Goal: Information Seeking & Learning: Learn about a topic

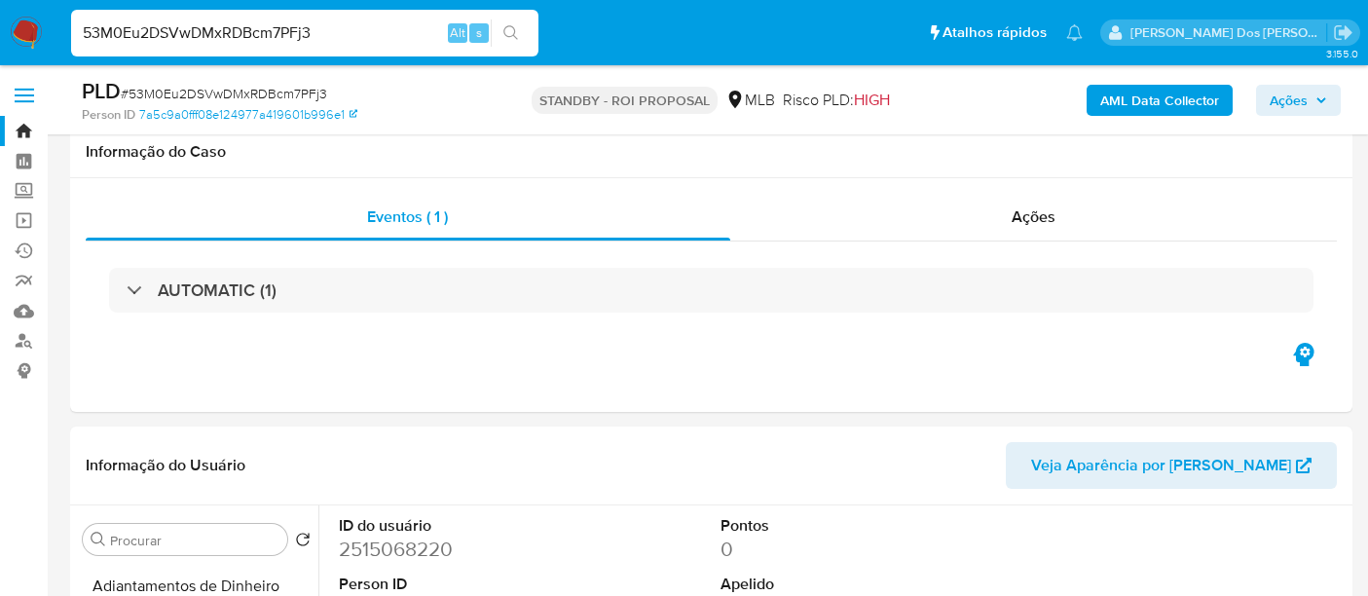
select select "10"
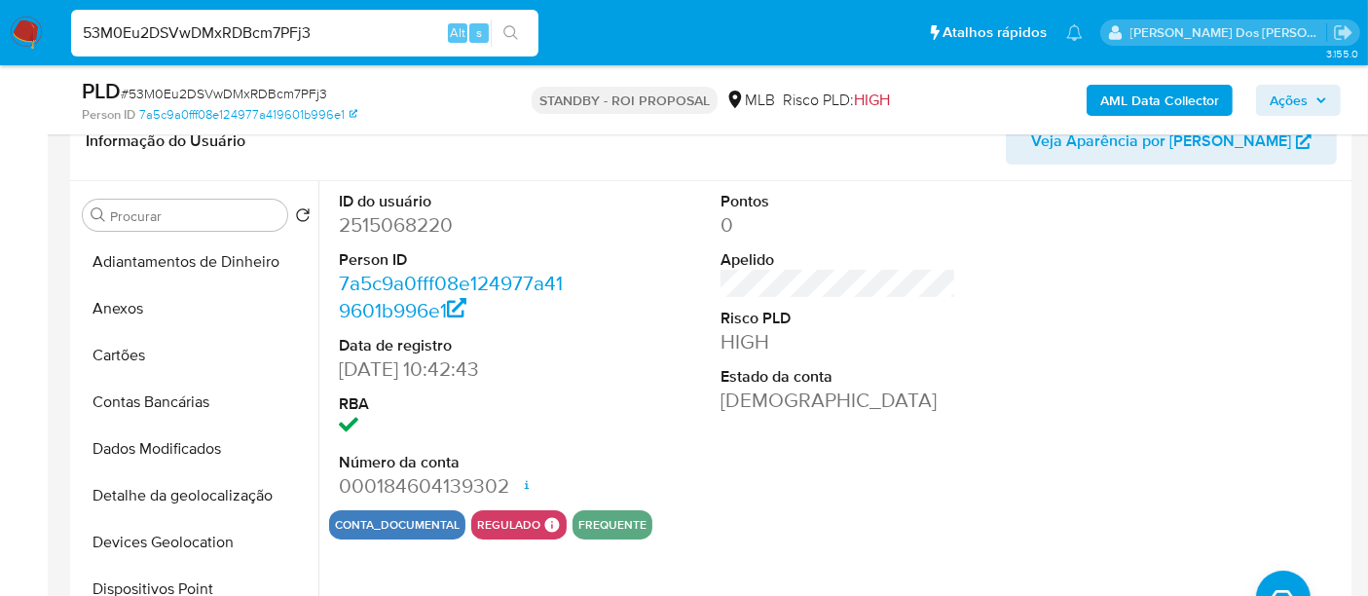
scroll to position [544, 0]
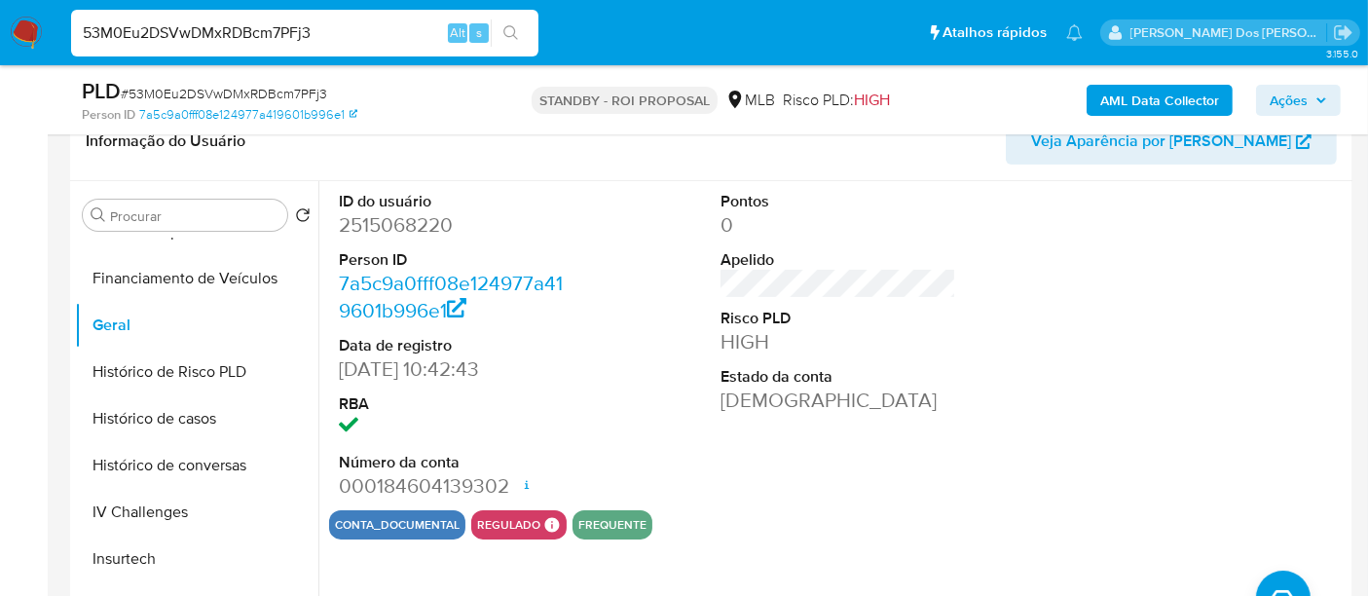
click at [354, 38] on input "53M0Eu2DSVwDMxRDBcm7PFj3" at bounding box center [304, 32] width 467 height 25
paste input "FUJ77cJbq9XgBBLL6RgE5U3B"
type input "FUJ77cJbq9XgBBLL6RgE5U3B"
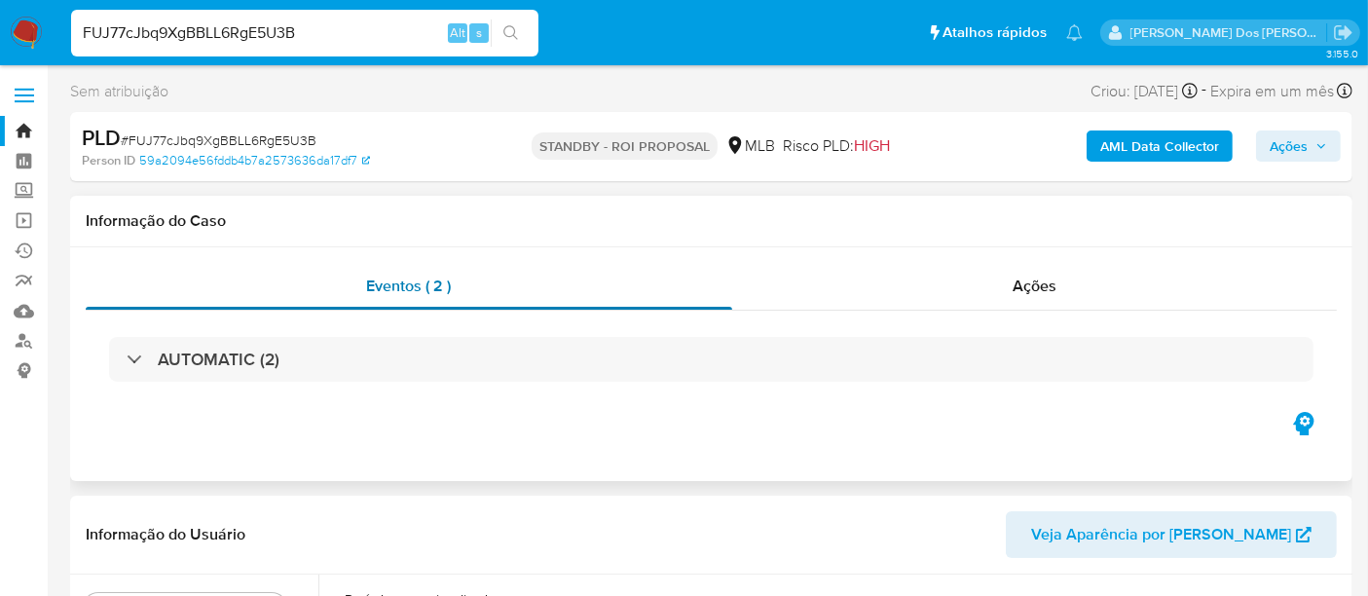
select select "10"
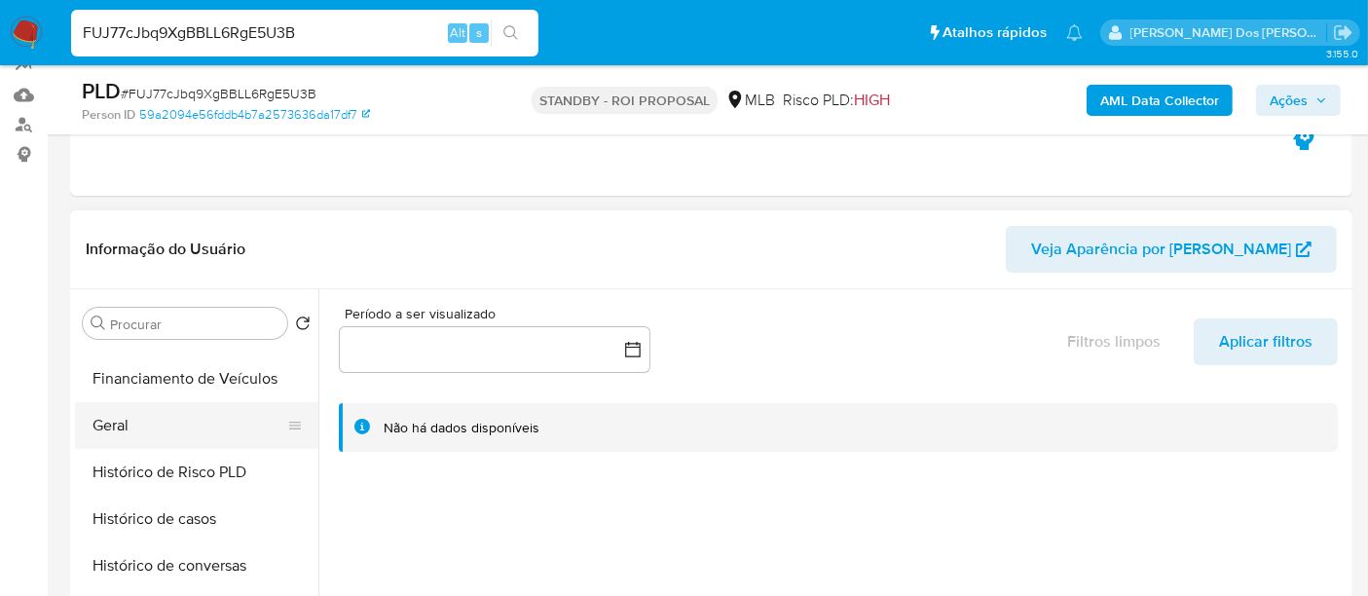
scroll to position [757, 0]
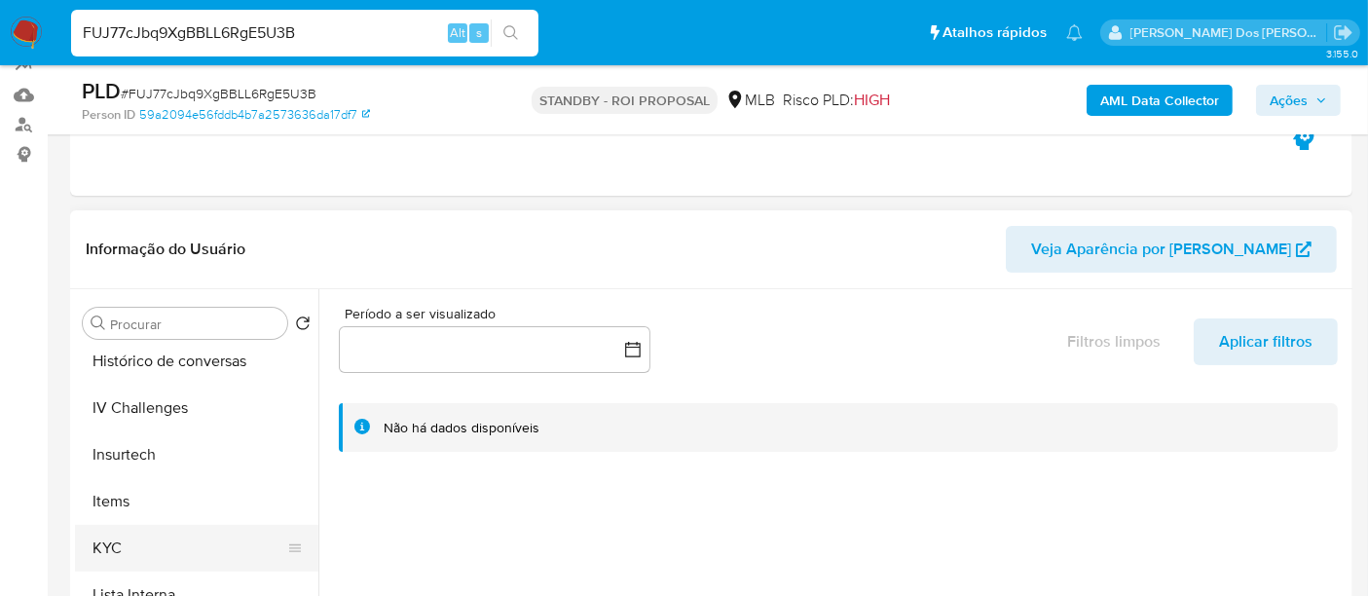
click at [102, 537] on button "KYC" at bounding box center [189, 548] width 228 height 47
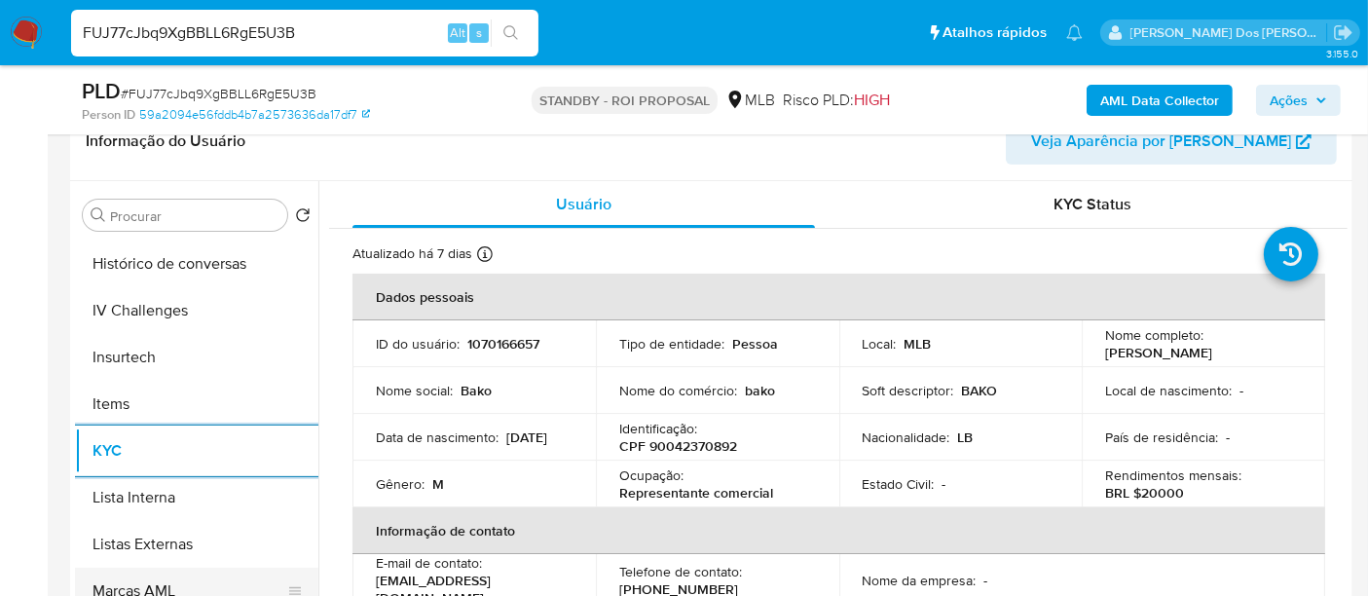
scroll to position [648, 0]
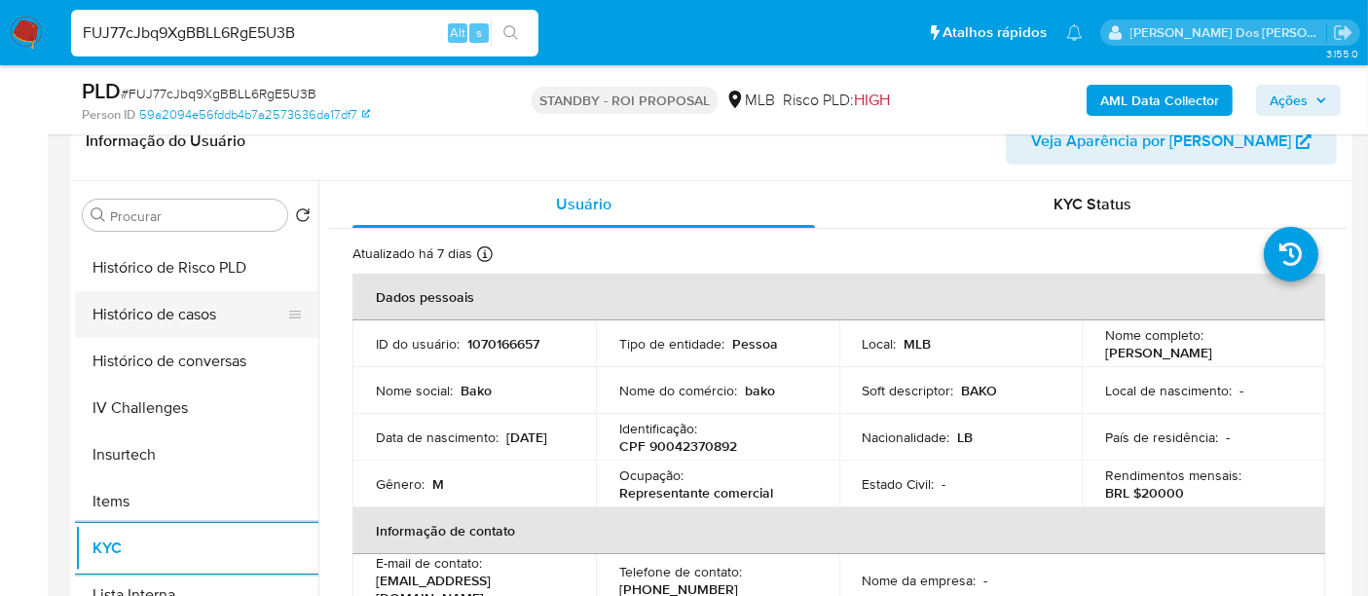
click at [169, 319] on button "Histórico de casos" at bounding box center [189, 314] width 228 height 47
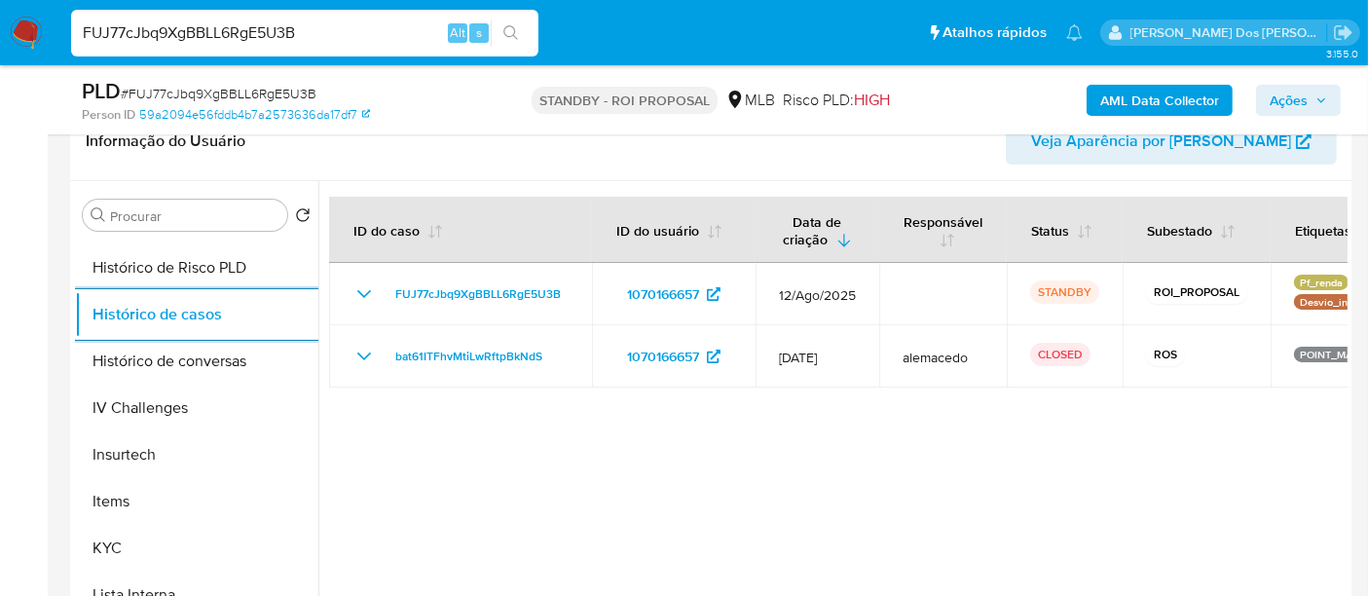
click at [190, 40] on input "FUJ77cJbq9XgBBLL6RgE5U3B" at bounding box center [304, 32] width 467 height 25
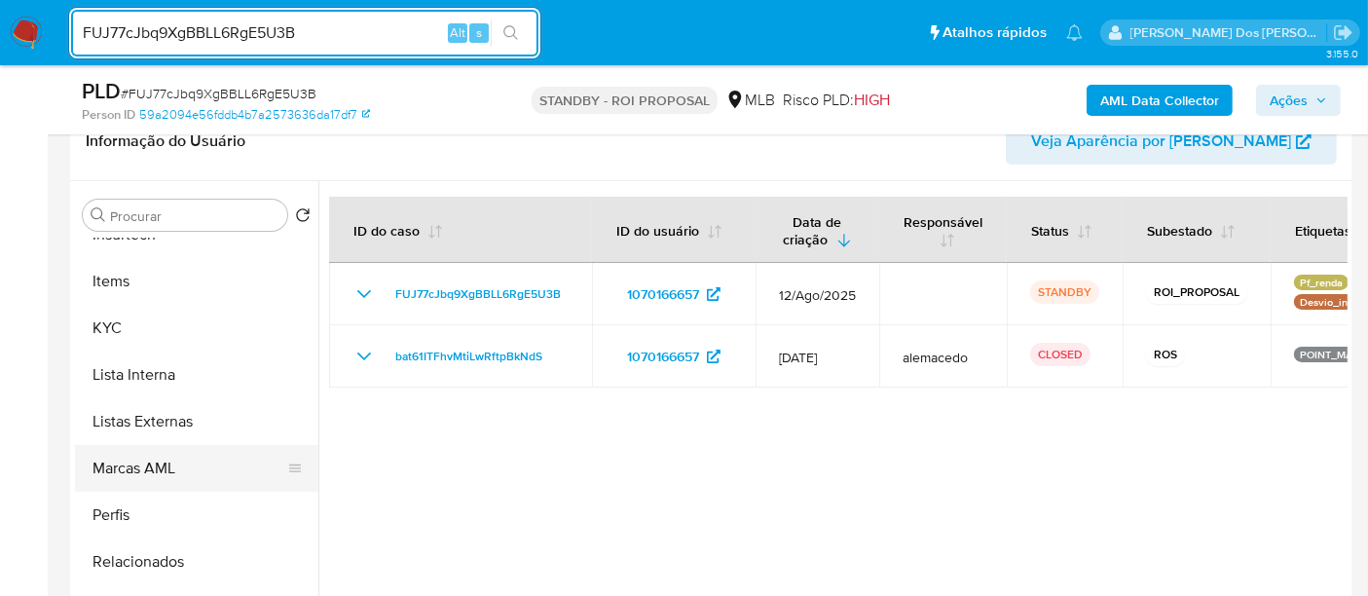
scroll to position [432, 0]
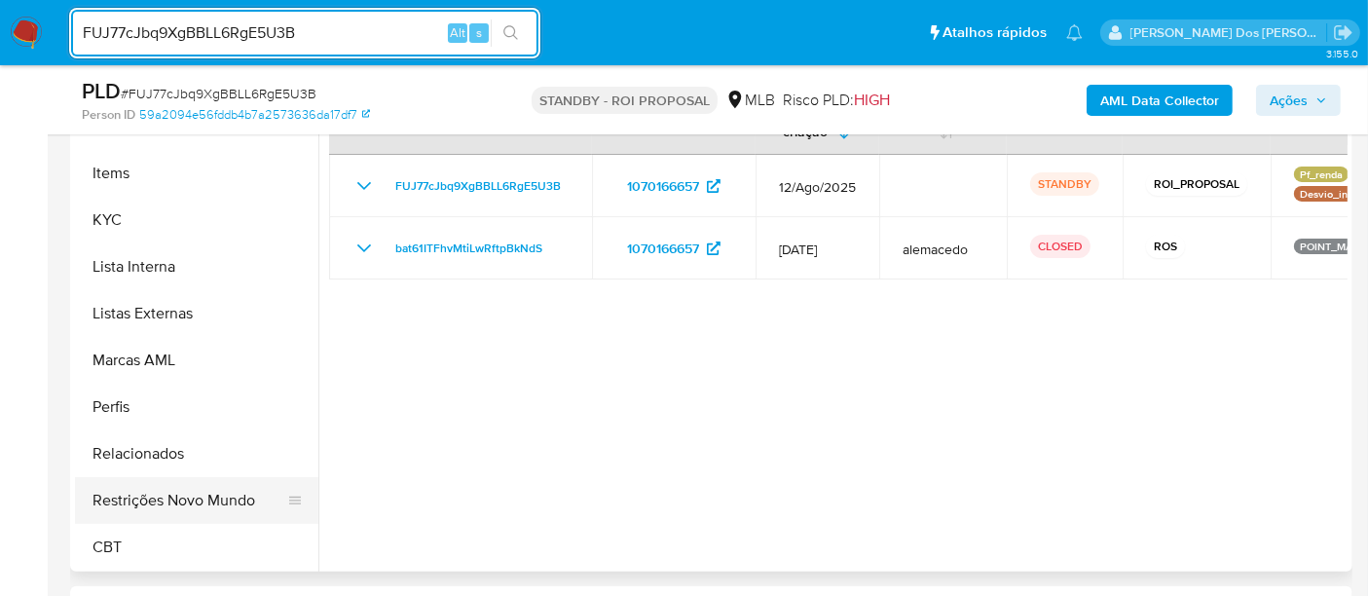
click at [208, 490] on button "Restrições Novo Mundo" at bounding box center [189, 500] width 228 height 47
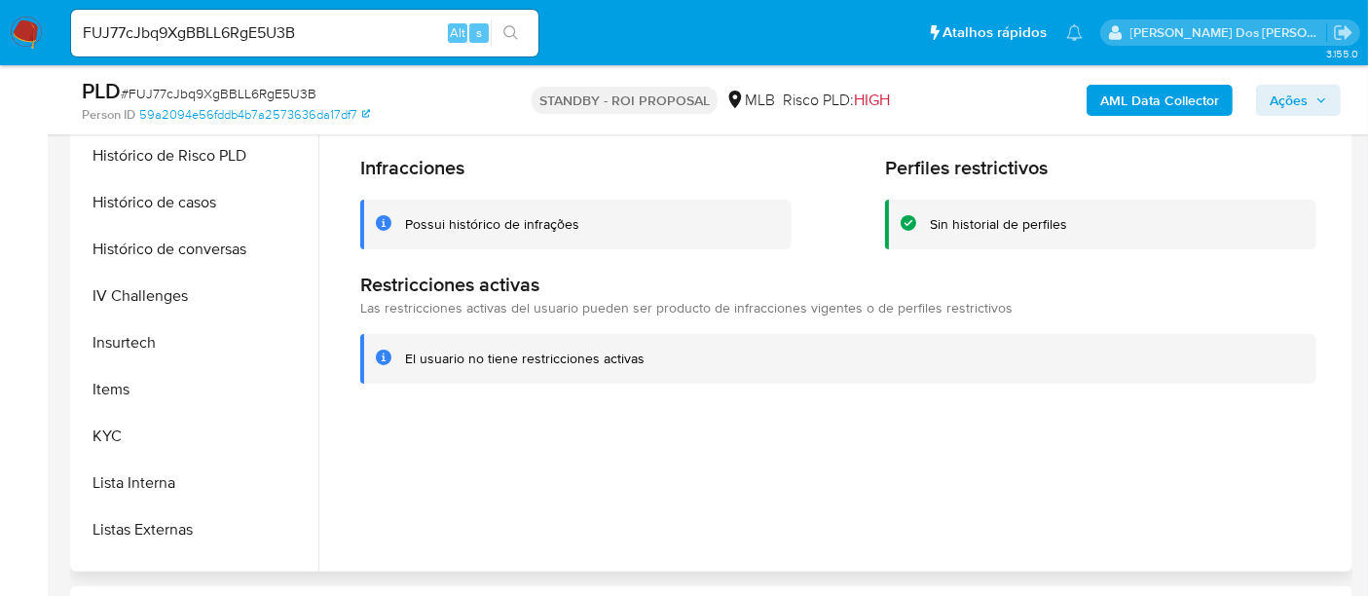
scroll to position [436, 0]
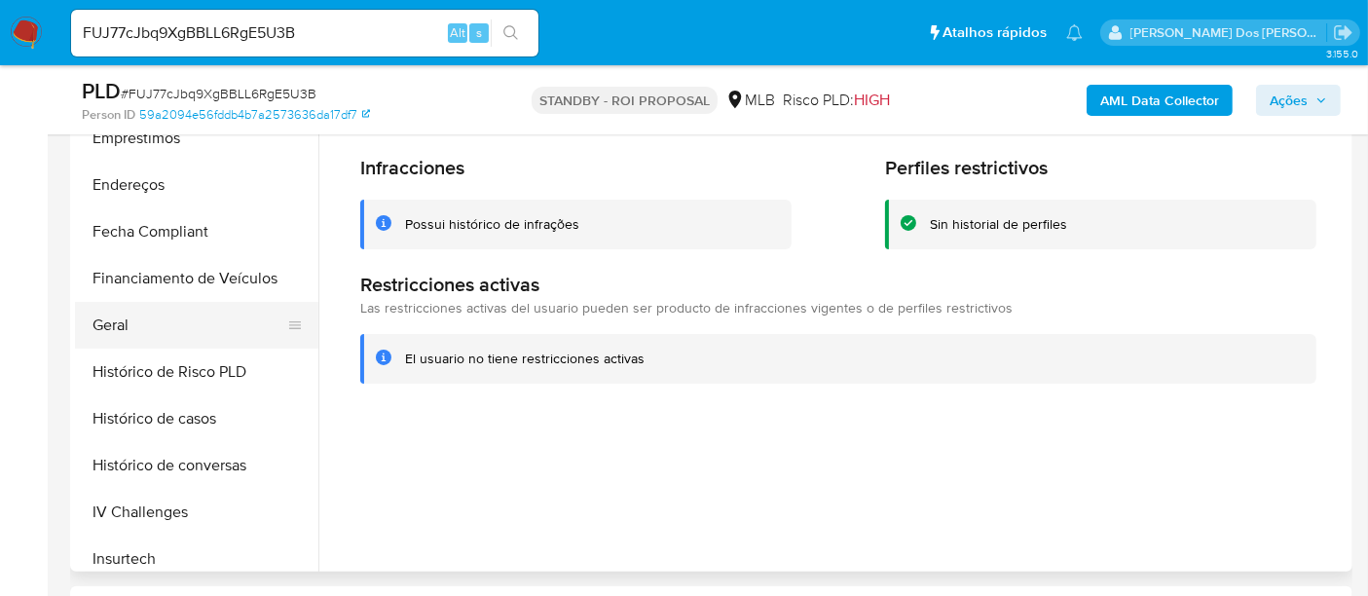
click at [117, 320] on button "Geral" at bounding box center [189, 325] width 228 height 47
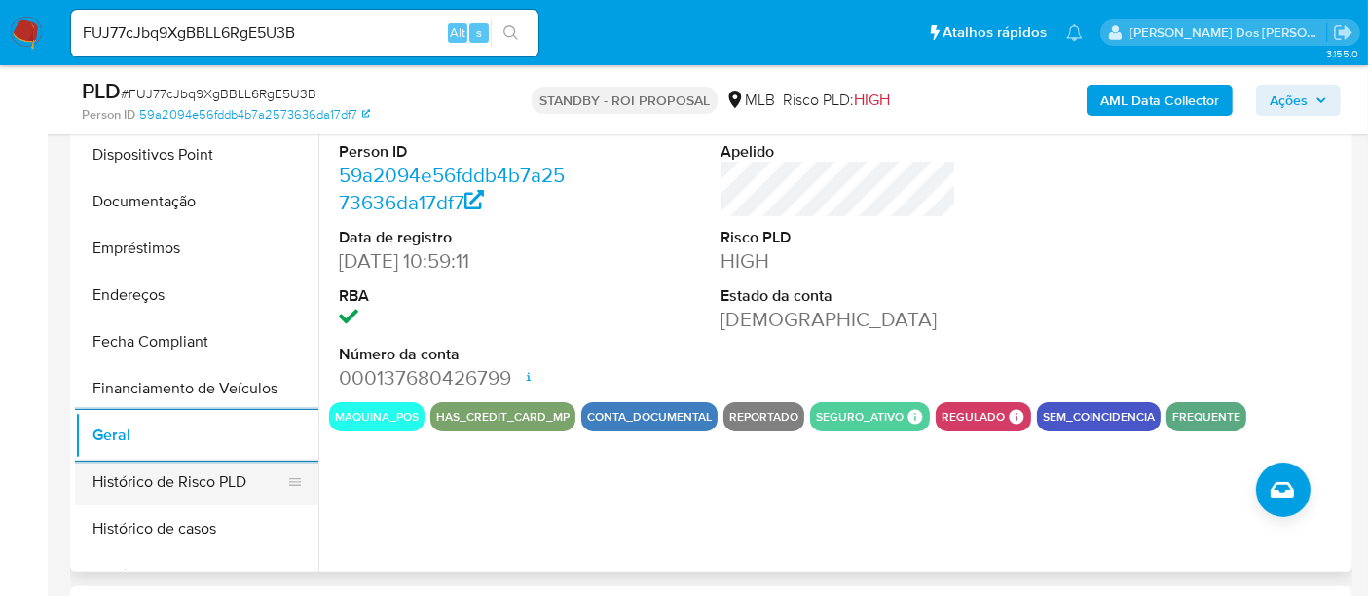
scroll to position [219, 0]
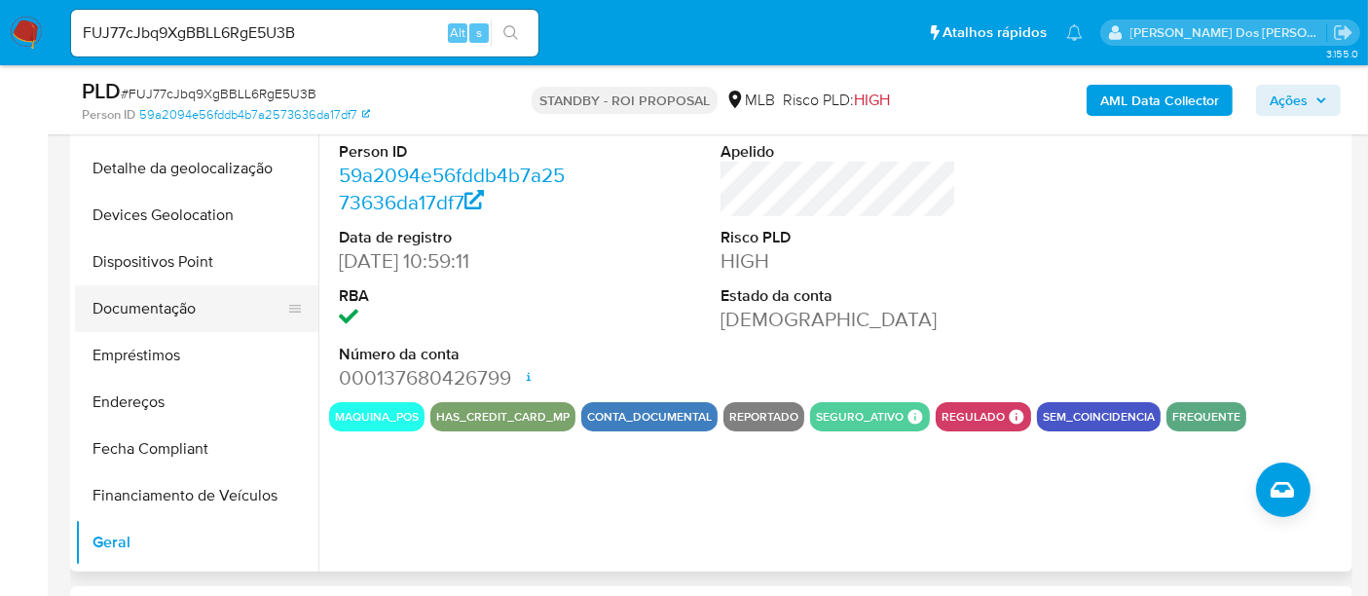
click at [166, 311] on button "Documentação" at bounding box center [189, 308] width 228 height 47
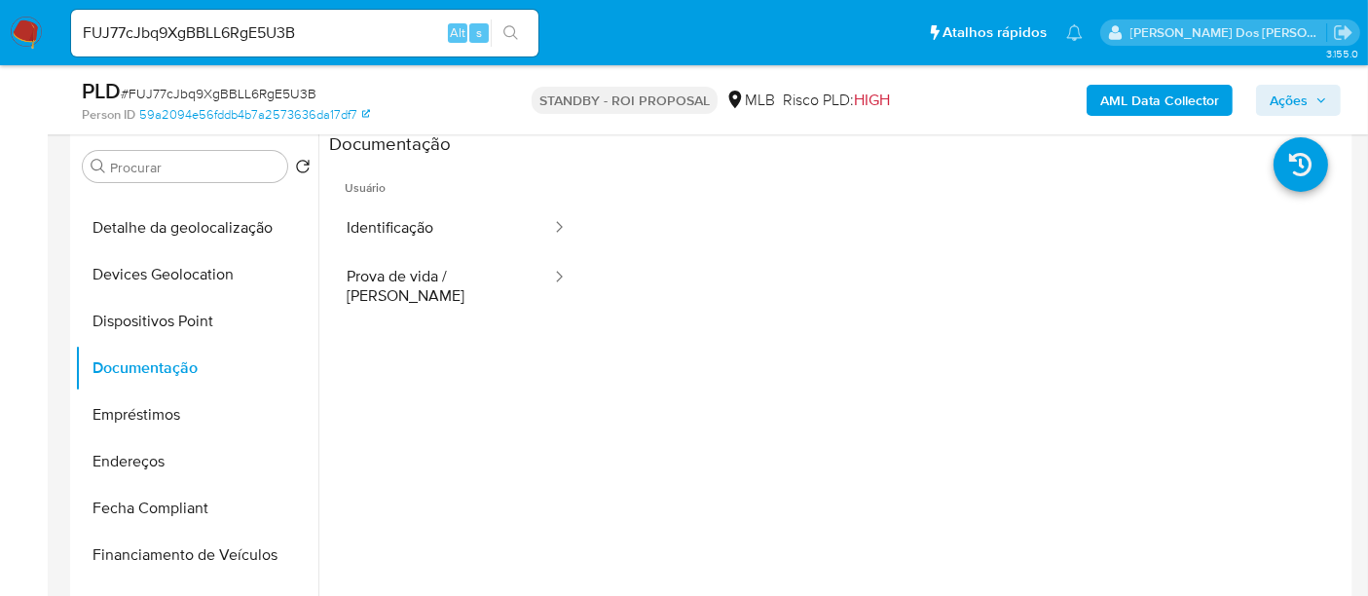
scroll to position [324, 0]
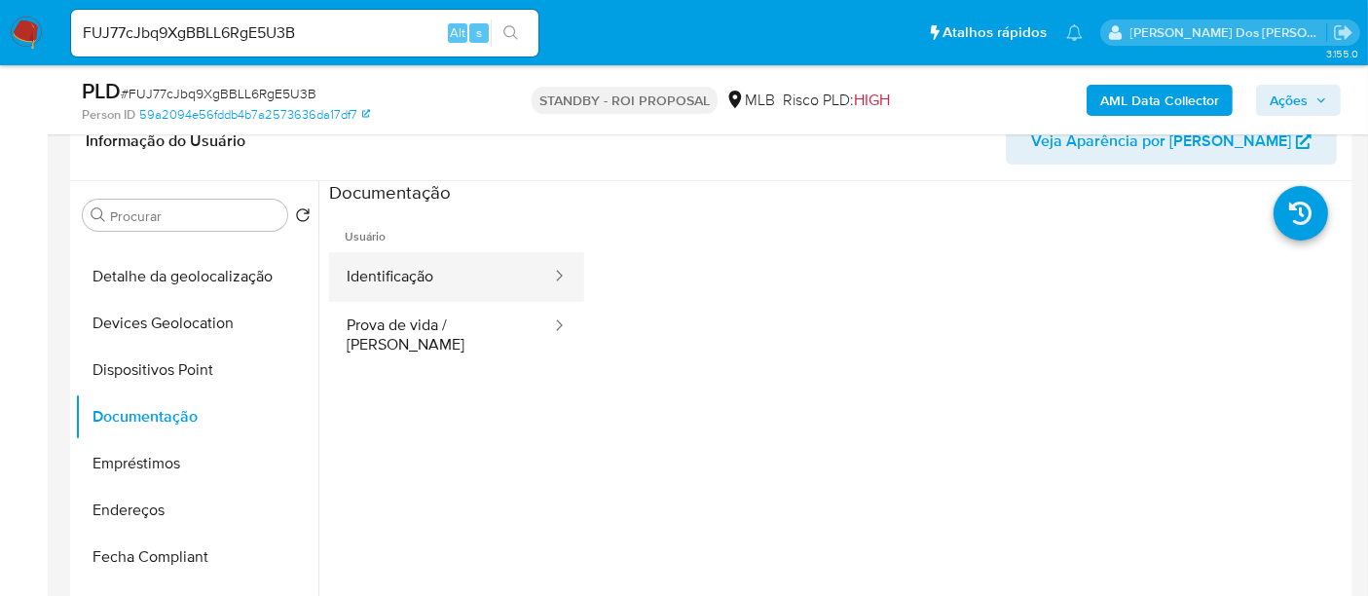
click at [387, 270] on button "Identificação" at bounding box center [441, 277] width 224 height 50
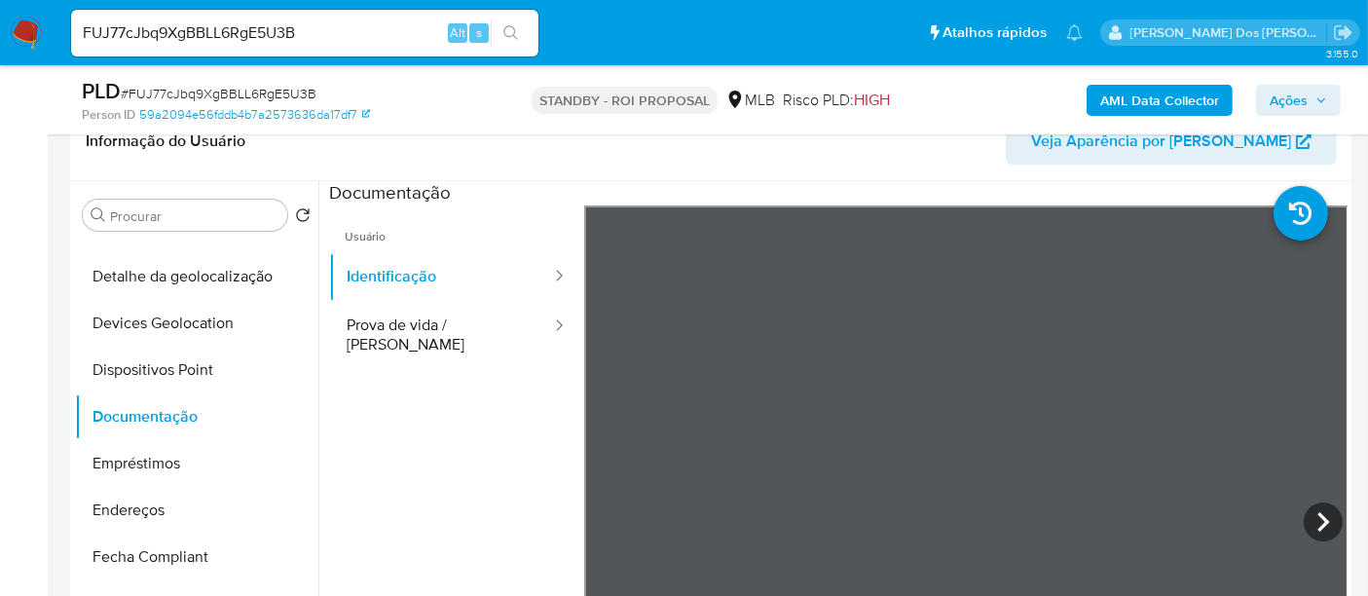
click at [369, 38] on input "FUJ77cJbq9XgBBLL6RgE5U3B" at bounding box center [304, 32] width 467 height 25
paste input "TPdNAWFpK1y7Ya5ZFJq8dxve"
type input "TPdNAWFpK1y7Ya5ZFJq8dxve"
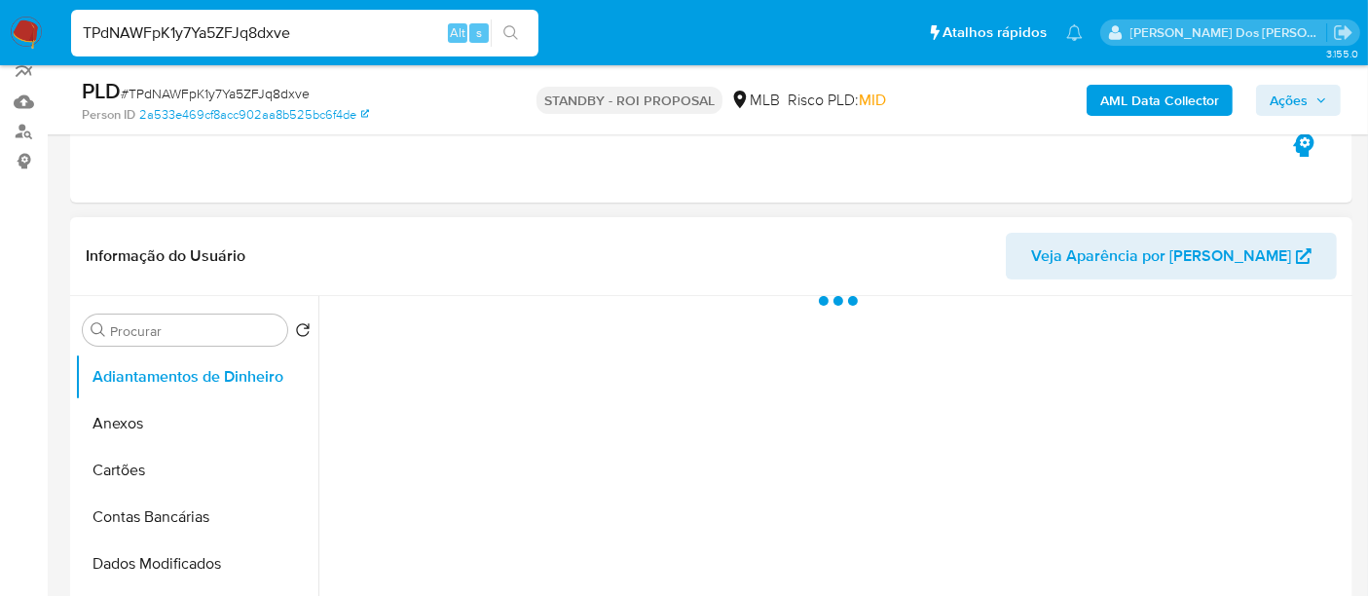
scroll to position [324, 0]
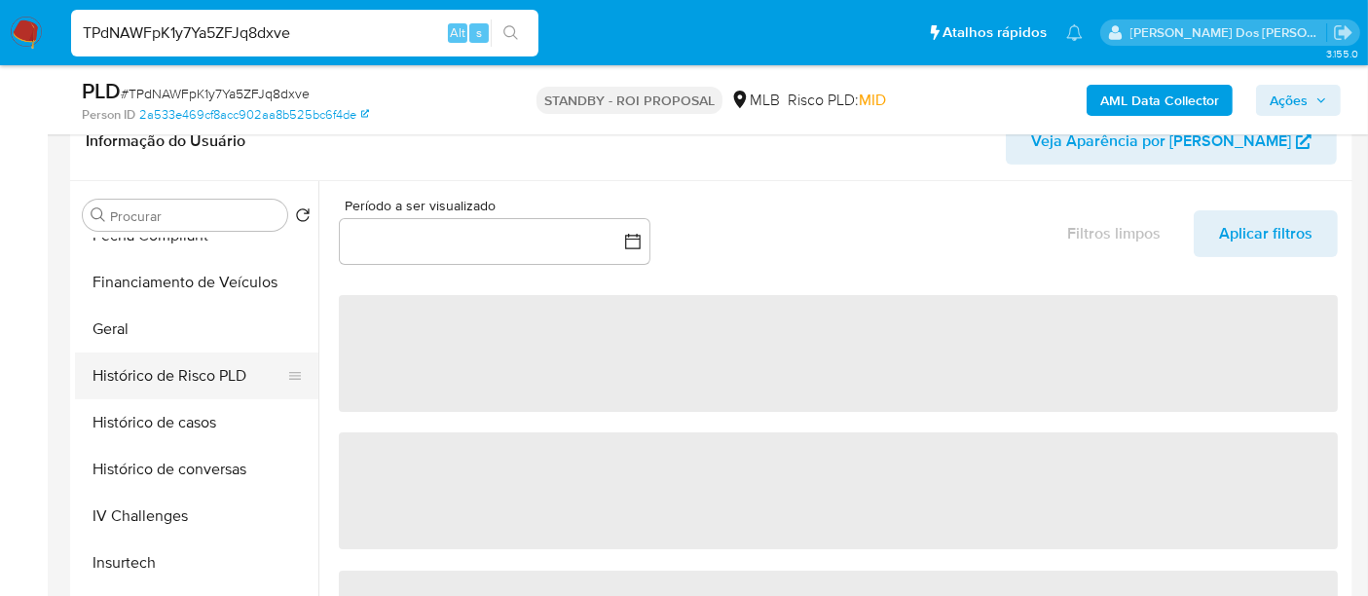
select select "10"
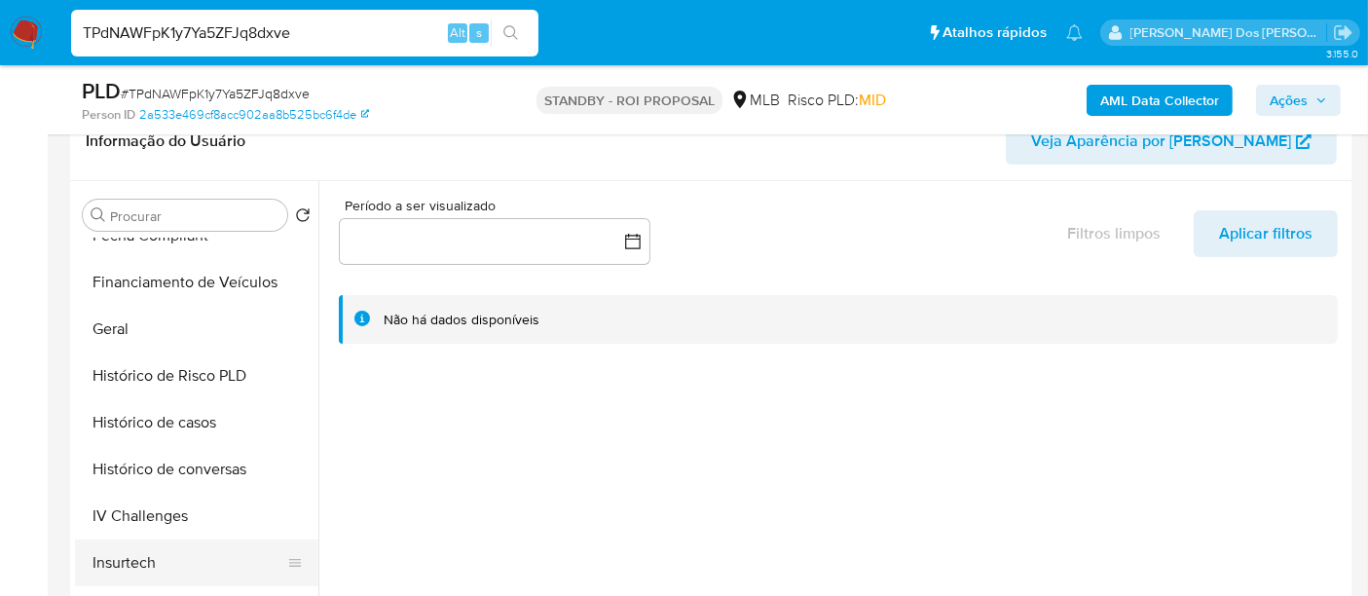
scroll to position [648, 0]
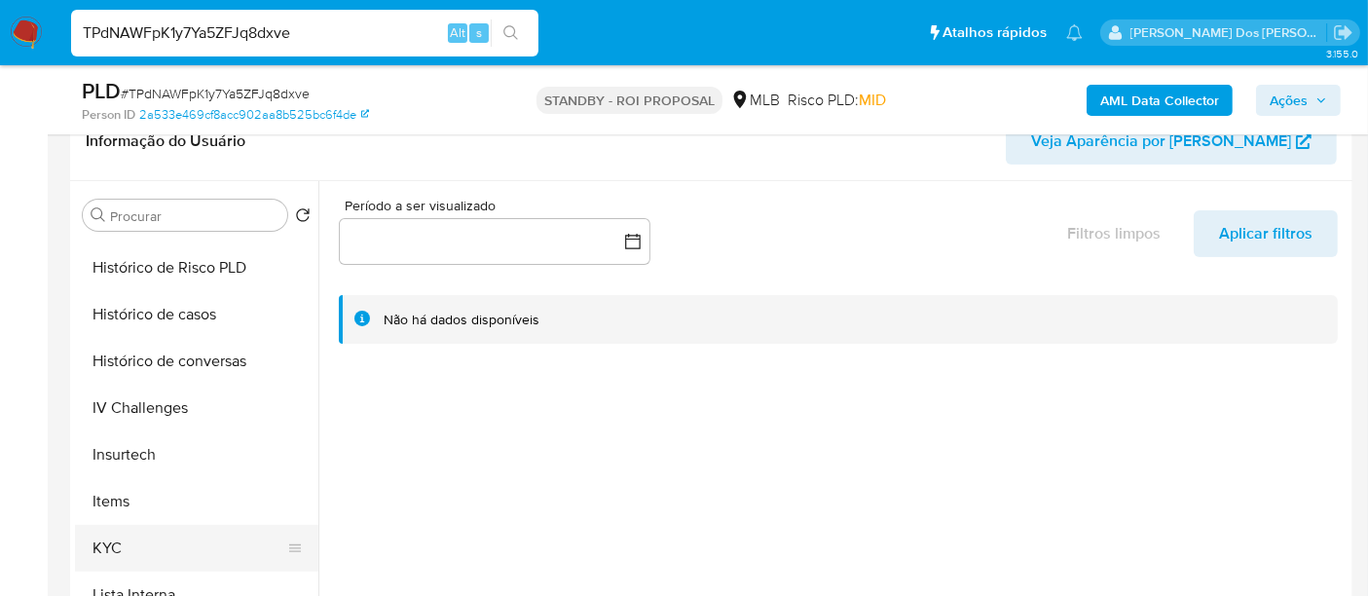
click at [104, 551] on button "KYC" at bounding box center [189, 548] width 228 height 47
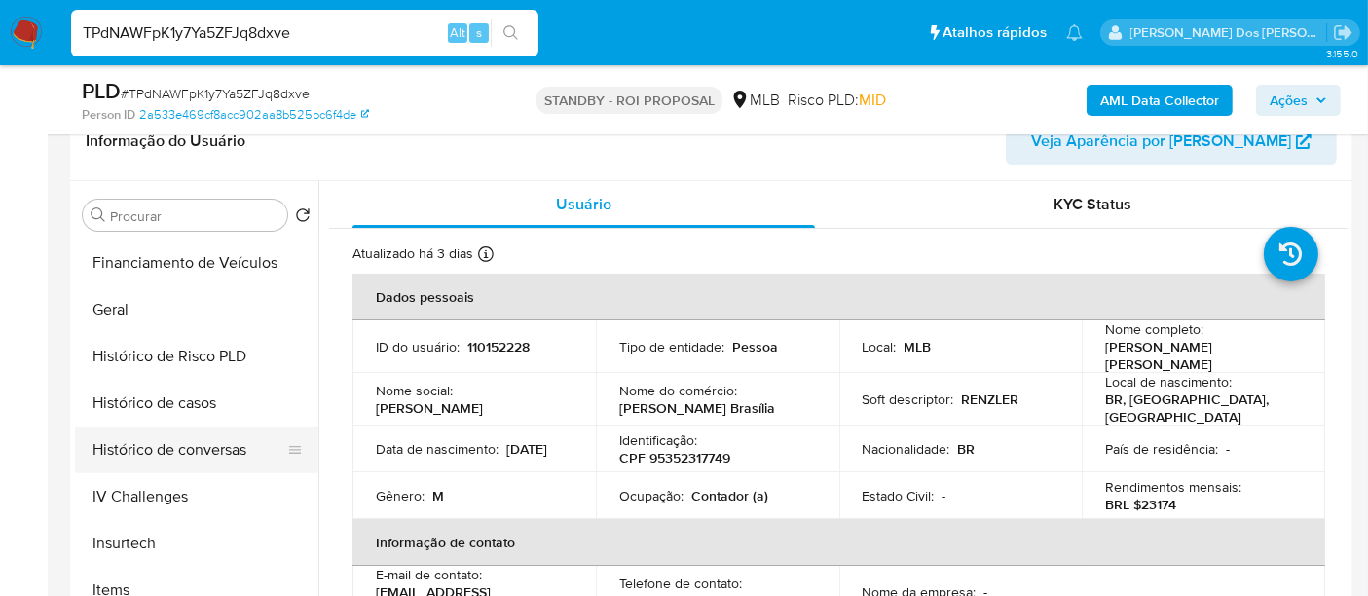
scroll to position [540, 0]
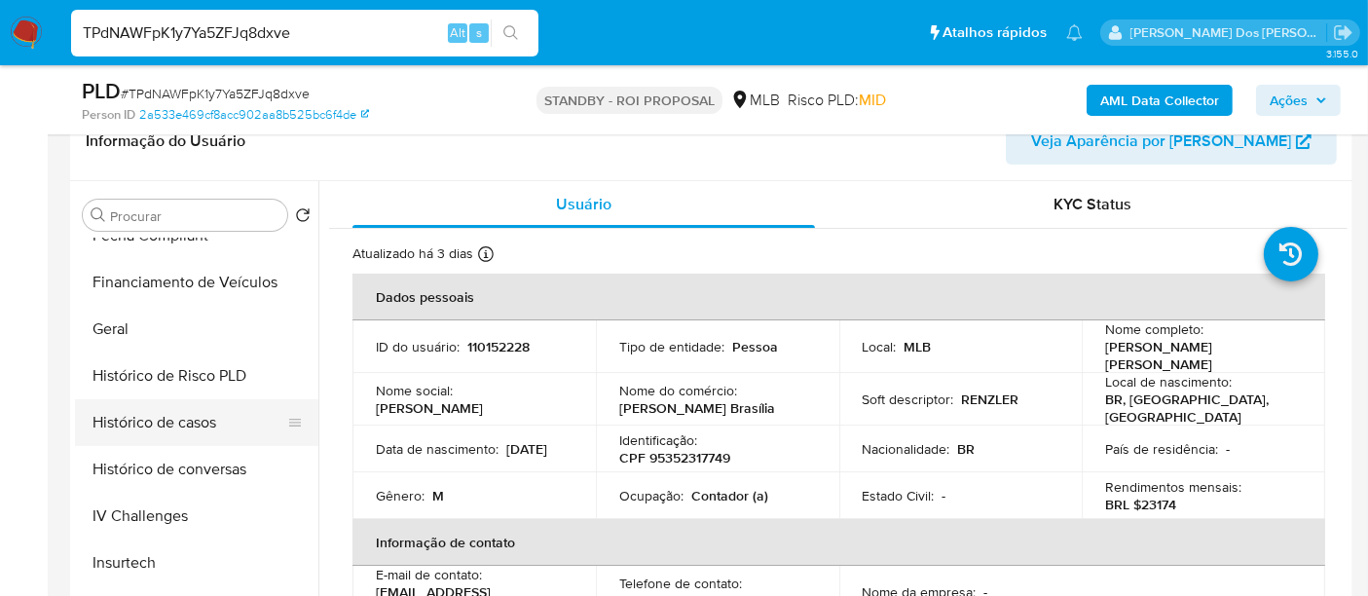
click at [181, 403] on button "Histórico de casos" at bounding box center [189, 422] width 228 height 47
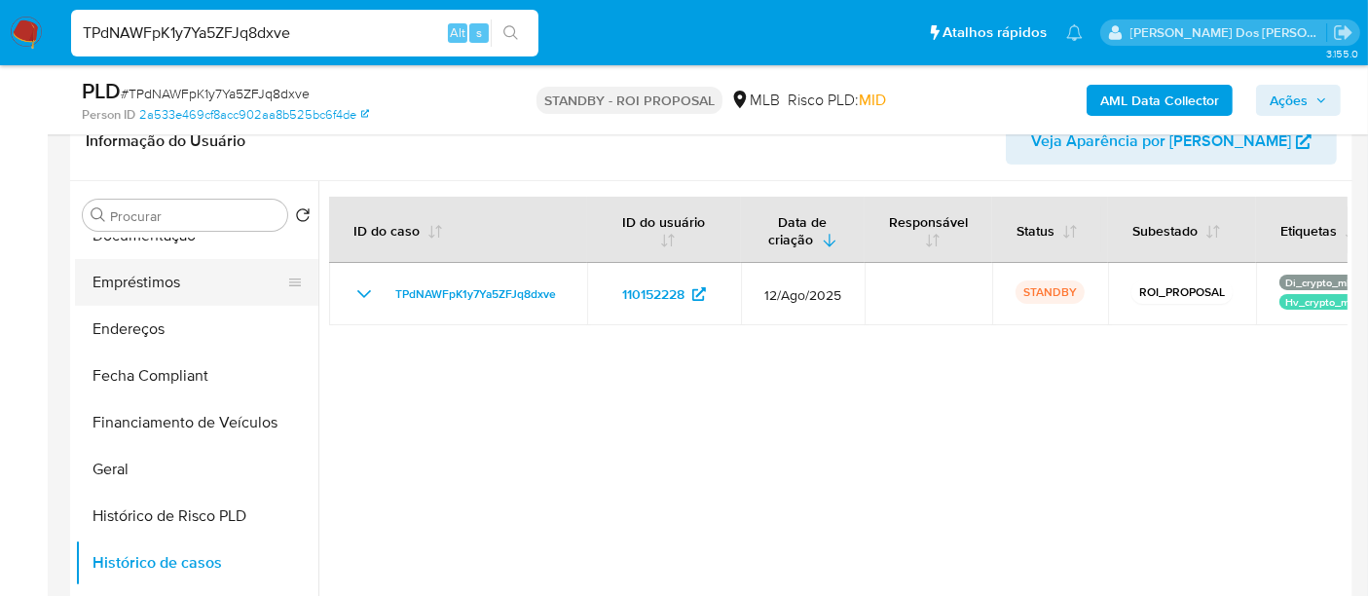
scroll to position [216, 0]
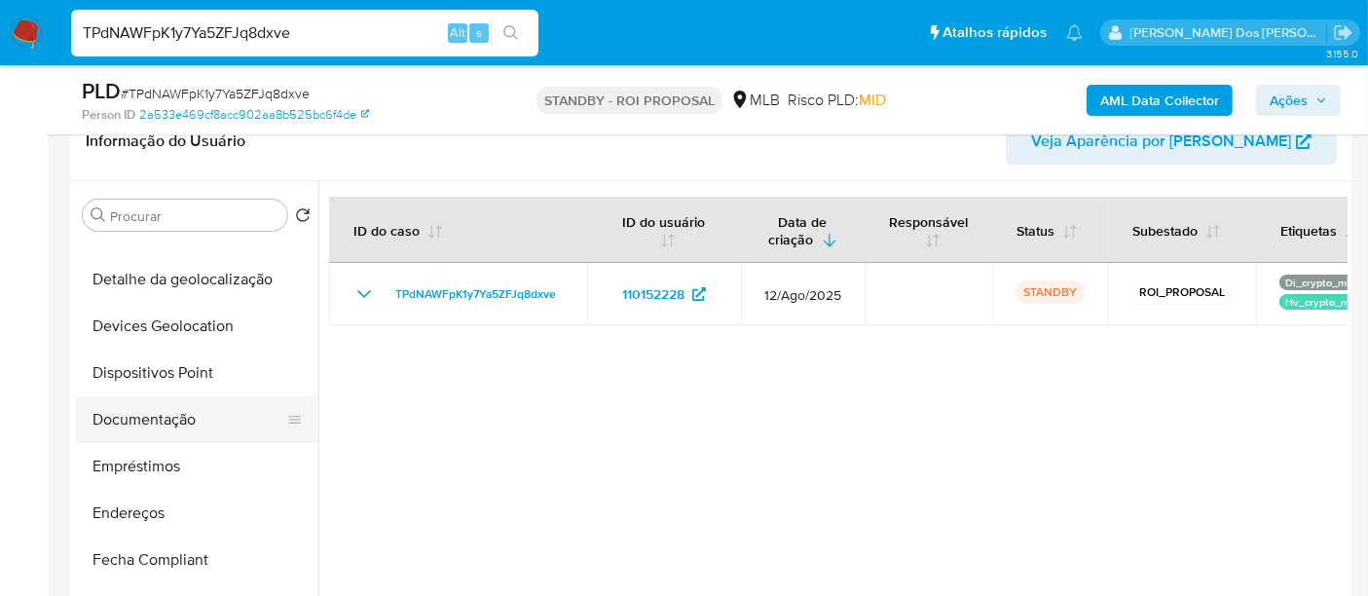
click at [162, 430] on button "Documentação" at bounding box center [189, 419] width 228 height 47
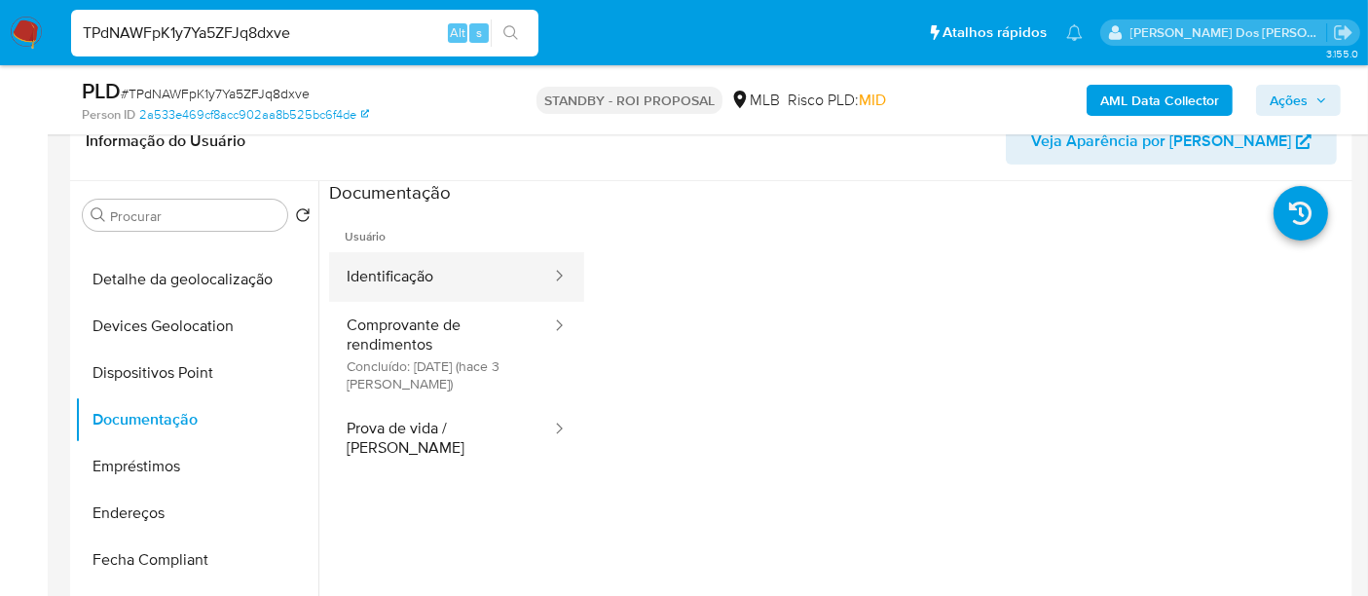
click at [416, 286] on button "Identificação" at bounding box center [441, 277] width 224 height 50
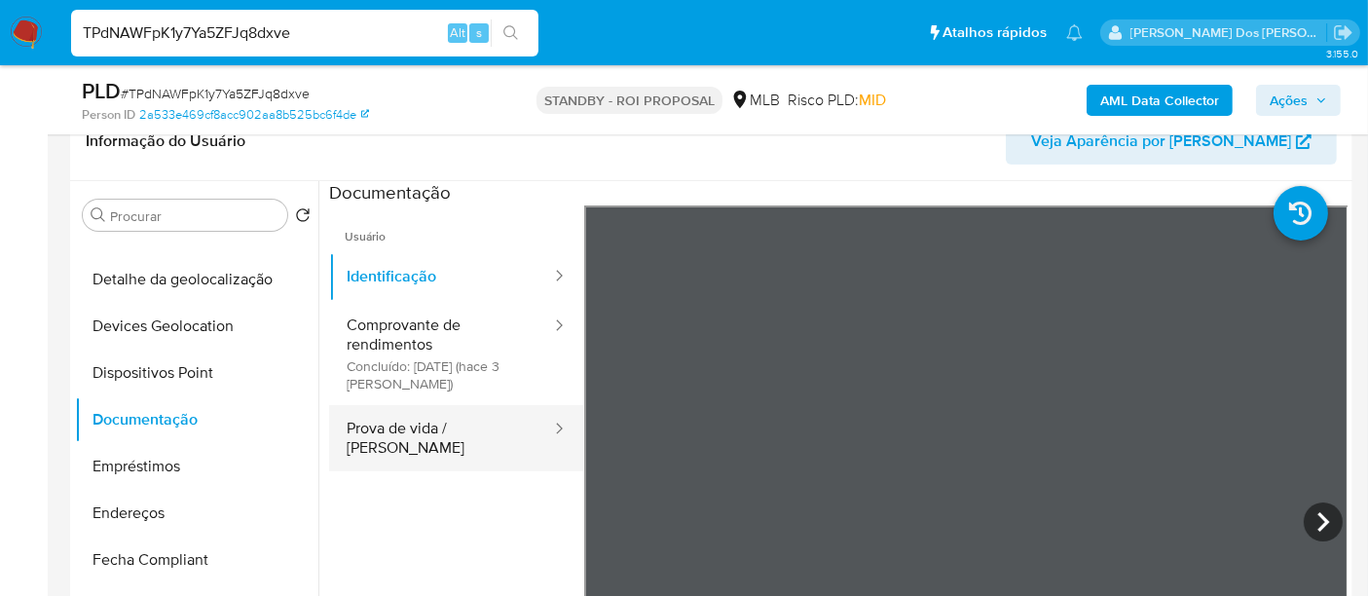
click at [386, 423] on button "Prova de vida / Selfie" at bounding box center [441, 438] width 224 height 66
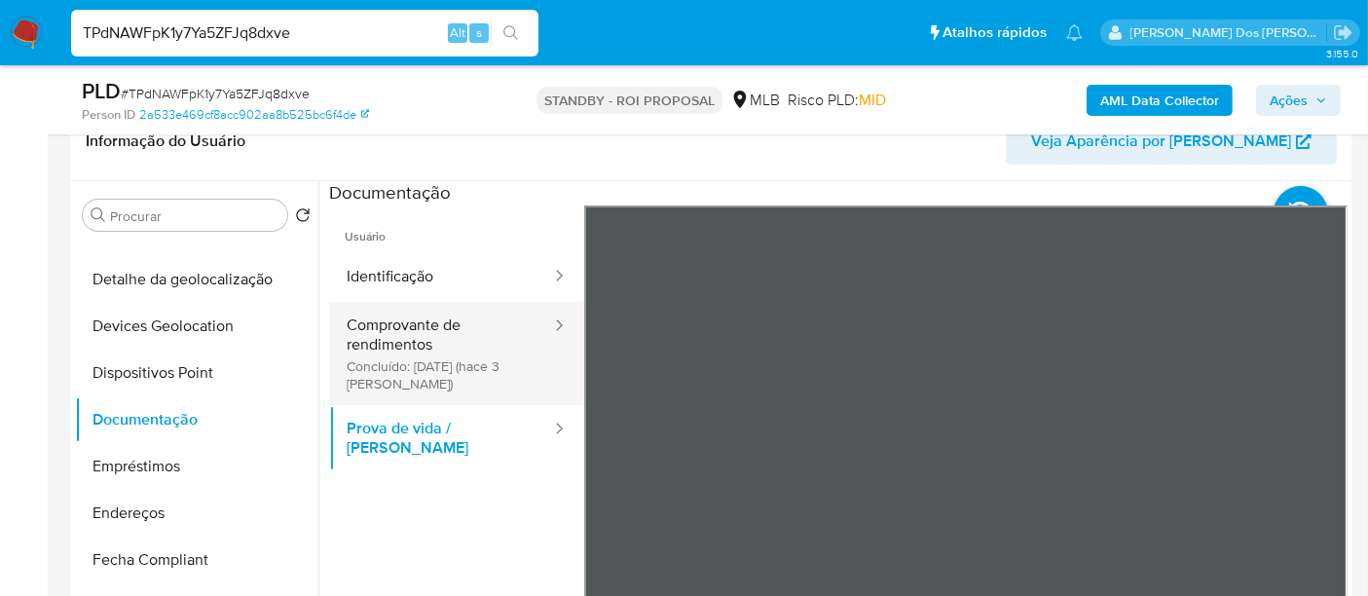
click at [367, 350] on button "Comprovante de rendimentos Concluído: 22/08/2025 (hace 3 días)" at bounding box center [441, 353] width 224 height 103
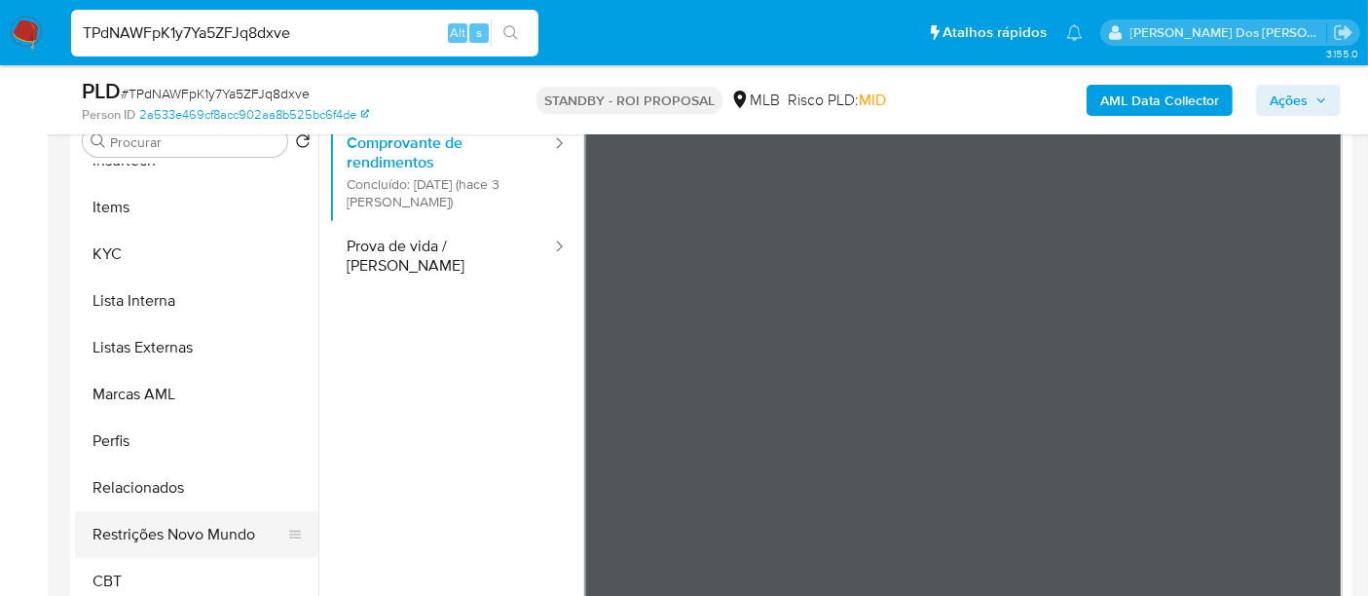
scroll to position [432, 0]
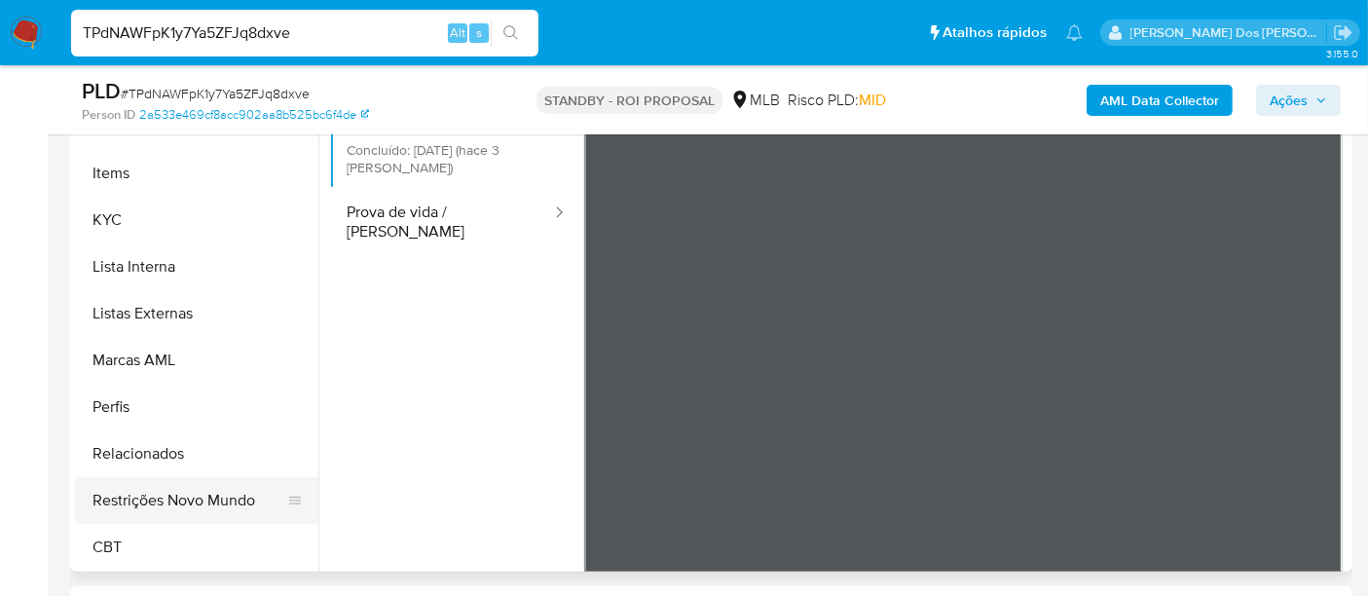
click at [186, 500] on button "Restrições Novo Mundo" at bounding box center [189, 500] width 228 height 47
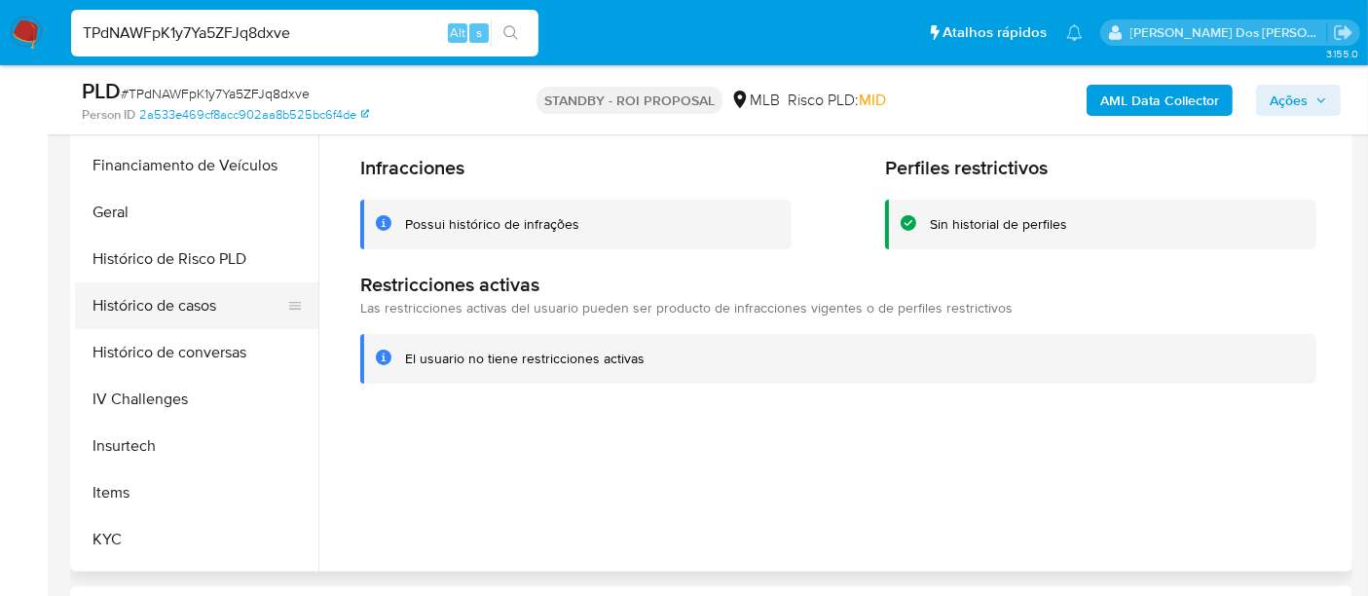
scroll to position [436, 0]
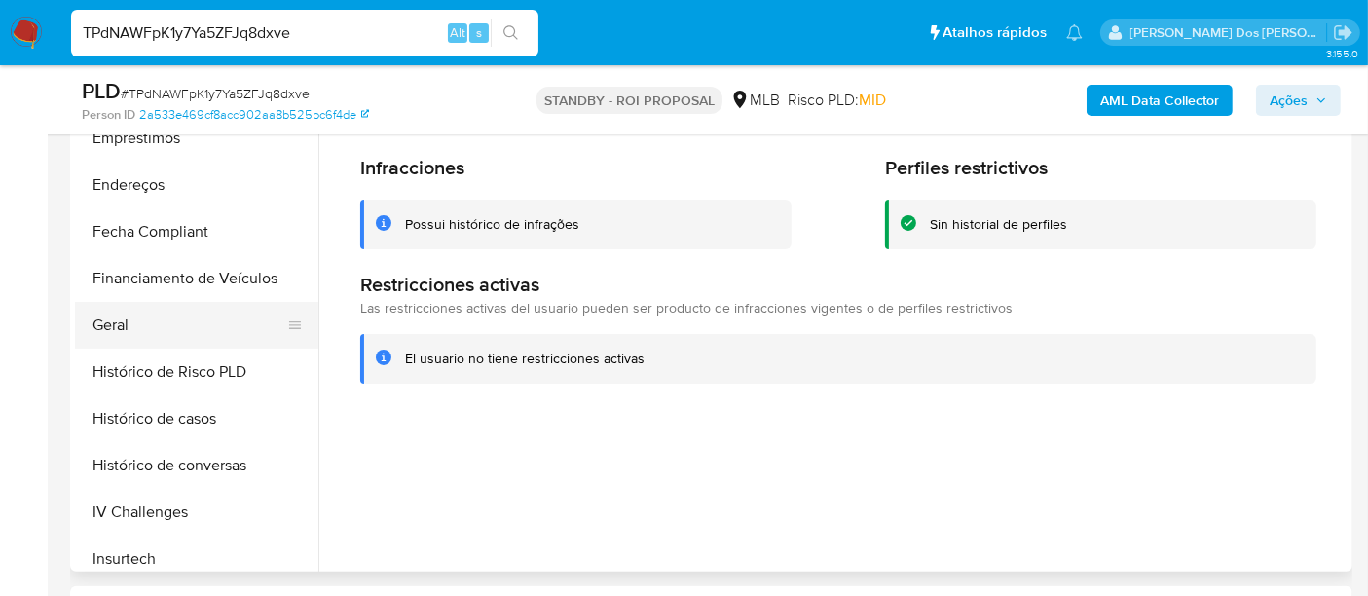
click at [119, 329] on button "Geral" at bounding box center [189, 325] width 228 height 47
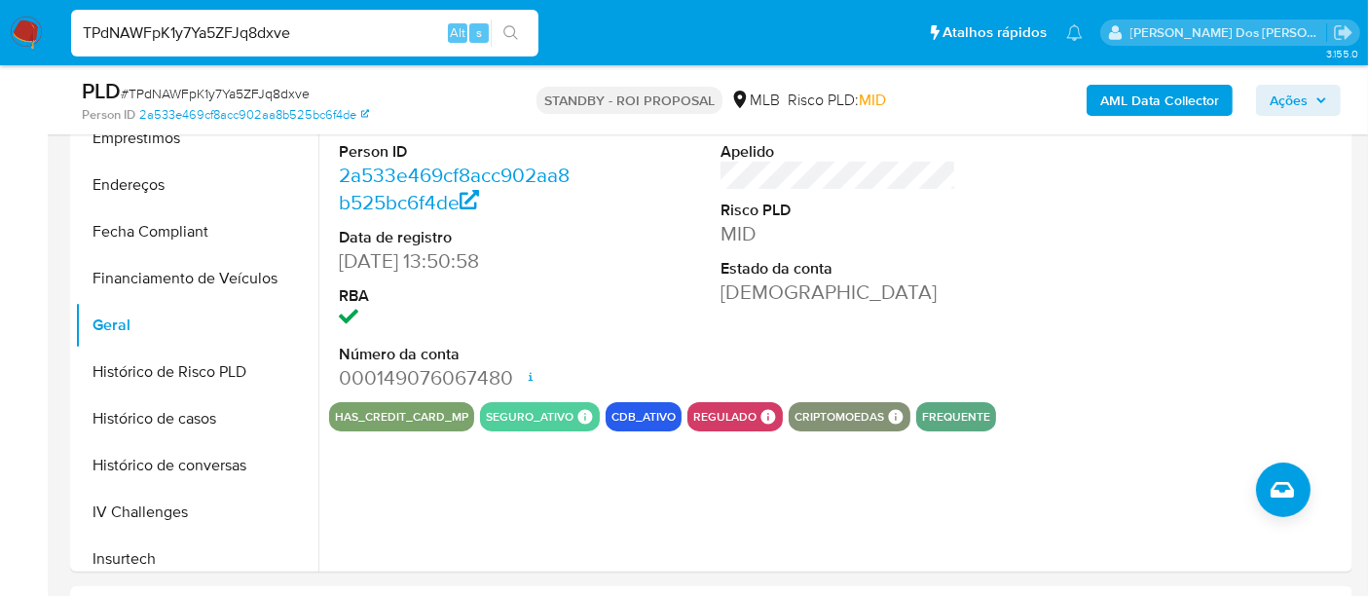
click at [294, 25] on input "TPdNAWFpK1y7Ya5ZFJq8dxve" at bounding box center [304, 32] width 467 height 25
paste input "Q7cxnaC0sf2UpBc2flvNa227"
type input "Q7cxnaC0sf2UpBc2flvNa227"
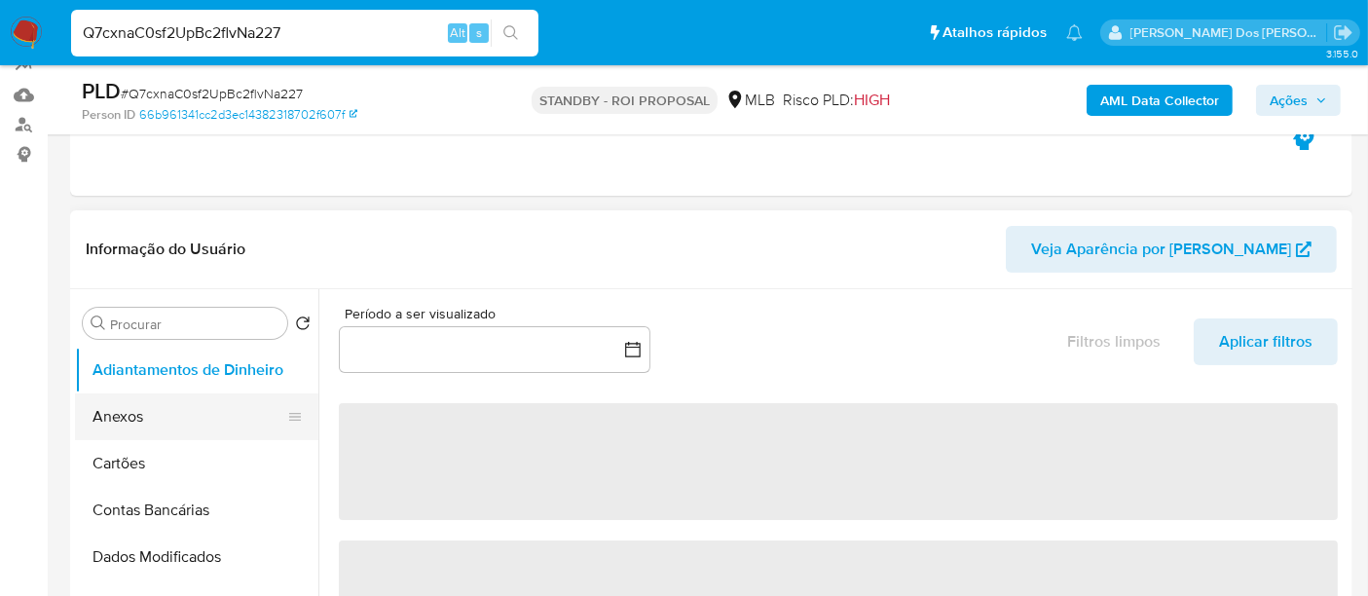
select select "10"
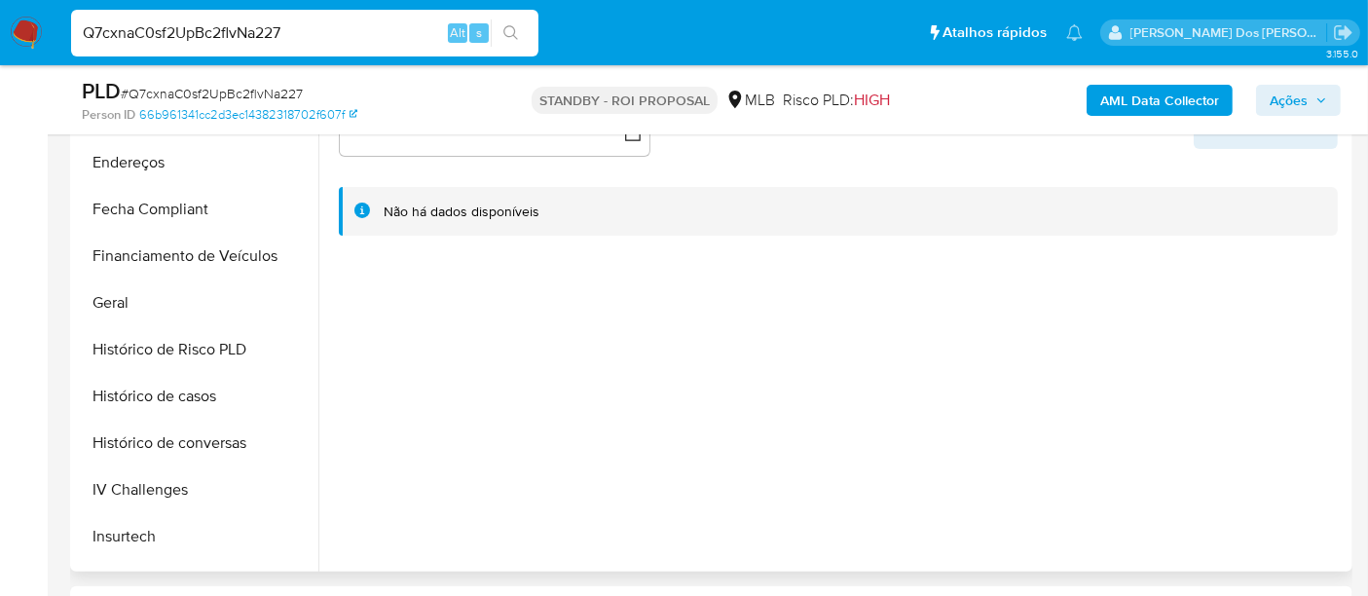
scroll to position [757, 0]
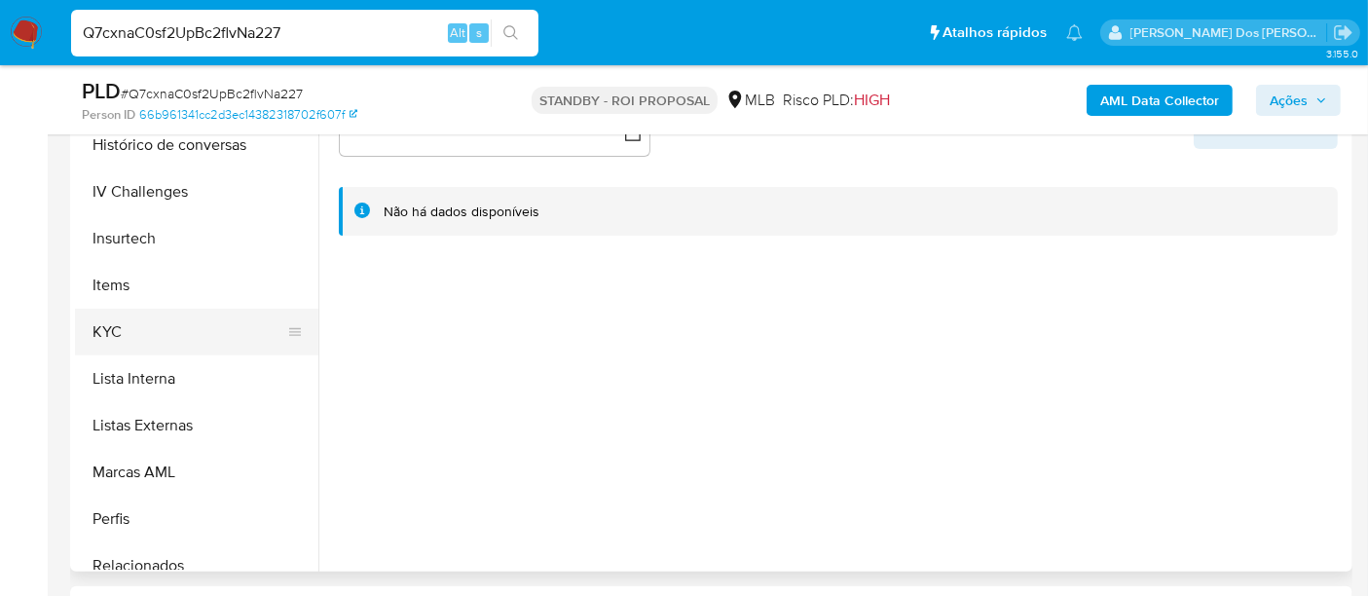
click at [106, 335] on button "KYC" at bounding box center [189, 332] width 228 height 47
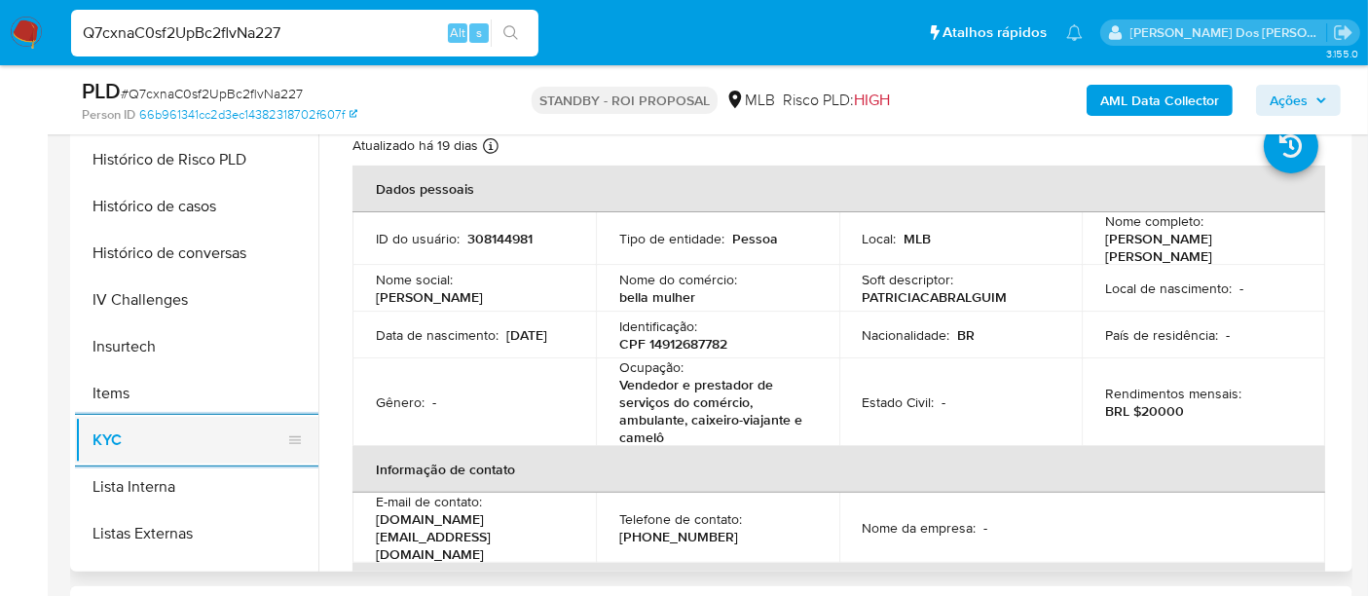
scroll to position [540, 0]
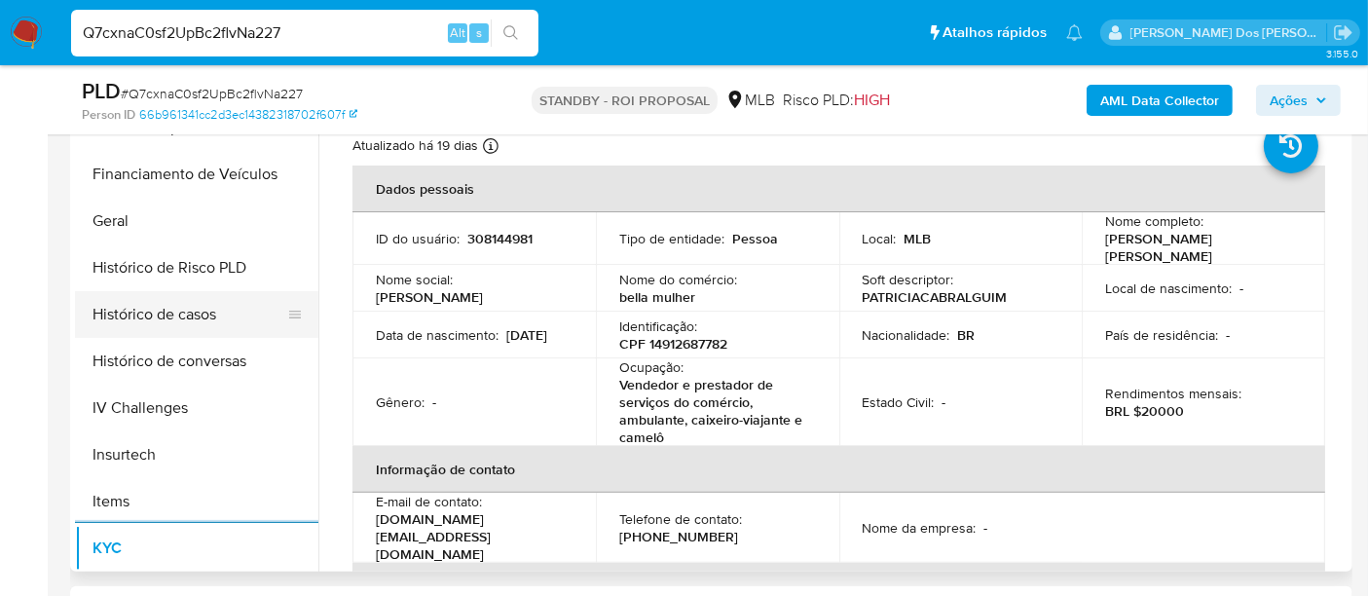
click at [193, 315] on button "Histórico de casos" at bounding box center [189, 314] width 228 height 47
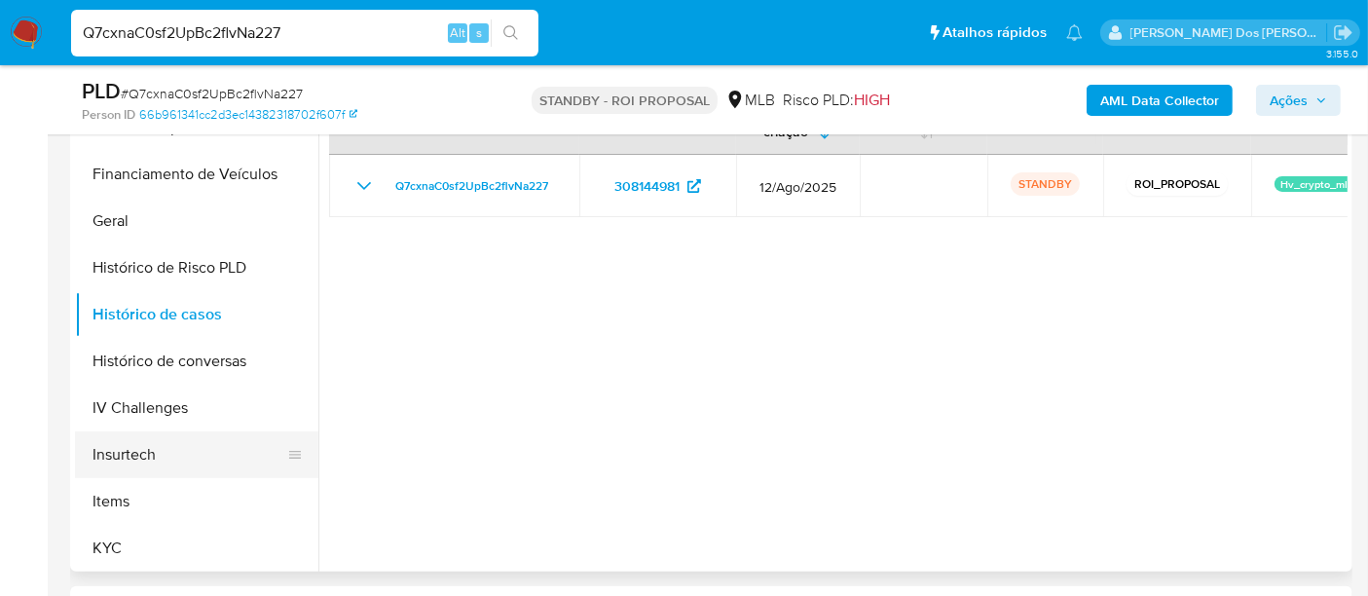
scroll to position [216, 0]
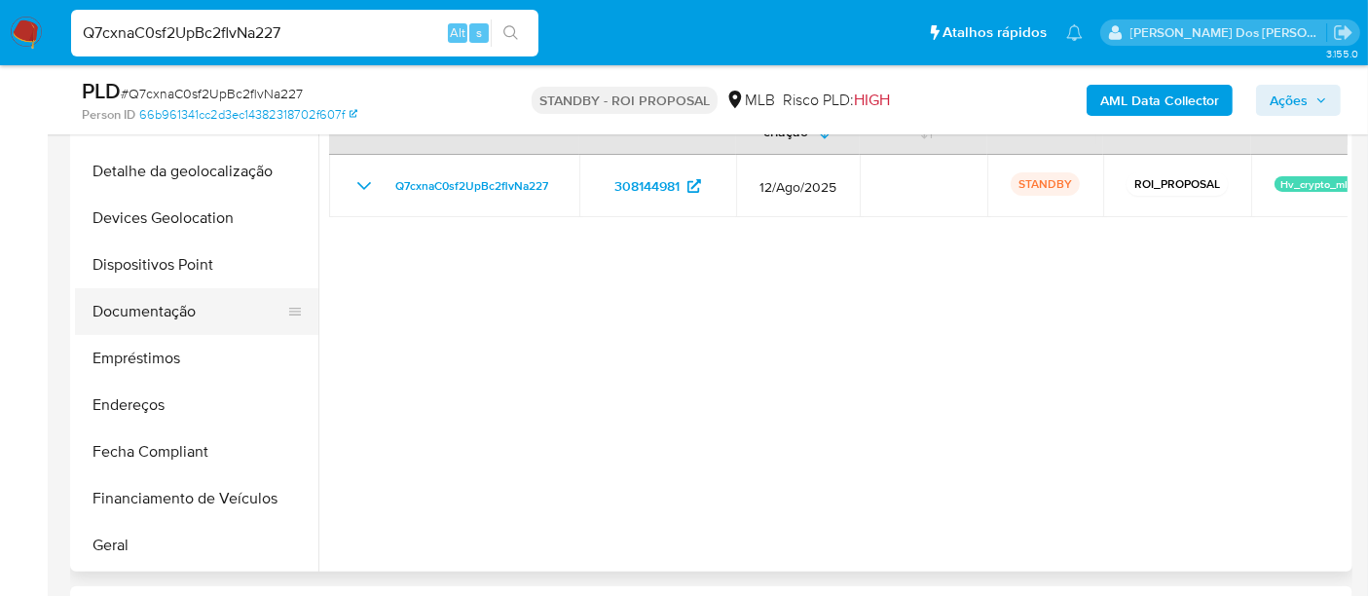
click at [147, 314] on button "Documentação" at bounding box center [189, 311] width 228 height 47
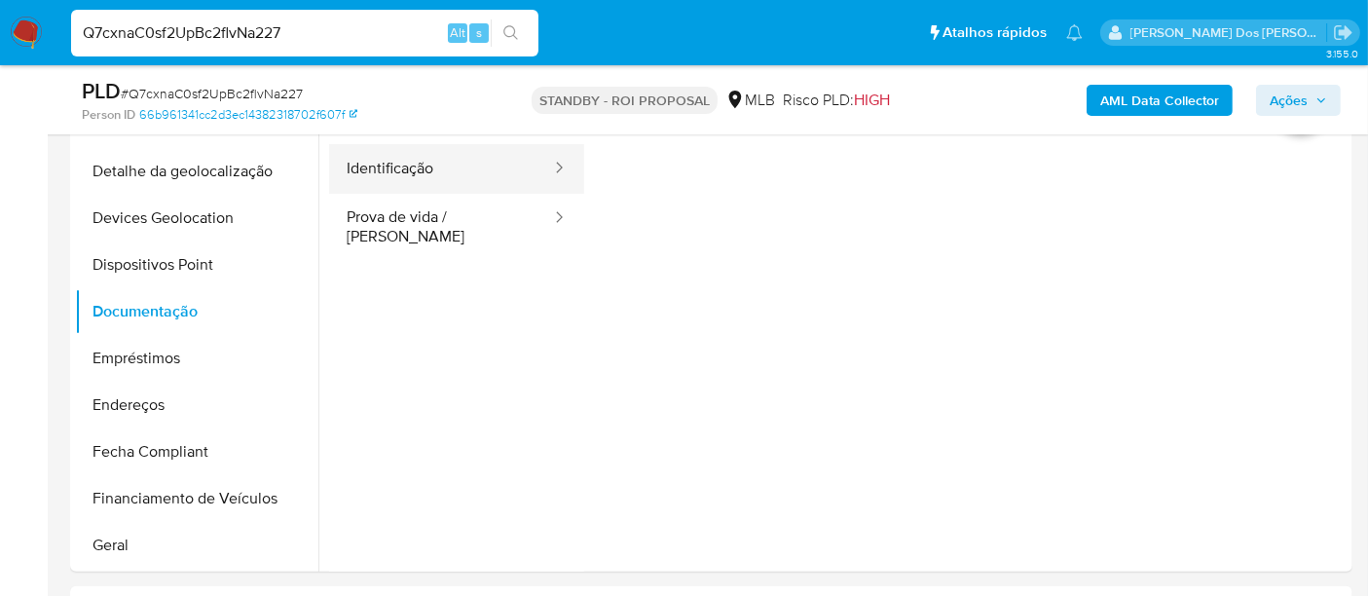
click at [406, 170] on button "Identificação" at bounding box center [441, 169] width 224 height 50
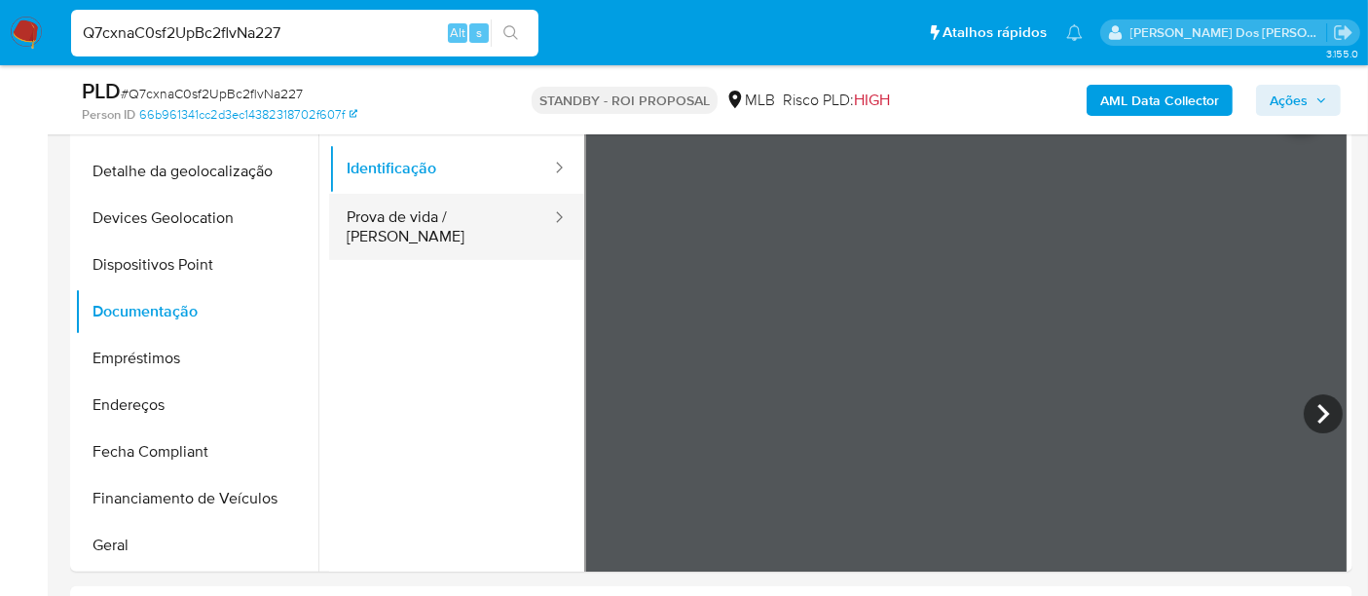
click at [475, 218] on button "Prova de vida / [PERSON_NAME]" at bounding box center [441, 227] width 224 height 66
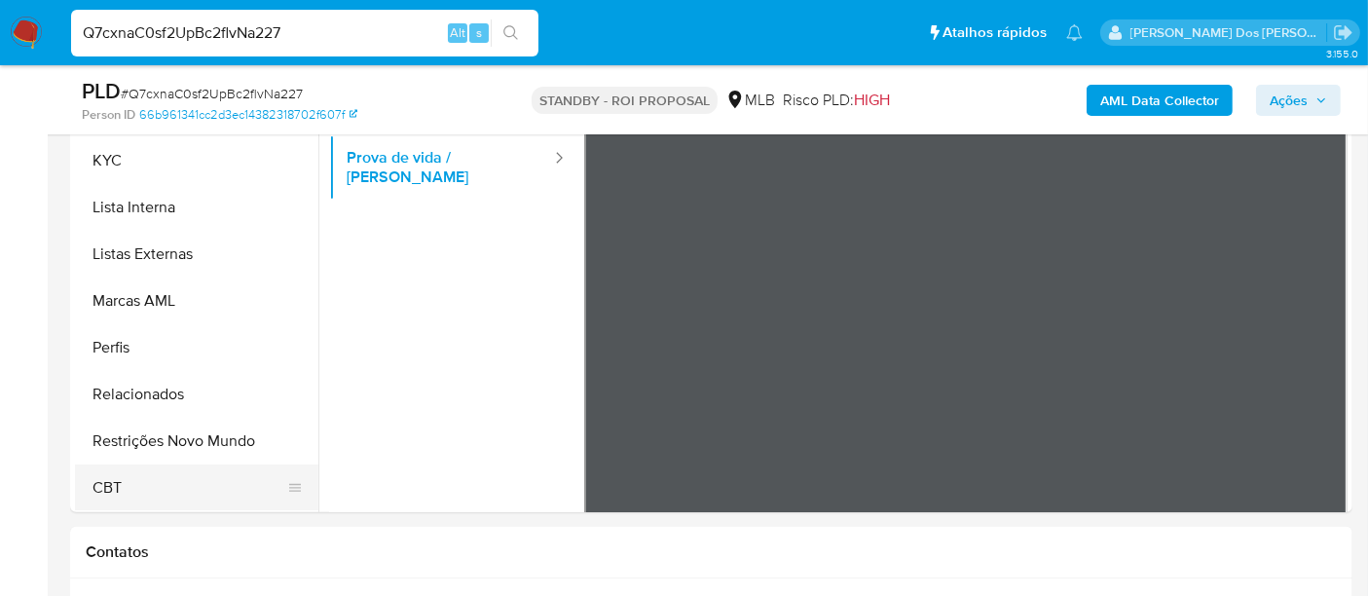
scroll to position [540, 0]
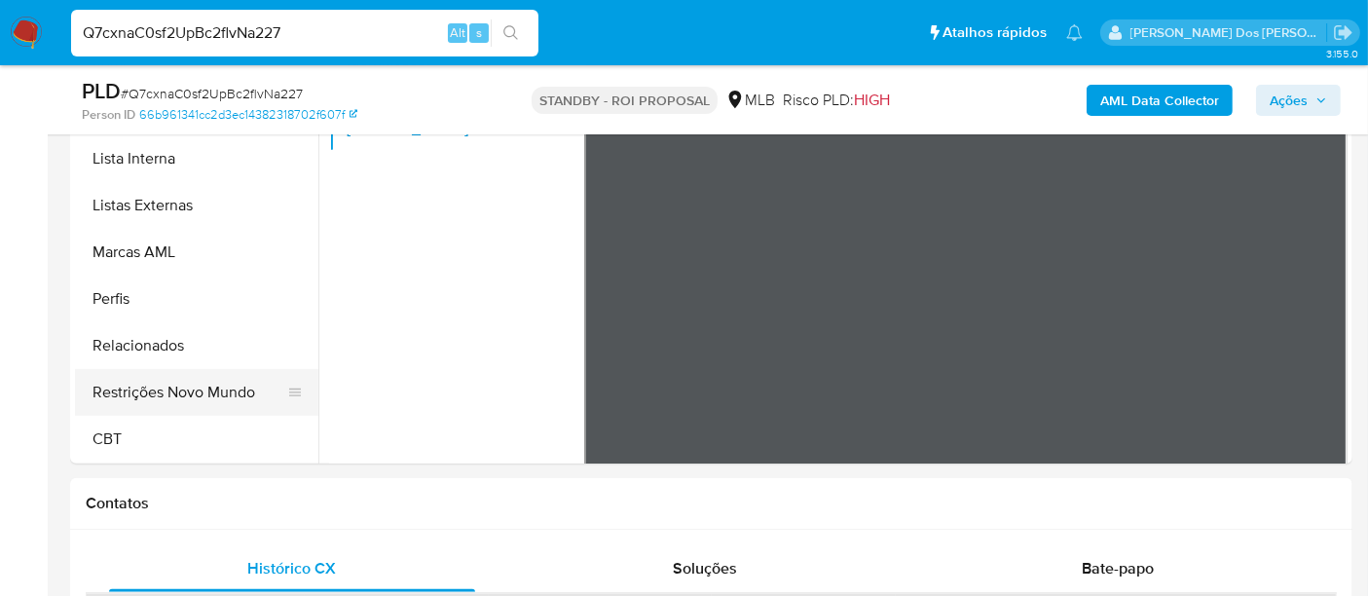
click at [190, 396] on button "Restrições Novo Mundo" at bounding box center [189, 392] width 228 height 47
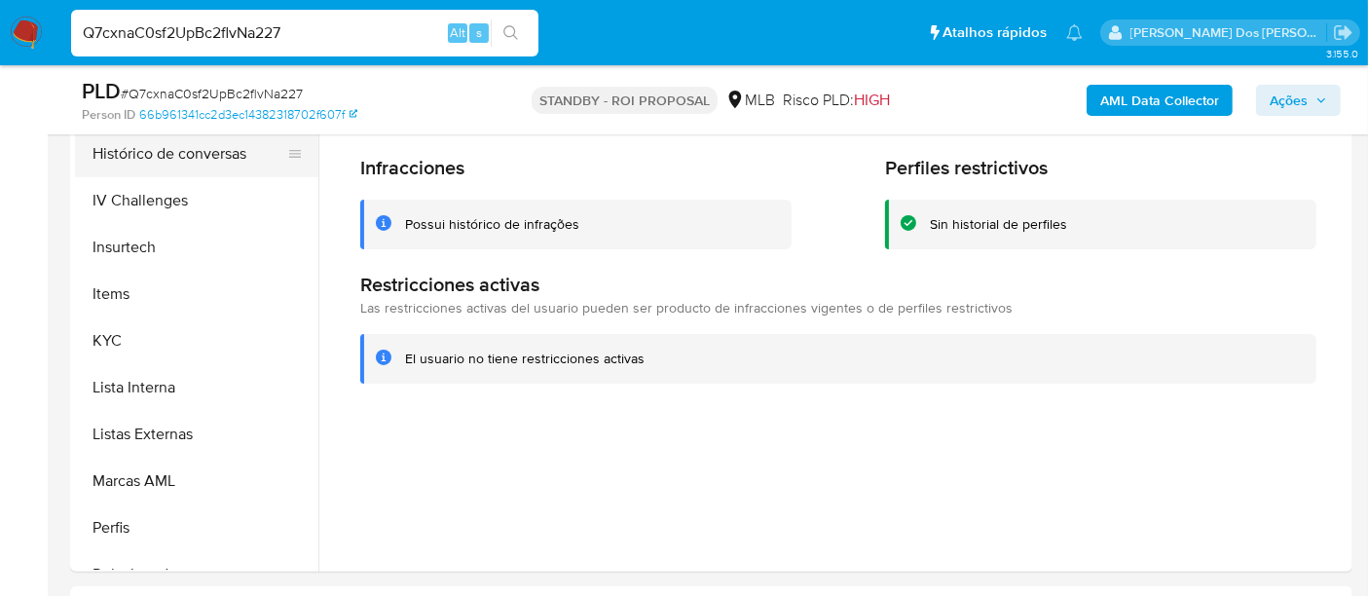
scroll to position [544, 0]
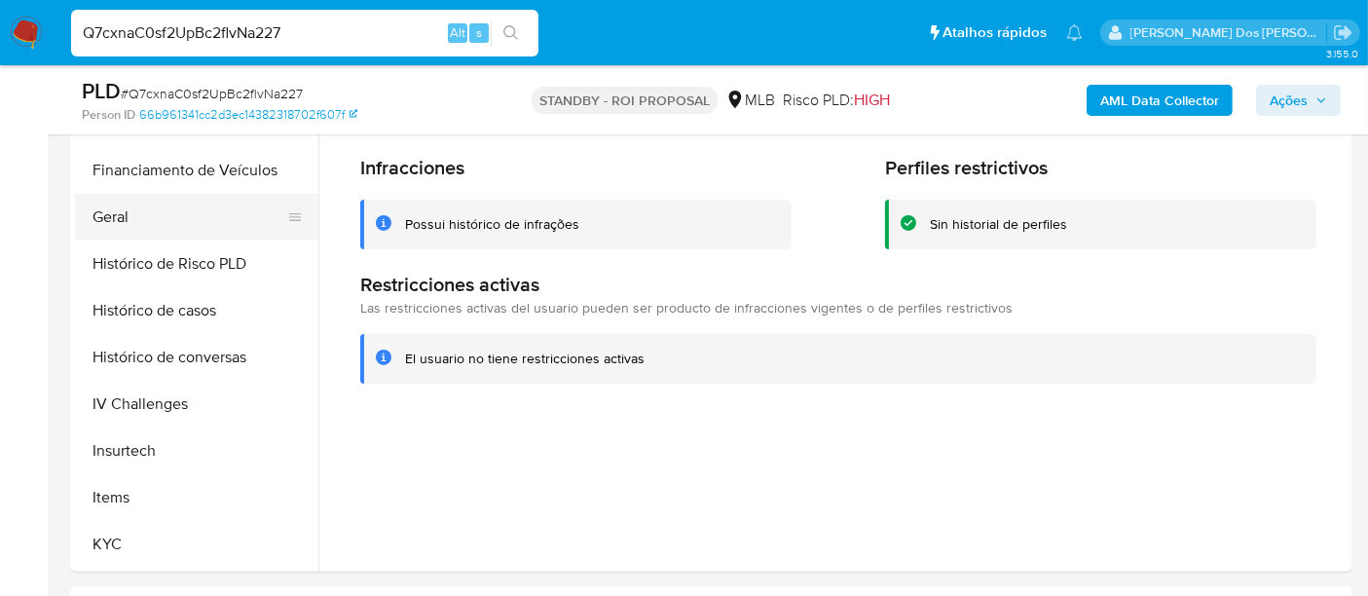
click at [125, 224] on button "Geral" at bounding box center [189, 217] width 228 height 47
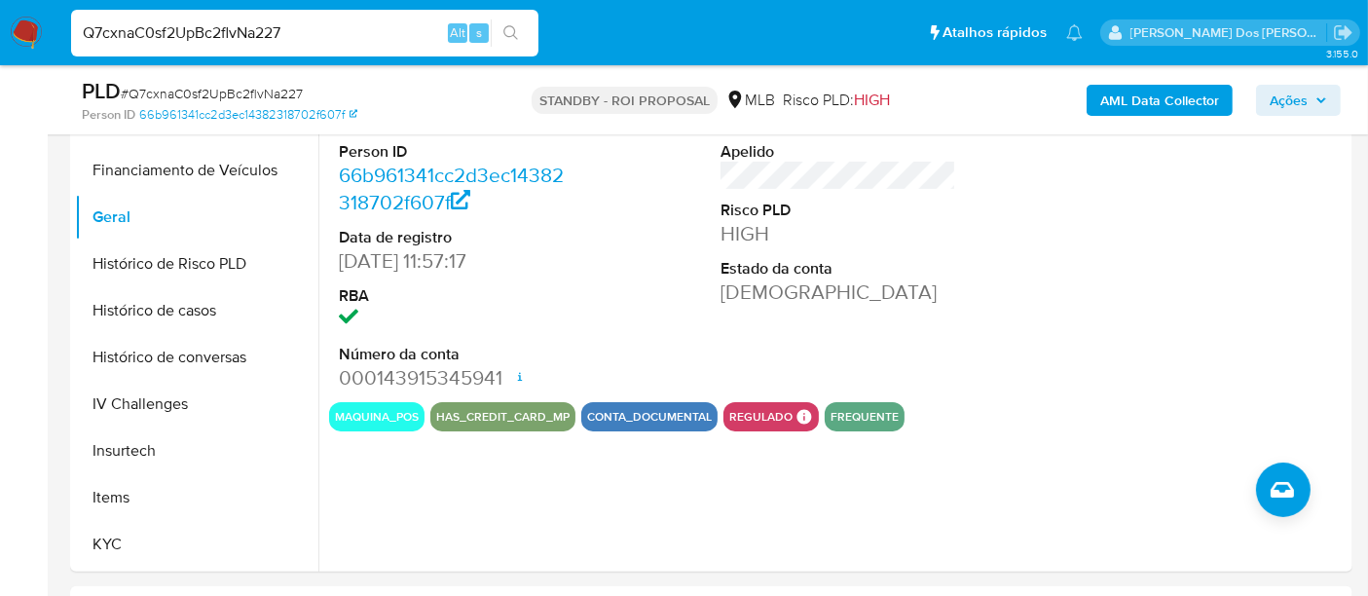
click at [199, 23] on input "Q7cxnaC0sf2UpBc2flvNa227" at bounding box center [304, 32] width 467 height 25
click at [197, 25] on input "Q7cxnaC0sf2UpBc2flvNa227" at bounding box center [304, 32] width 467 height 25
paste input "htg4UGaAtlKWxlTCkLIlzVy2"
type input "htg4UGaAtlKWxlTCkLIlzVy2"
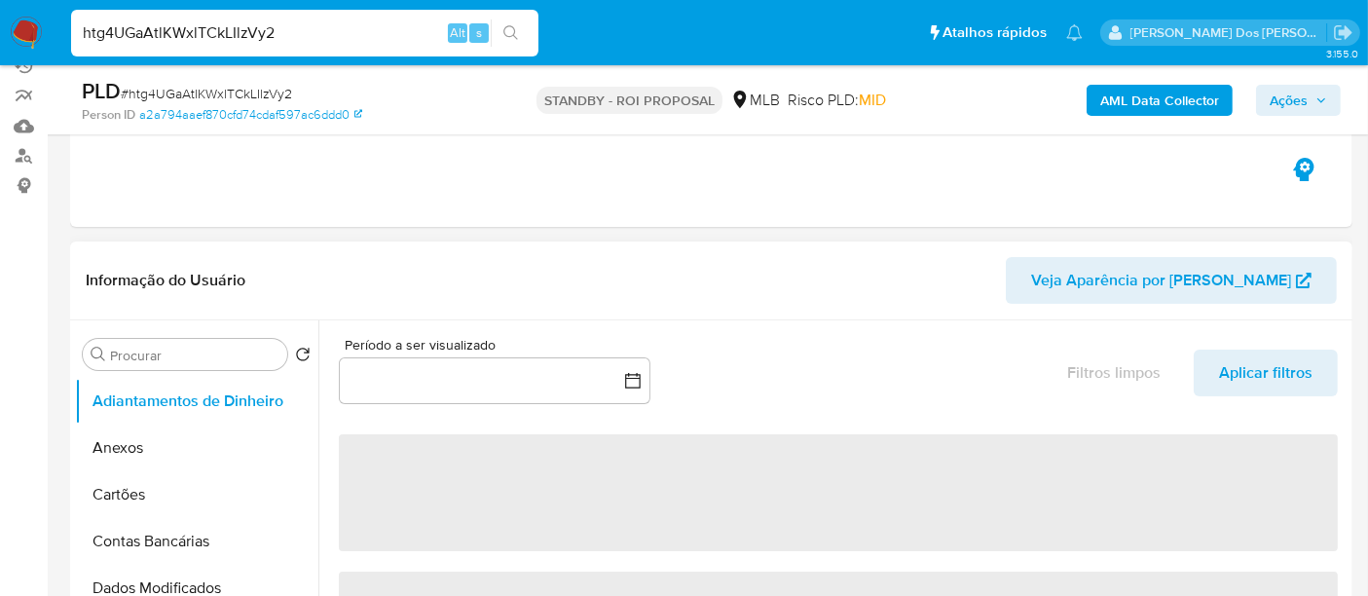
scroll to position [324, 0]
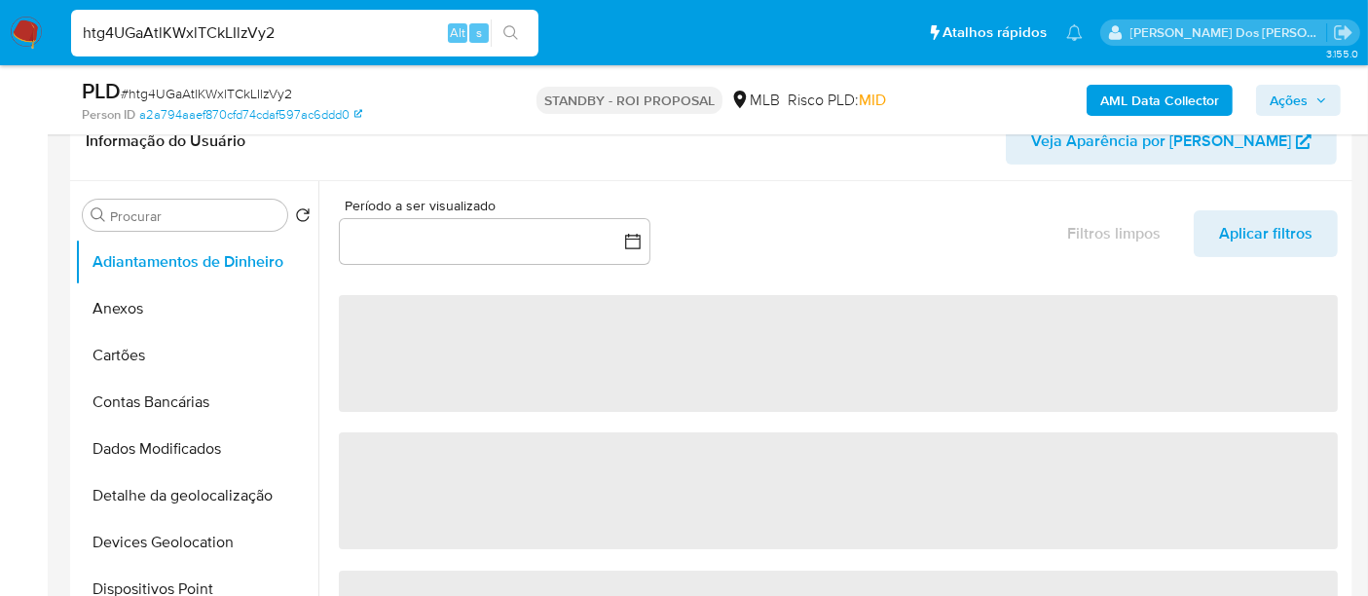
select select "10"
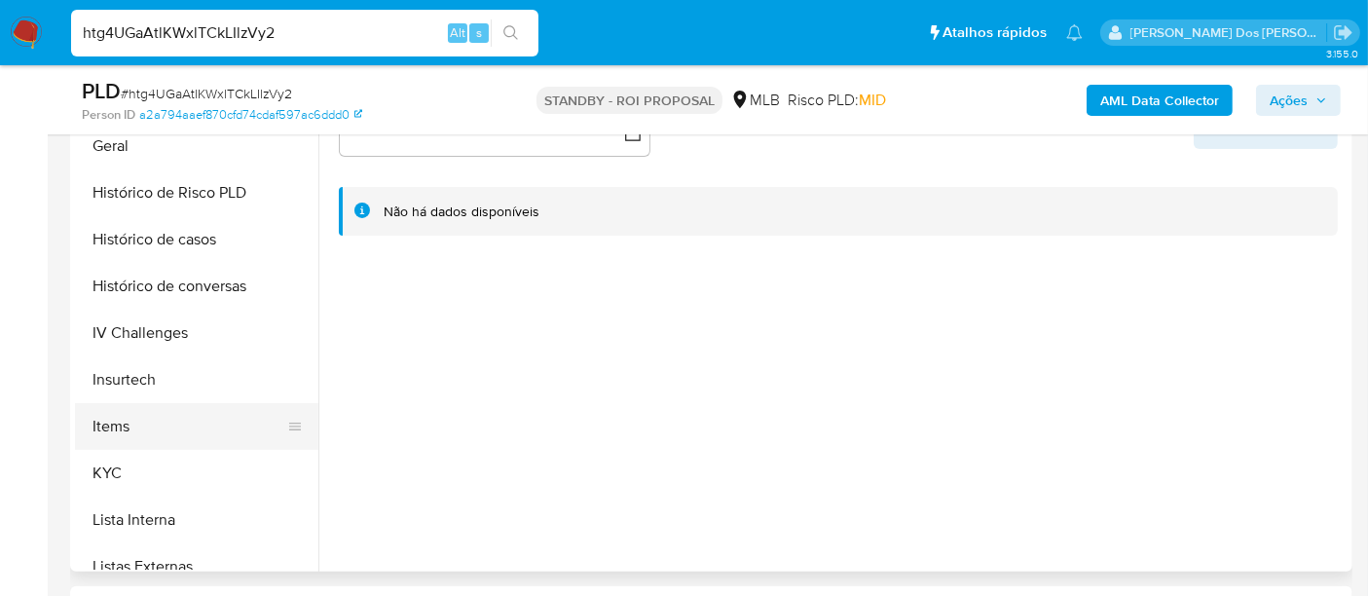
scroll to position [648, 0]
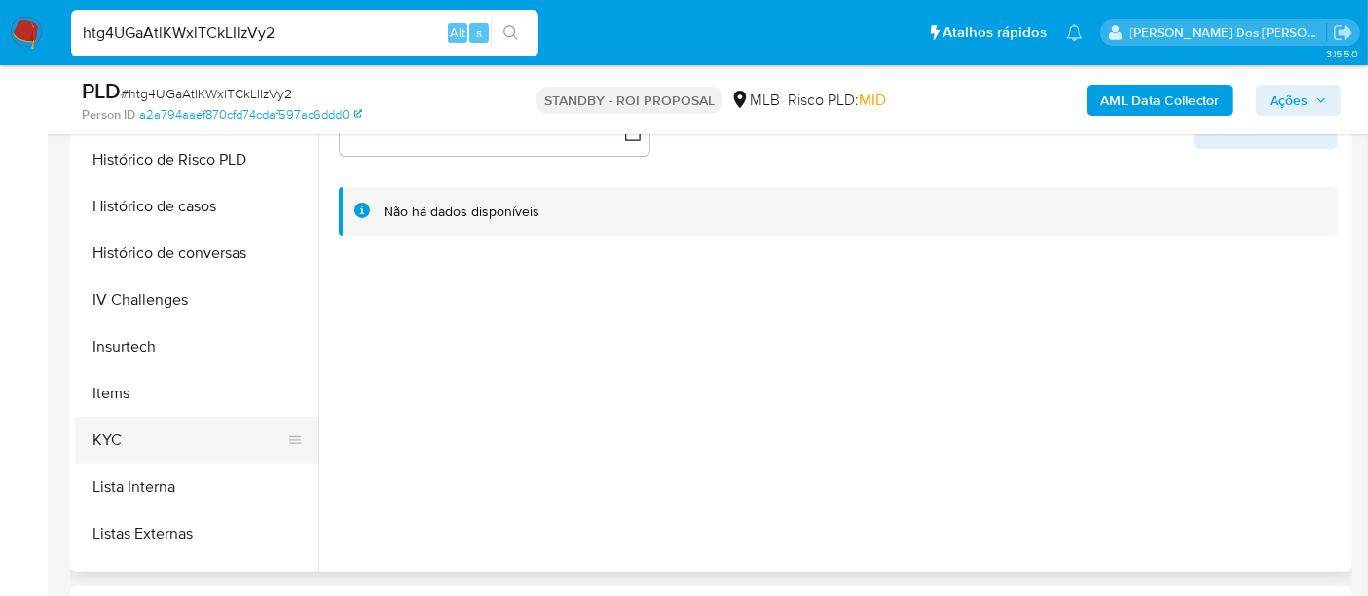
click at [122, 436] on button "KYC" at bounding box center [189, 440] width 228 height 47
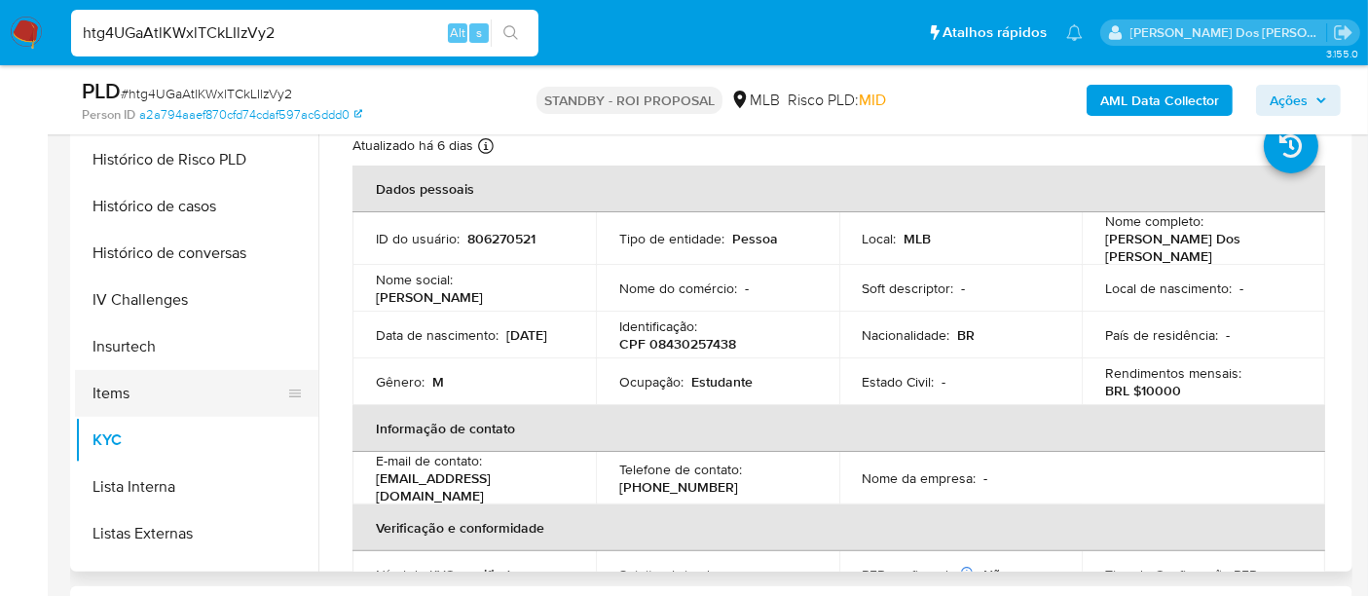
scroll to position [432, 0]
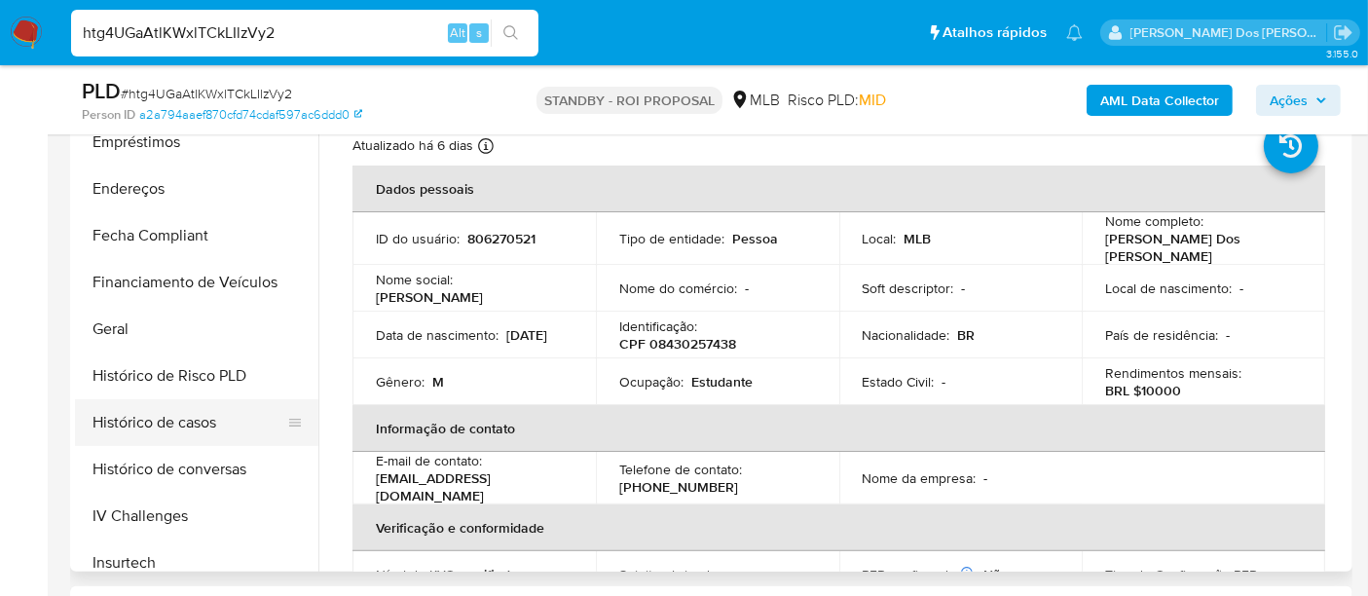
click at [203, 413] on button "Histórico de casos" at bounding box center [189, 422] width 228 height 47
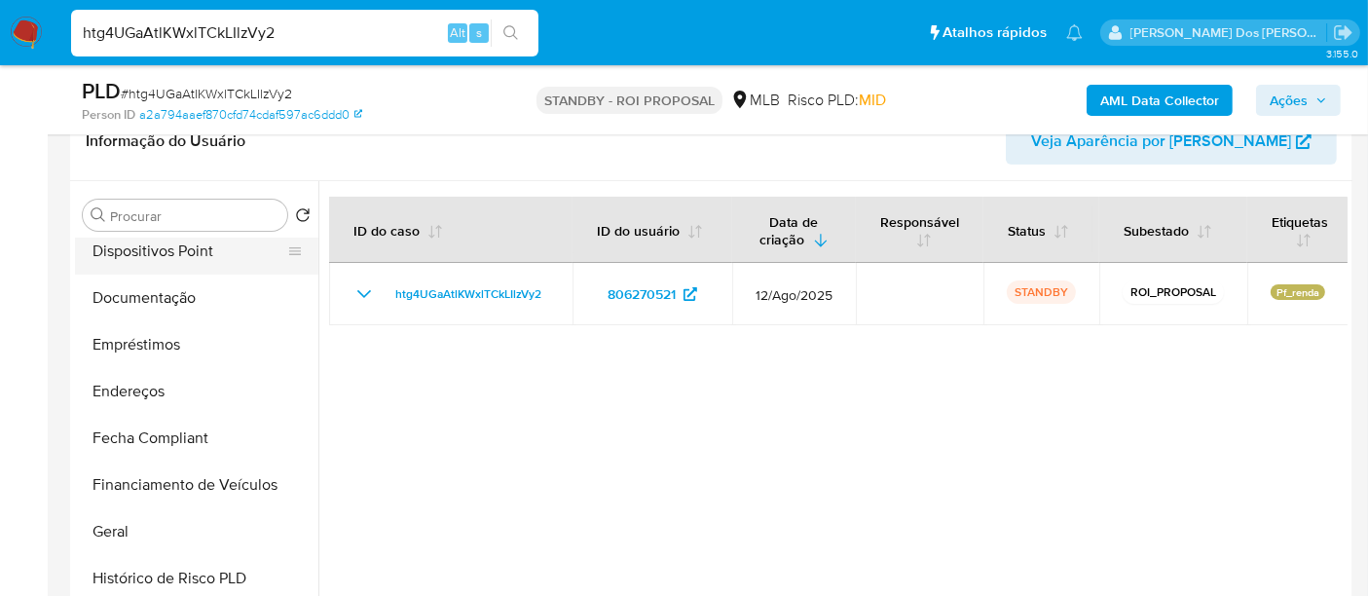
scroll to position [108, 0]
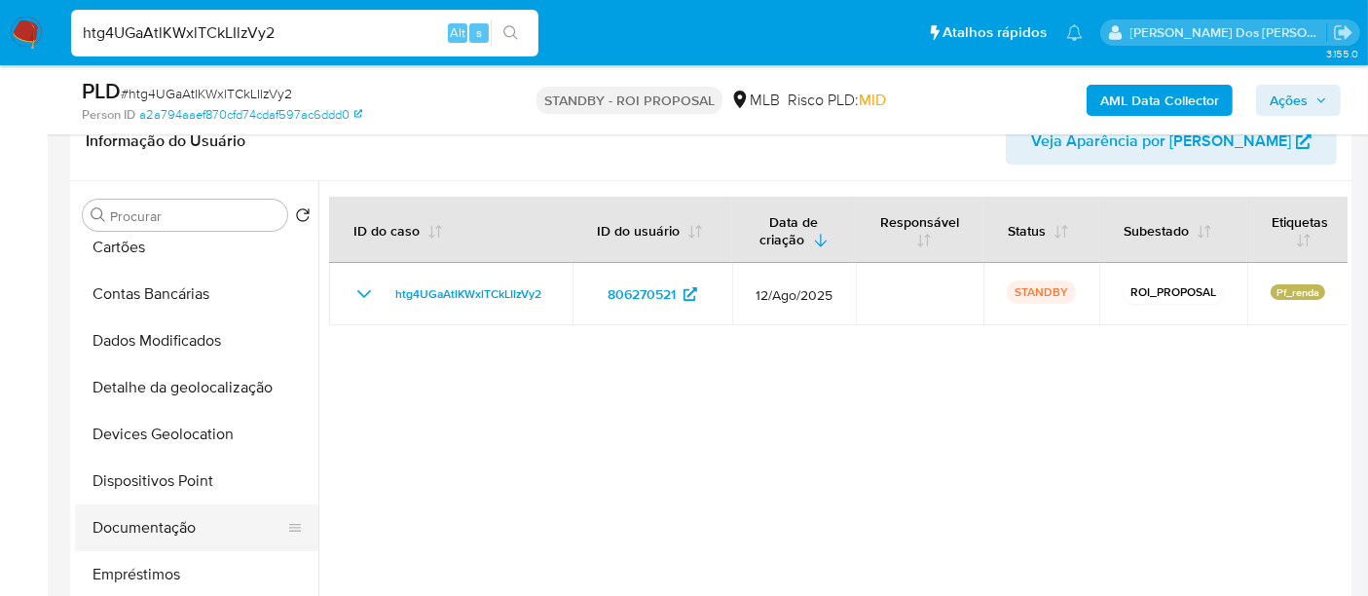
drag, startPoint x: 155, startPoint y: 518, endPoint x: 165, endPoint y: 507, distance: 14.5
click at [156, 518] on button "Documentação" at bounding box center [189, 527] width 228 height 47
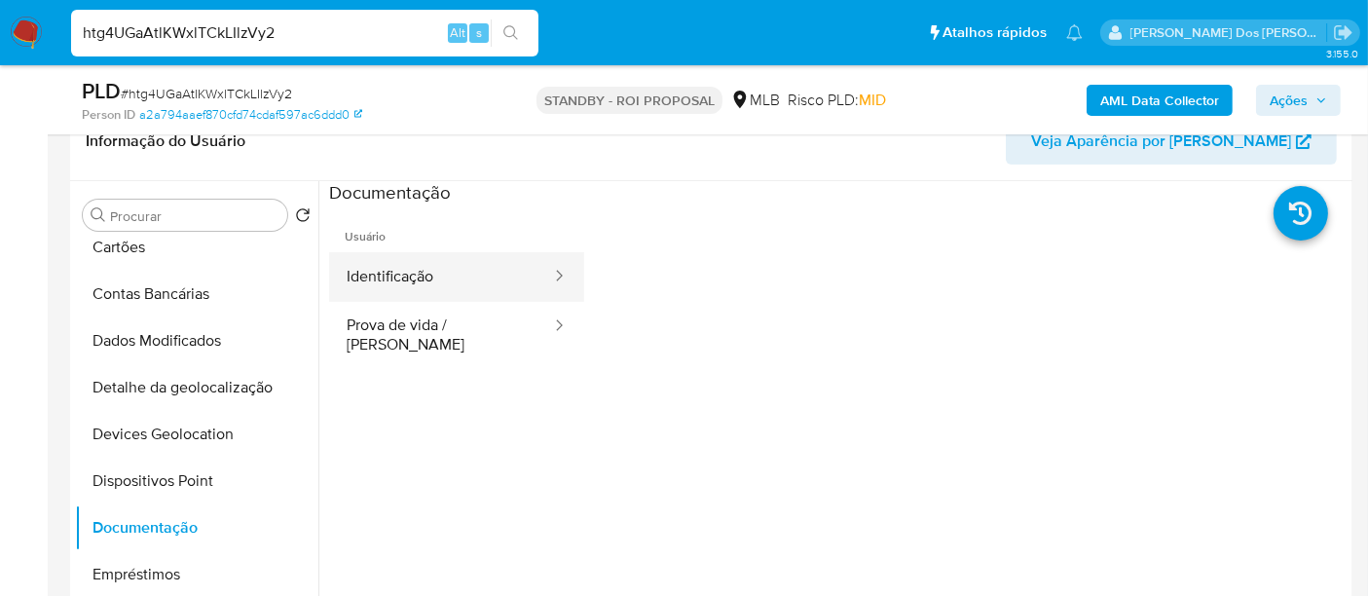
drag, startPoint x: 433, startPoint y: 278, endPoint x: 486, endPoint y: 284, distance: 52.9
click at [431, 278] on button "Identificação" at bounding box center [441, 277] width 224 height 50
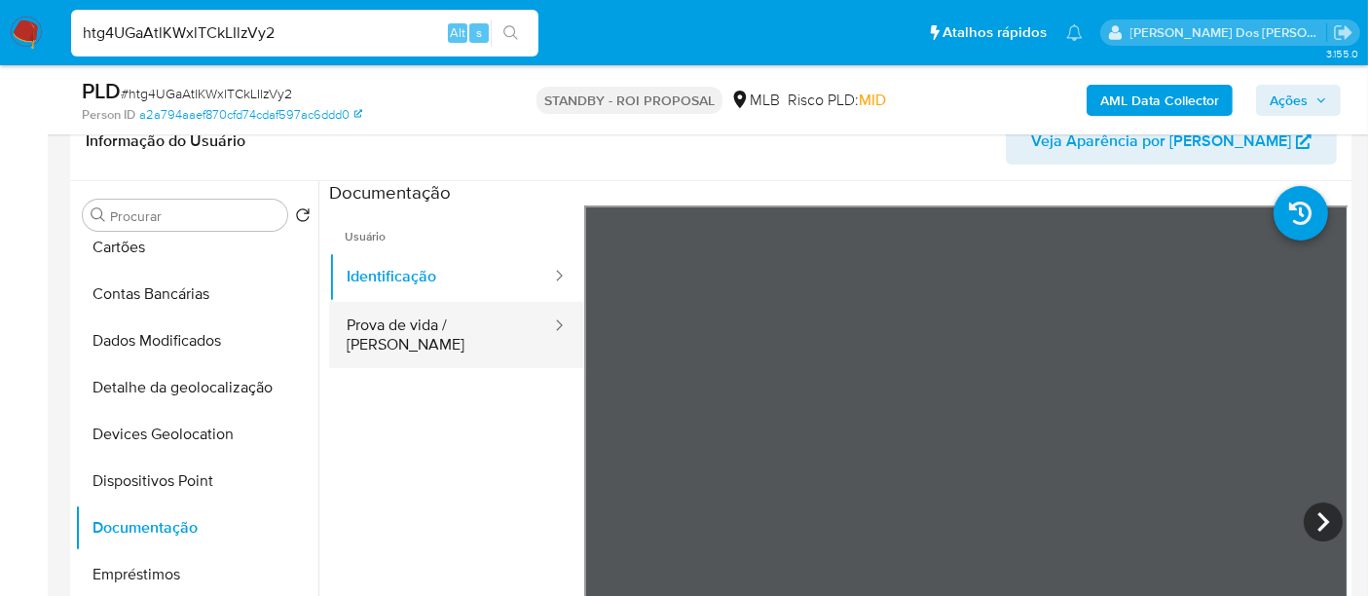
click at [456, 331] on button "Prova de vida / Selfie" at bounding box center [441, 335] width 224 height 66
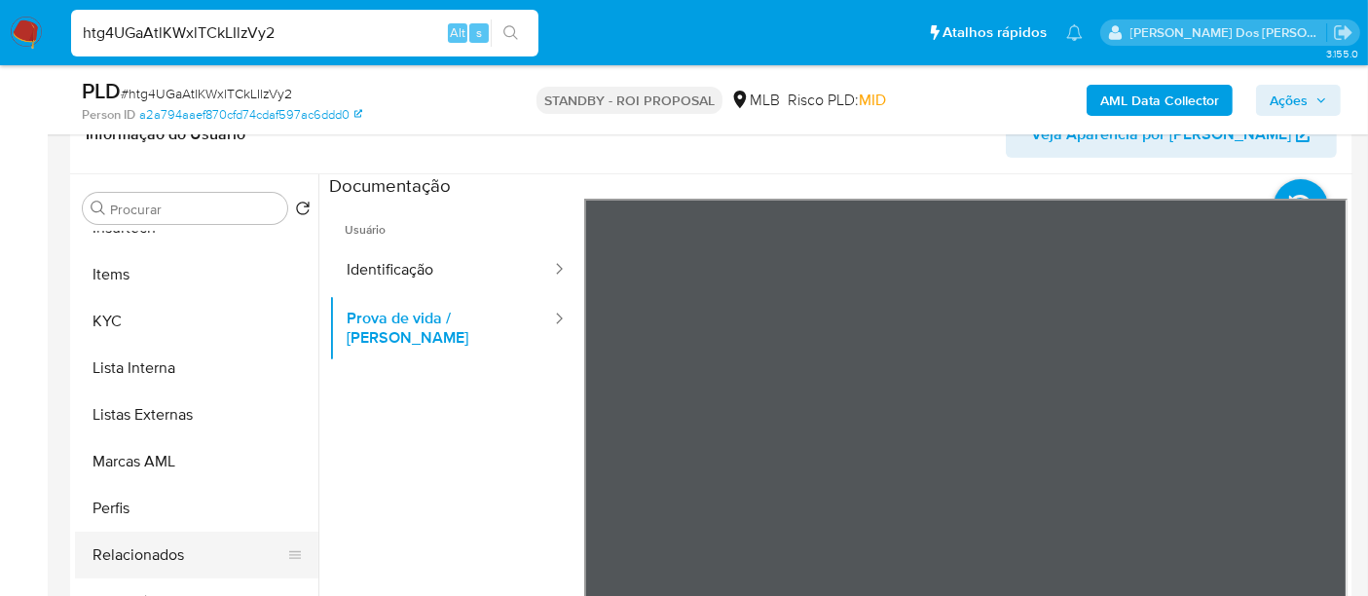
scroll to position [432, 0]
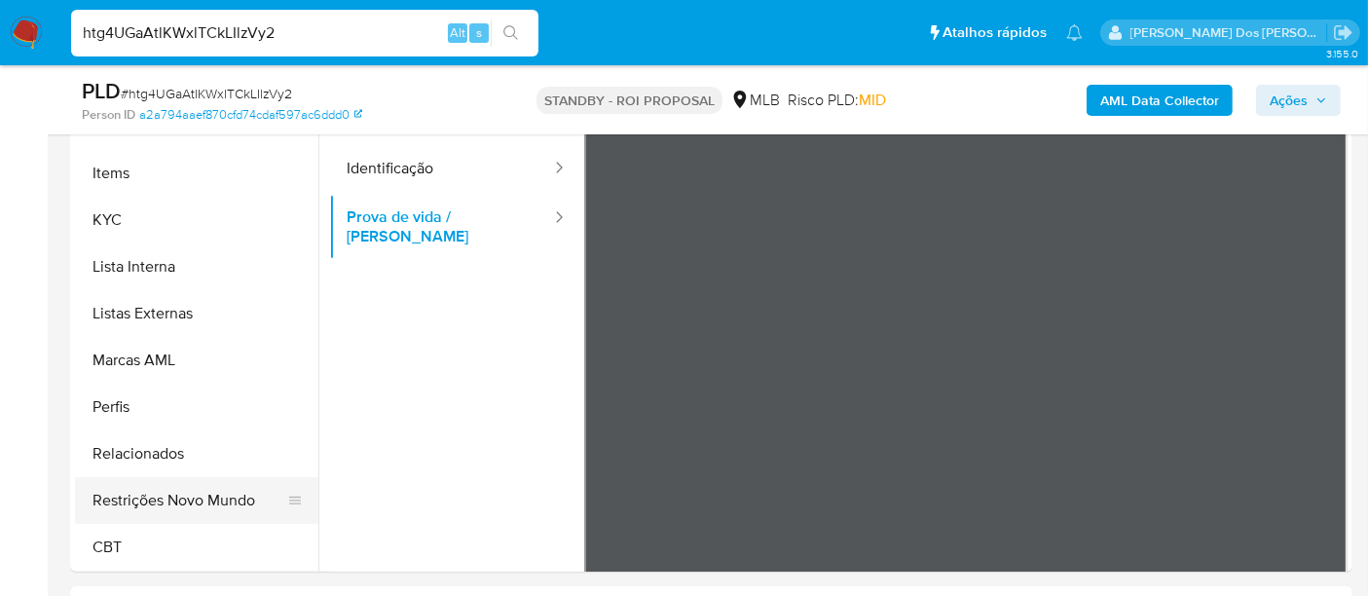
click at [200, 495] on button "Restrições Novo Mundo" at bounding box center [189, 500] width 228 height 47
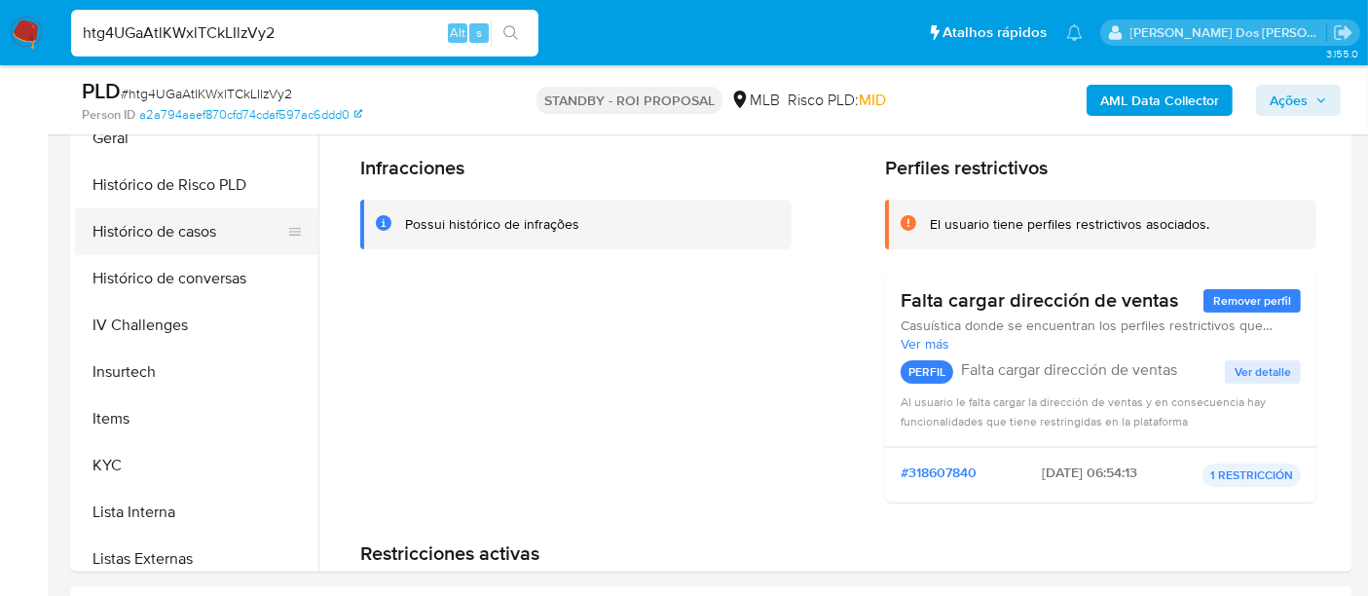
scroll to position [436, 0]
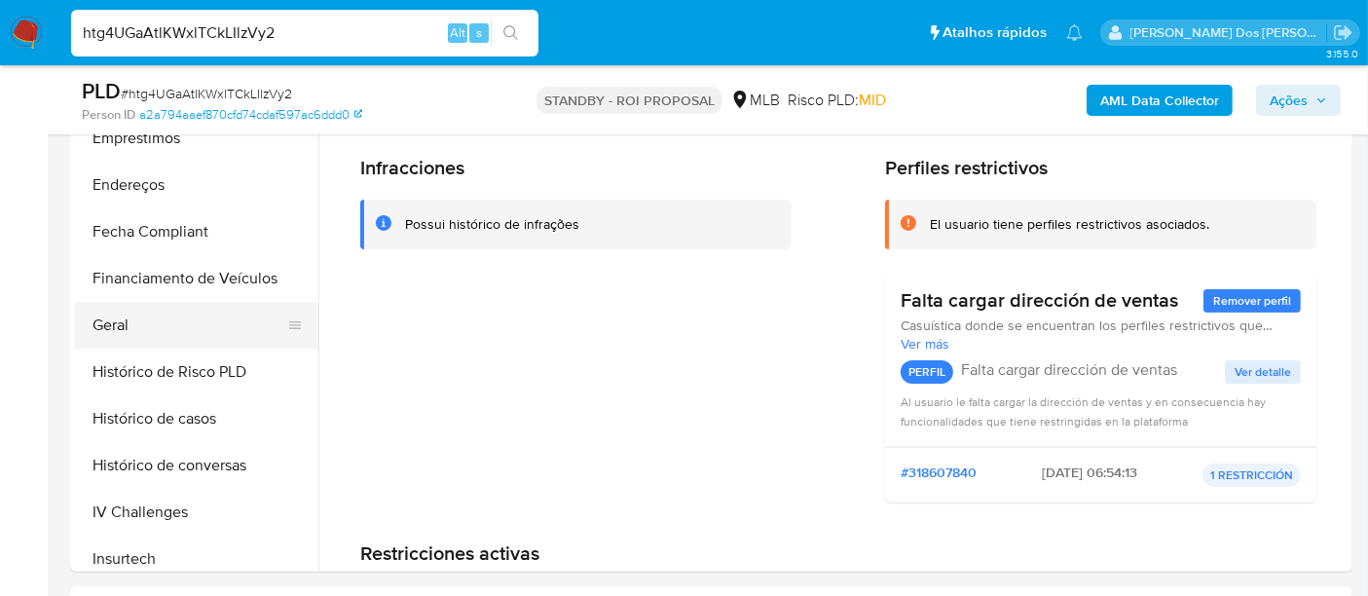
click at [125, 323] on button "Geral" at bounding box center [189, 325] width 228 height 47
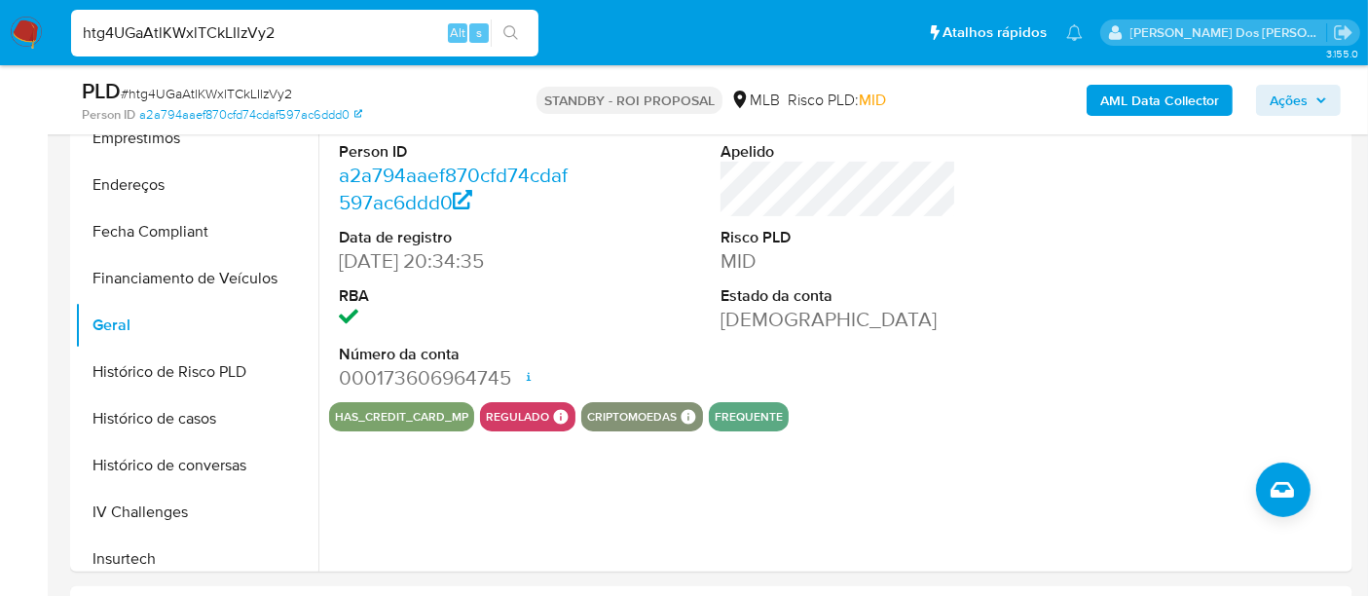
click at [216, 38] on input "htg4UGaAtlKWxlTCkLIlzVy2" at bounding box center [304, 32] width 467 height 25
type input "msaluha@yahoo.com"
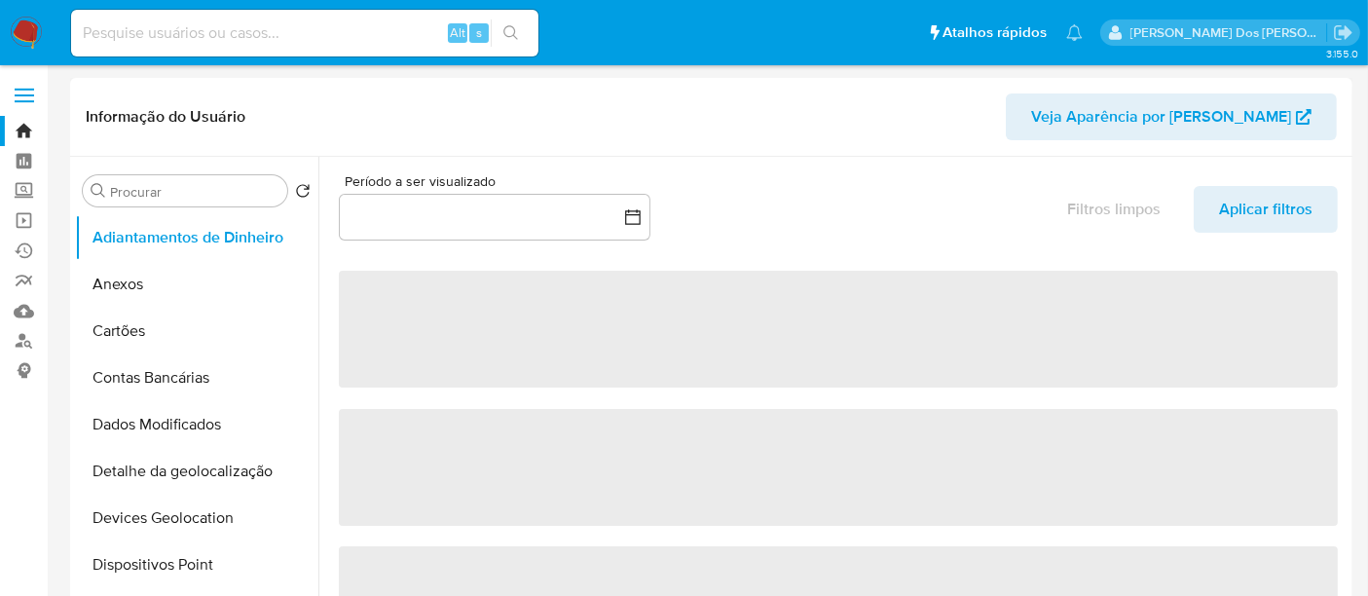
select select "10"
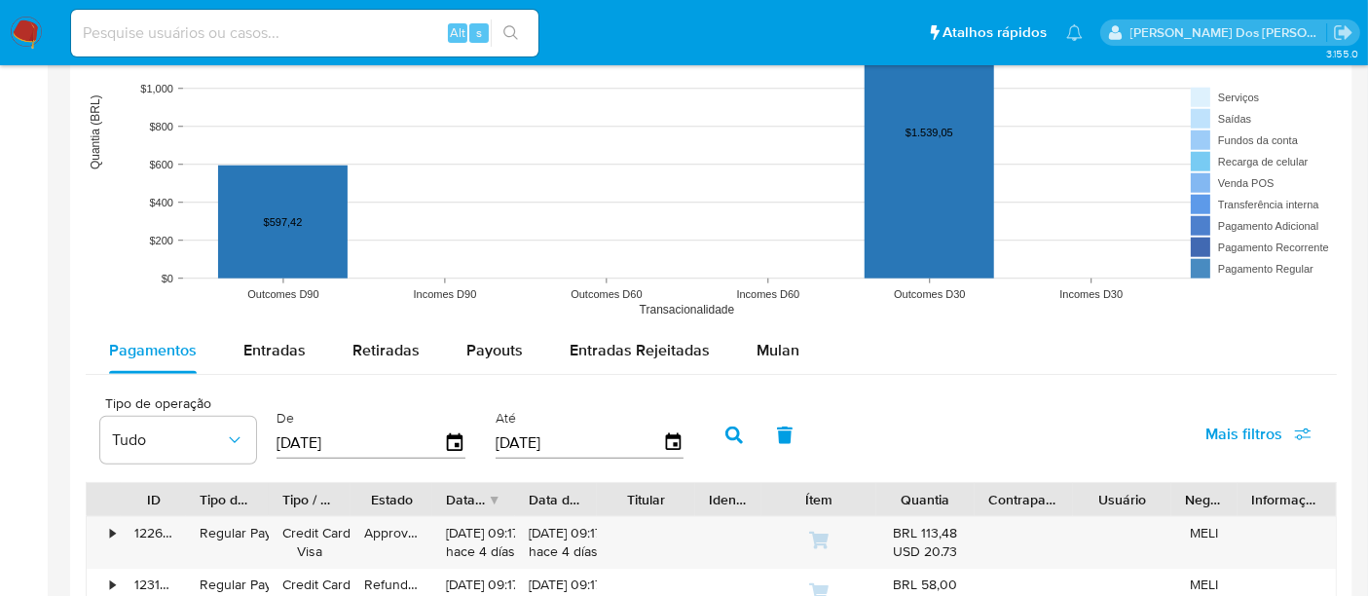
scroll to position [1730, 0]
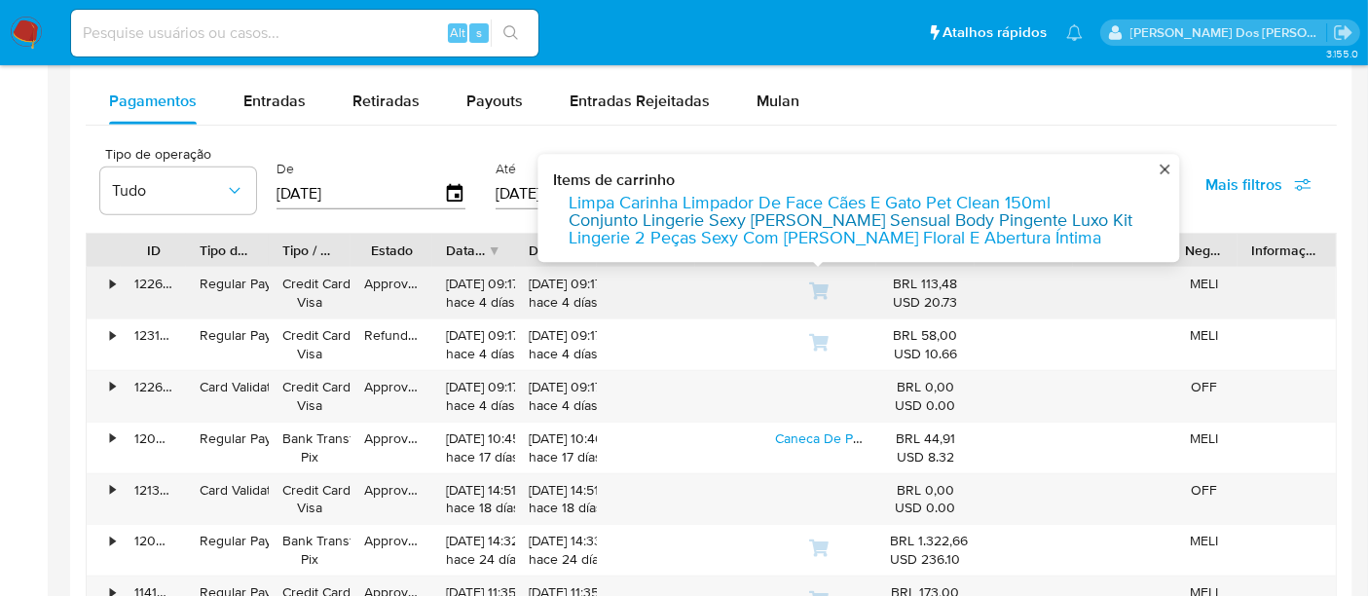
click at [770, 215] on link "Conjunto Lingerie Sexy Renda Sensual Body Pingente Luxo Kit" at bounding box center [851, 221] width 564 height 18
click at [757, 231] on link "Lingerie 2 Peças Sexy Com Renda Floral E Abertura Íntima" at bounding box center [835, 239] width 533 height 18
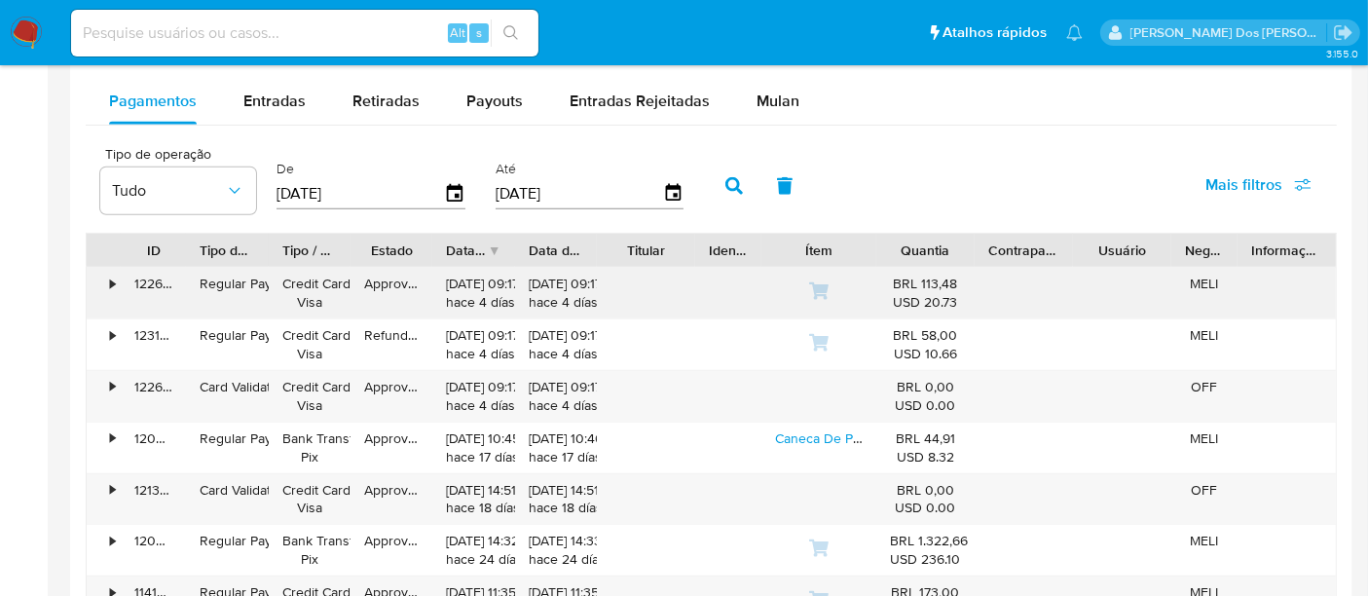
click at [323, 39] on input at bounding box center [304, 32] width 467 height 25
paste input "qCoTJYb3JhqCHcyu9DqUl3qF"
type input "qCoTJYb3JhqCHcyu9DqUl3qF"
click at [333, 28] on input "qCoTJYb3JhqCHcyu9DqUl3qF" at bounding box center [304, 32] width 467 height 25
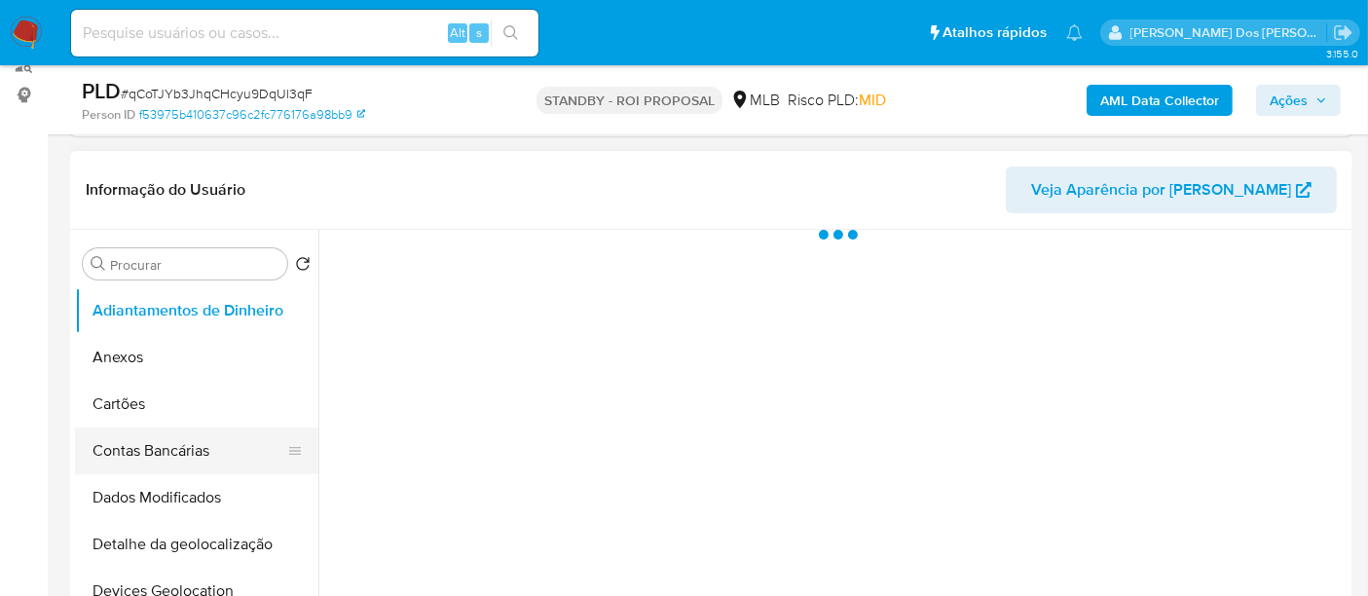
scroll to position [432, 0]
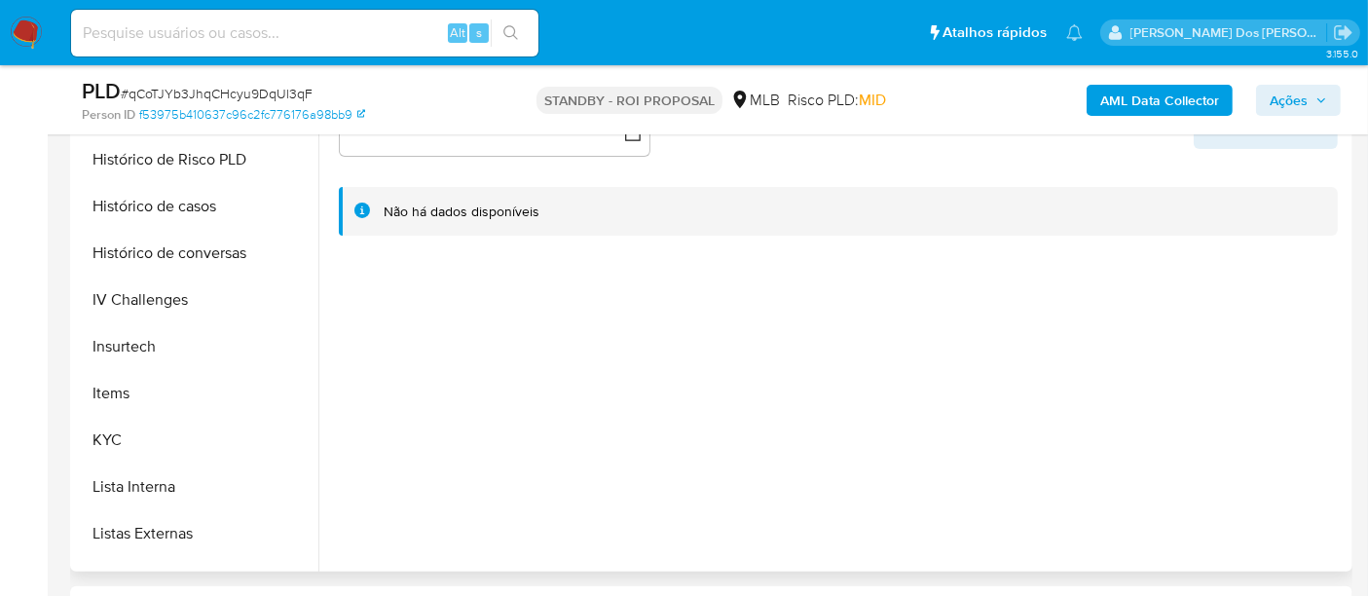
select select "10"
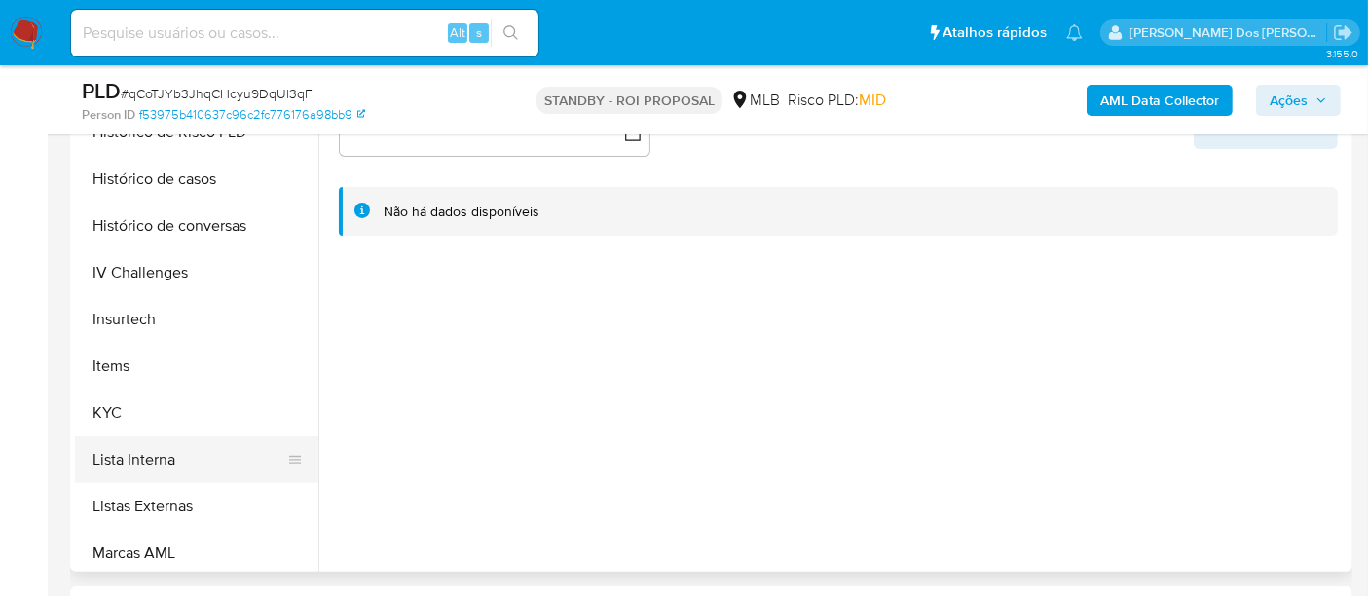
scroll to position [757, 0]
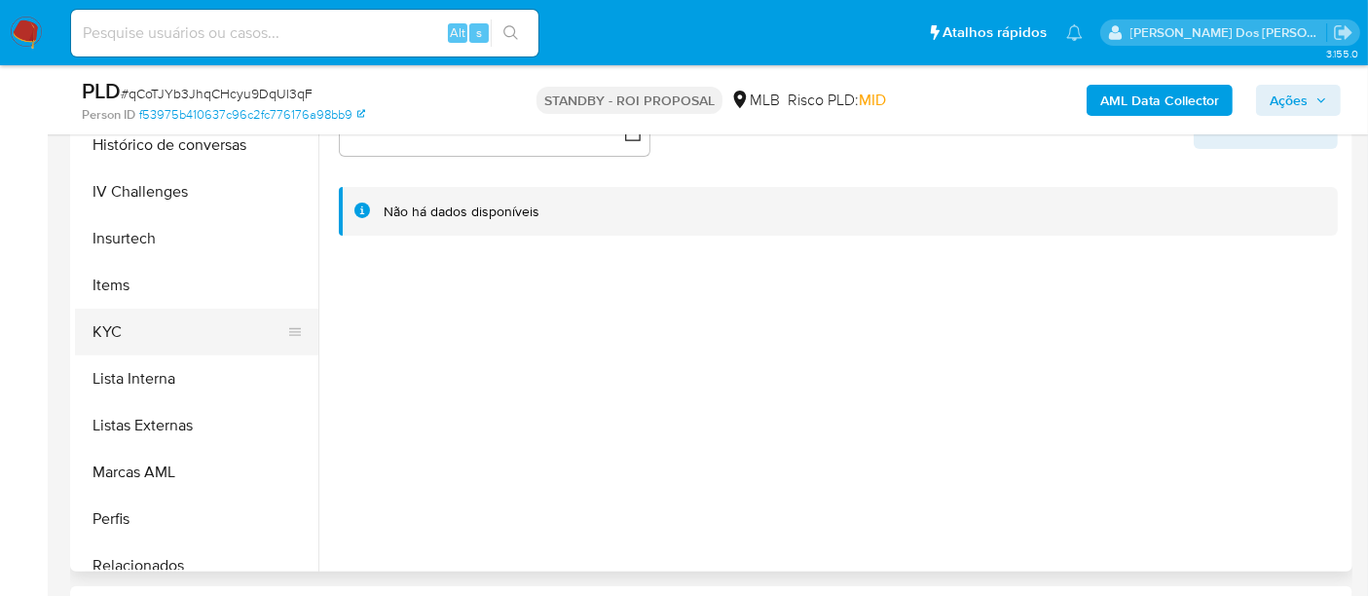
click at [121, 338] on button "KYC" at bounding box center [189, 332] width 228 height 47
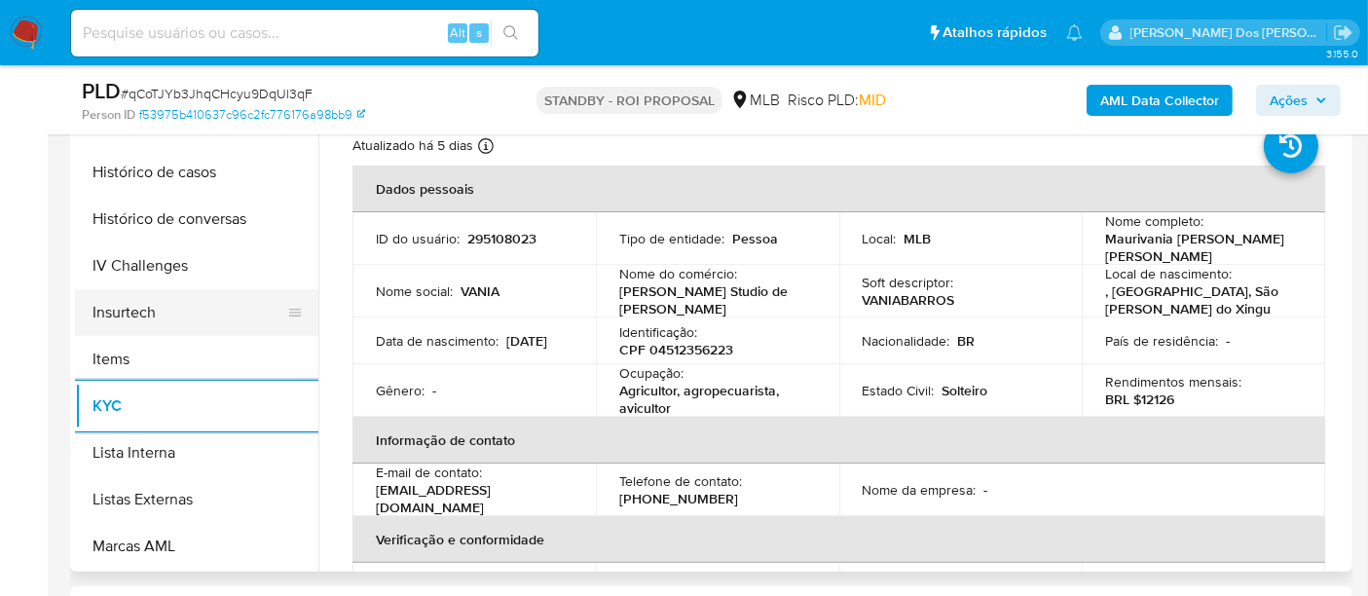
scroll to position [648, 0]
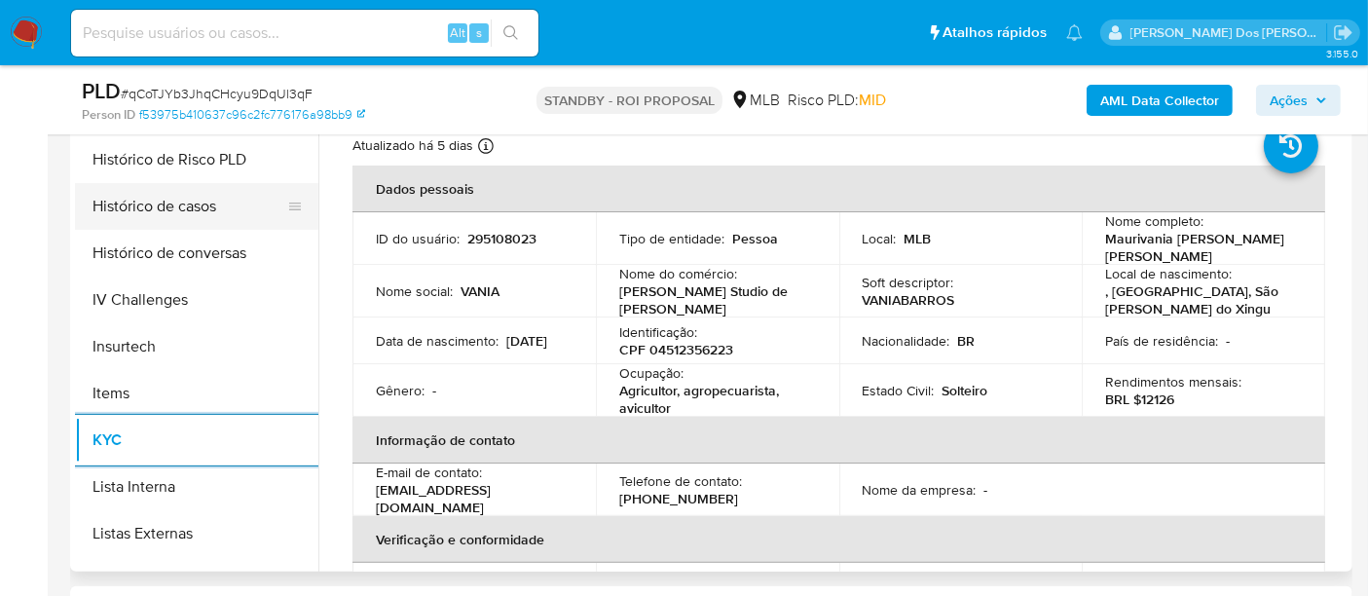
click at [153, 208] on button "Histórico de casos" at bounding box center [189, 206] width 228 height 47
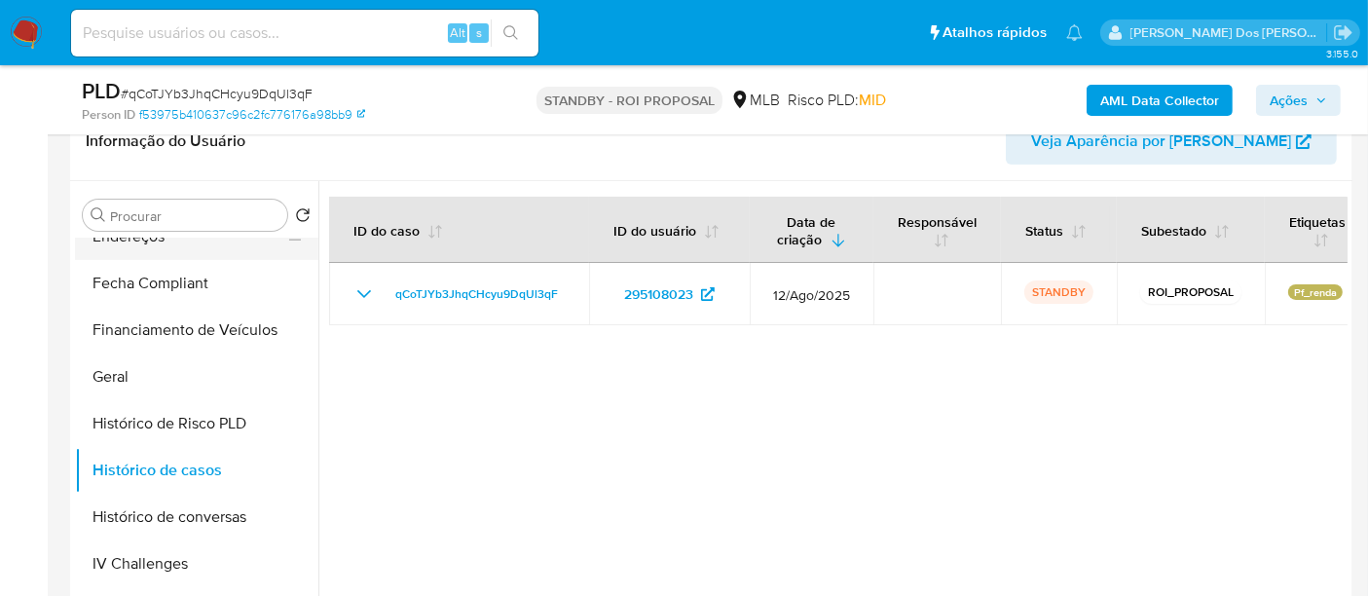
scroll to position [324, 0]
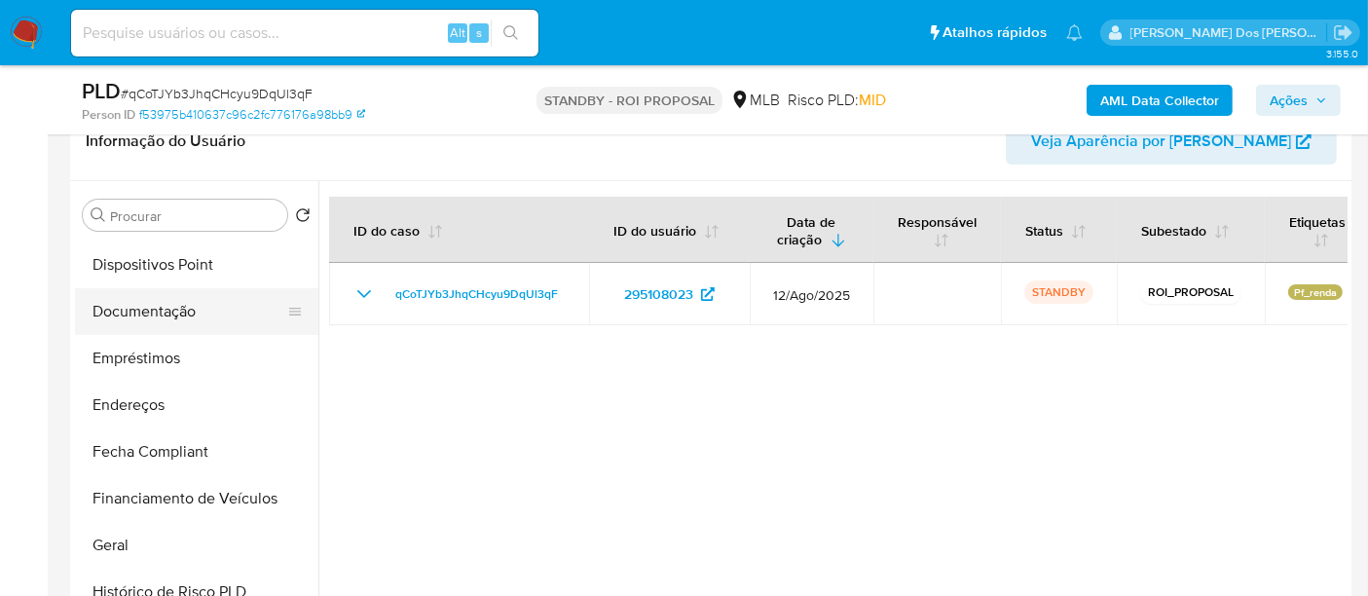
click at [161, 319] on button "Documentação" at bounding box center [189, 311] width 228 height 47
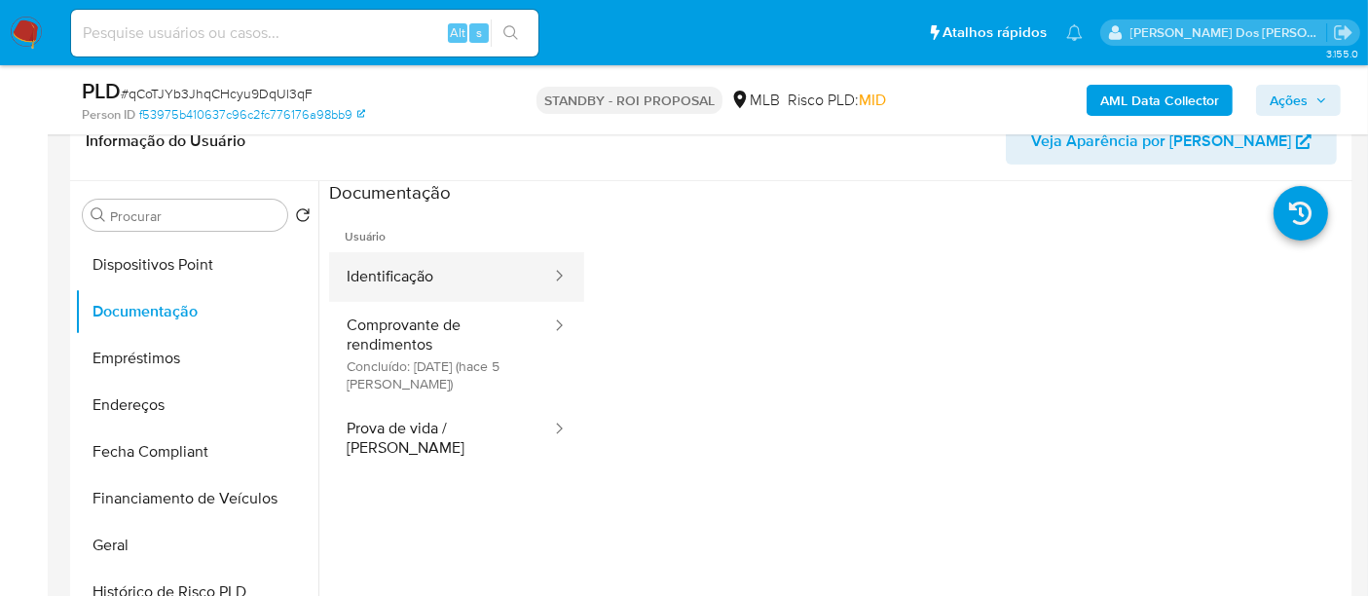
click at [385, 275] on button "Identificação" at bounding box center [441, 277] width 224 height 50
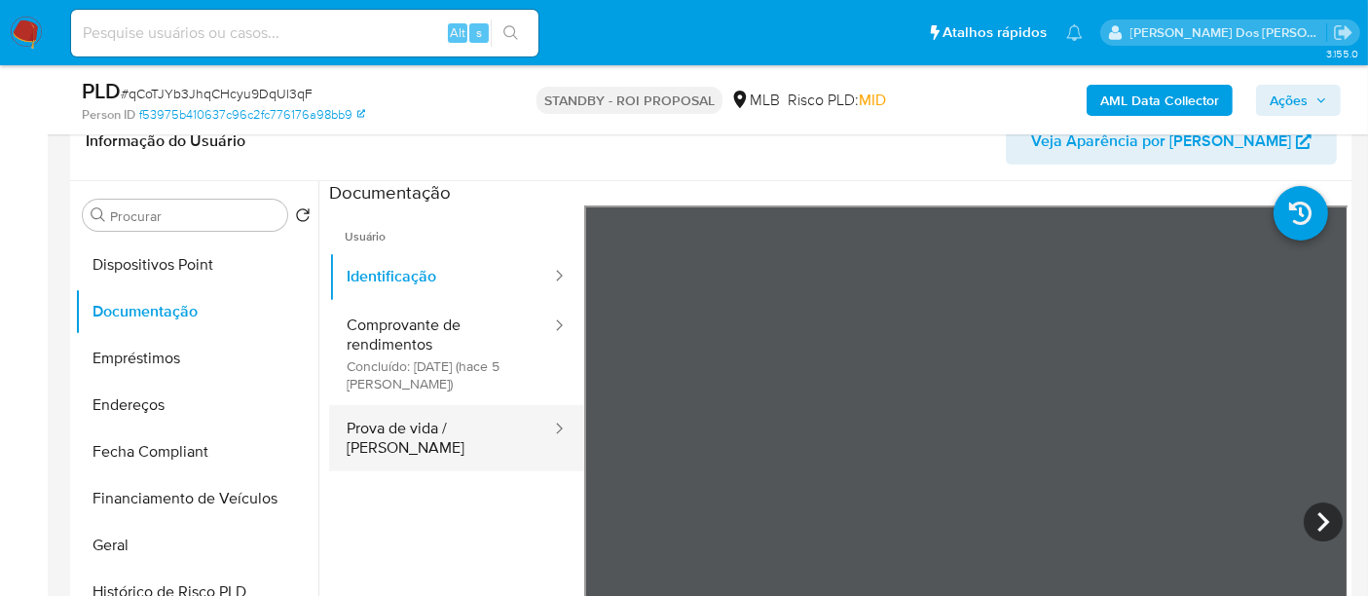
click at [421, 416] on button "Prova de vida / Selfie" at bounding box center [441, 438] width 224 height 66
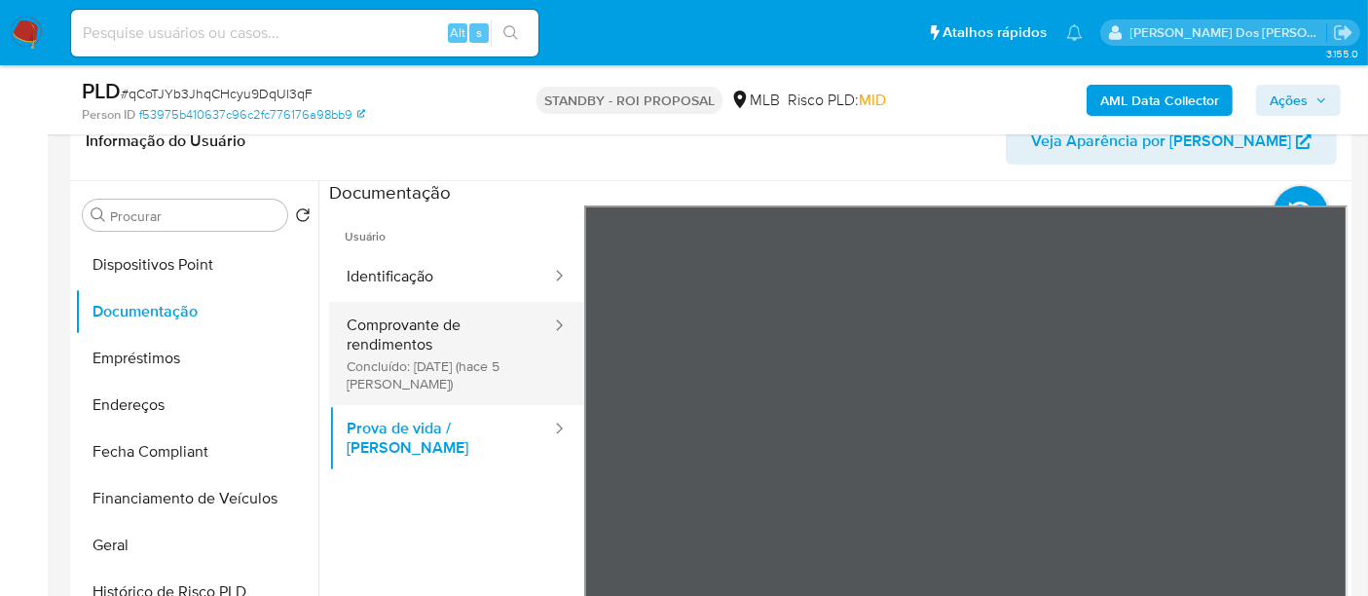
click at [424, 329] on button "Comprovante de rendimentos Concluído: 20/08/2025 (hace 5 días)" at bounding box center [441, 353] width 224 height 103
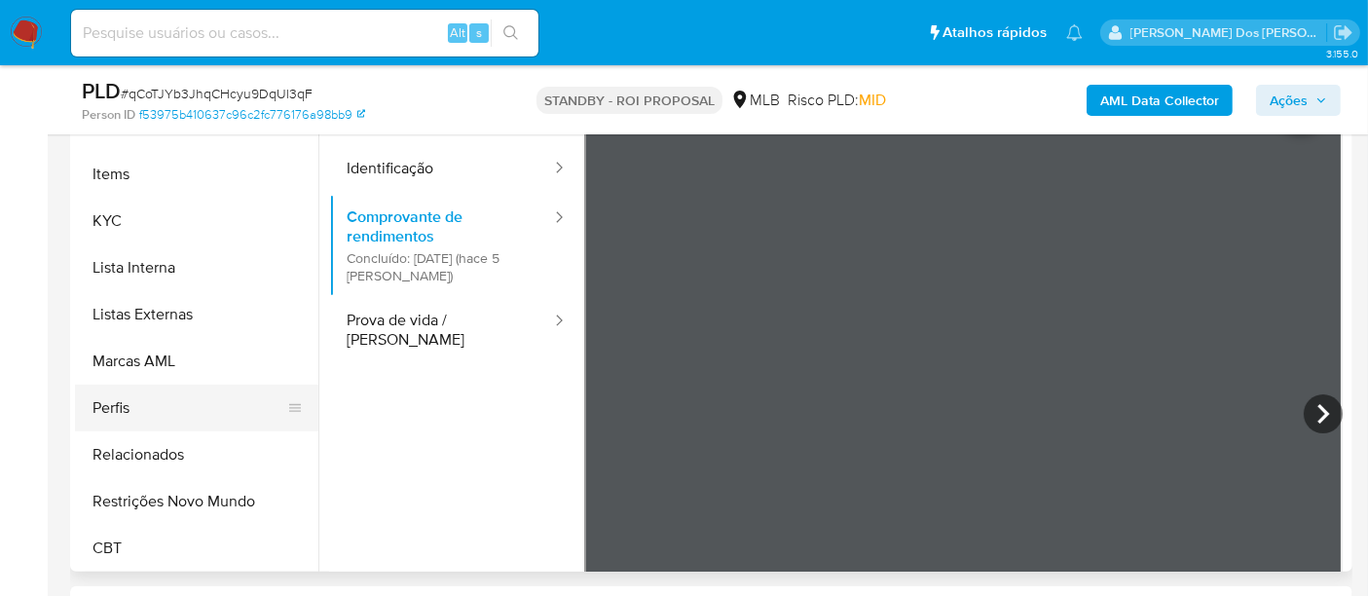
scroll to position [868, 0]
click at [214, 499] on button "Restrições Novo Mundo" at bounding box center [189, 500] width 228 height 47
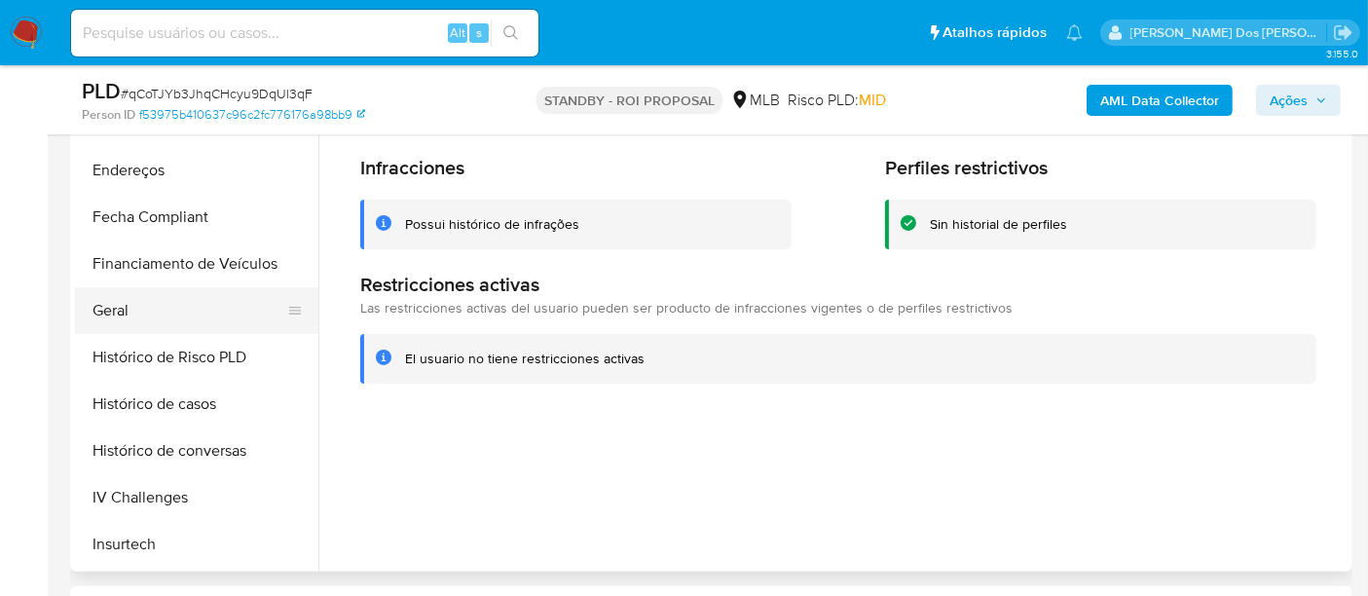
scroll to position [436, 0]
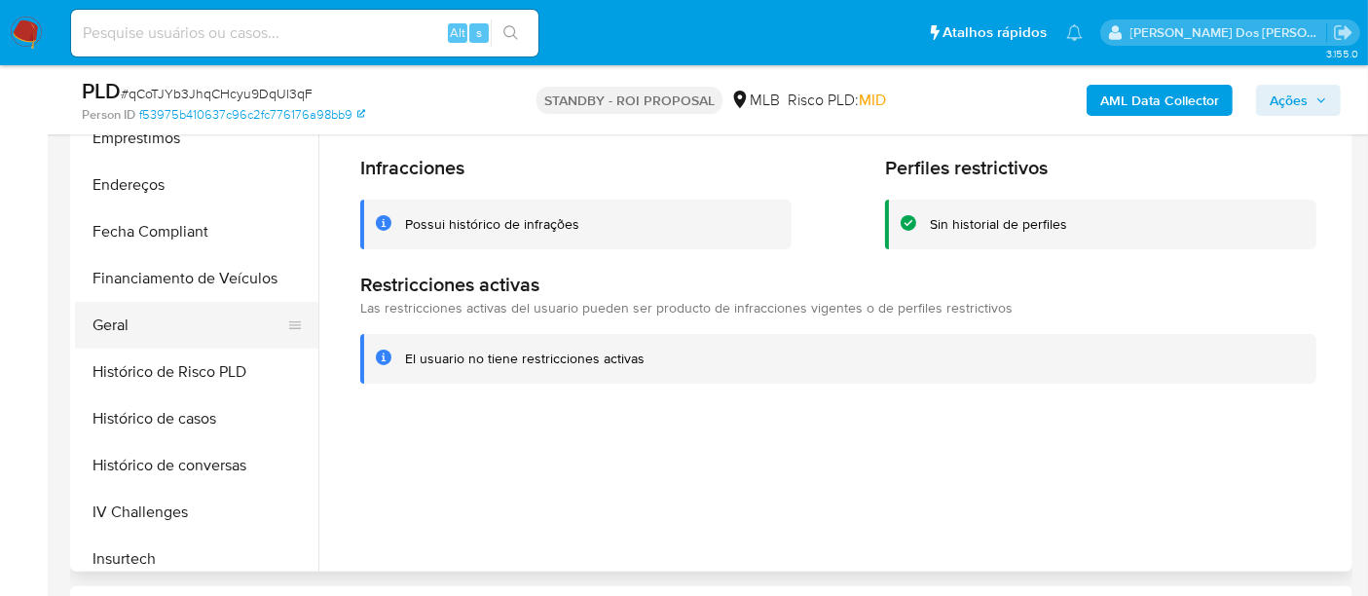
click at [128, 310] on button "Geral" at bounding box center [189, 325] width 228 height 47
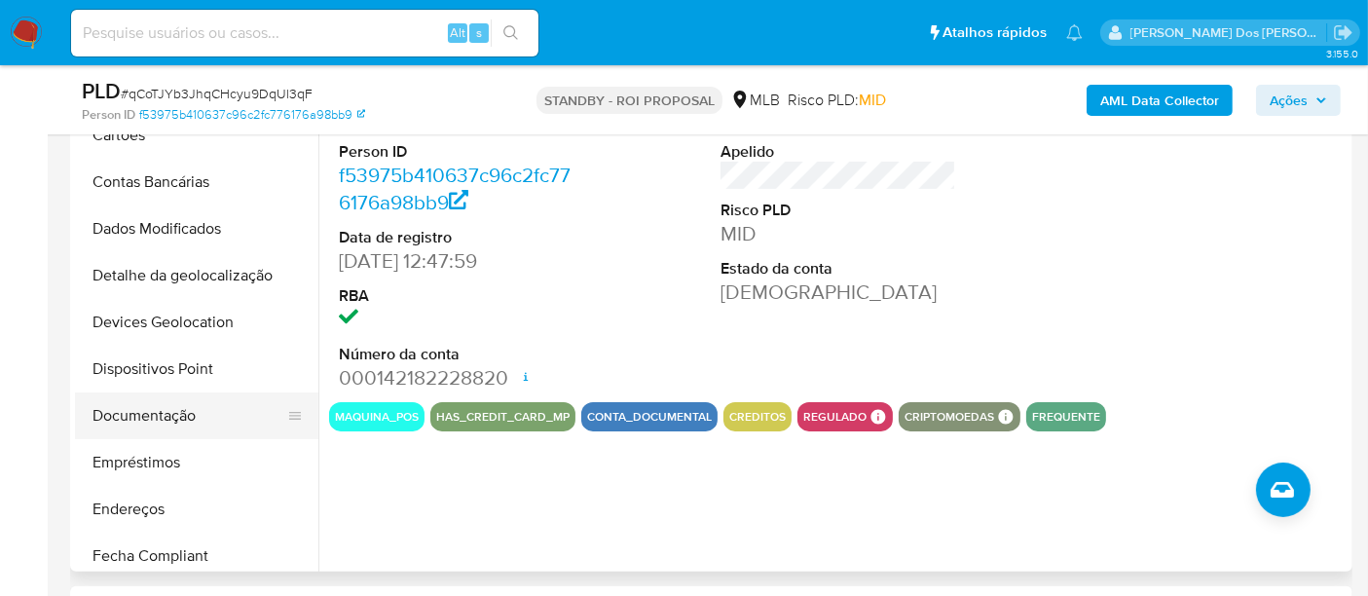
scroll to position [111, 0]
click at [188, 418] on button "Documentação" at bounding box center [189, 416] width 228 height 47
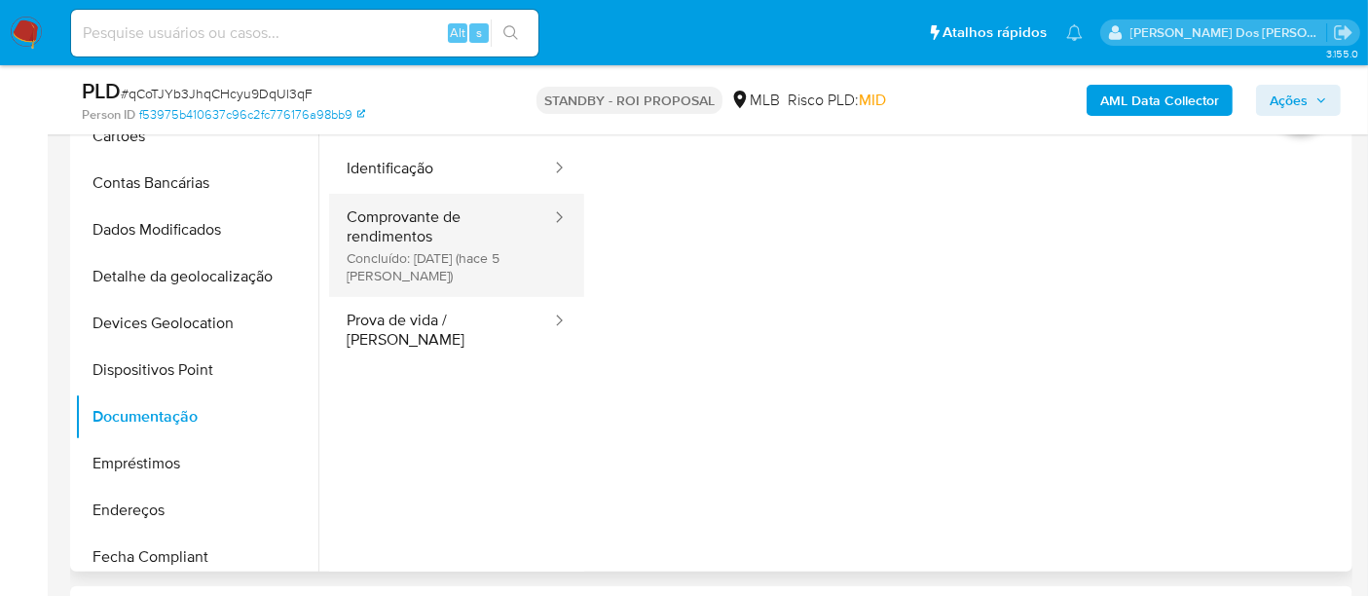
click at [449, 254] on button "Comprovante de rendimentos Concluído: 20/08/2025 (hace 5 días)" at bounding box center [441, 245] width 224 height 103
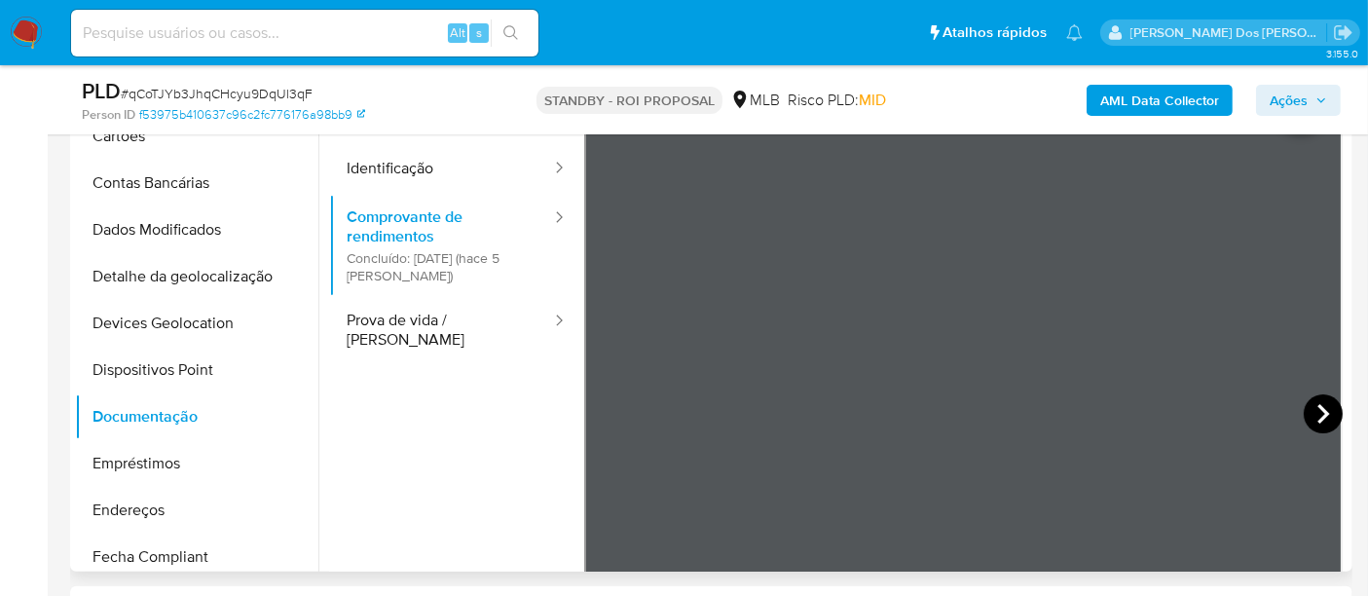
click at [1307, 427] on icon at bounding box center [1323, 413] width 39 height 39
click at [611, 420] on icon at bounding box center [608, 413] width 39 height 39
click at [351, 34] on input at bounding box center [304, 32] width 467 height 25
paste input "B6heNZ0FBmW7jw44TgCbyGRL"
type input "B6heNZ0FBmW7jw44TgCbyGRL"
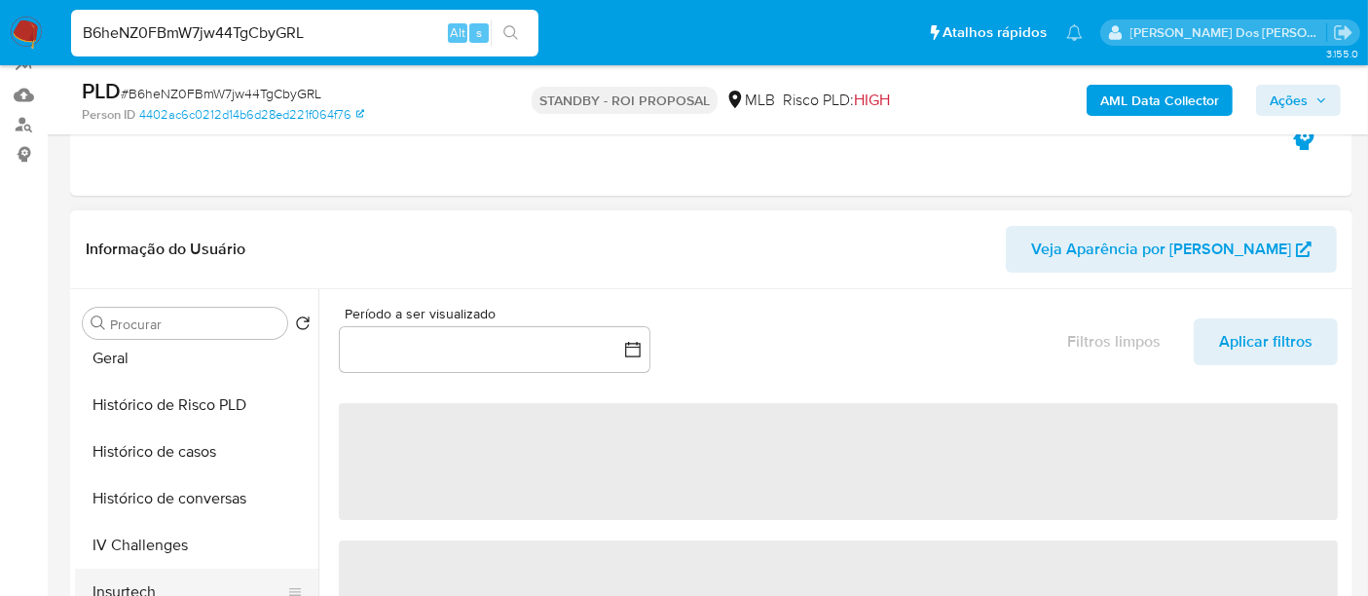
scroll to position [757, 0]
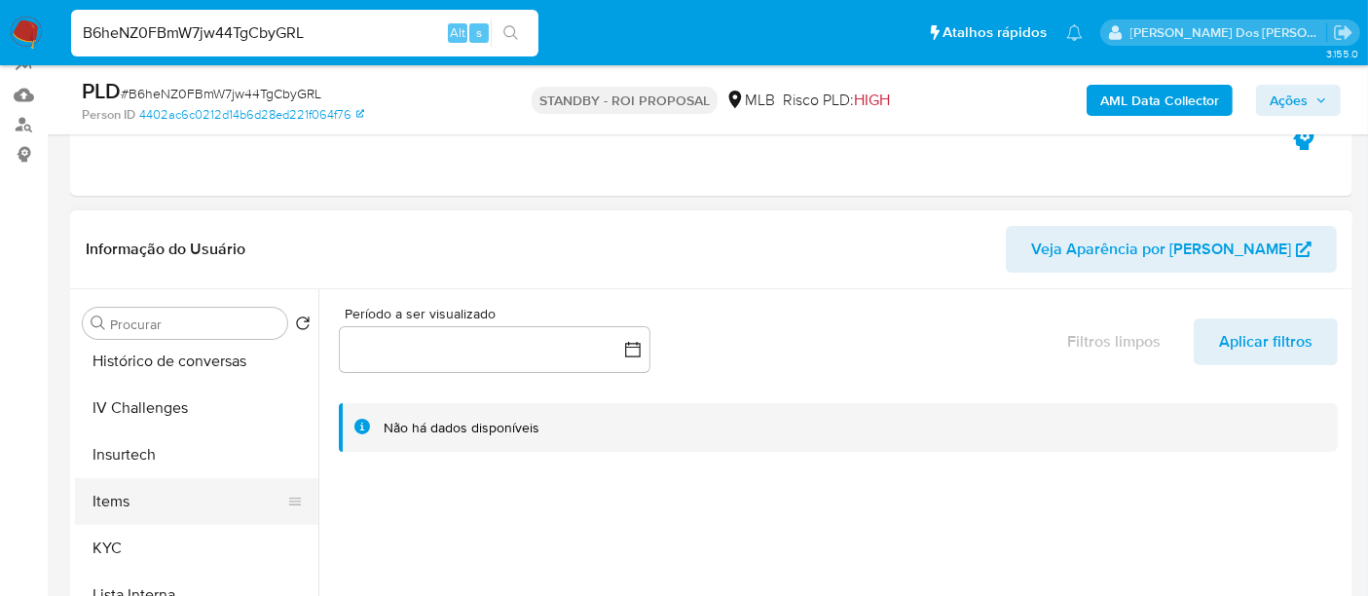
select select "10"
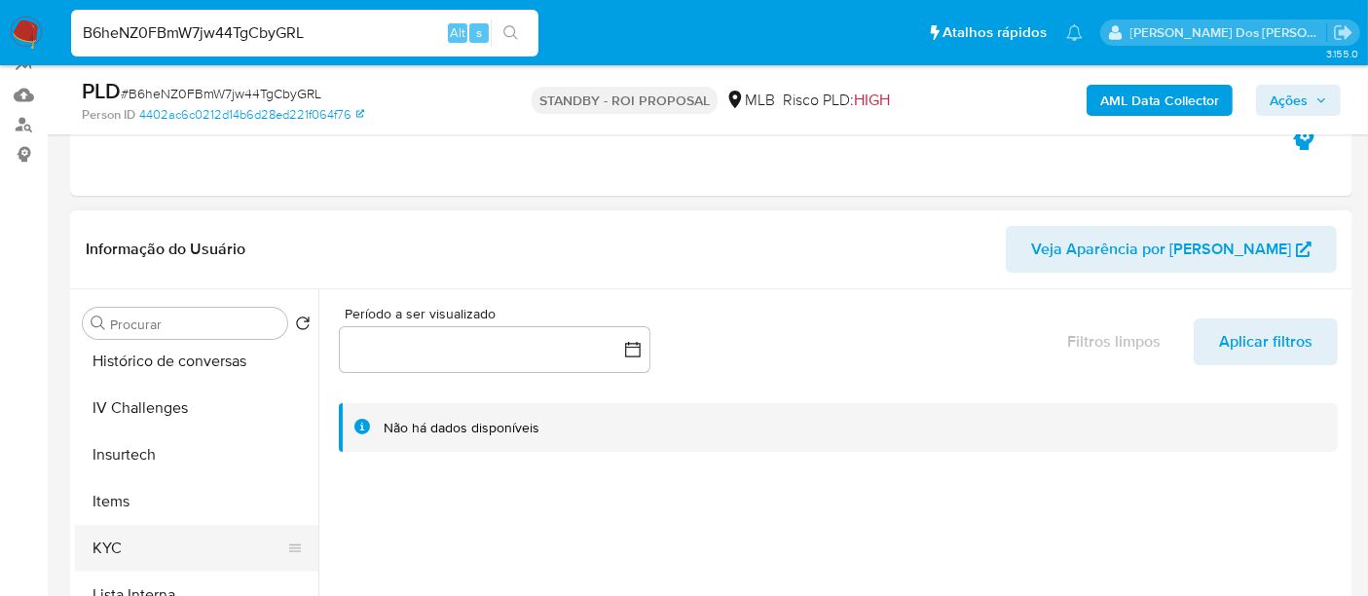
click at [114, 539] on button "KYC" at bounding box center [189, 548] width 228 height 47
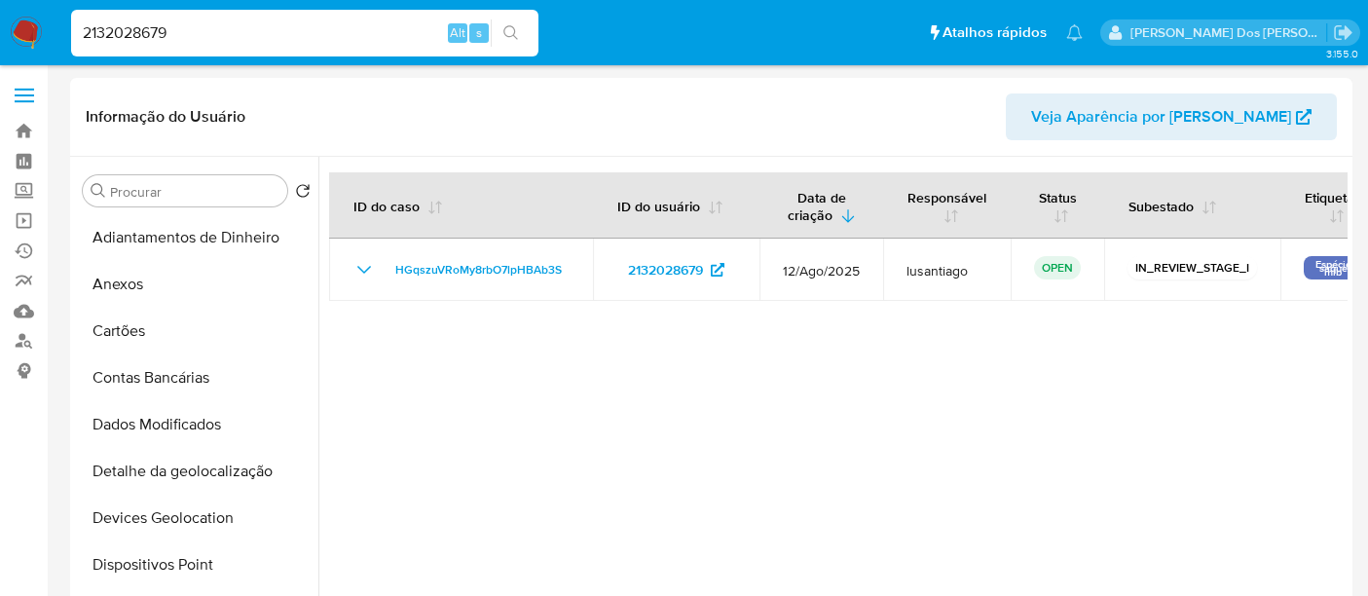
select select "10"
click at [279, 35] on input "2132028679" at bounding box center [304, 32] width 467 height 25
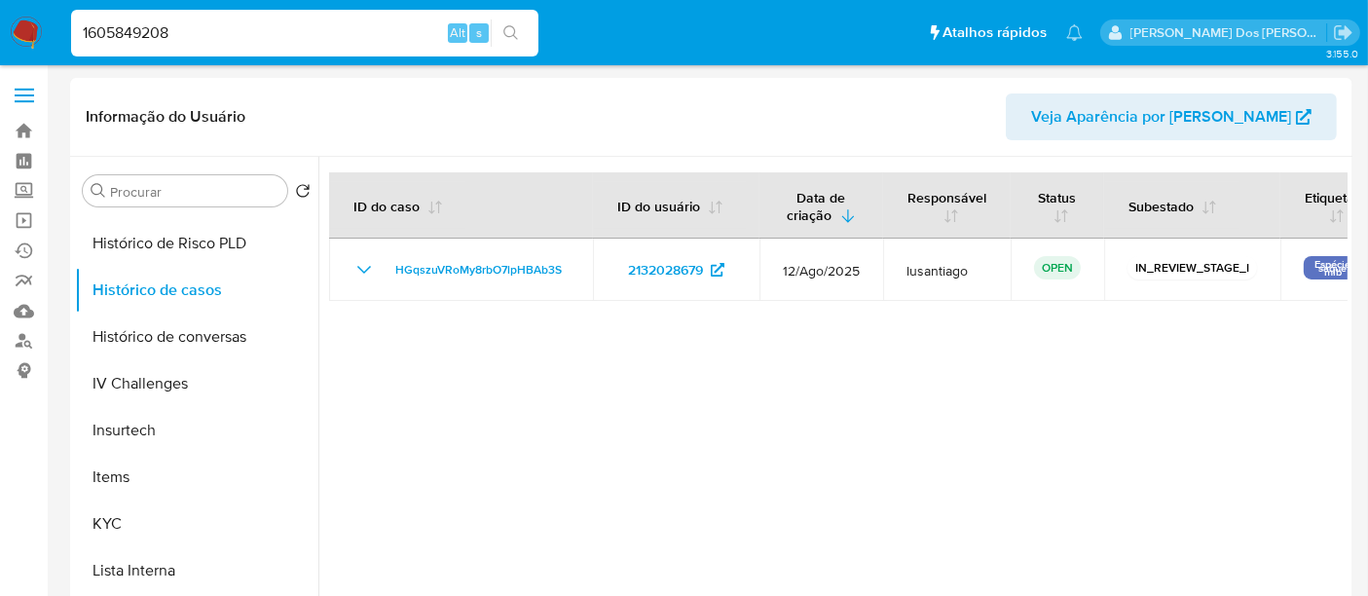
type input "1605849208"
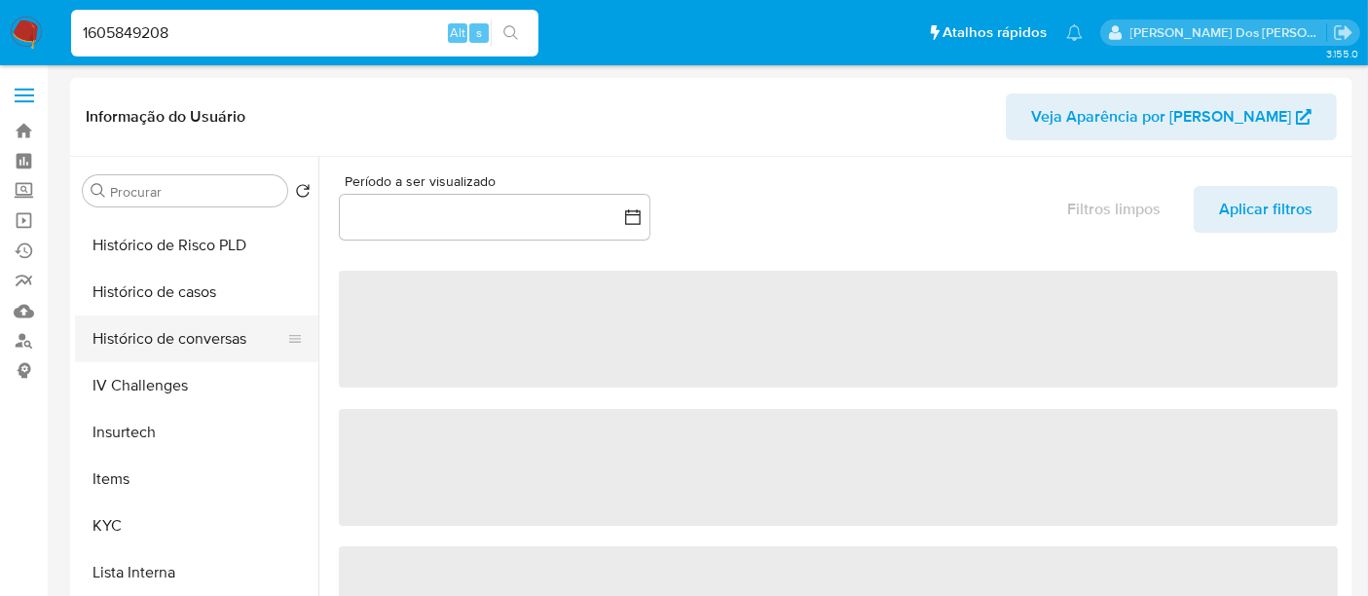
scroll to position [648, 0]
select select "10"
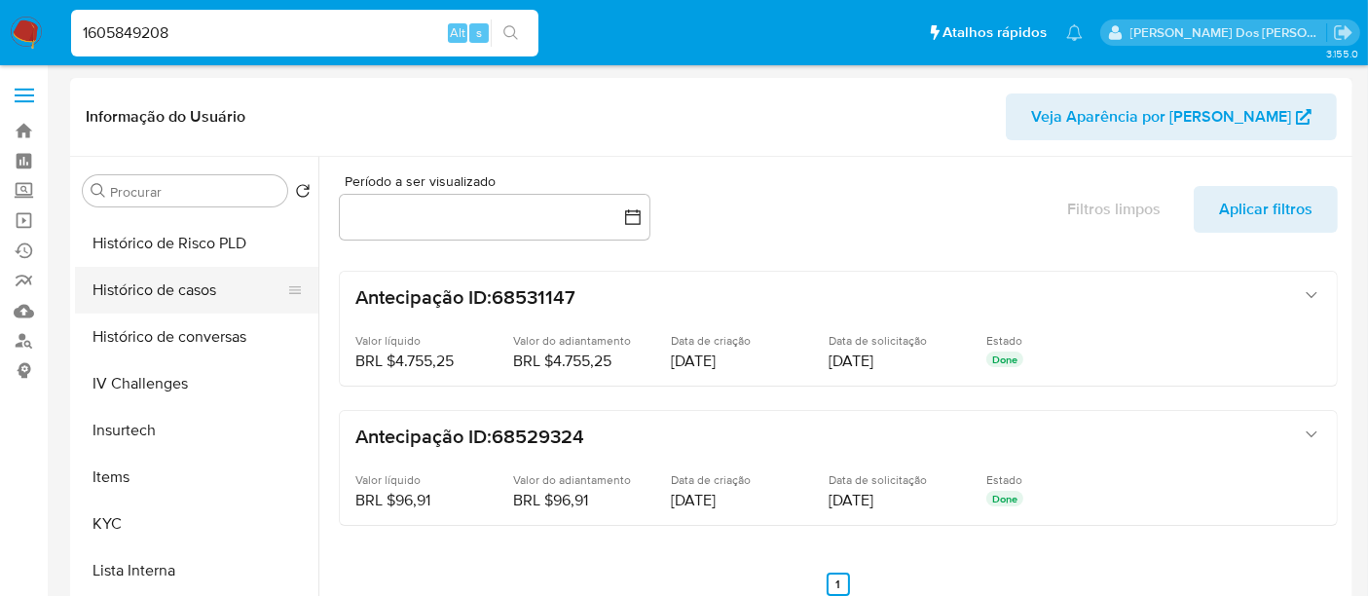
click at [185, 291] on button "Histórico de casos" at bounding box center [189, 290] width 228 height 47
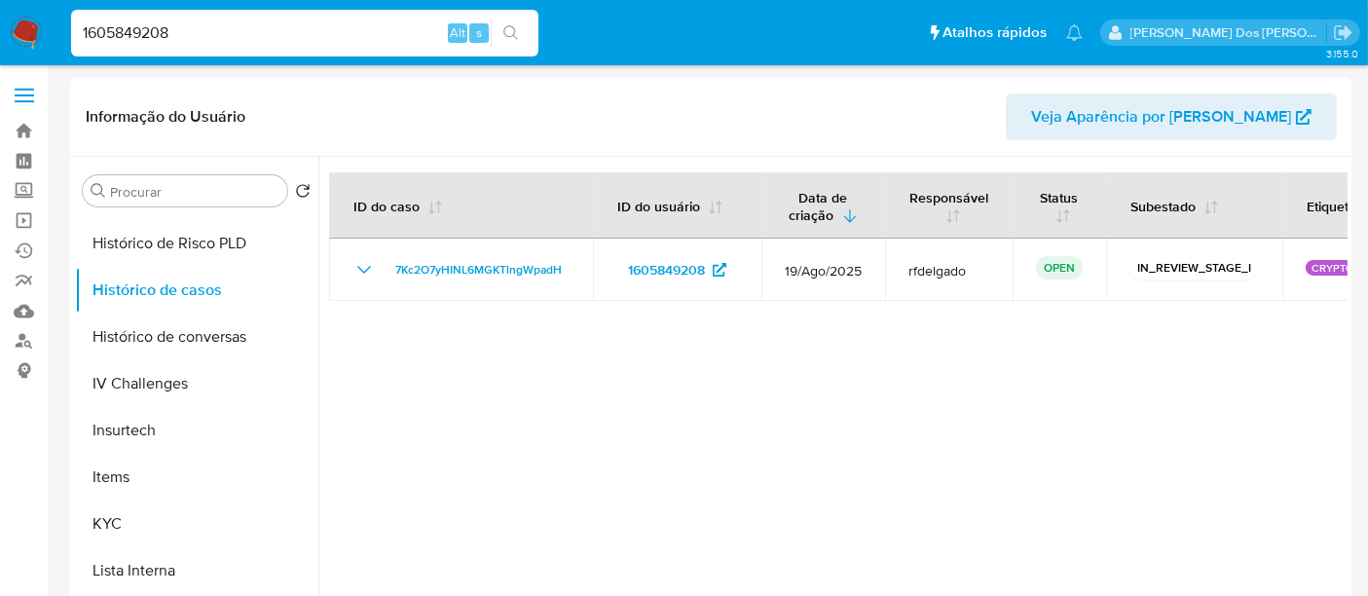
click at [289, 40] on input "1605849208" at bounding box center [304, 32] width 467 height 25
paste input "2191276051"
type input "2191276051"
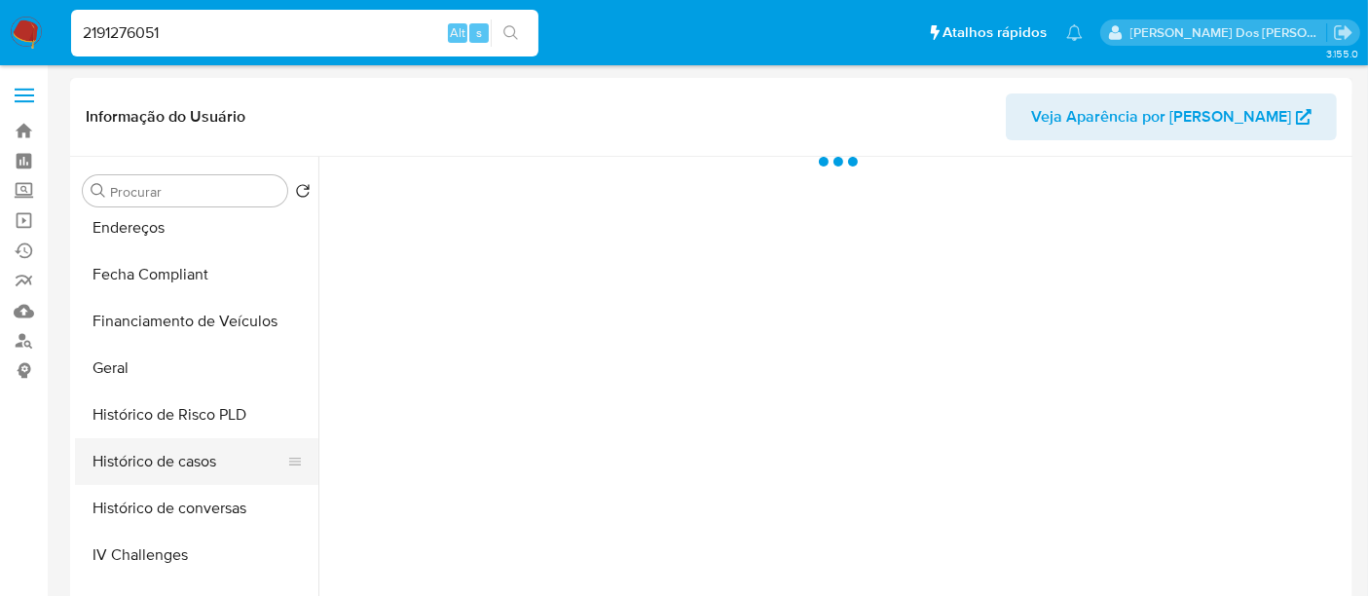
scroll to position [540, 0]
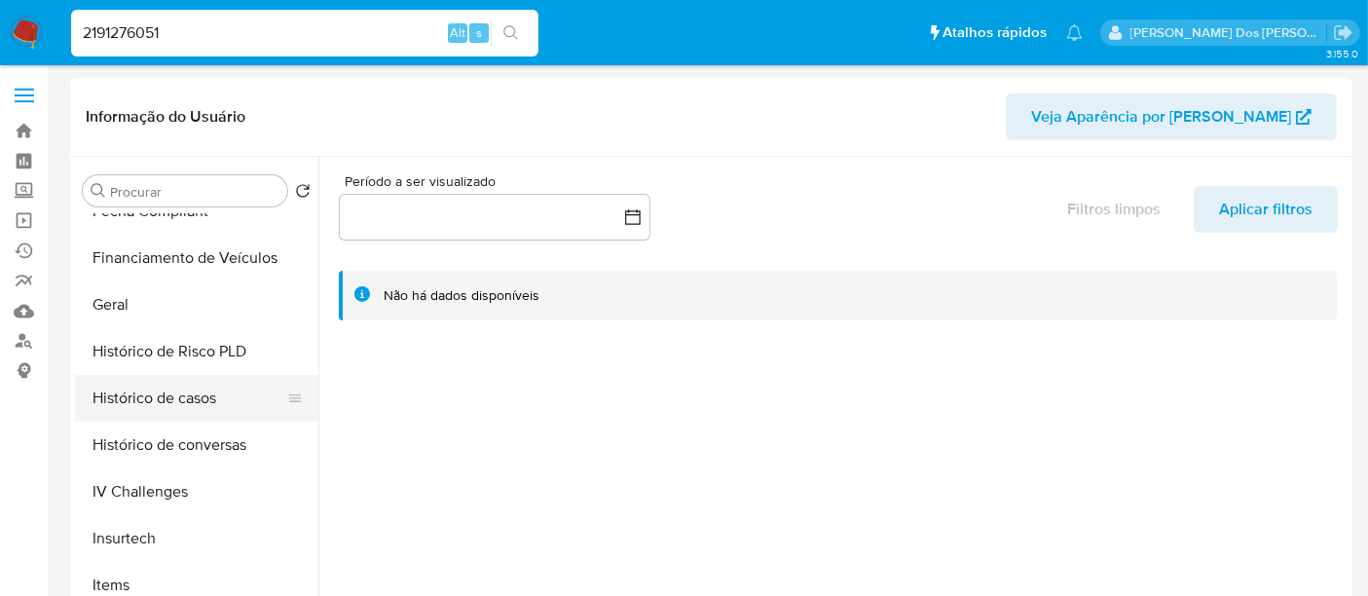
click at [192, 405] on button "Histórico de casos" at bounding box center [189, 398] width 228 height 47
select select "10"
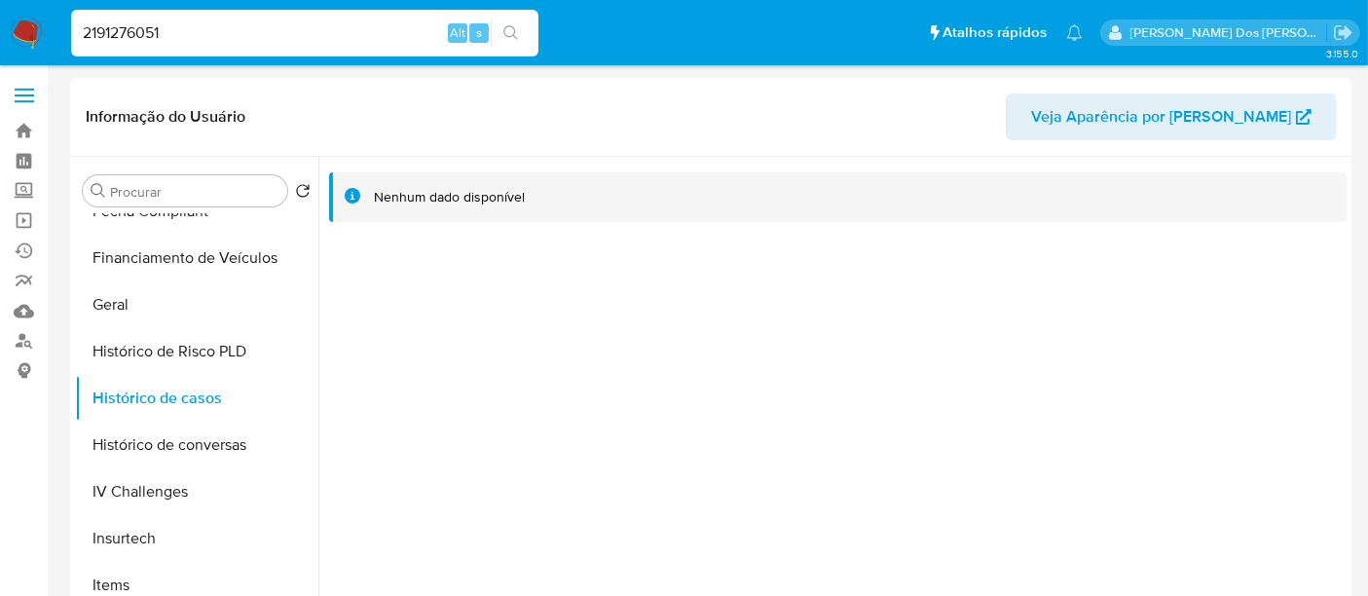
click at [275, 30] on input "2191276051" at bounding box center [304, 32] width 467 height 25
paste input "569710116"
type input "569710116"
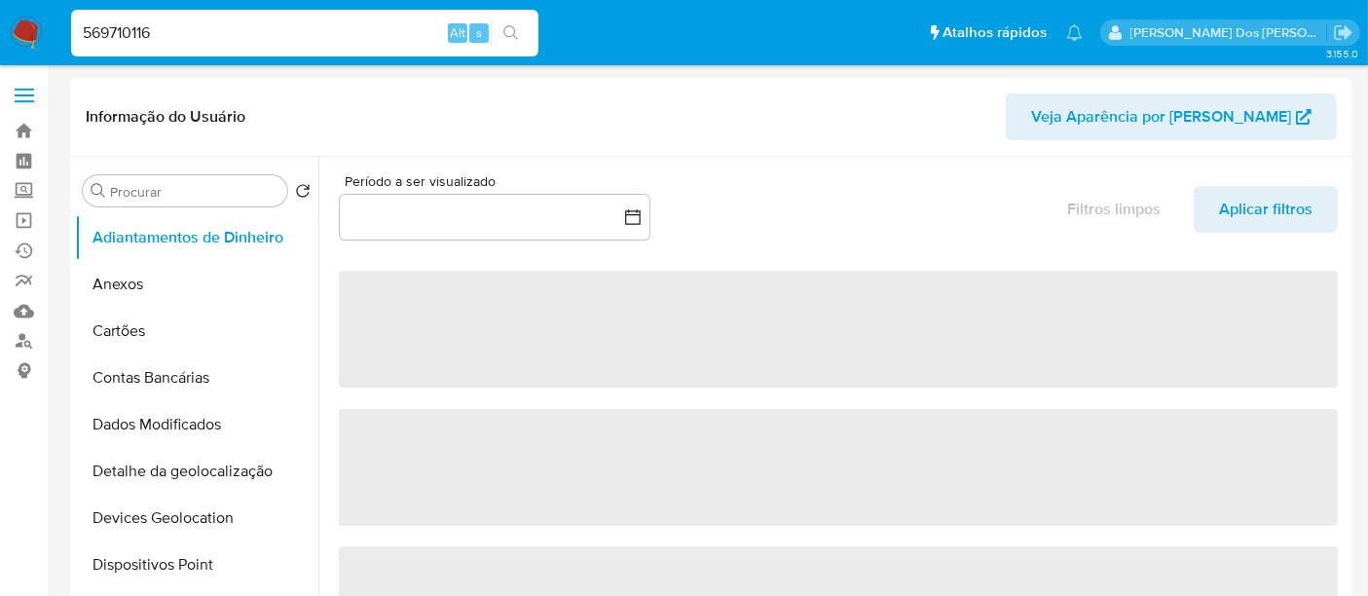
select select "10"
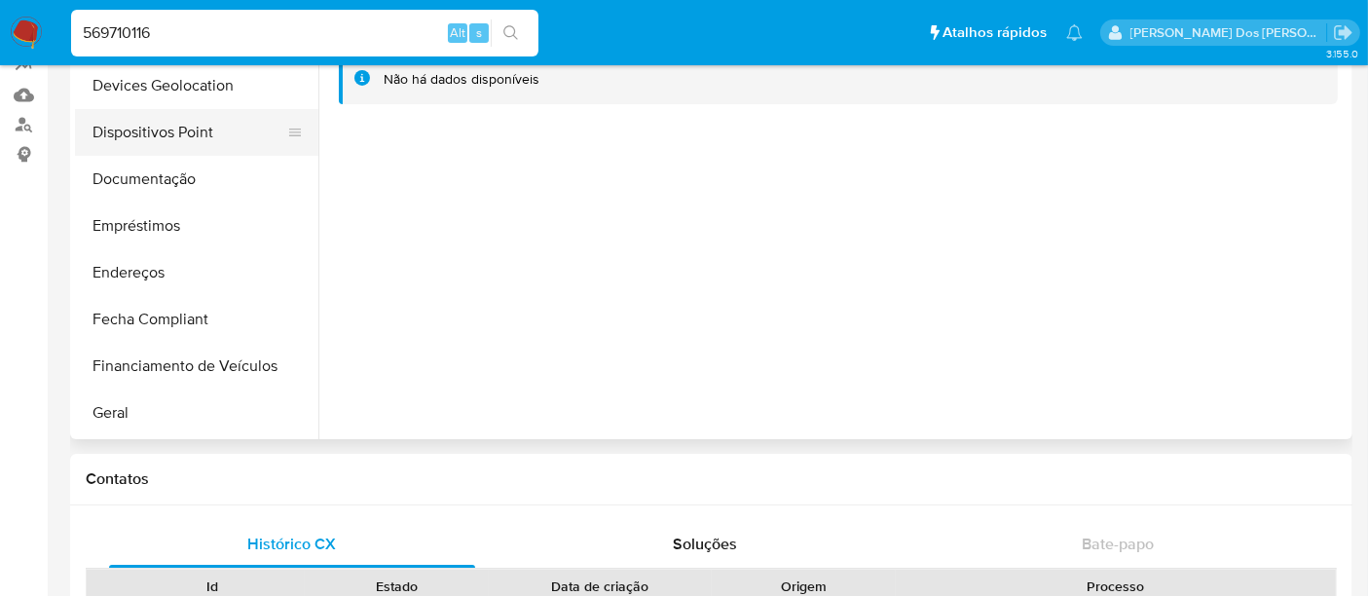
scroll to position [432, 0]
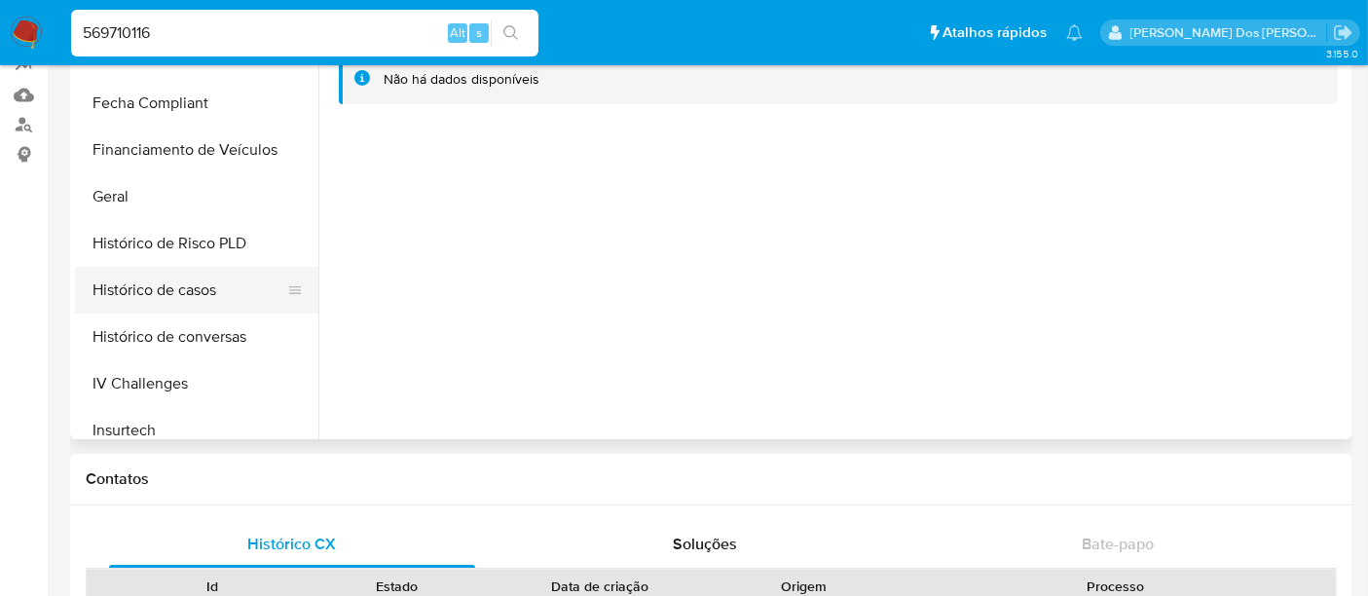
click at [176, 291] on button "Histórico de casos" at bounding box center [189, 290] width 228 height 47
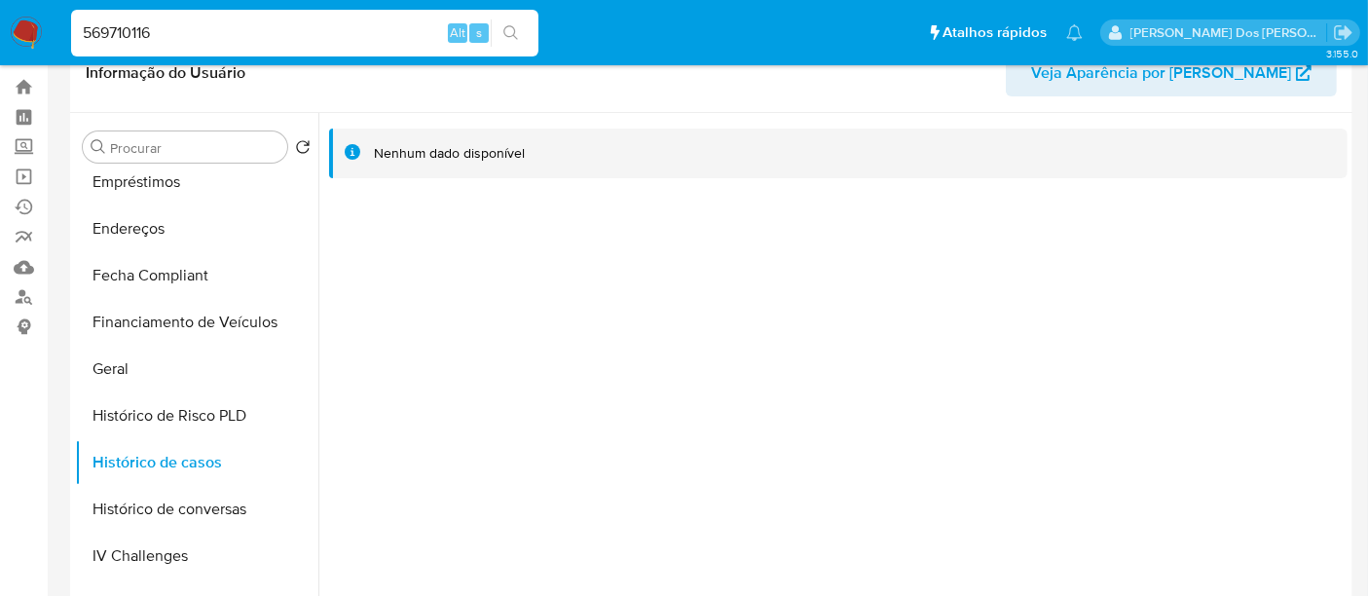
scroll to position [0, 0]
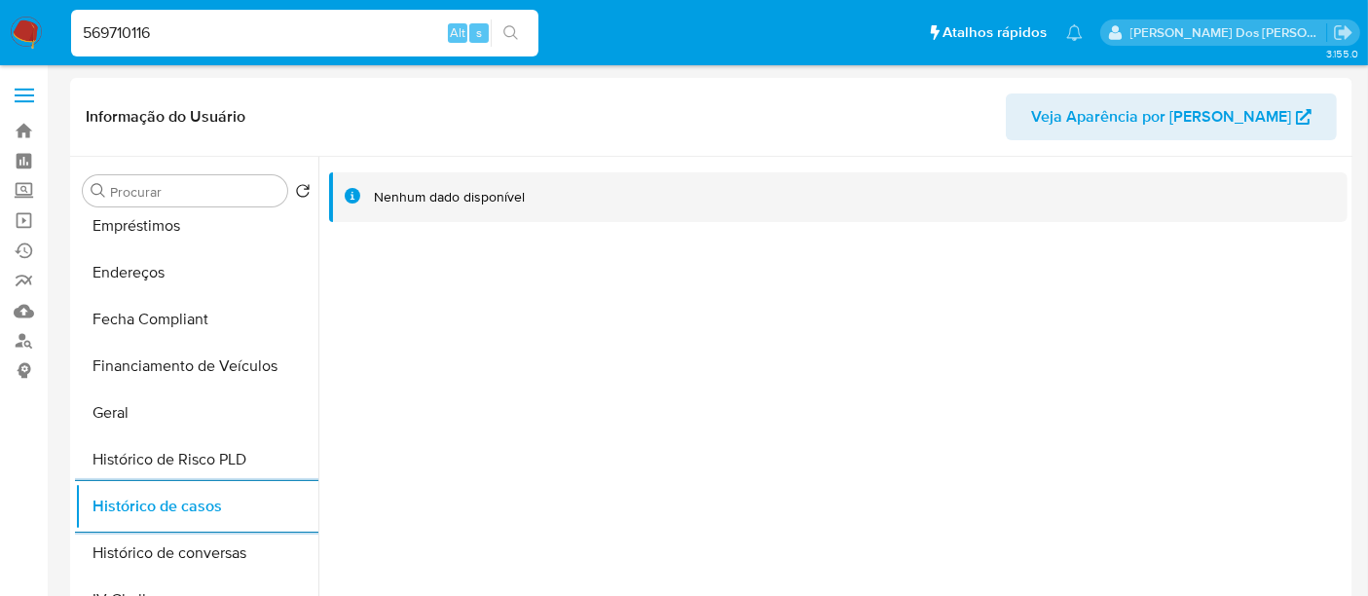
click at [328, 44] on input "569710116" at bounding box center [304, 32] width 467 height 25
paste input "126737705"
type input "126737705"
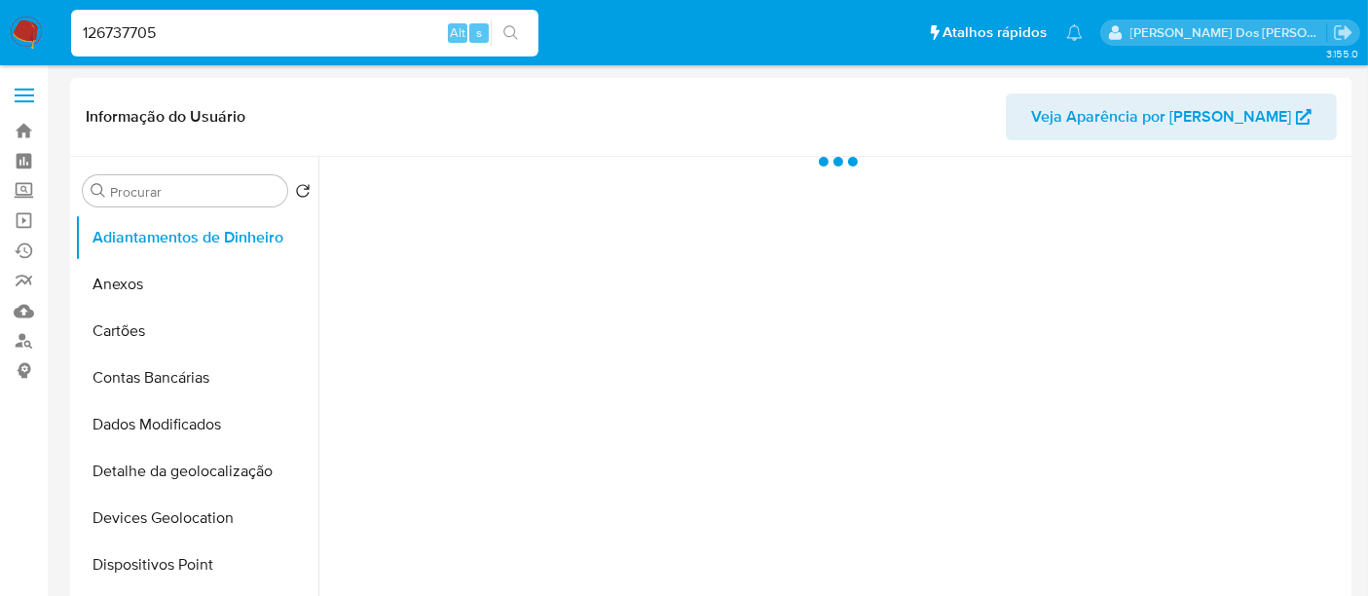
scroll to position [324, 0]
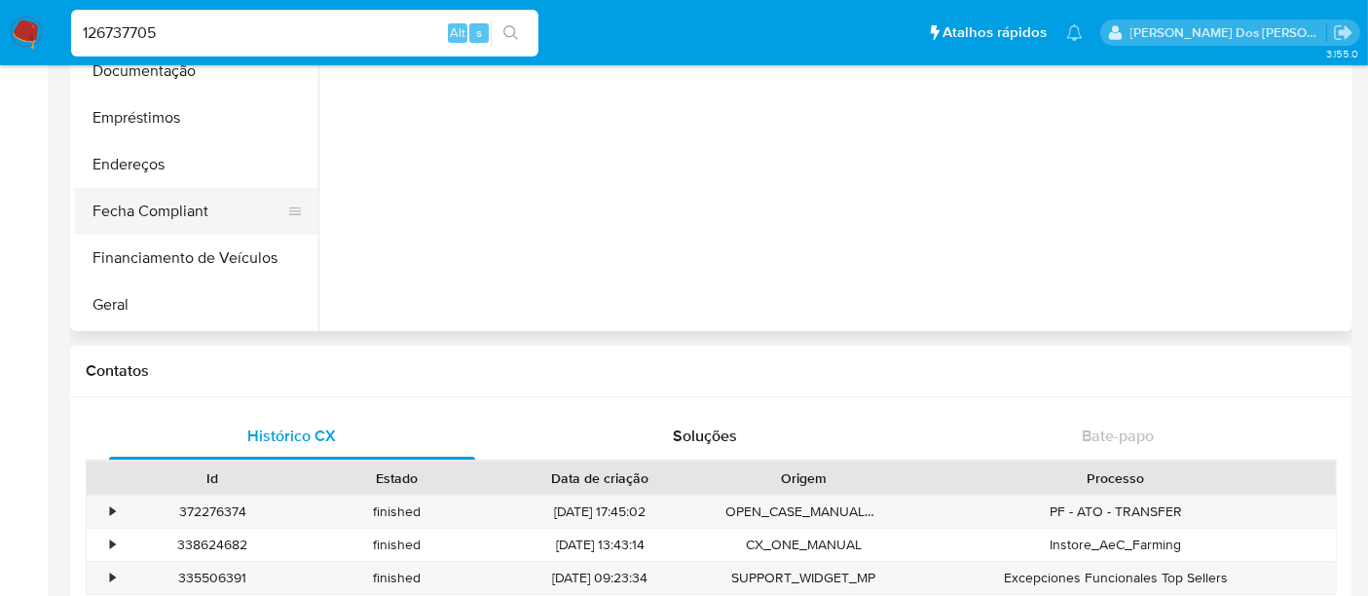
select select "10"
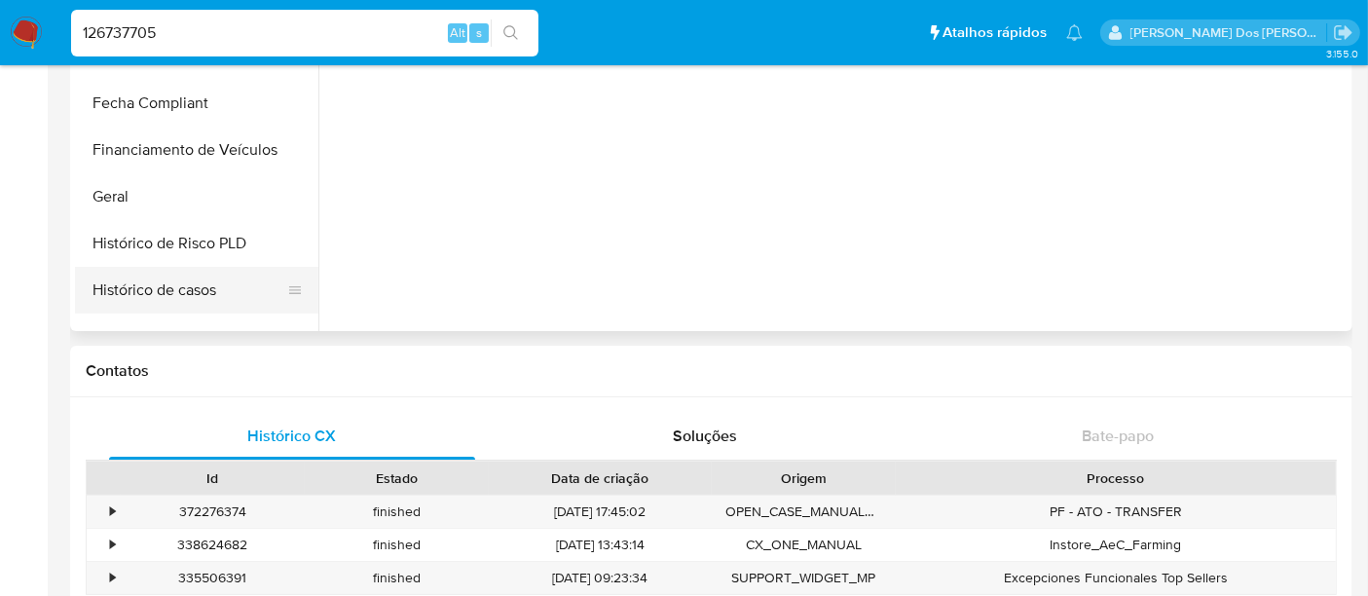
click at [171, 296] on button "Histórico de casos" at bounding box center [189, 290] width 228 height 47
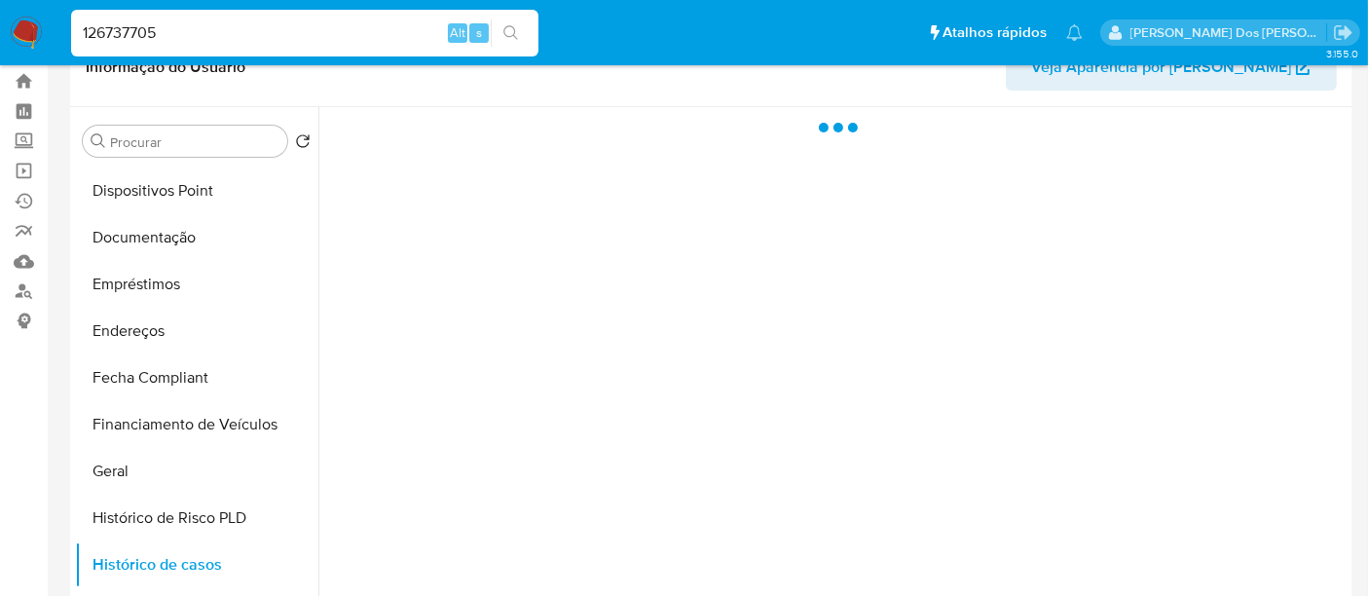
scroll to position [0, 0]
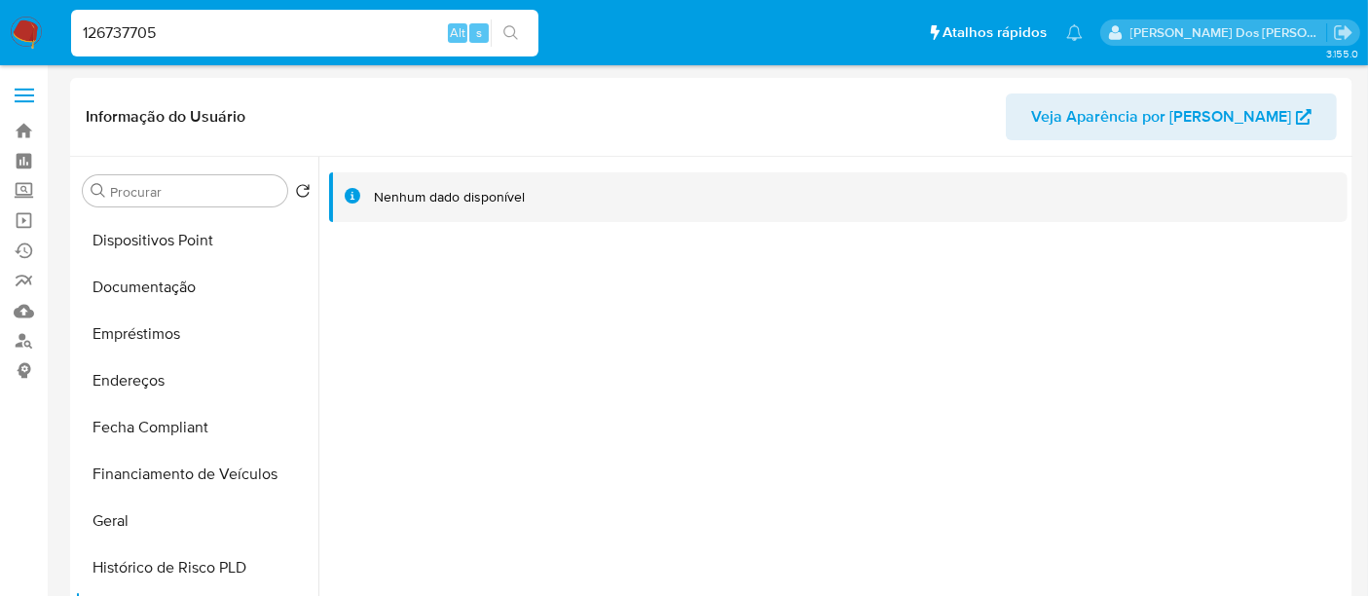
click at [270, 41] on input "126737705" at bounding box center [304, 32] width 467 height 25
paste input "353317742"
type input "353317742"
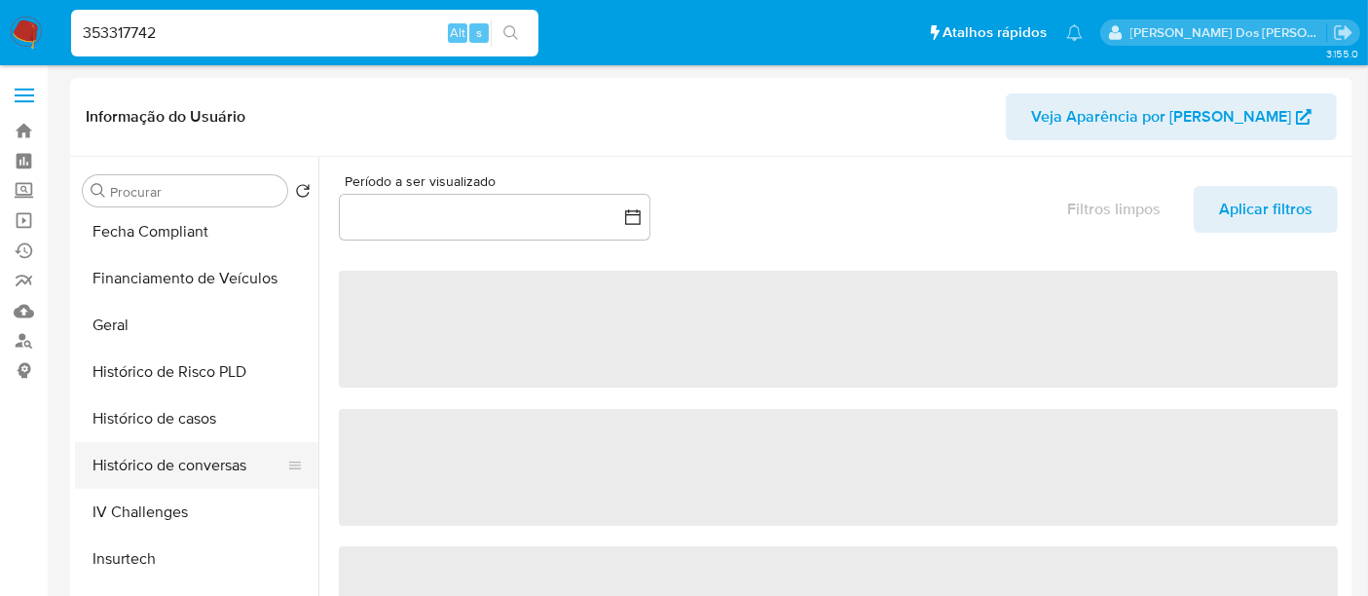
scroll to position [540, 0]
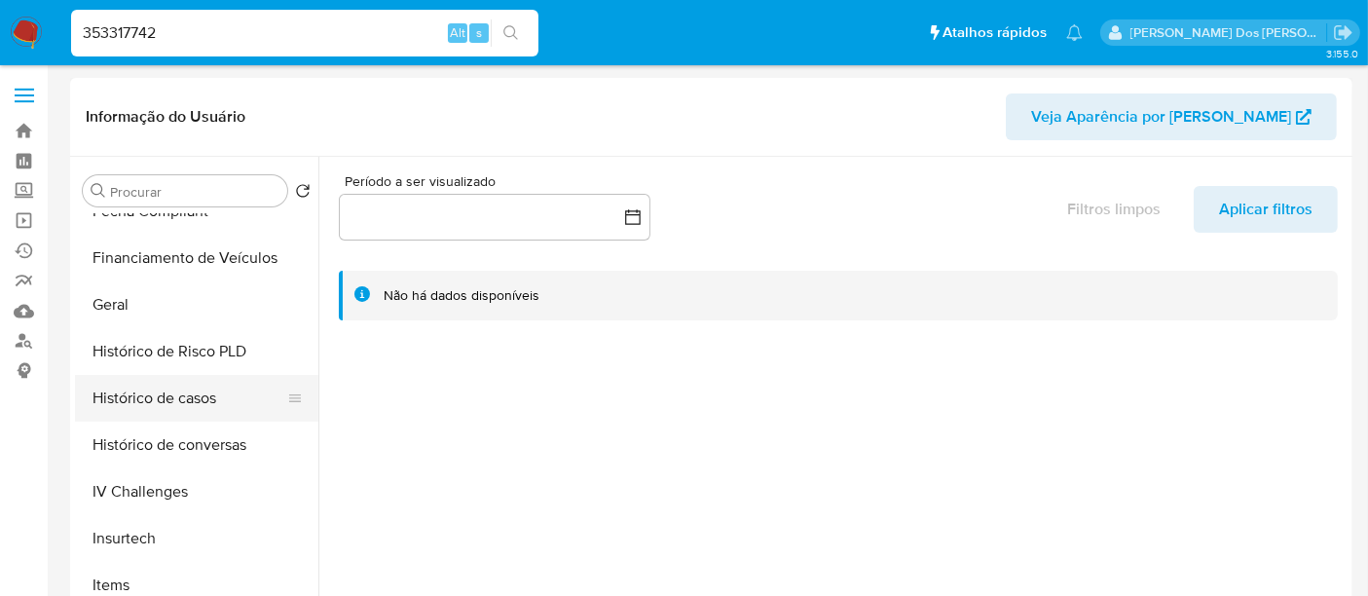
select select "10"
click at [176, 410] on button "Histórico de casos" at bounding box center [189, 398] width 228 height 47
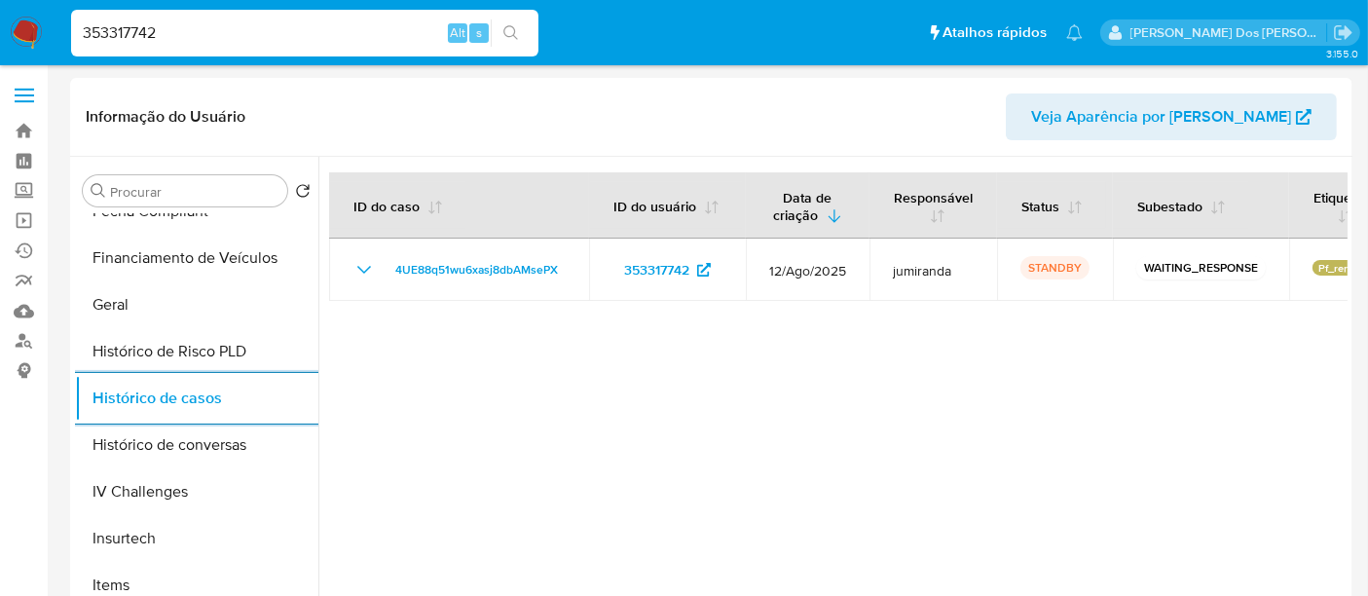
click at [286, 32] on input "353317742" at bounding box center [304, 32] width 467 height 25
paste input "443398349"
type input "443398349"
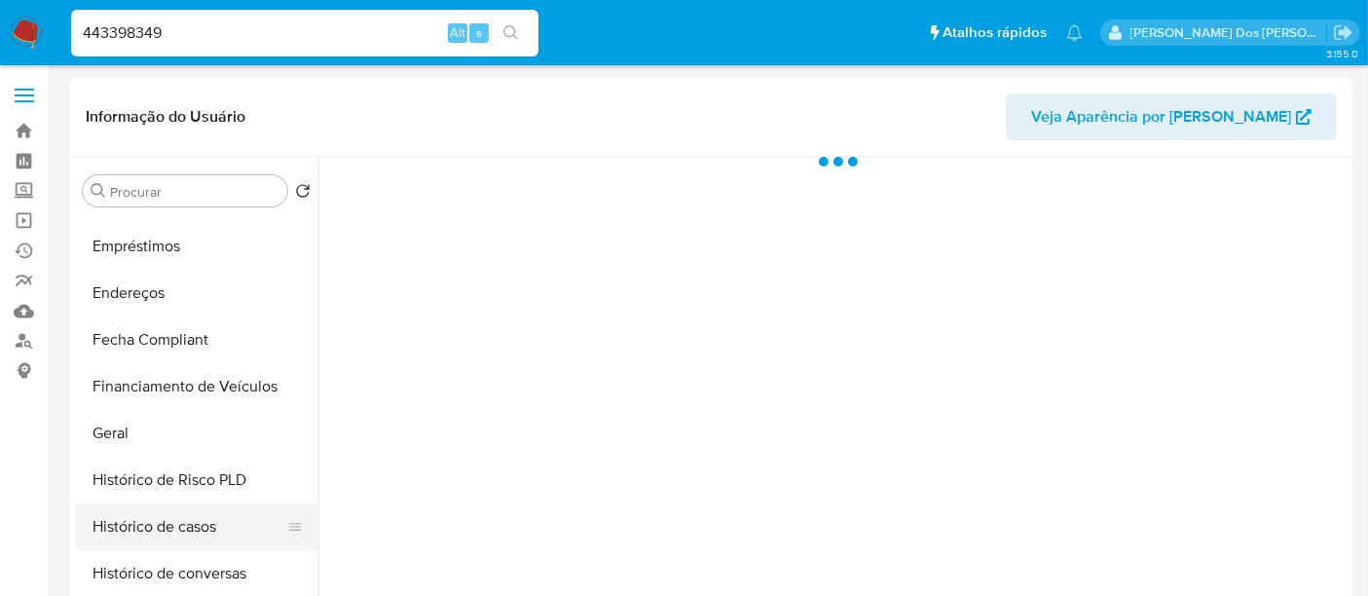
scroll to position [432, 0]
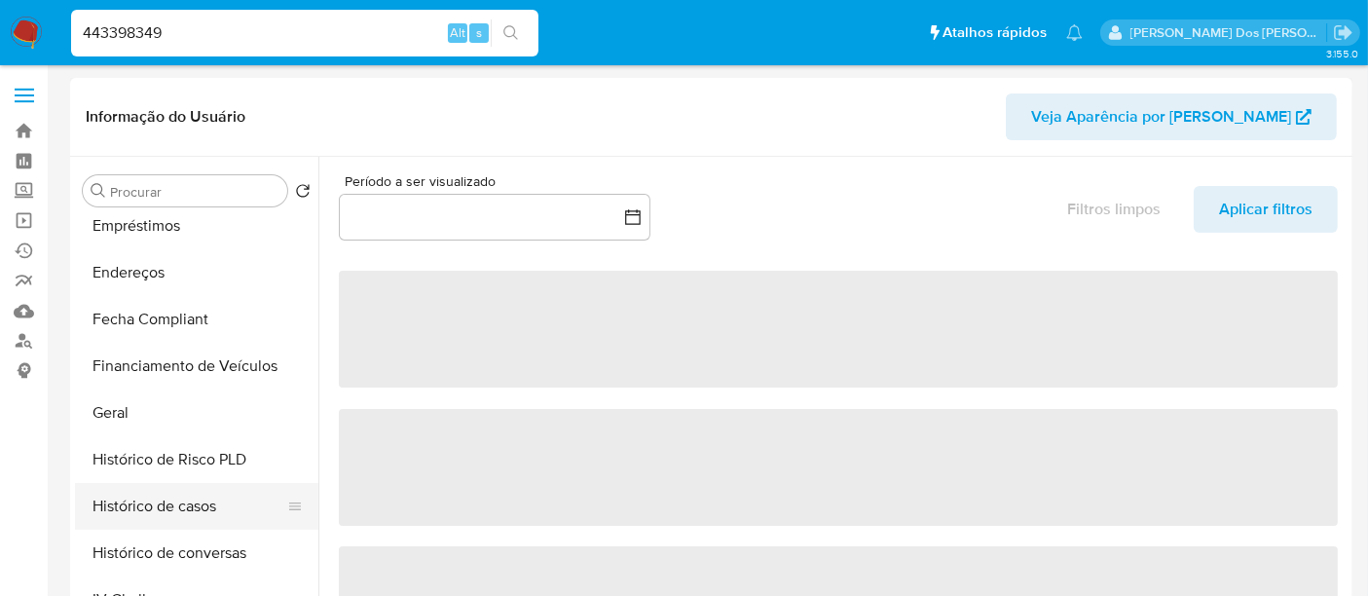
click at [189, 512] on button "Histórico de casos" at bounding box center [189, 506] width 228 height 47
select select "10"
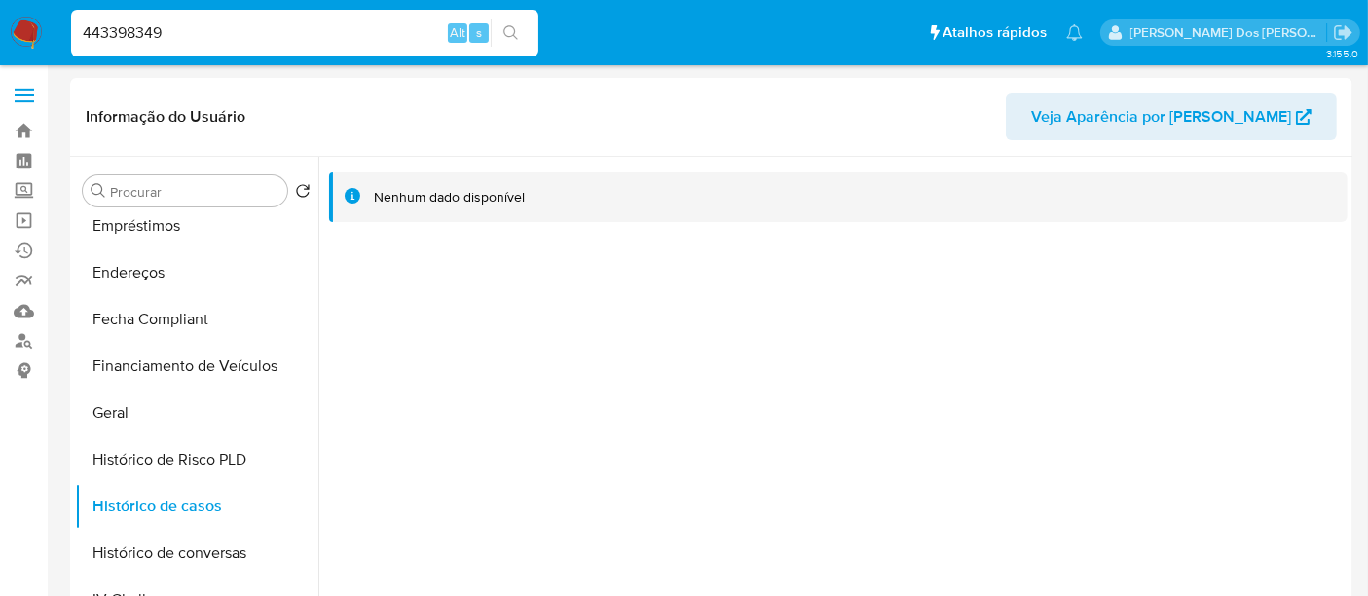
click at [222, 44] on input "443398349" at bounding box center [304, 32] width 467 height 25
click at [222, 43] on input "443398349" at bounding box center [304, 32] width 467 height 25
paste input "353317742"
type input "353317742"
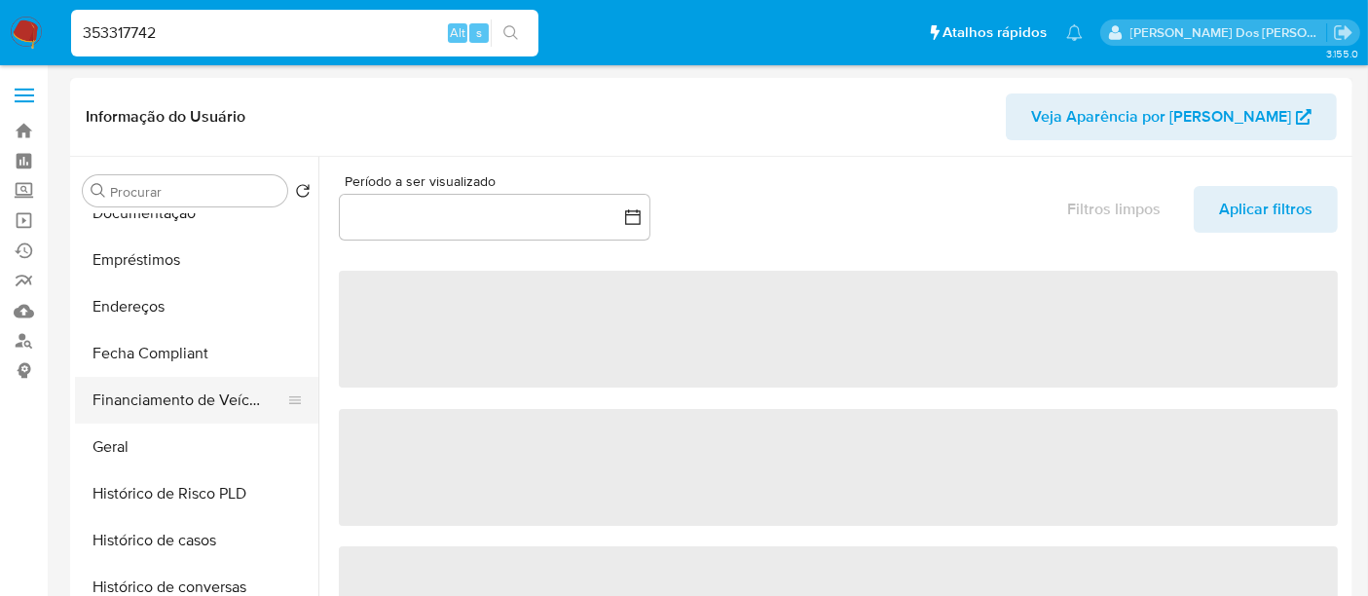
select select "10"
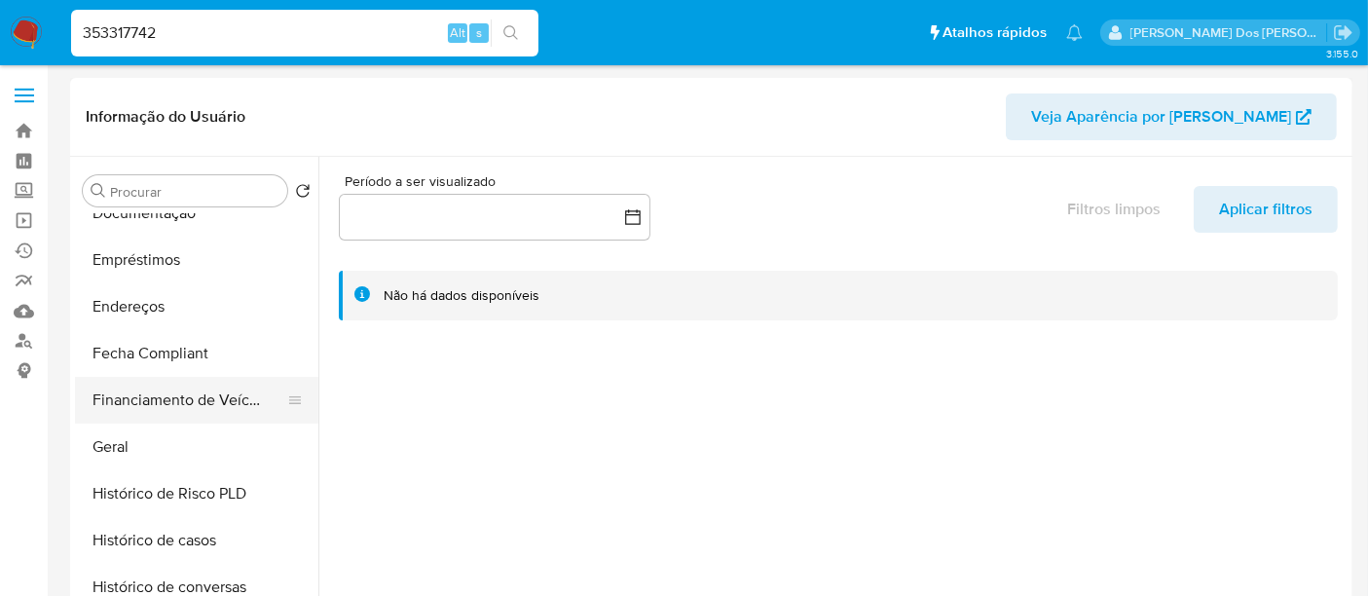
scroll to position [432, 0]
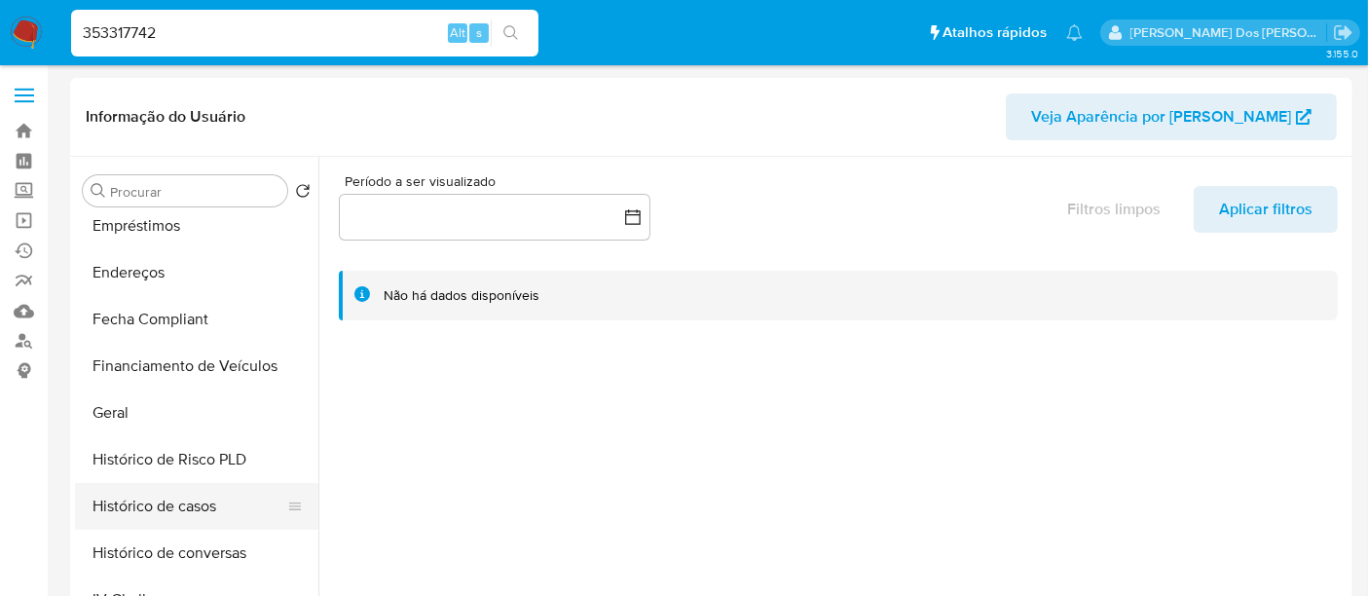
click at [169, 493] on button "Histórico de casos" at bounding box center [189, 506] width 228 height 47
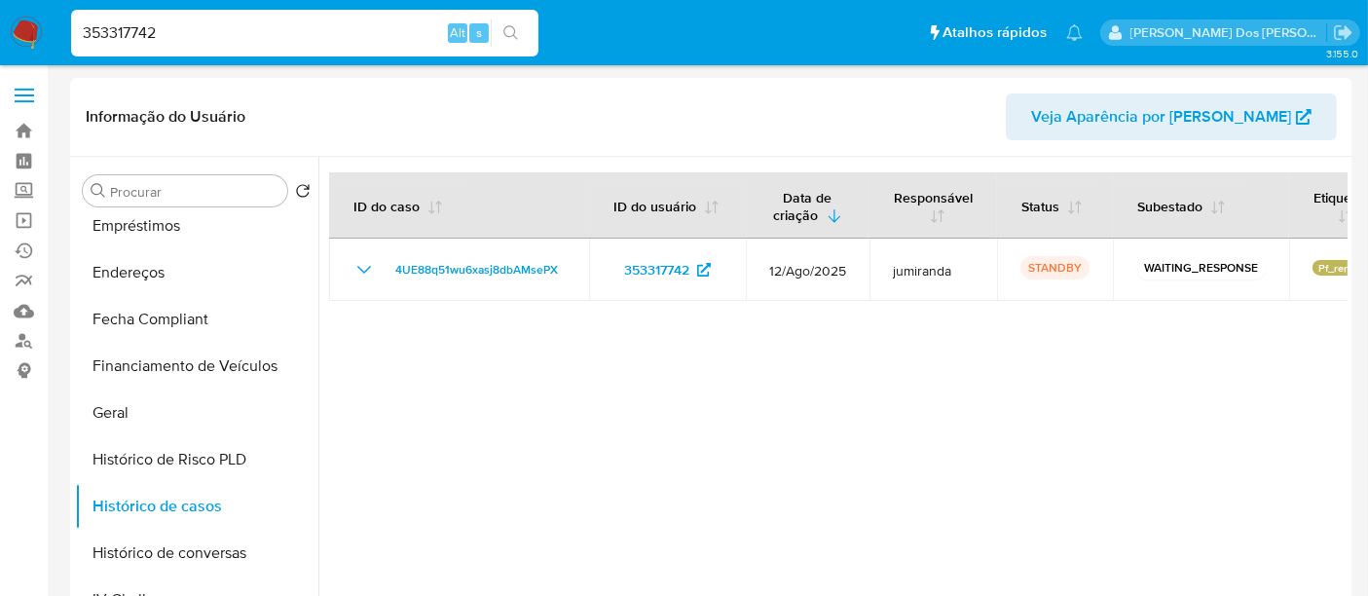
click at [247, 32] on input "353317742" at bounding box center [304, 32] width 467 height 25
paste input "1981943650"
type input "1981943650"
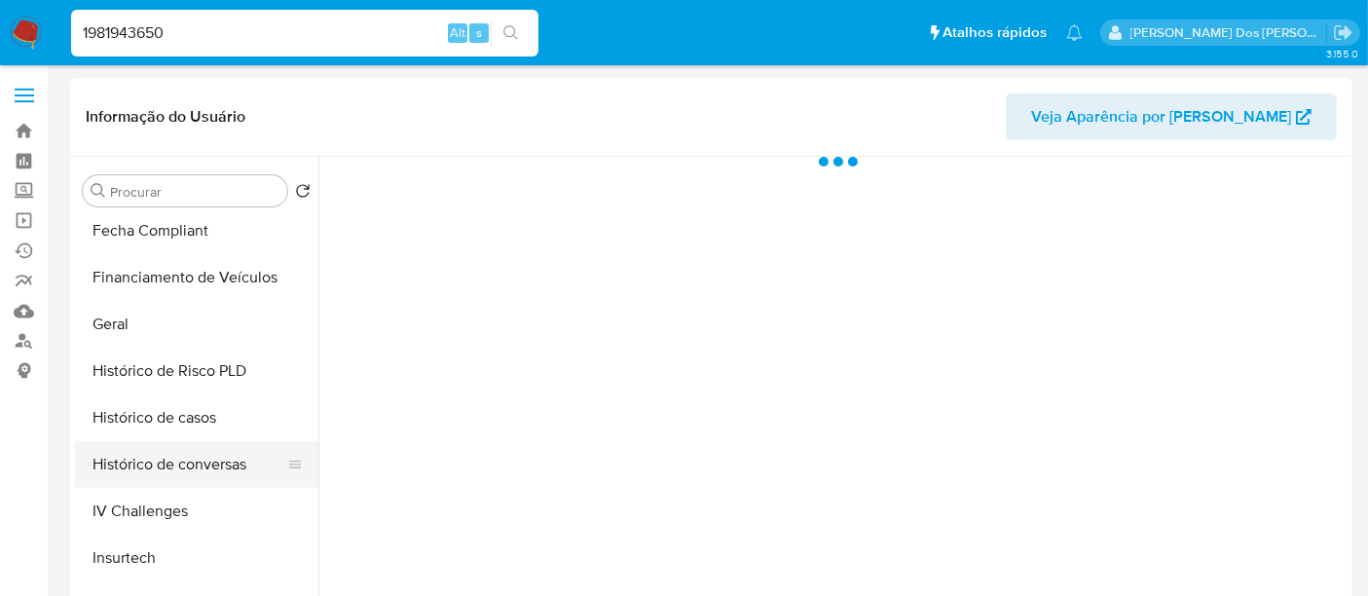
scroll to position [540, 0]
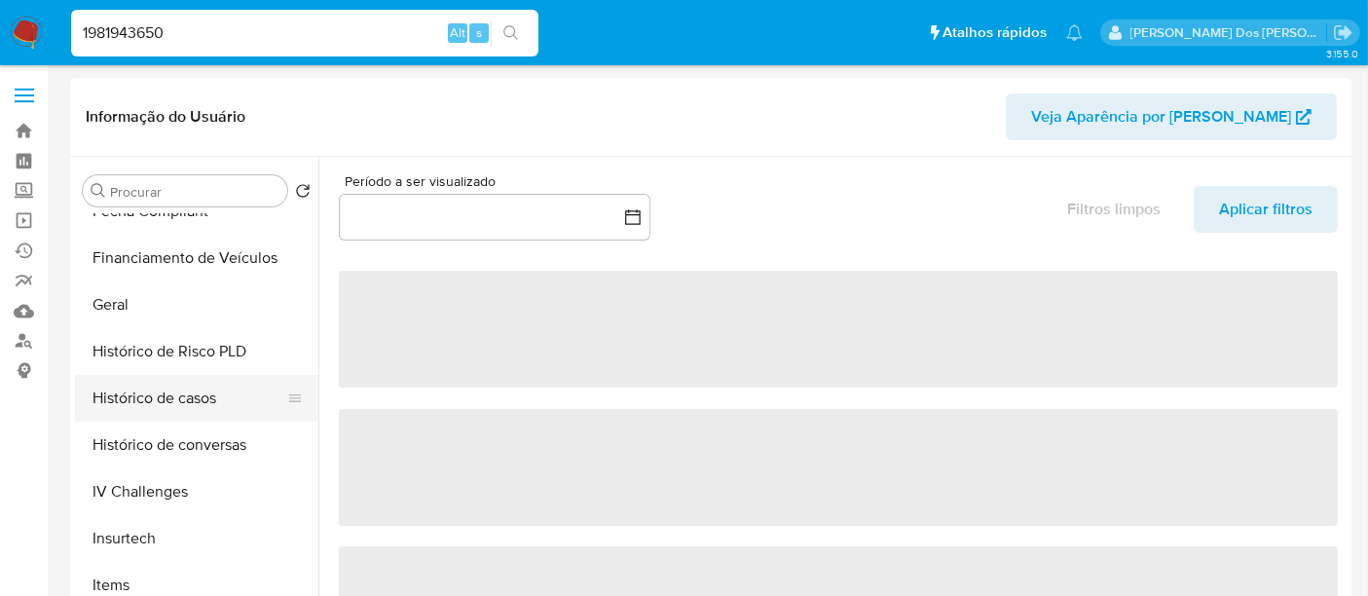
select select "10"
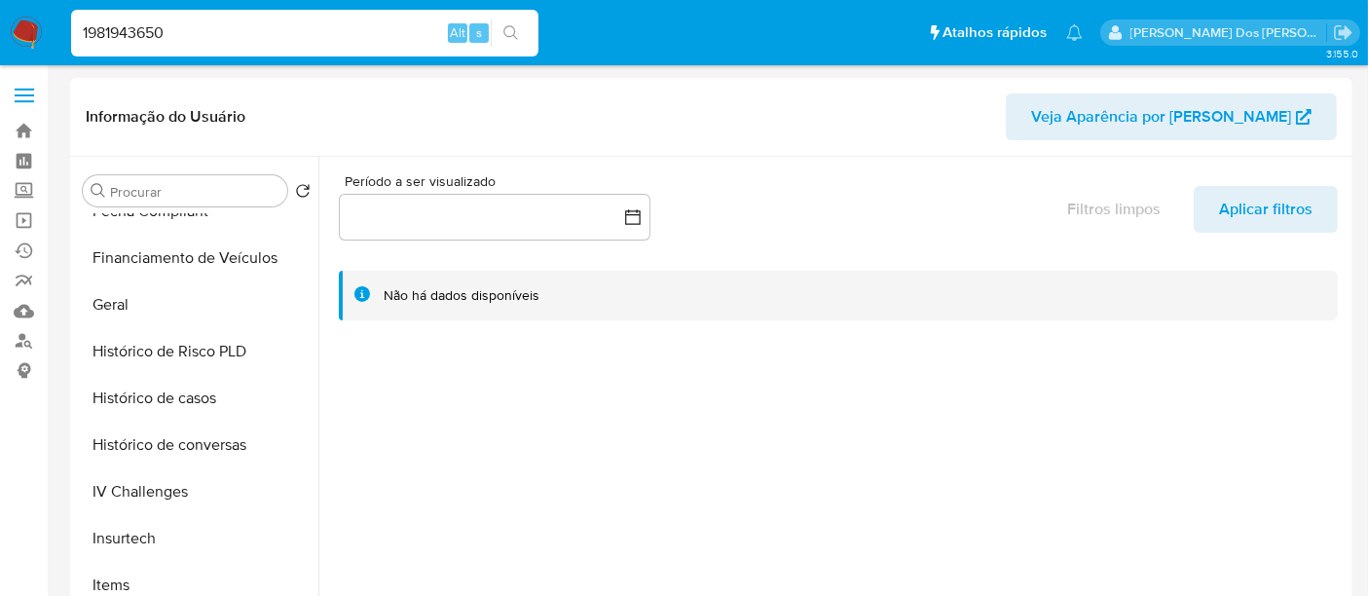
drag, startPoint x: 193, startPoint y: 407, endPoint x: 444, endPoint y: 418, distance: 251.4
click at [194, 407] on button "Histórico de casos" at bounding box center [196, 398] width 243 height 47
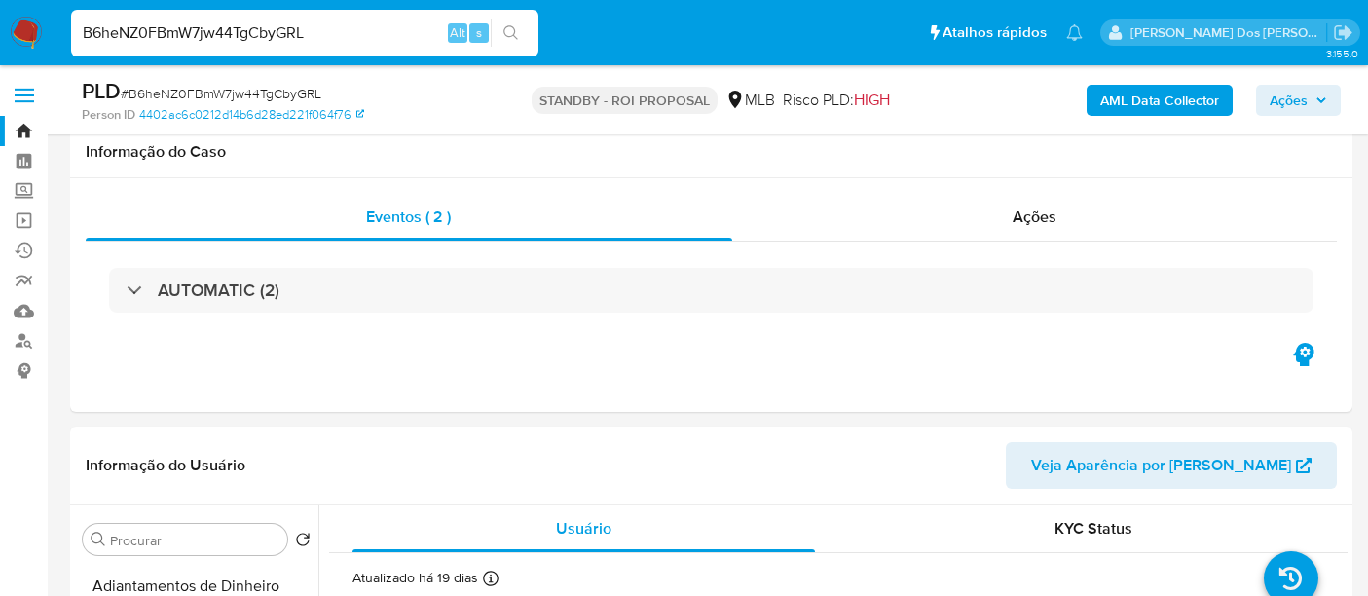
select select "10"
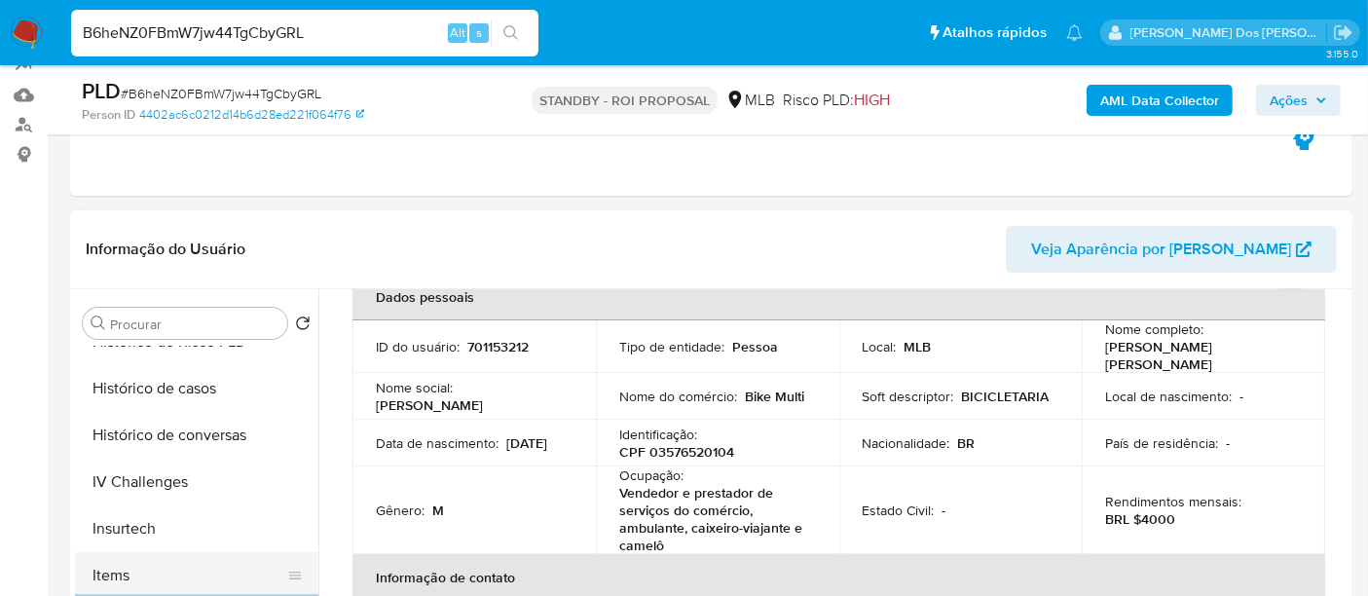
scroll to position [648, 0]
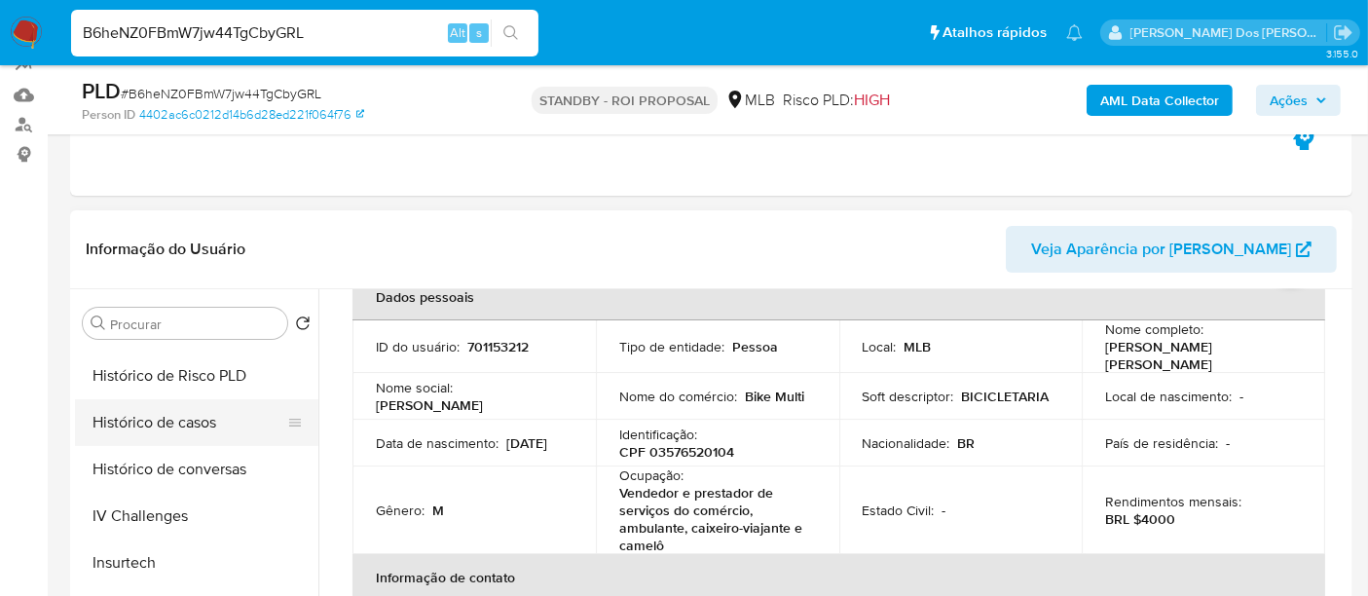
click at [147, 426] on button "Histórico de casos" at bounding box center [189, 422] width 228 height 47
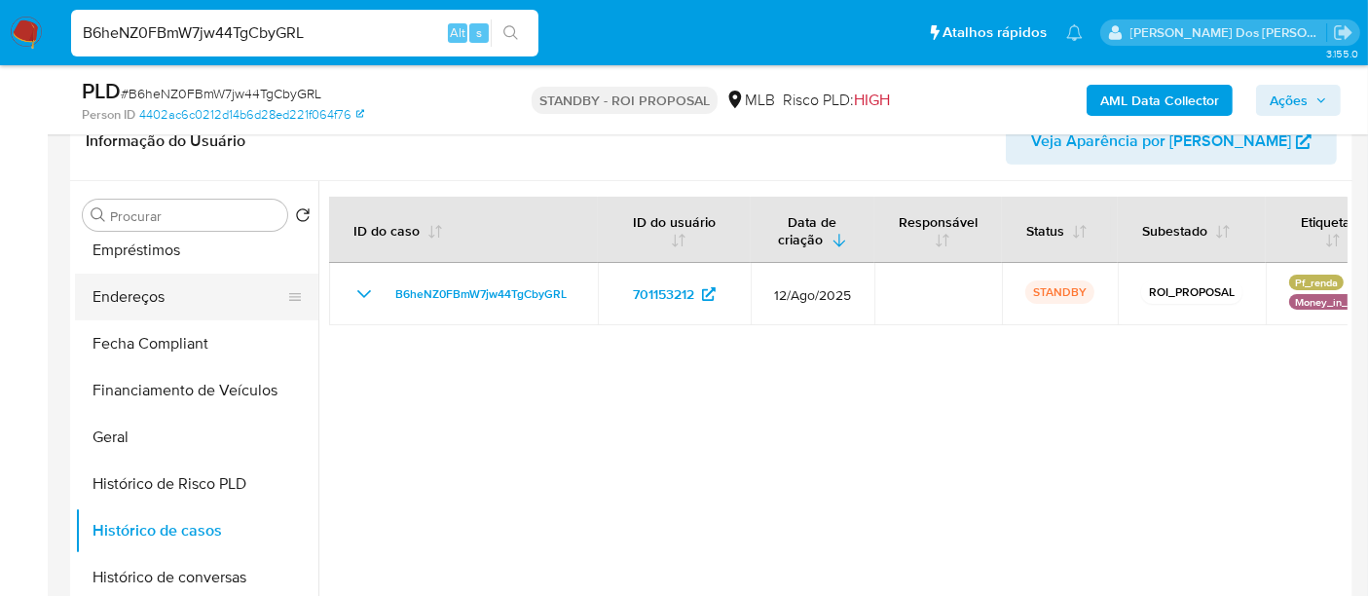
scroll to position [324, 0]
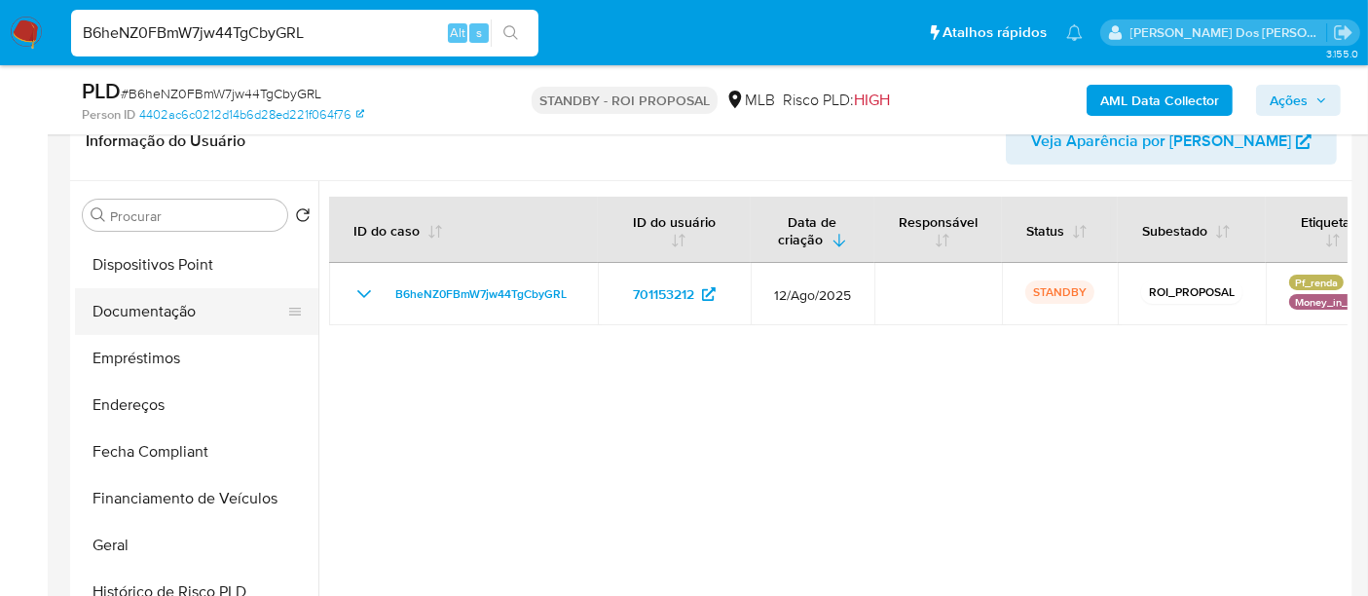
click at [170, 315] on button "Documentação" at bounding box center [189, 311] width 228 height 47
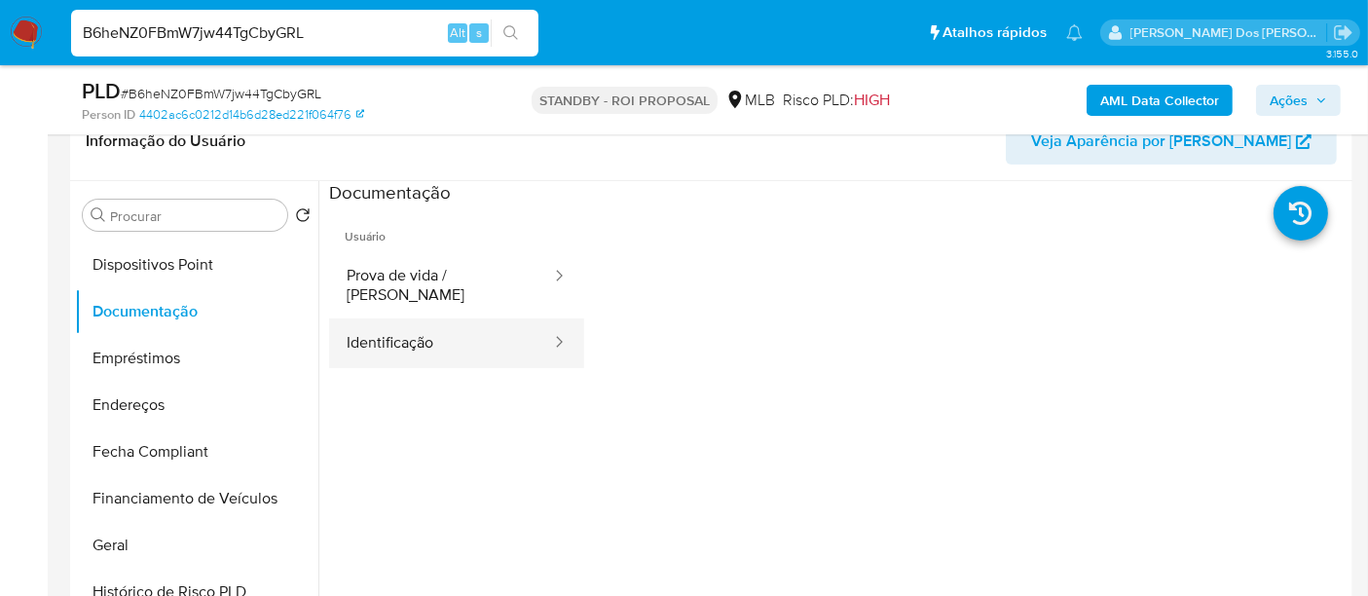
click at [404, 332] on button "Identificação" at bounding box center [441, 343] width 224 height 50
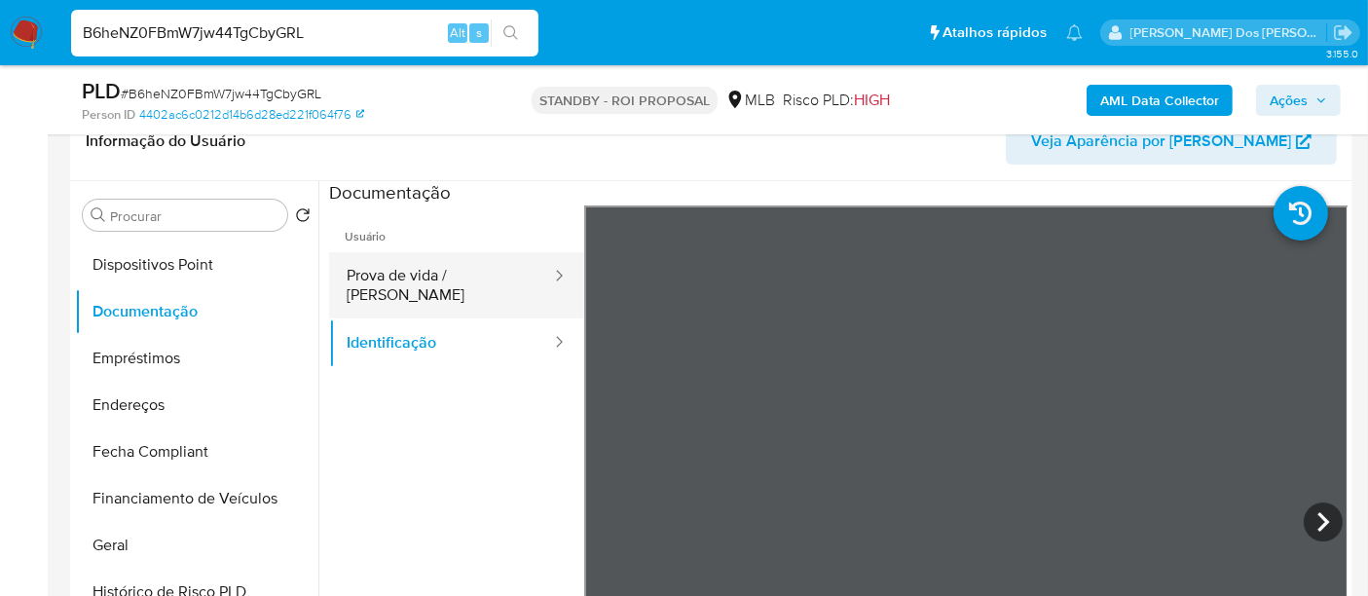
click at [420, 277] on button "Prova de vida / [PERSON_NAME]" at bounding box center [441, 285] width 224 height 66
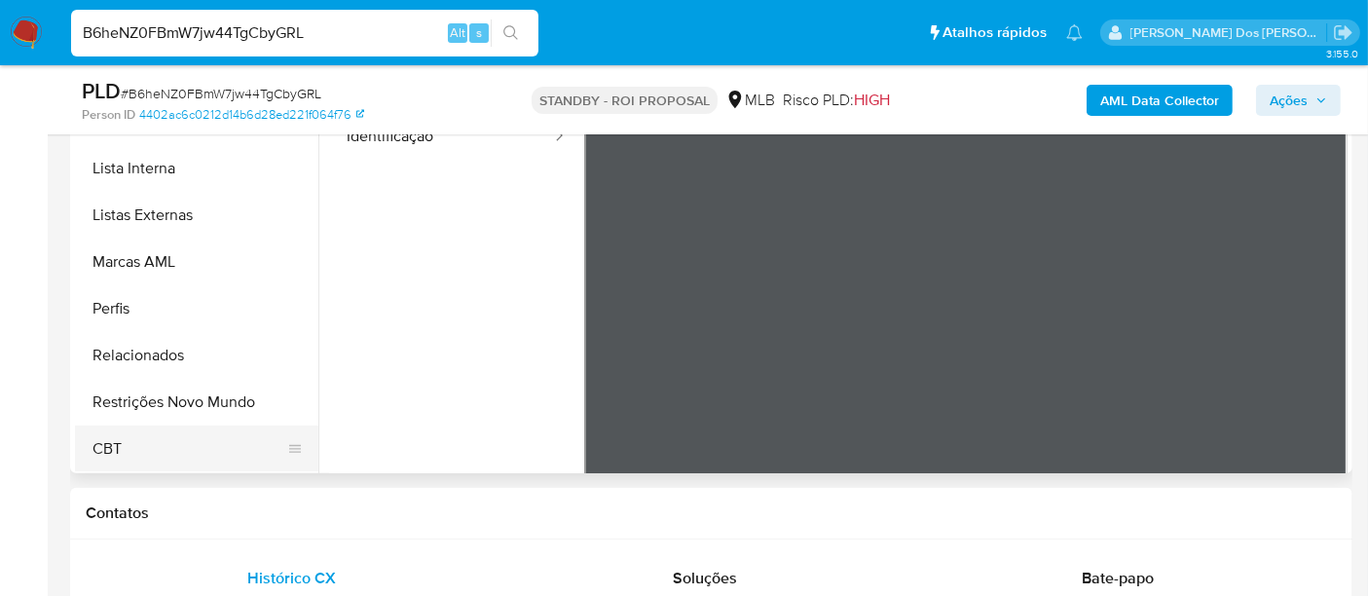
scroll to position [540, 0]
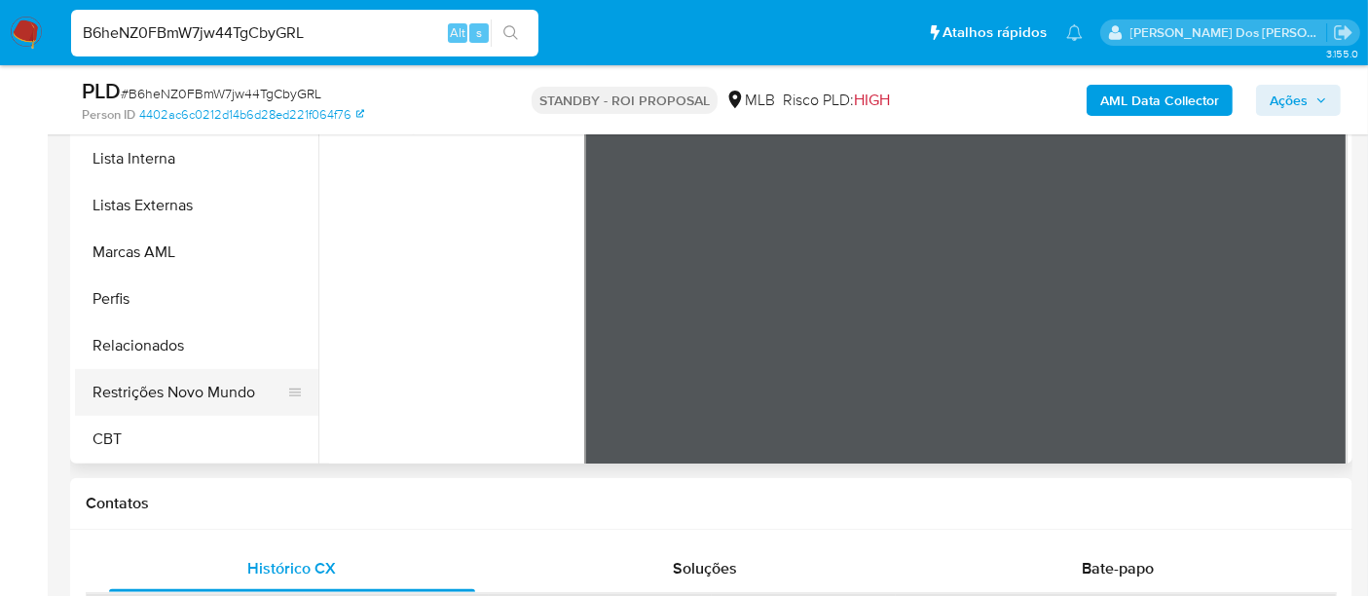
click at [173, 385] on button "Restrições Novo Mundo" at bounding box center [189, 392] width 228 height 47
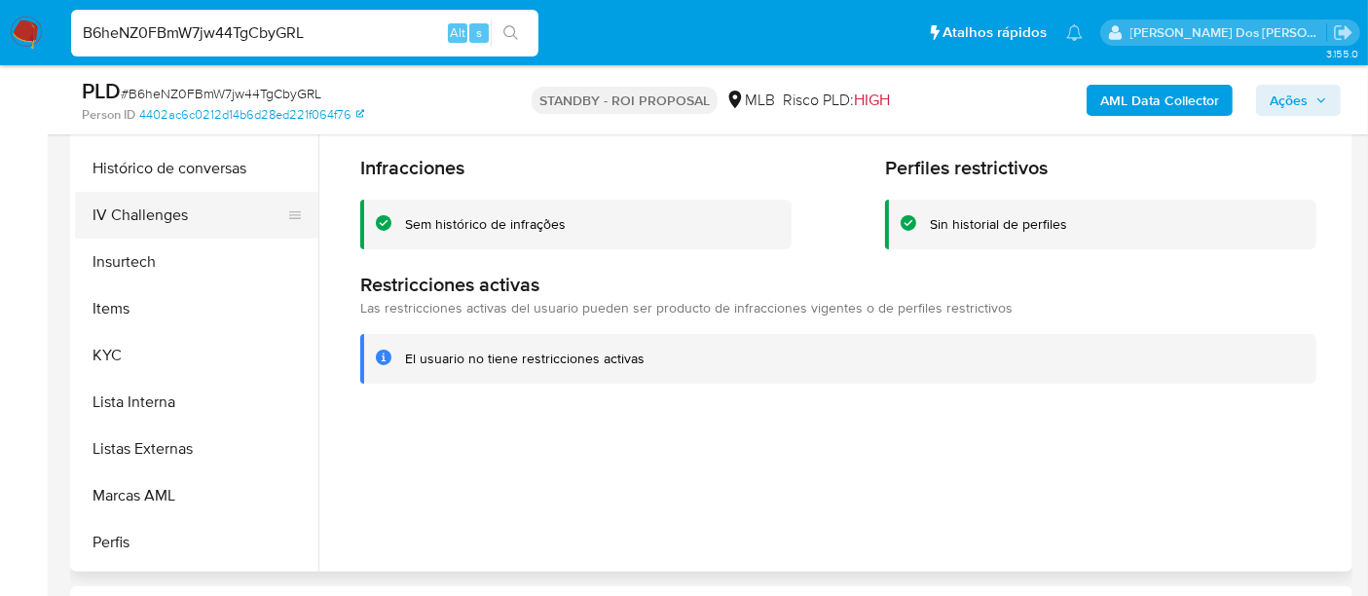
scroll to position [544, 0]
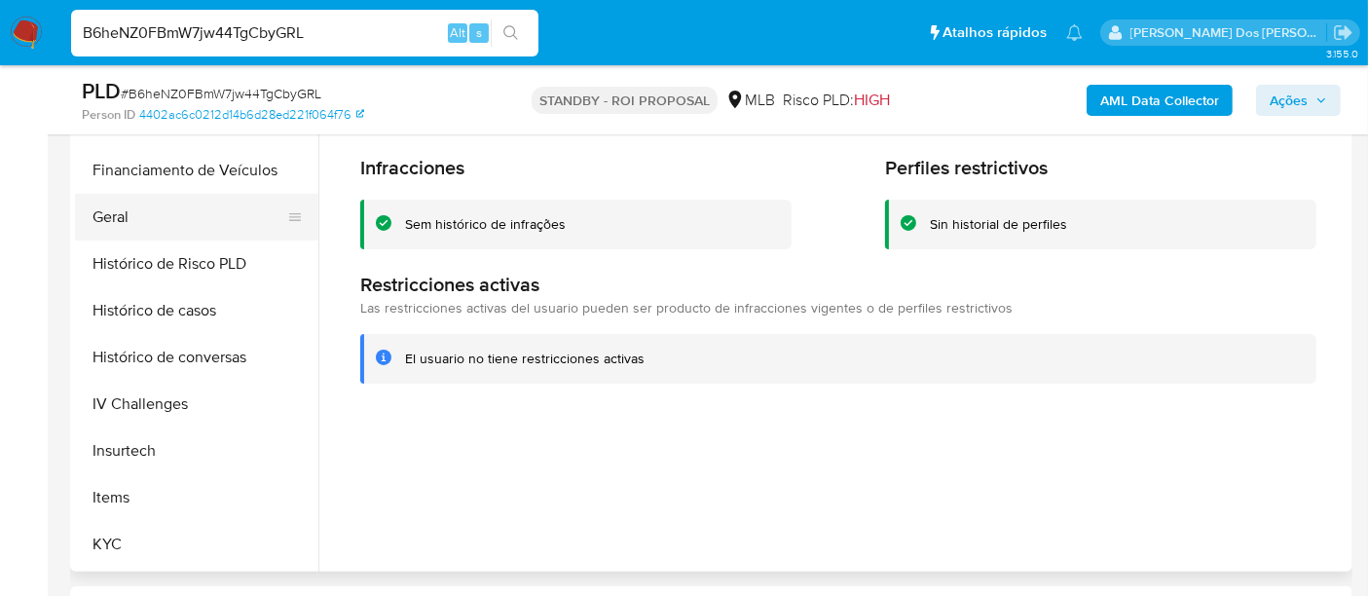
drag, startPoint x: 118, startPoint y: 221, endPoint x: 132, endPoint y: 221, distance: 14.6
click at [119, 221] on button "Geral" at bounding box center [189, 217] width 228 height 47
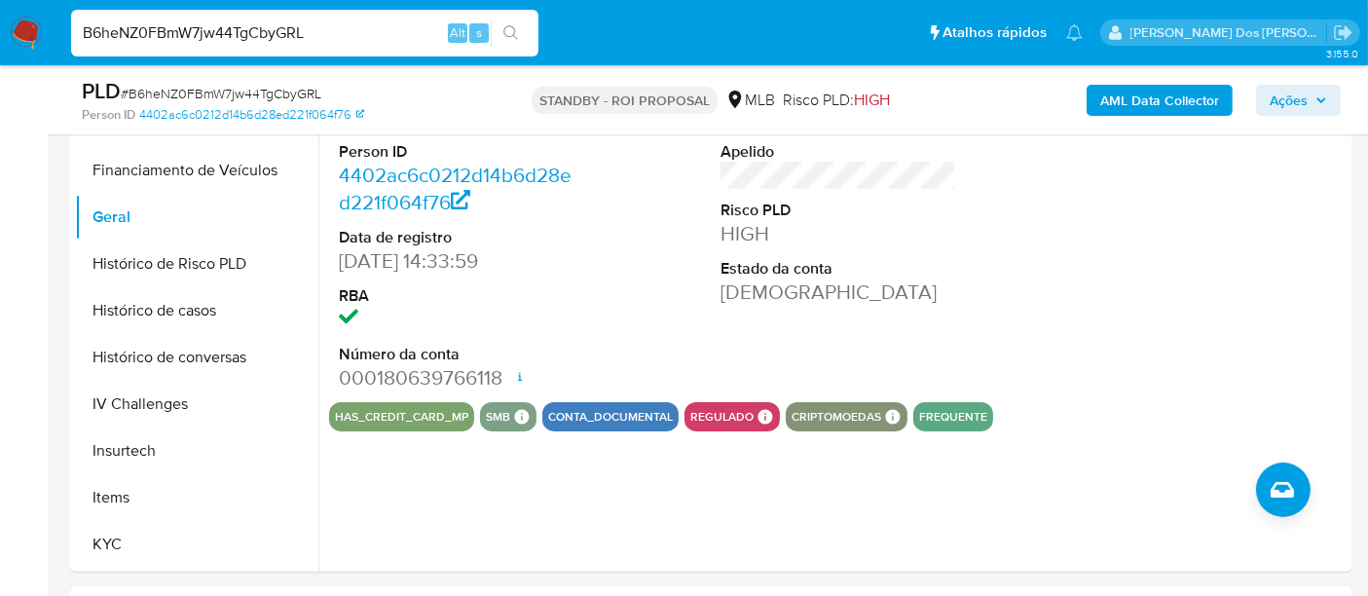
click at [204, 29] on input "B6heNZ0FBmW7jw44TgCbyGRL" at bounding box center [304, 32] width 467 height 25
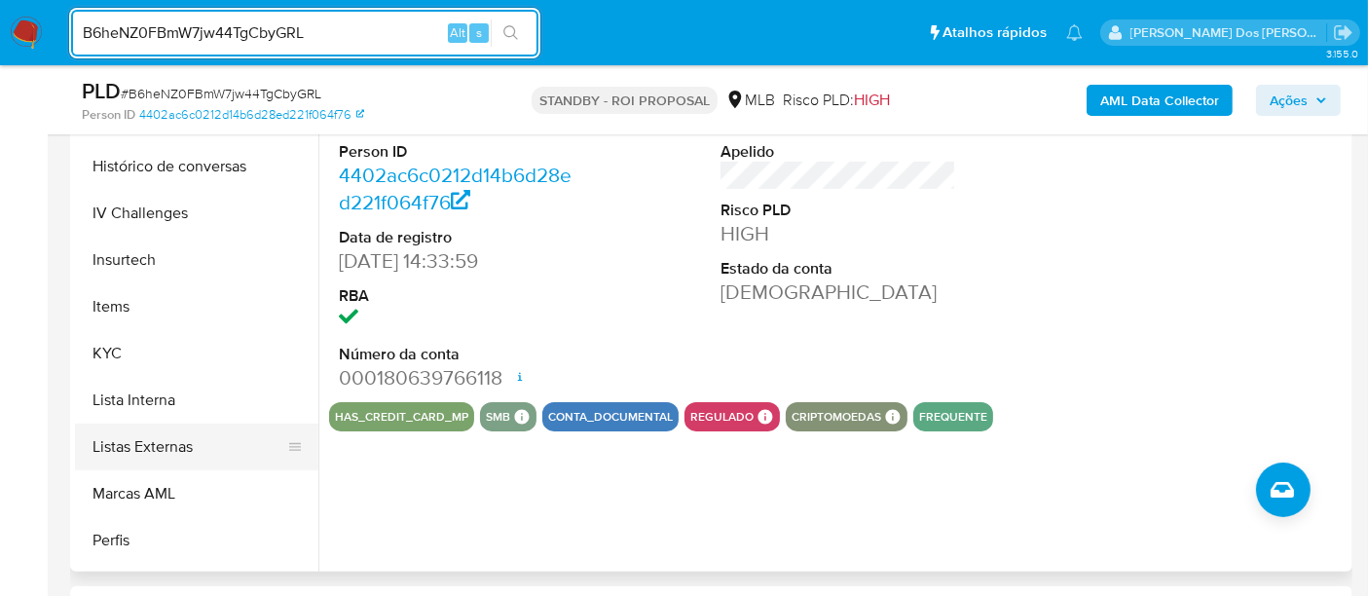
scroll to position [868, 0]
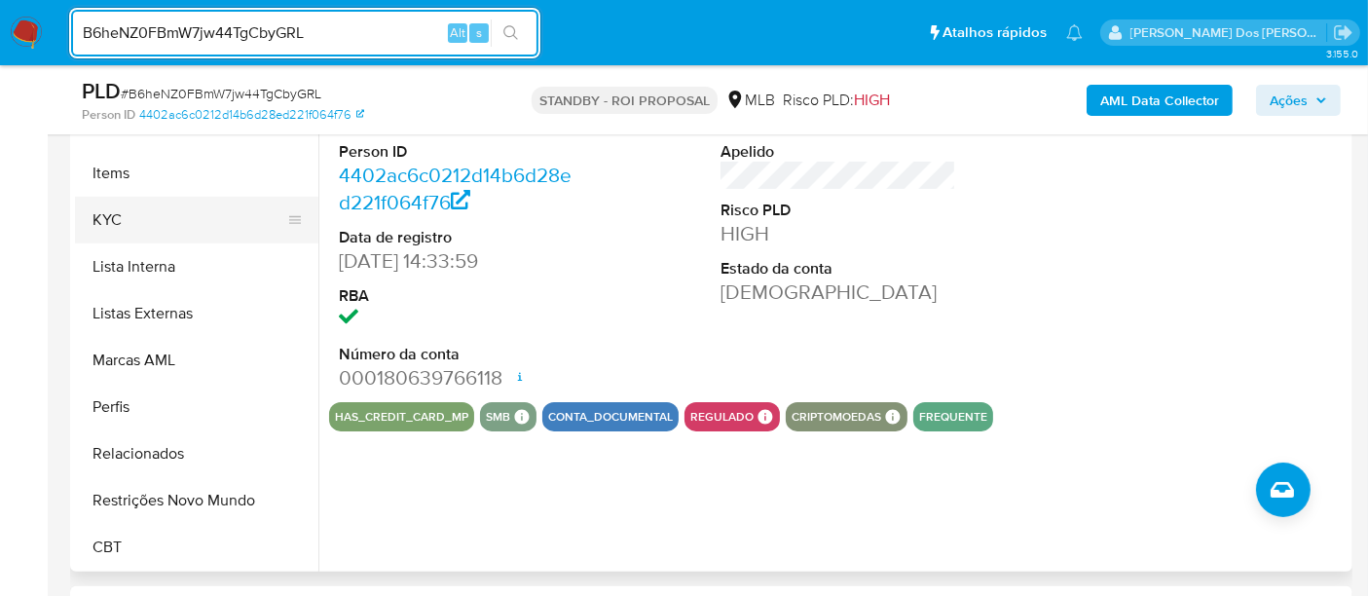
drag, startPoint x: 105, startPoint y: 209, endPoint x: 144, endPoint y: 209, distance: 38.9
click at [105, 209] on button "KYC" at bounding box center [189, 220] width 228 height 47
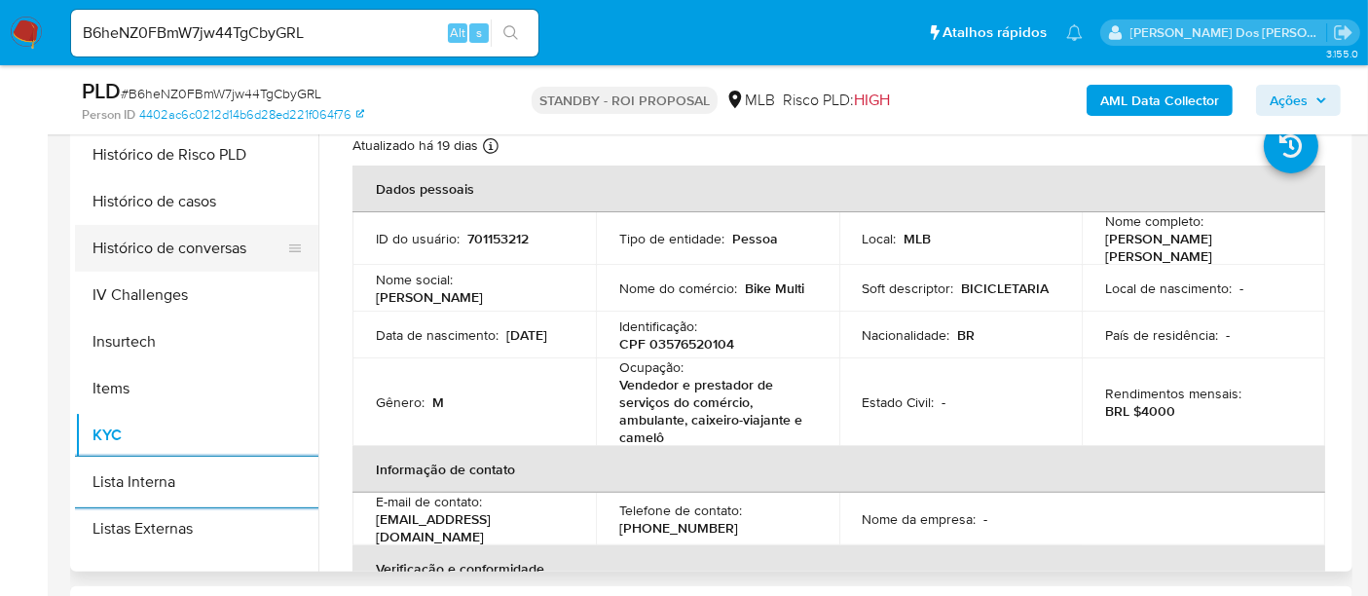
scroll to position [544, 0]
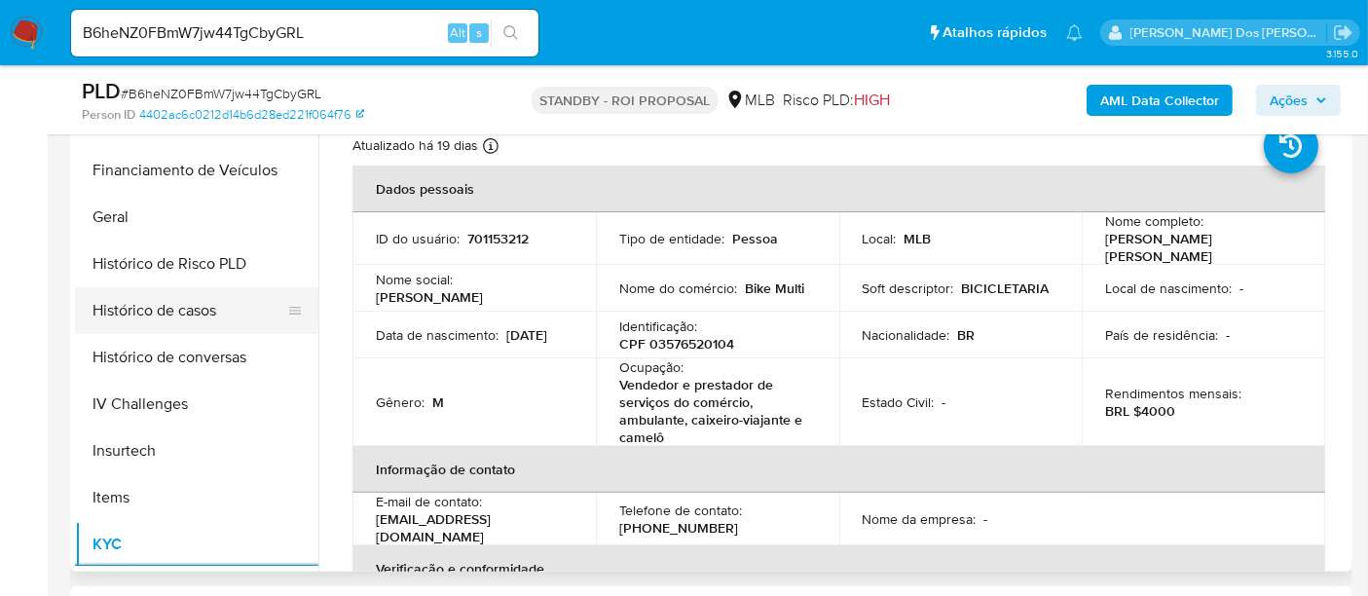
click at [170, 301] on button "Histórico de casos" at bounding box center [189, 310] width 228 height 47
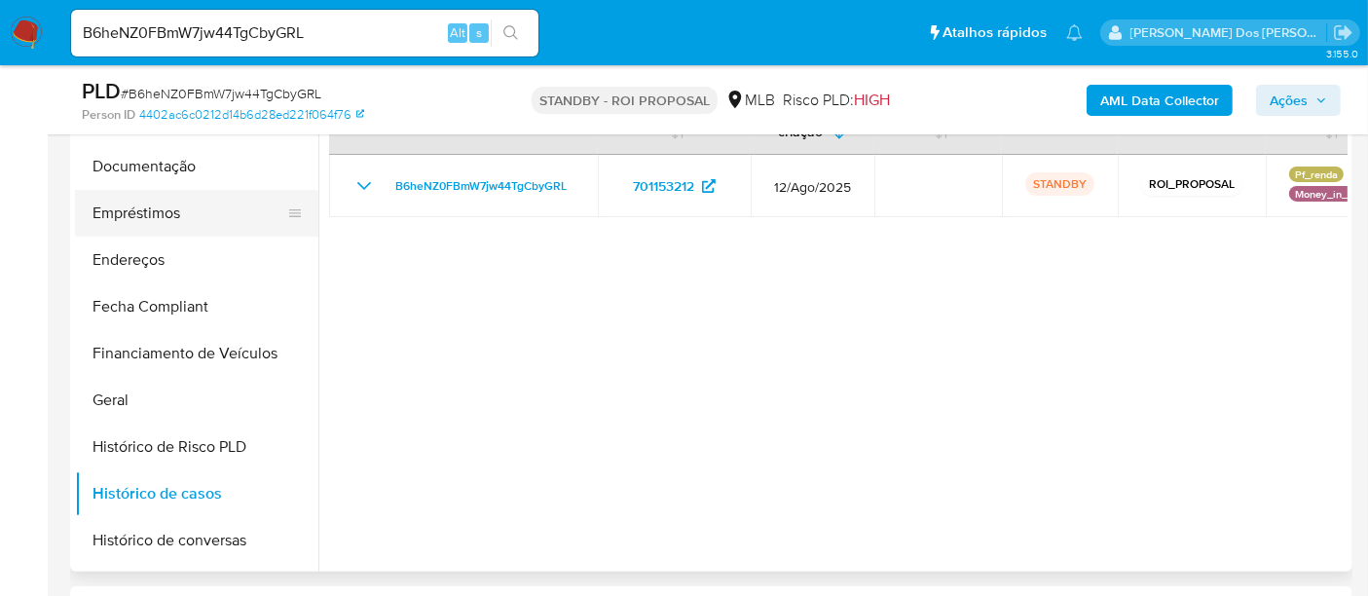
scroll to position [219, 0]
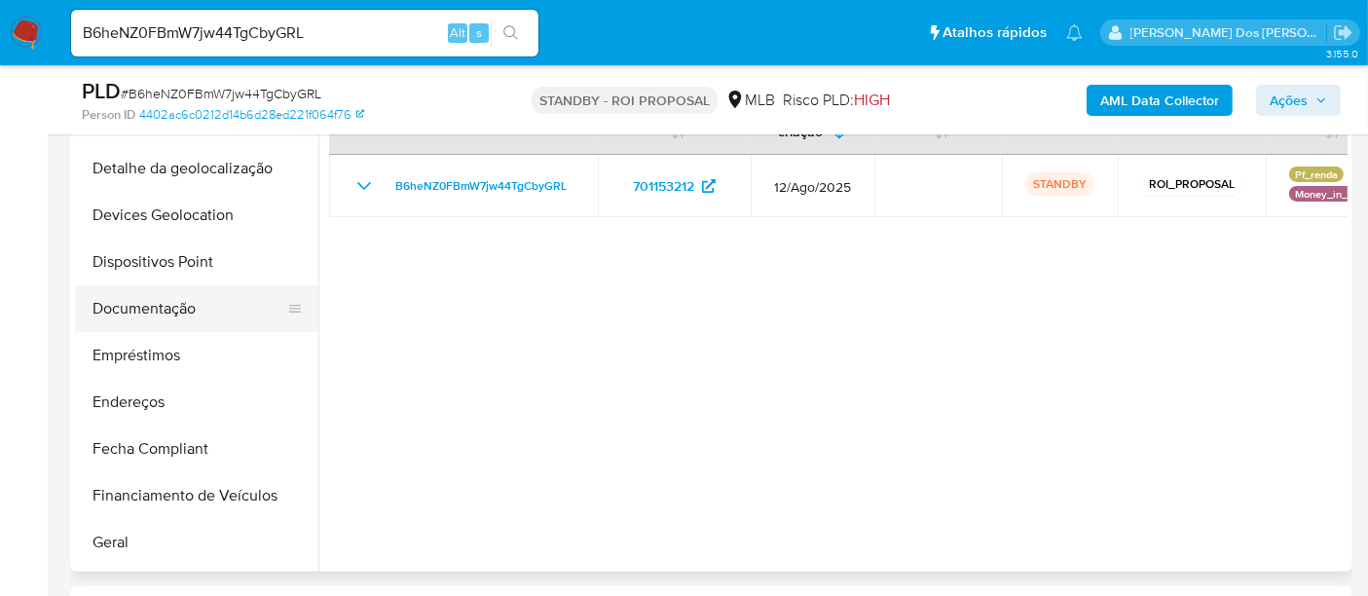
click at [177, 300] on button "Documentação" at bounding box center [189, 308] width 228 height 47
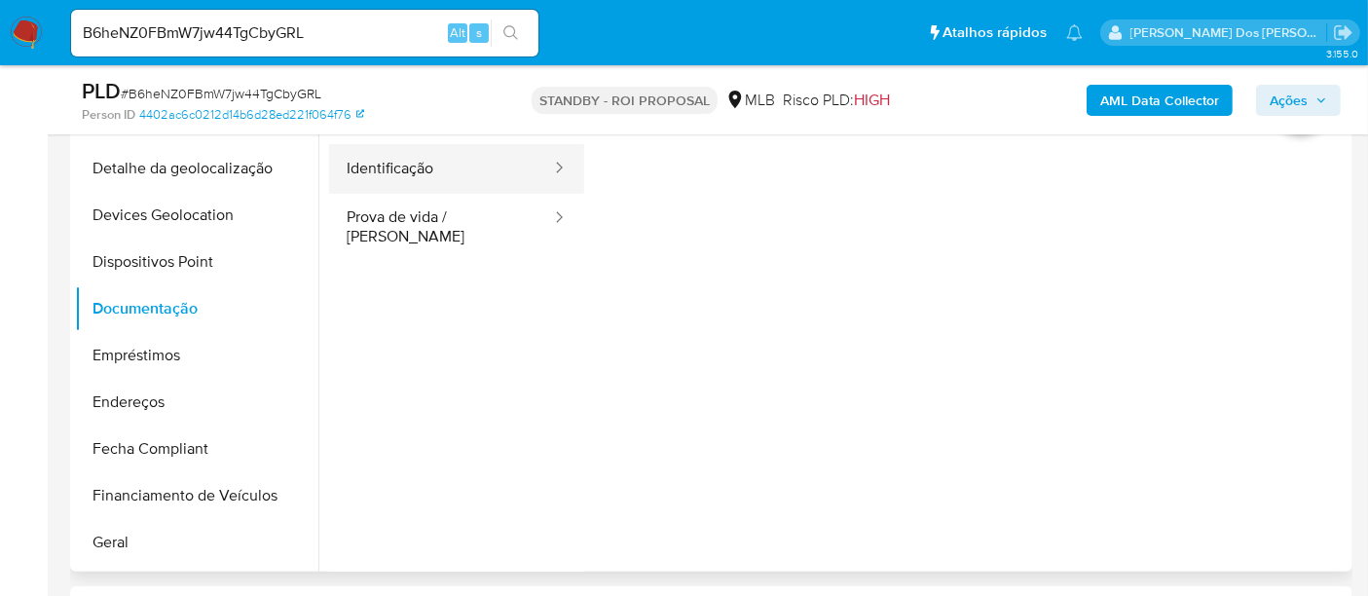
click at [417, 176] on button "Identificação" at bounding box center [441, 169] width 224 height 50
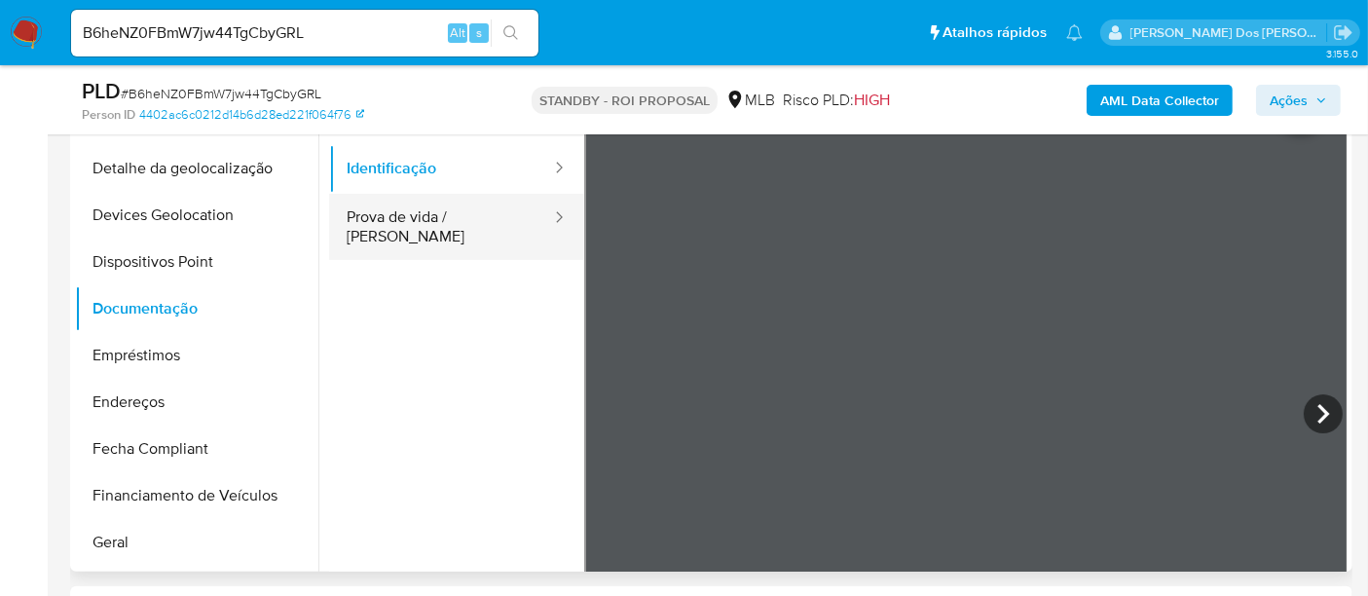
click at [486, 227] on button "Prova de vida / Selfie" at bounding box center [441, 227] width 224 height 66
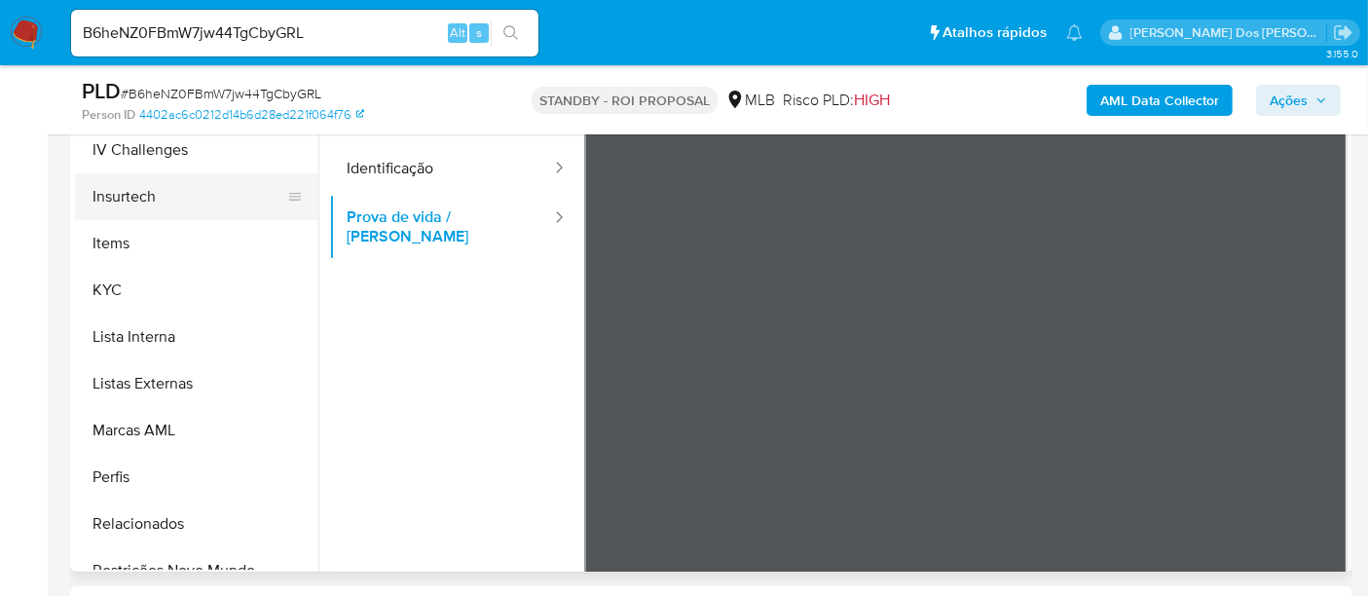
scroll to position [868, 0]
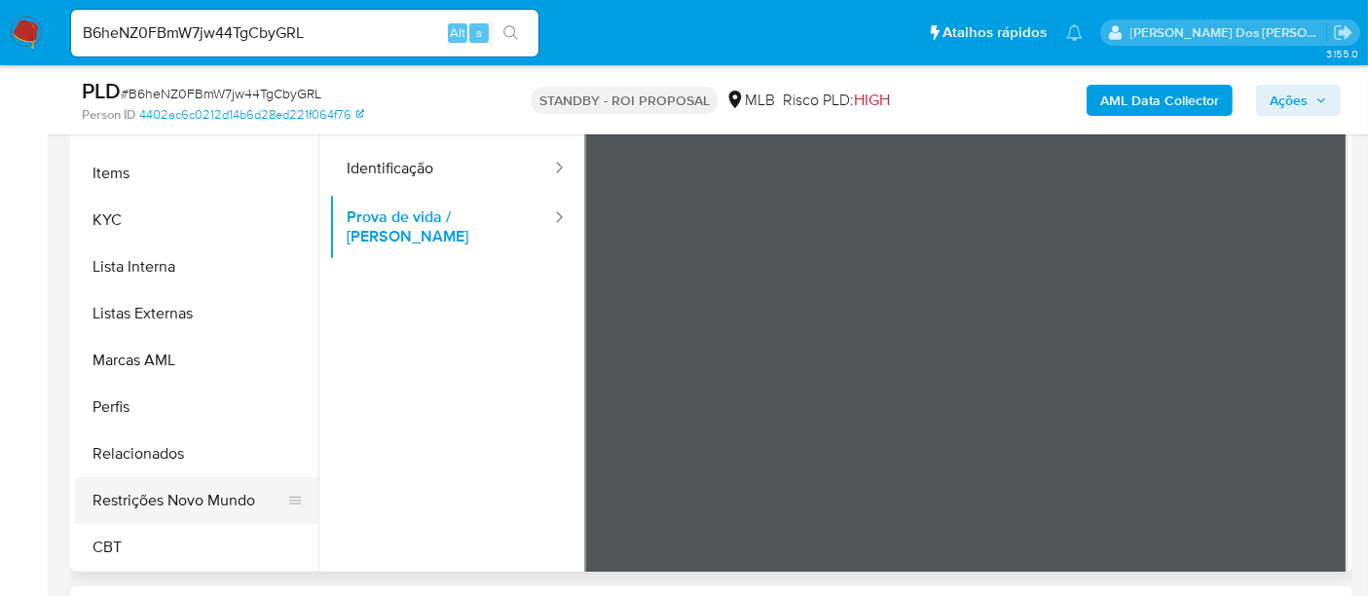
click at [219, 495] on button "Restrições Novo Mundo" at bounding box center [189, 500] width 228 height 47
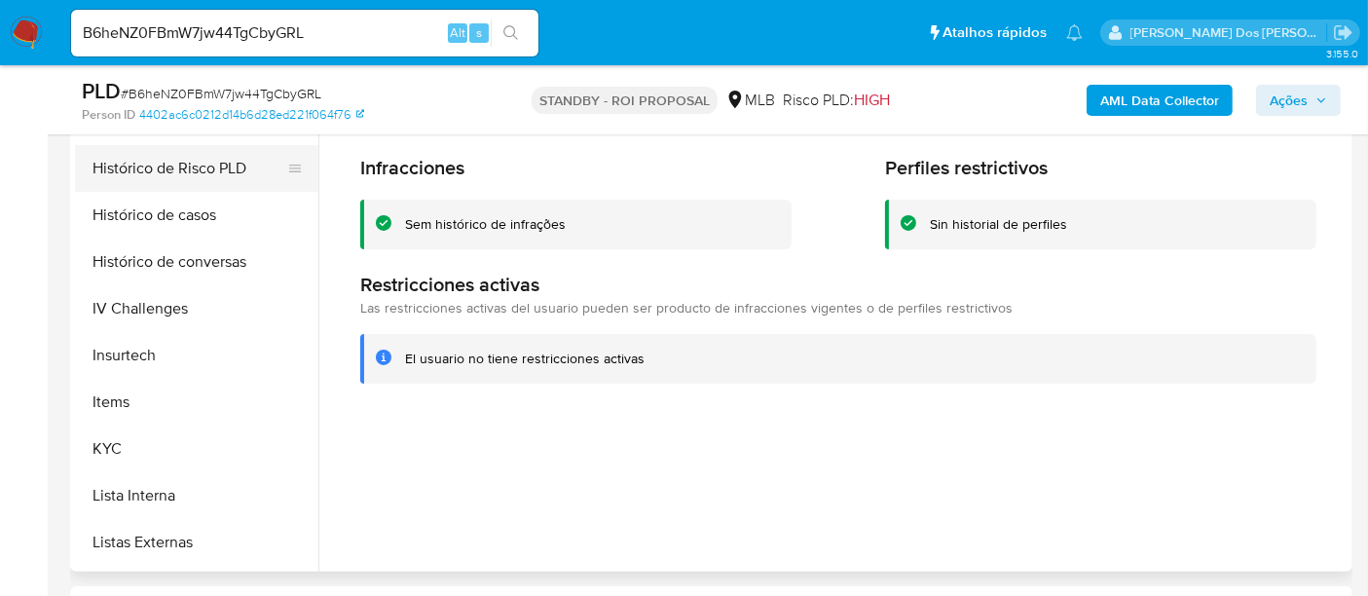
scroll to position [436, 0]
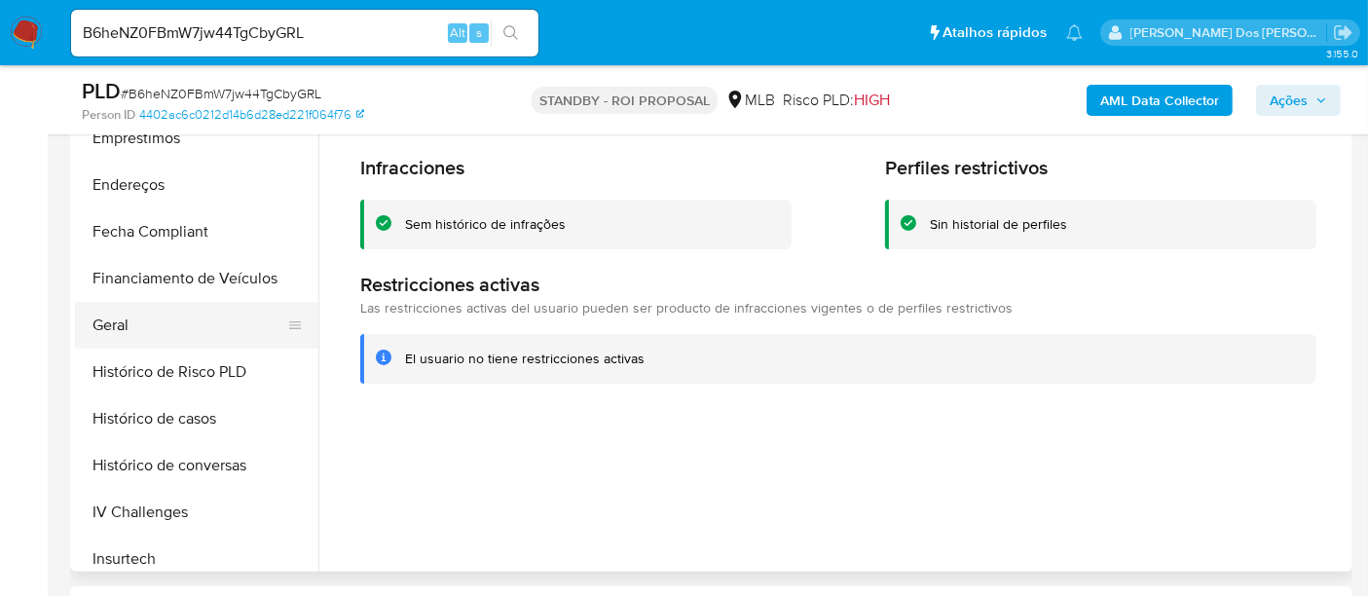
click at [128, 314] on button "Geral" at bounding box center [189, 325] width 228 height 47
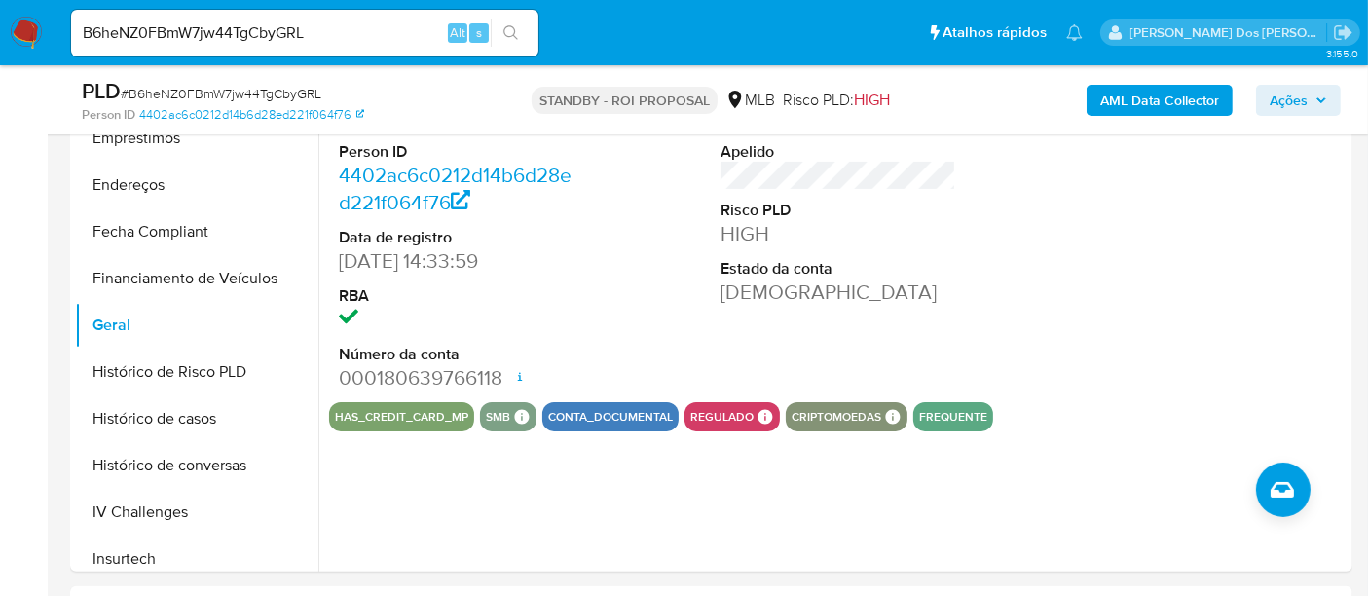
click at [290, 29] on input "B6heNZ0FBmW7jw44TgCbyGRL" at bounding box center [304, 32] width 467 height 25
paste input "XvUr6B70uH9kMZmtLaG8wJok"
type input "XvUr6B70uH9kMZmtLaG8wJok"
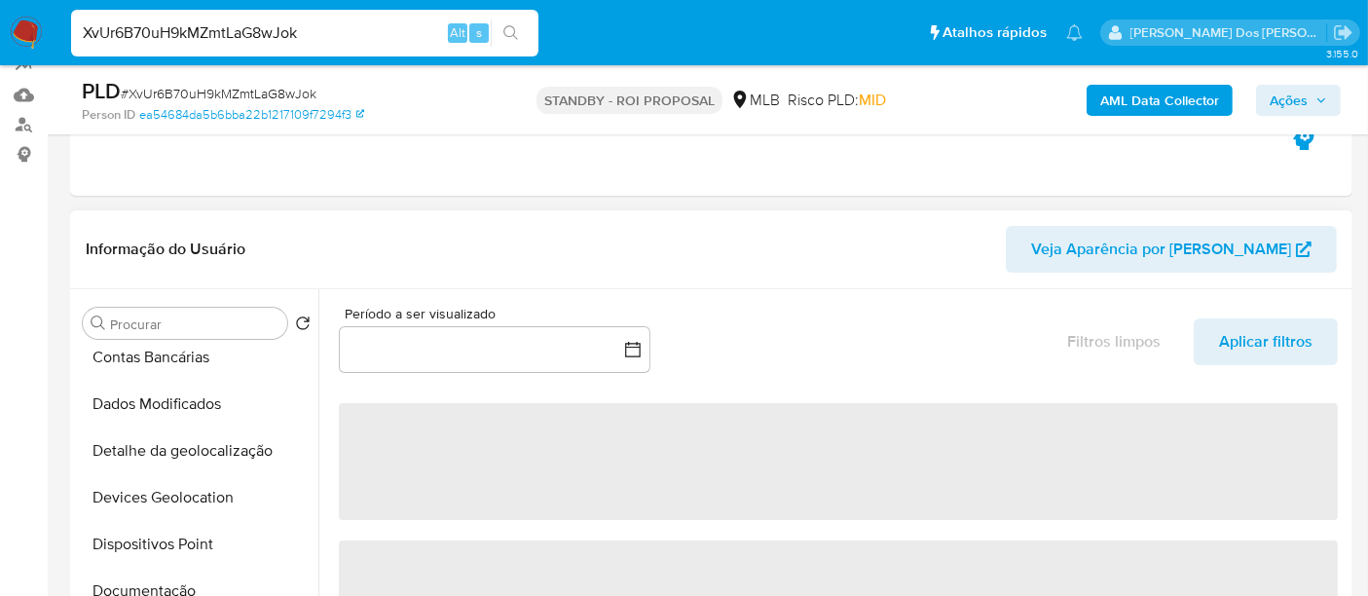
scroll to position [216, 0]
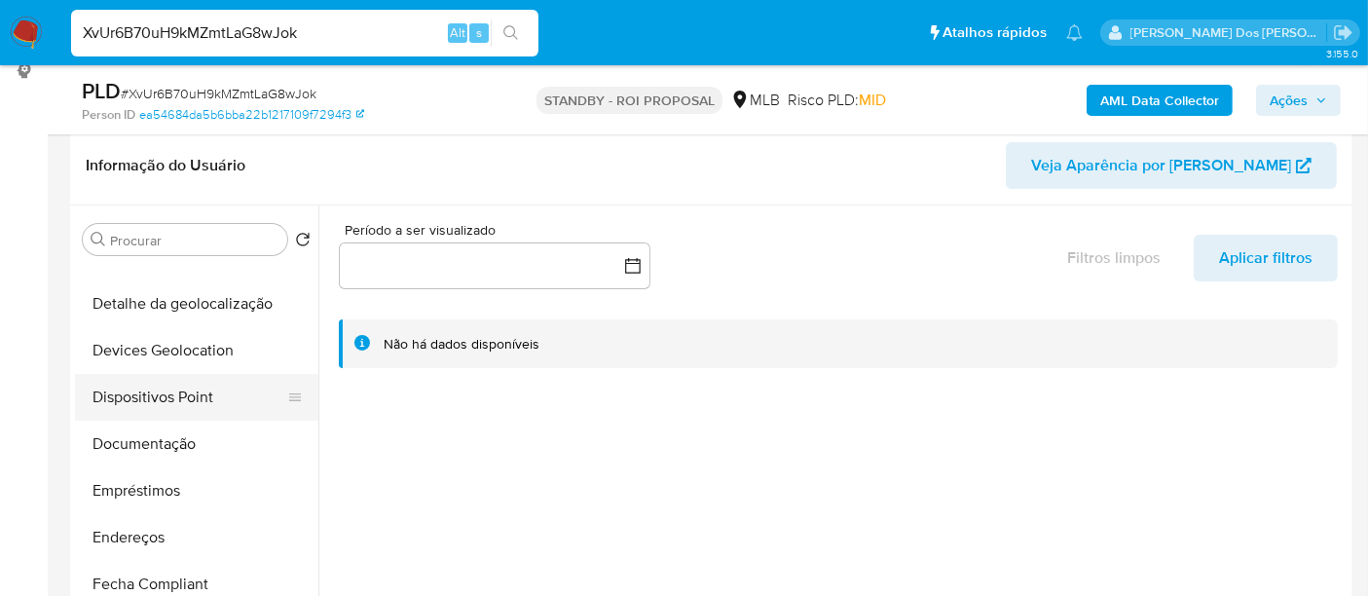
select select "10"
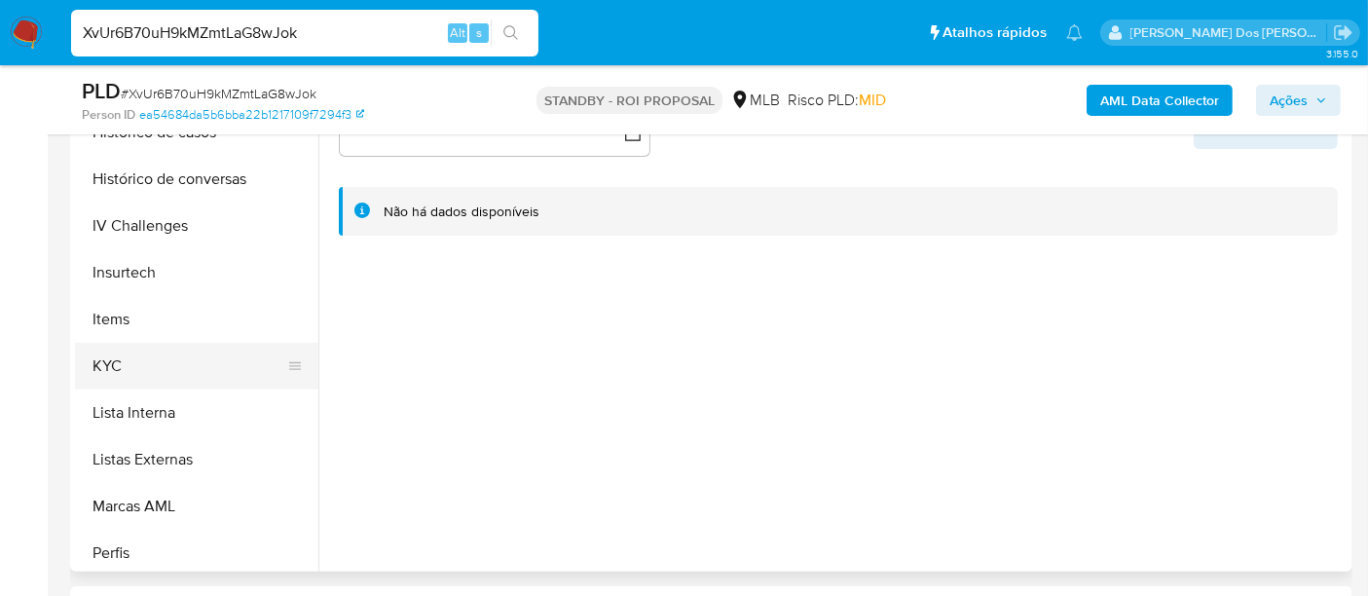
scroll to position [757, 0]
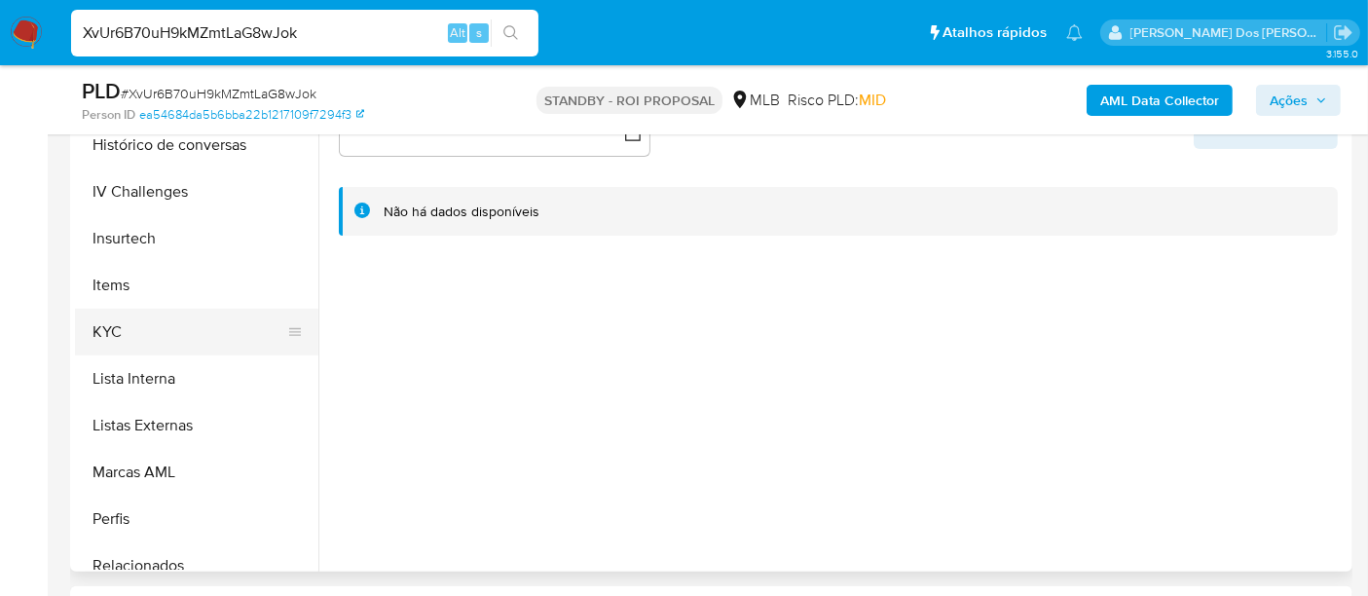
click at [119, 323] on button "KYC" at bounding box center [189, 332] width 228 height 47
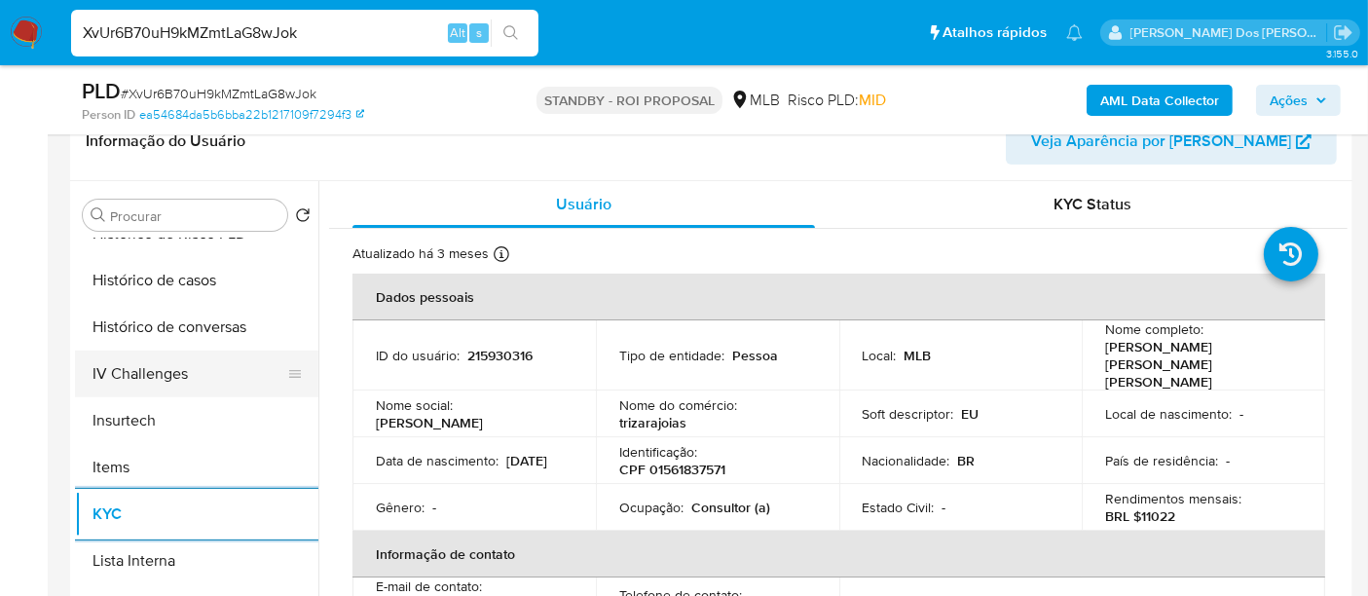
scroll to position [648, 0]
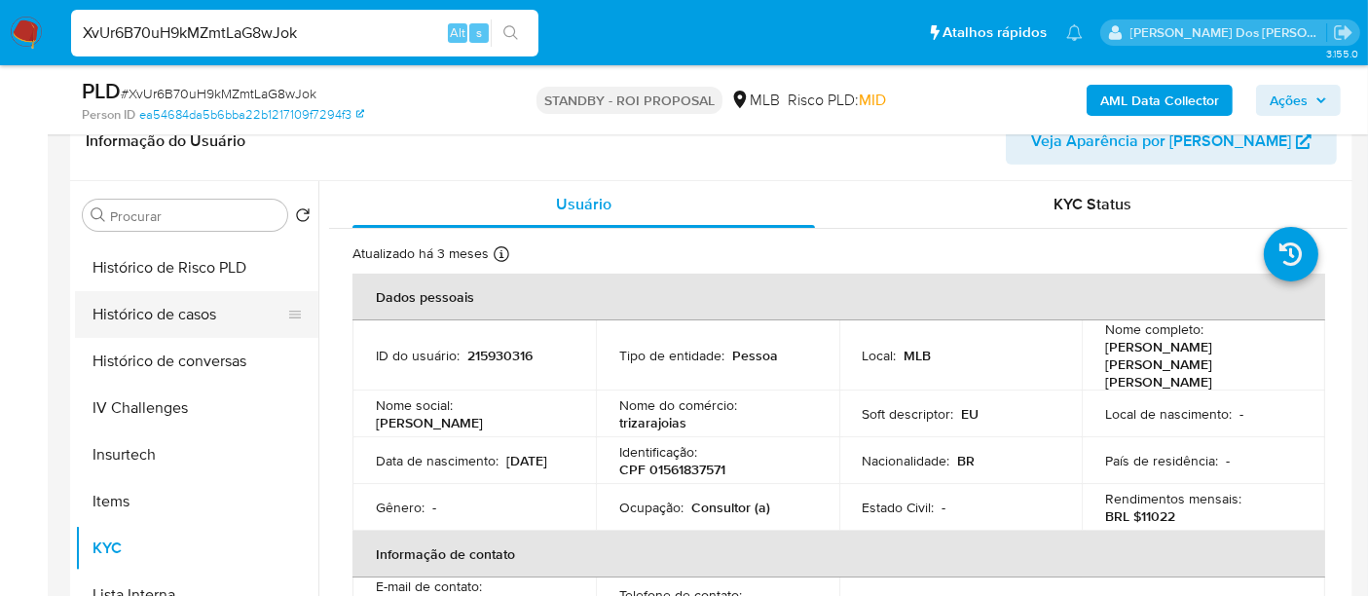
click at [181, 311] on button "Histórico de casos" at bounding box center [189, 314] width 228 height 47
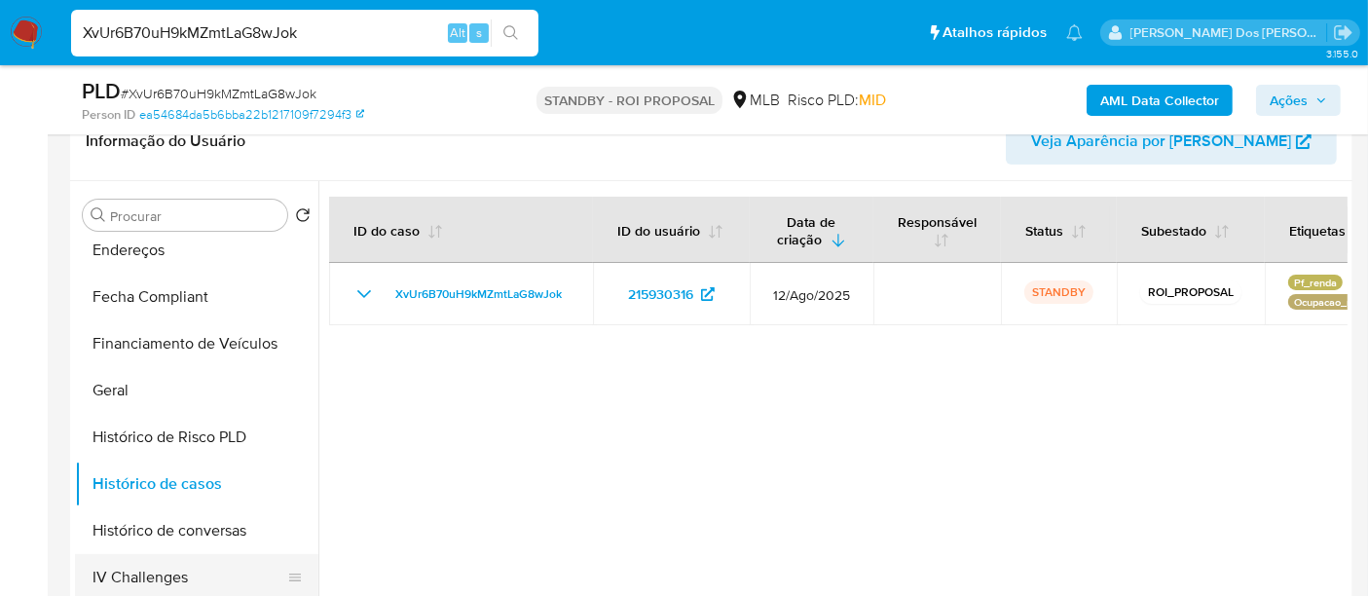
scroll to position [324, 0]
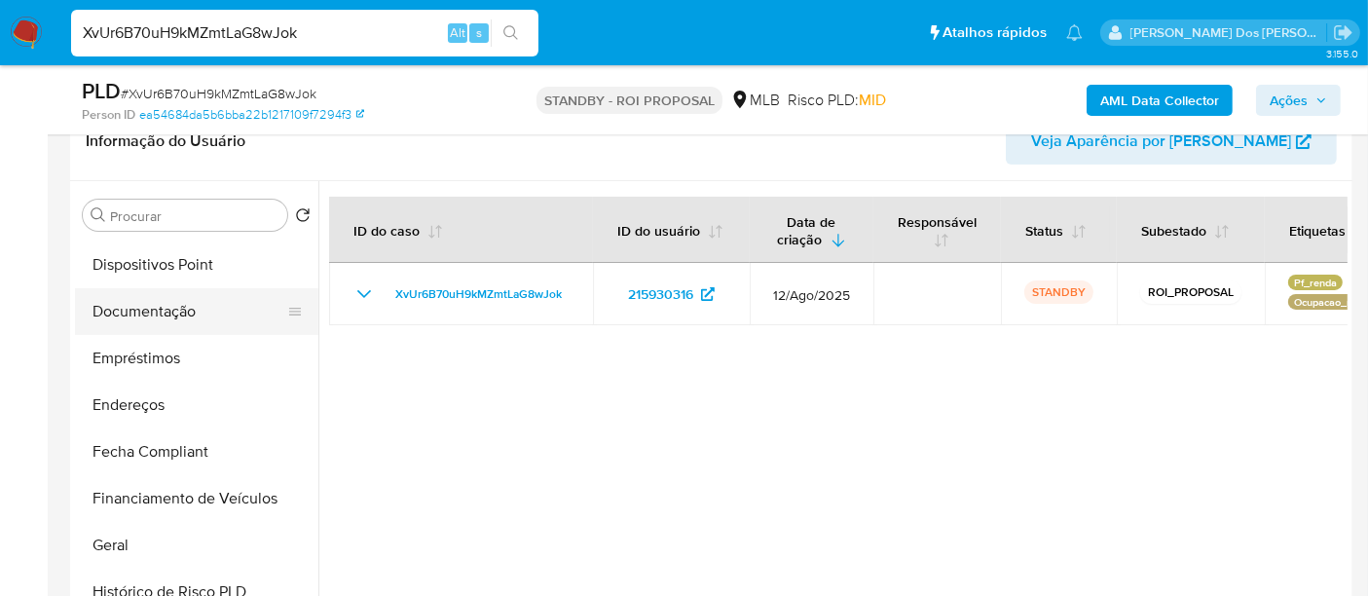
click at [153, 315] on button "Documentação" at bounding box center [189, 311] width 228 height 47
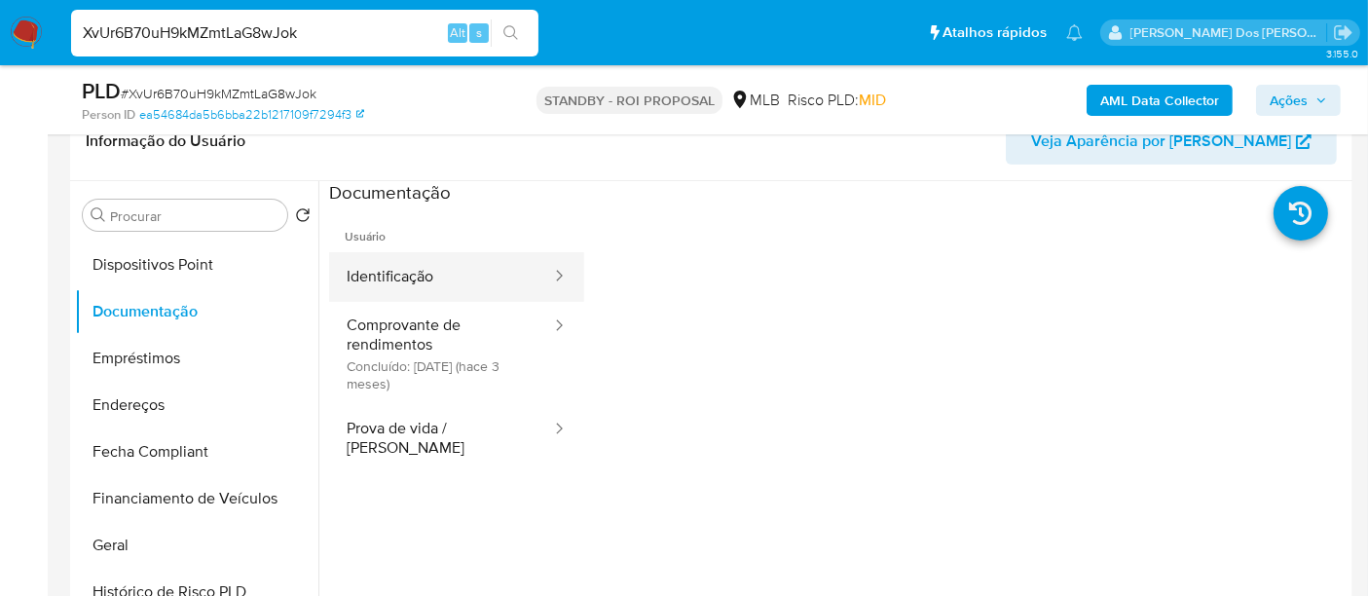
click at [409, 279] on button "Identificação" at bounding box center [441, 277] width 224 height 50
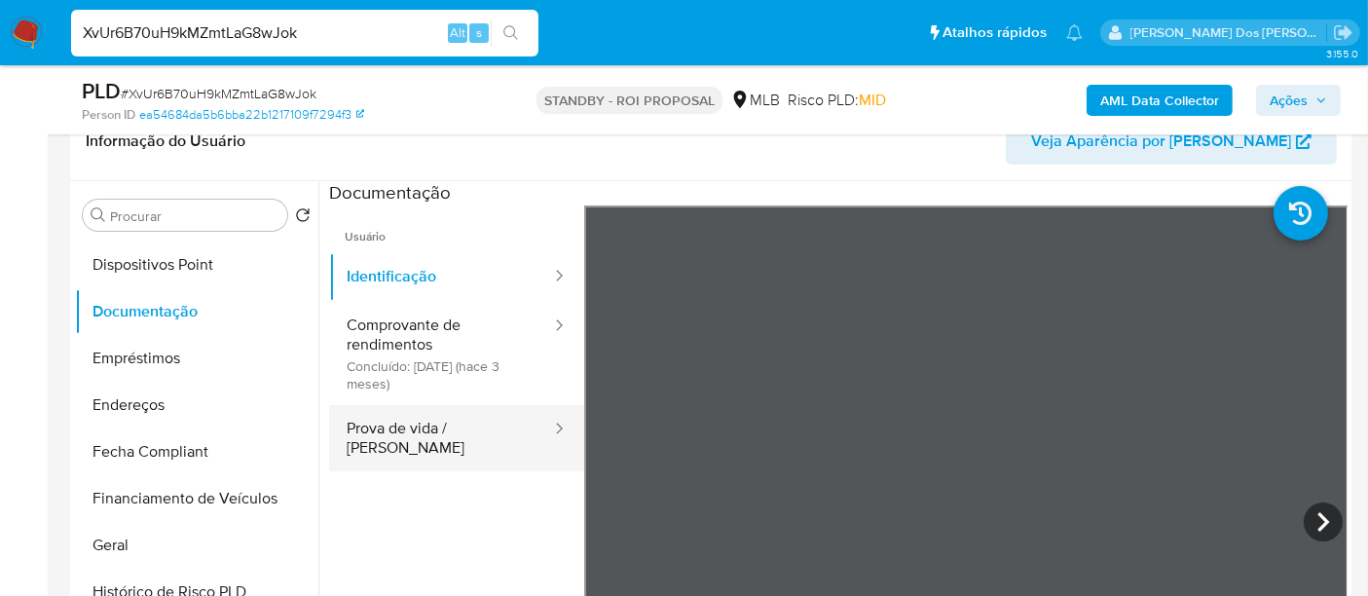
click at [390, 430] on button "Prova de vida / Selfie" at bounding box center [441, 438] width 224 height 66
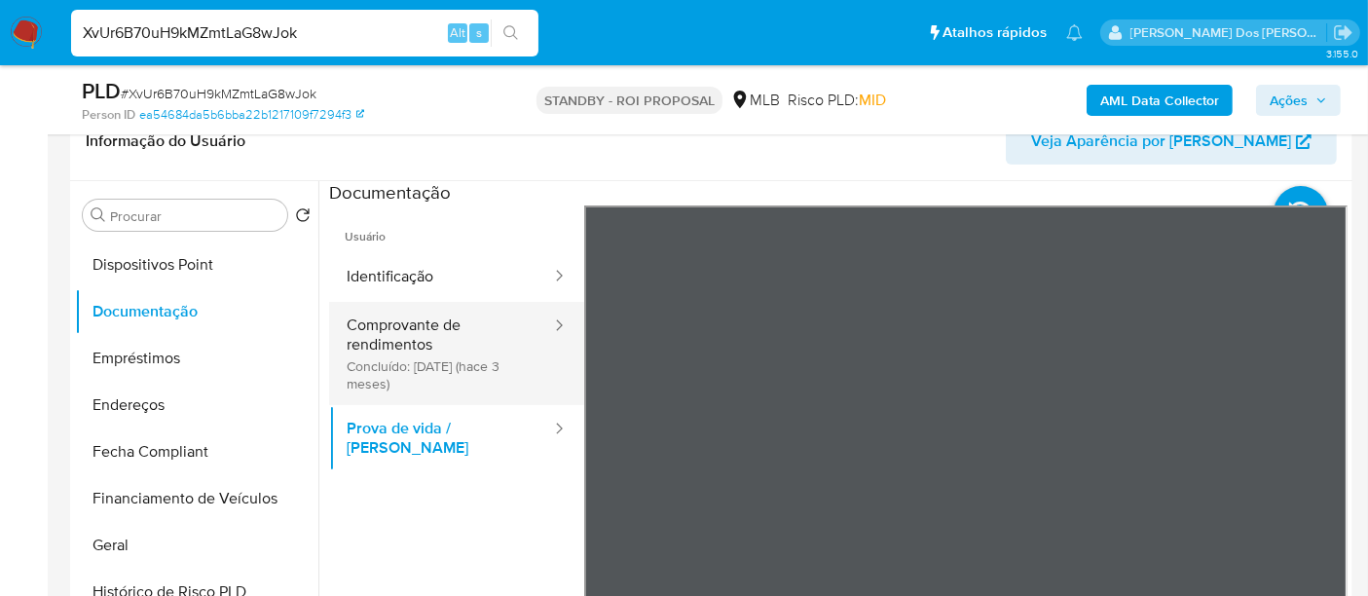
click at [389, 340] on button "Comprovante de rendimentos Concluído: 14/05/2025 (hace 3 meses)" at bounding box center [441, 353] width 224 height 103
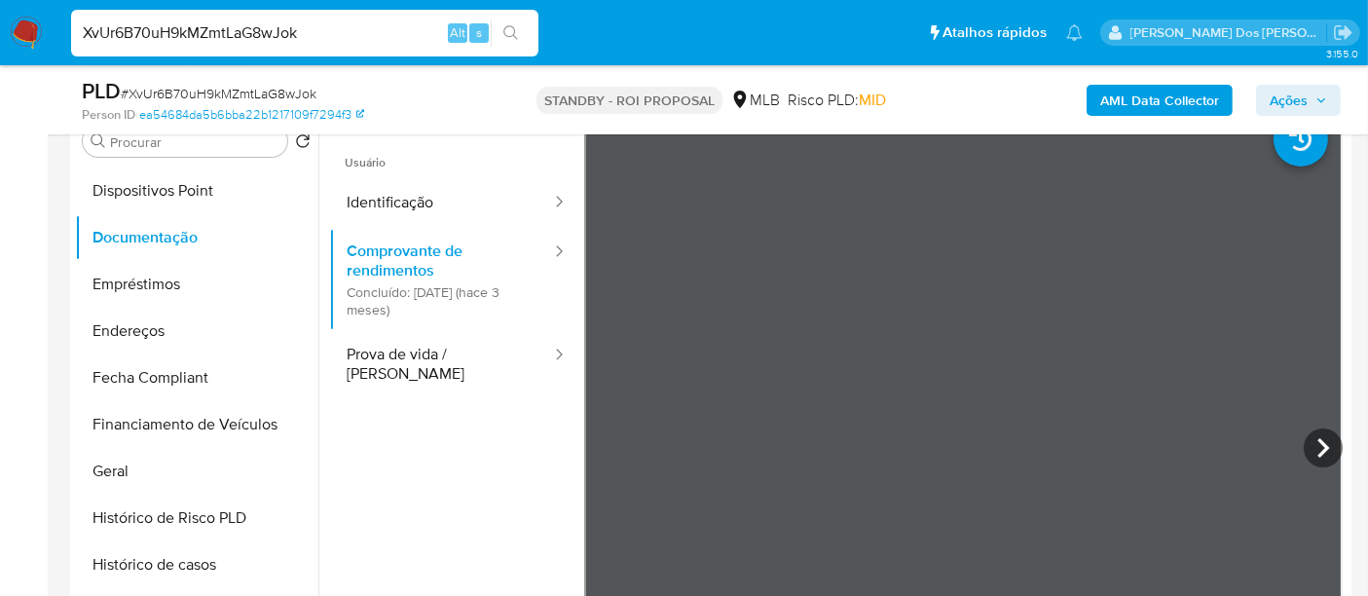
scroll to position [432, 0]
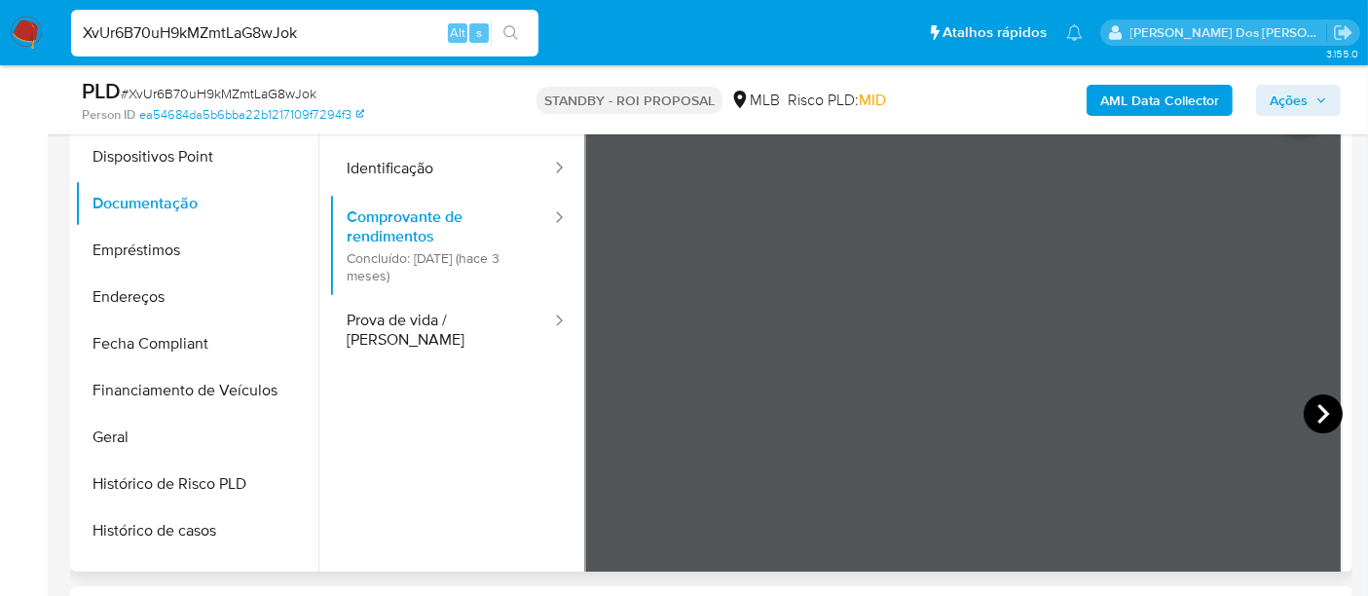
click at [1320, 424] on icon at bounding box center [1323, 413] width 39 height 39
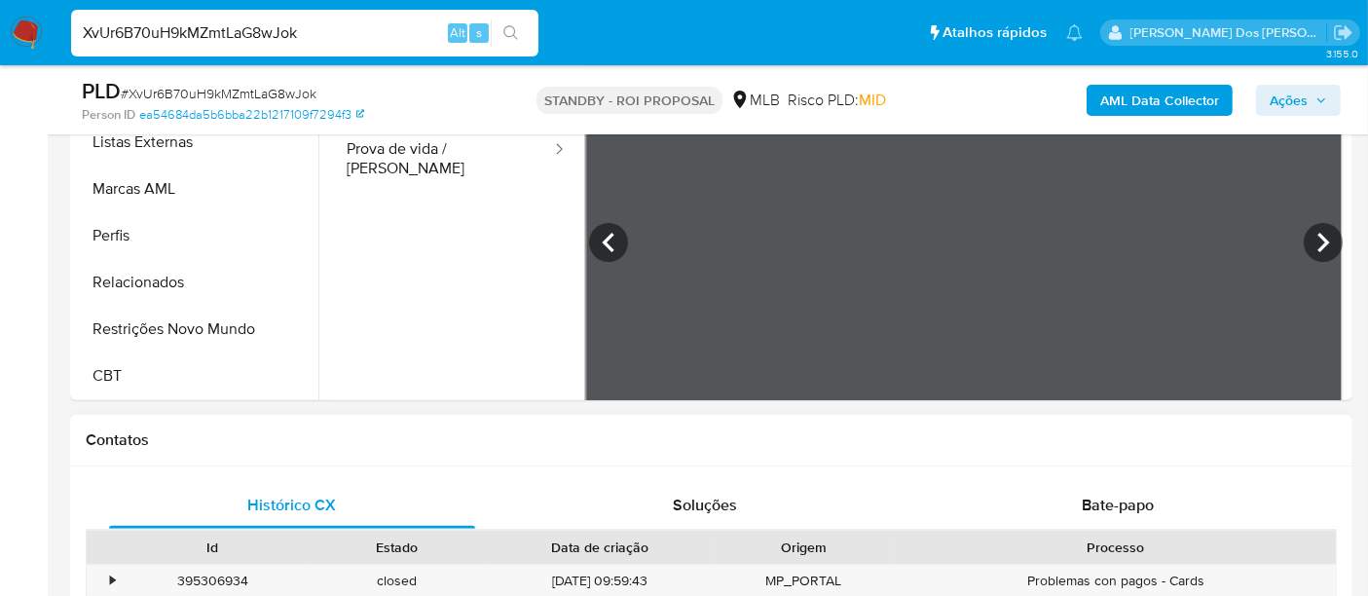
scroll to position [648, 0]
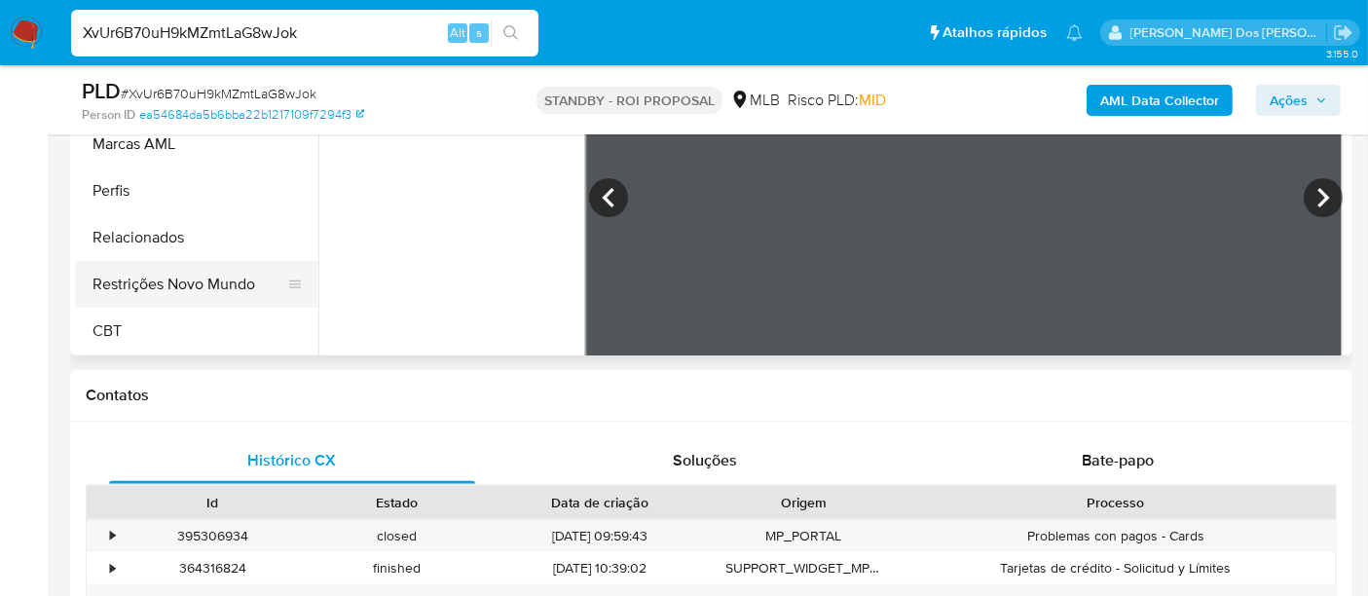
click at [211, 279] on button "Restrições Novo Mundo" at bounding box center [189, 284] width 228 height 47
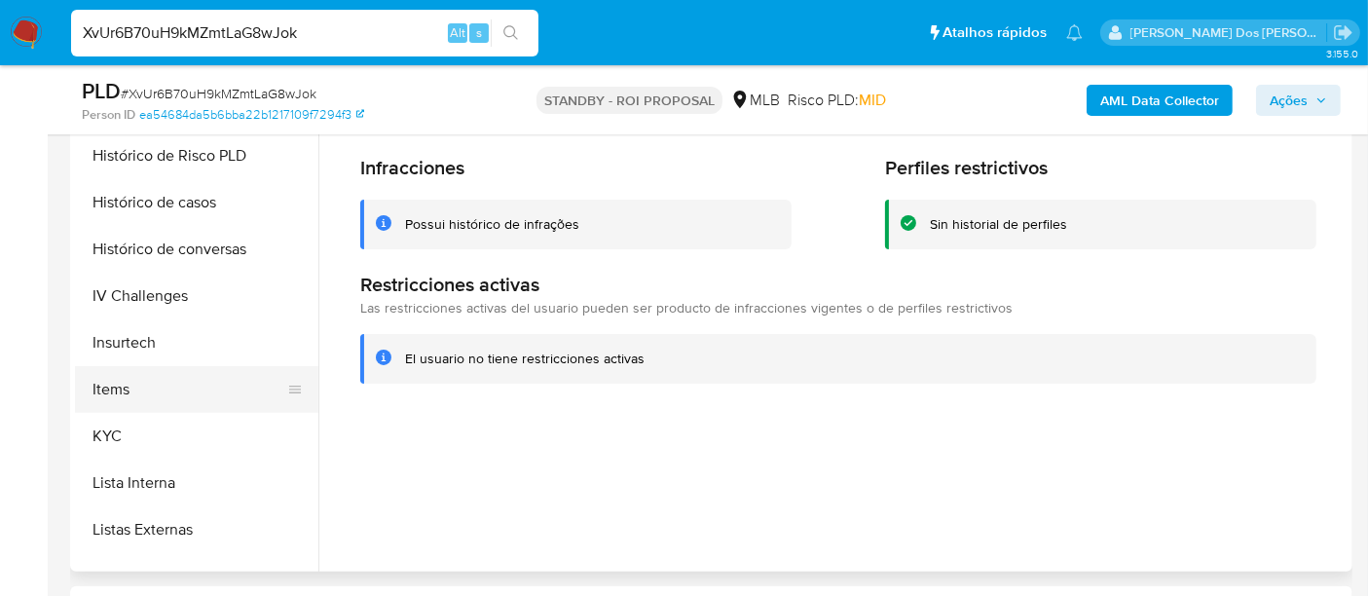
scroll to position [544, 0]
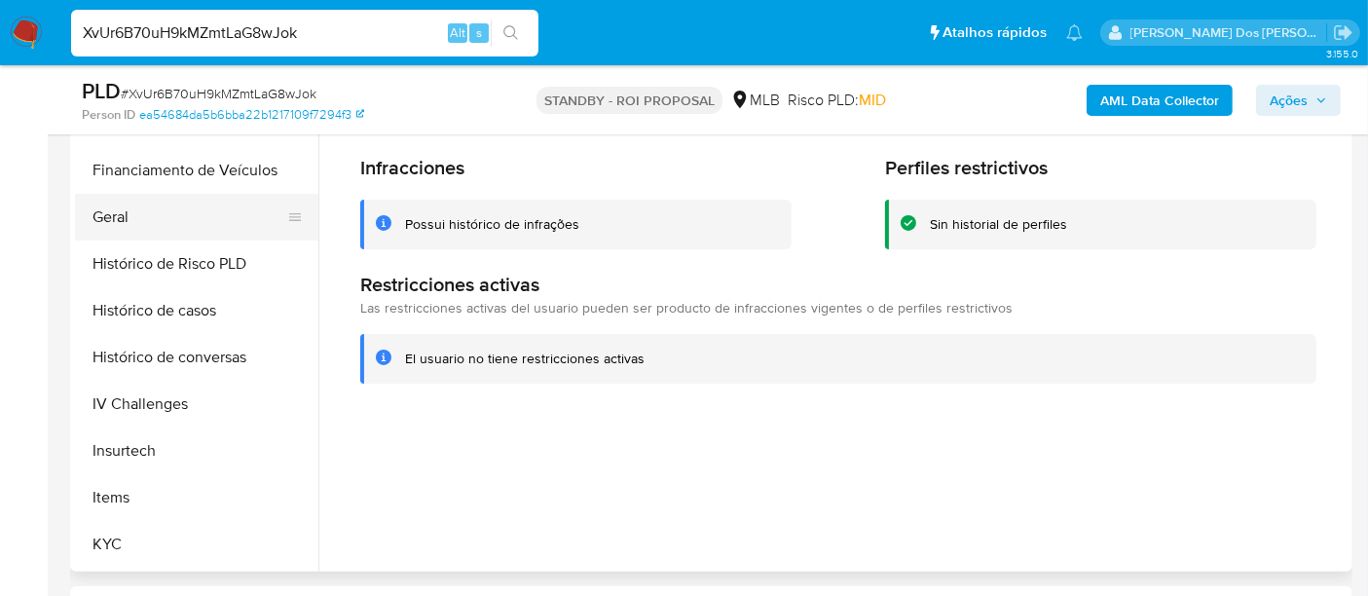
click at [102, 218] on button "Geral" at bounding box center [189, 217] width 228 height 47
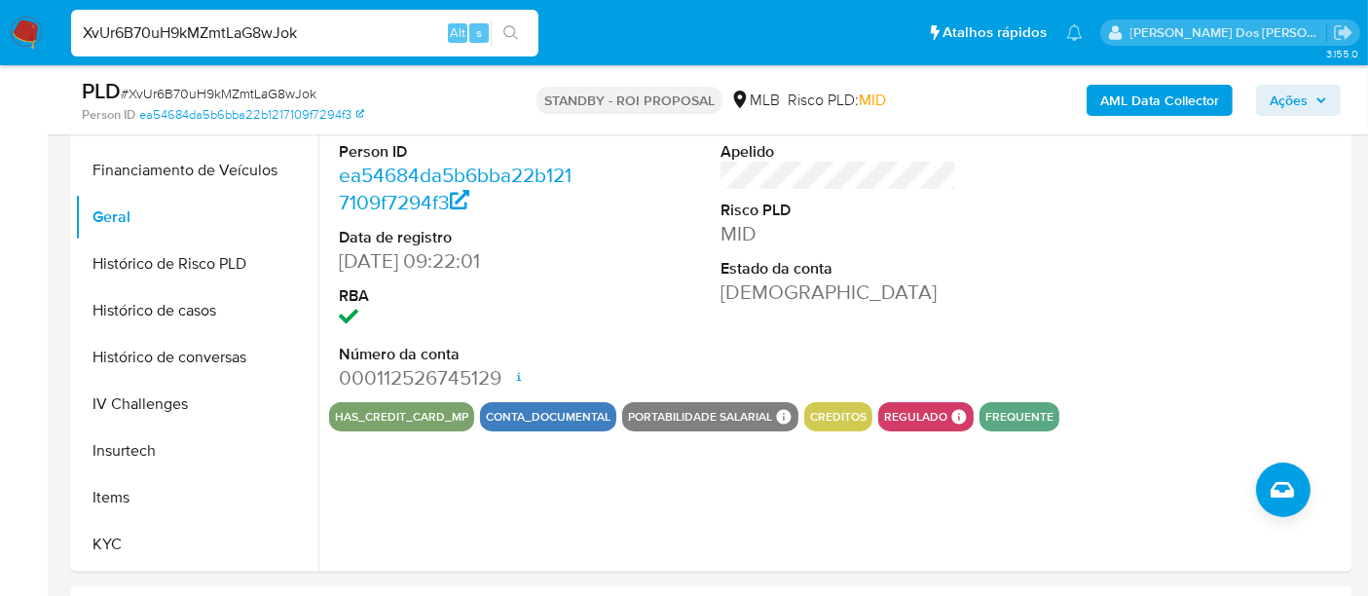
click at [191, 30] on input "XvUr6B70uH9kMZmtLaG8wJok" at bounding box center [304, 32] width 467 height 25
paste input "bzOKBRwLBWiebhKrNNFYCoNt"
type input "bzOKBRwLBWiebhKrNNFYCoNt"
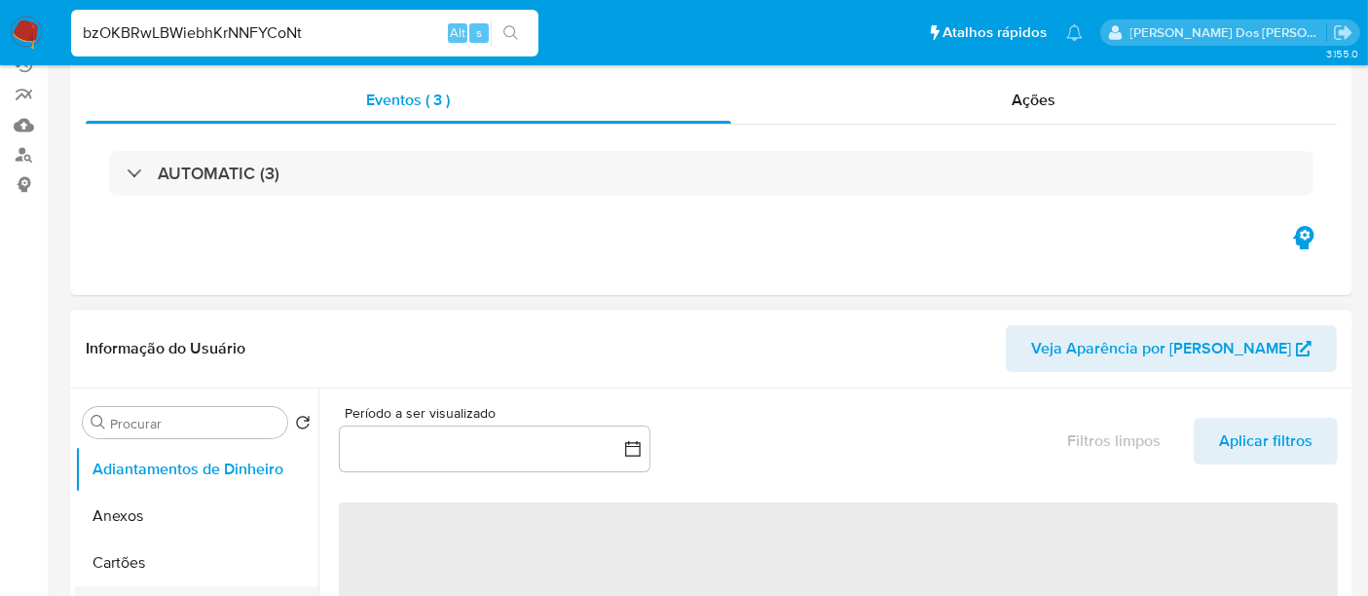
scroll to position [432, 0]
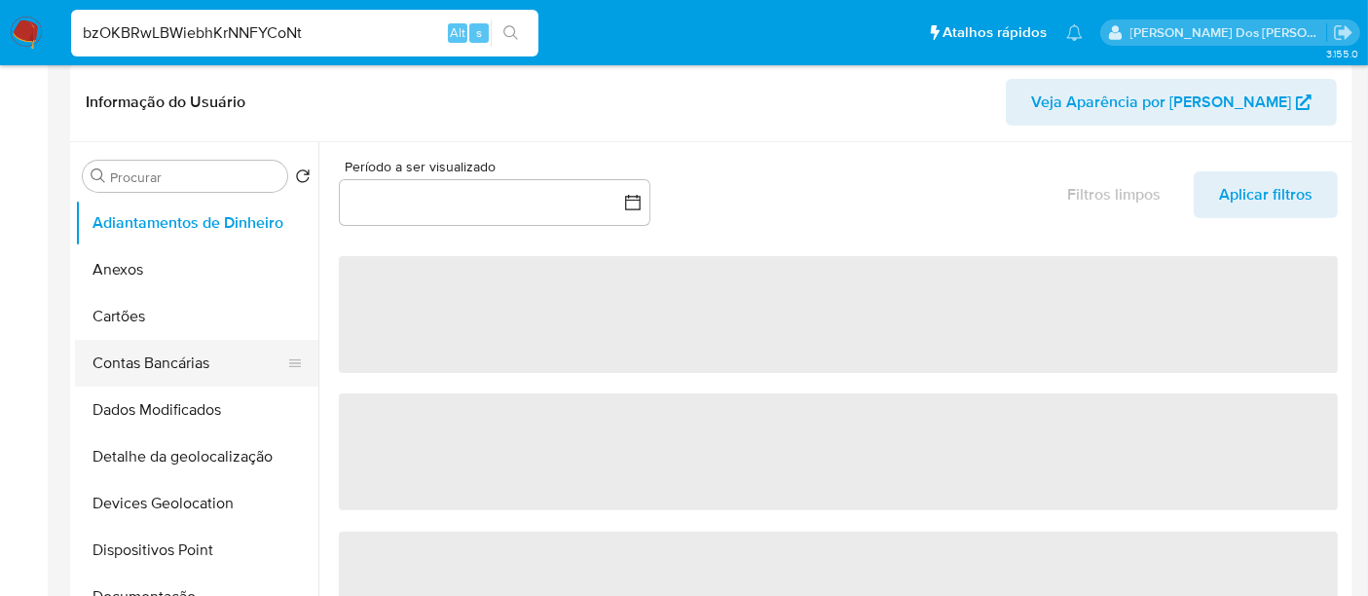
select select "10"
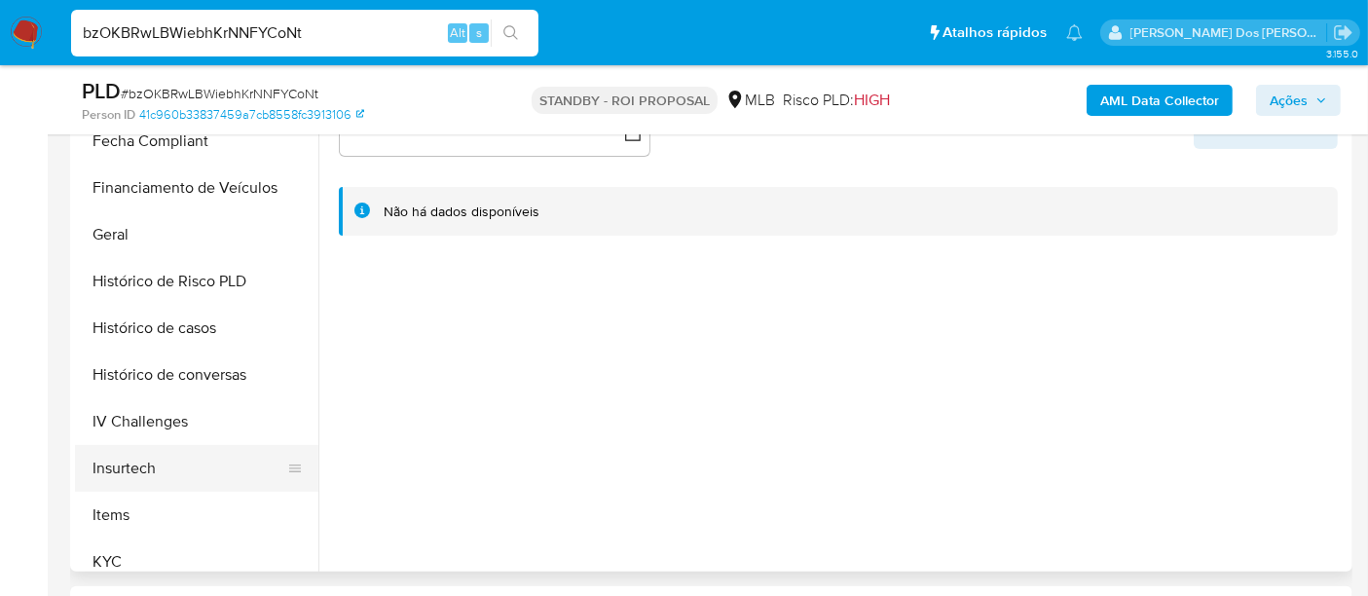
scroll to position [648, 0]
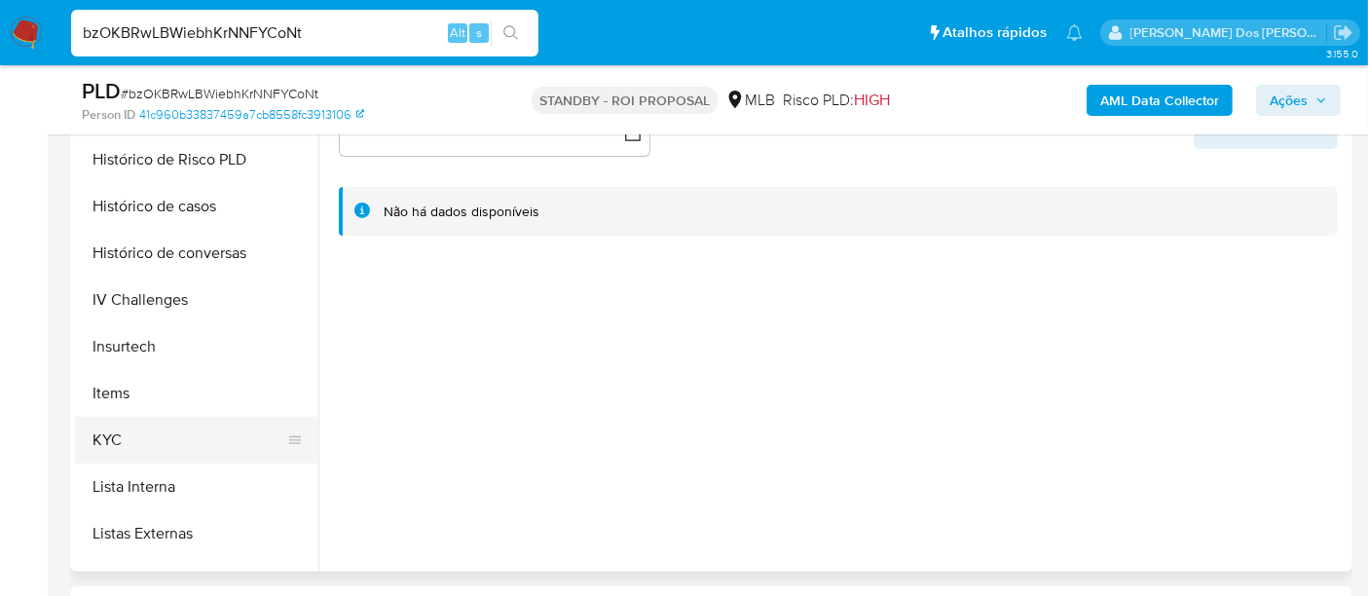
click at [114, 438] on button "KYC" at bounding box center [189, 440] width 228 height 47
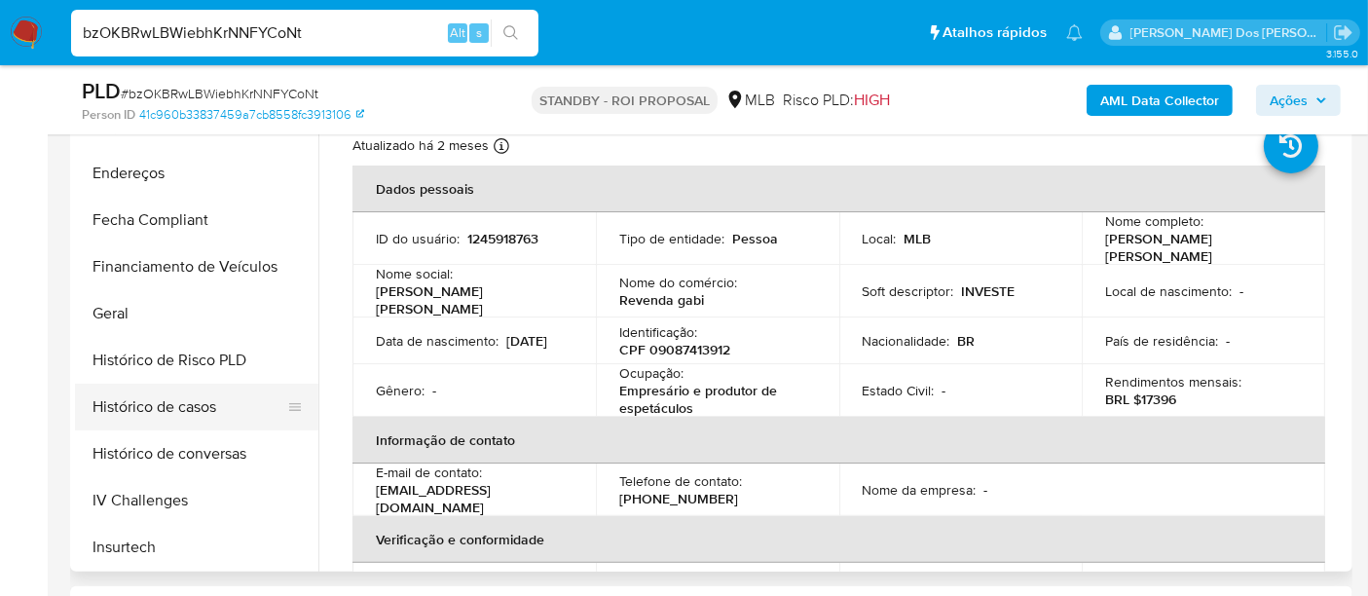
scroll to position [432, 0]
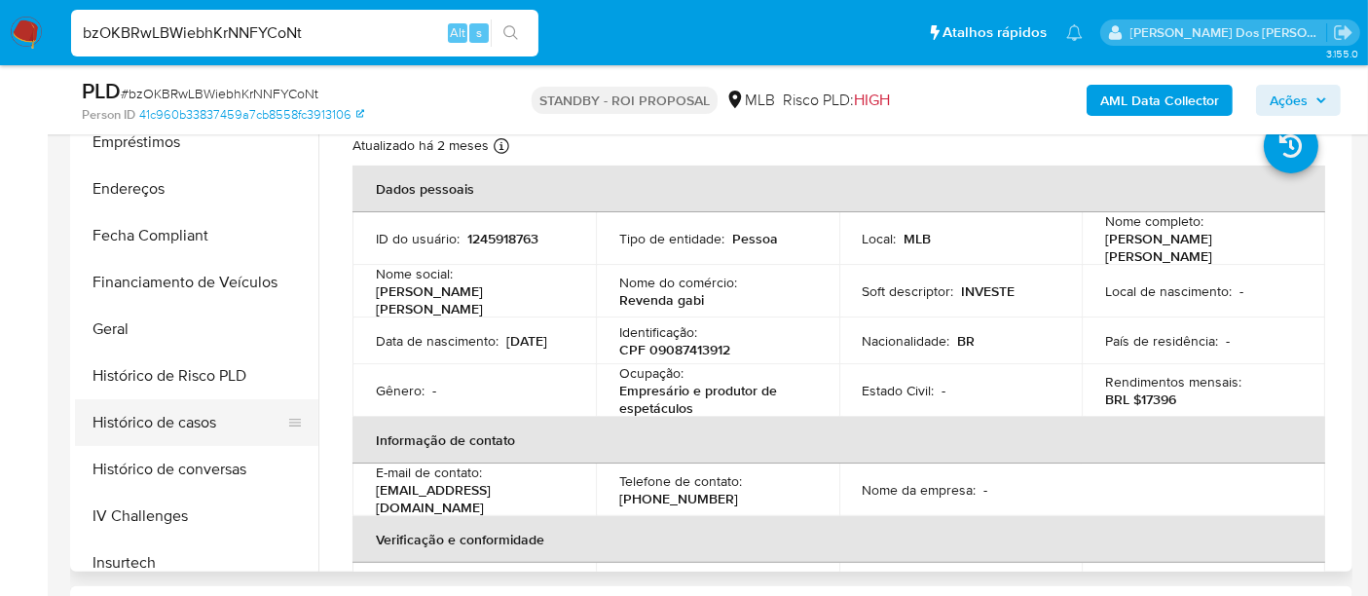
click at [162, 419] on button "Histórico de casos" at bounding box center [189, 422] width 228 height 47
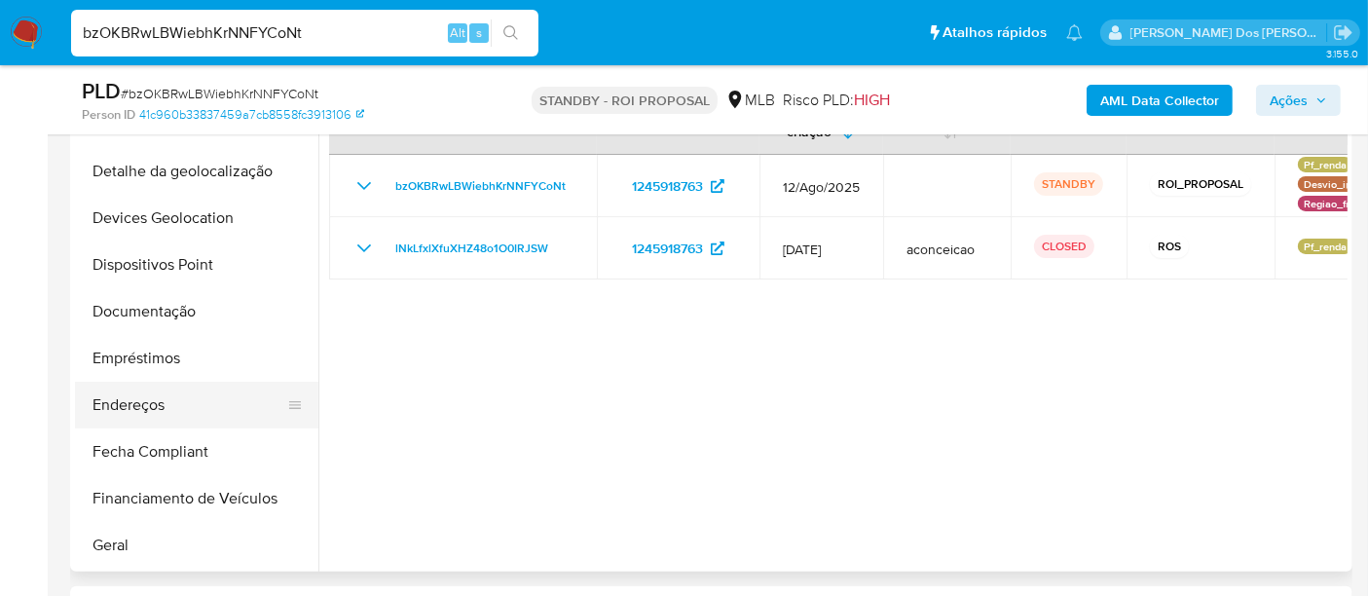
scroll to position [216, 0]
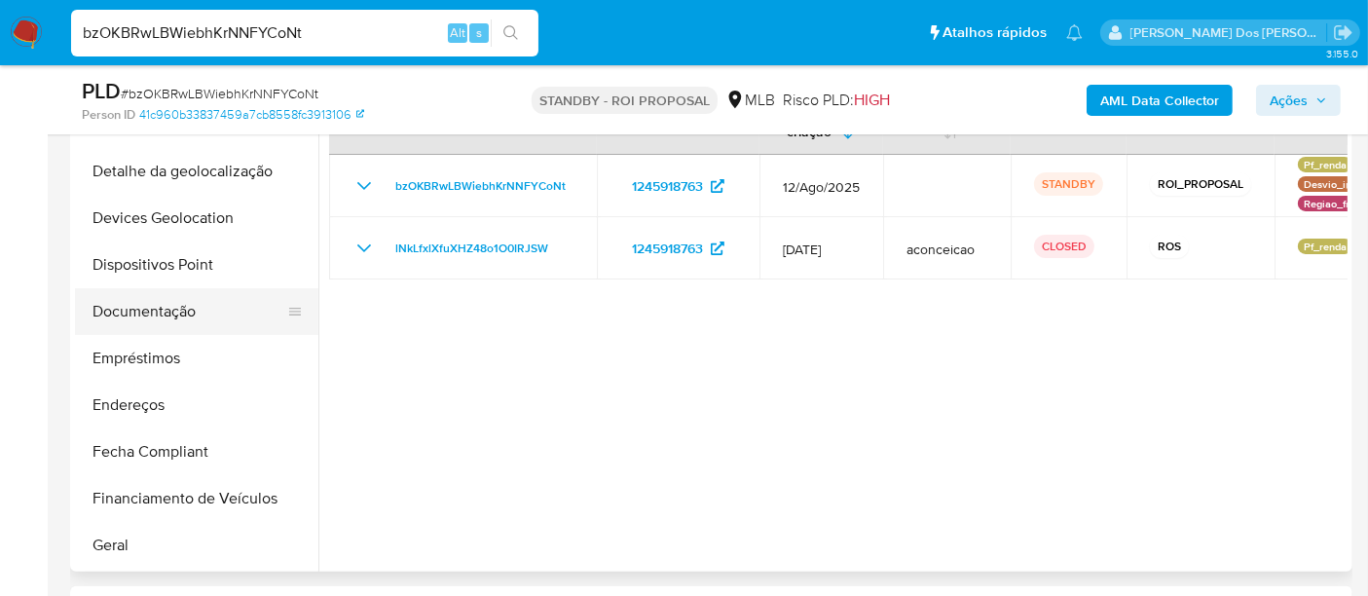
click at [161, 313] on button "Documentação" at bounding box center [189, 311] width 228 height 47
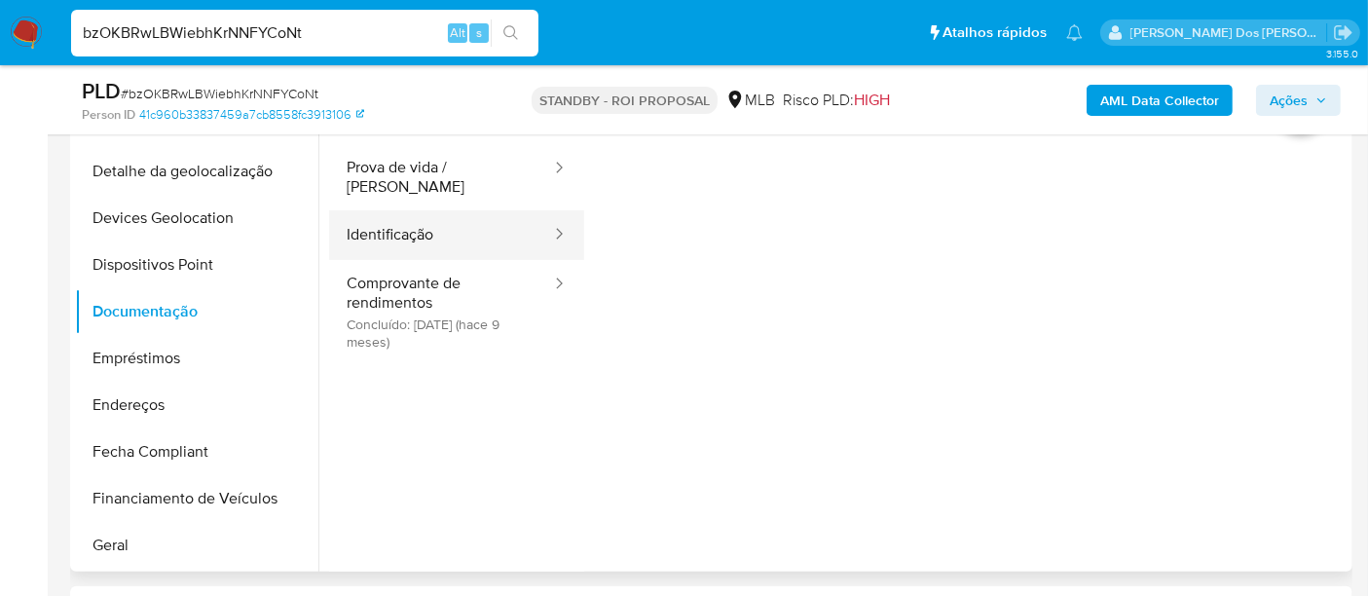
click at [393, 214] on button "Identificação" at bounding box center [441, 235] width 224 height 50
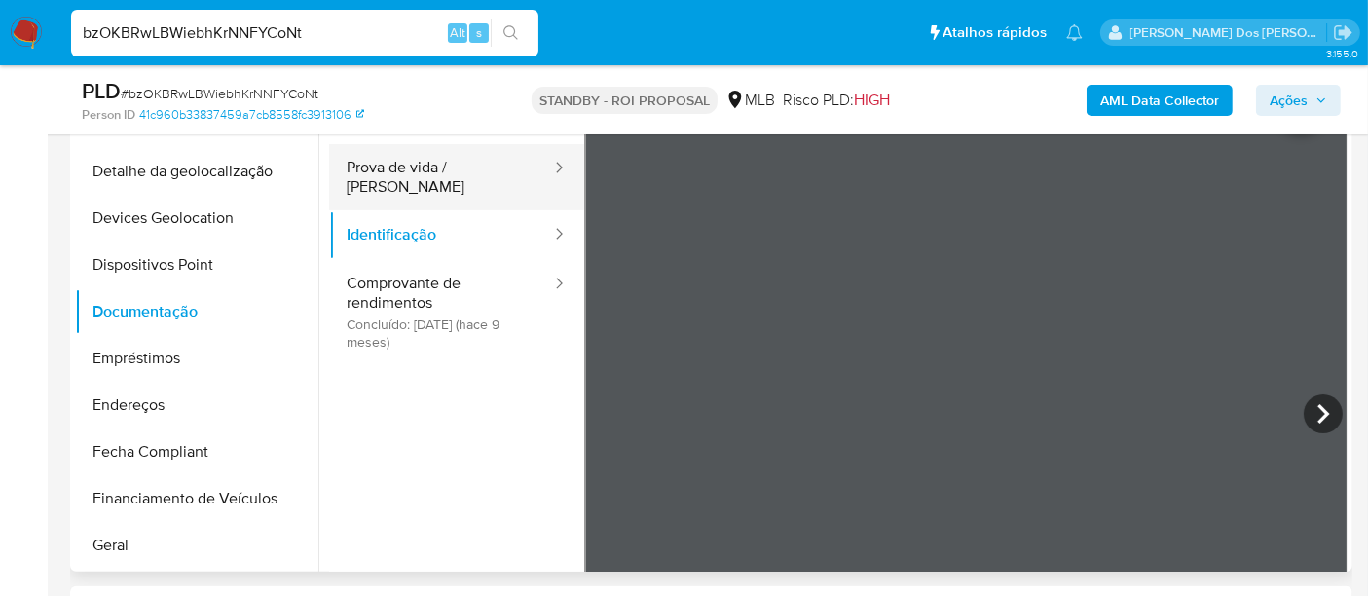
click at [417, 171] on button "Prova de vida / Selfie" at bounding box center [441, 177] width 224 height 66
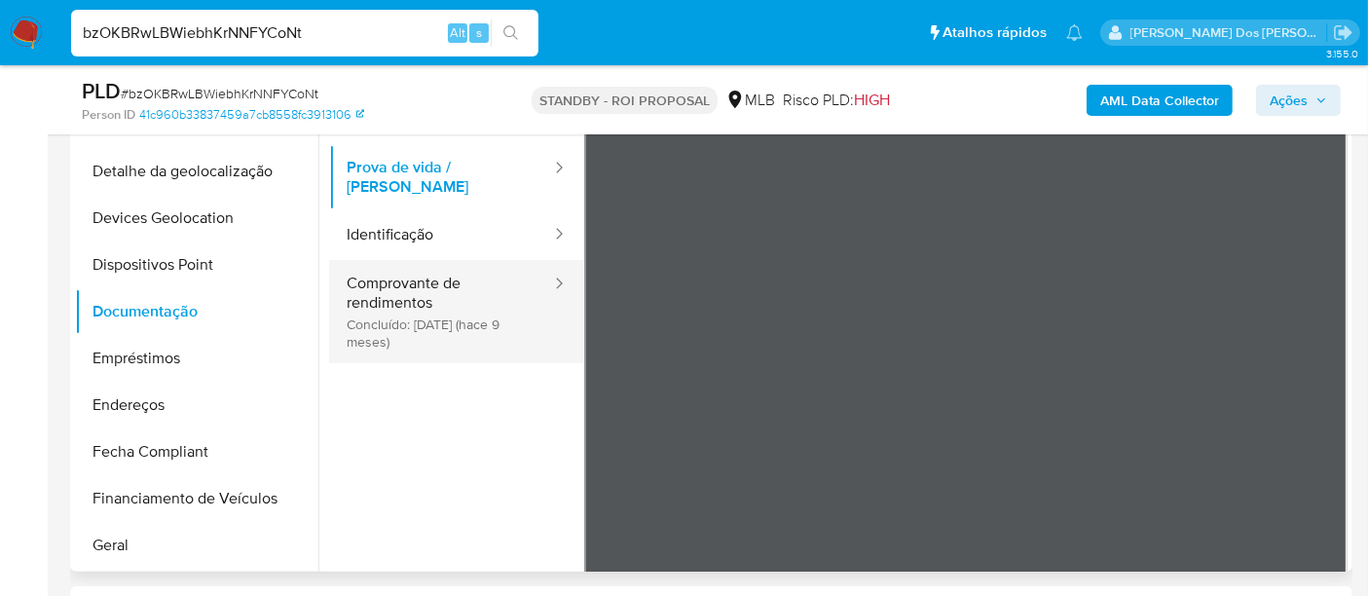
click at [394, 288] on button "Comprovante de rendimentos Concluído: 27/11/2024 (hace 9 meses)" at bounding box center [441, 311] width 224 height 103
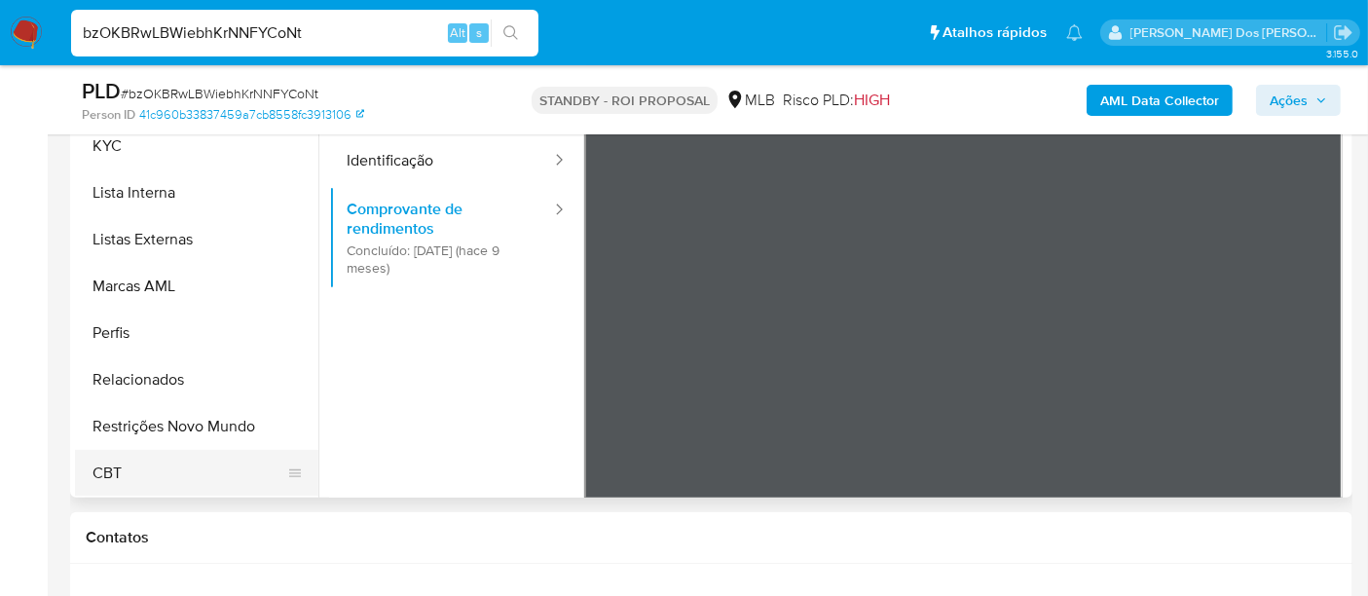
scroll to position [540, 0]
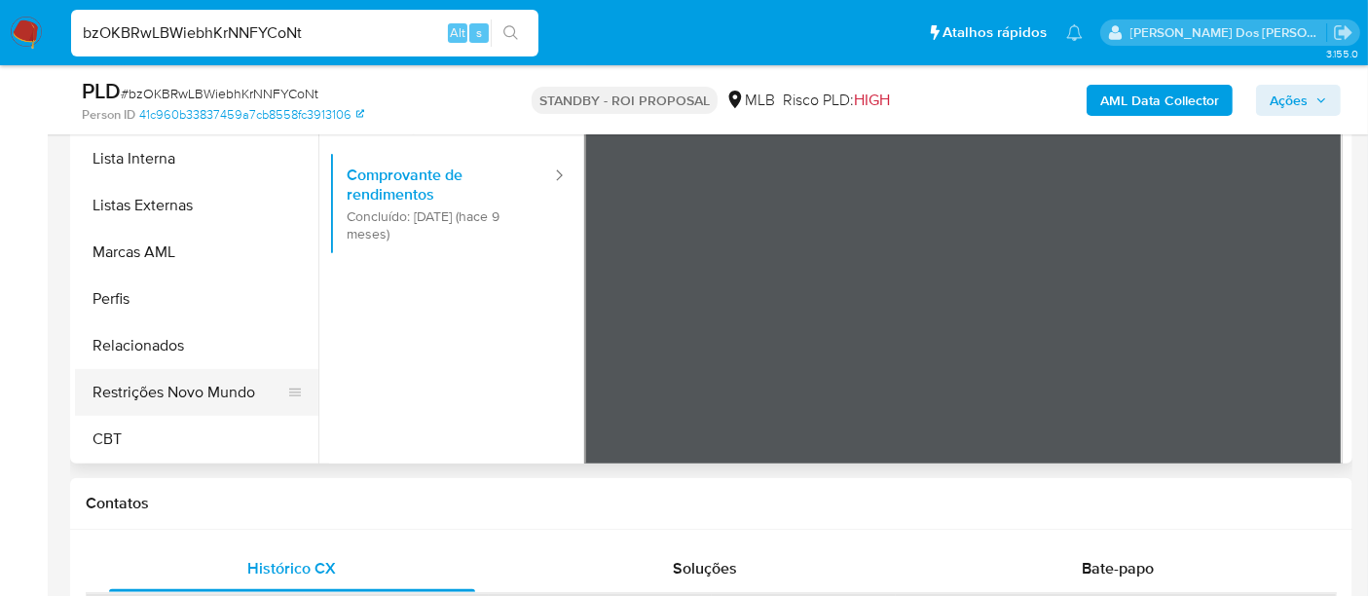
click at [234, 397] on button "Restrições Novo Mundo" at bounding box center [189, 392] width 228 height 47
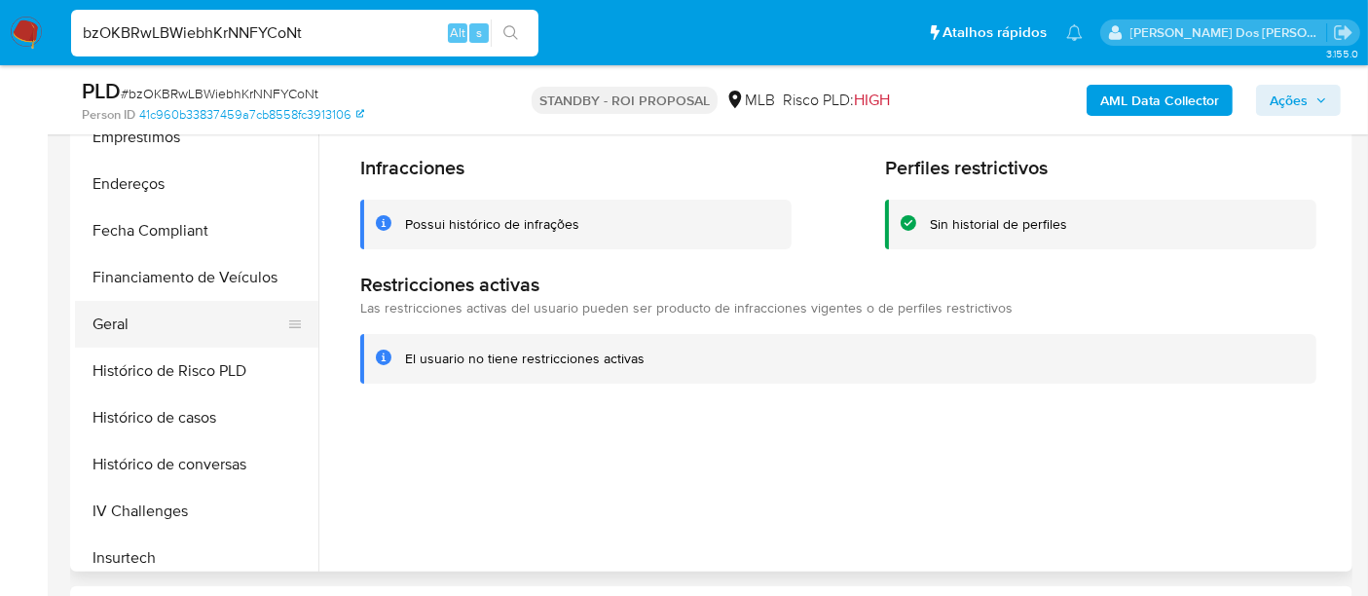
scroll to position [436, 0]
click at [123, 337] on button "Geral" at bounding box center [189, 325] width 228 height 47
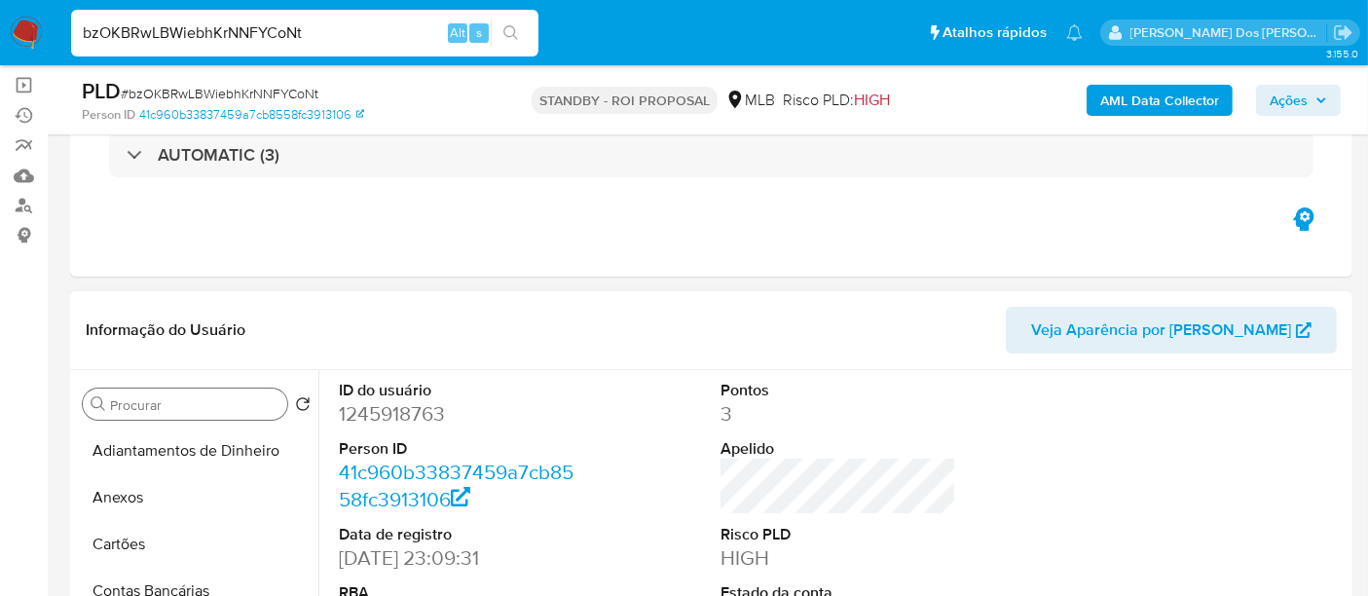
scroll to position [0, 0]
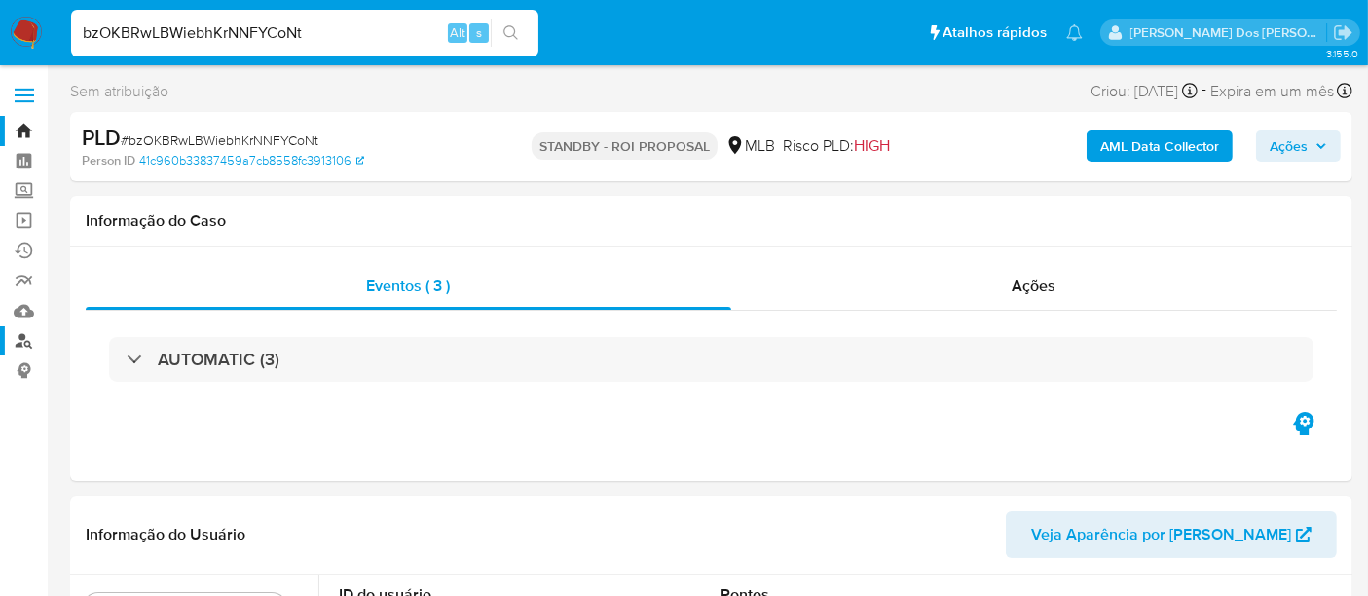
click at [25, 331] on link "Localizador de pessoas" at bounding box center [116, 341] width 232 height 30
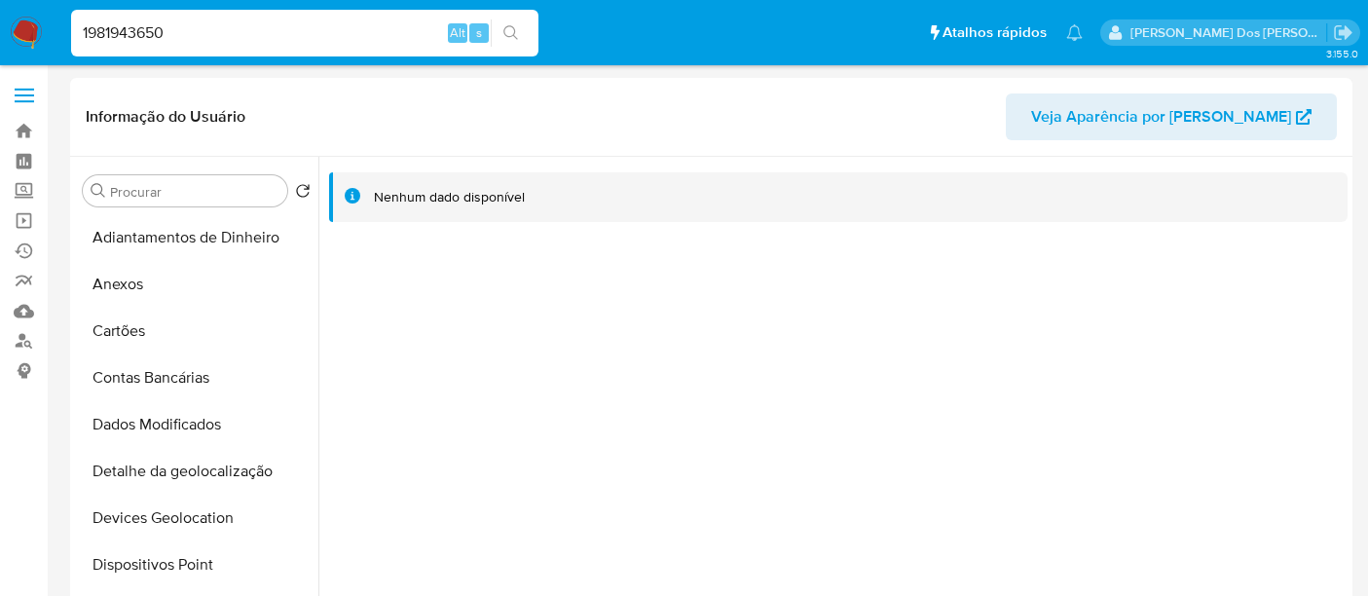
select select "10"
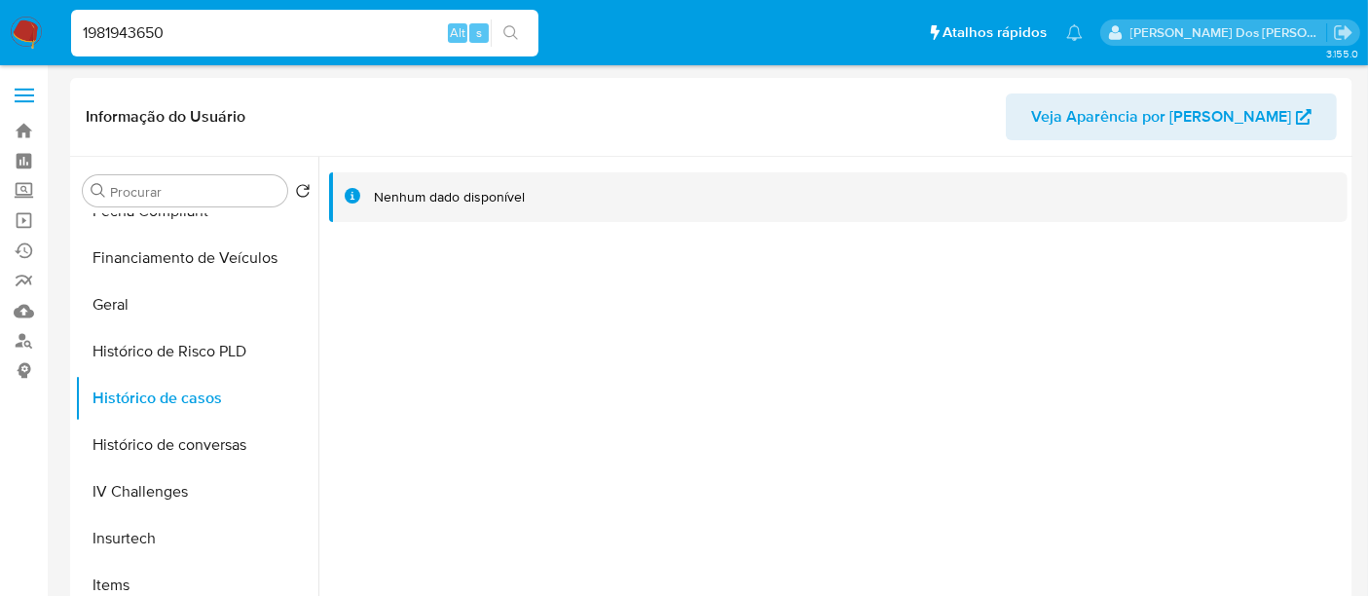
click at [241, 34] on input "1981943650" at bounding box center [304, 32] width 467 height 25
paste input "2194217187"
type input "2194217187"
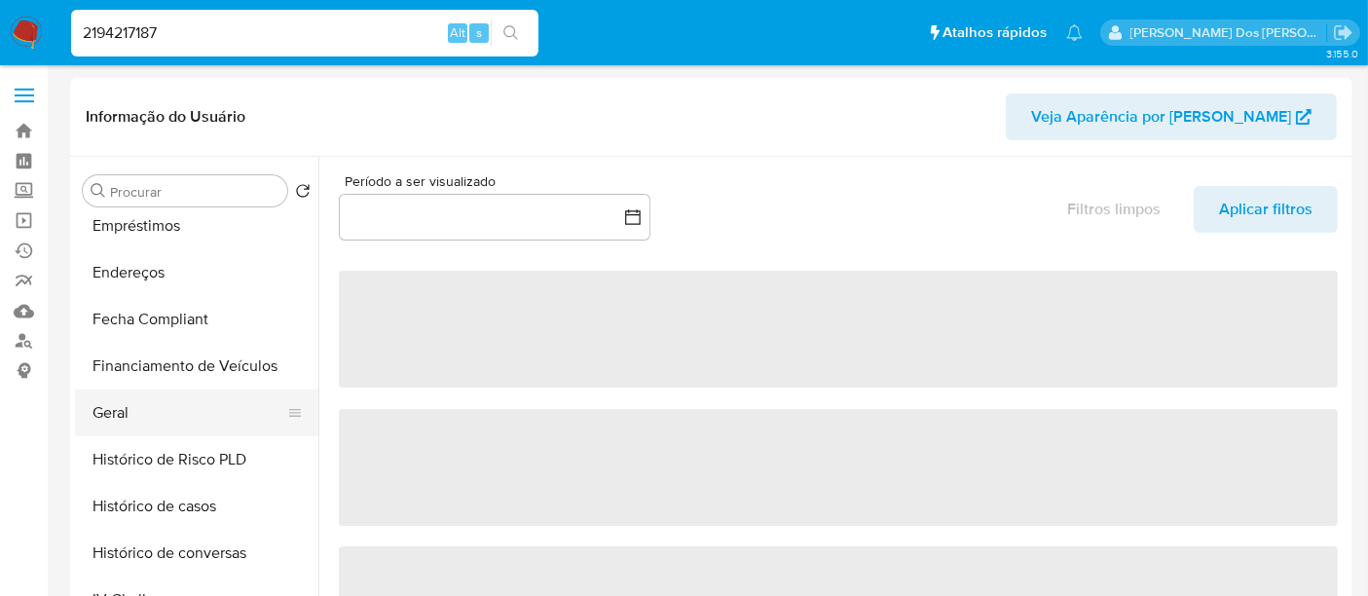
scroll to position [540, 0]
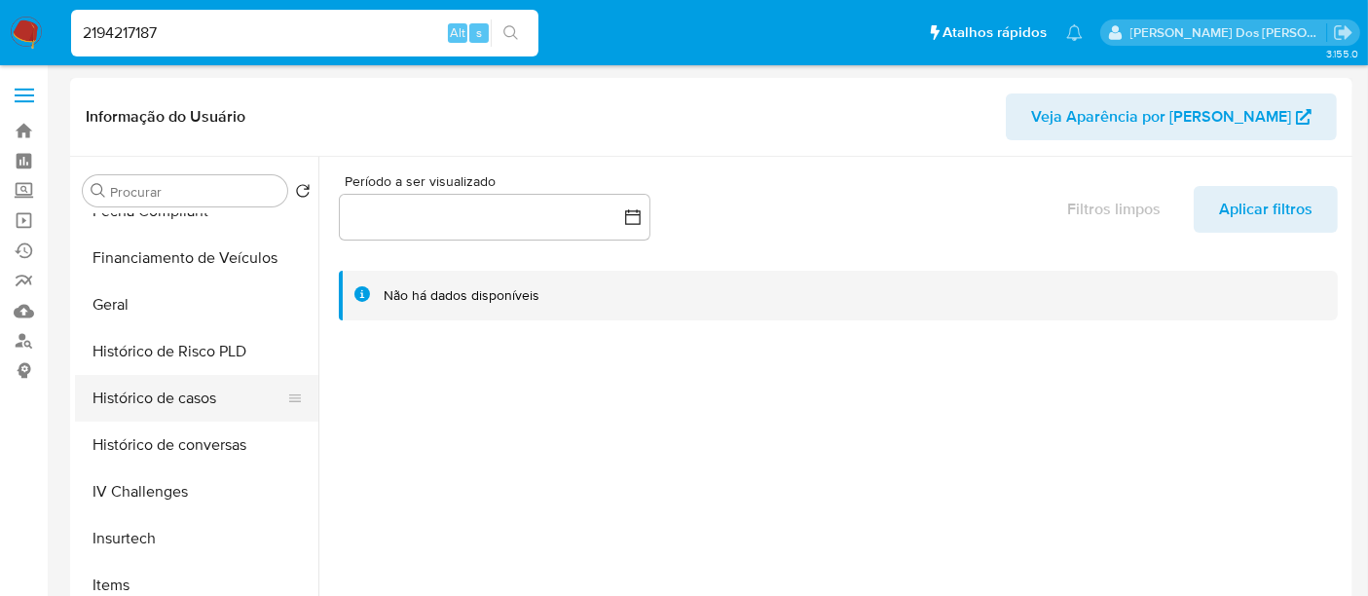
select select "10"
click at [178, 397] on button "Histórico de casos" at bounding box center [189, 398] width 228 height 47
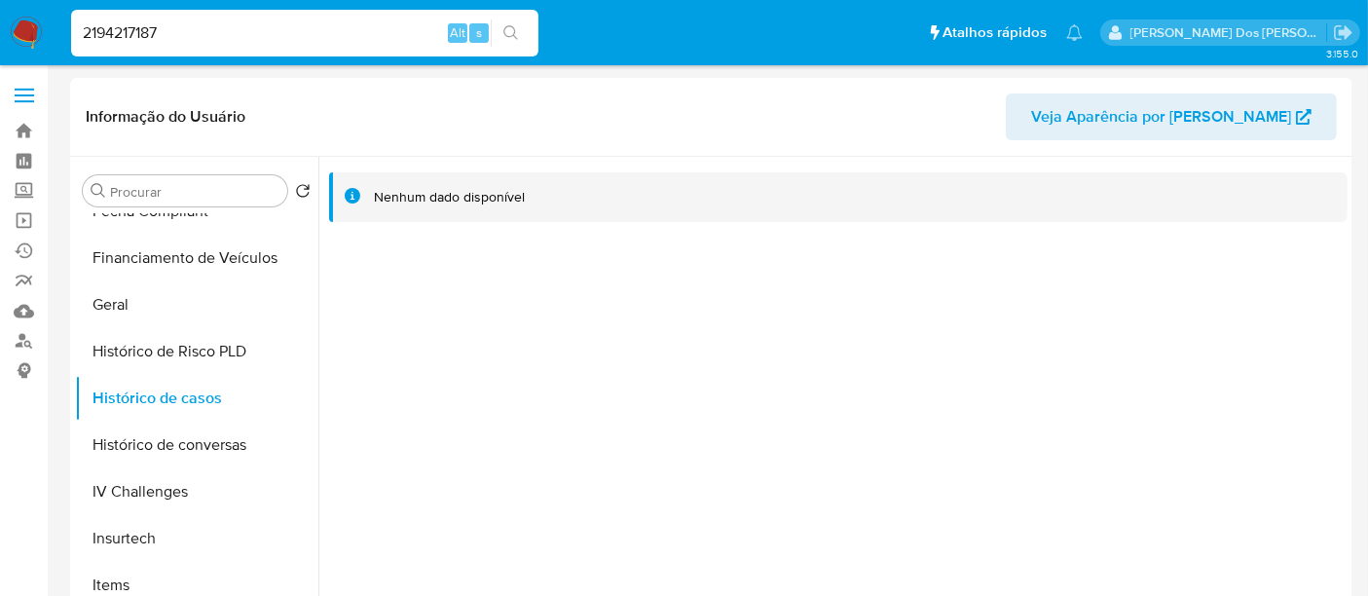
click at [252, 40] on input "2194217187" at bounding box center [304, 32] width 467 height 25
click at [251, 40] on input "2194217187" at bounding box center [304, 32] width 467 height 25
paste input "1333093295"
type input "1333093295"
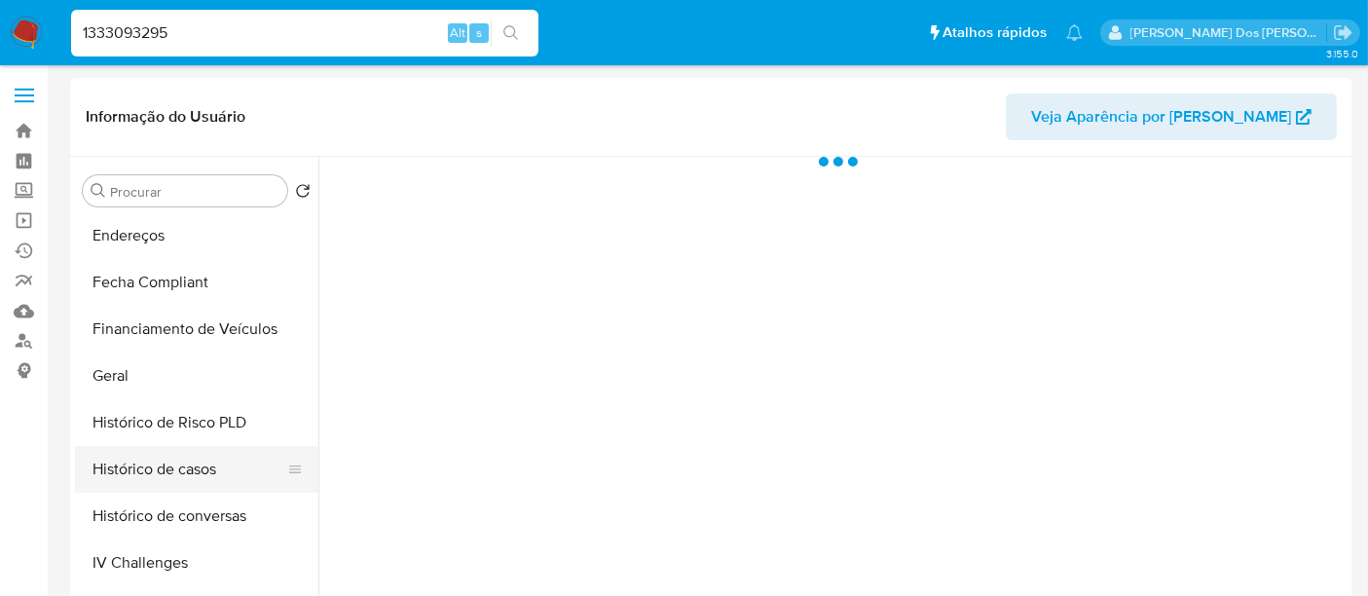
scroll to position [540, 0]
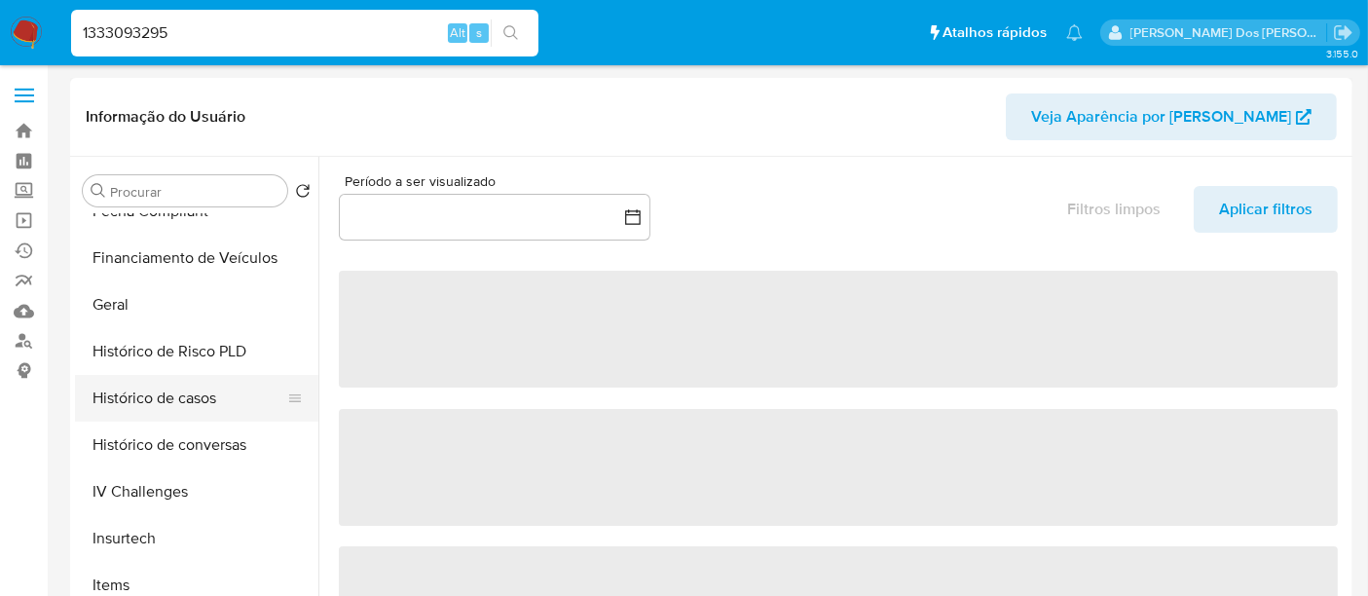
select select "10"
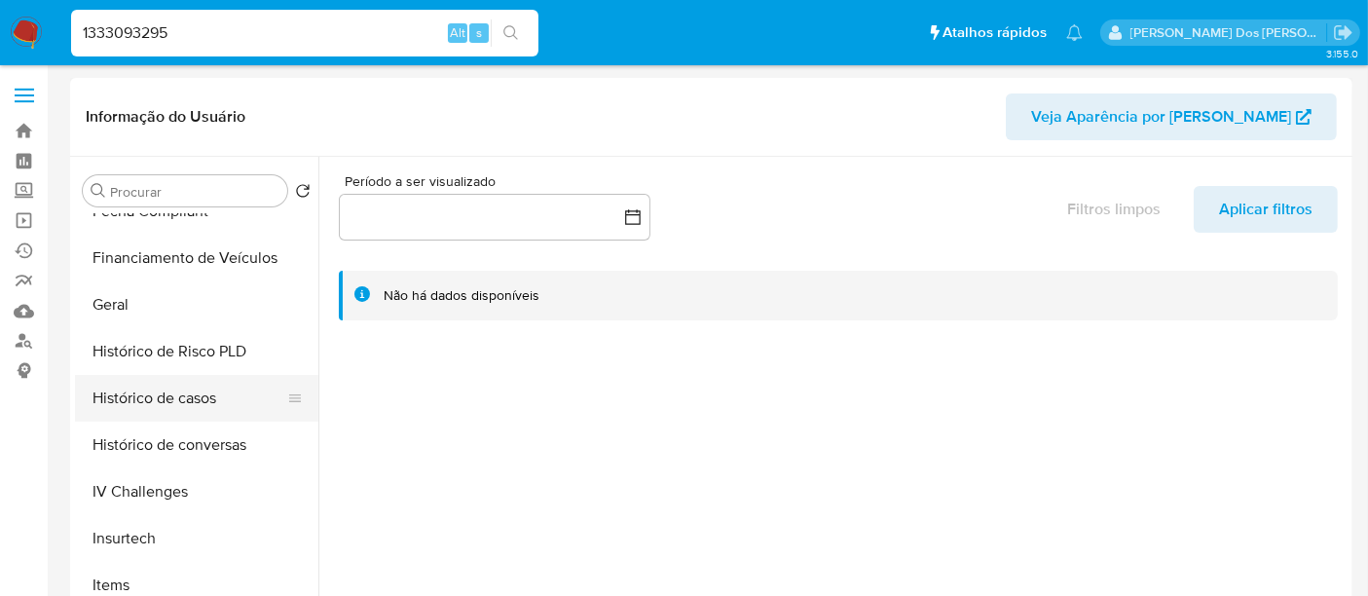
click at [164, 395] on button "Histórico de casos" at bounding box center [189, 398] width 228 height 47
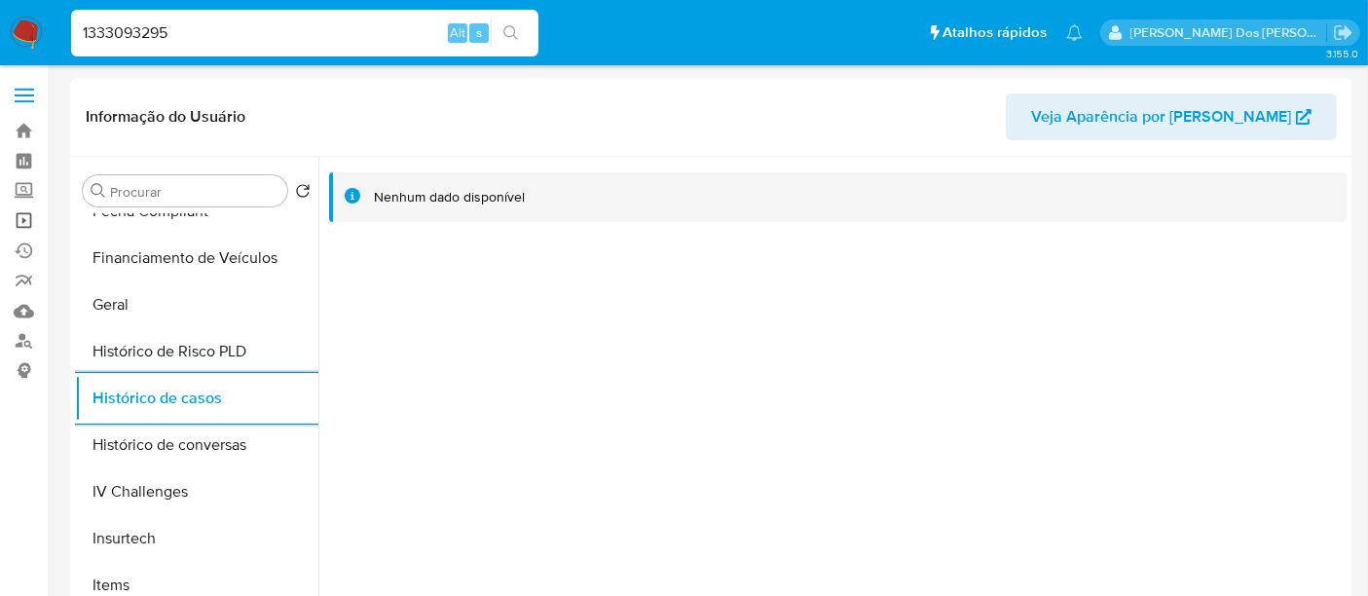
click at [20, 219] on link "Operações em massa" at bounding box center [116, 220] width 232 height 30
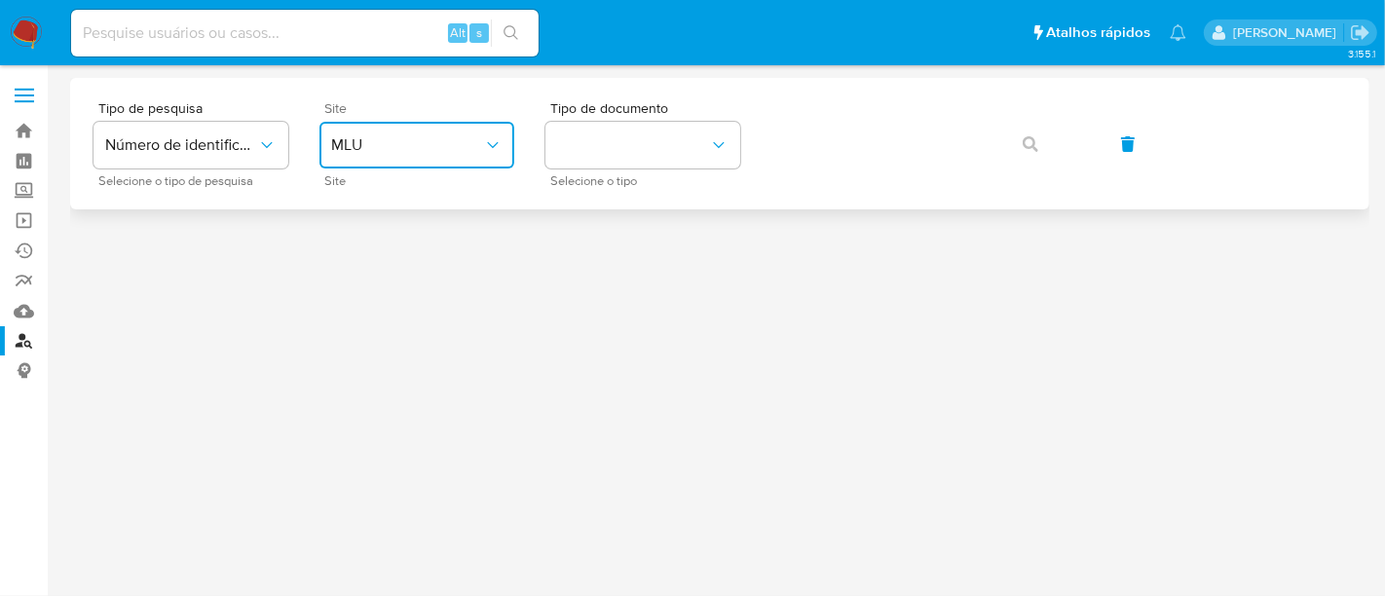
click at [388, 146] on span "MLU" at bounding box center [407, 144] width 152 height 19
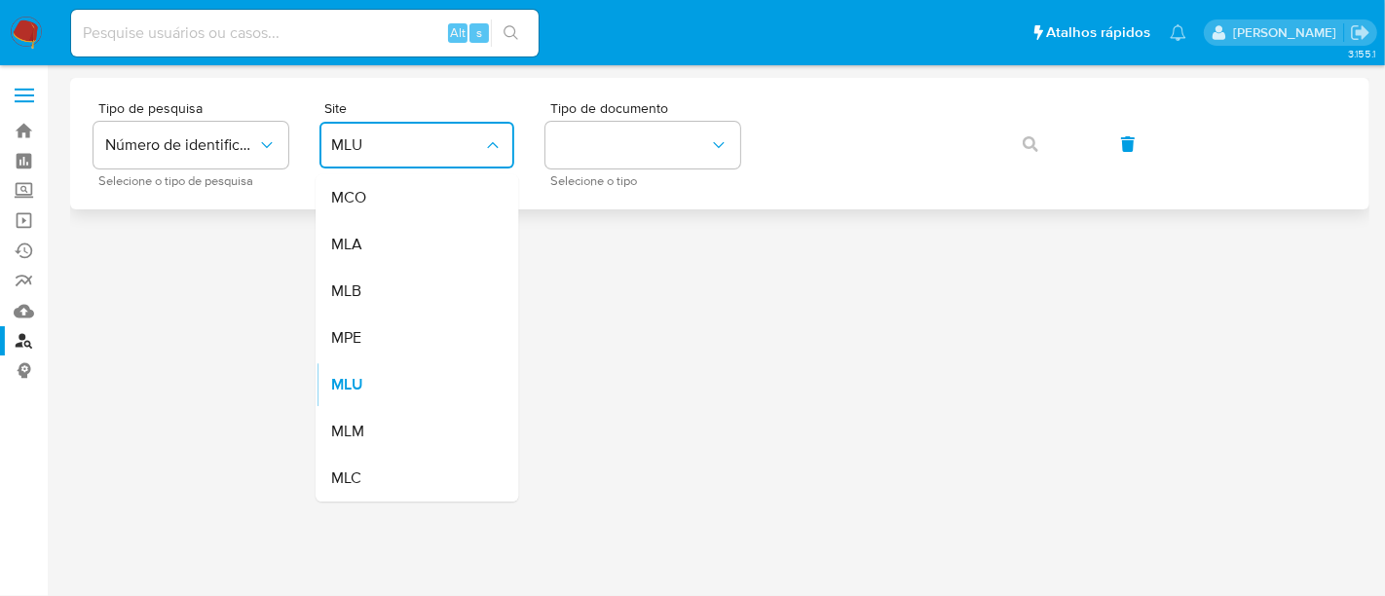
drag, startPoint x: 399, startPoint y: 289, endPoint x: 585, endPoint y: 203, distance: 205.2
click at [400, 288] on div "MLB" at bounding box center [411, 291] width 160 height 47
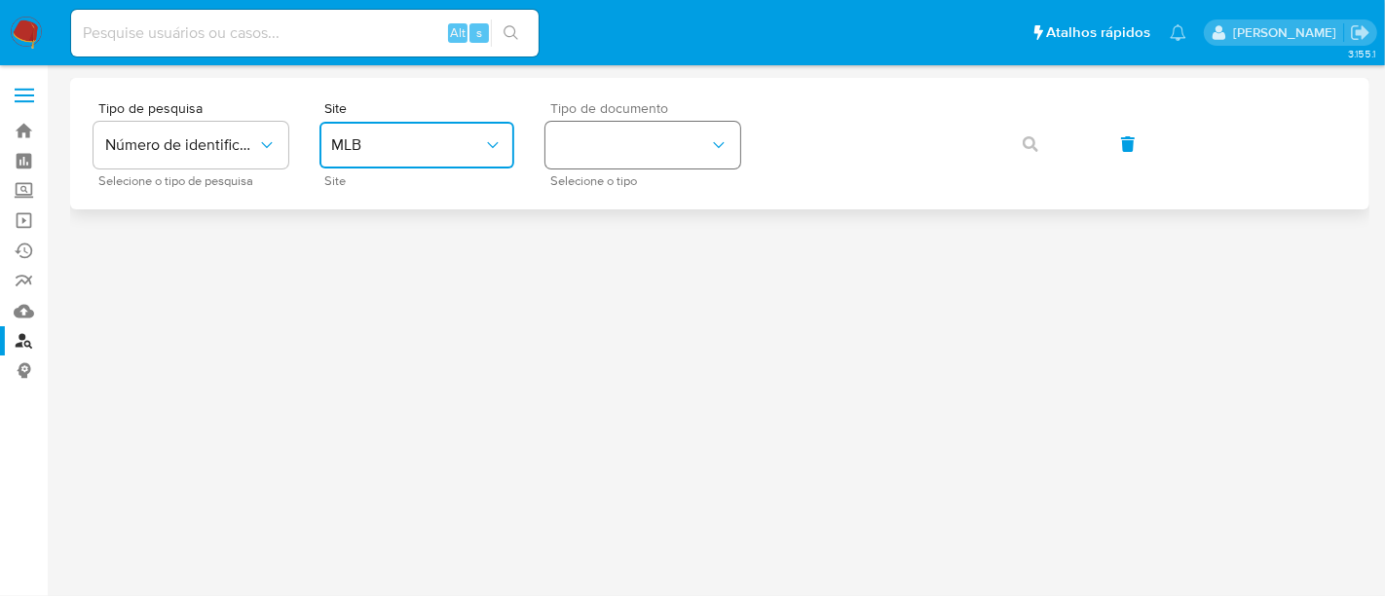
drag, startPoint x: 606, startPoint y: 151, endPoint x: 609, endPoint y: 163, distance: 12.3
click at [609, 151] on button "identificationType" at bounding box center [642, 145] width 195 height 47
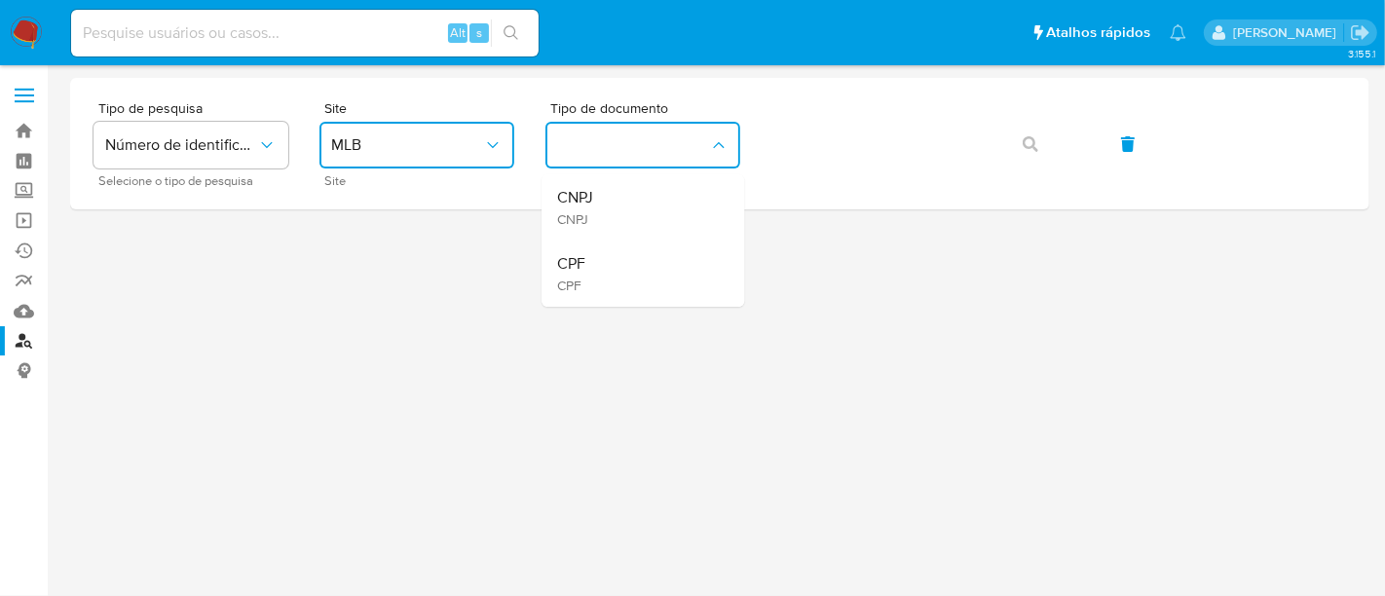
click at [620, 254] on div "CPF CPF" at bounding box center [637, 273] width 160 height 66
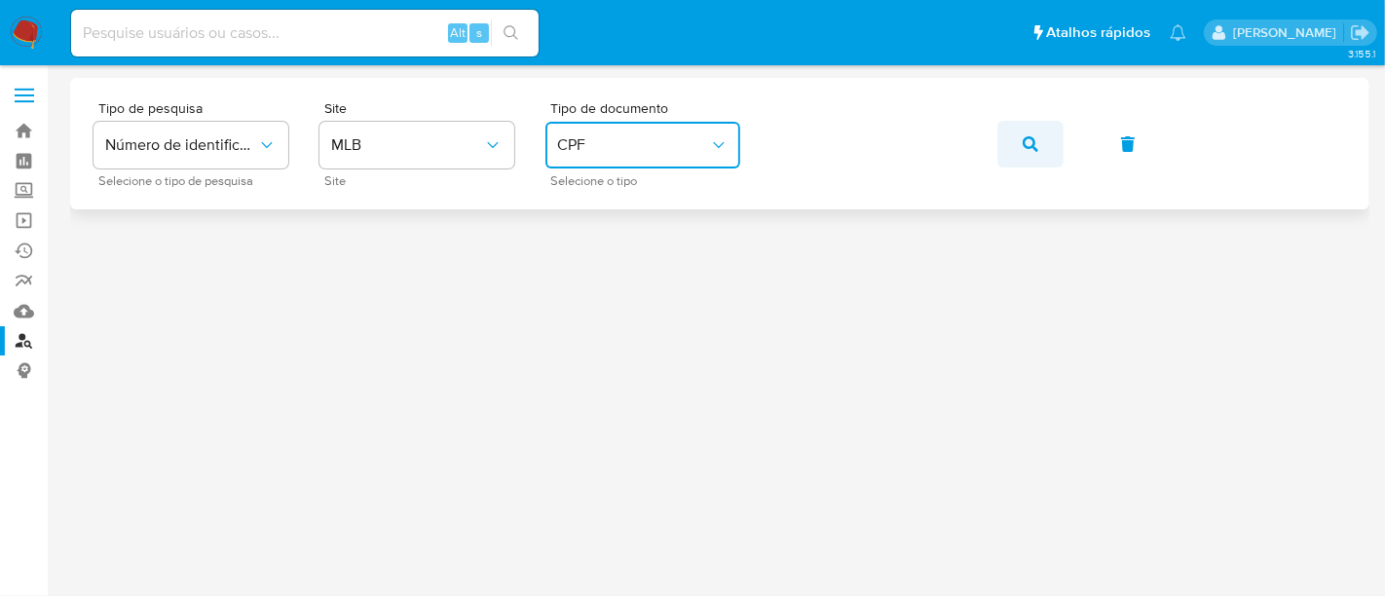
click at [1023, 137] on icon "button" at bounding box center [1030, 144] width 16 height 16
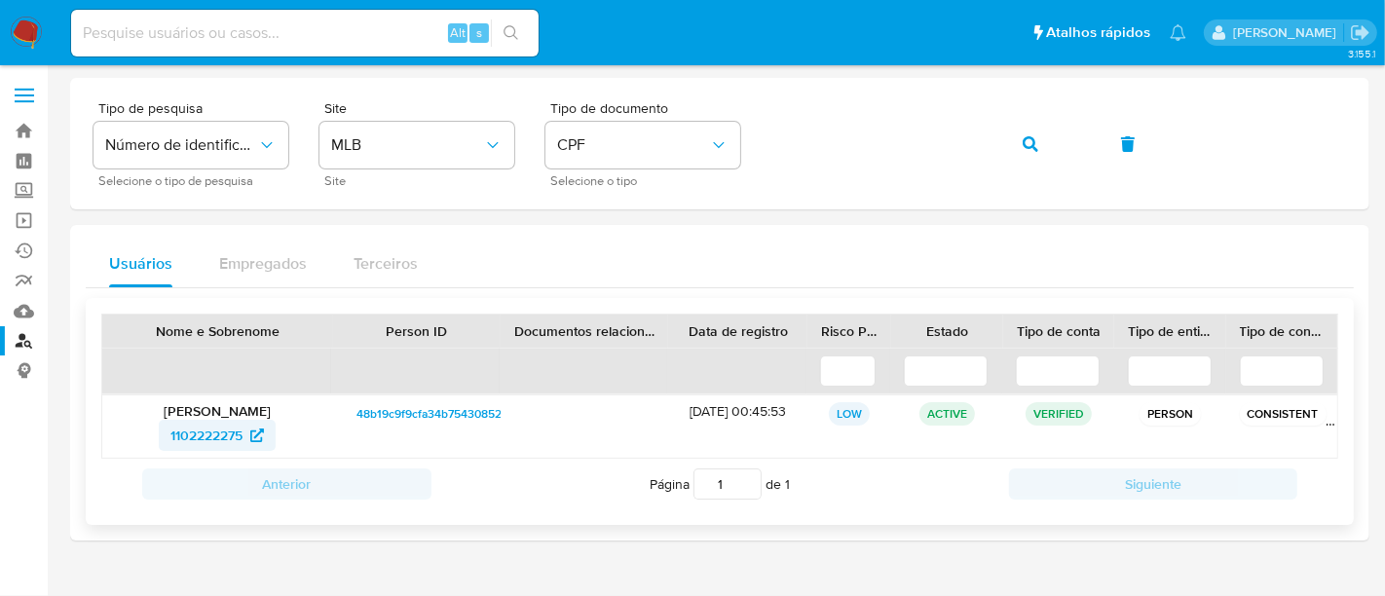
click at [219, 435] on span "1102222275" at bounding box center [206, 435] width 72 height 31
click at [1026, 148] on icon "button" at bounding box center [1030, 144] width 16 height 16
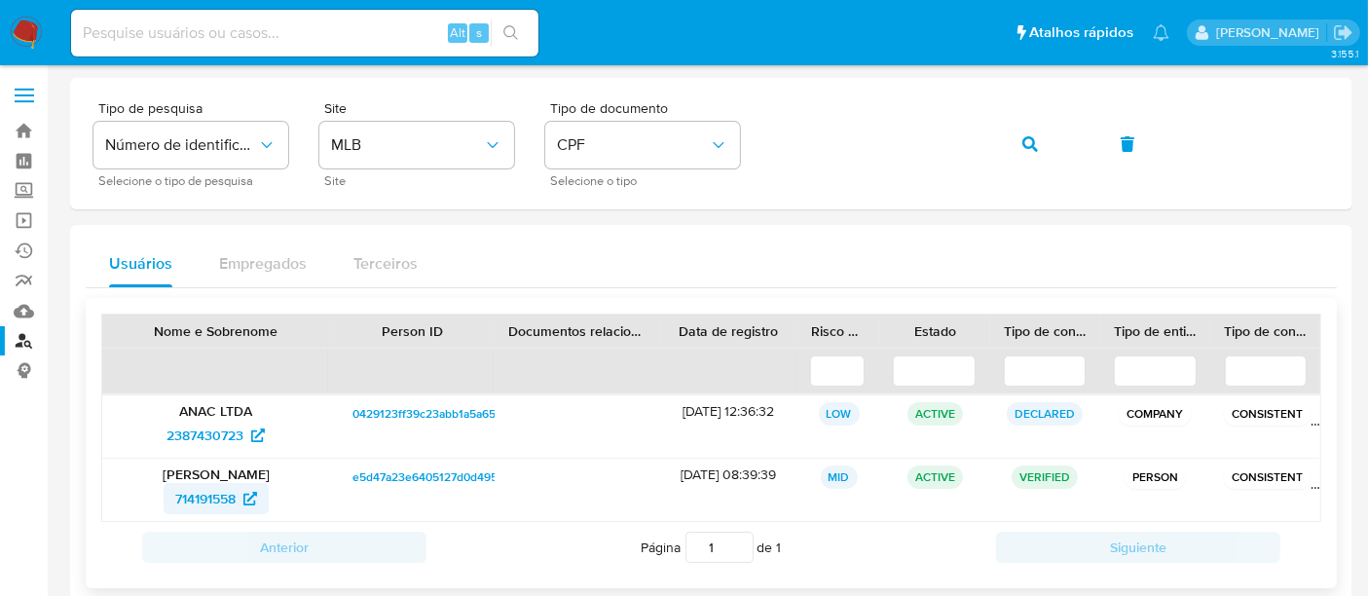
click at [216, 499] on span "714191558" at bounding box center [205, 498] width 60 height 31
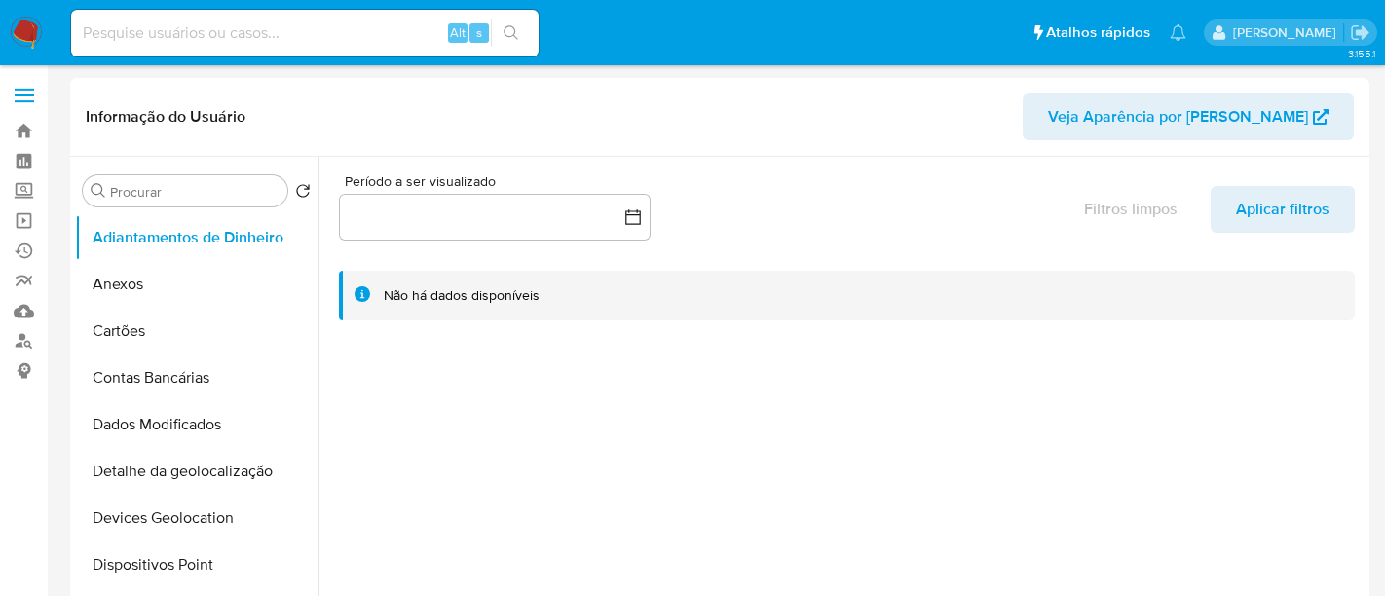
select select "10"
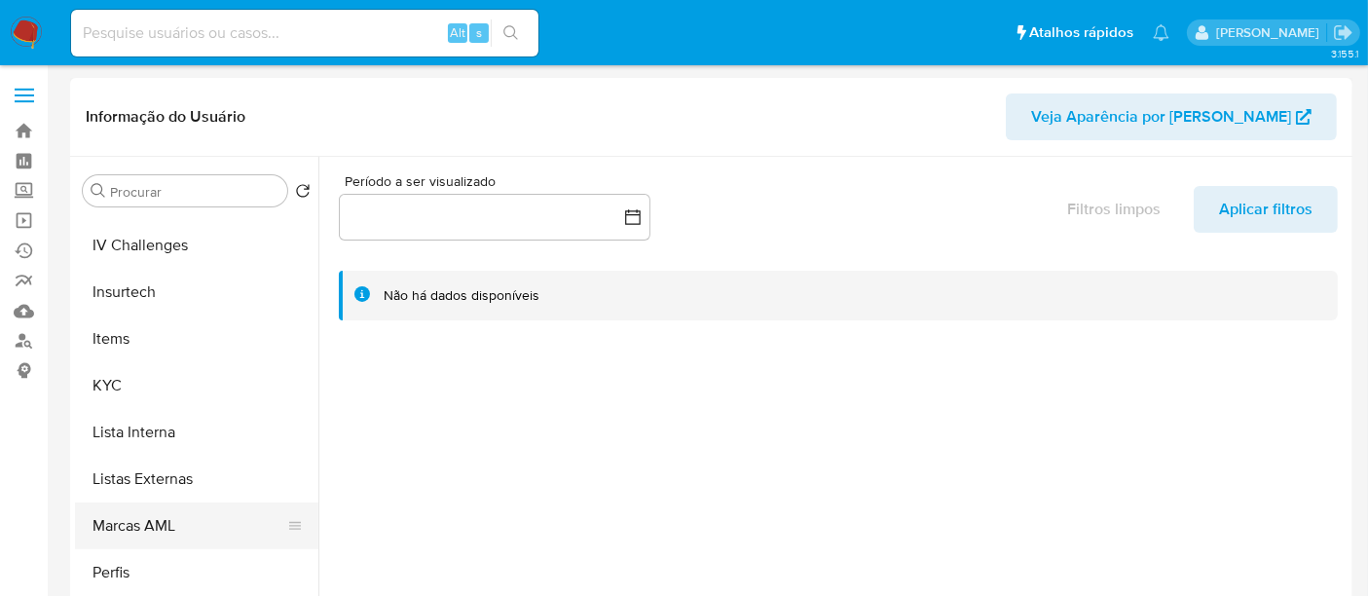
scroll to position [868, 0]
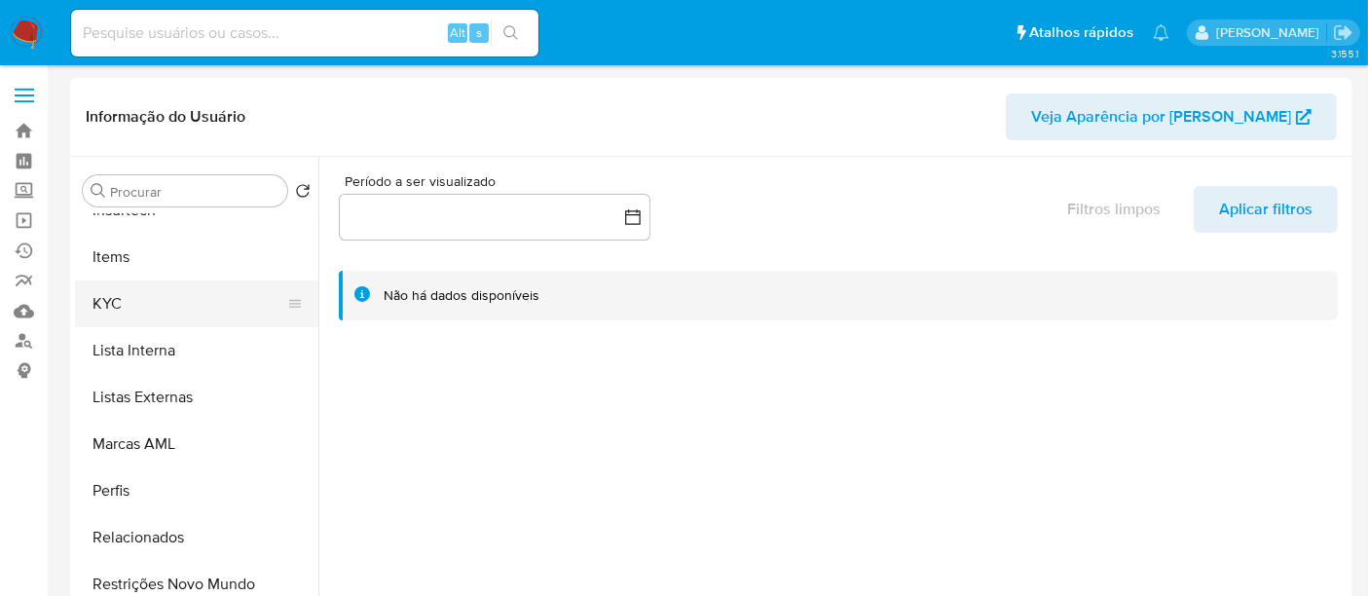
click at [104, 303] on button "KYC" at bounding box center [189, 303] width 228 height 47
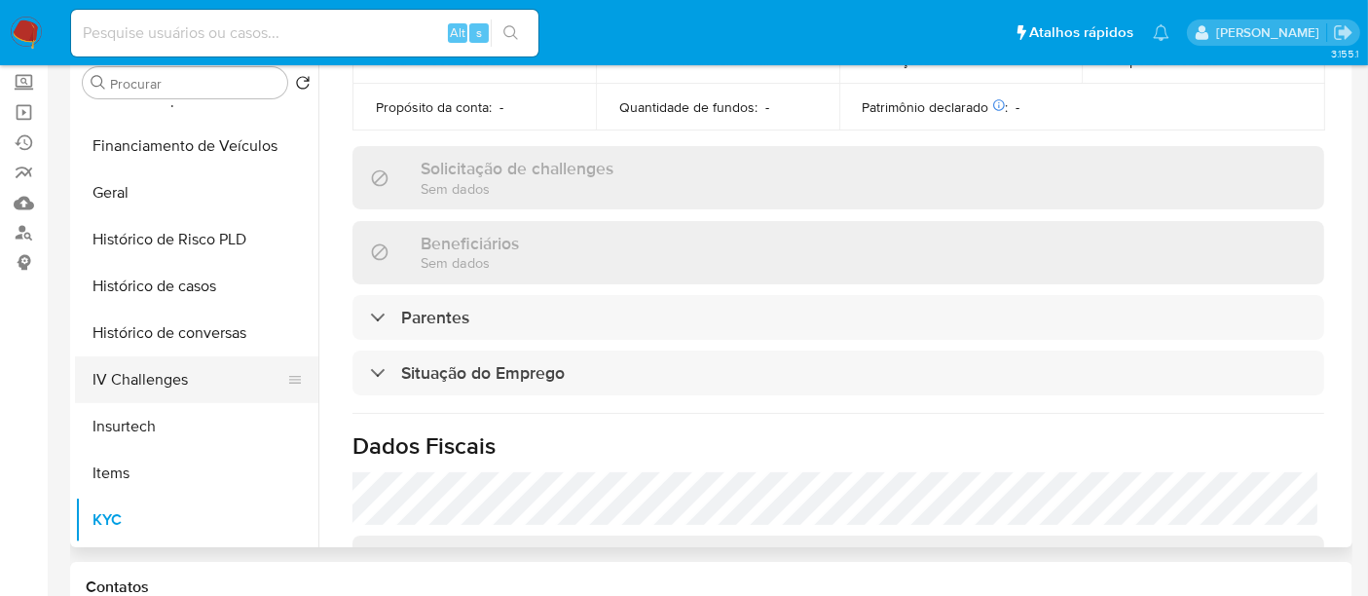
scroll to position [219, 0]
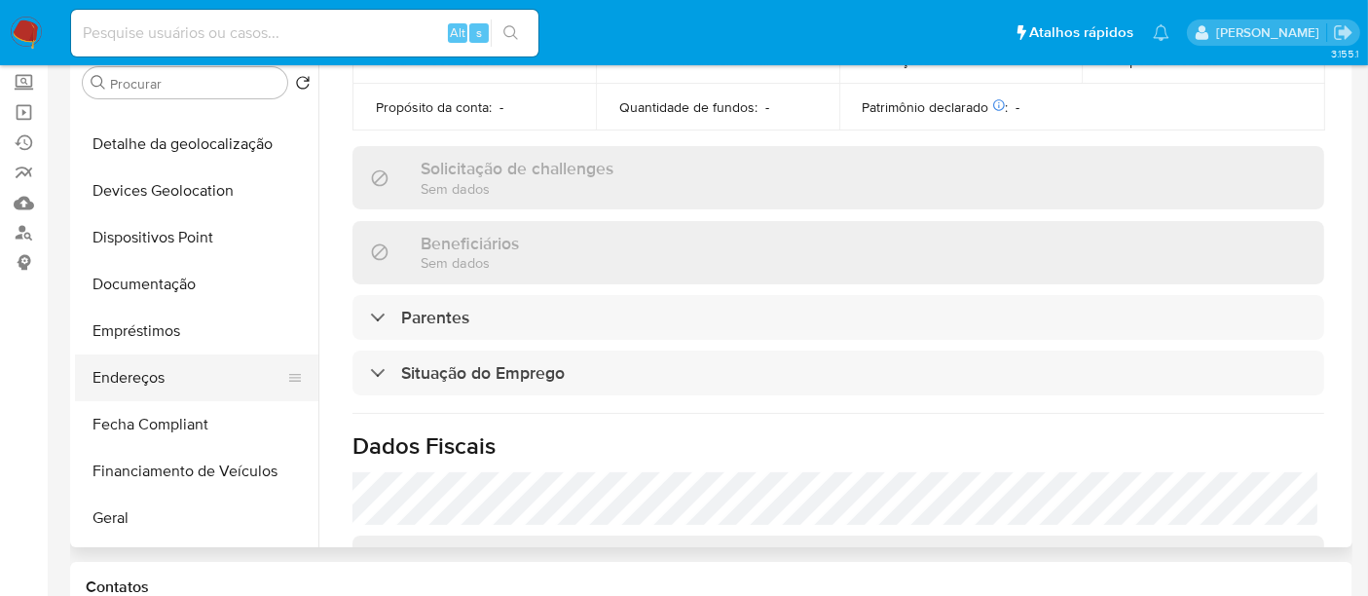
click at [145, 380] on button "Endereços" at bounding box center [189, 377] width 228 height 47
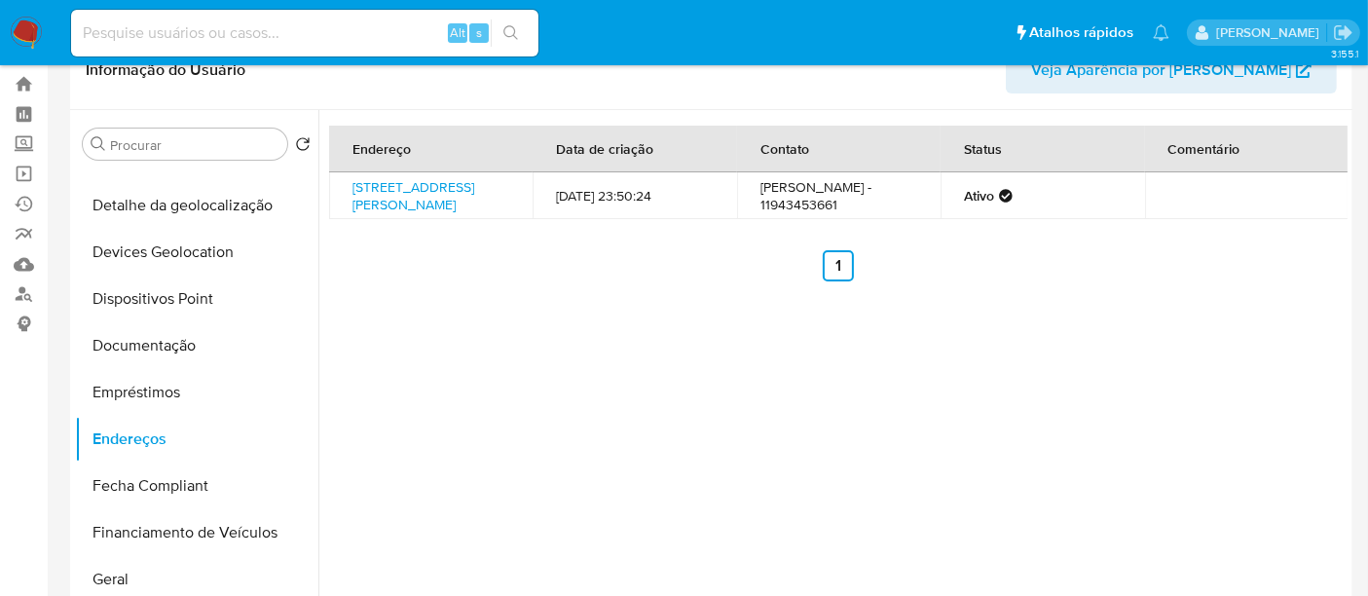
scroll to position [0, 0]
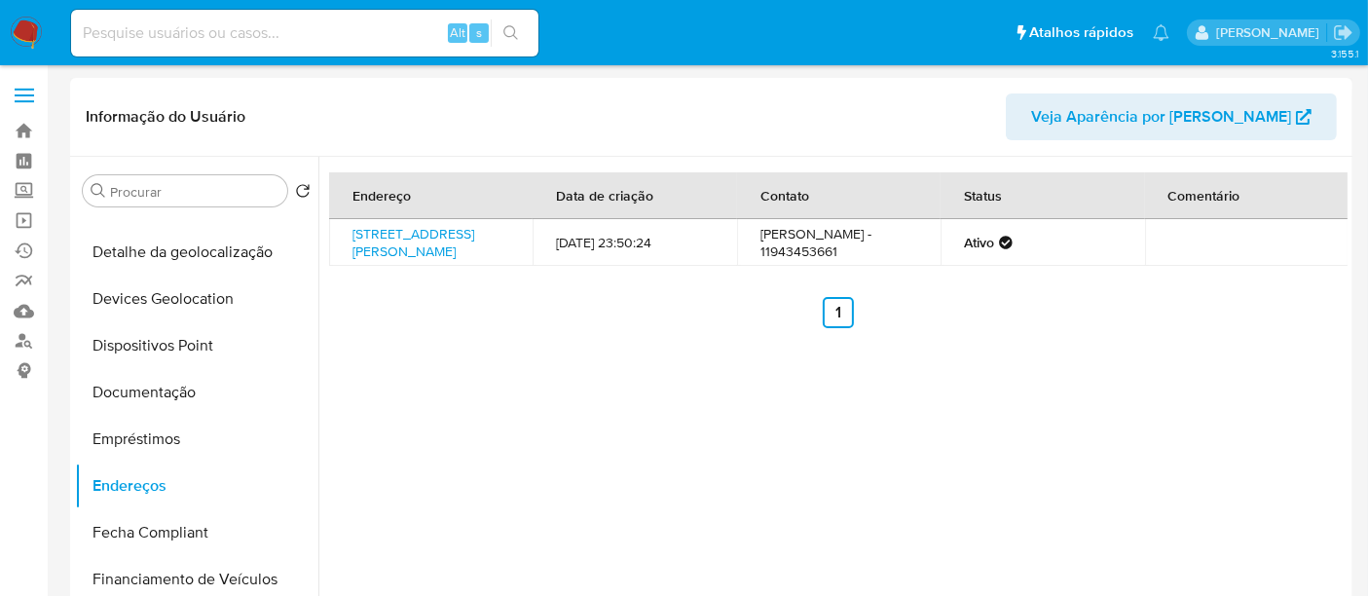
drag, startPoint x: 484, startPoint y: 260, endPoint x: 349, endPoint y: 229, distance: 138.9
click at [349, 229] on td "[STREET_ADDRESS][PERSON_NAME]" at bounding box center [430, 242] width 203 height 47
copy link "[STREET_ADDRESS][PERSON_NAME]"
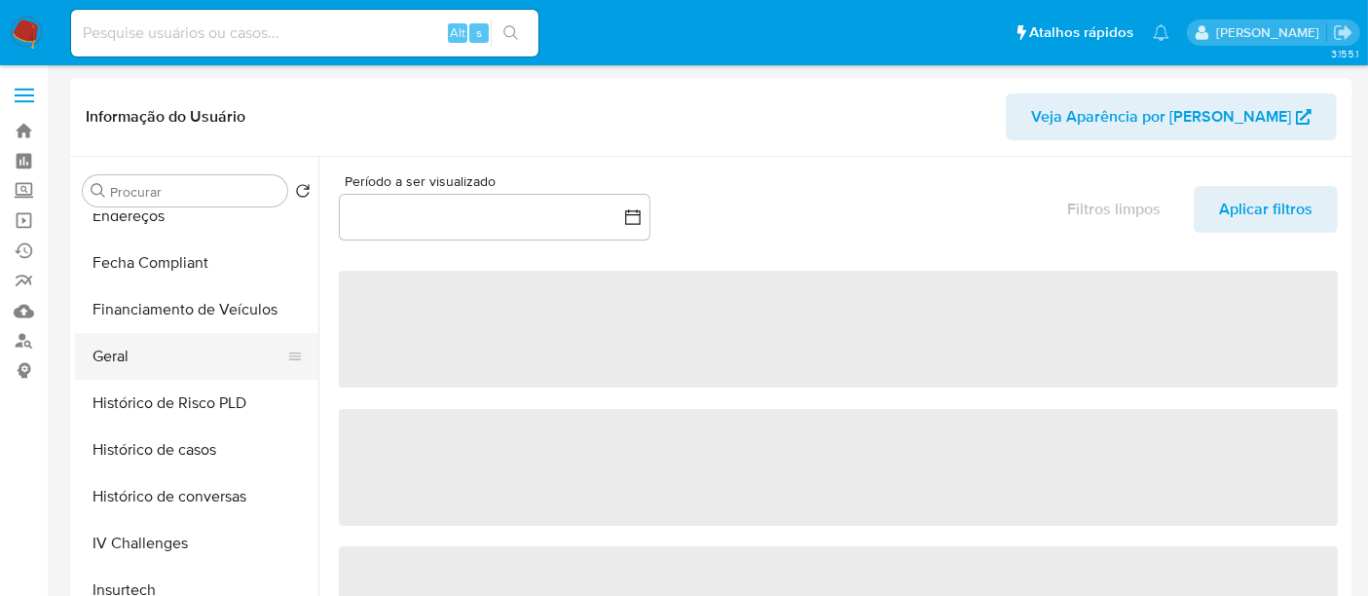
scroll to position [915, 0]
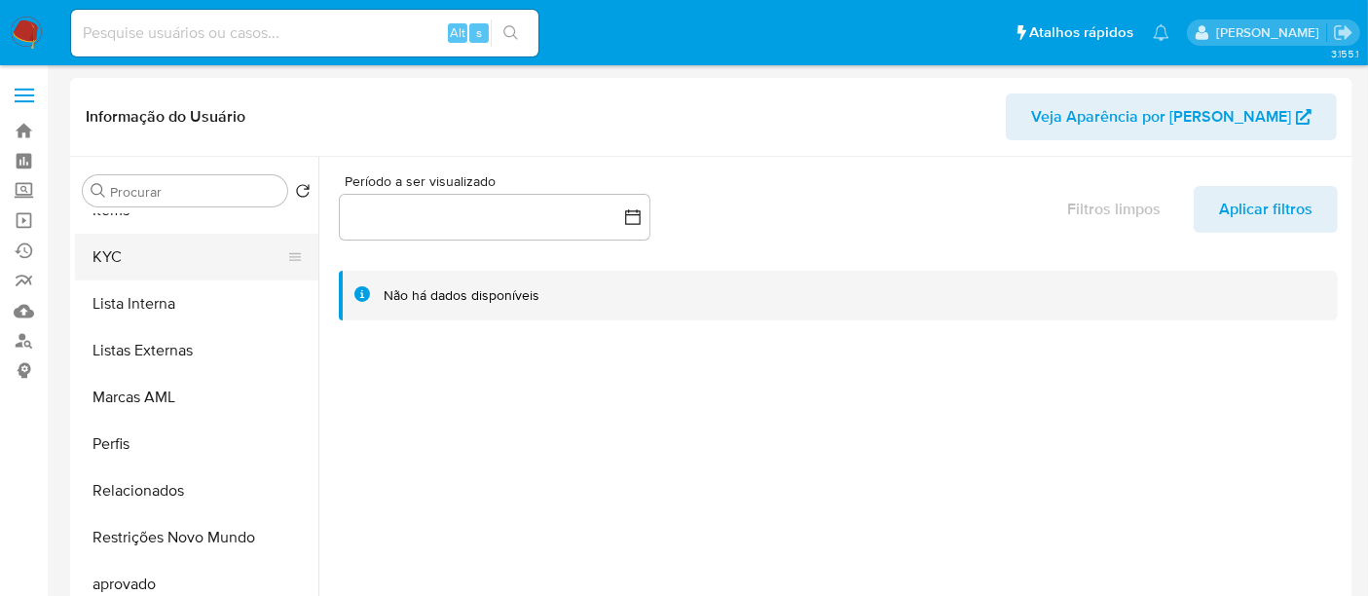
click at [108, 254] on button "KYC" at bounding box center [189, 257] width 228 height 47
select select "10"
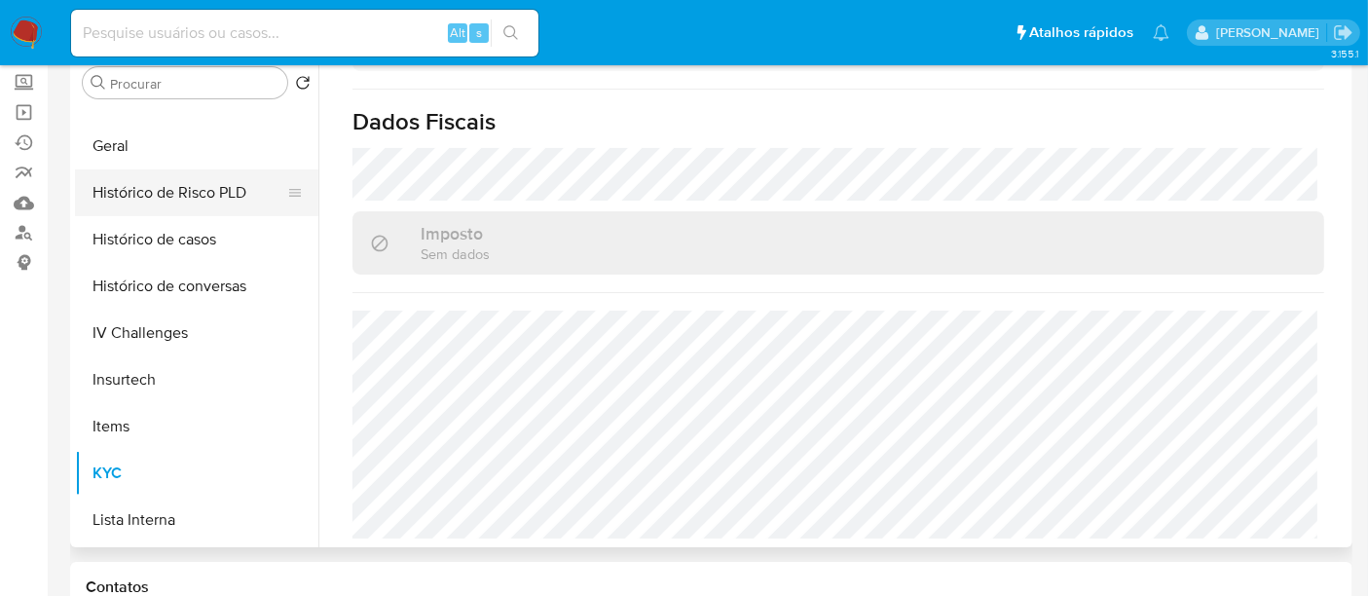
scroll to position [375, 0]
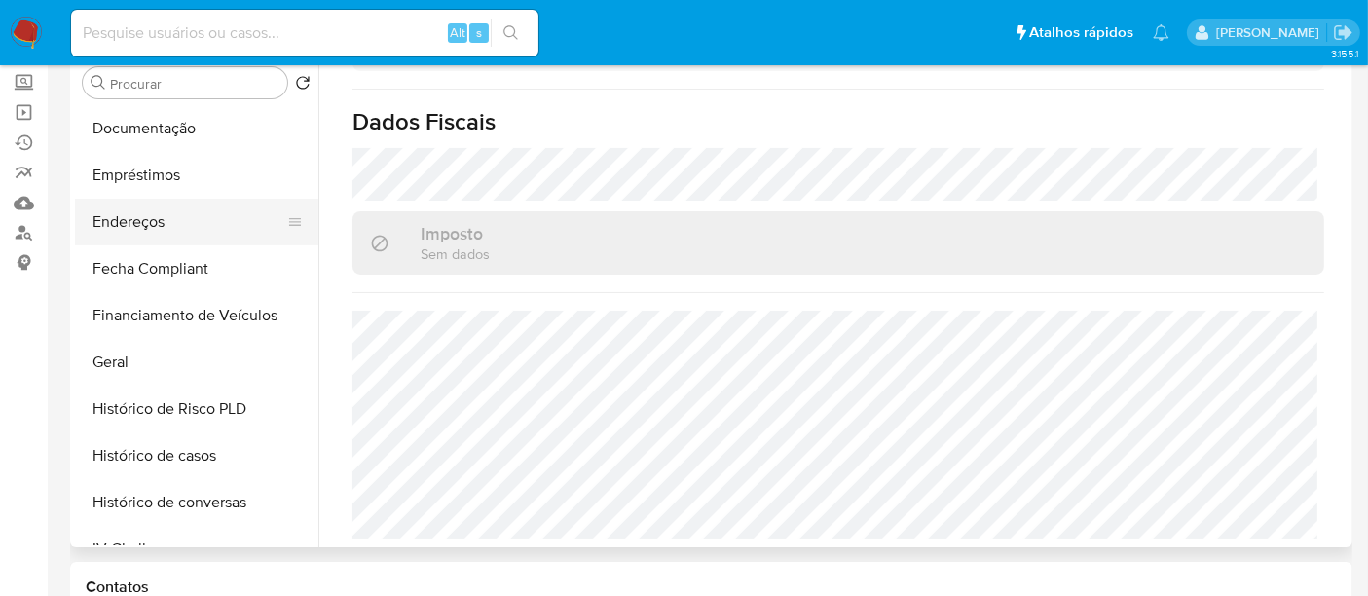
drag, startPoint x: 137, startPoint y: 218, endPoint x: 224, endPoint y: 218, distance: 86.7
click at [137, 218] on button "Endereços" at bounding box center [189, 222] width 228 height 47
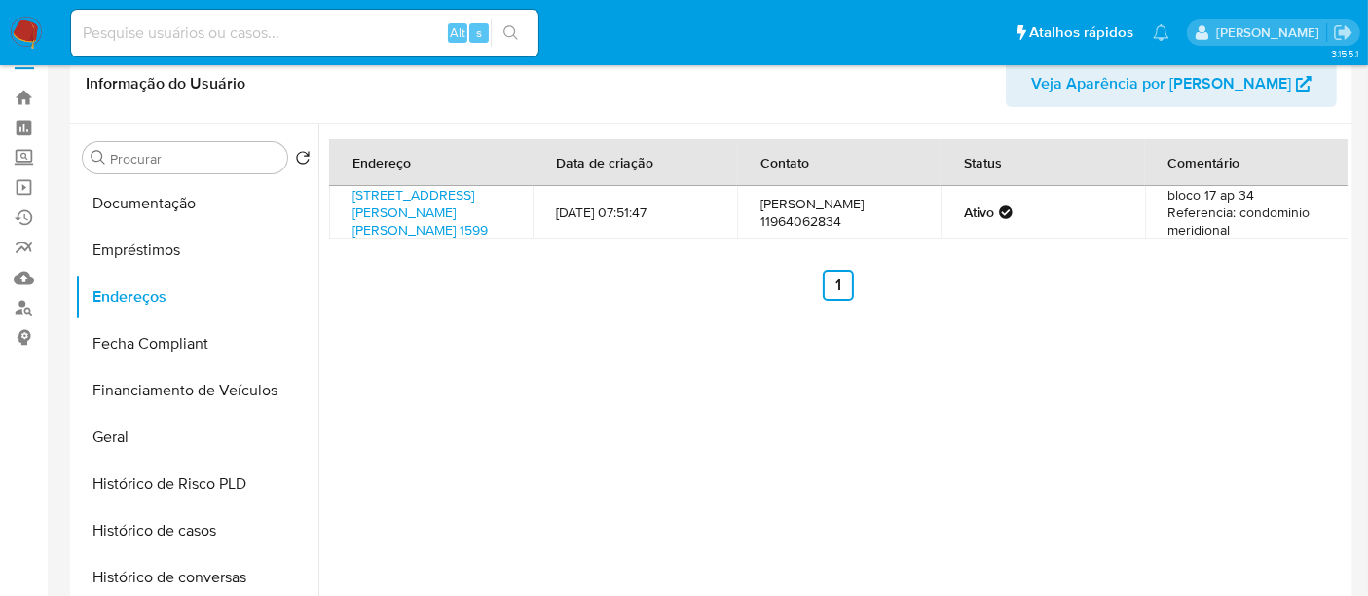
scroll to position [0, 0]
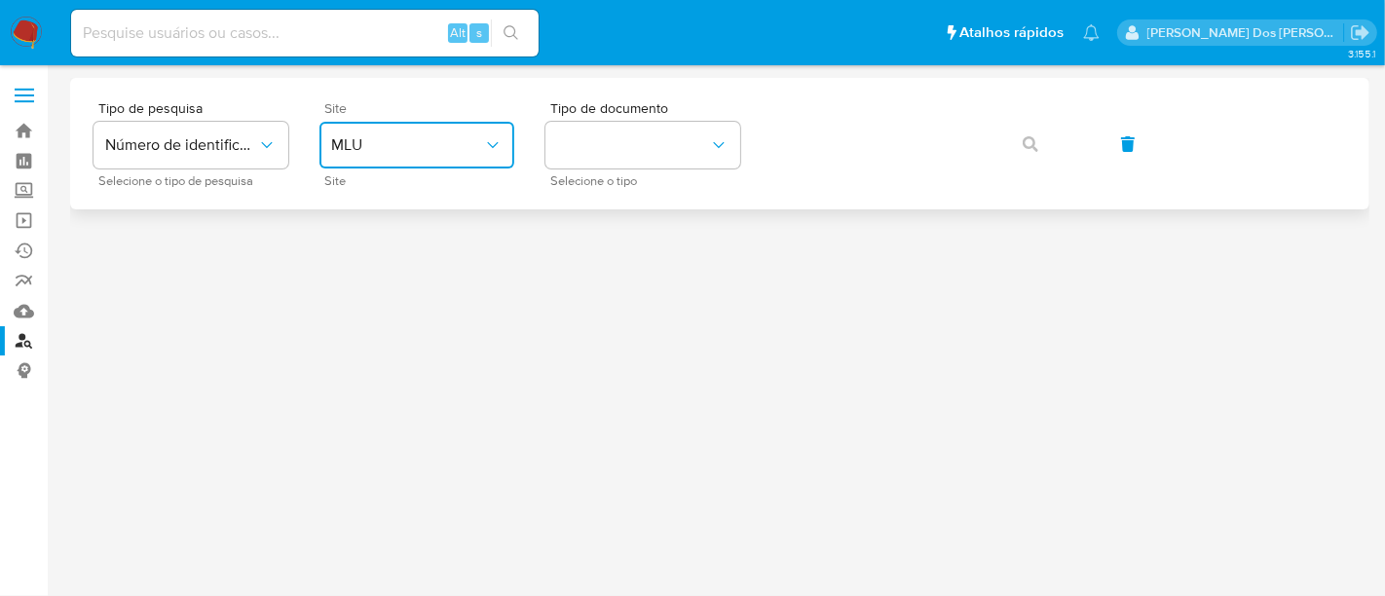
click at [425, 151] on span "MLU" at bounding box center [407, 144] width 152 height 19
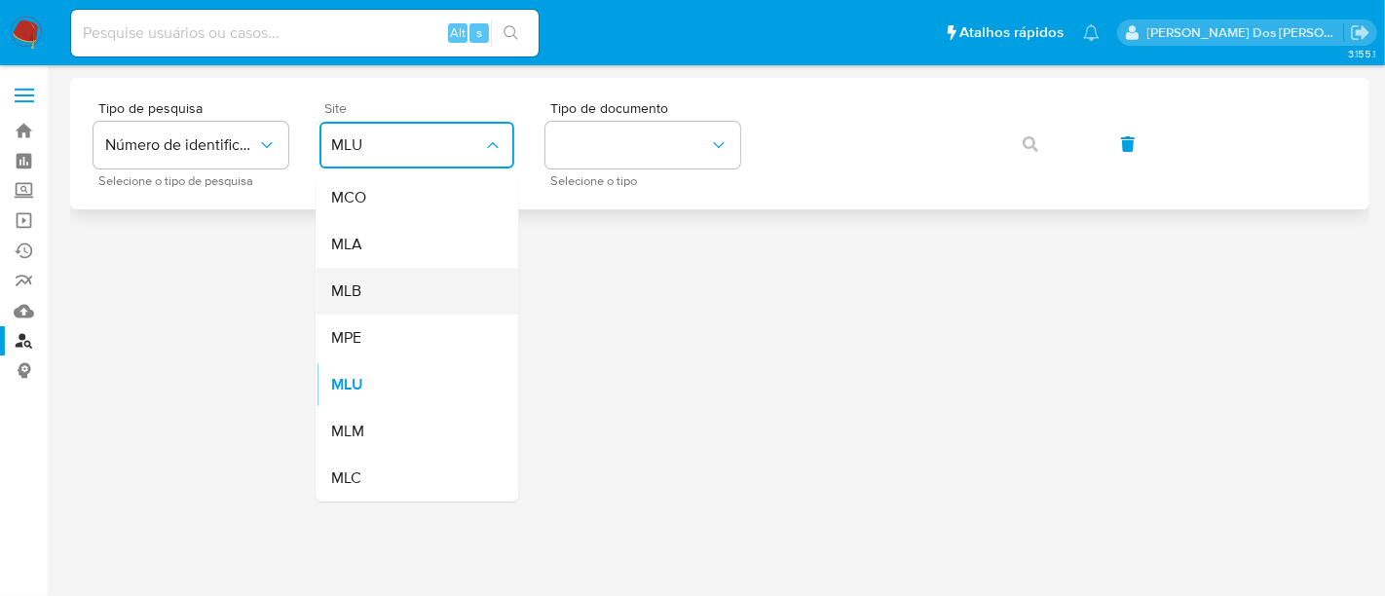
click at [406, 287] on div "MLB" at bounding box center [411, 291] width 160 height 47
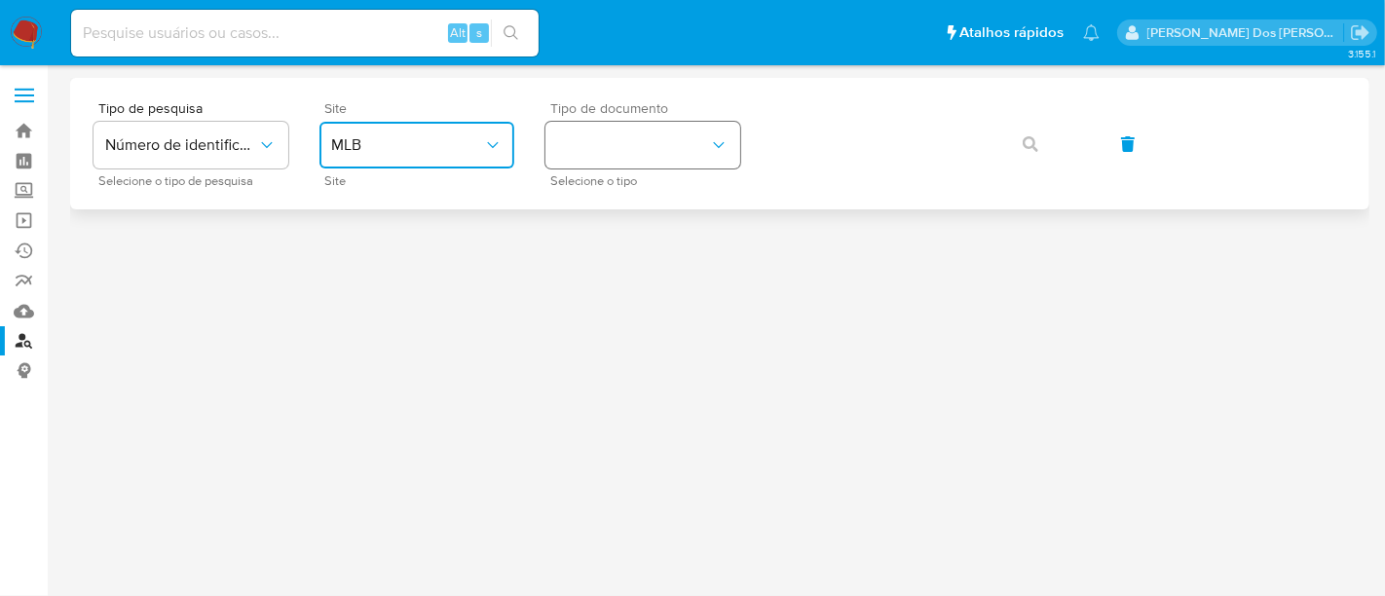
drag, startPoint x: 583, startPoint y: 160, endPoint x: 598, endPoint y: 167, distance: 16.6
click at [589, 161] on button "identificationType" at bounding box center [642, 145] width 195 height 47
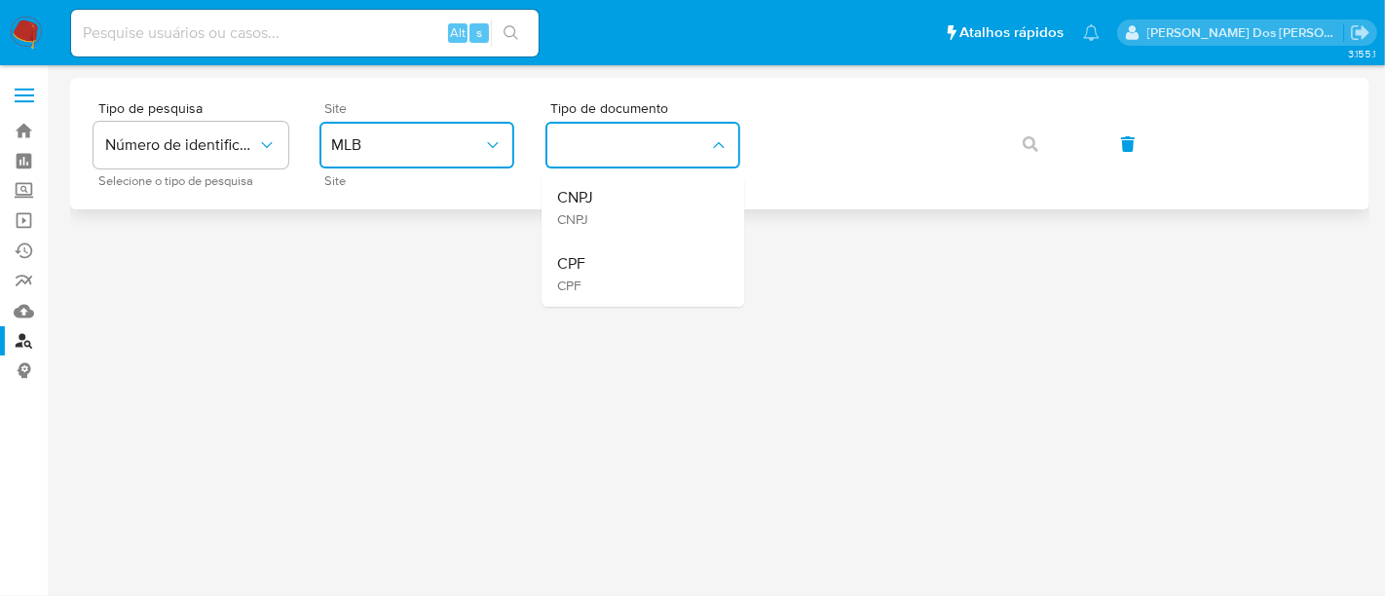
drag, startPoint x: 607, startPoint y: 258, endPoint x: 775, endPoint y: 178, distance: 186.4
click at [613, 251] on div "CPF CPF" at bounding box center [637, 273] width 160 height 66
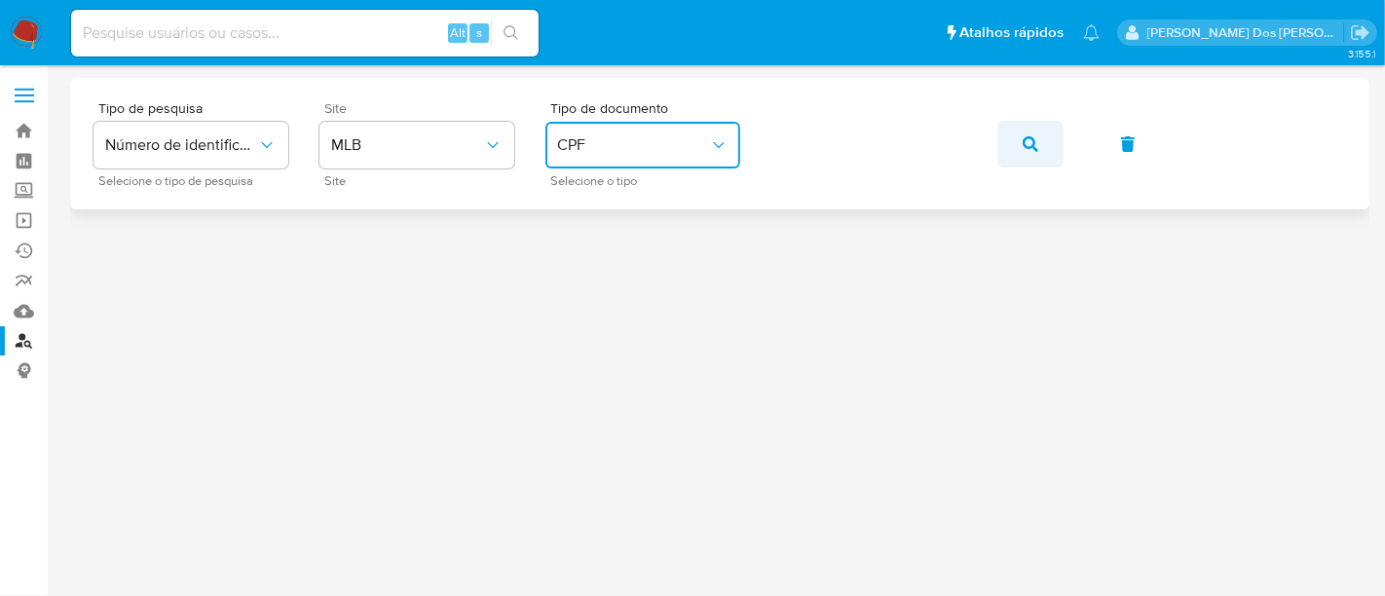
click at [1028, 140] on icon "button" at bounding box center [1030, 144] width 16 height 16
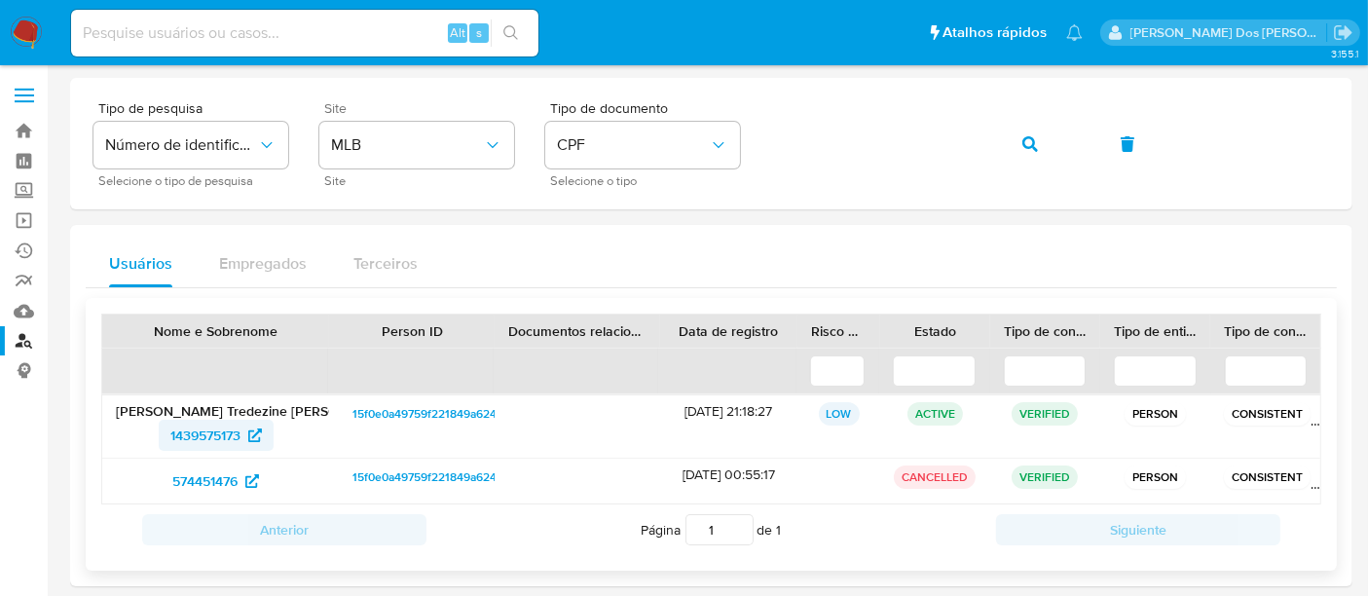
click at [207, 437] on span "1439575173" at bounding box center [205, 435] width 70 height 31
click at [189, 479] on span "574451476" at bounding box center [204, 480] width 65 height 31
click at [1025, 151] on span "button" at bounding box center [1030, 144] width 16 height 43
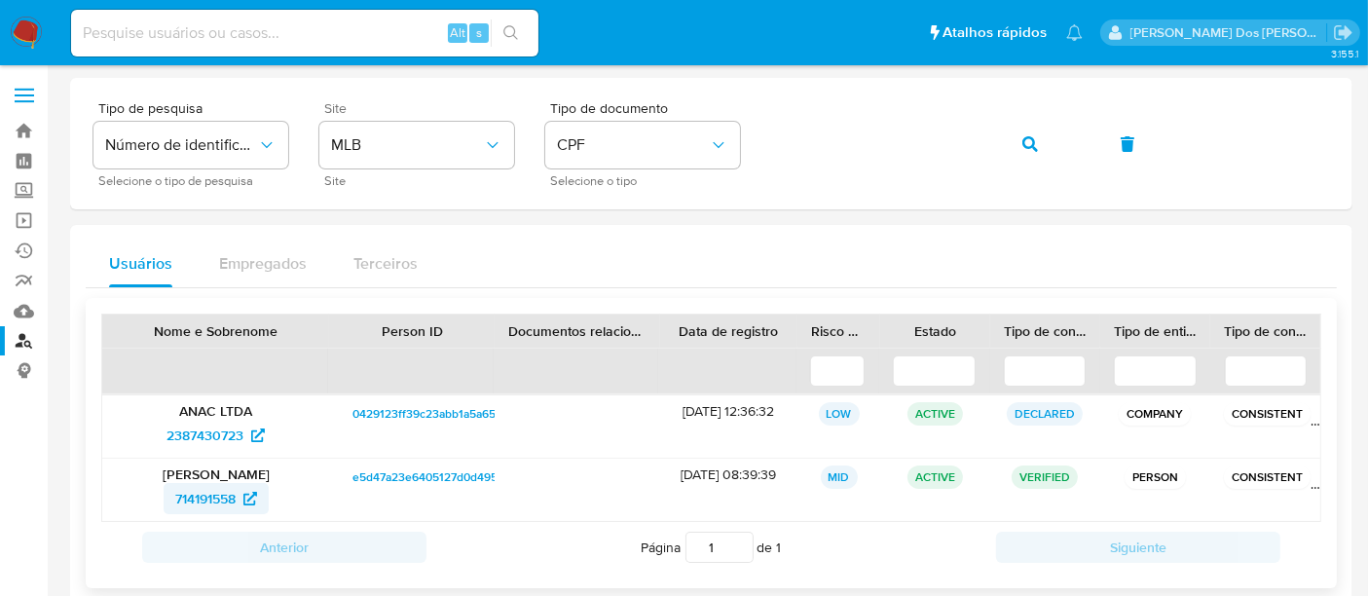
click at [203, 497] on span "714191558" at bounding box center [205, 498] width 60 height 31
click at [1034, 150] on icon "button" at bounding box center [1030, 144] width 16 height 16
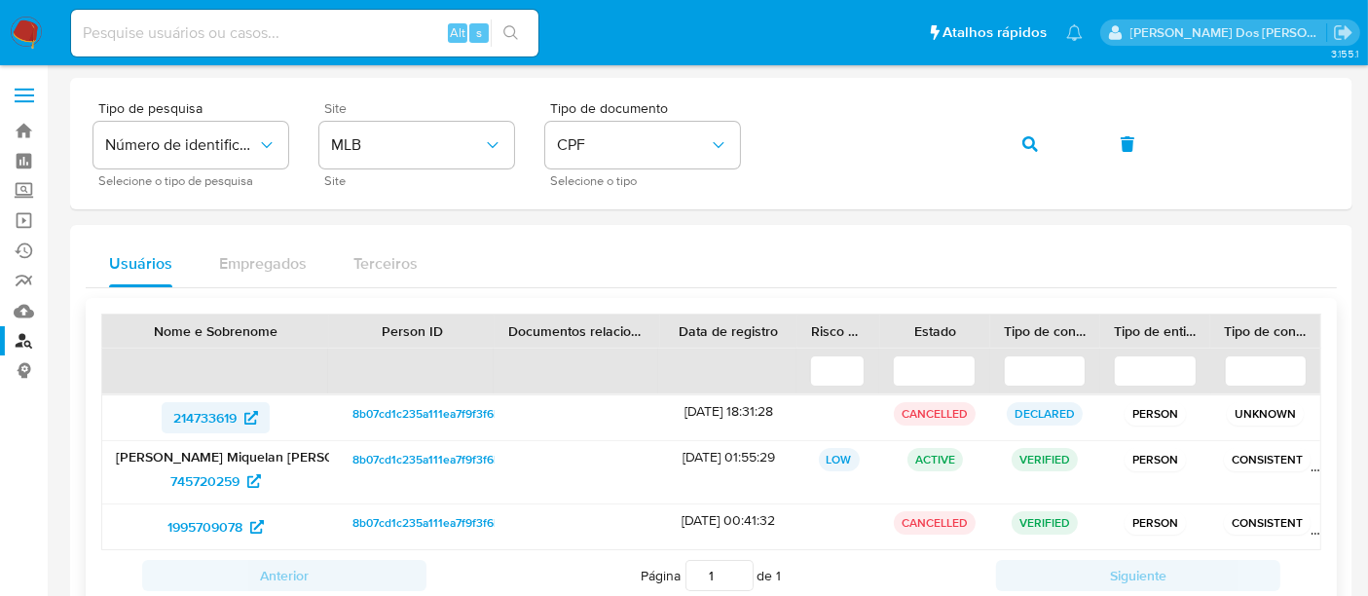
click at [205, 423] on span "214733619" at bounding box center [204, 417] width 63 height 31
click at [225, 480] on span "745720259" at bounding box center [204, 480] width 69 height 31
click at [221, 524] on span "1995709078" at bounding box center [204, 526] width 75 height 31
click at [1039, 145] on button "button" at bounding box center [1030, 144] width 66 height 47
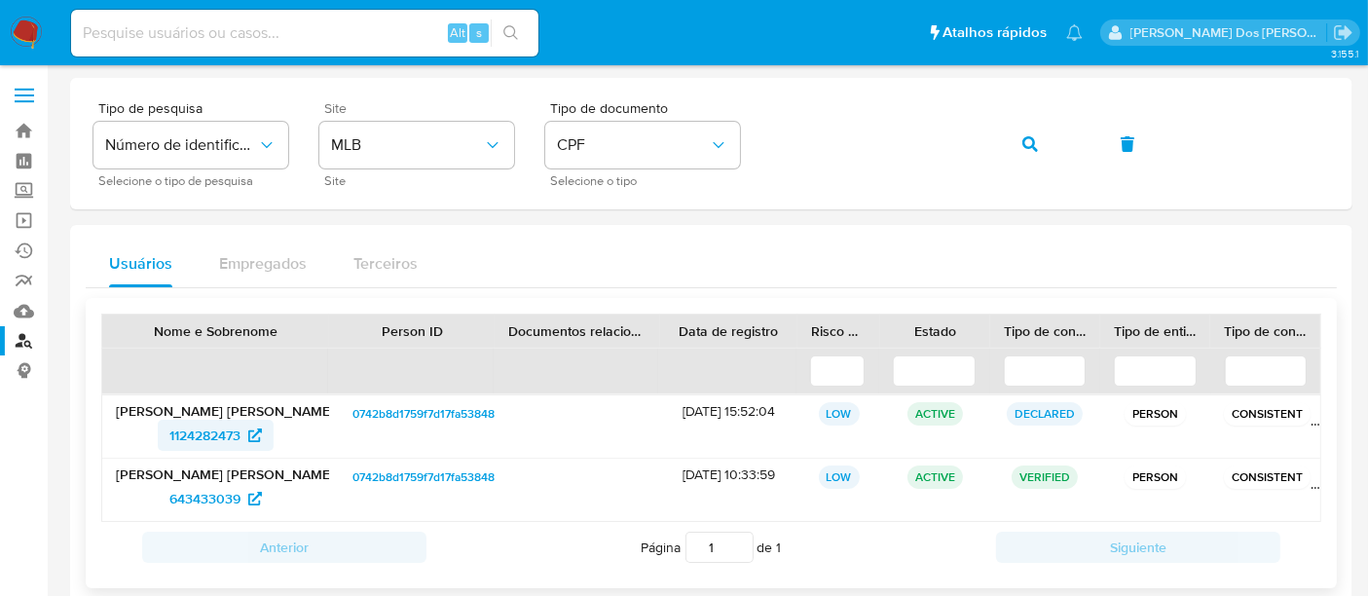
click at [229, 430] on span "1124282473" at bounding box center [204, 435] width 71 height 31
click at [182, 497] on span "643433039" at bounding box center [204, 498] width 71 height 31
click at [1027, 141] on icon "button" at bounding box center [1030, 144] width 16 height 16
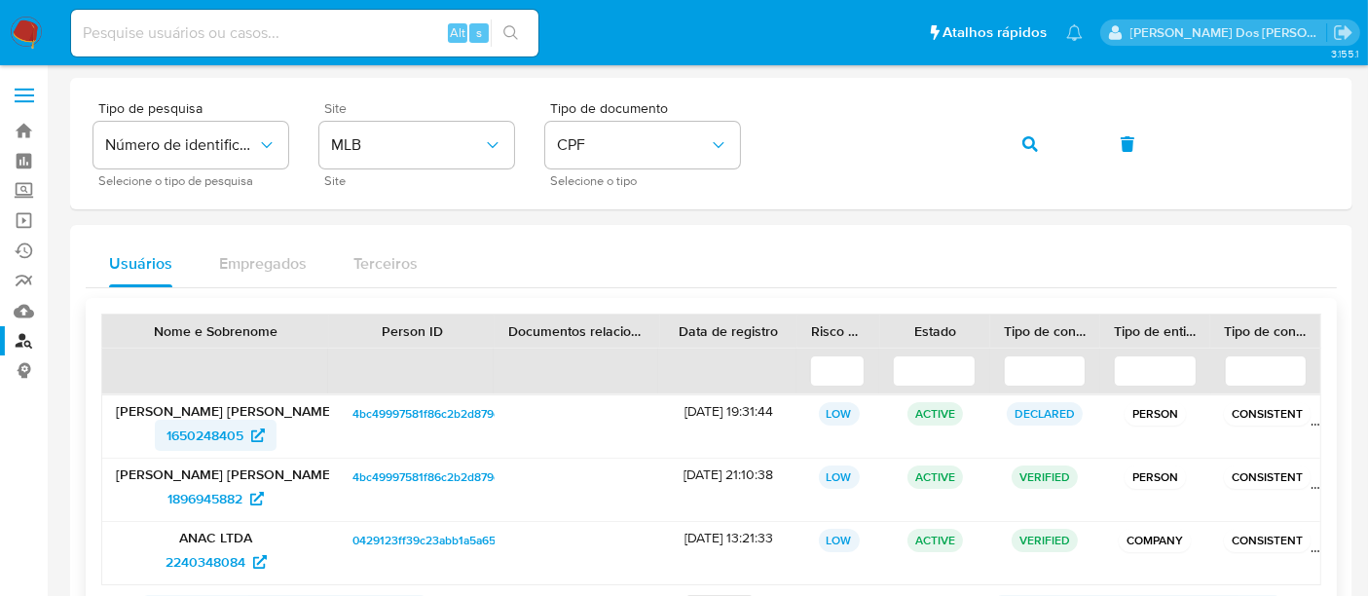
click at [197, 435] on span "1650248405" at bounding box center [204, 435] width 77 height 31
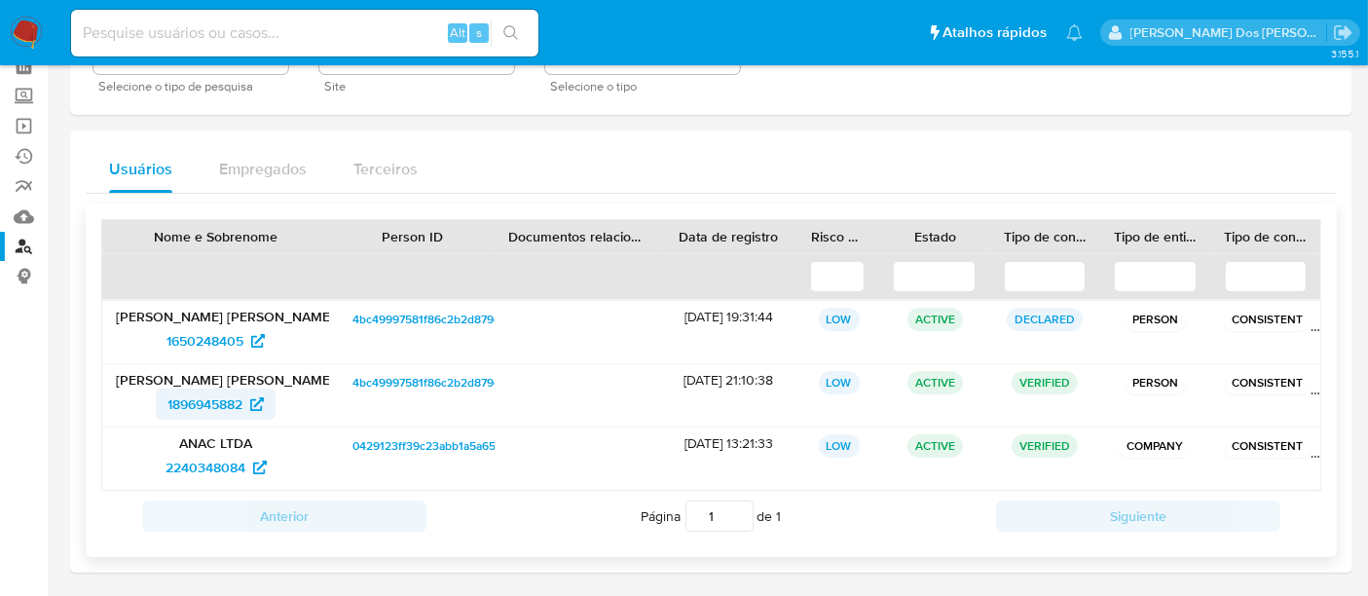
click at [213, 399] on span "1896945882" at bounding box center [204, 403] width 75 height 31
click at [201, 463] on span "2240348084" at bounding box center [206, 467] width 80 height 31
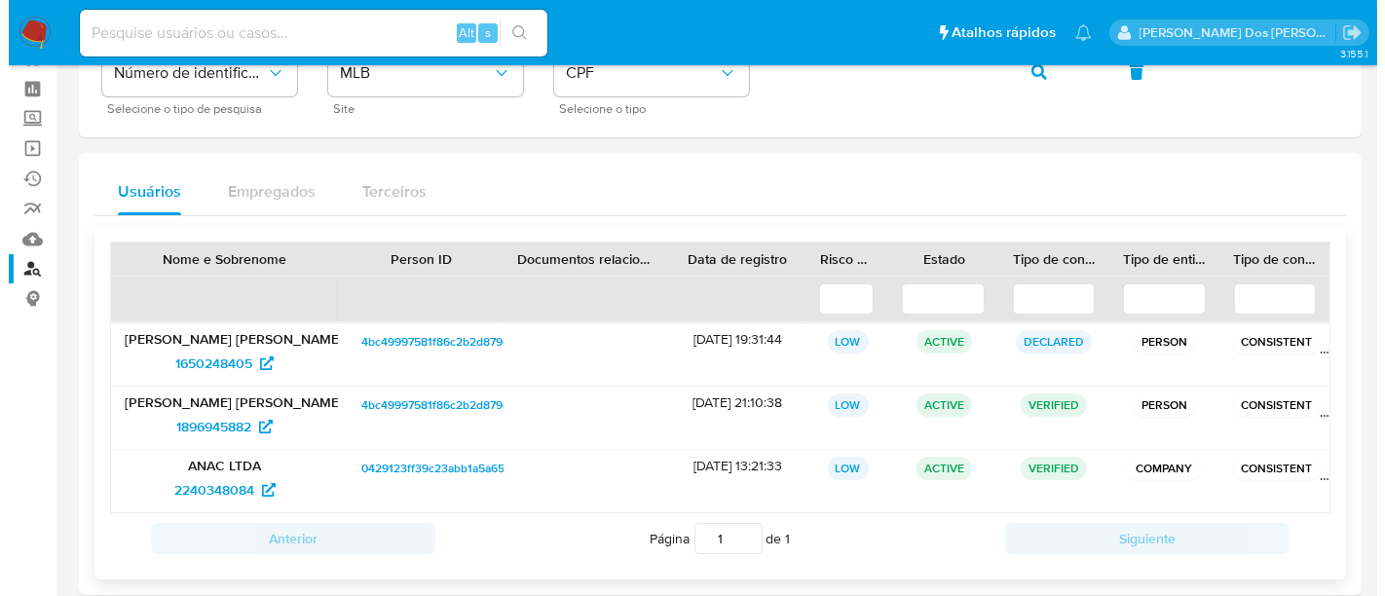
scroll to position [0, 0]
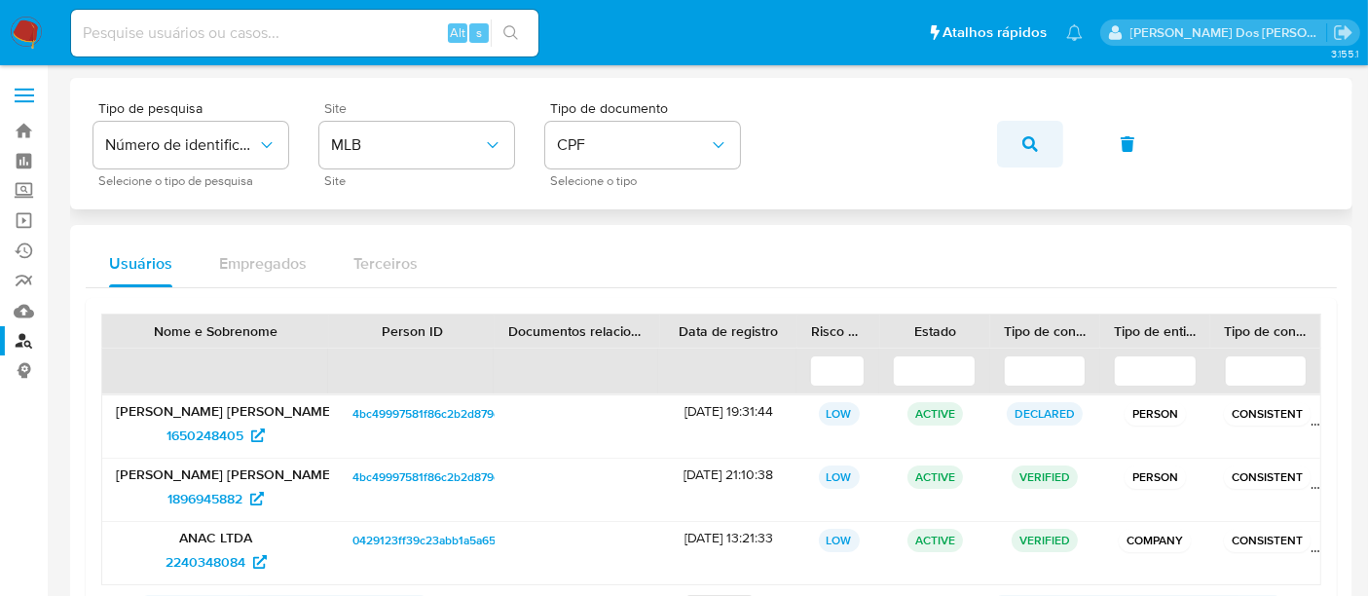
click at [1029, 148] on icon "button" at bounding box center [1030, 144] width 16 height 16
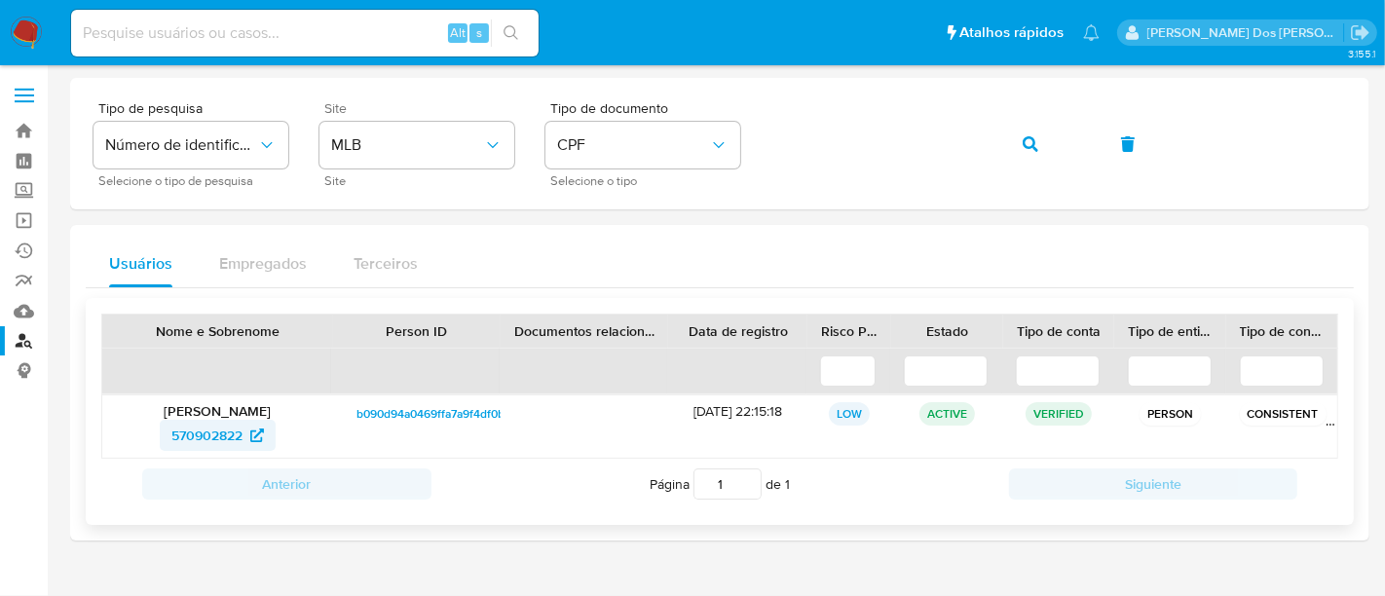
click at [211, 432] on span "570902822" at bounding box center [206, 435] width 71 height 31
click at [149, 30] on input at bounding box center [304, 32] width 467 height 25
paste input "GQYUFlwWnIXqyIULvG3oryKm"
type input "GQYUFlwWnIXqyIULvG3oryKm"
click at [310, 29] on input "GQYUFlwWnIXqyIULvG3oryKm" at bounding box center [304, 32] width 467 height 25
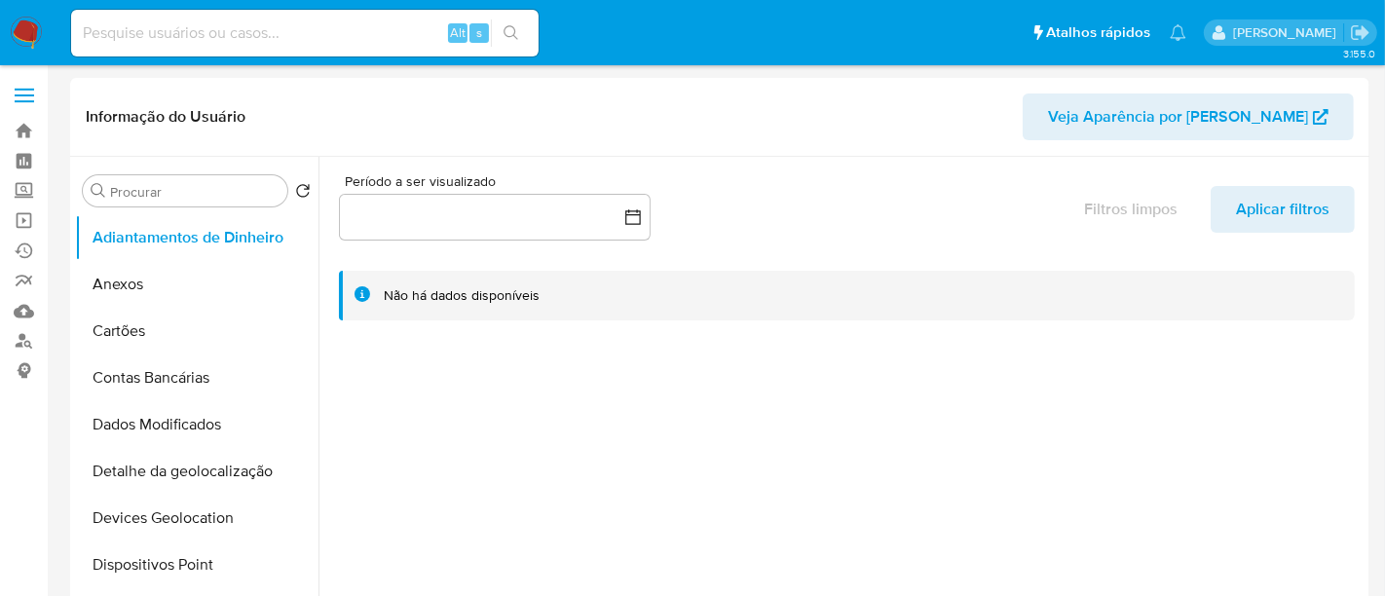
select select "10"
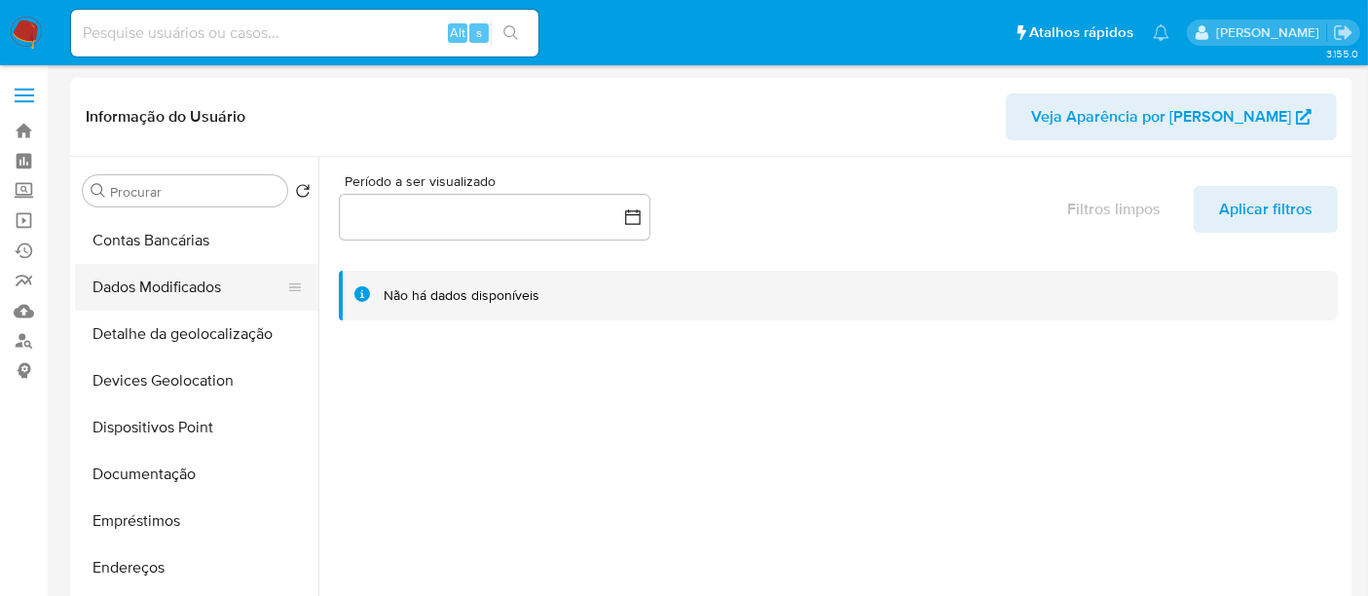
scroll to position [216, 0]
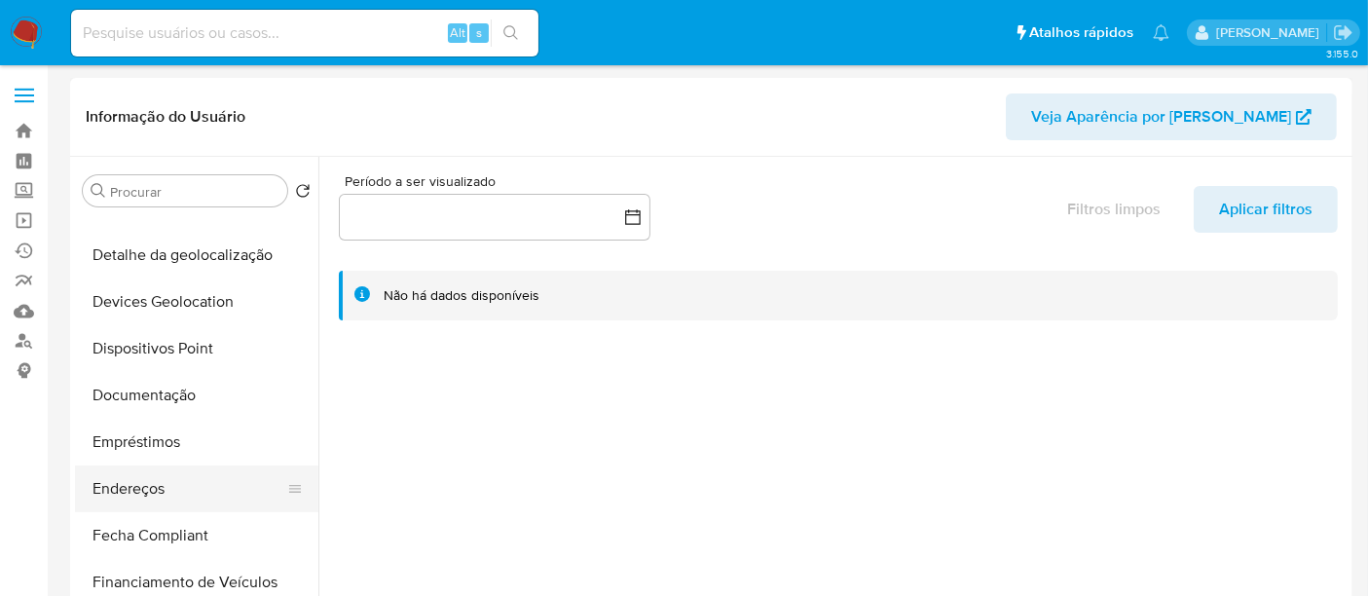
click at [153, 497] on button "Endereços" at bounding box center [189, 488] width 228 height 47
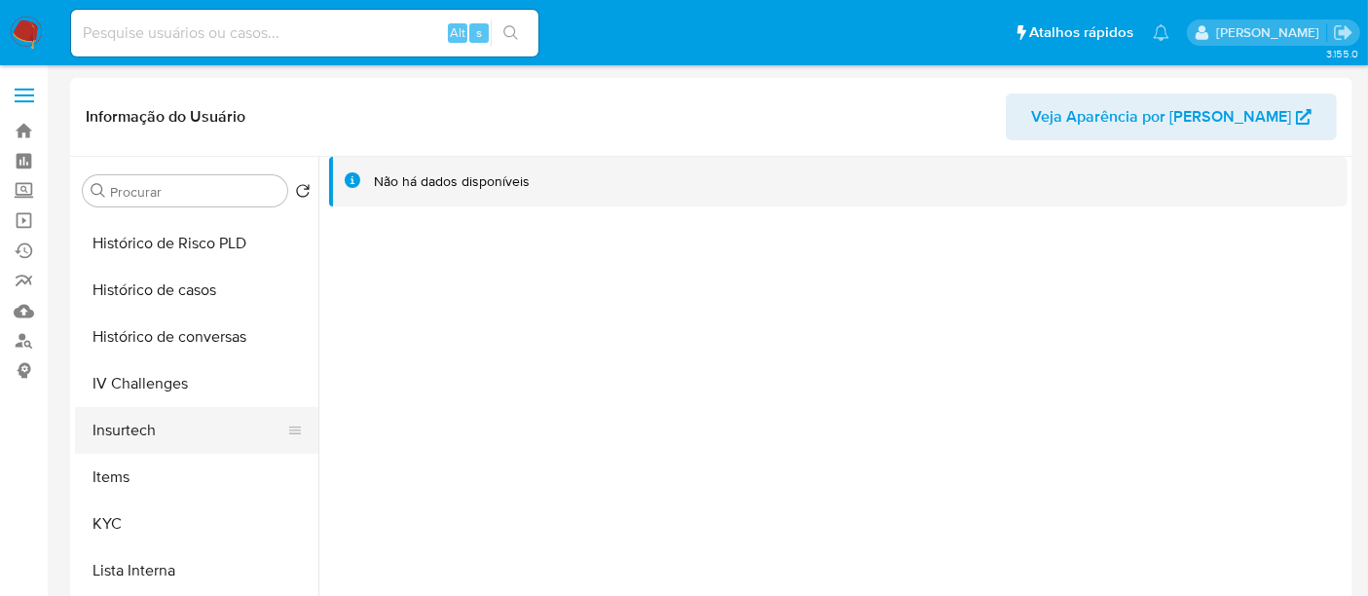
scroll to position [868, 0]
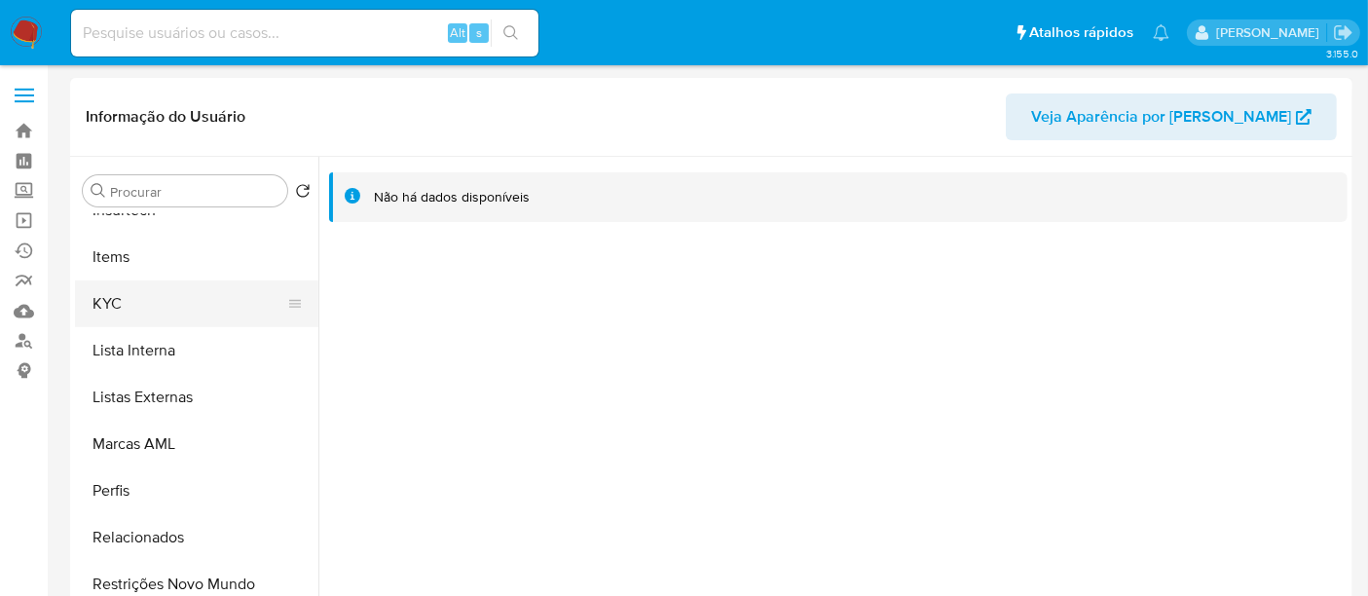
click at [104, 311] on button "KYC" at bounding box center [189, 303] width 228 height 47
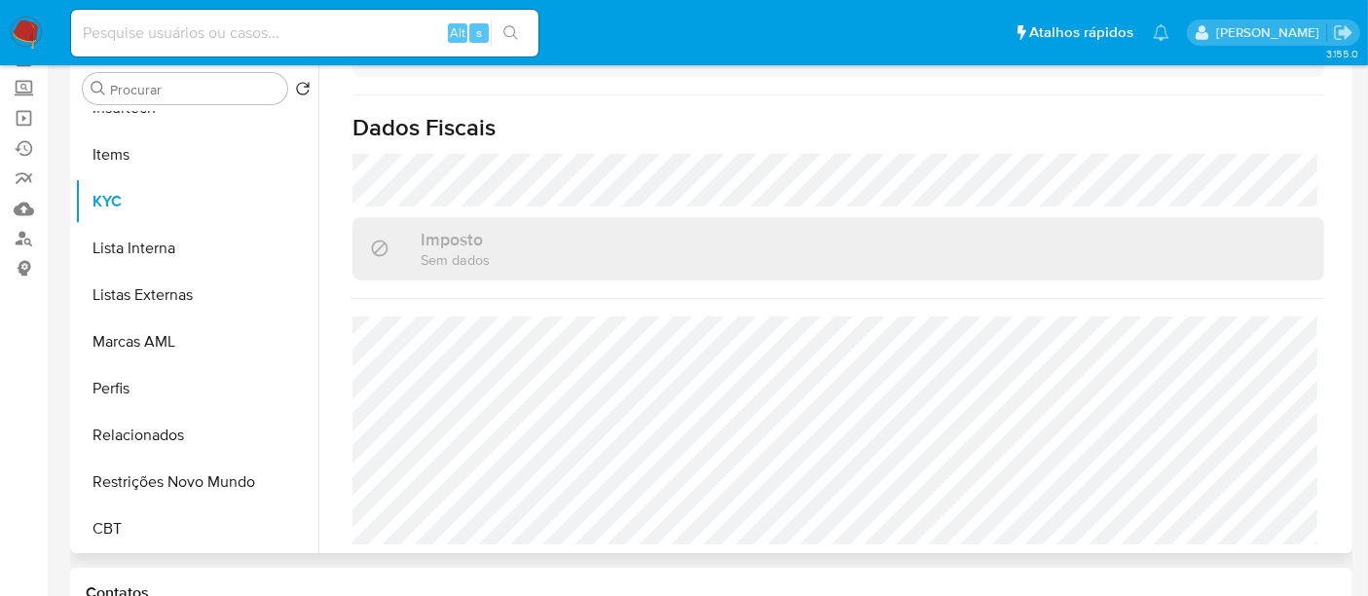
scroll to position [216, 0]
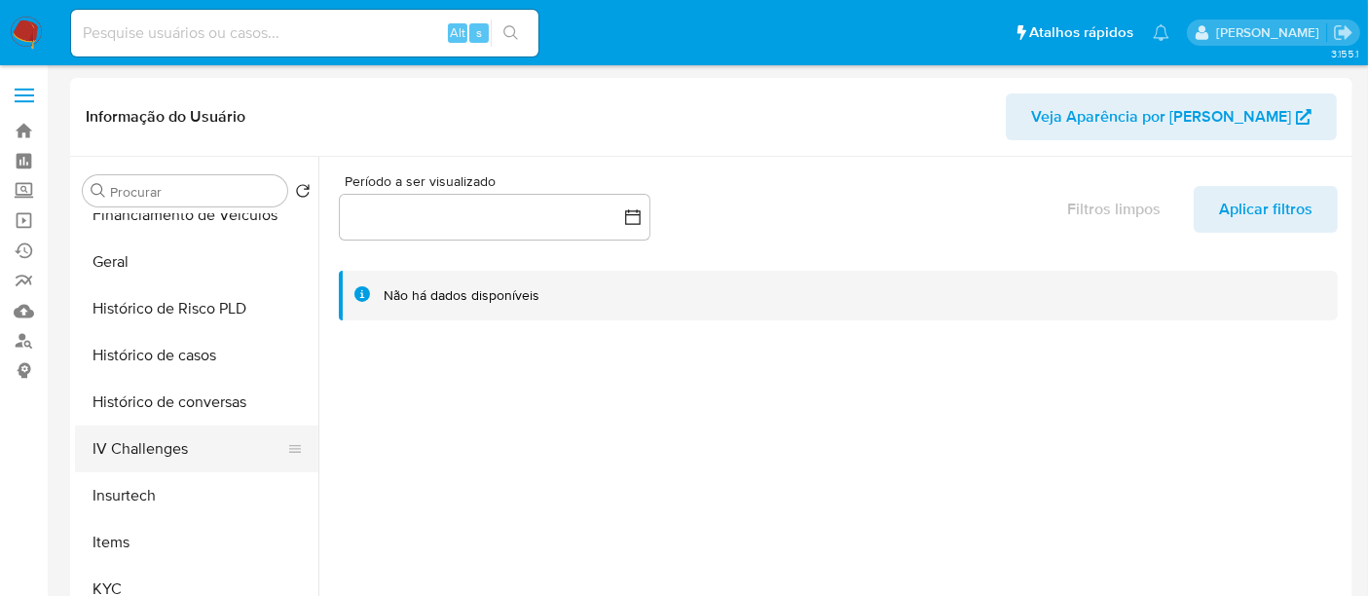
select select "10"
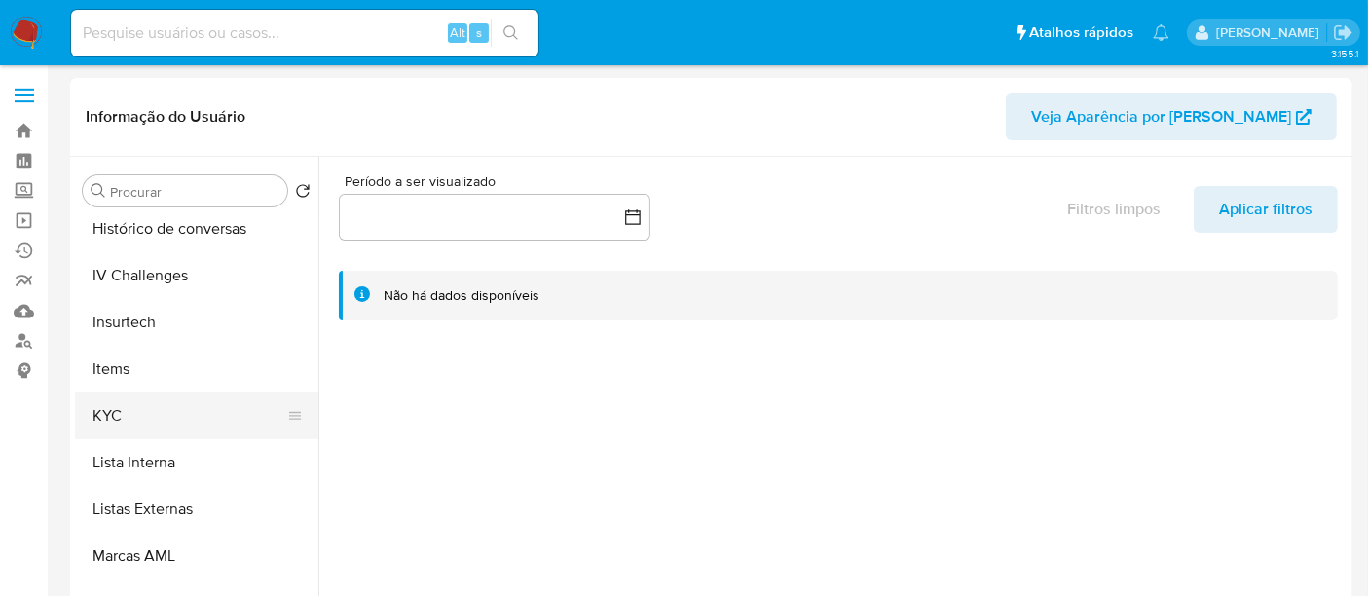
click at [114, 419] on button "KYC" at bounding box center [189, 415] width 228 height 47
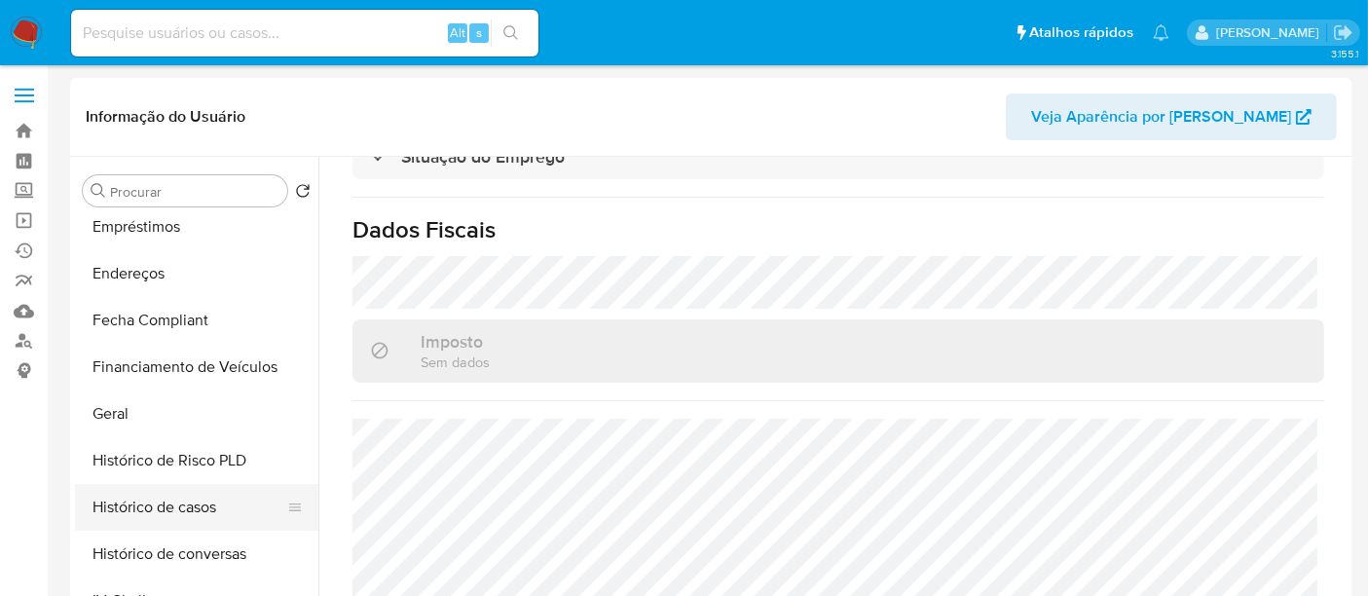
scroll to position [323, 0]
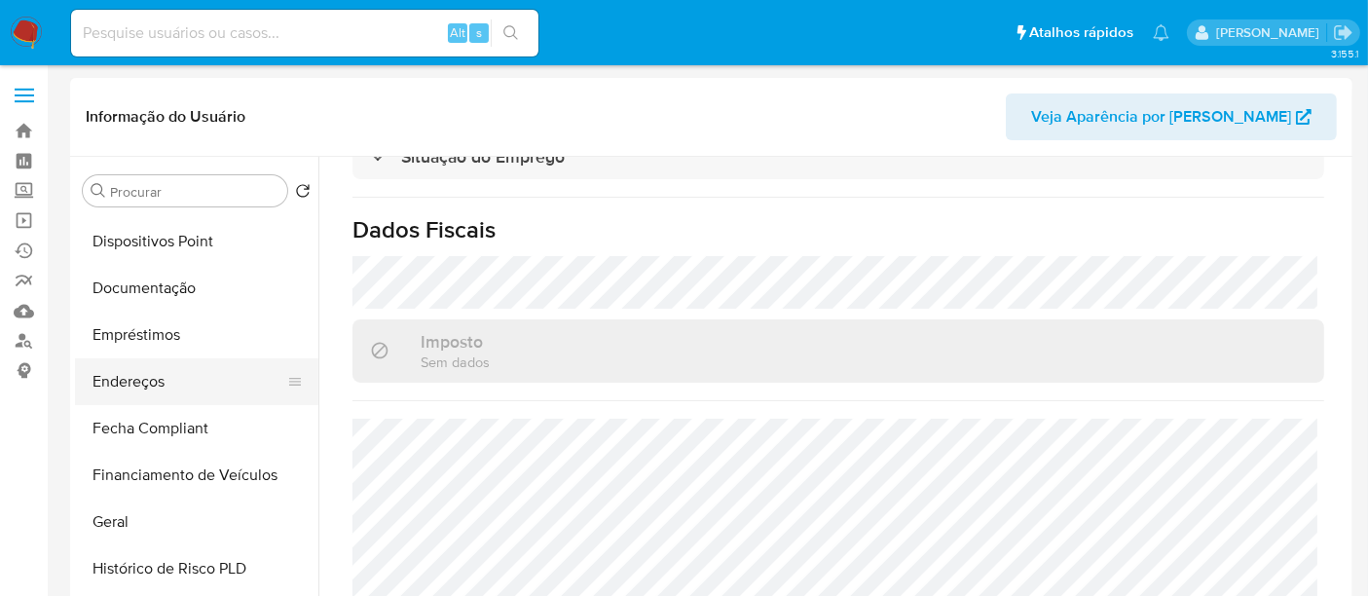
click at [146, 384] on button "Endereços" at bounding box center [189, 381] width 228 height 47
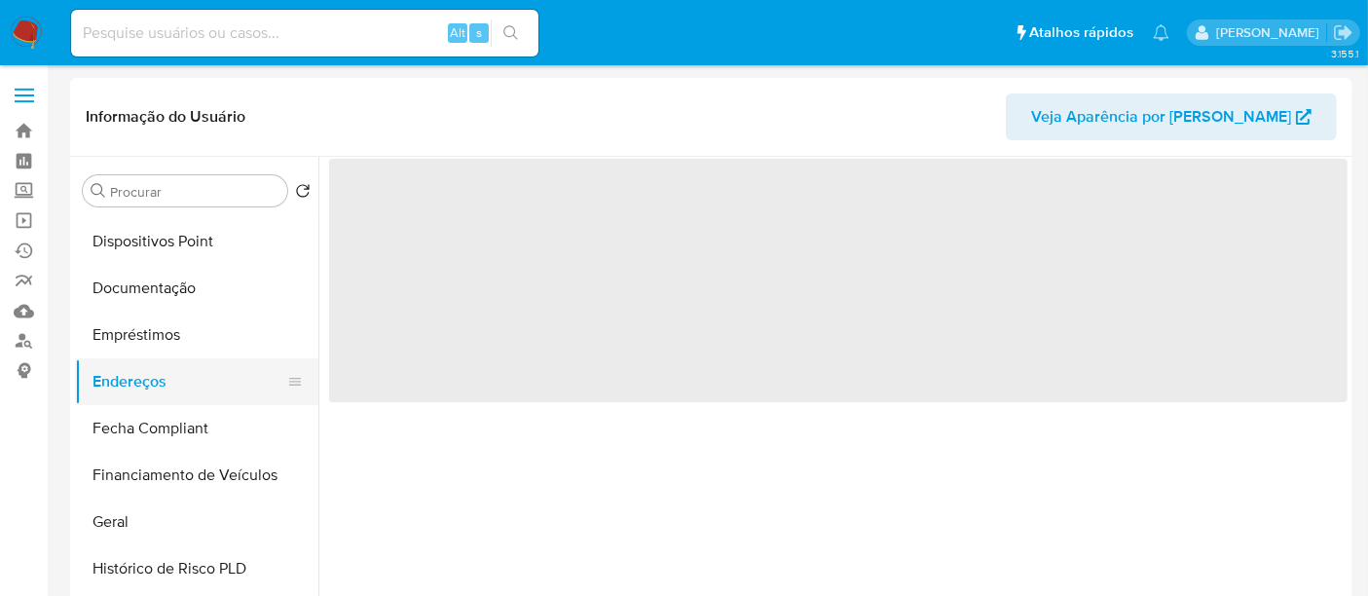
scroll to position [0, 0]
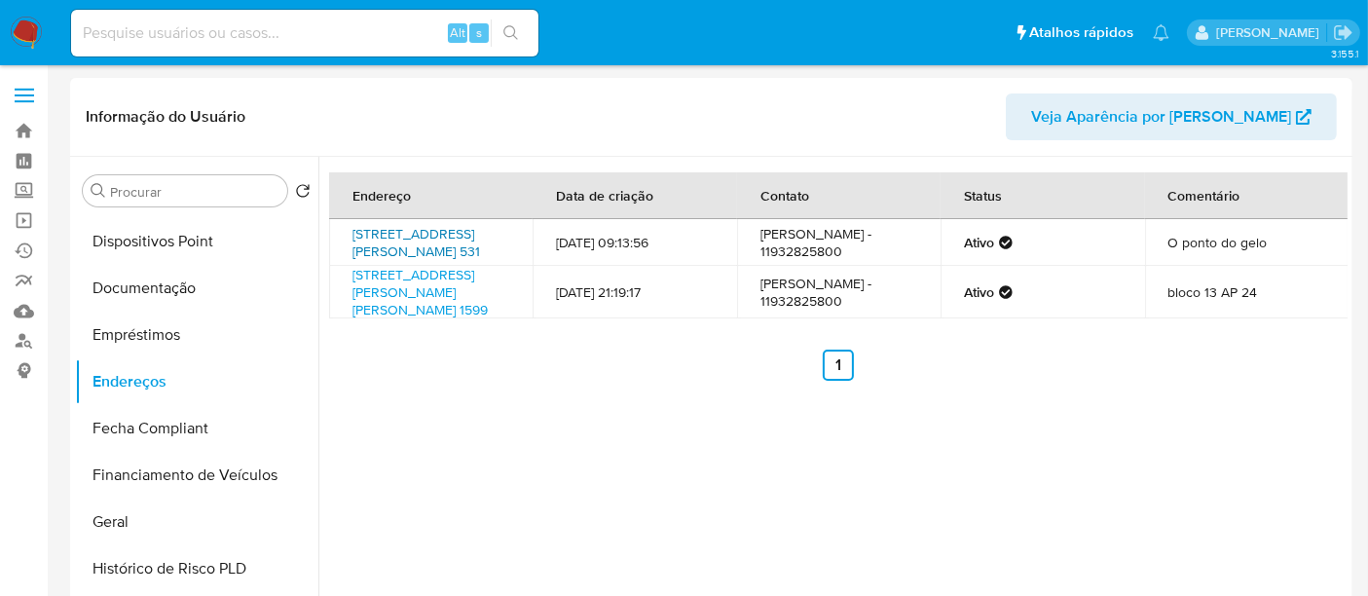
drag, startPoint x: 413, startPoint y: 276, endPoint x: 353, endPoint y: 234, distance: 72.7
click at [353, 234] on td "[STREET_ADDRESS][PERSON_NAME] 531" at bounding box center [430, 242] width 203 height 47
copy link "[STREET_ADDRESS][PERSON_NAME] 531"
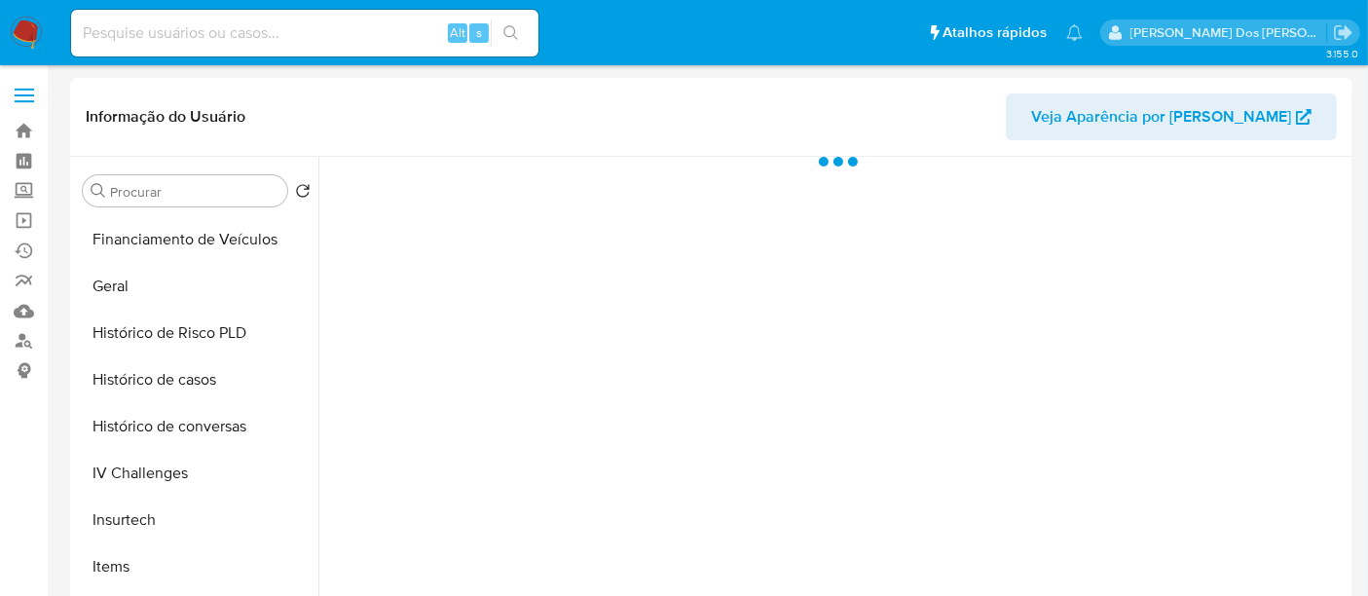
scroll to position [757, 0]
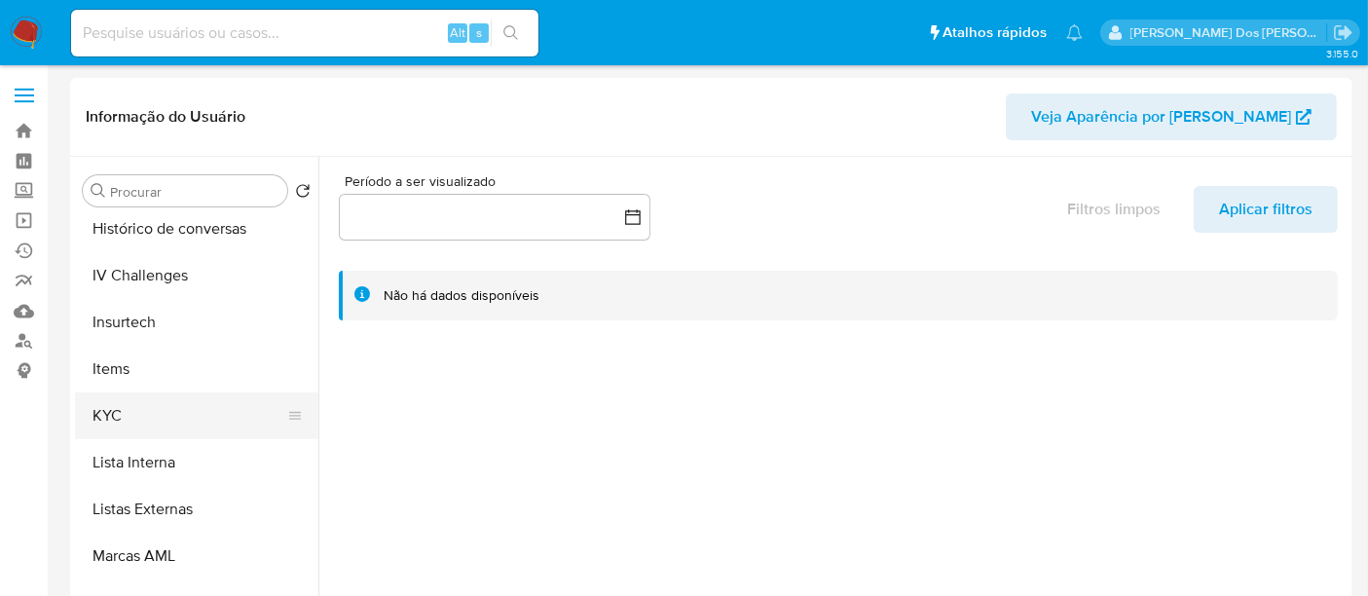
click at [109, 413] on button "KYC" at bounding box center [189, 415] width 228 height 47
select select "10"
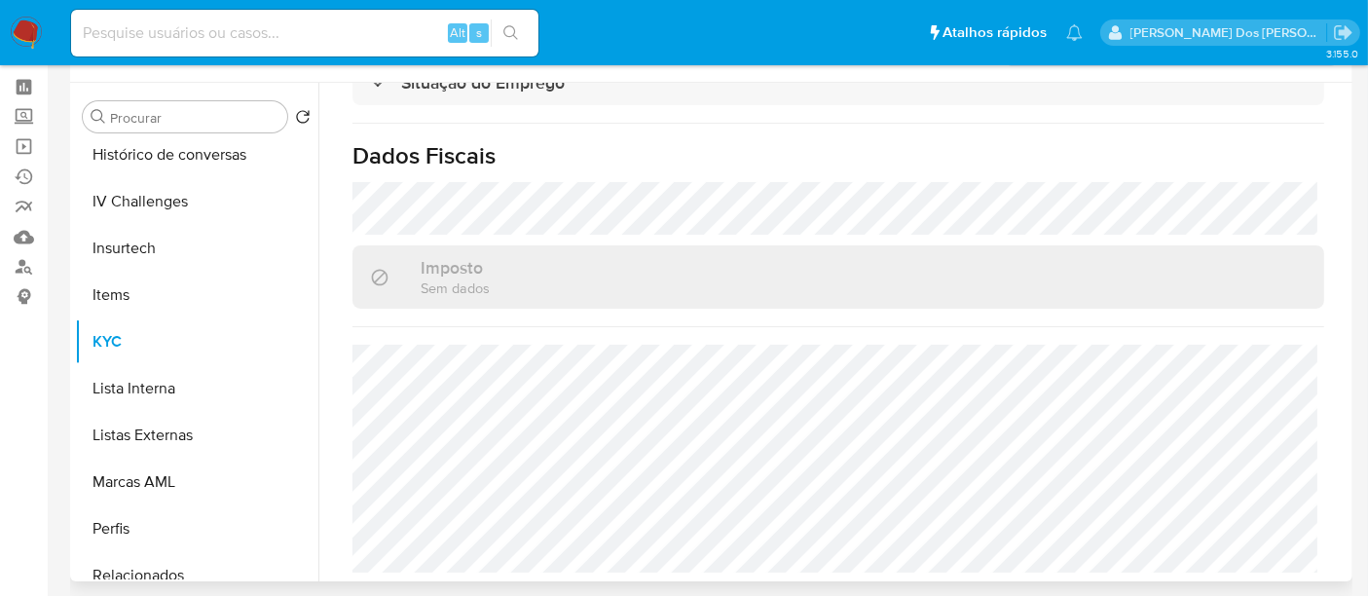
scroll to position [108, 0]
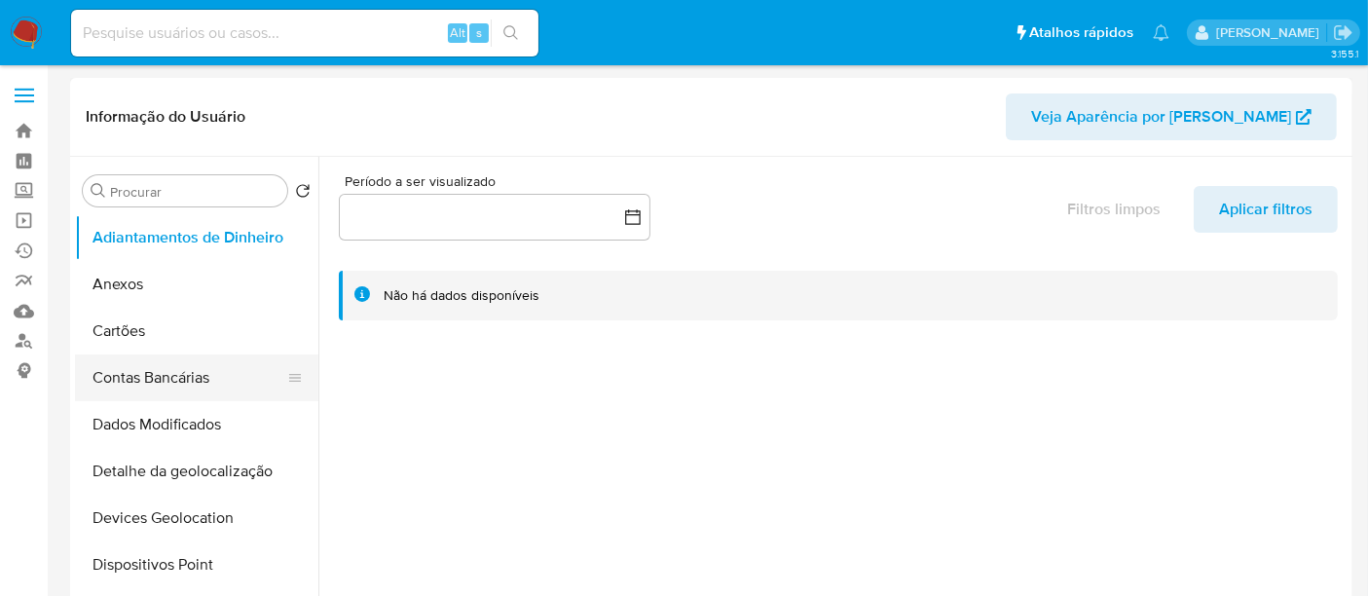
select select "10"
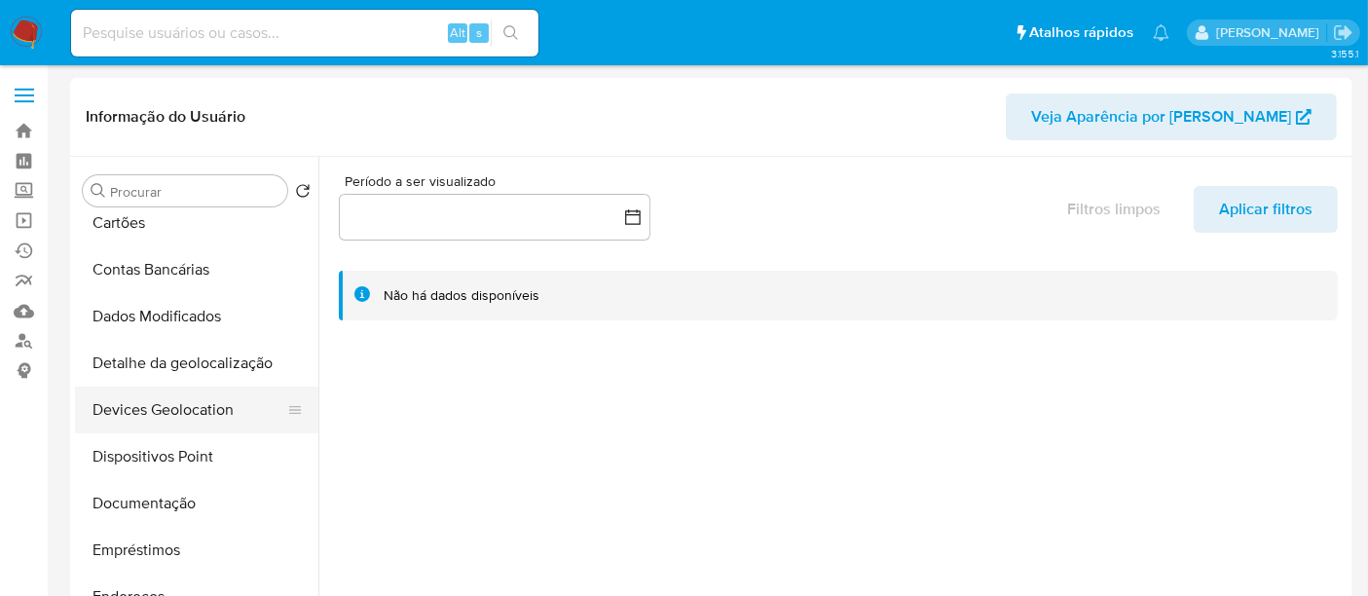
scroll to position [324, 0]
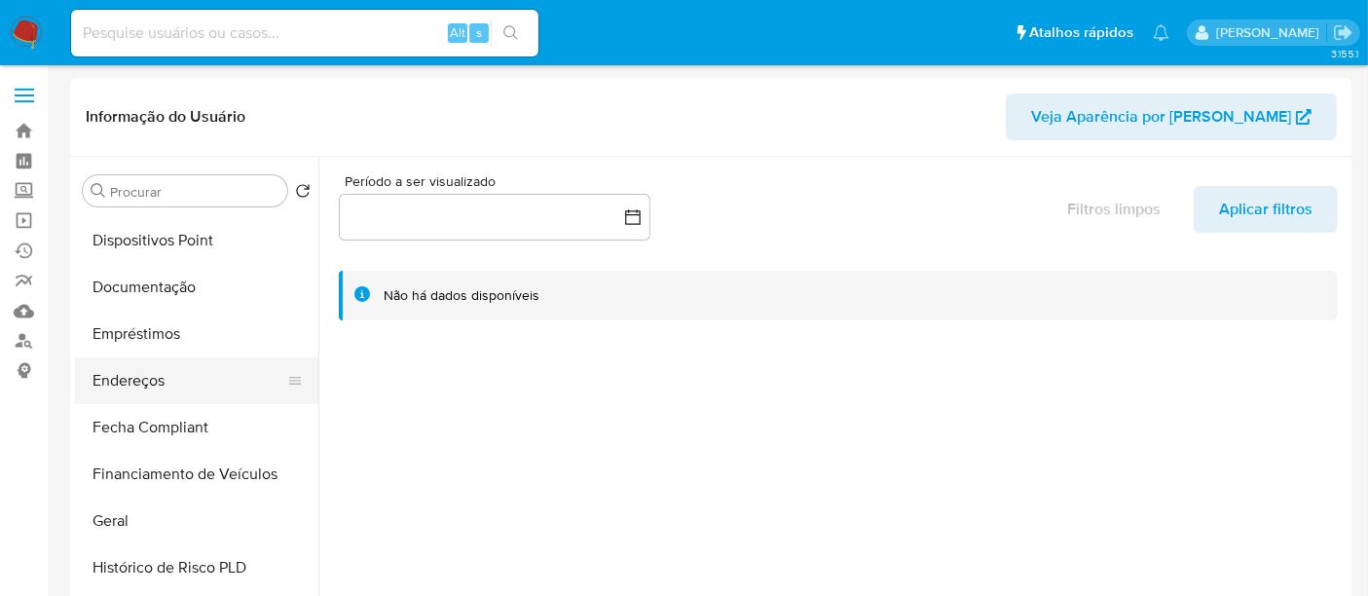
click at [146, 380] on button "Endereços" at bounding box center [189, 380] width 228 height 47
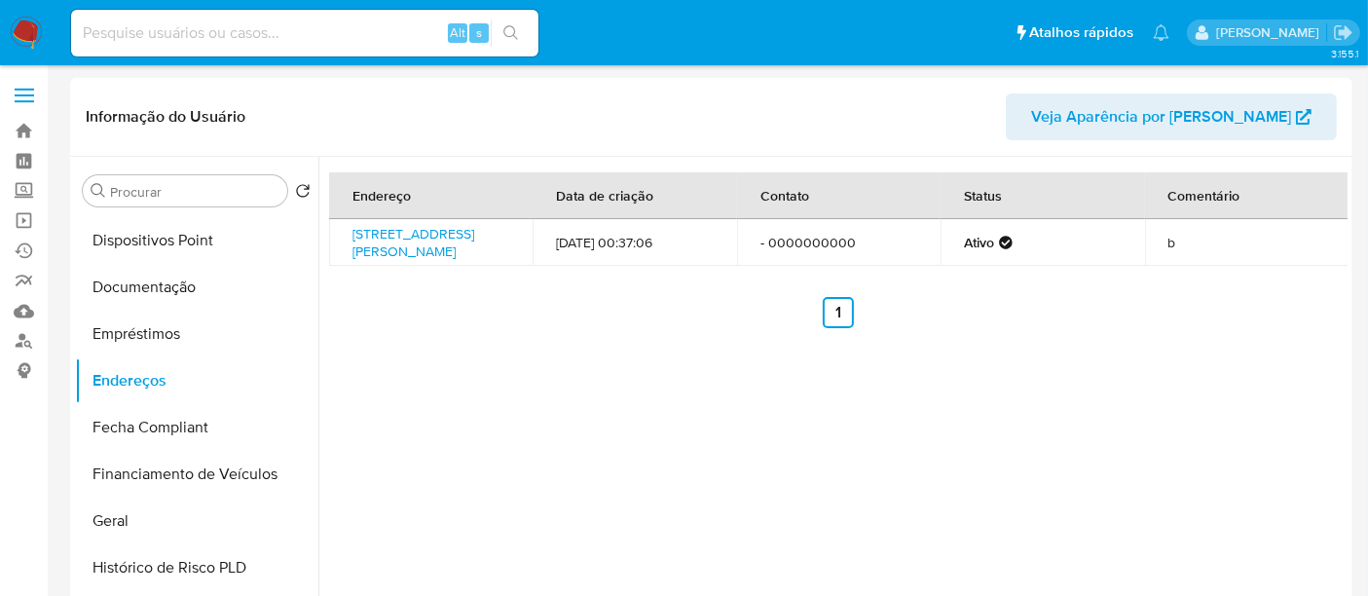
drag, startPoint x: 486, startPoint y: 261, endPoint x: 348, endPoint y: 228, distance: 142.2
click at [348, 228] on td "[STREET_ADDRESS][PERSON_NAME]" at bounding box center [430, 242] width 203 height 47
copy link "[STREET_ADDRESS][PERSON_NAME]"
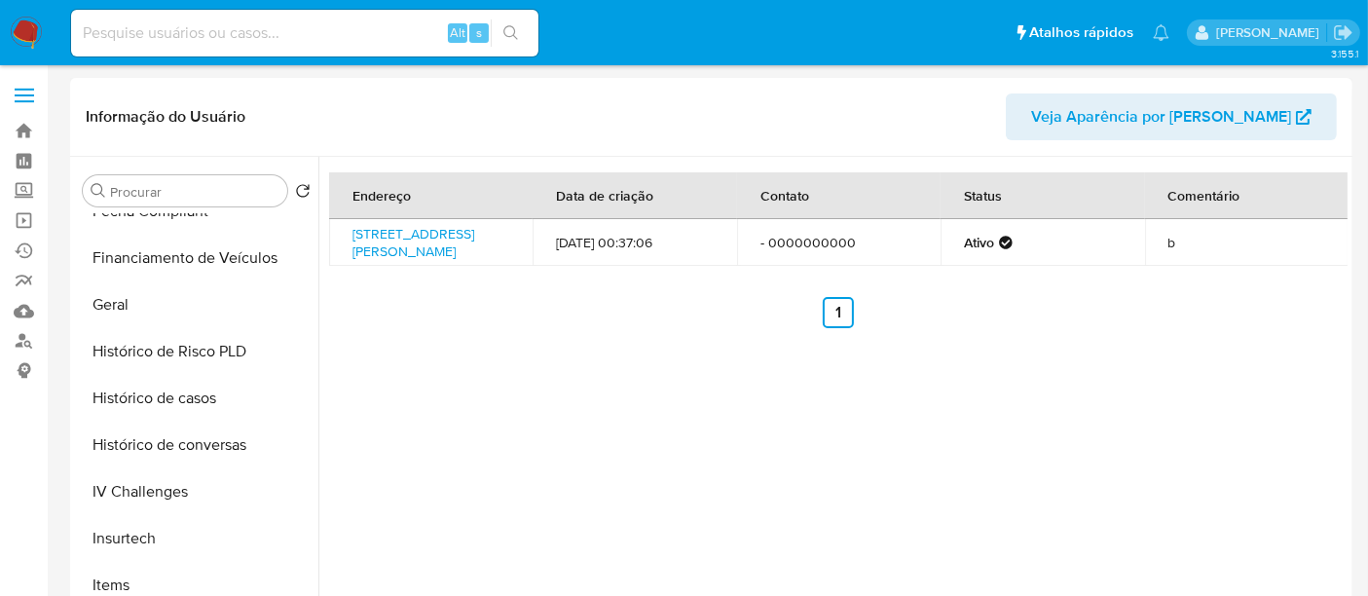
scroll to position [757, 0]
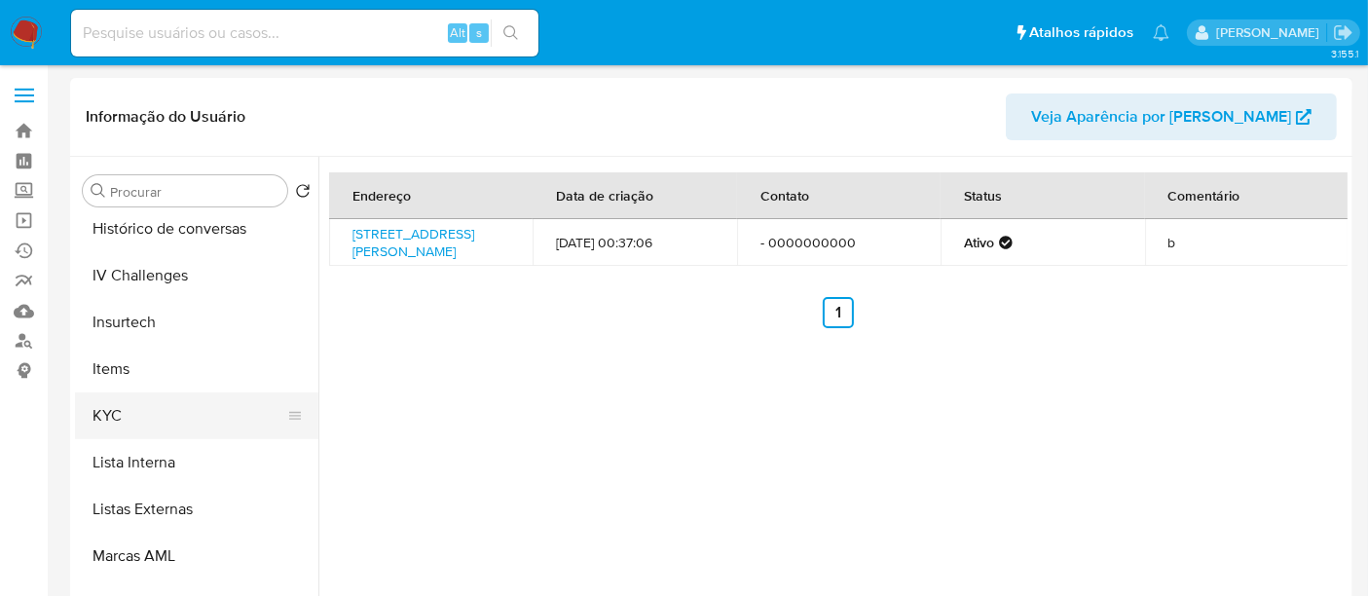
click at [108, 415] on button "KYC" at bounding box center [189, 415] width 228 height 47
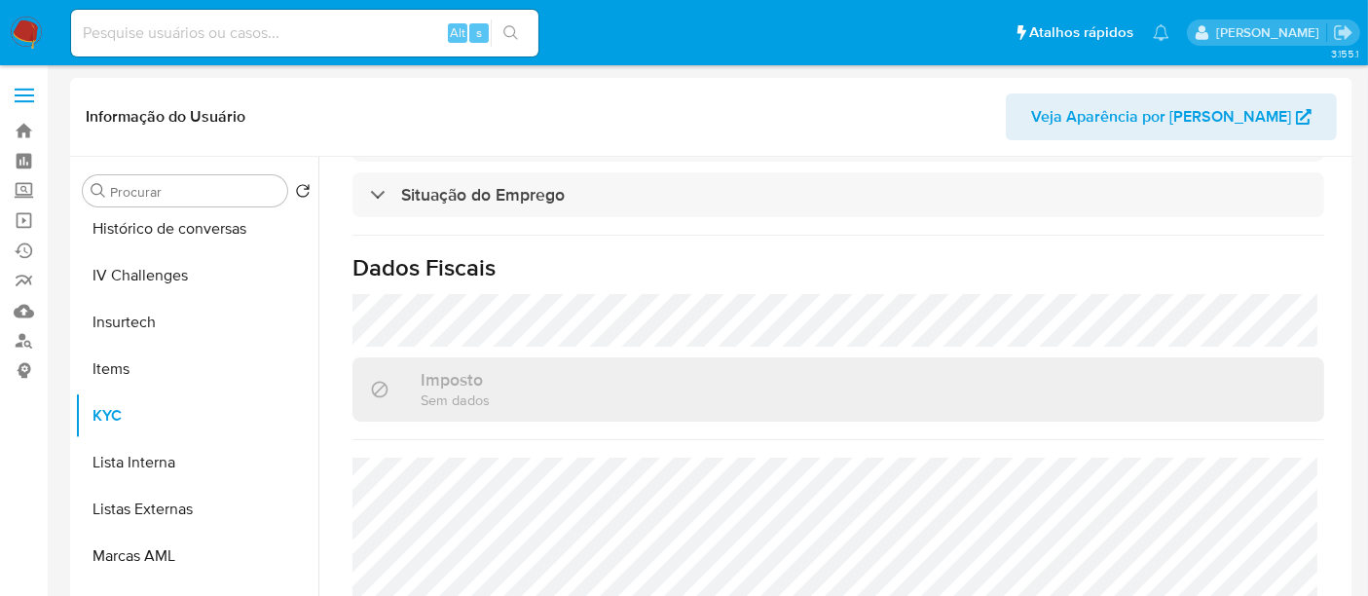
scroll to position [904, 0]
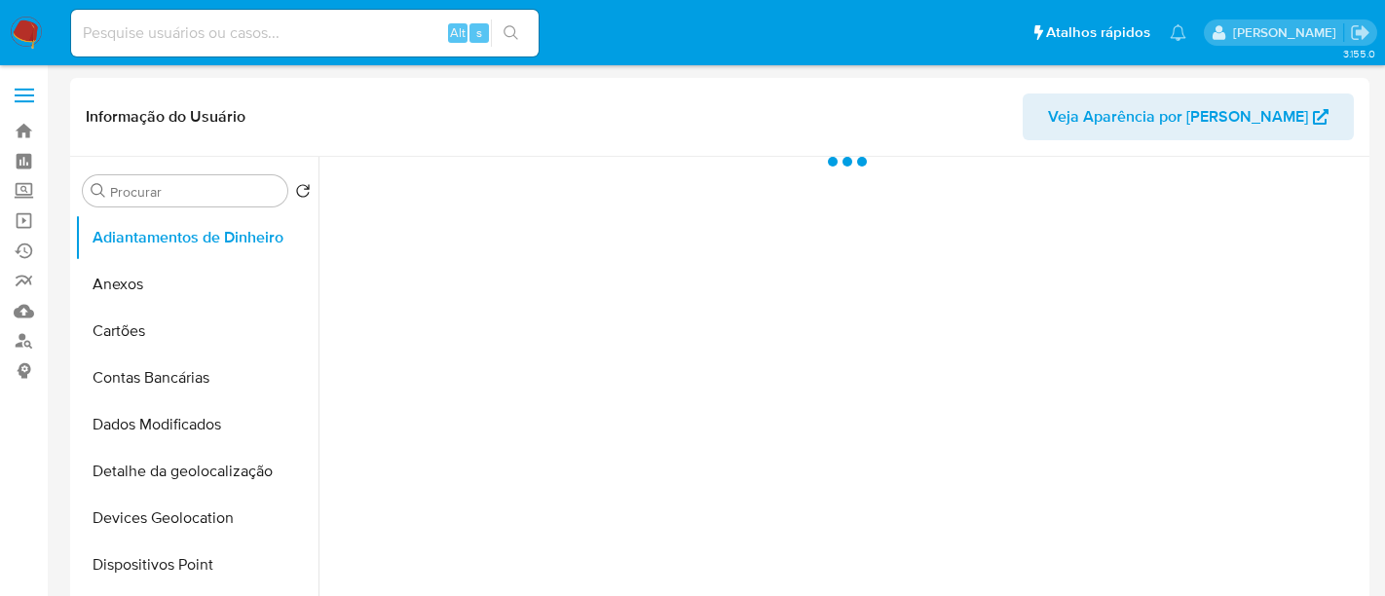
select select "10"
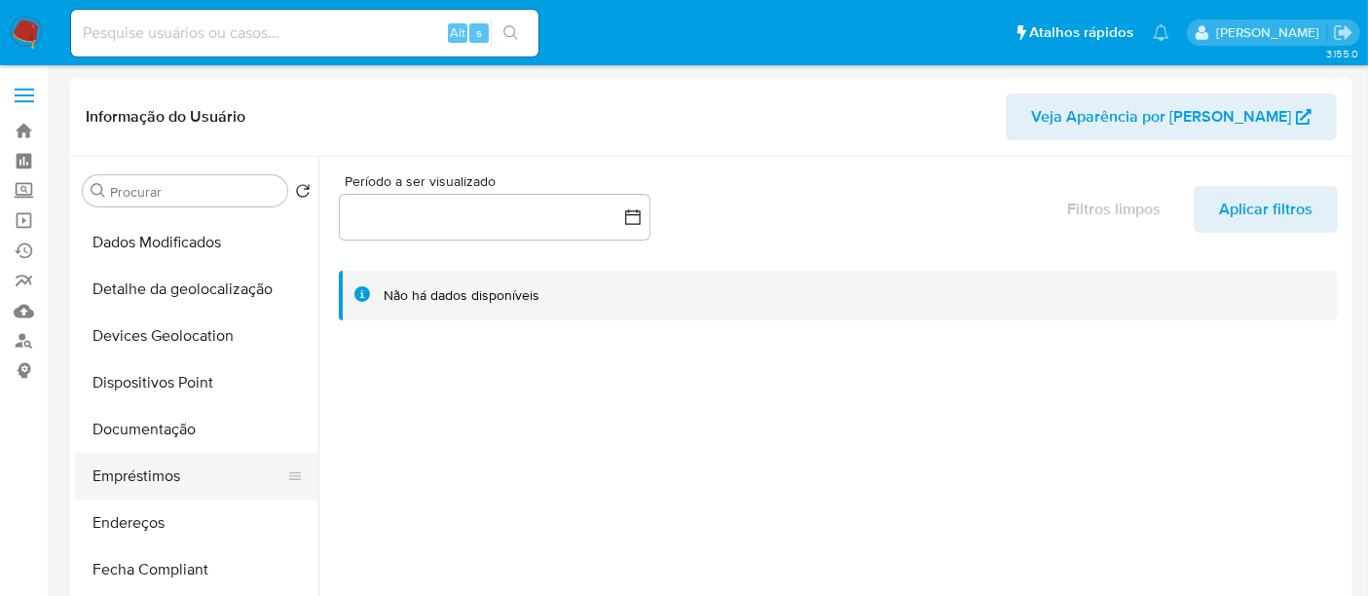
scroll to position [216, 0]
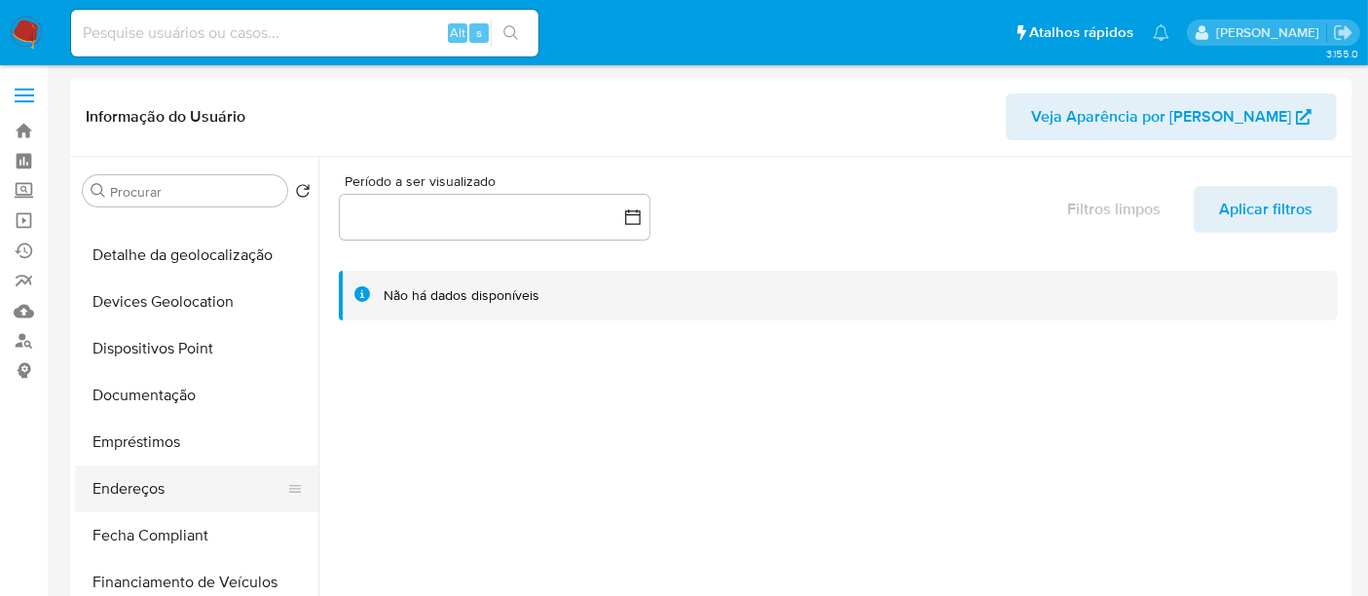
click at [145, 491] on button "Endereços" at bounding box center [189, 488] width 228 height 47
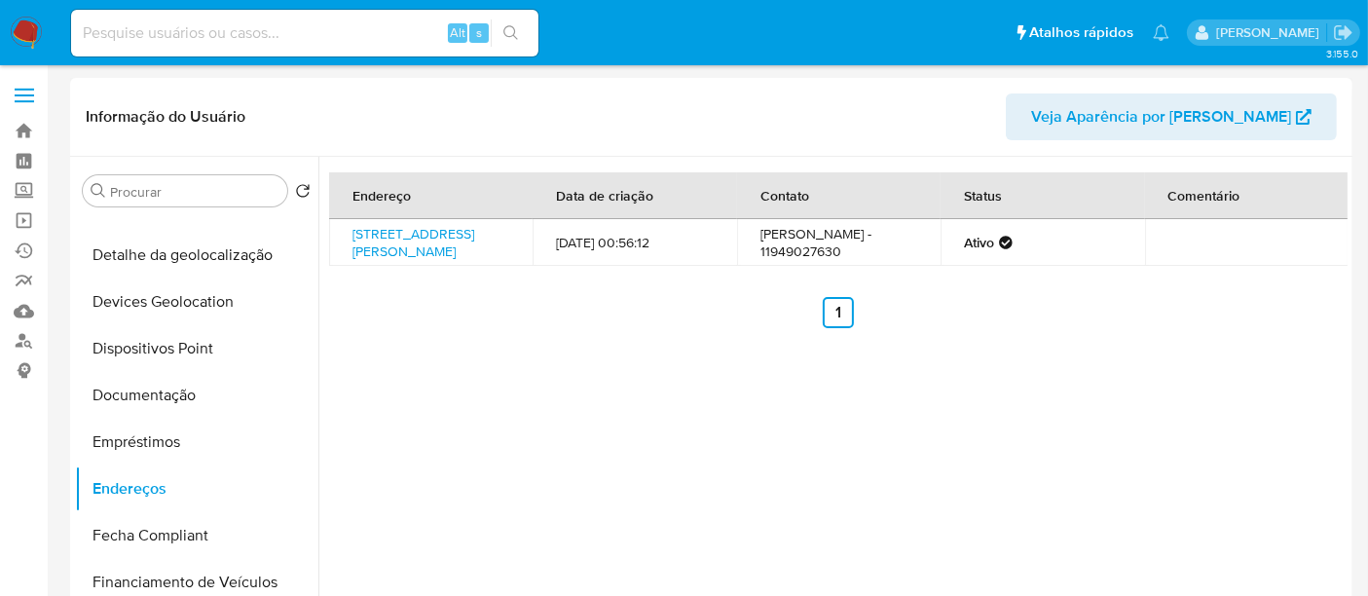
drag, startPoint x: 440, startPoint y: 279, endPoint x: 347, endPoint y: 232, distance: 104.9
click at [347, 232] on td "[STREET_ADDRESS][PERSON_NAME]" at bounding box center [430, 242] width 203 height 47
copy link "[STREET_ADDRESS][PERSON_NAME]"
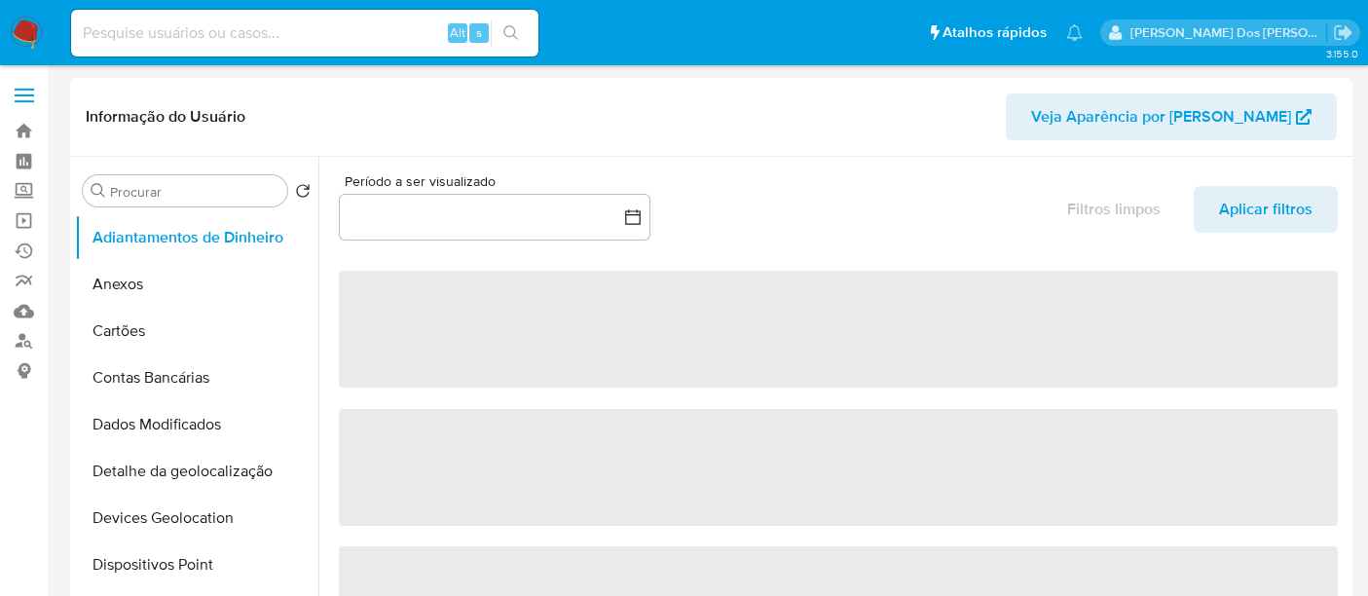
select select "10"
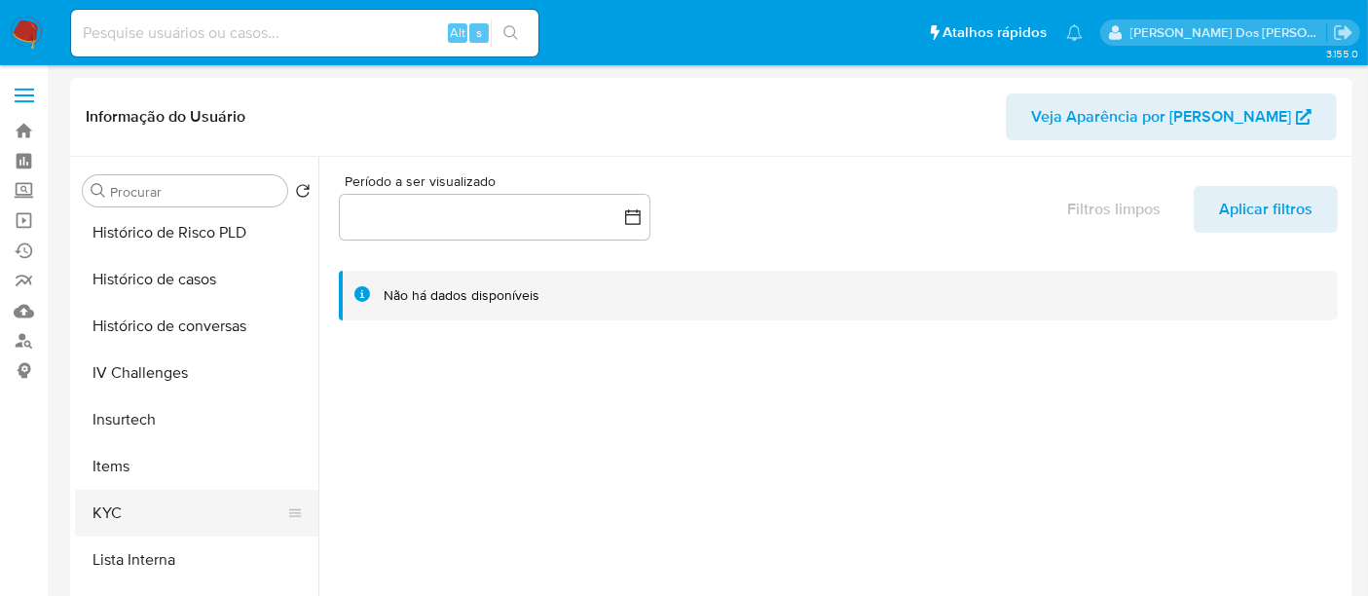
scroll to position [757, 0]
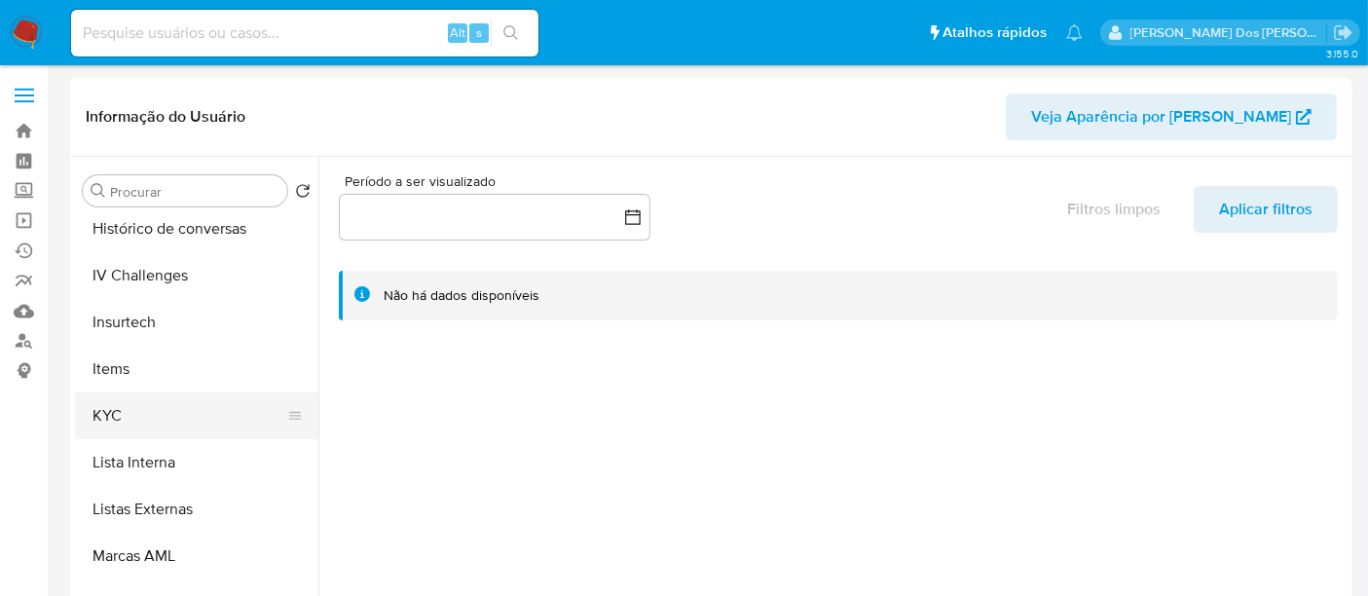
click at [119, 413] on button "KYC" at bounding box center [189, 415] width 228 height 47
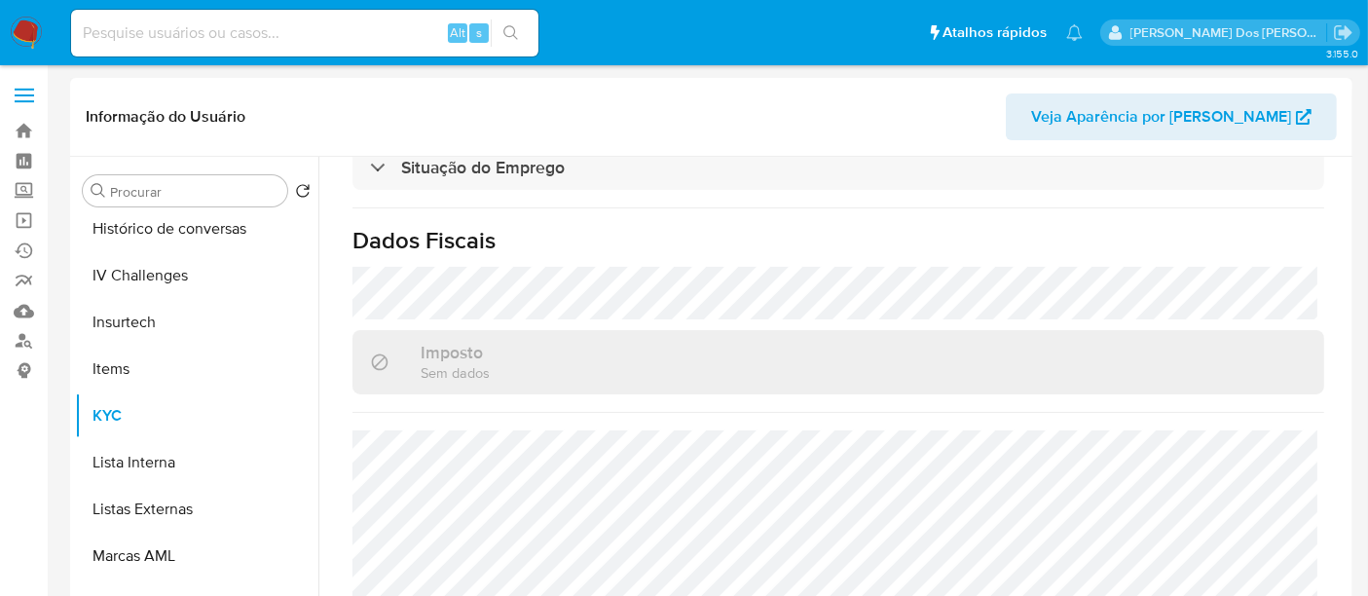
scroll to position [108, 0]
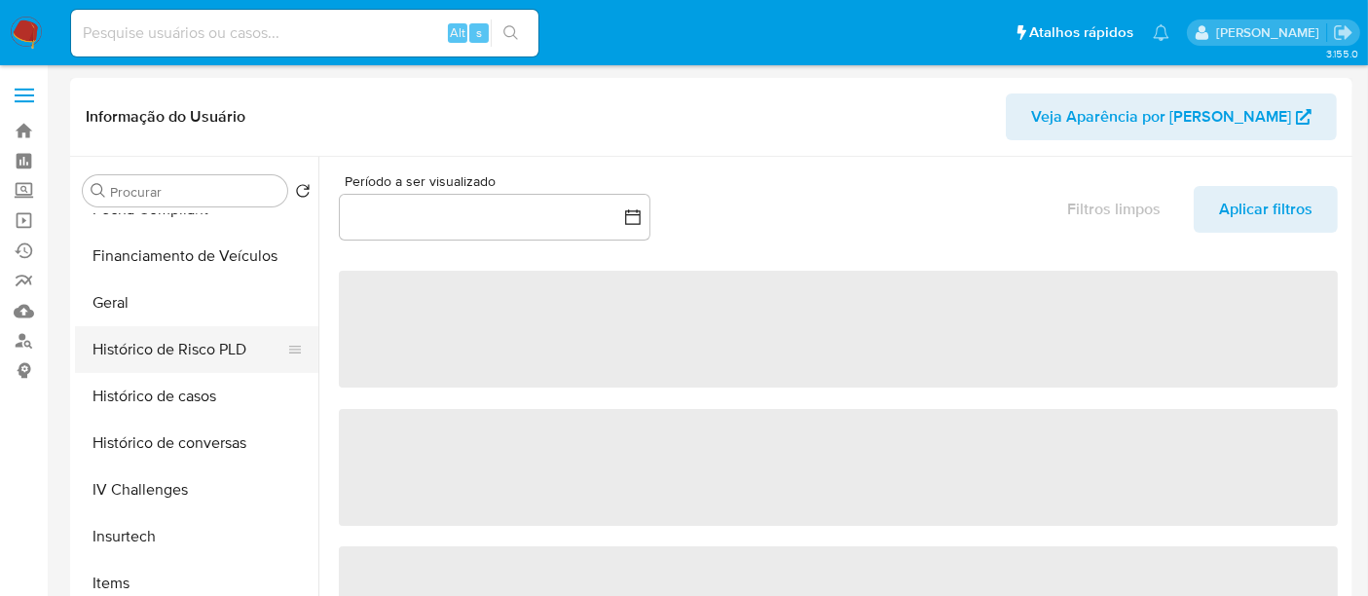
scroll to position [648, 0]
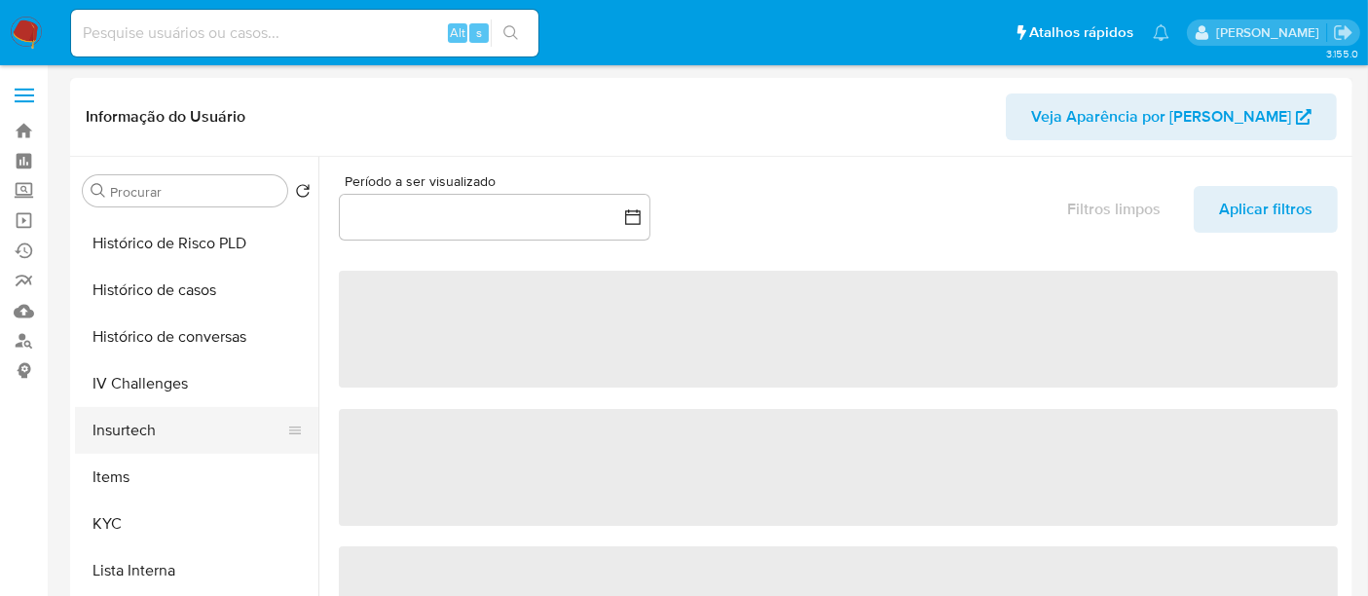
select select "10"
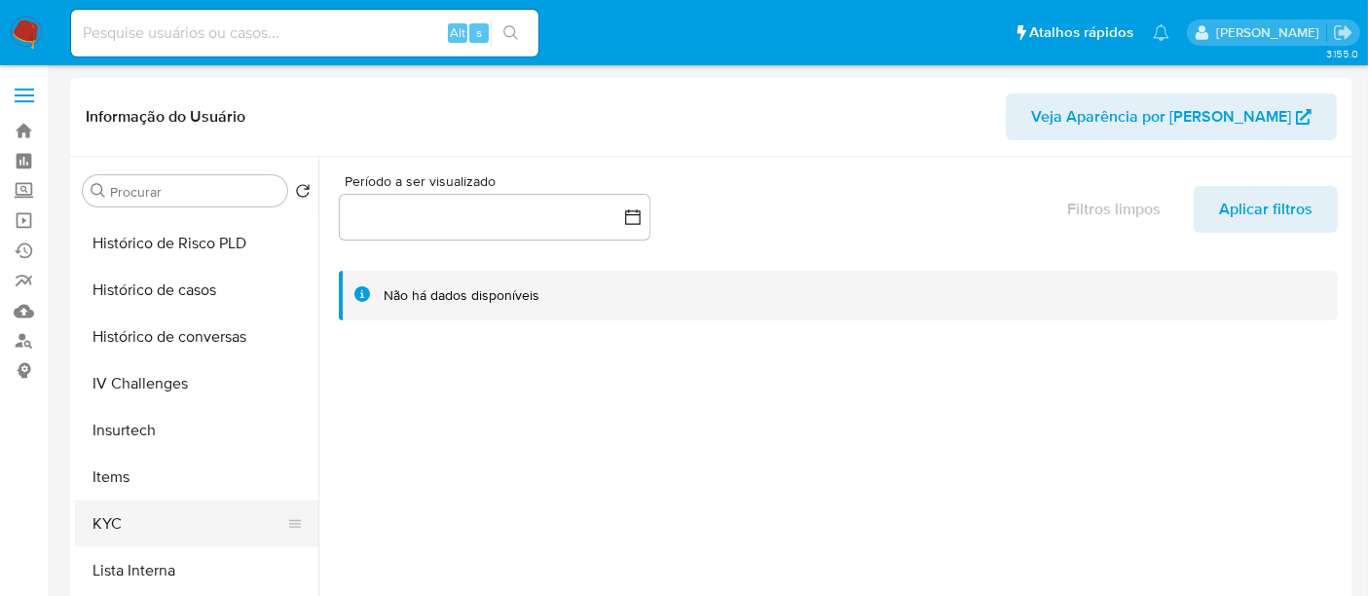
click at [114, 518] on button "KYC" at bounding box center [189, 523] width 228 height 47
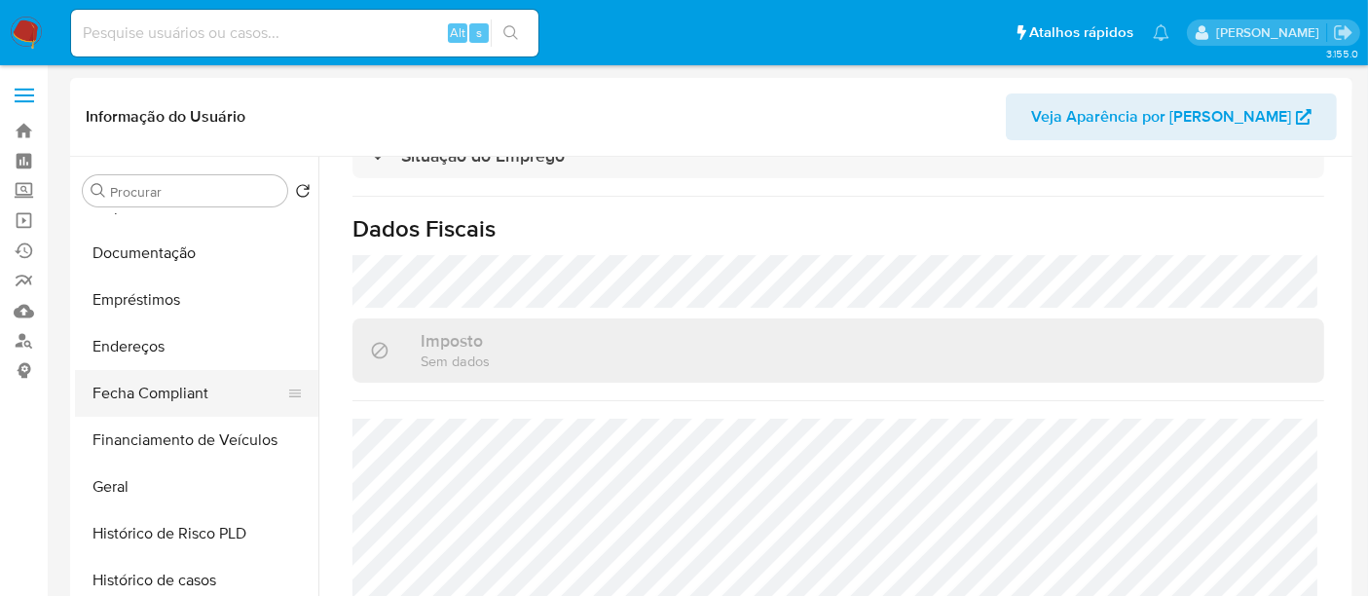
scroll to position [324, 0]
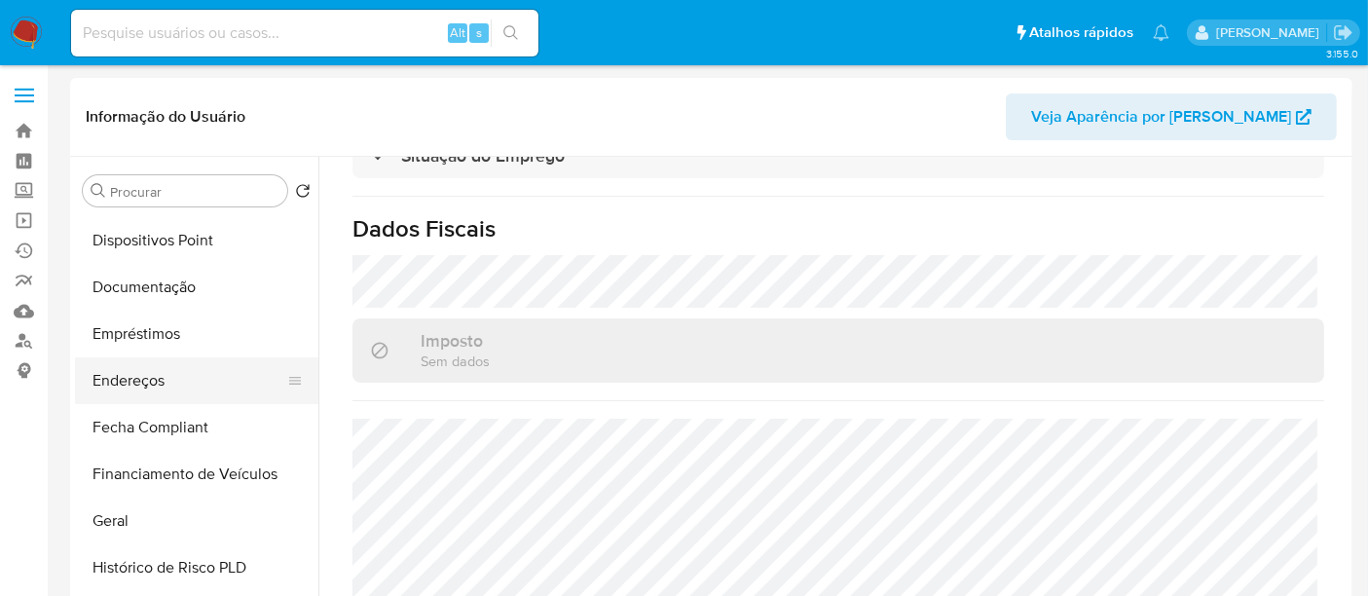
click at [134, 382] on button "Endereços" at bounding box center [189, 380] width 228 height 47
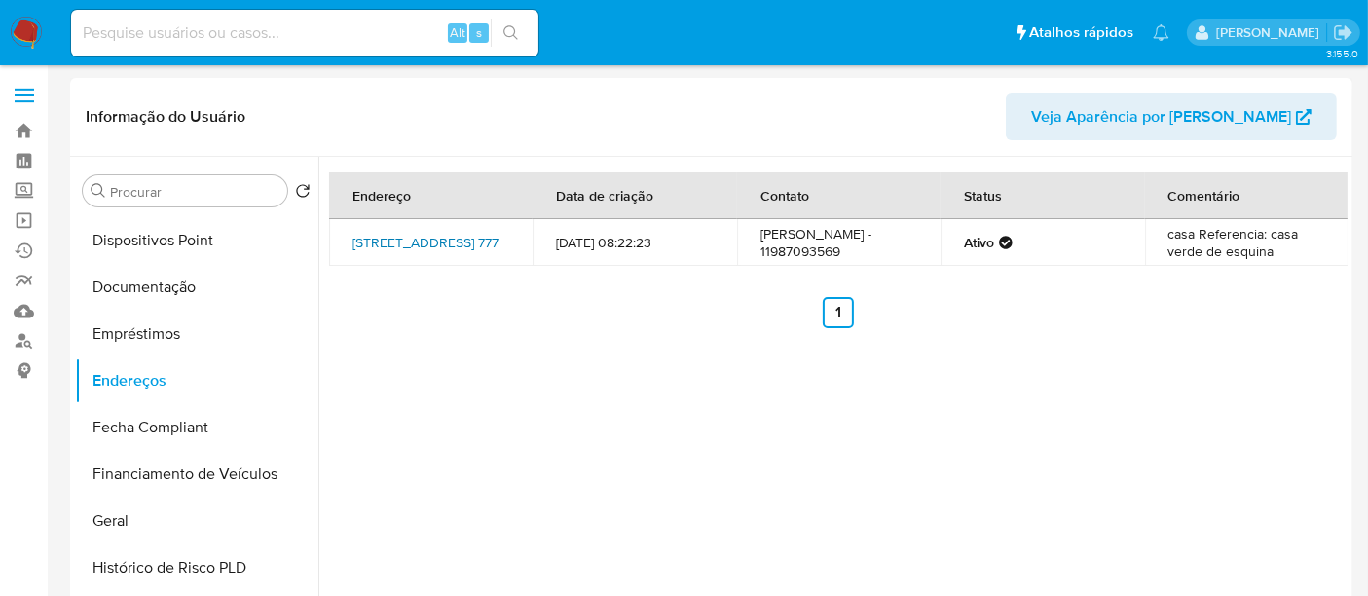
drag, startPoint x: 373, startPoint y: 231, endPoint x: 414, endPoint y: 265, distance: 53.2
click at [414, 265] on td "[STREET_ADDRESS] 777" at bounding box center [430, 242] width 203 height 47
copy link "[STREET_ADDRESS],"
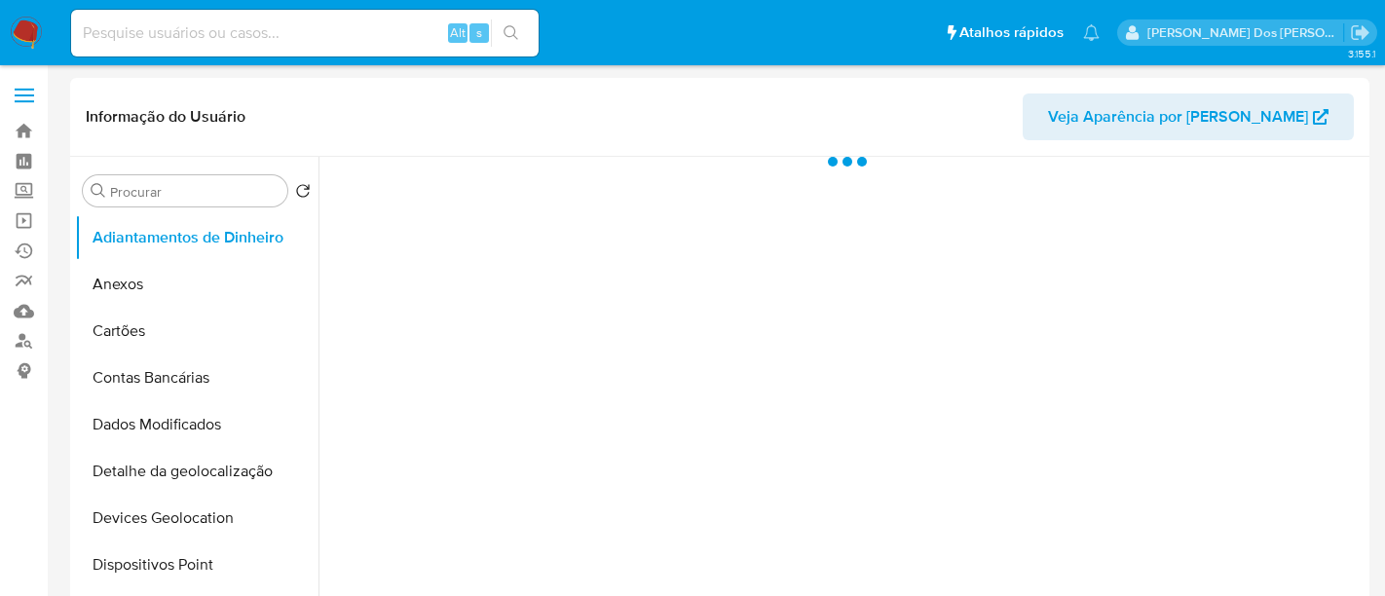
select select "10"
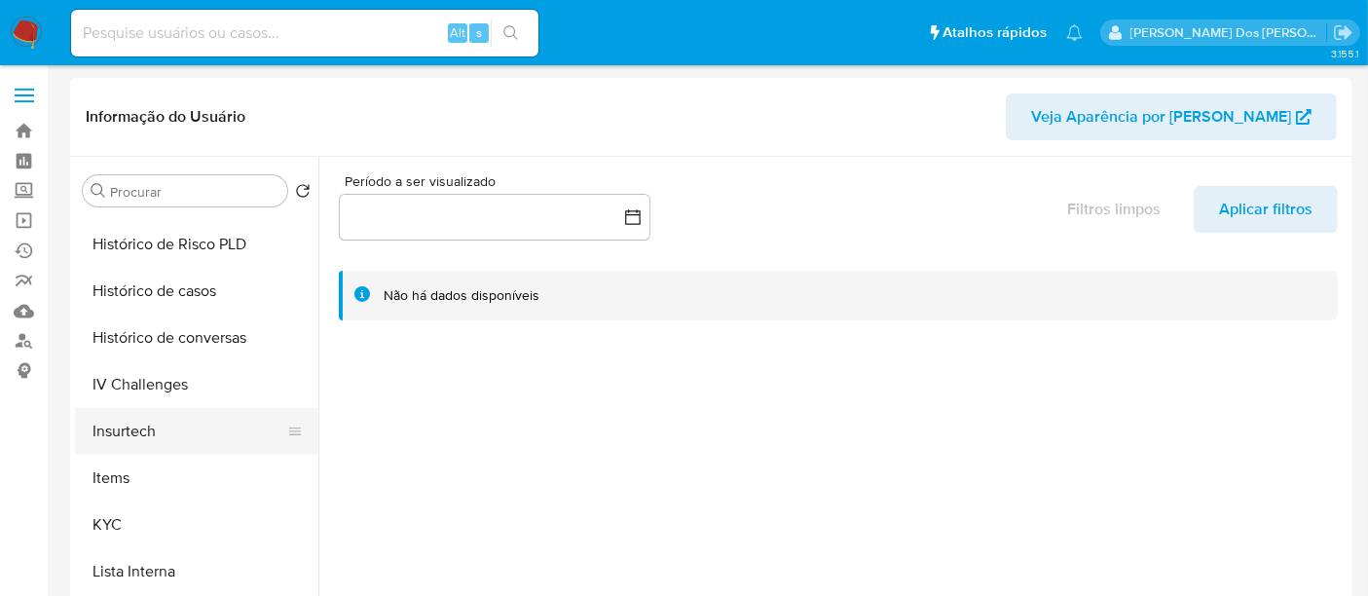
scroll to position [648, 0]
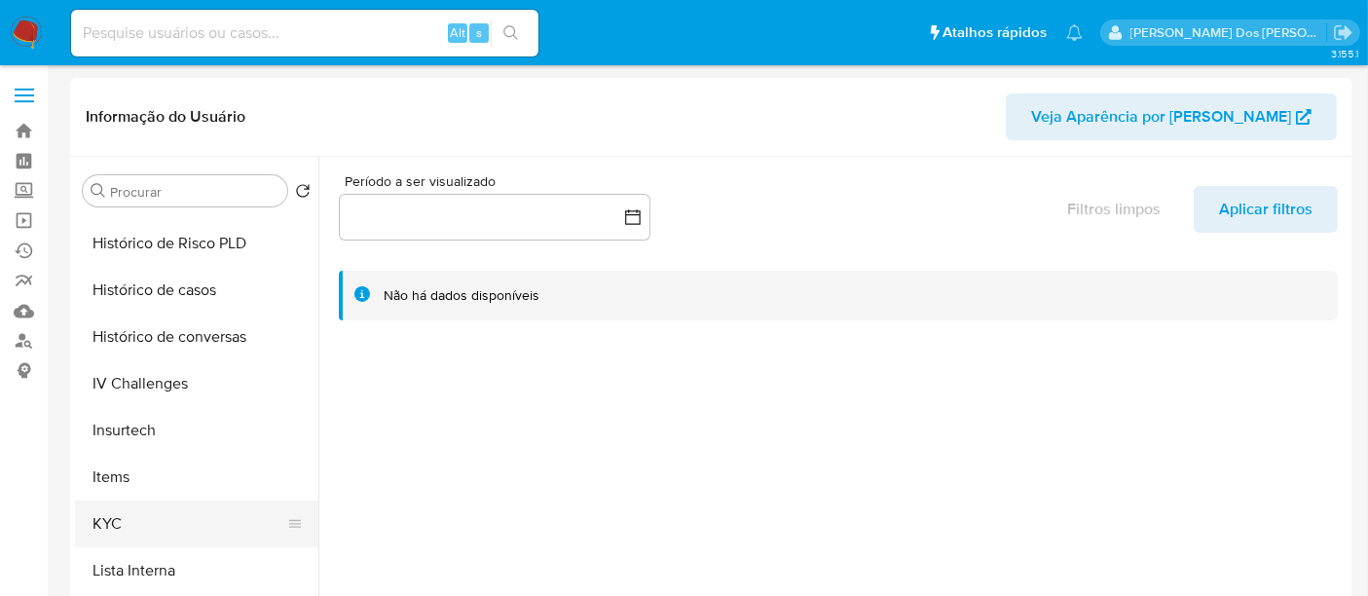
click at [102, 510] on button "KYC" at bounding box center [189, 523] width 228 height 47
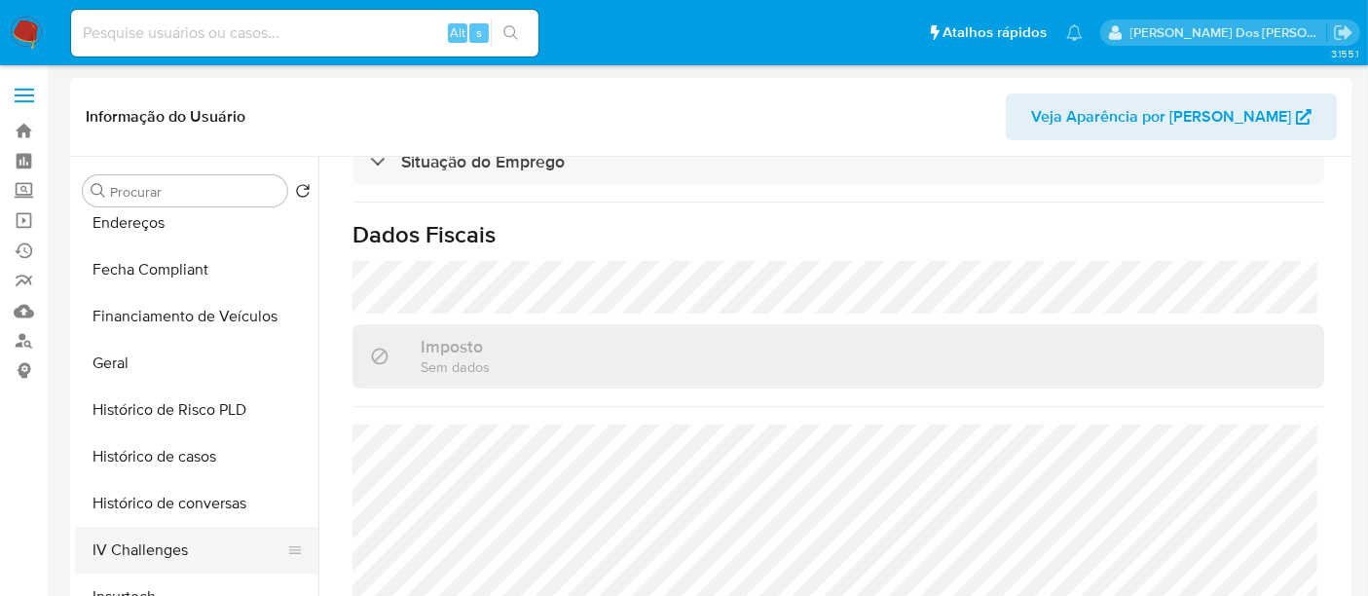
scroll to position [432, 0]
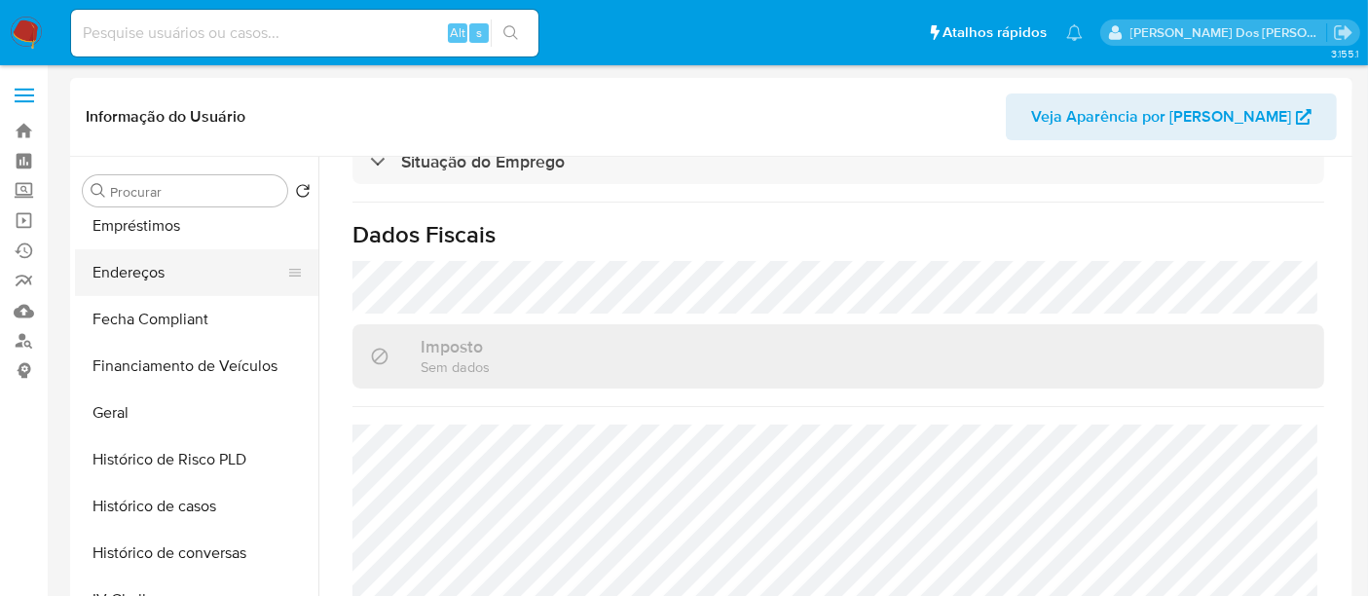
click at [141, 270] on button "Endereços" at bounding box center [189, 272] width 228 height 47
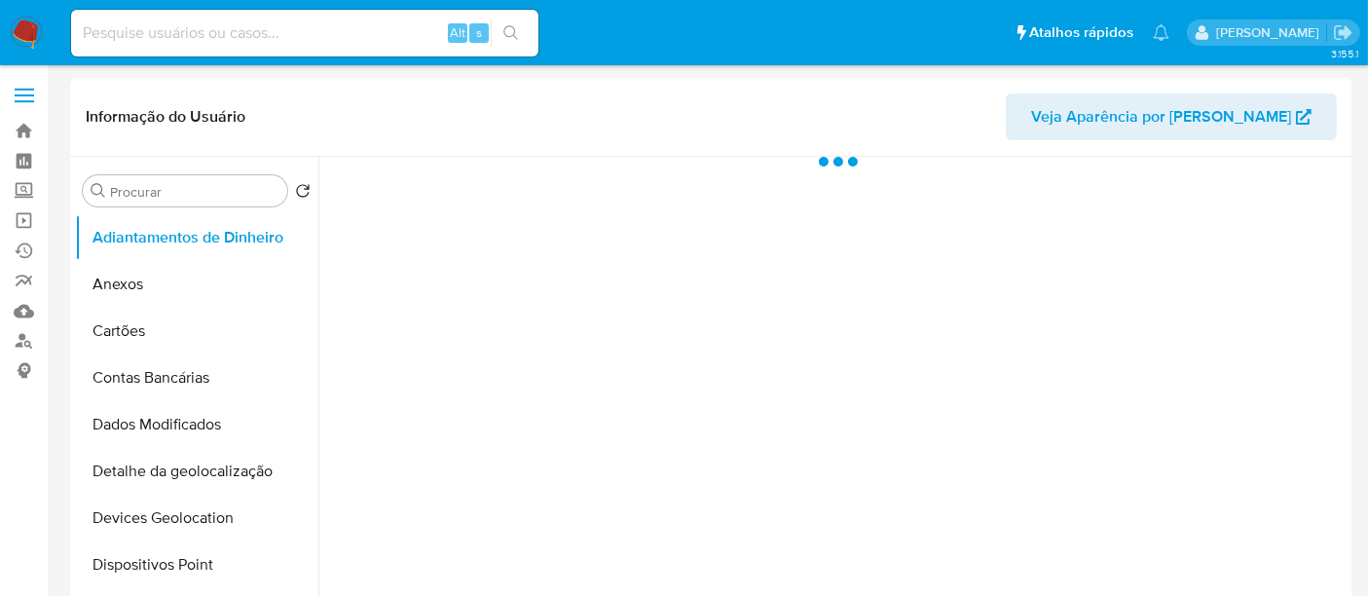
select select "10"
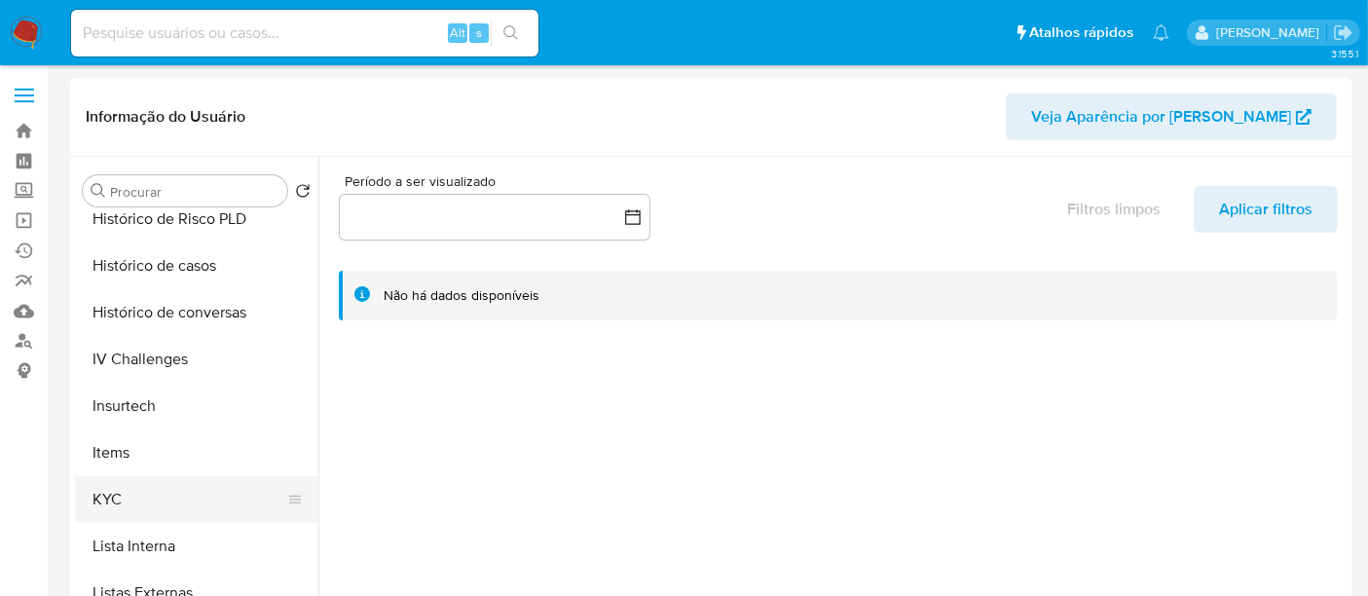
scroll to position [757, 0]
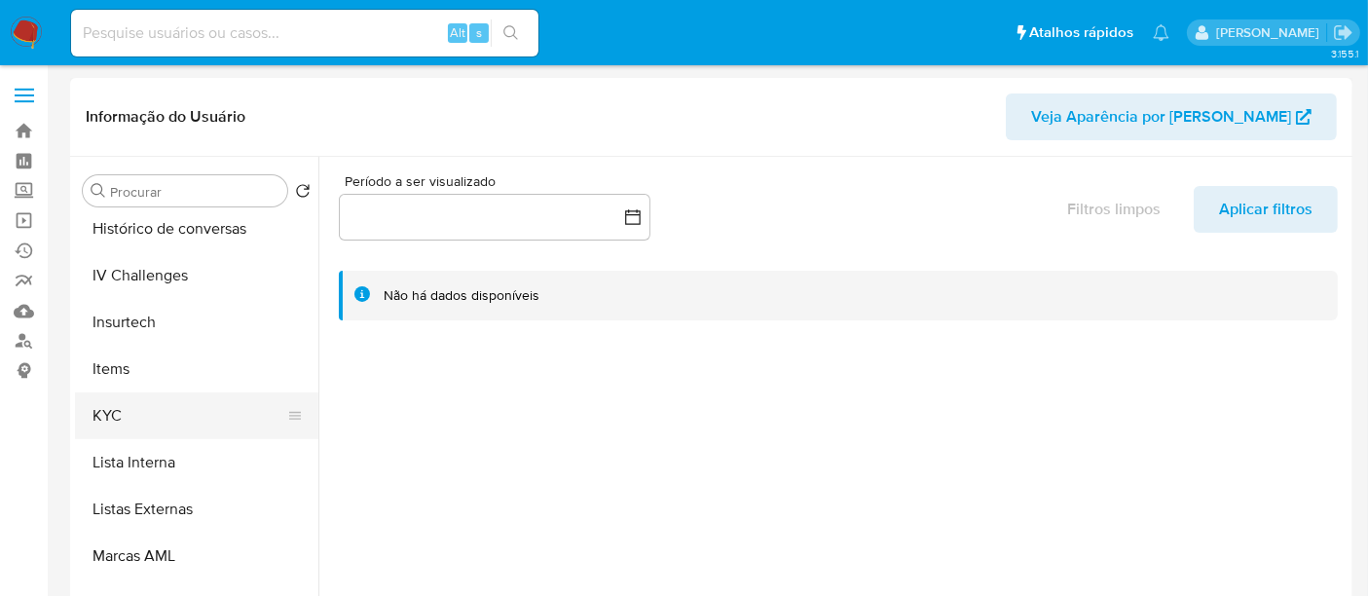
click at [106, 414] on button "KYC" at bounding box center [189, 415] width 228 height 47
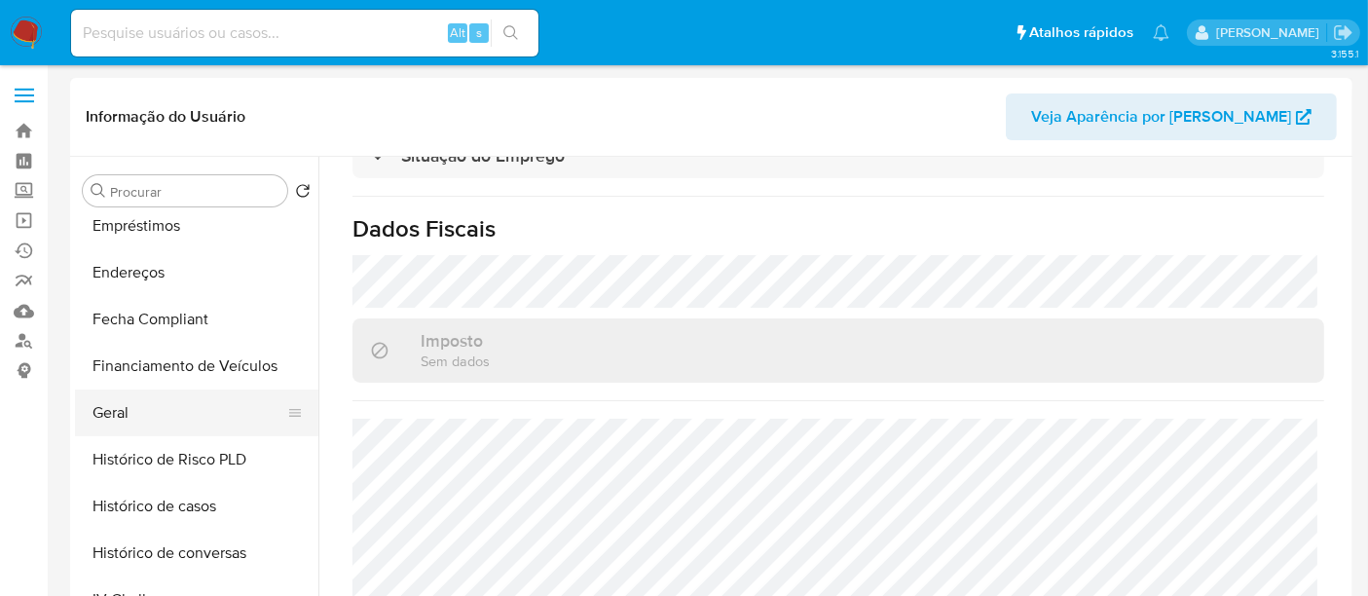
scroll to position [324, 0]
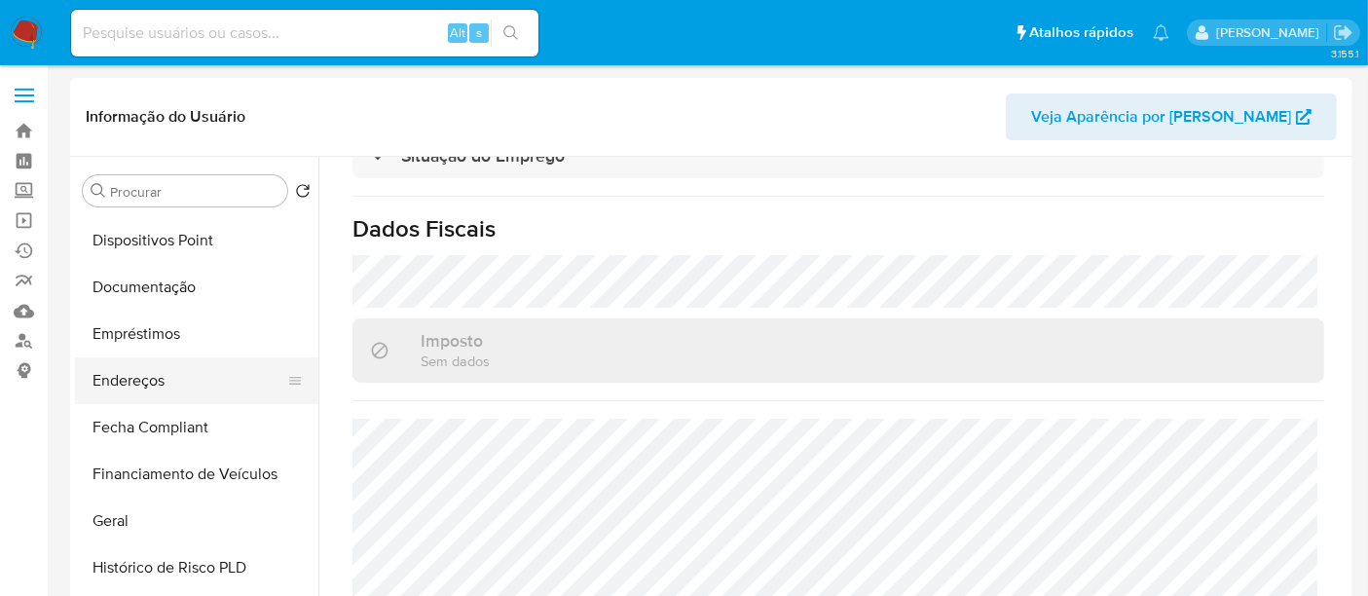
click at [150, 384] on button "Endereços" at bounding box center [189, 380] width 228 height 47
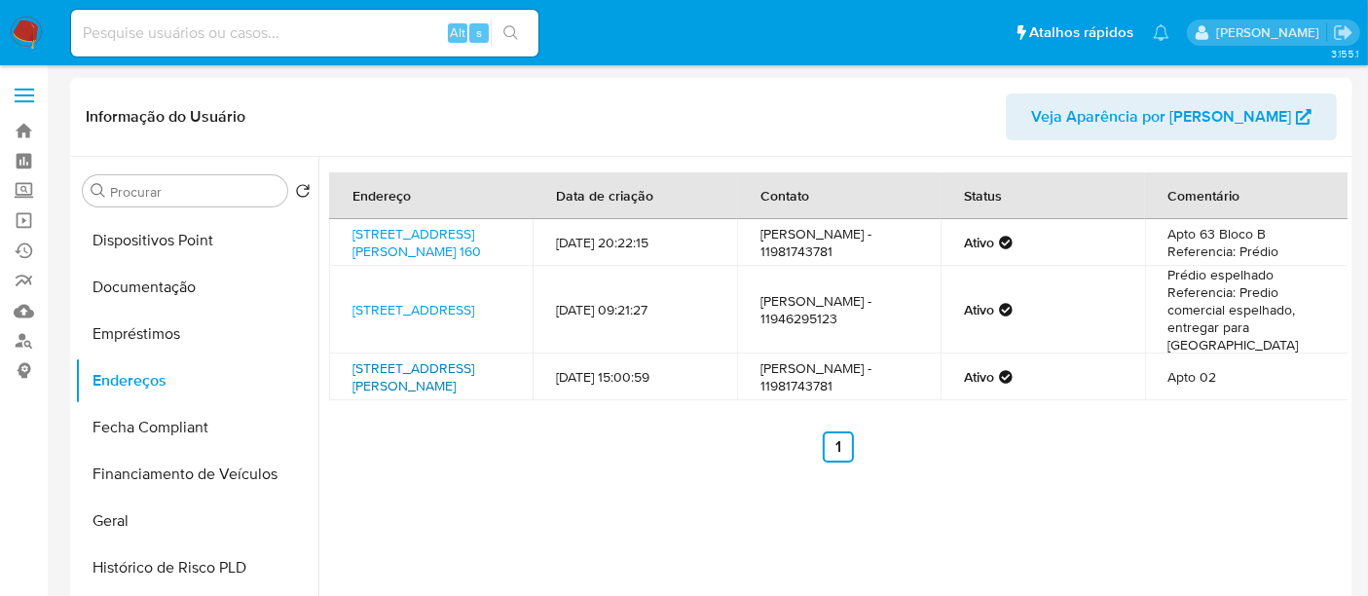
drag, startPoint x: 342, startPoint y: 368, endPoint x: 439, endPoint y: 388, distance: 99.5
click at [437, 389] on td "[STREET_ADDRESS][PERSON_NAME]" at bounding box center [430, 376] width 203 height 47
copy link "[STREET_ADDRESS][PERSON_NAME]"
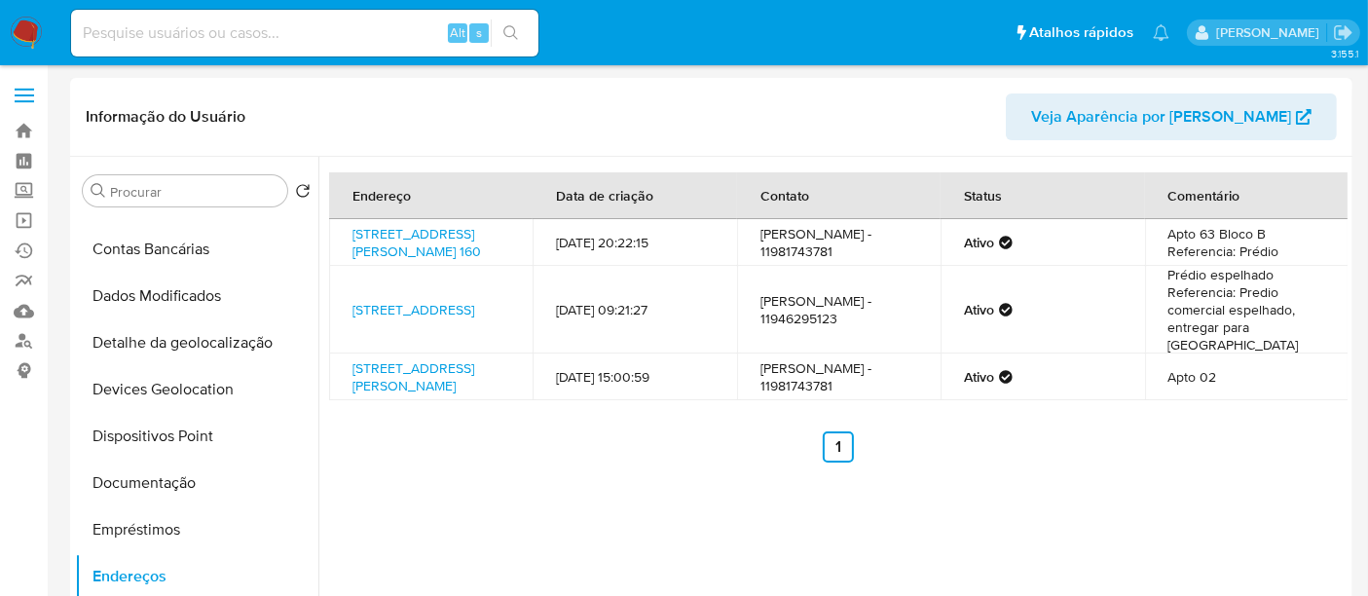
scroll to position [108, 0]
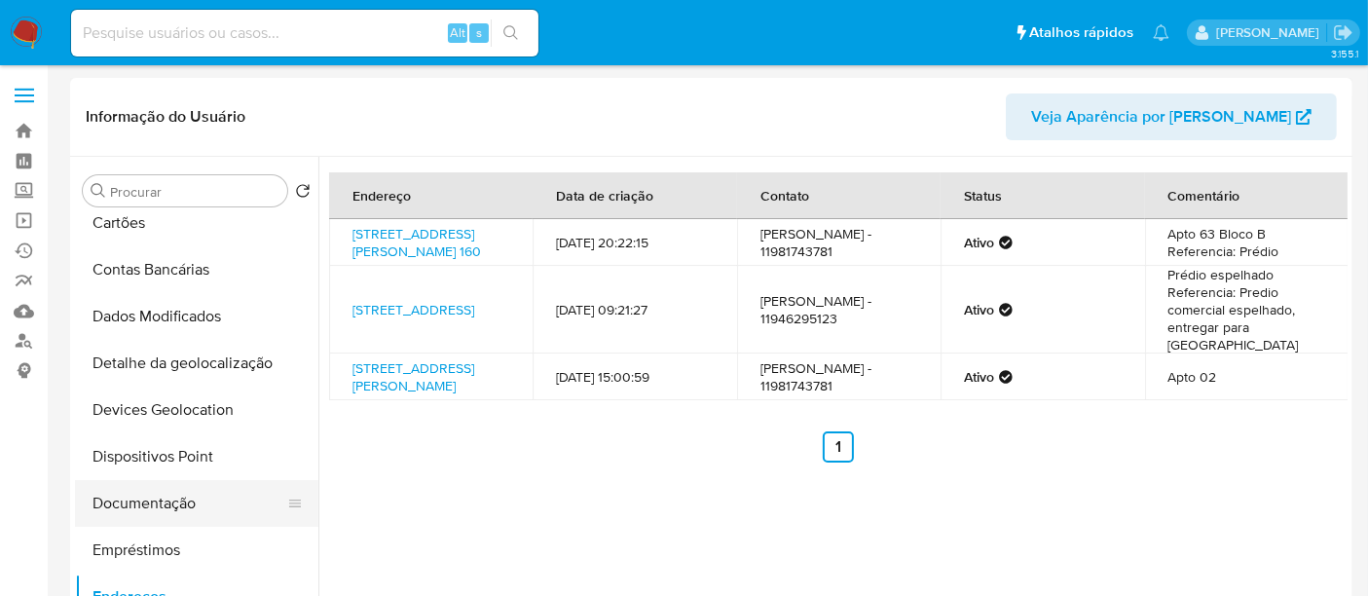
click at [156, 502] on button "Documentação" at bounding box center [189, 503] width 228 height 47
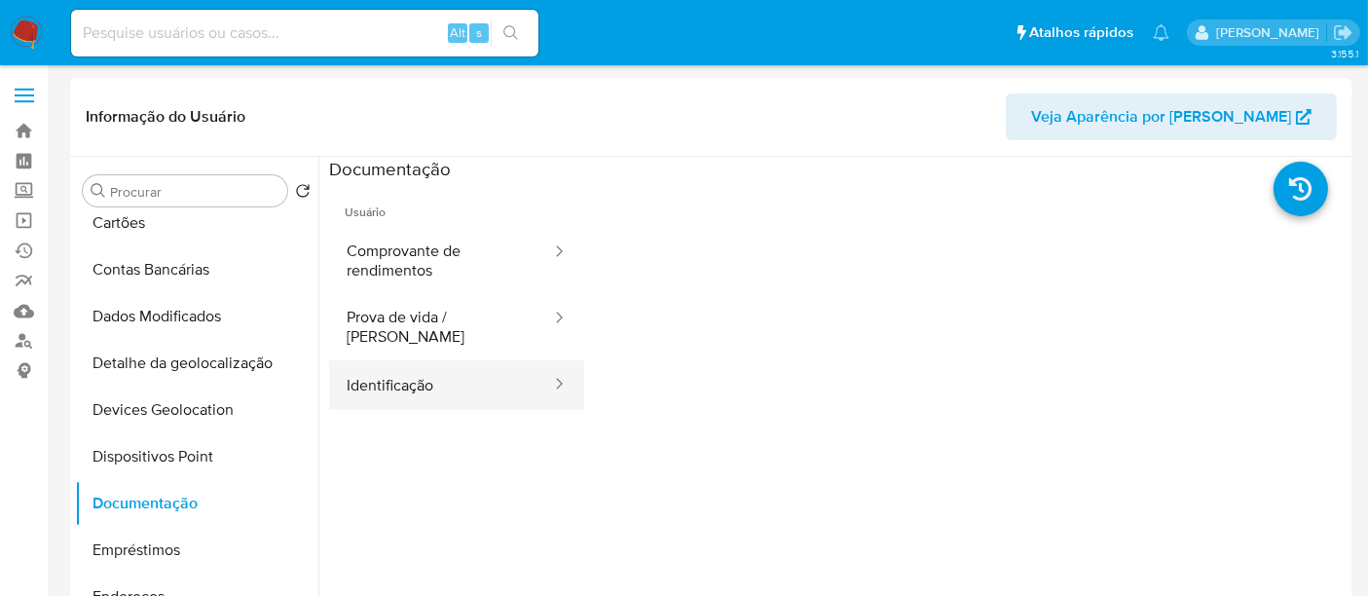
click at [381, 362] on button "Identificação" at bounding box center [441, 385] width 224 height 50
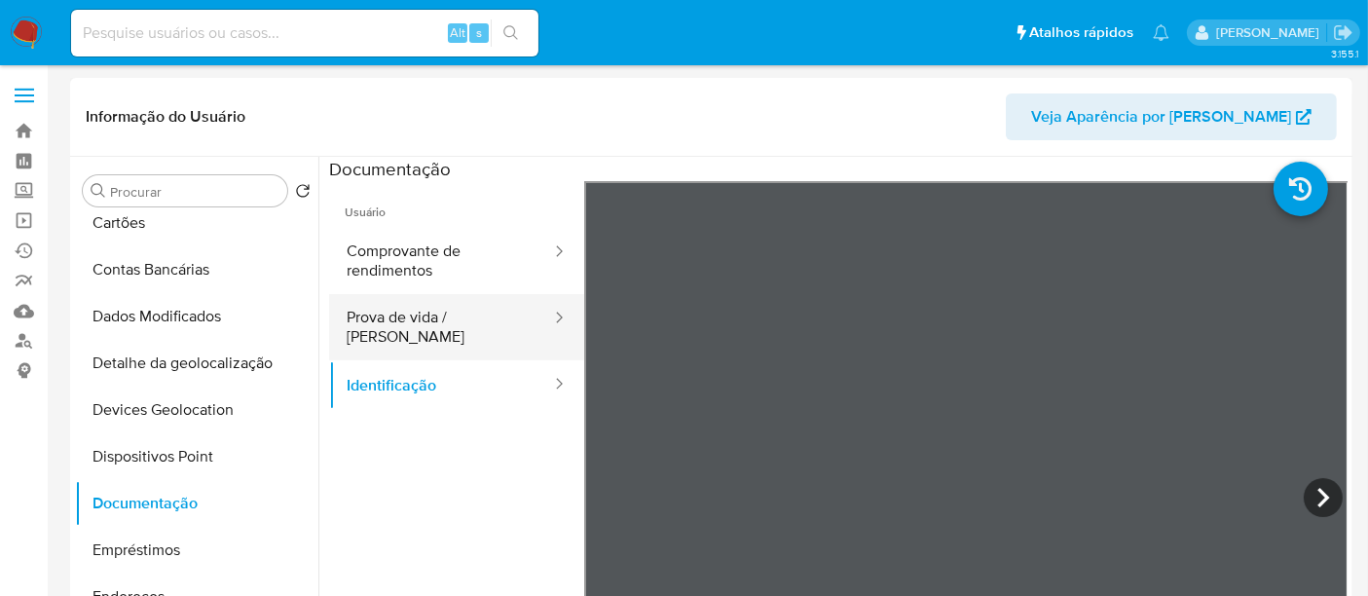
click at [478, 328] on button "Prova de vida / [PERSON_NAME]" at bounding box center [441, 327] width 224 height 66
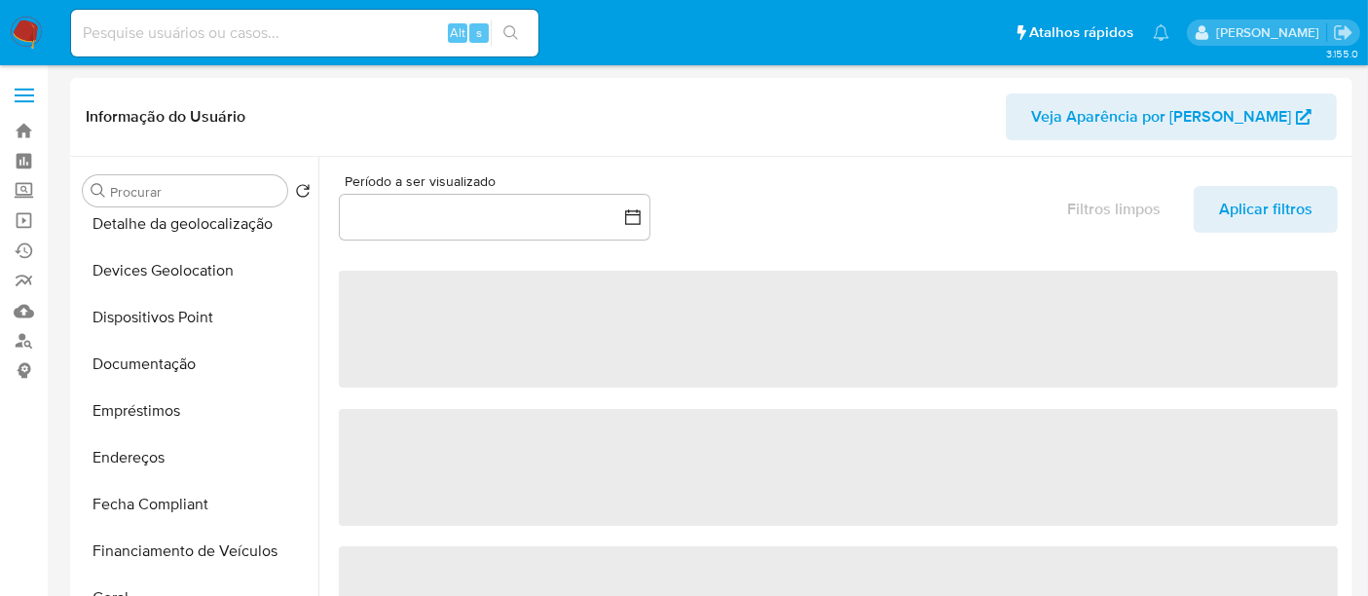
select select "10"
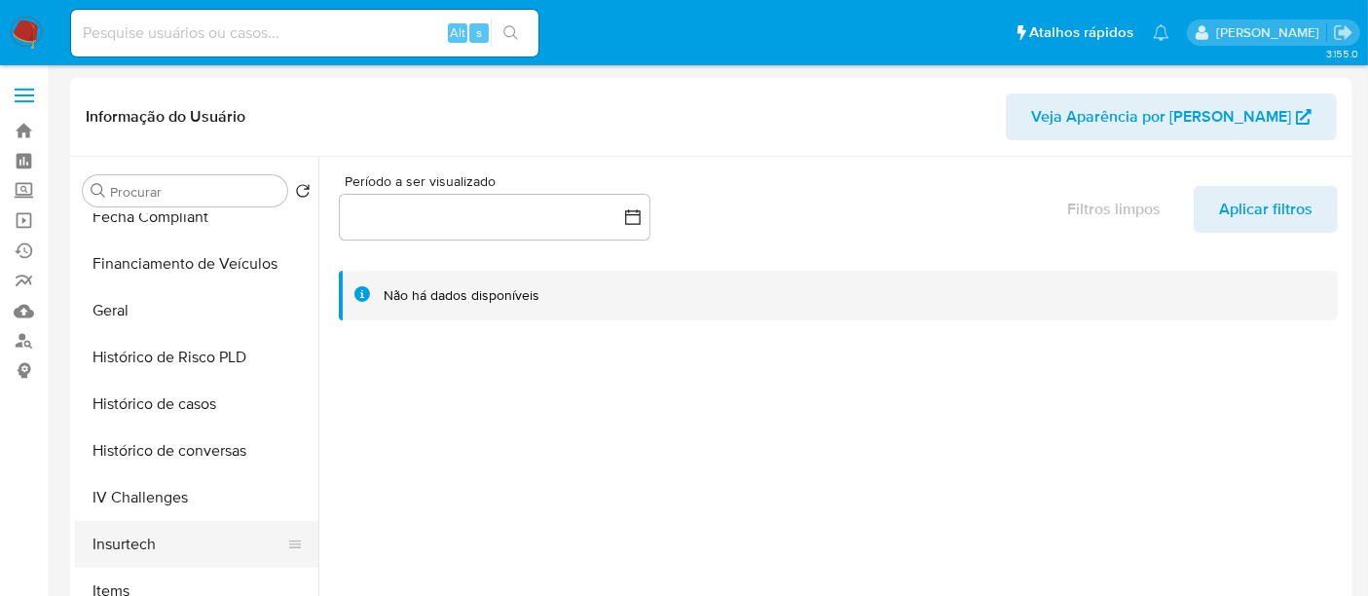
scroll to position [648, 0]
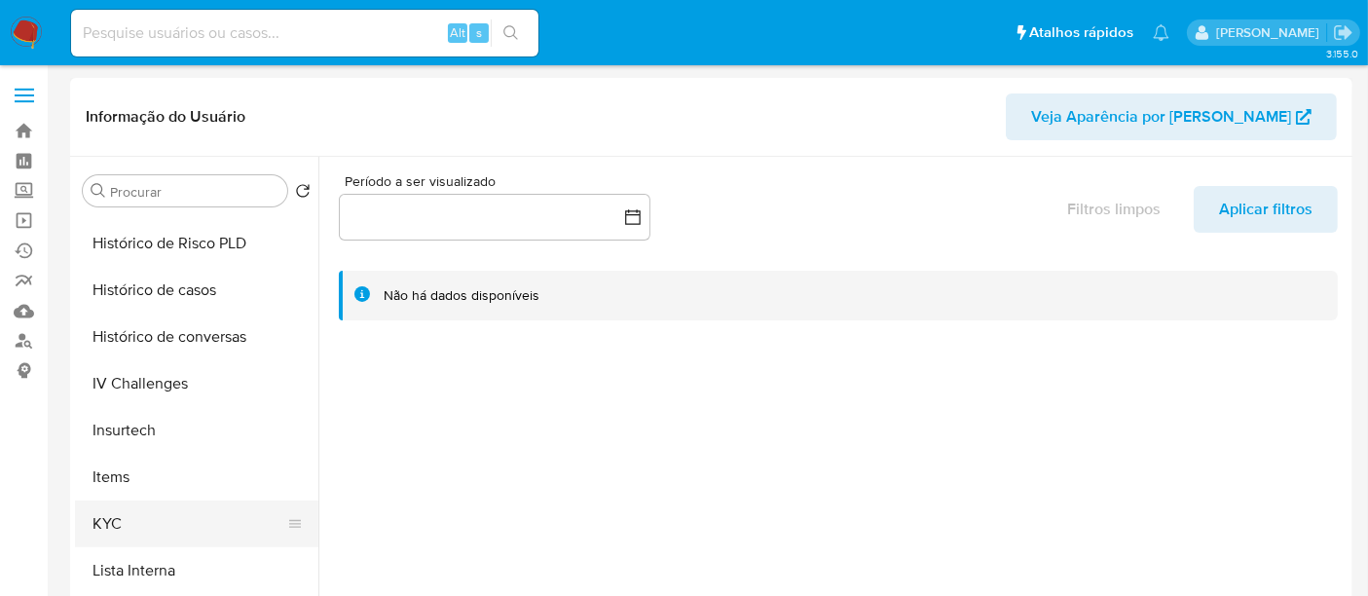
click at [111, 524] on button "KYC" at bounding box center [189, 523] width 228 height 47
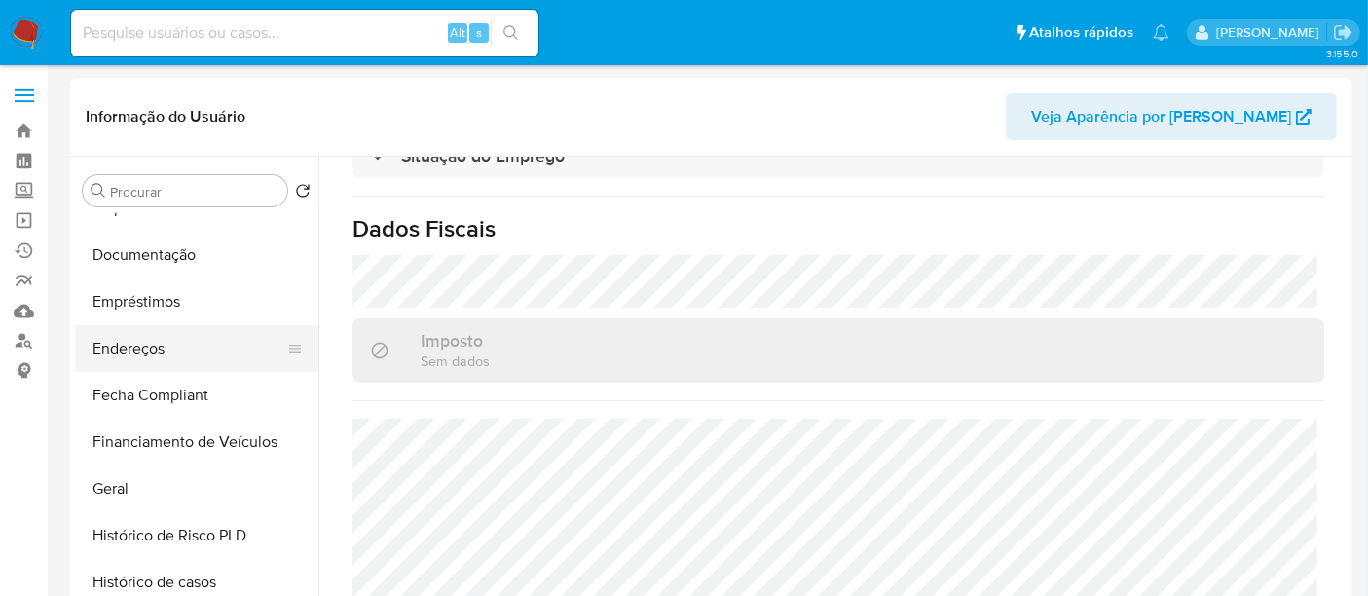
scroll to position [324, 0]
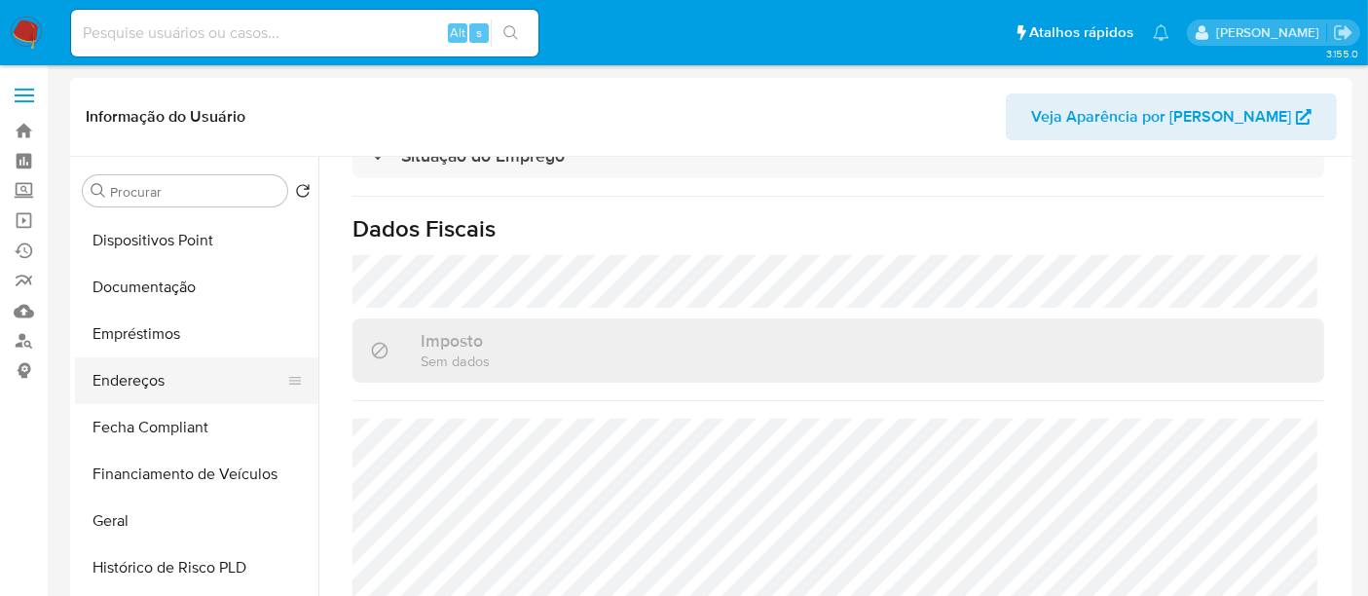
click at [157, 382] on button "Endereços" at bounding box center [189, 380] width 228 height 47
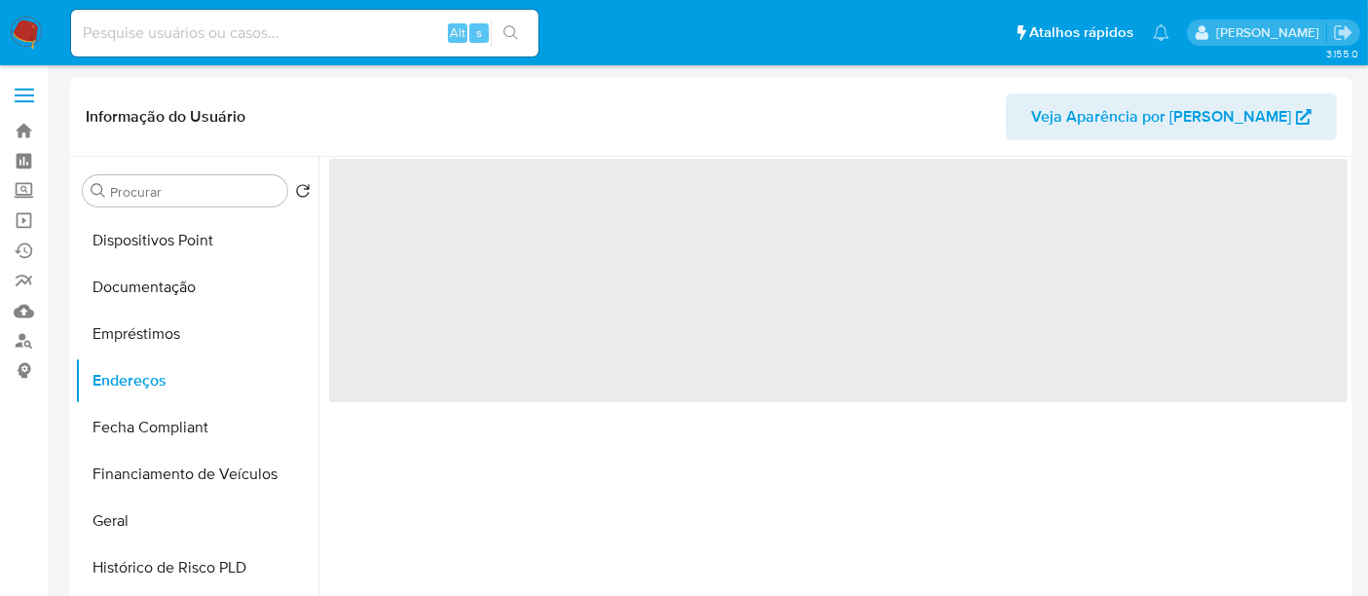
scroll to position [0, 0]
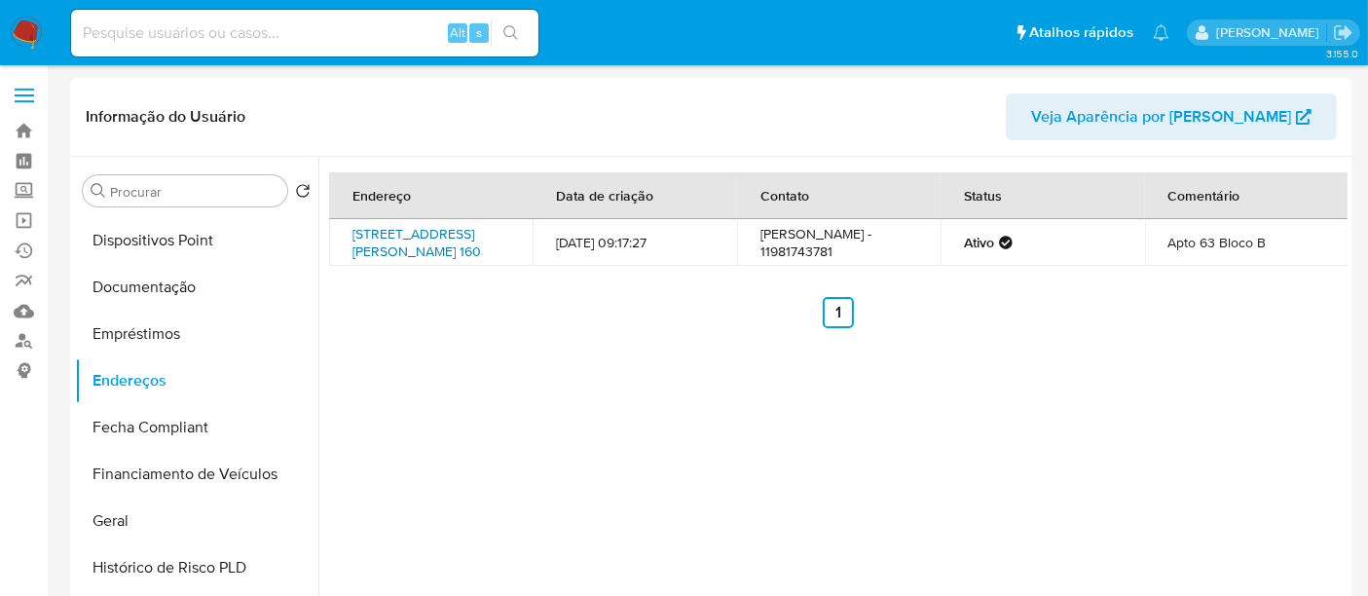
drag, startPoint x: 445, startPoint y: 276, endPoint x: 381, endPoint y: 260, distance: 66.1
click at [381, 260] on td "[STREET_ADDRESS][PERSON_NAME] 160" at bounding box center [430, 242] width 203 height 47
click at [435, 260] on link "[STREET_ADDRESS][PERSON_NAME] 160" at bounding box center [416, 242] width 129 height 37
drag, startPoint x: 446, startPoint y: 335, endPoint x: 436, endPoint y: 263, distance: 72.7
click at [447, 328] on ul "Anterior 1 Siguiente" at bounding box center [838, 312] width 1018 height 31
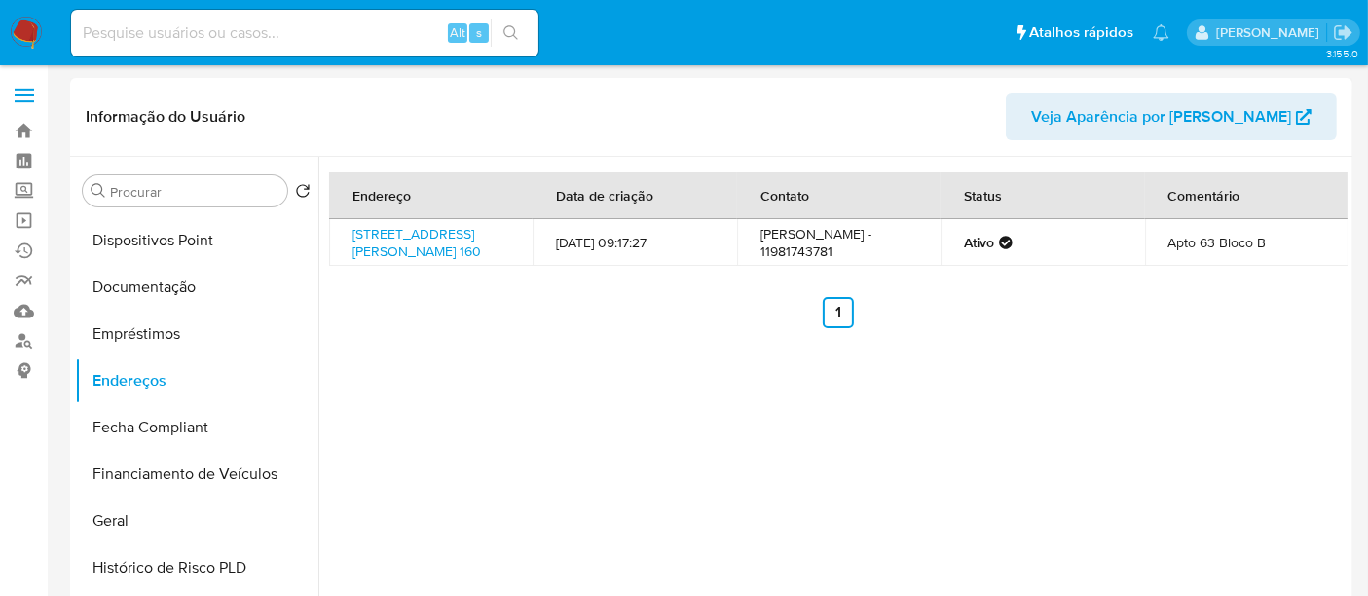
drag, startPoint x: 498, startPoint y: 243, endPoint x: 348, endPoint y: 228, distance: 150.7
click at [348, 228] on td "[STREET_ADDRESS][PERSON_NAME] 160" at bounding box center [430, 242] width 203 height 47
copy link "[STREET_ADDRESS][PERSON_NAME],"
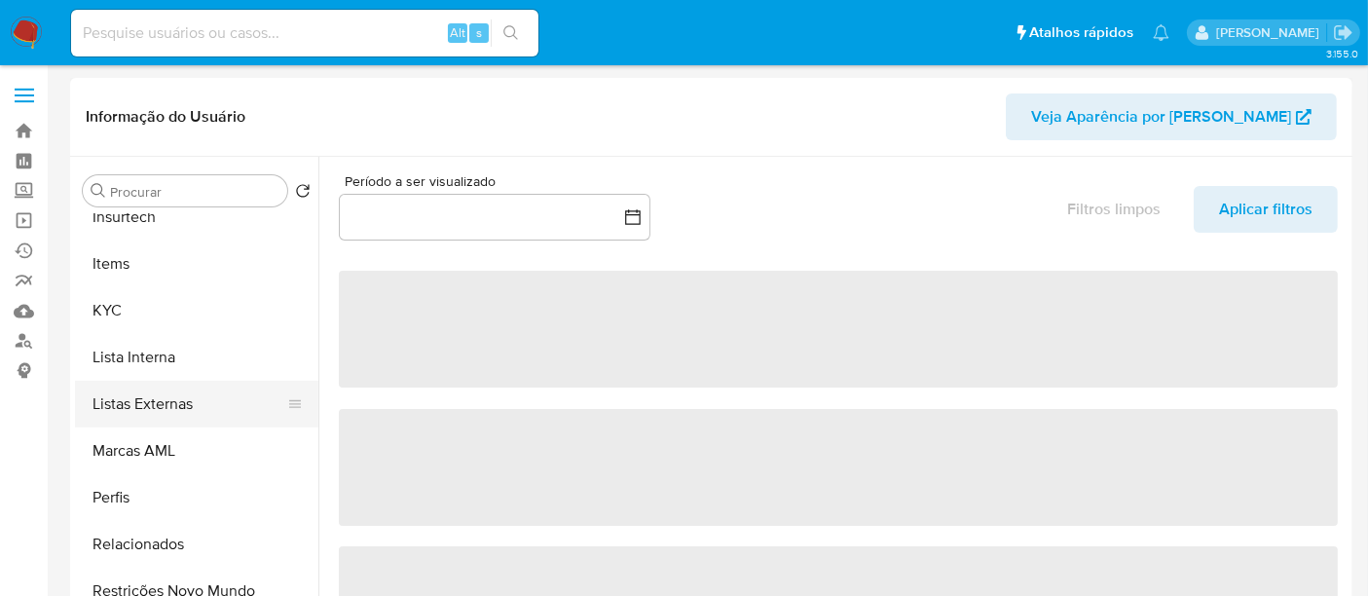
scroll to position [865, 0]
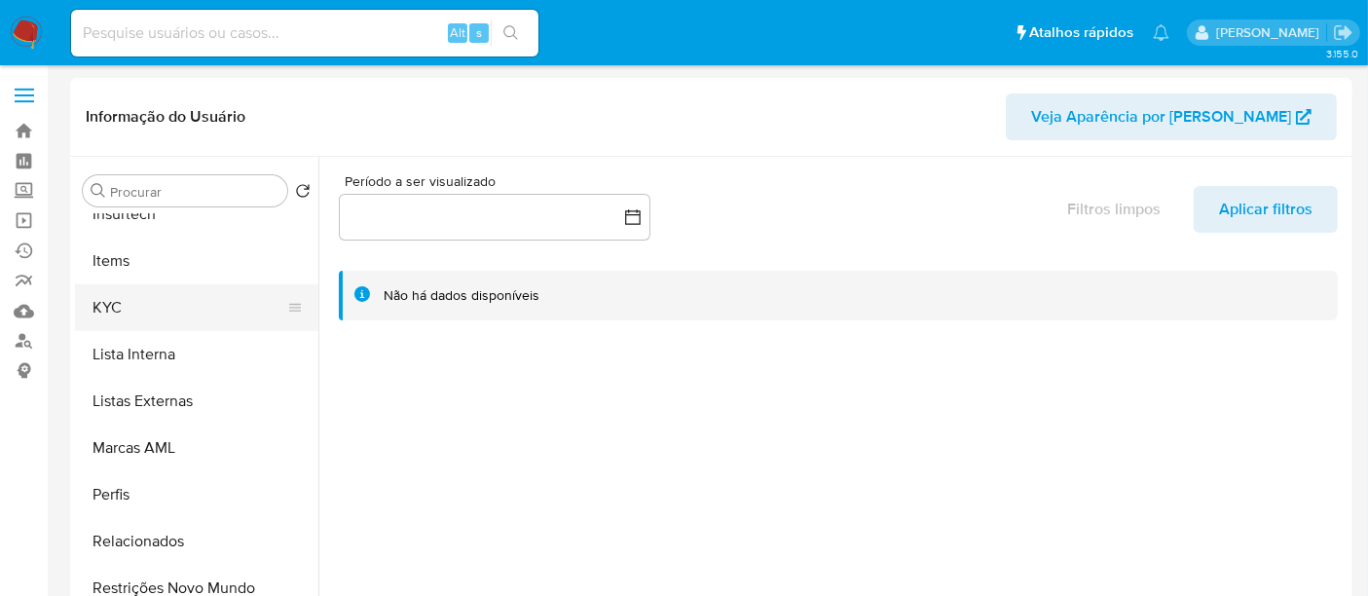
select select "10"
click at [109, 305] on button "KYC" at bounding box center [189, 307] width 228 height 47
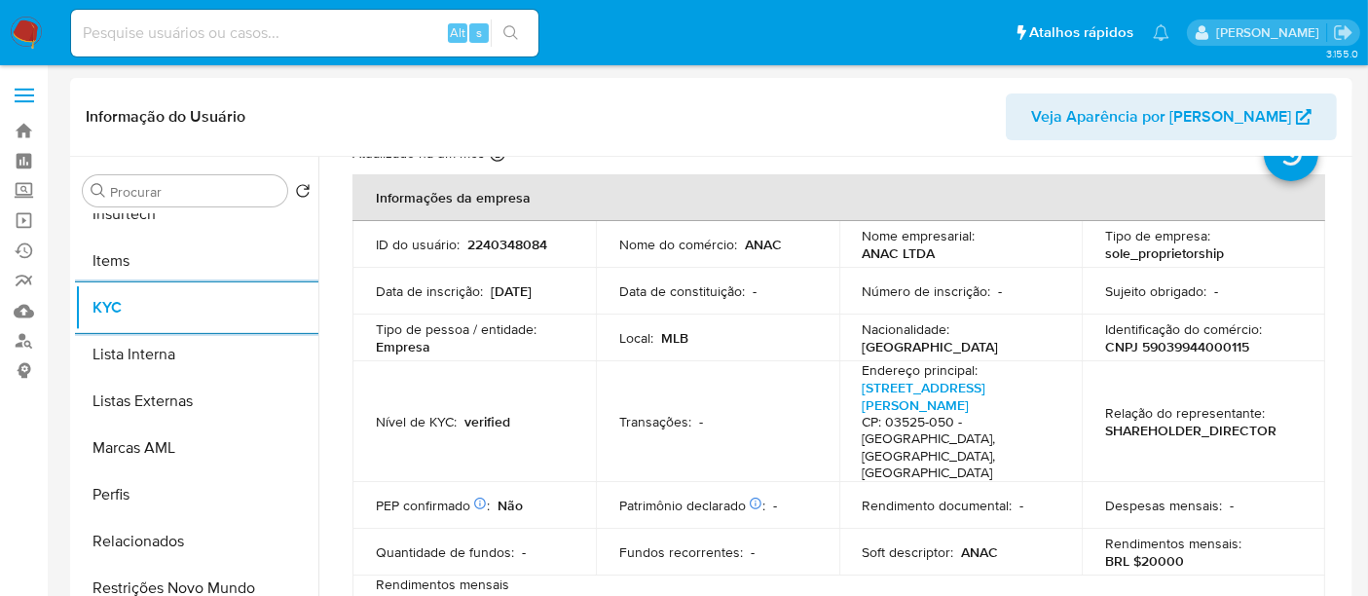
scroll to position [108, 0]
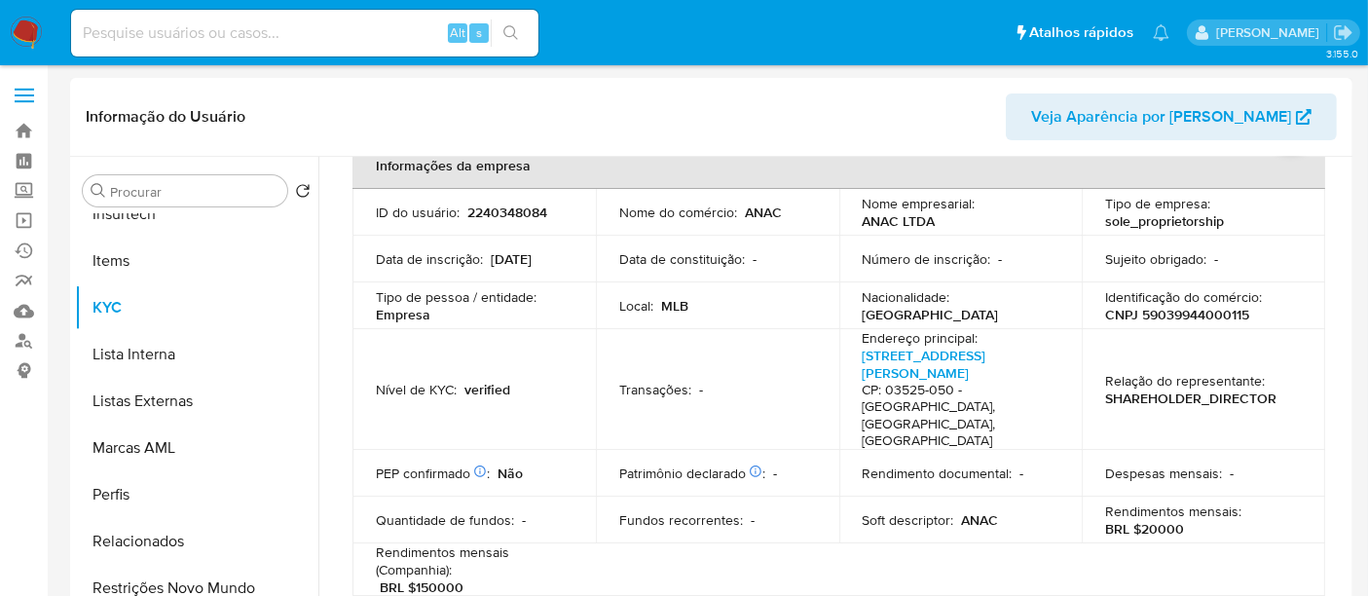
click at [1165, 316] on p "CNPJ 59039944000115" at bounding box center [1177, 315] width 144 height 18
copy p "59039944000115"
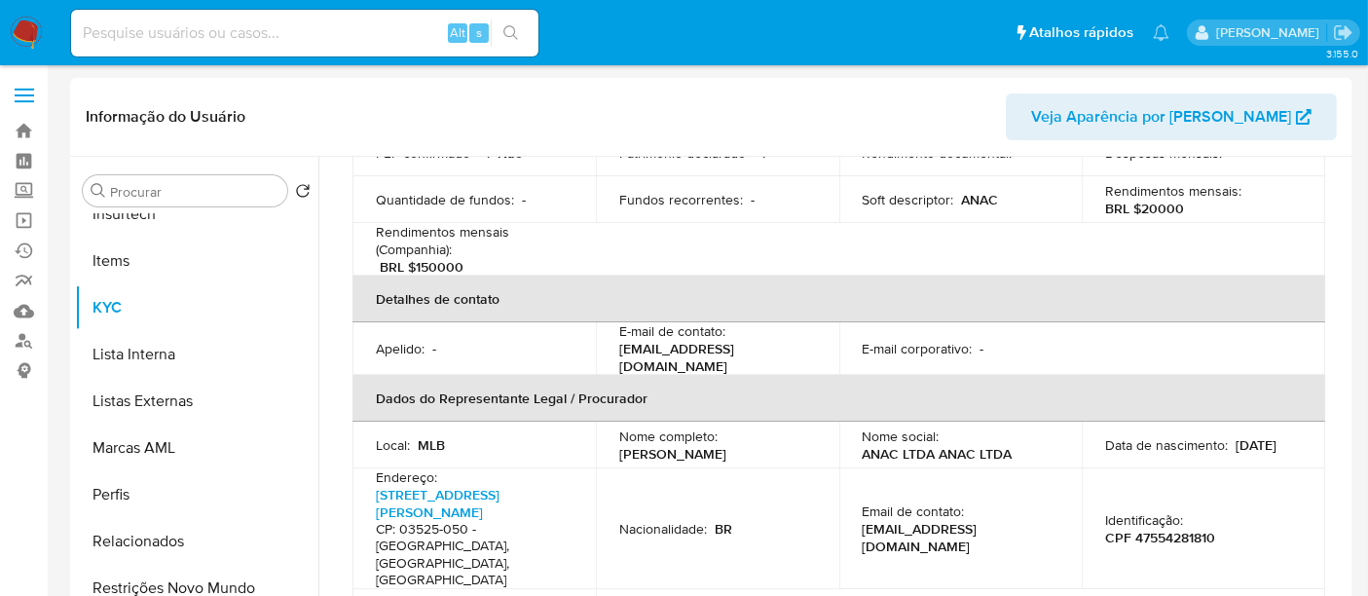
scroll to position [432, 0]
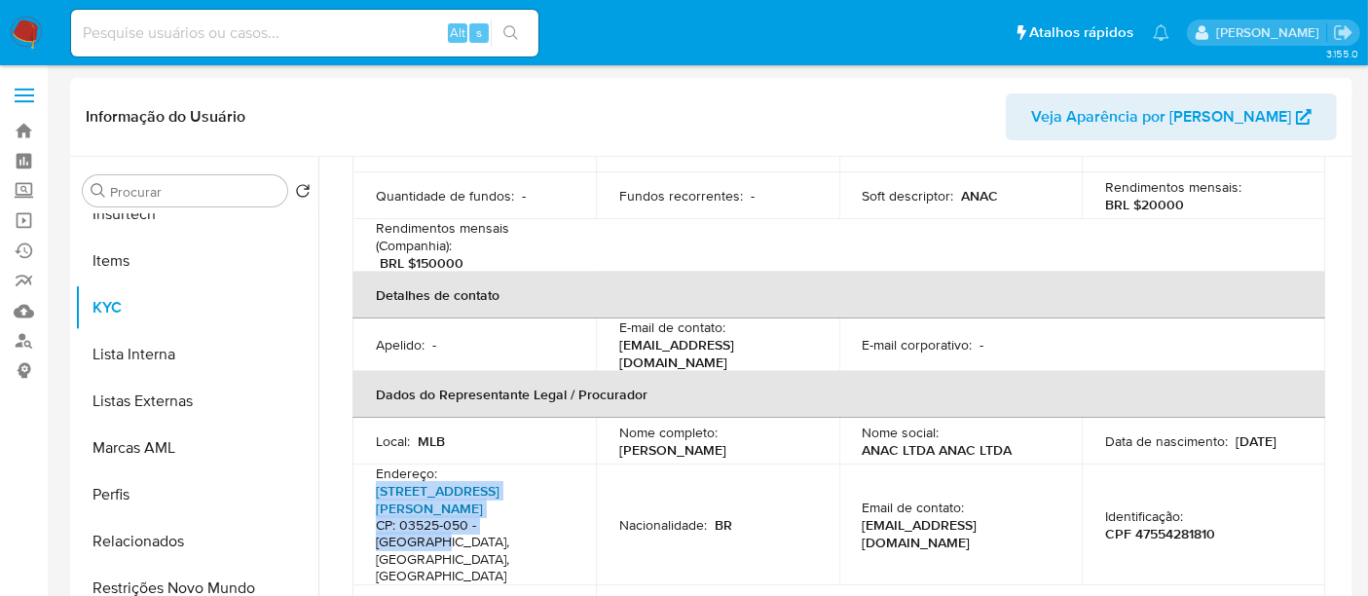
drag, startPoint x: 537, startPoint y: 484, endPoint x: 375, endPoint y: 451, distance: 165.9
click at [376, 482] on p "[STREET_ADDRESS][PERSON_NAME]" at bounding box center [470, 533] width 189 height 103
copy p "[STREET_ADDRESS][PERSON_NAME]"
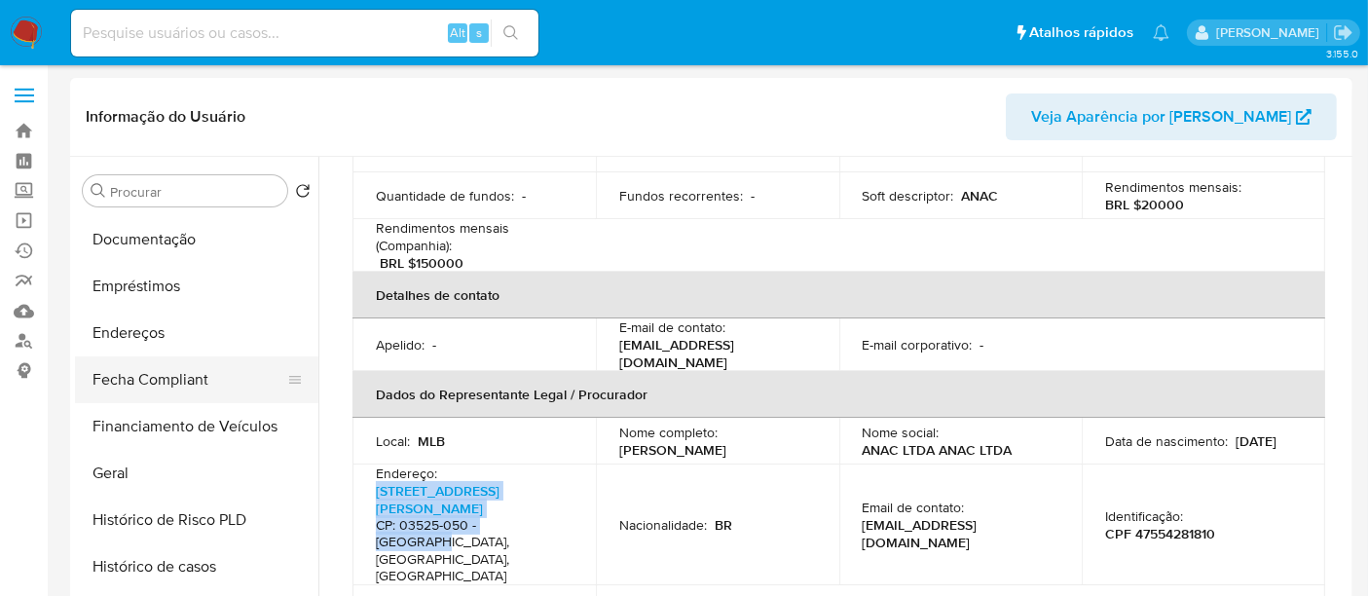
scroll to position [324, 0]
click at [144, 388] on button "Endereços" at bounding box center [189, 380] width 228 height 47
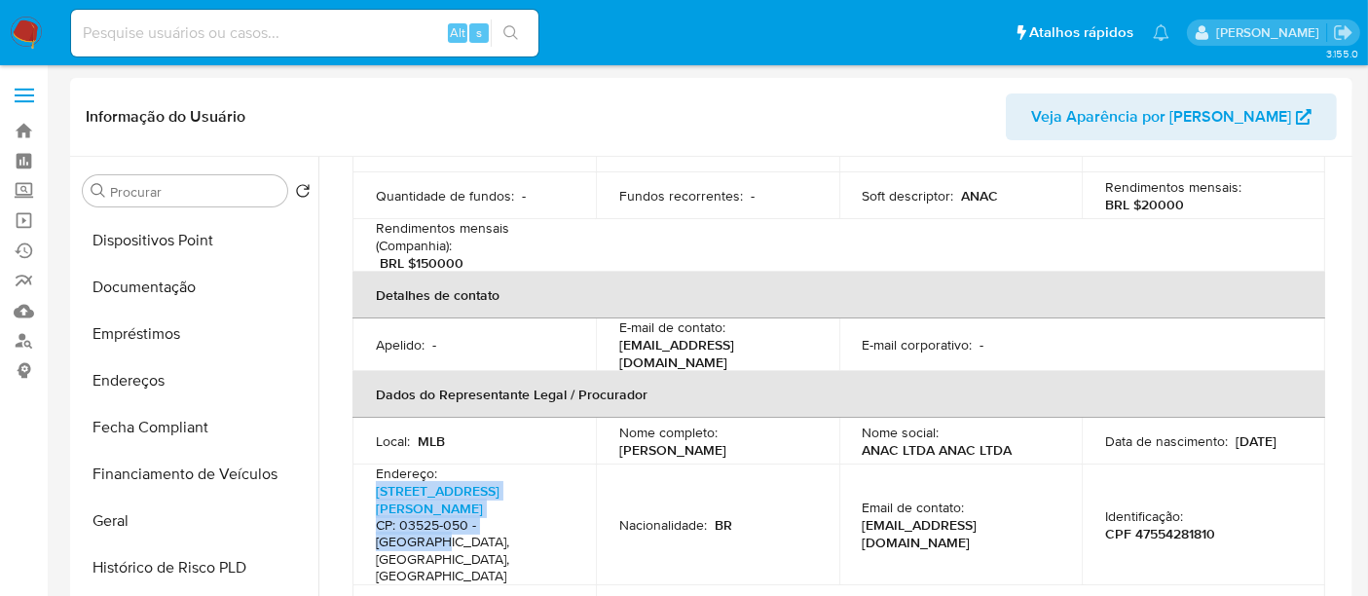
scroll to position [0, 0]
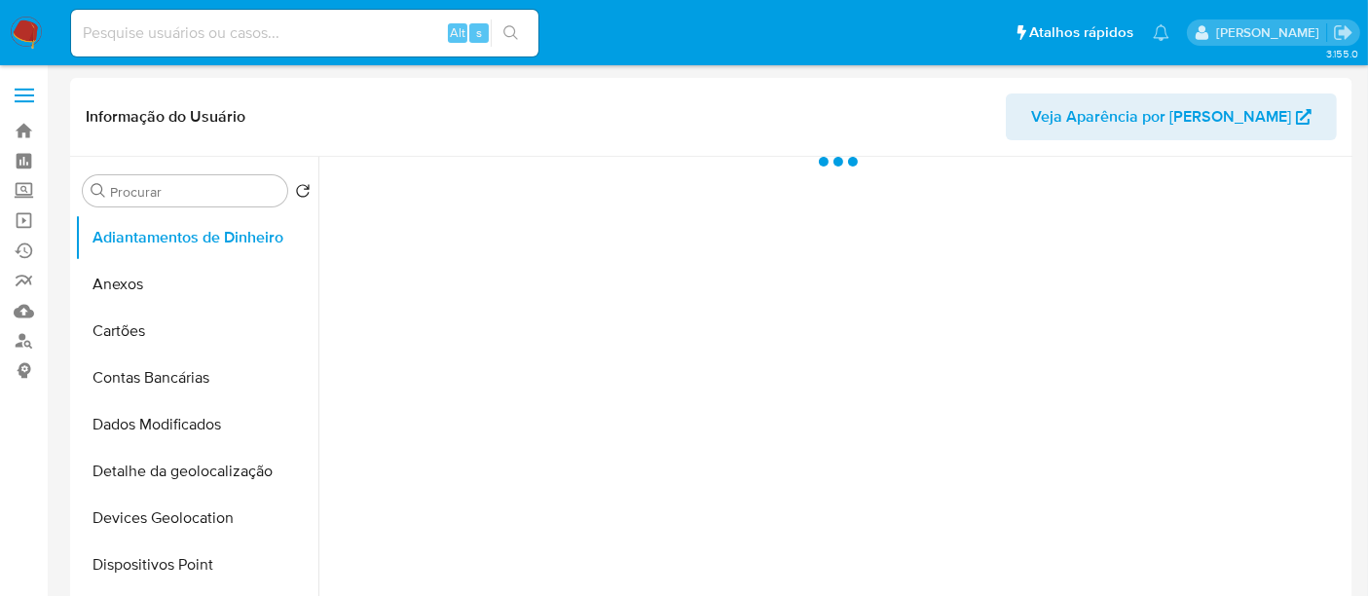
select select "10"
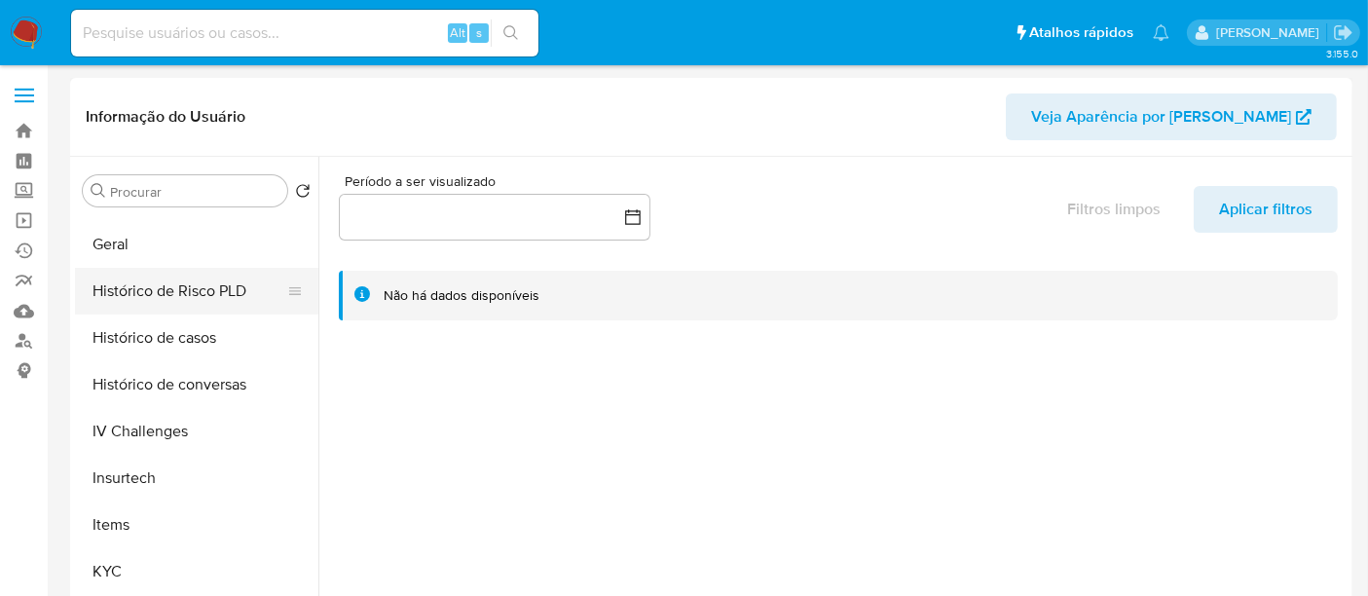
scroll to position [757, 0]
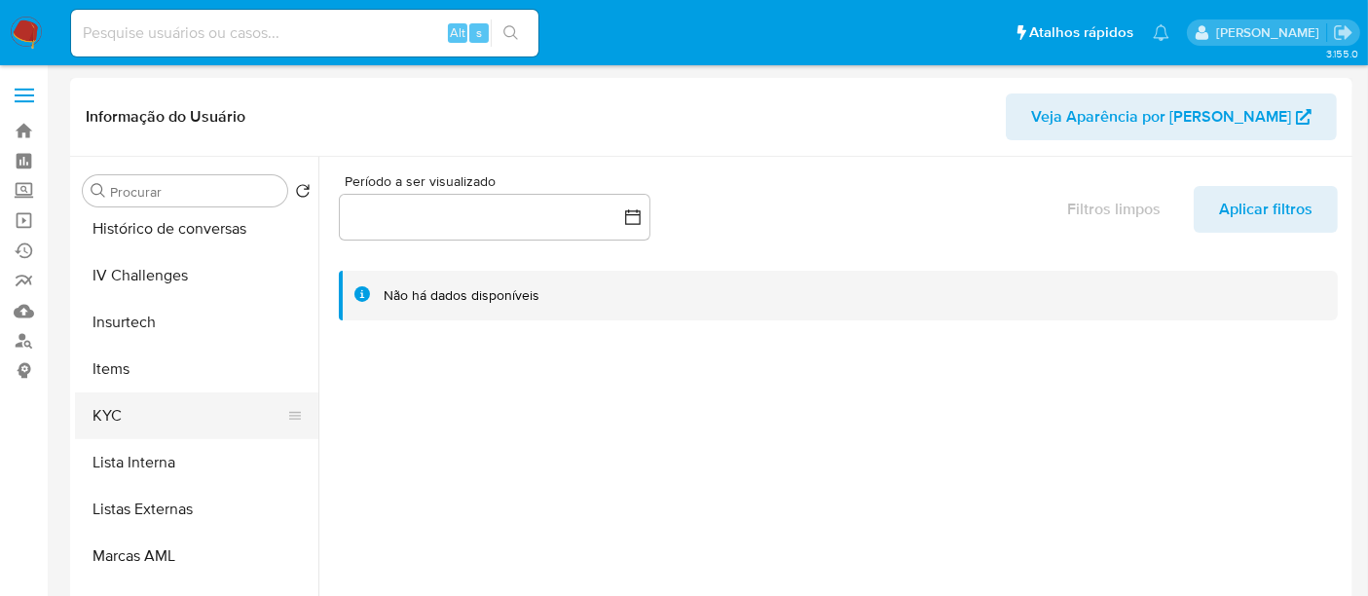
click at [114, 424] on button "KYC" at bounding box center [189, 415] width 228 height 47
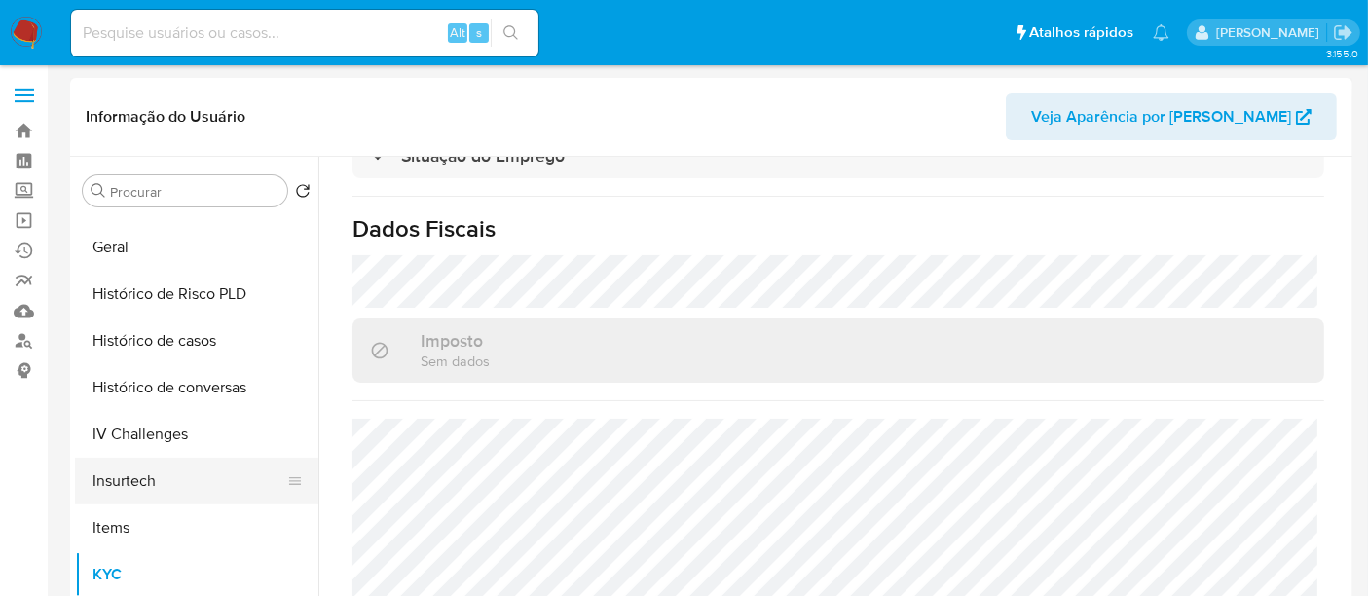
scroll to position [432, 0]
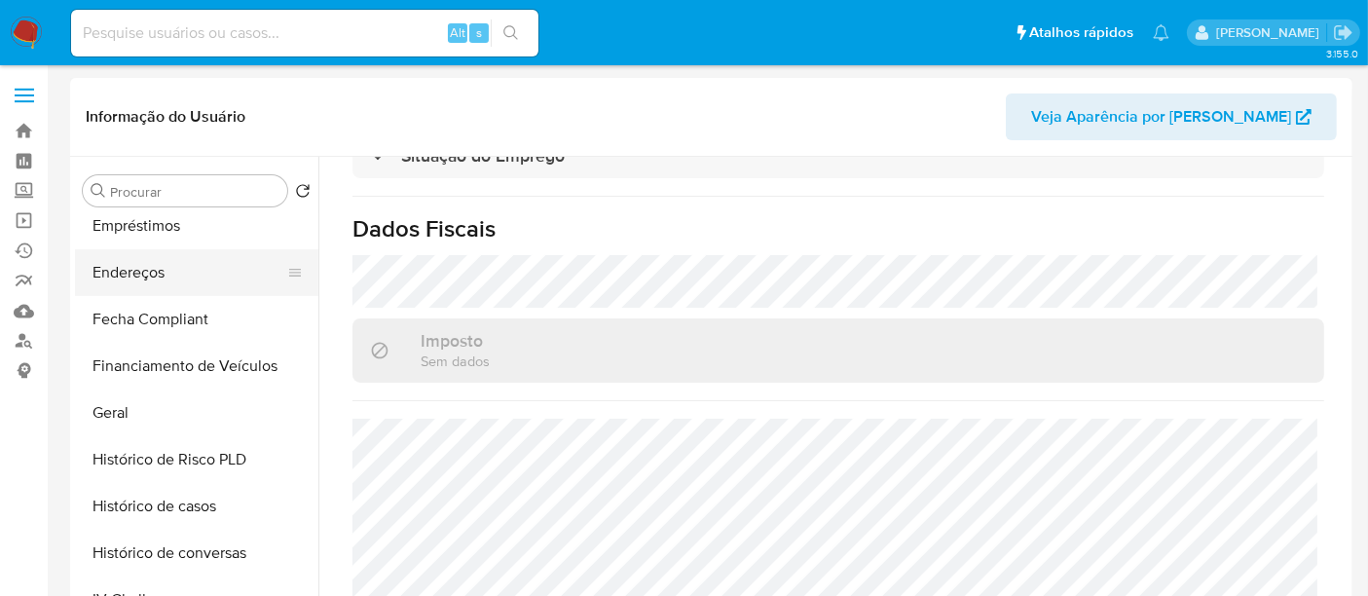
click at [141, 277] on button "Endereços" at bounding box center [189, 272] width 228 height 47
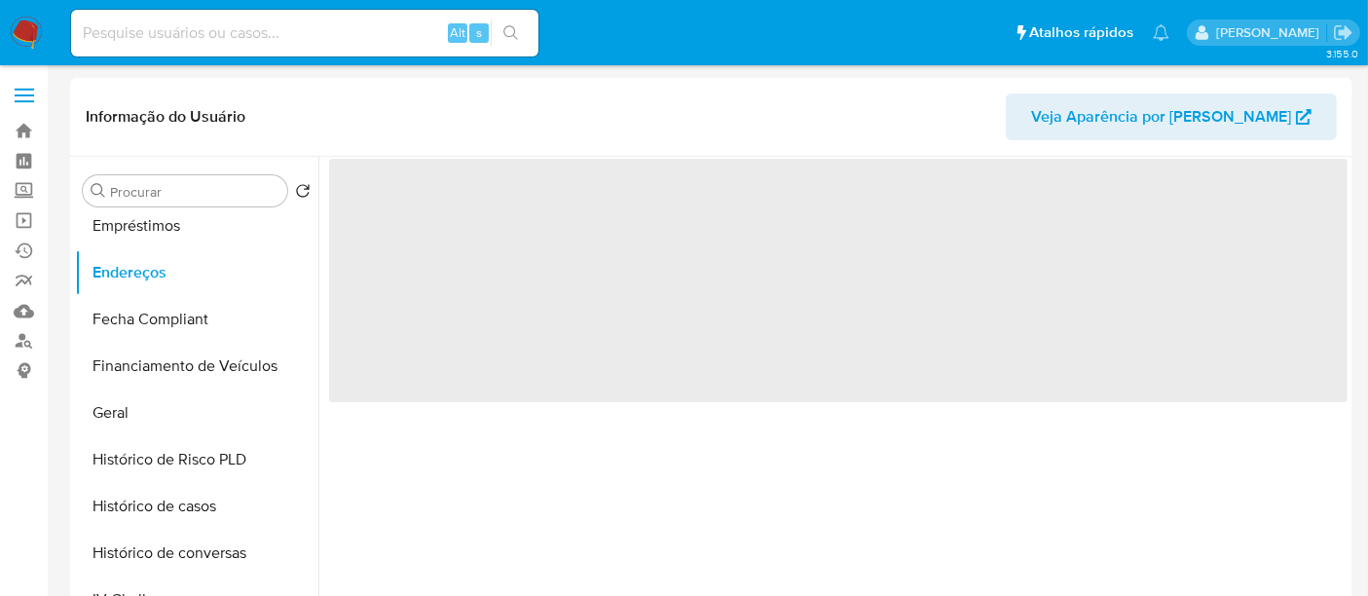
scroll to position [0, 0]
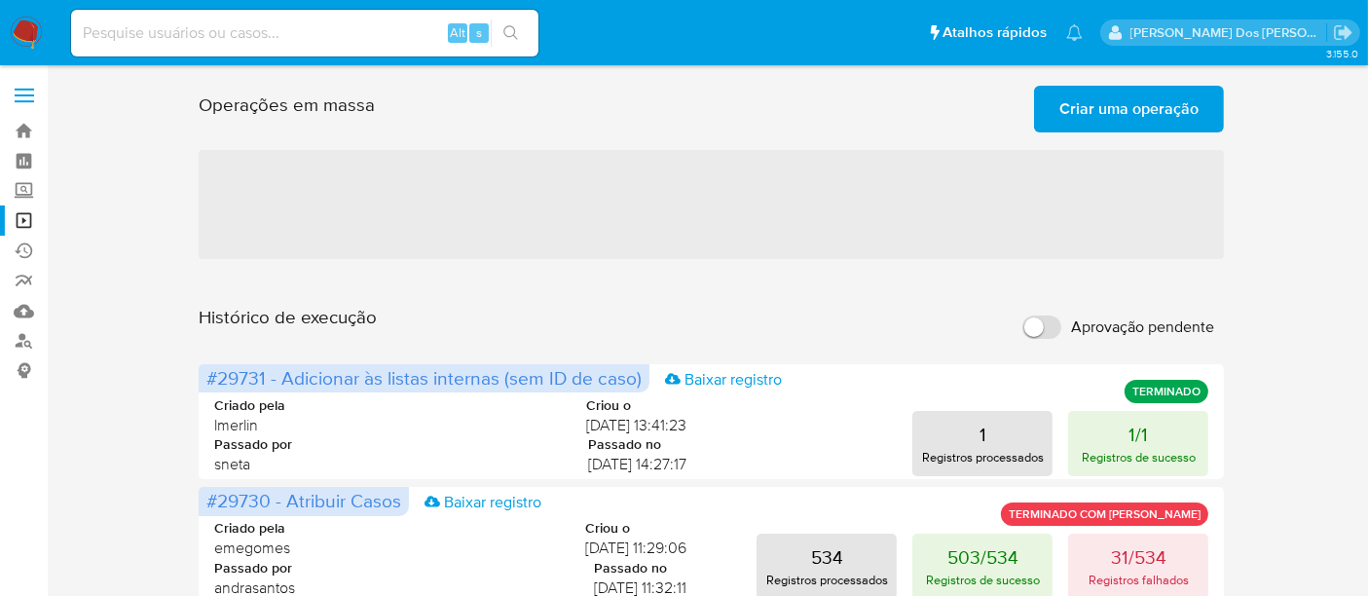
click at [1066, 118] on span "Criar uma operação" at bounding box center [1128, 109] width 139 height 43
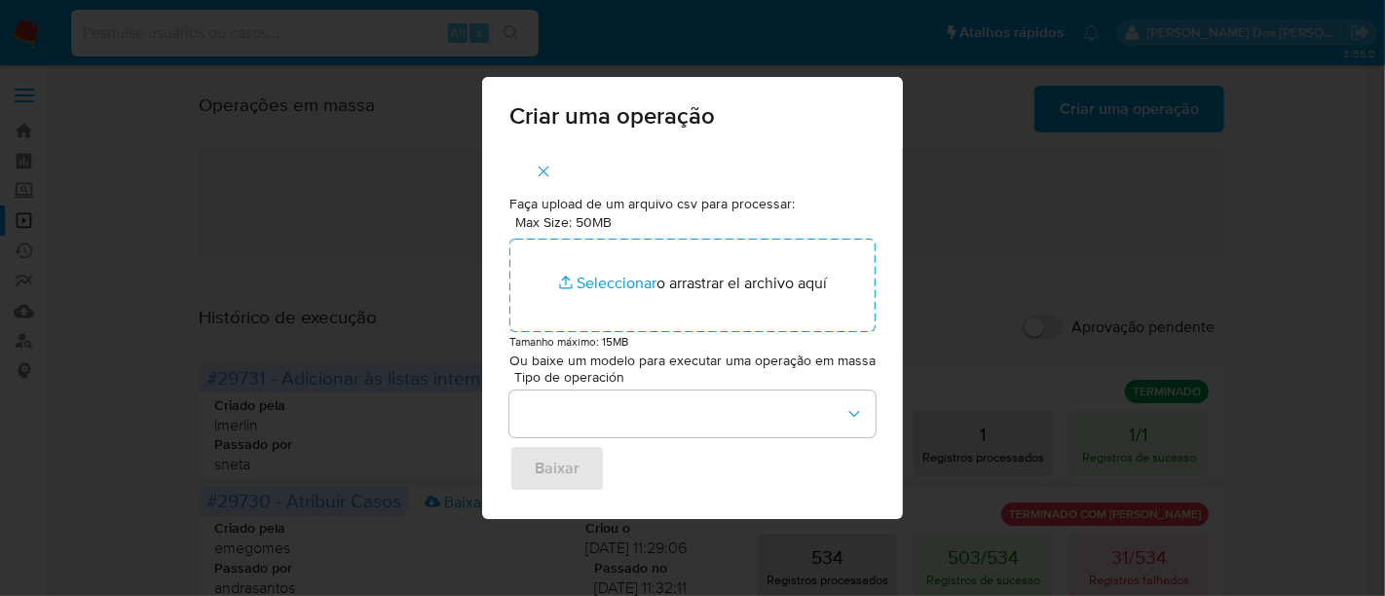
click at [995, 185] on div "Criar uma operação Faça upload de um arquivo csv para processar: Max Size: 50MB…" at bounding box center [692, 298] width 1385 height 596
click at [542, 170] on icon "button" at bounding box center [544, 172] width 18 height 18
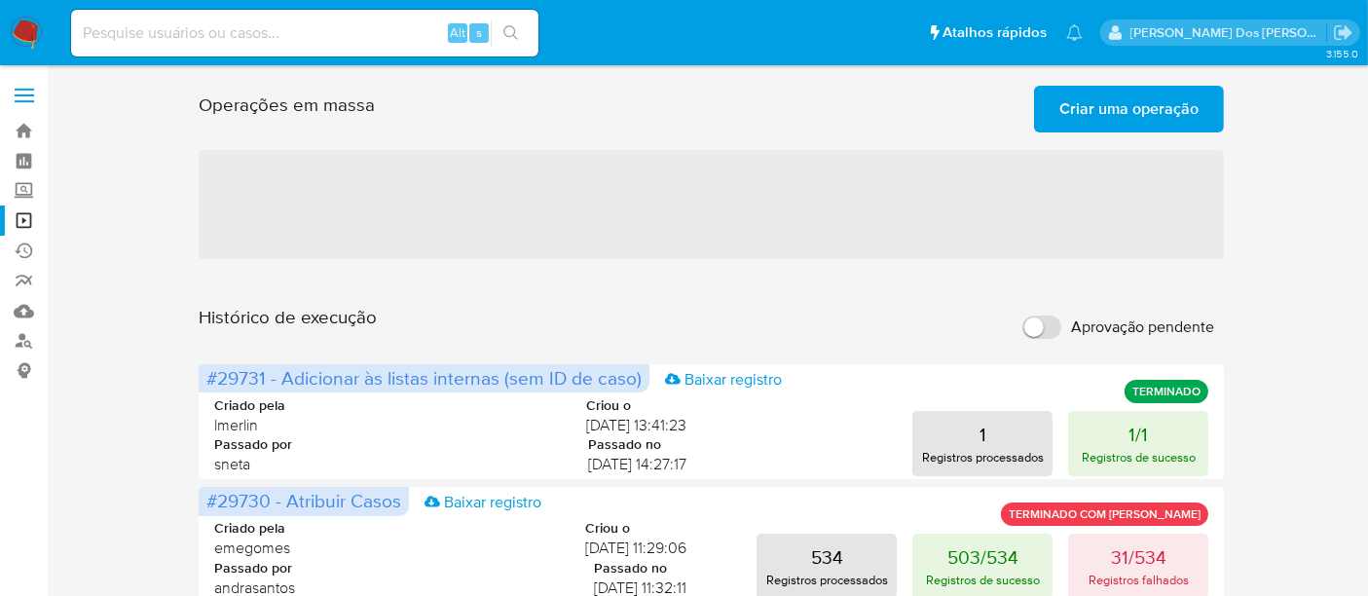
click at [1079, 121] on span "Criar uma operação" at bounding box center [1128, 109] width 139 height 43
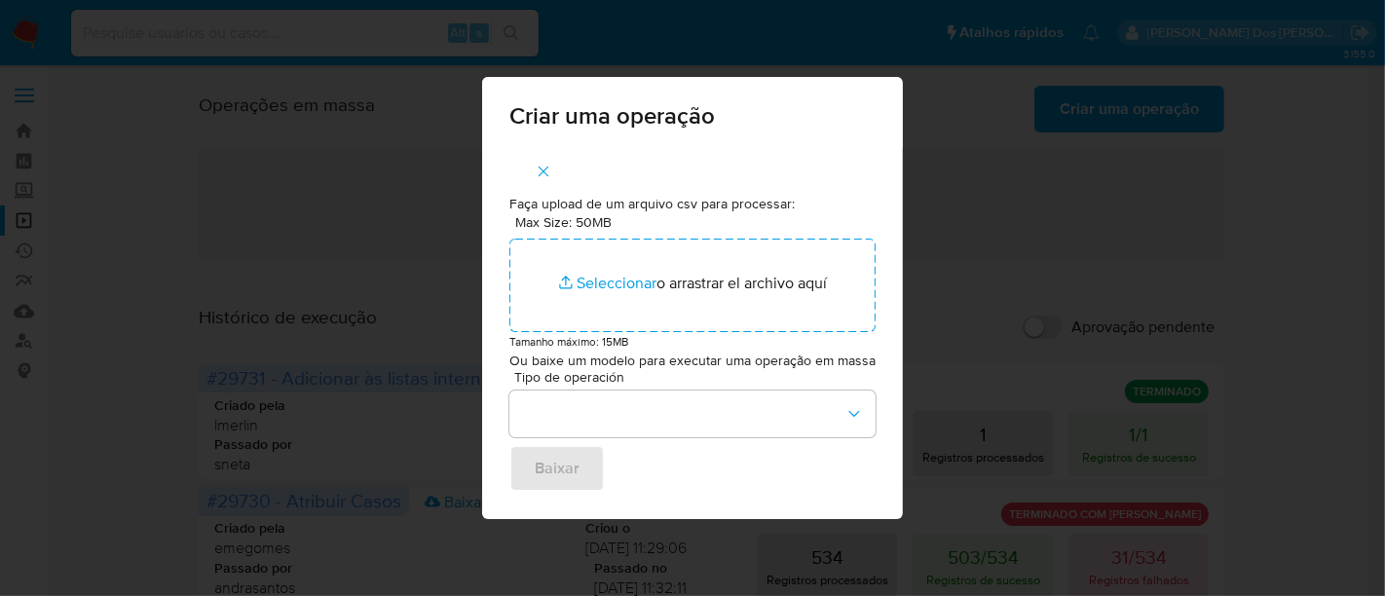
click at [555, 163] on button "button" at bounding box center [543, 171] width 68 height 47
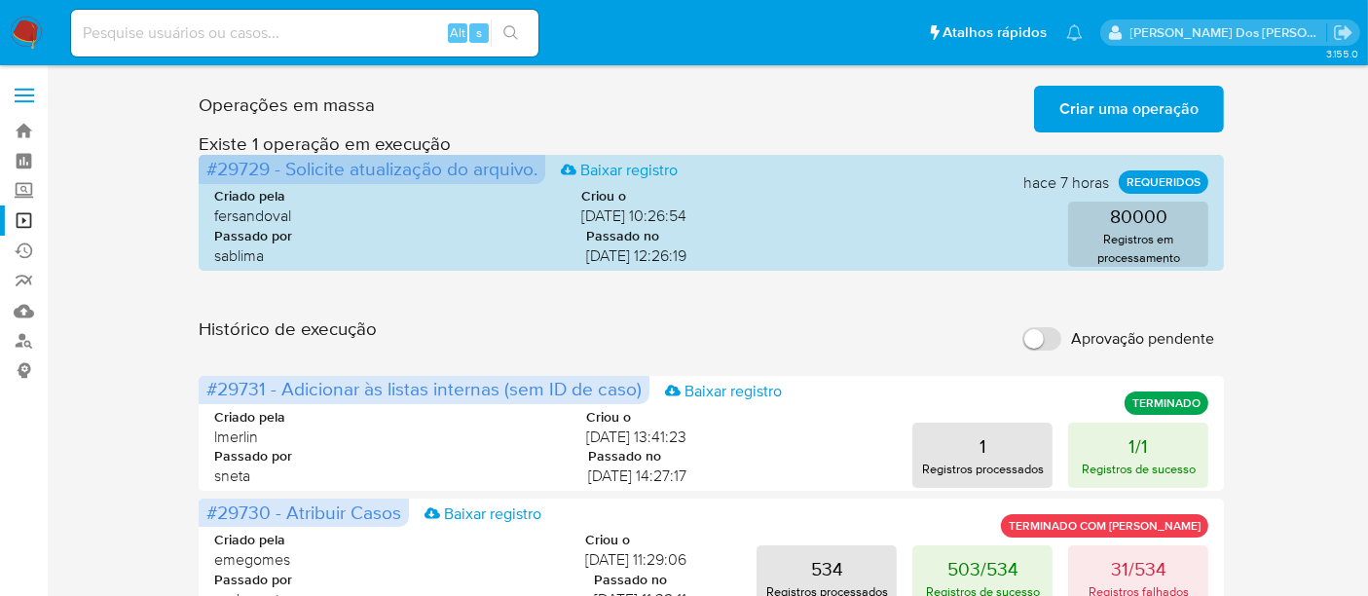
click at [1146, 118] on span "Criar uma operação" at bounding box center [1128, 109] width 139 height 43
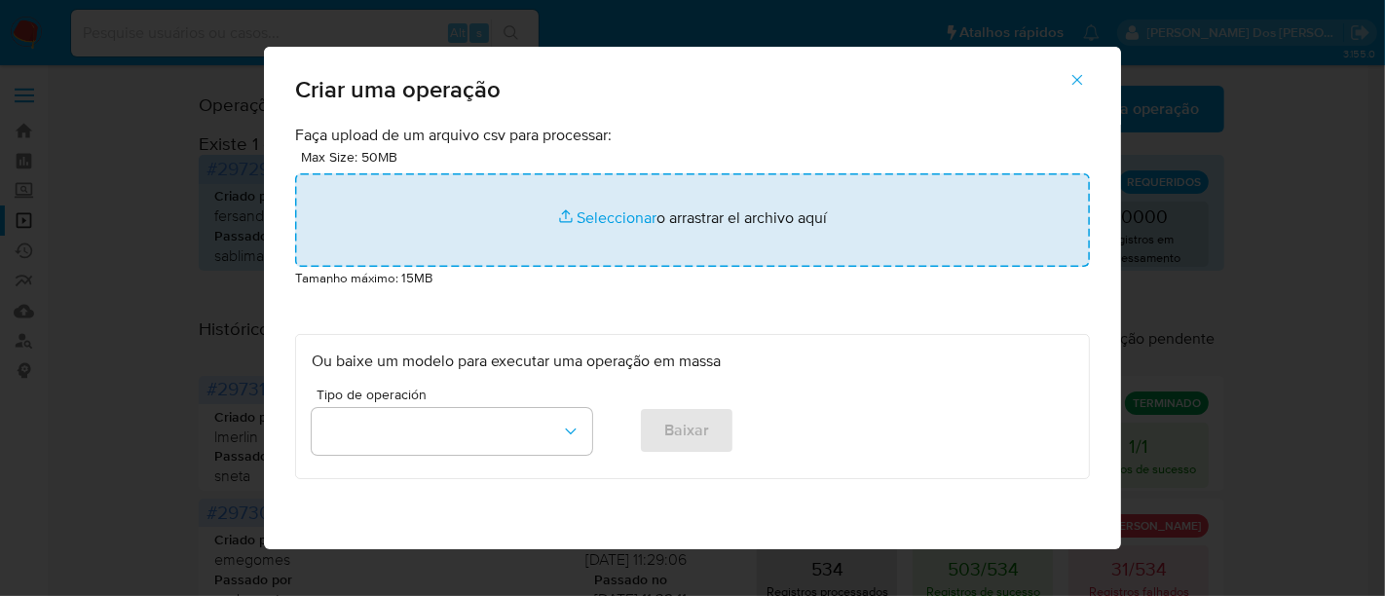
click at [585, 218] on input "file" at bounding box center [692, 219] width 794 height 93
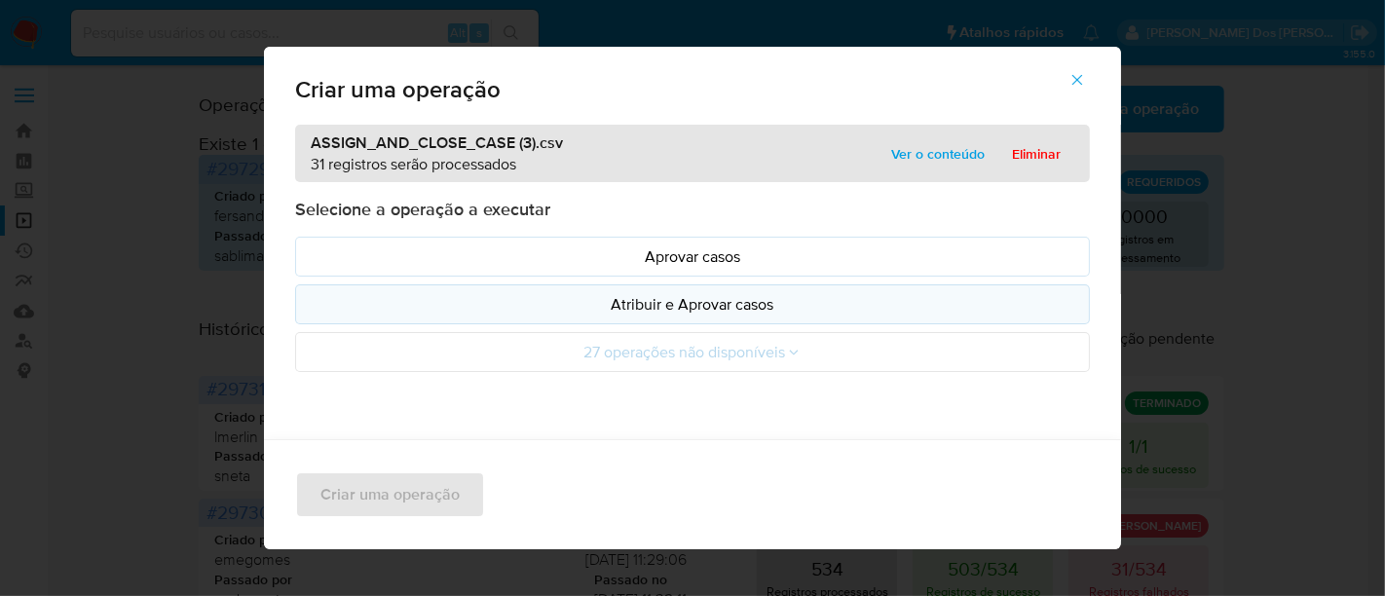
click at [592, 302] on p "Atribuir e Aprovar casos" at bounding box center [692, 304] width 761 height 22
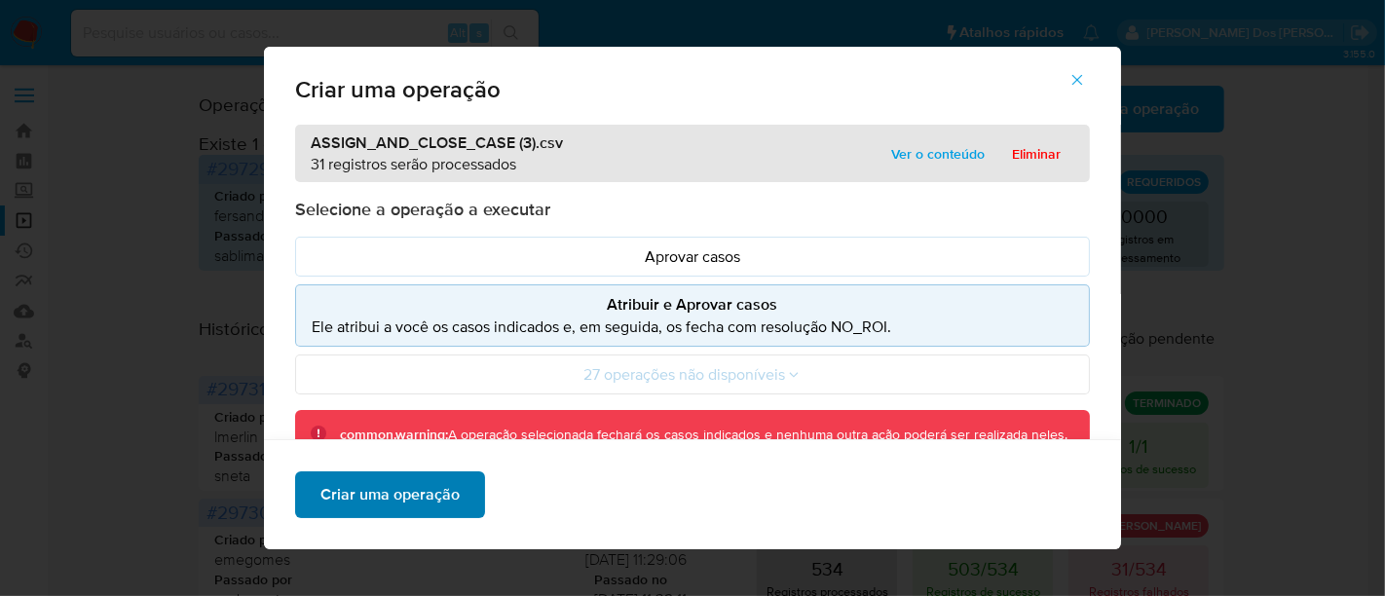
click at [409, 488] on span "Criar uma operação" at bounding box center [389, 494] width 139 height 43
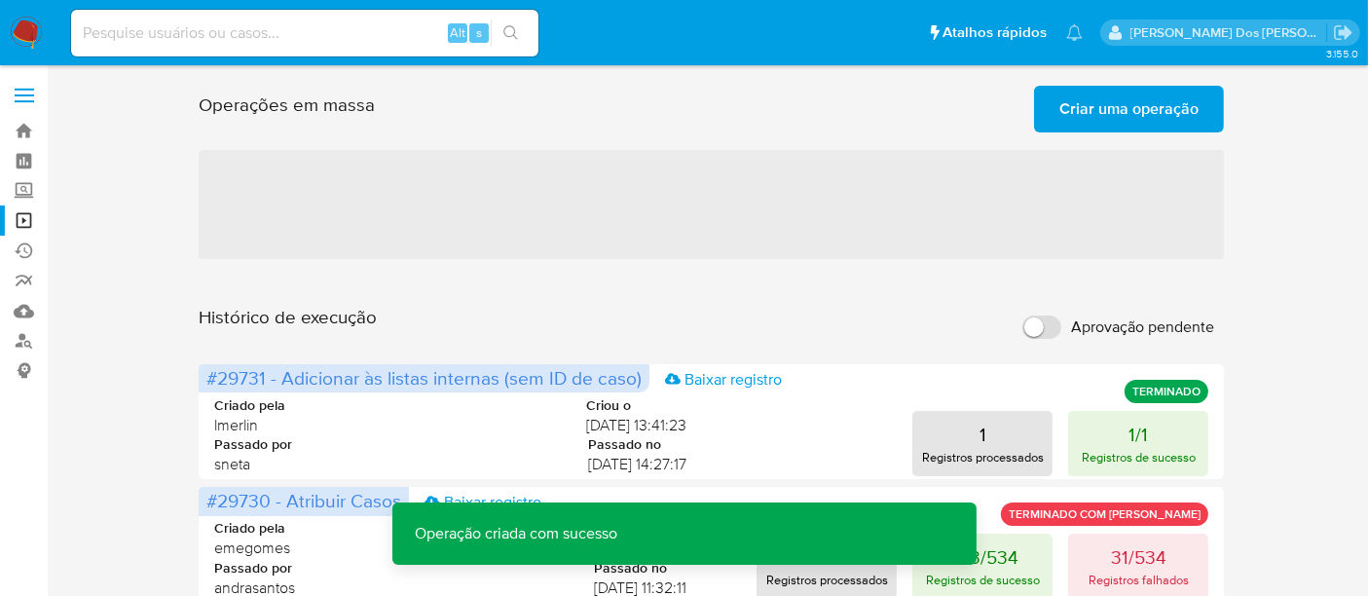
click at [1095, 114] on span "Criar uma operação" at bounding box center [1128, 109] width 139 height 43
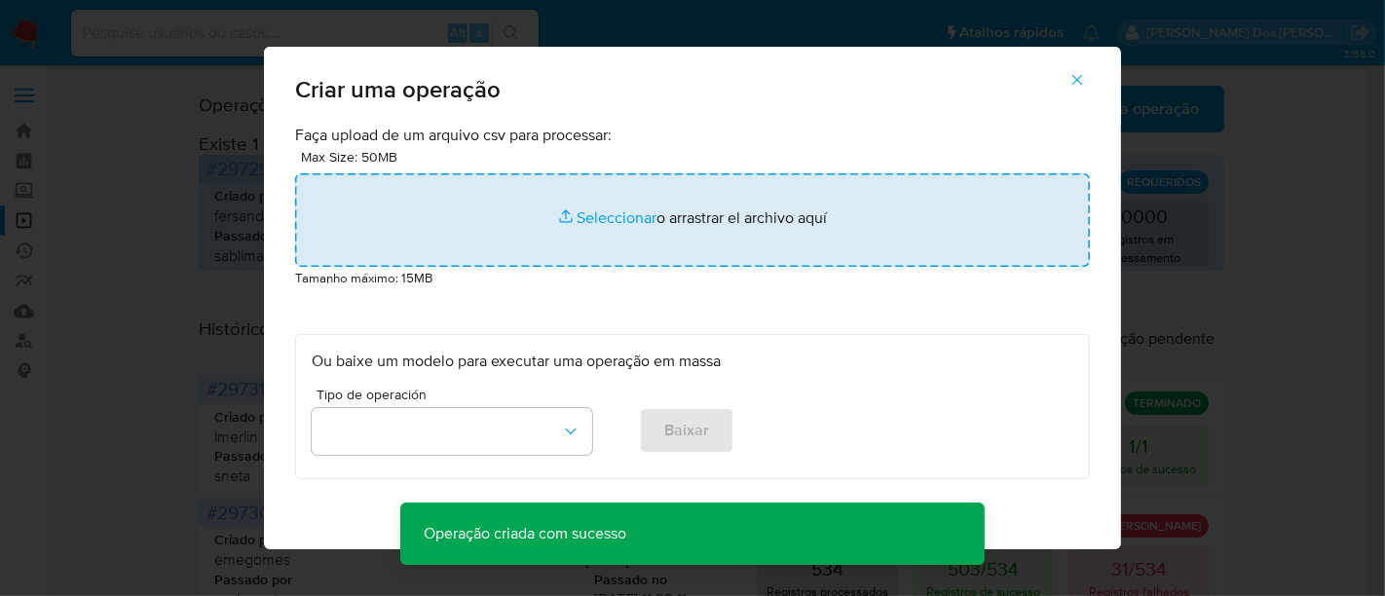
click at [606, 217] on input "file" at bounding box center [692, 219] width 794 height 93
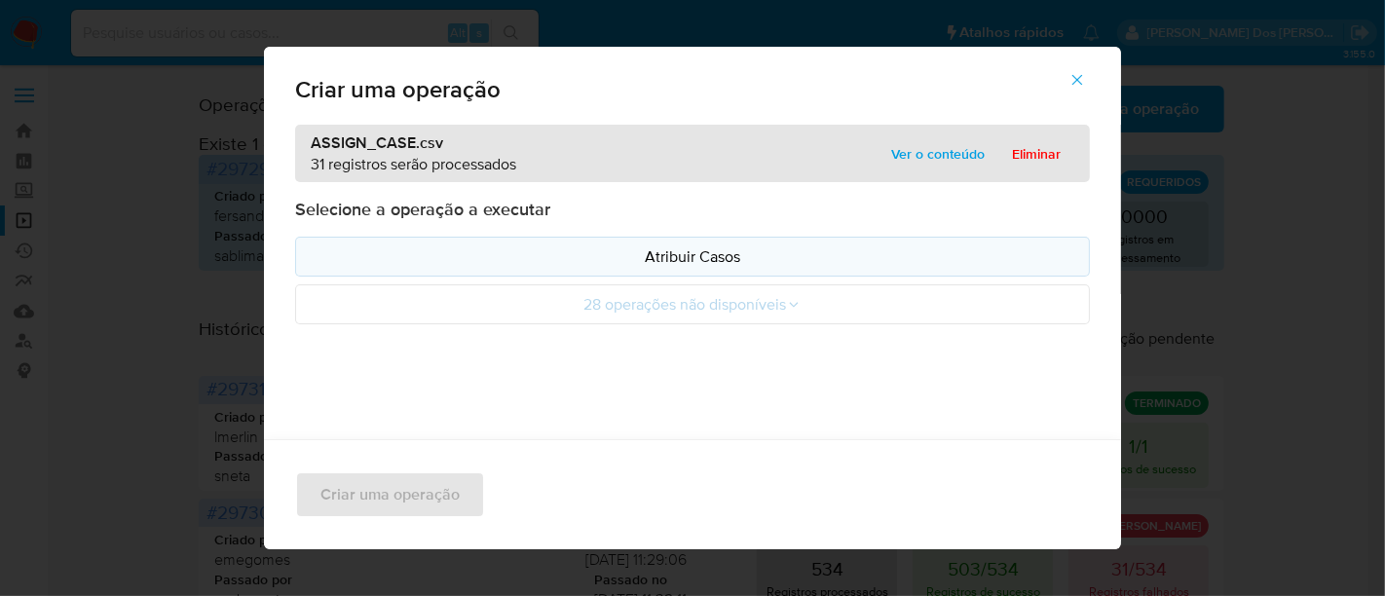
click at [435, 251] on p "Atribuir Casos" at bounding box center [692, 256] width 761 height 22
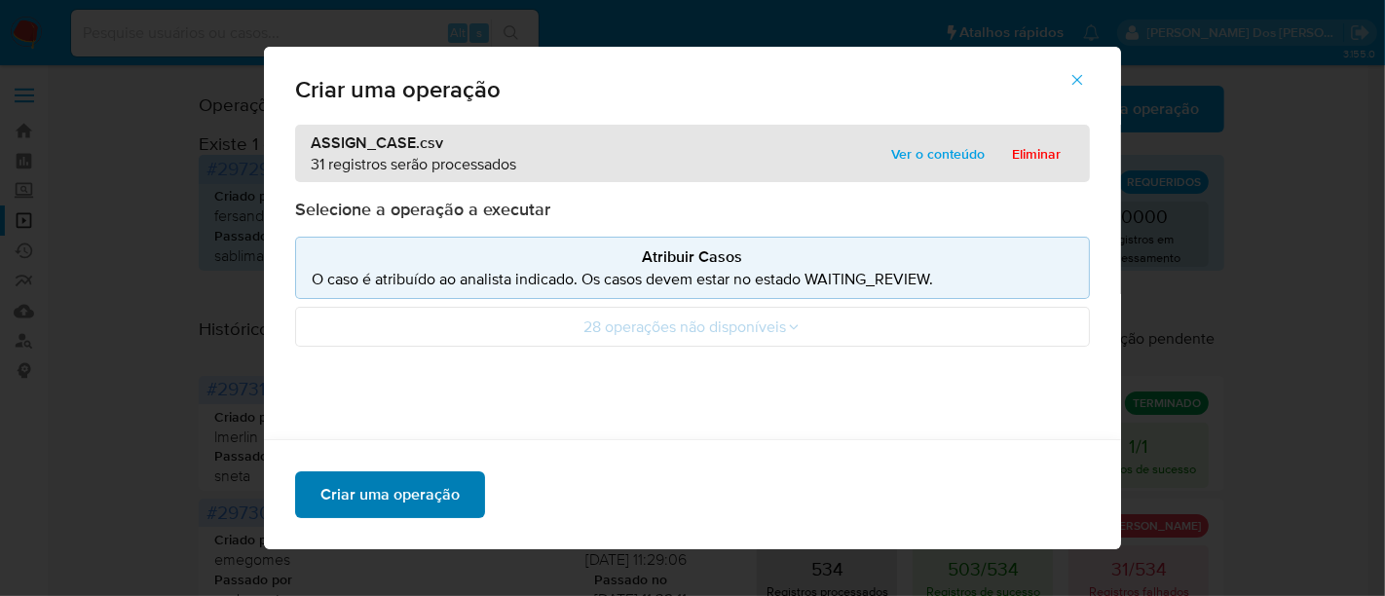
click at [404, 489] on span "Criar uma operação" at bounding box center [389, 494] width 139 height 43
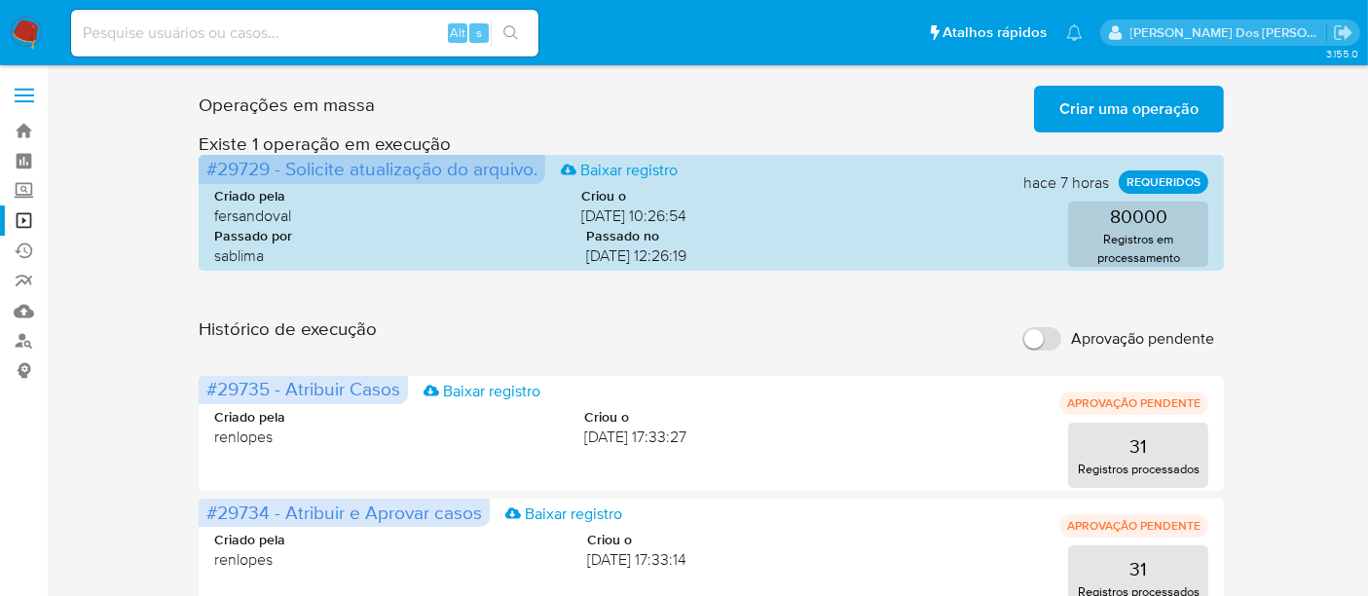
scroll to position [108, 0]
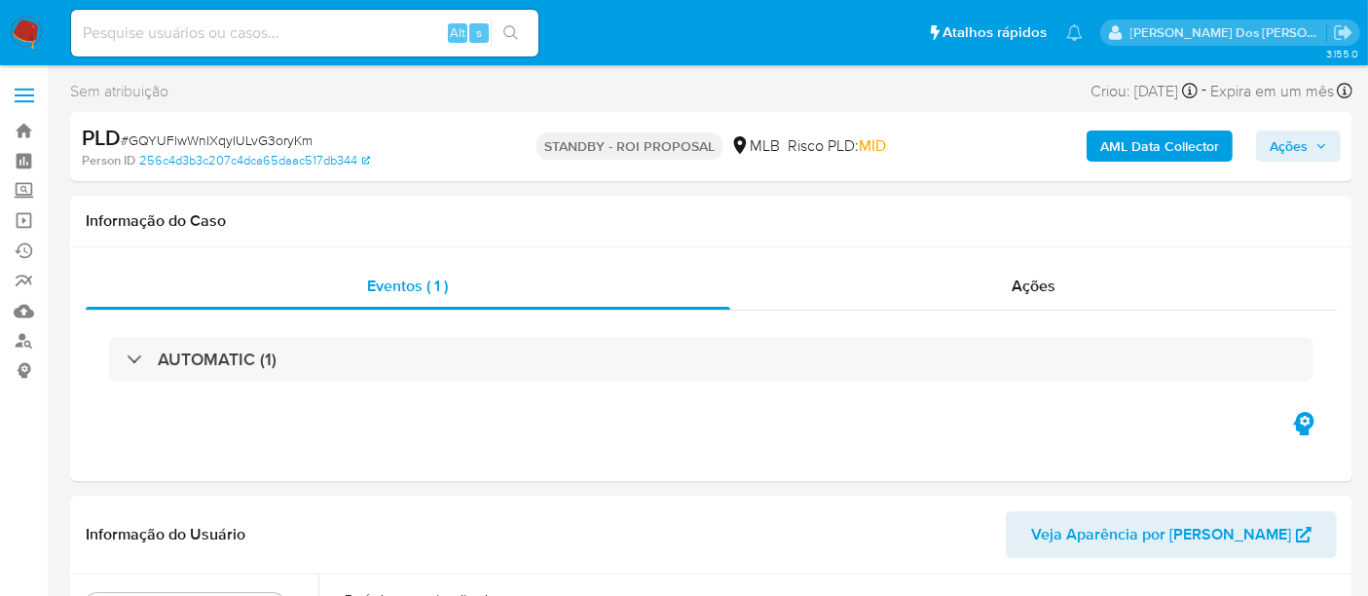
select select "10"
click at [343, 34] on input at bounding box center [304, 32] width 467 height 25
paste input "GQYUFlwWnIXqyIULvG3oryKm"
type input "GQYUFlwWnIXqyIULvG3oryKm"
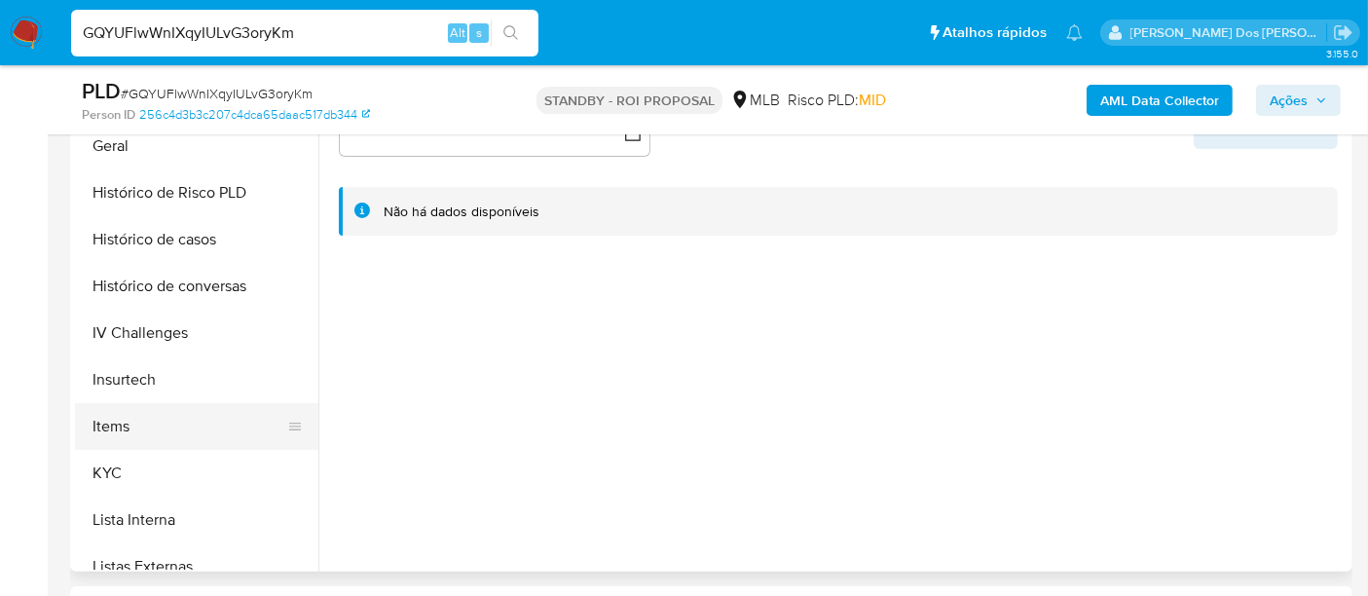
scroll to position [648, 0]
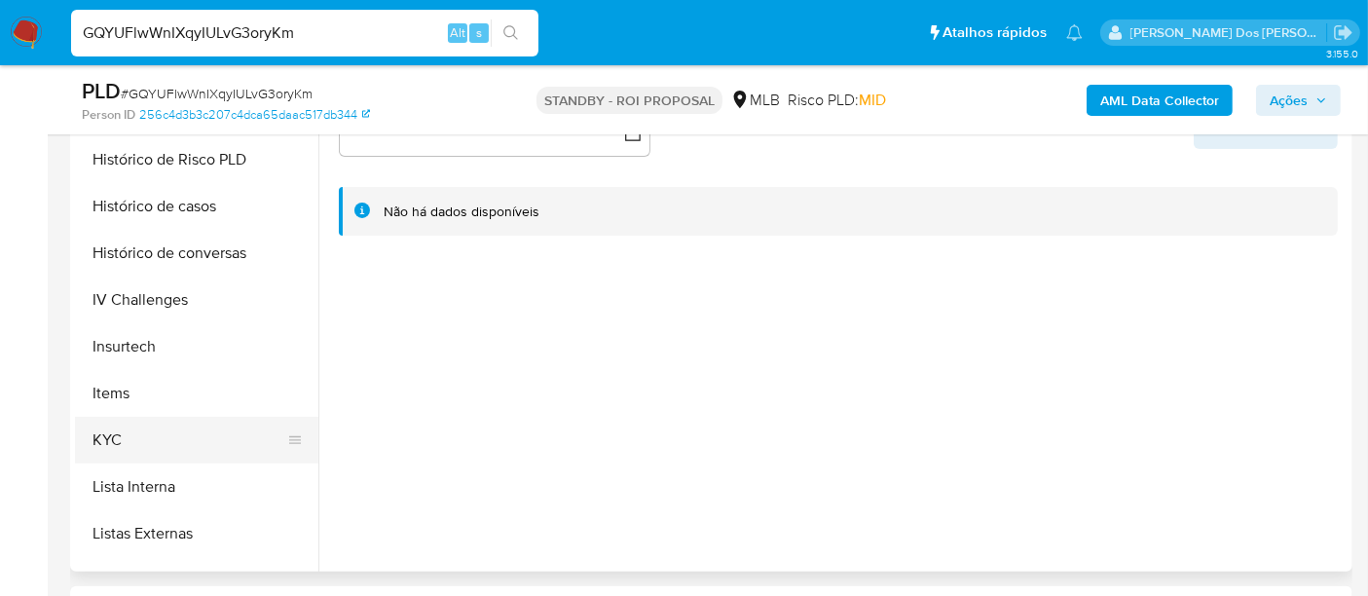
drag, startPoint x: 114, startPoint y: 426, endPoint x: 138, endPoint y: 414, distance: 27.4
click at [114, 426] on button "KYC" at bounding box center [189, 440] width 228 height 47
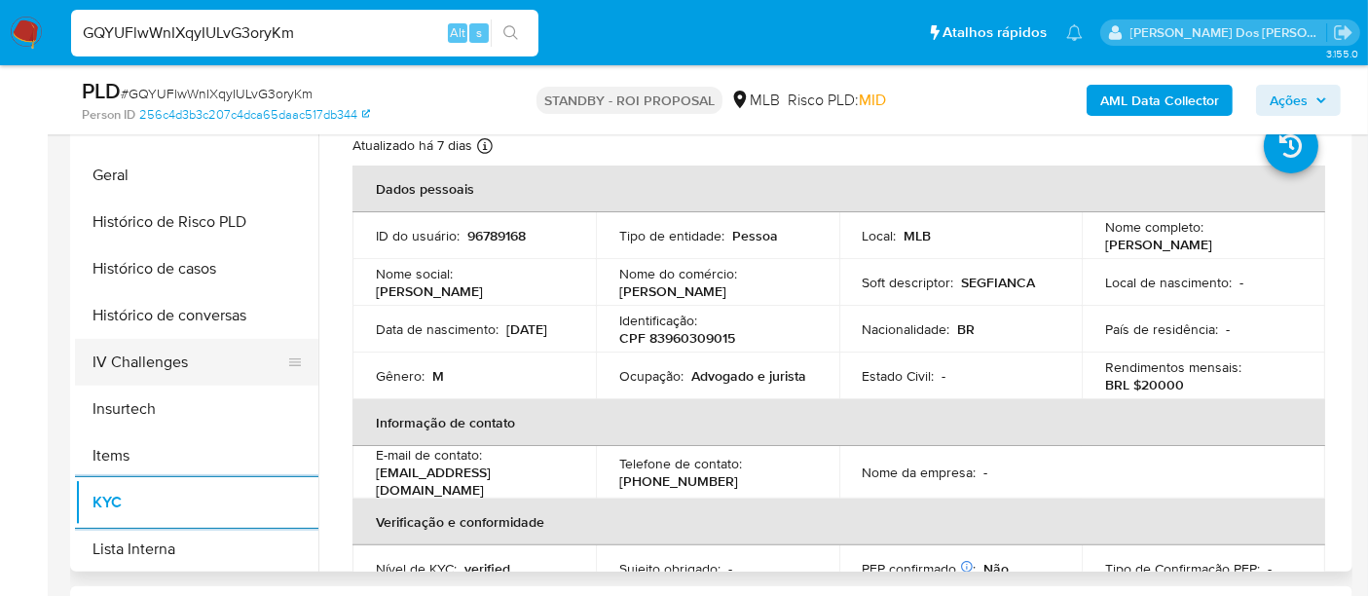
scroll to position [540, 0]
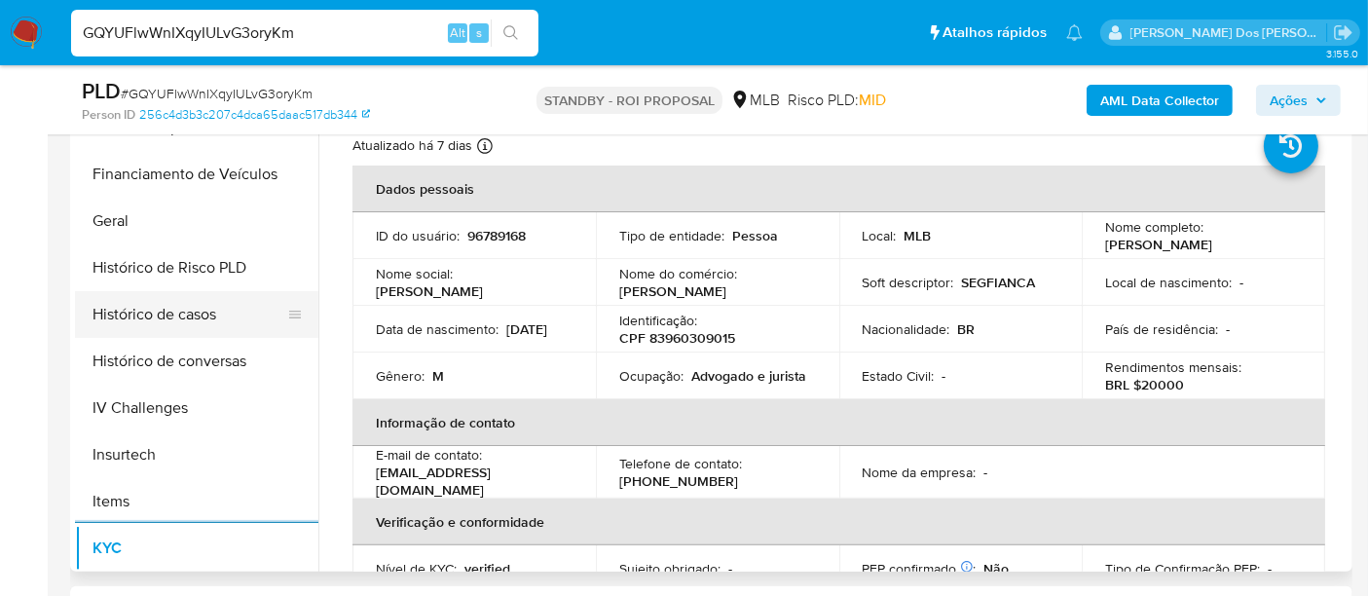
click at [179, 309] on button "Histórico de casos" at bounding box center [189, 314] width 228 height 47
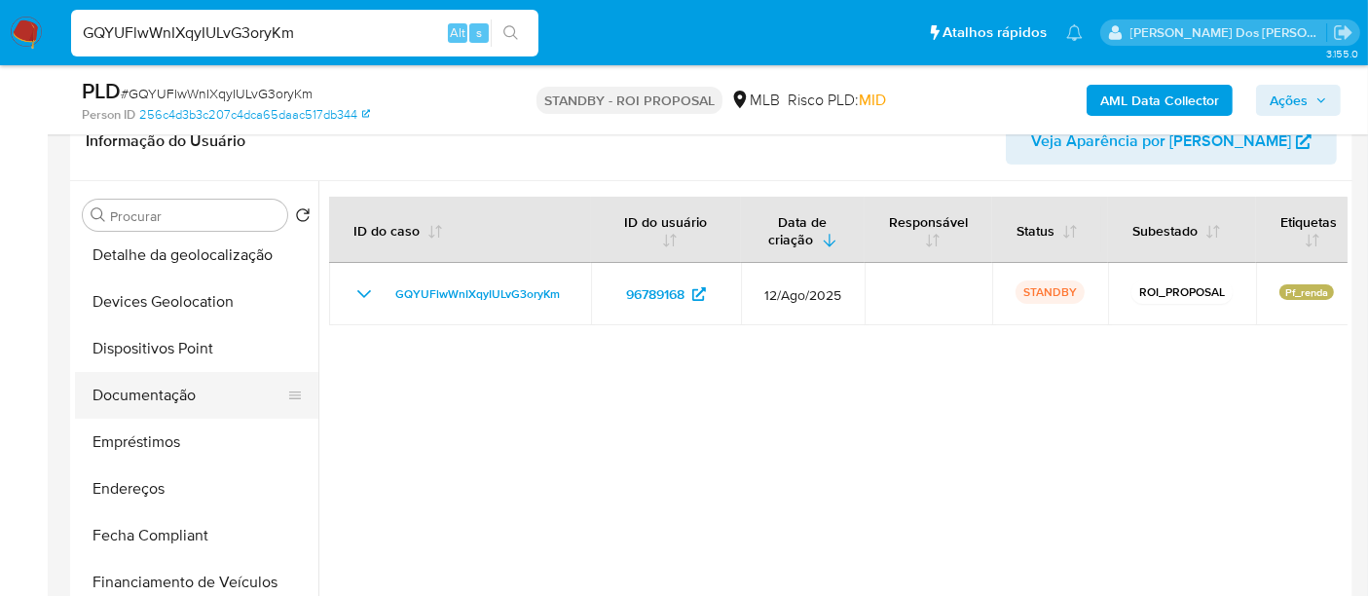
scroll to position [216, 0]
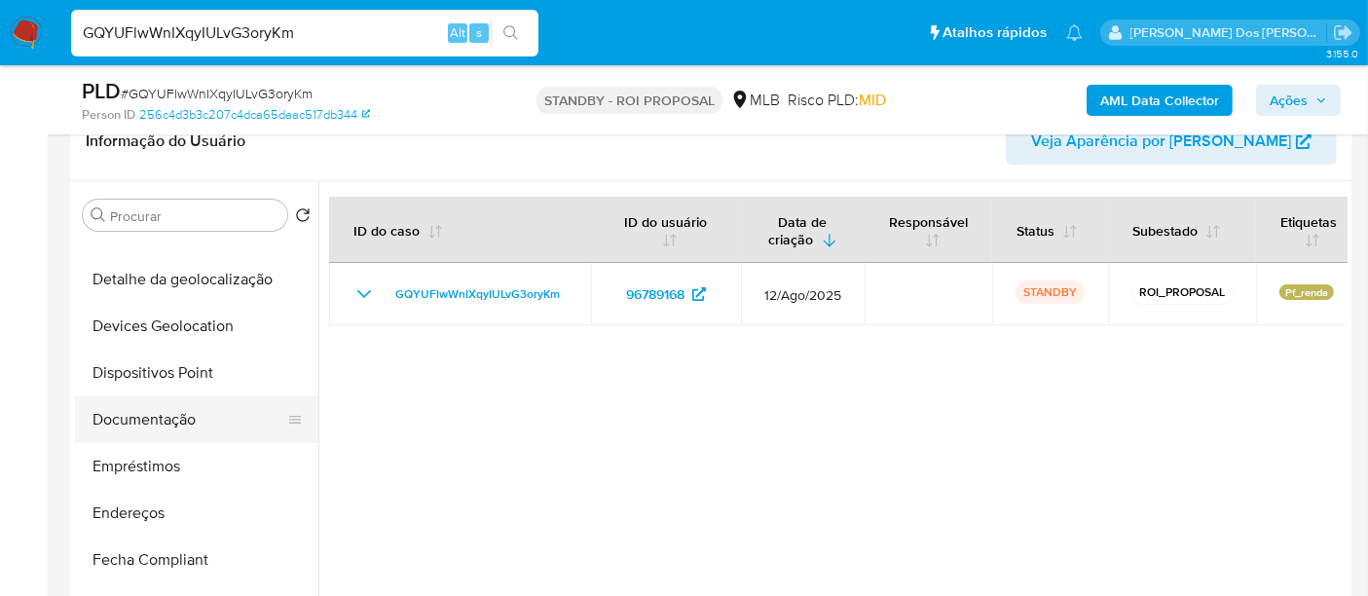
click at [138, 413] on button "Documentação" at bounding box center [189, 419] width 228 height 47
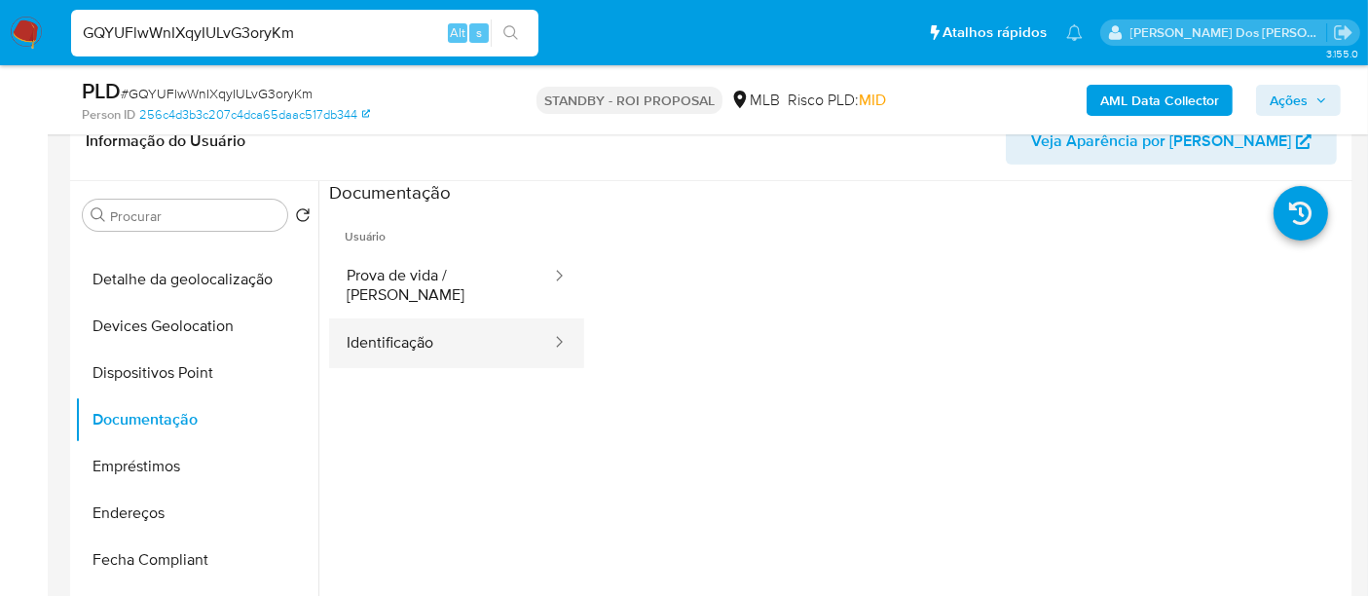
click at [411, 338] on button "Identificação" at bounding box center [441, 343] width 224 height 50
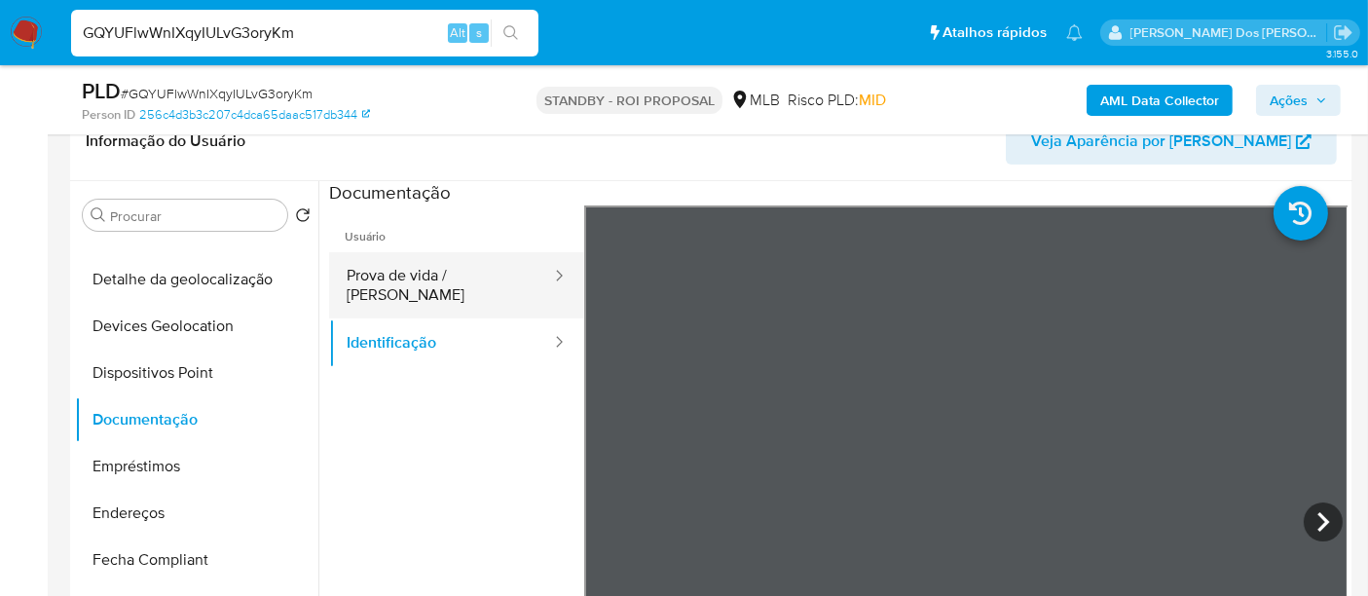
click at [414, 282] on button "Prova de vida / [PERSON_NAME]" at bounding box center [441, 285] width 224 height 66
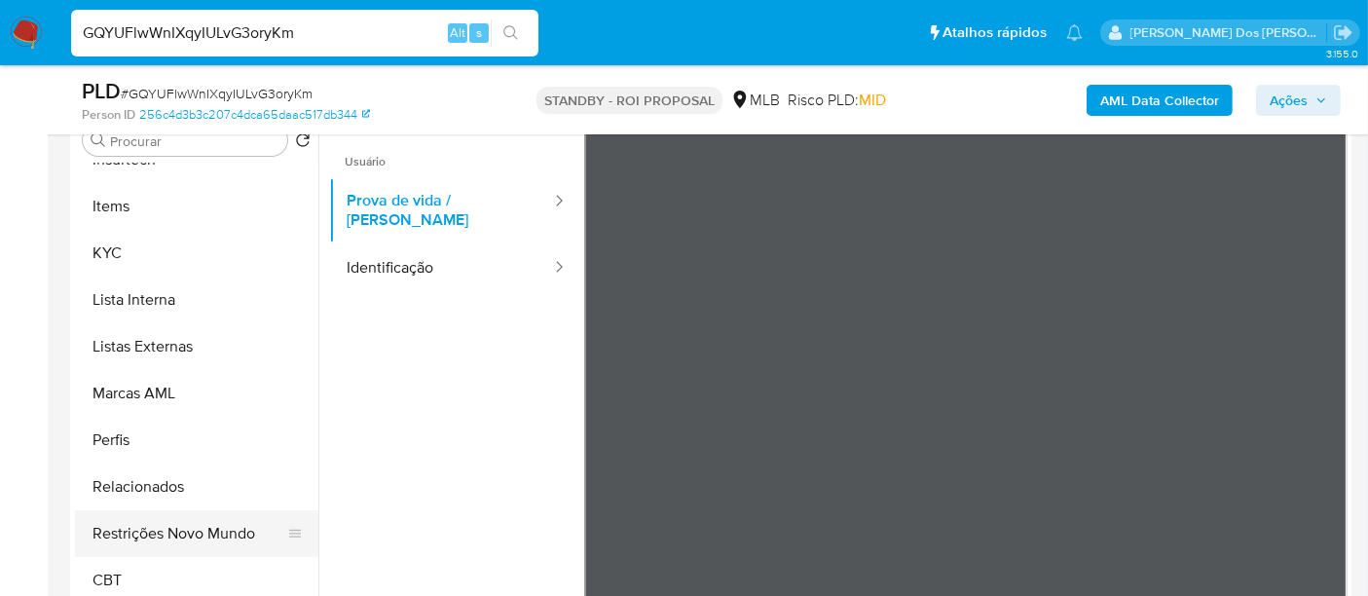
scroll to position [432, 0]
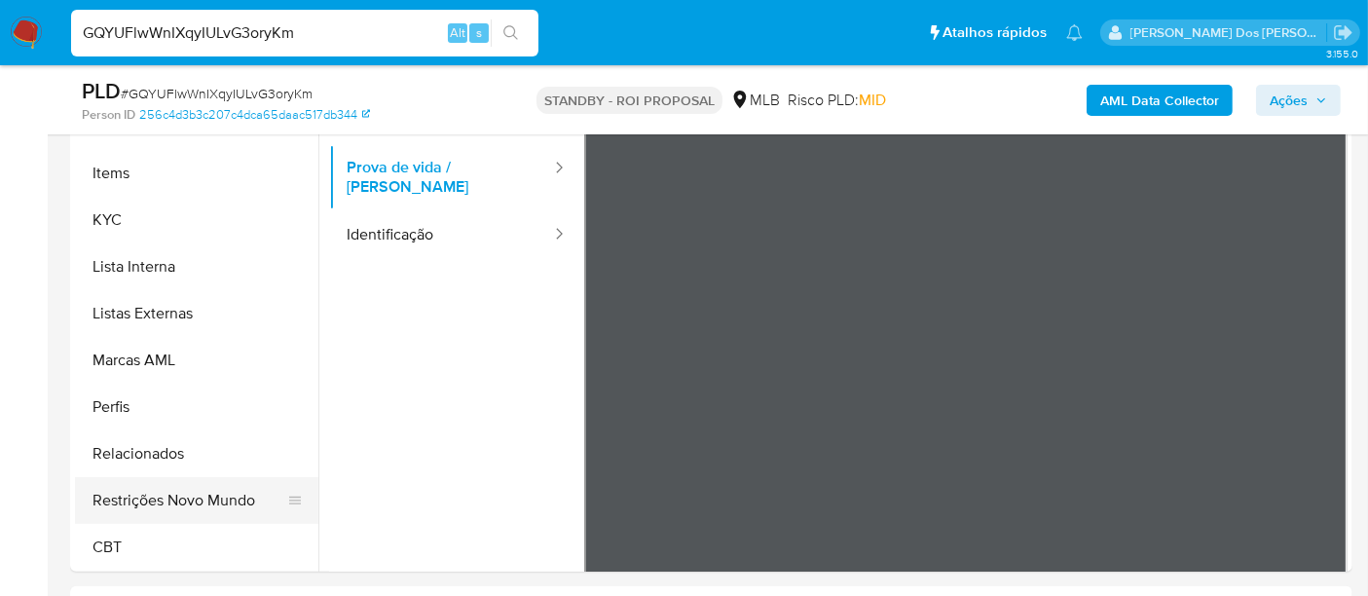
click at [216, 501] on button "Restrições Novo Mundo" at bounding box center [189, 500] width 228 height 47
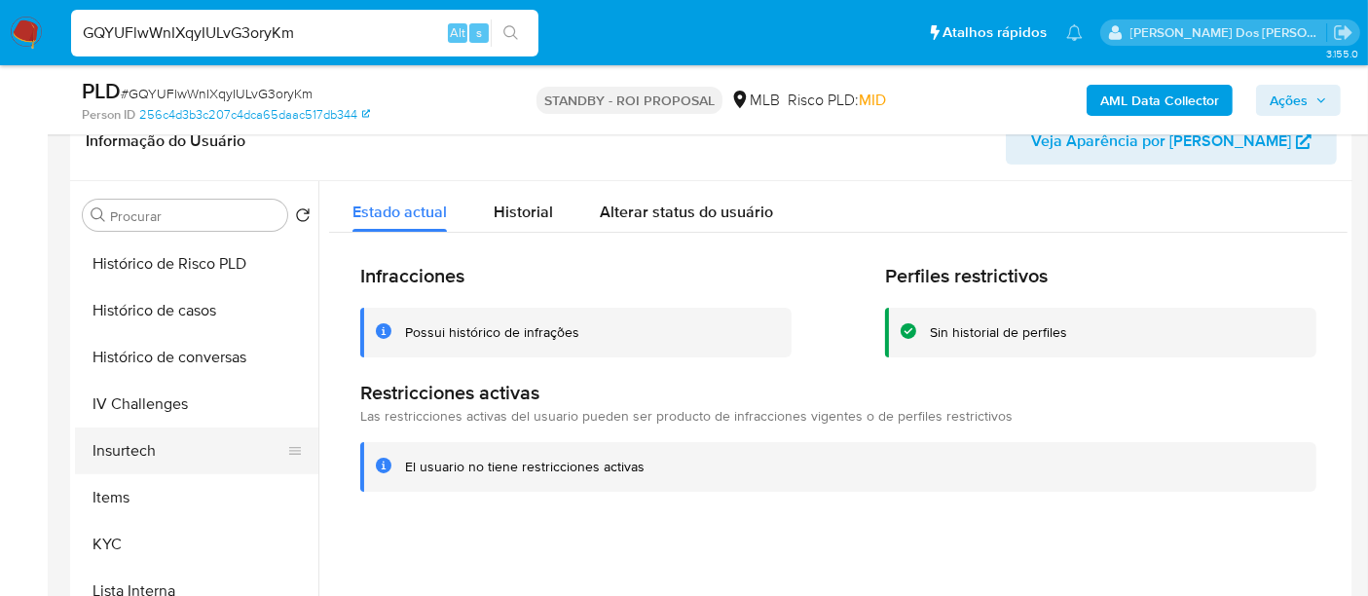
scroll to position [544, 0]
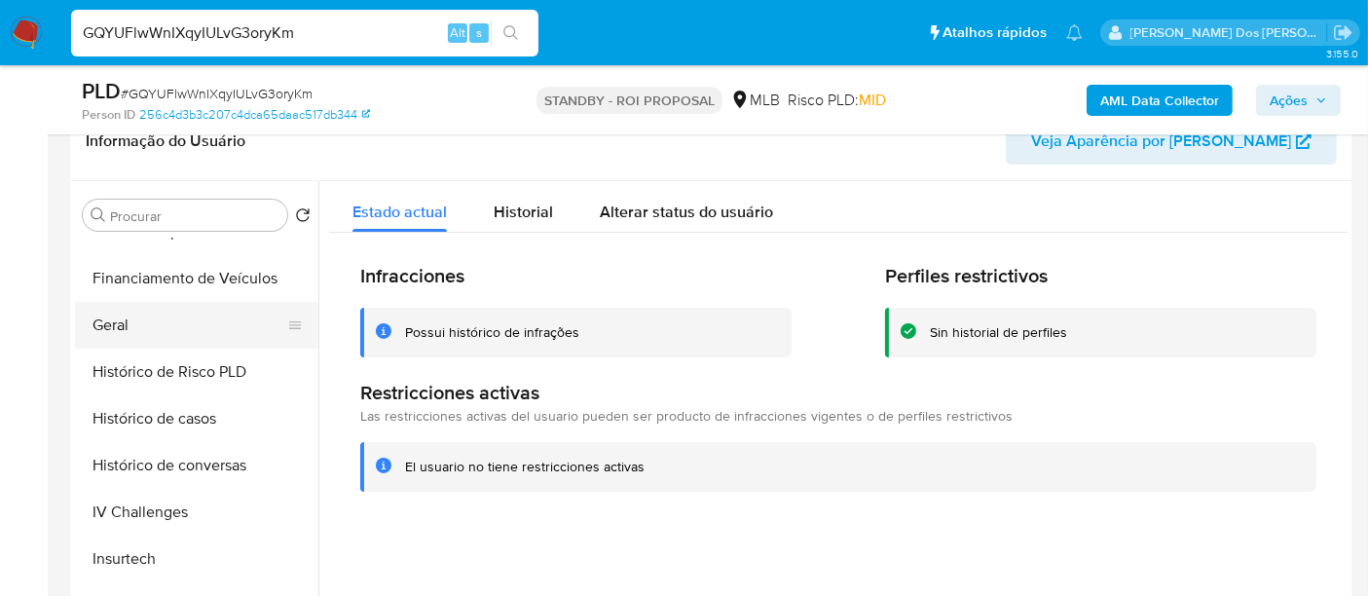
click at [114, 327] on button "Geral" at bounding box center [189, 325] width 228 height 47
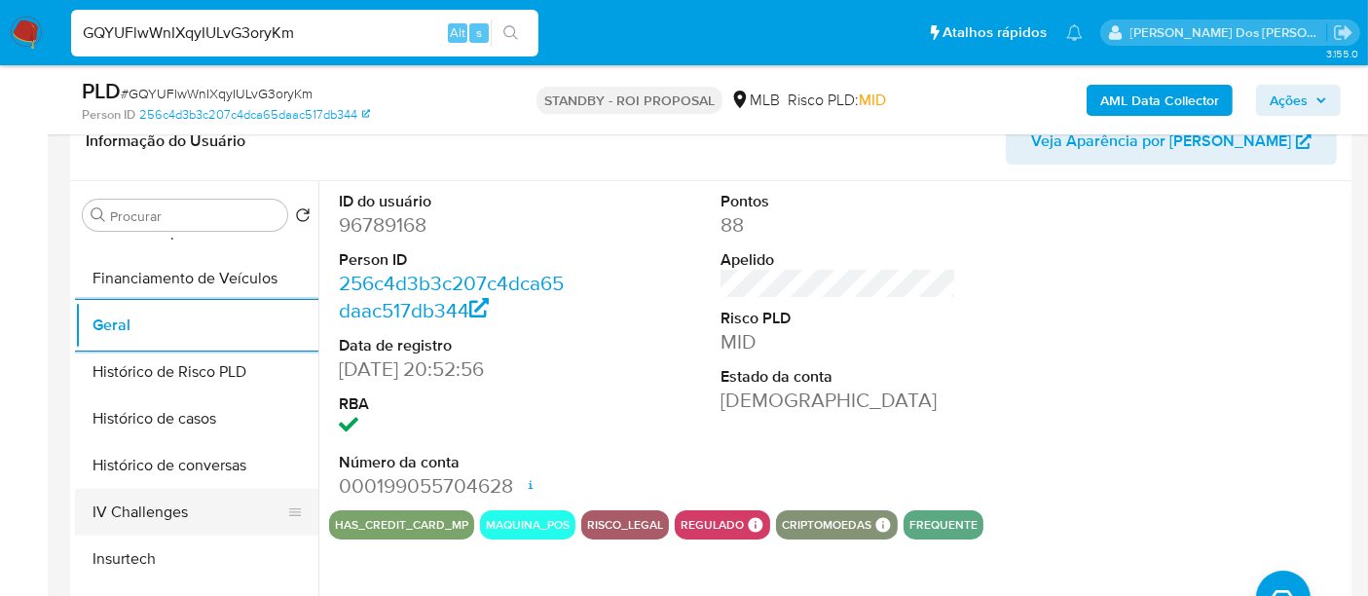
scroll to position [868, 0]
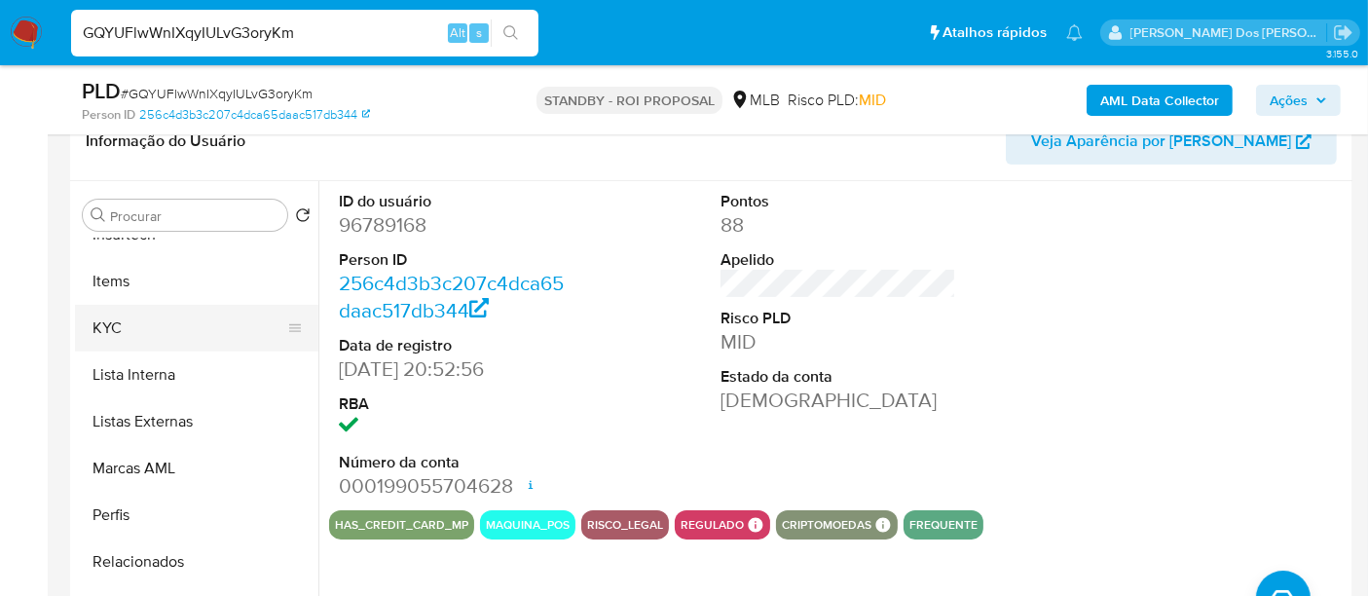
click at [105, 329] on button "KYC" at bounding box center [189, 328] width 228 height 47
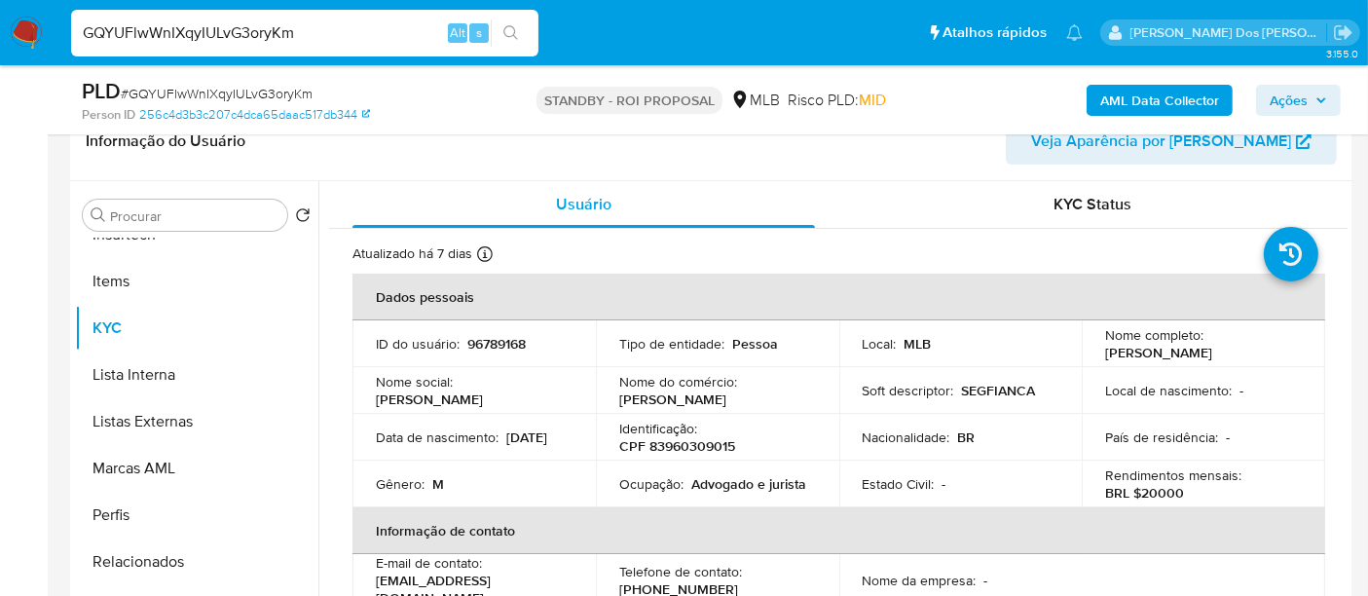
click at [220, 40] on input "GQYUFlwWnIXqyIULvG3oryKm" at bounding box center [304, 32] width 467 height 25
paste input "4qkpMsw4GD9lMiSjkJ8JnMJn"
type input "4qkpMsw4GD9lMiSjkJ8JnMJn"
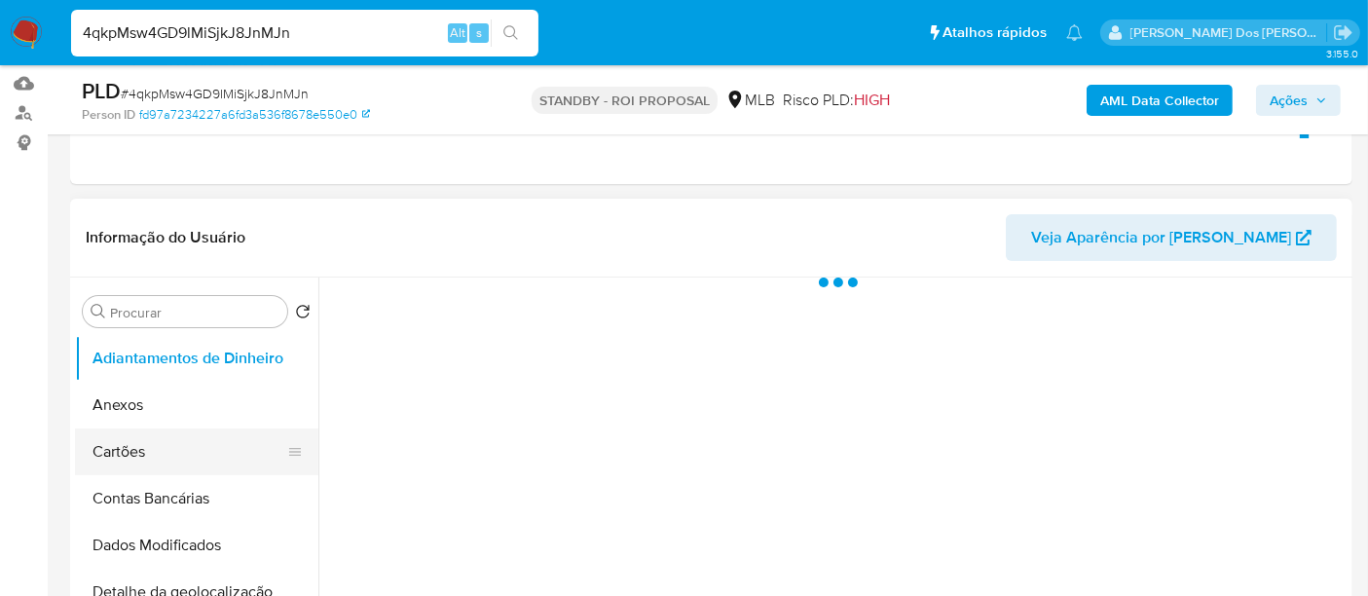
scroll to position [324, 0]
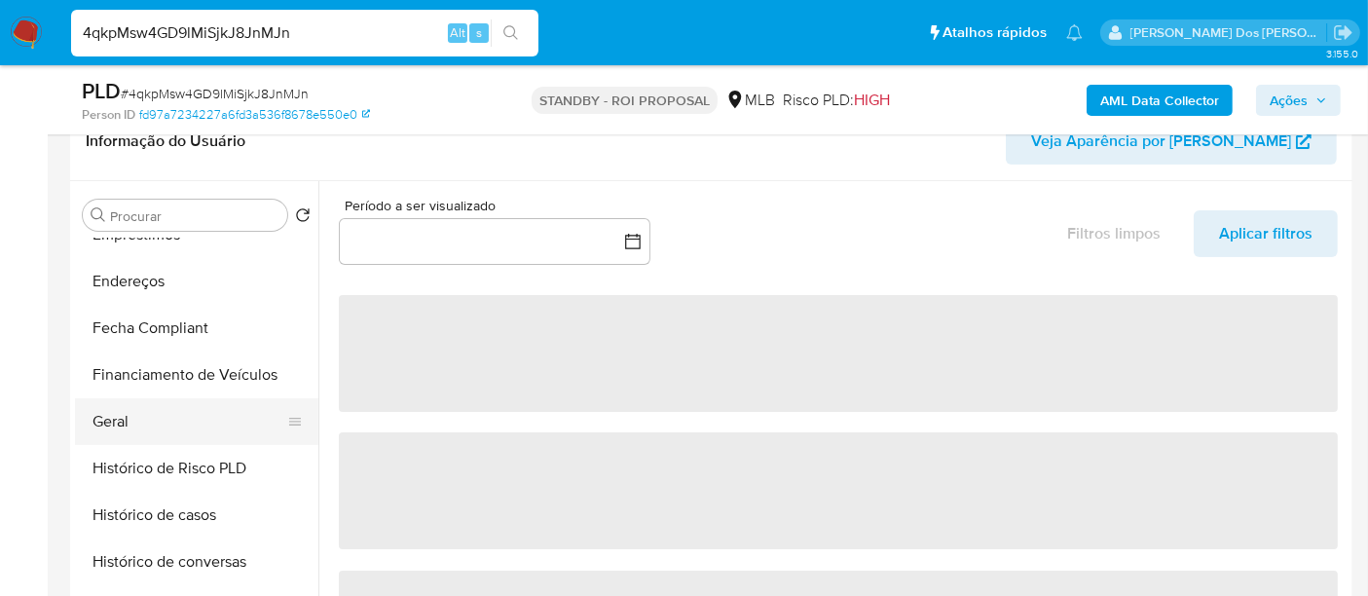
select select "10"
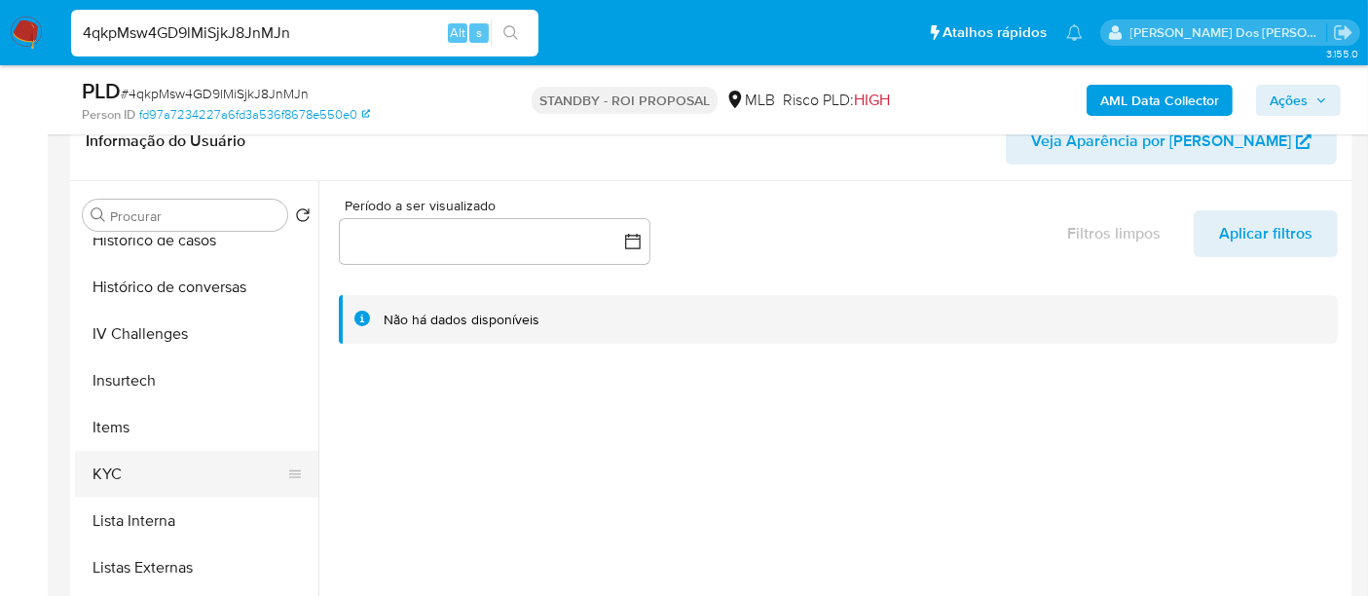
scroll to position [757, 0]
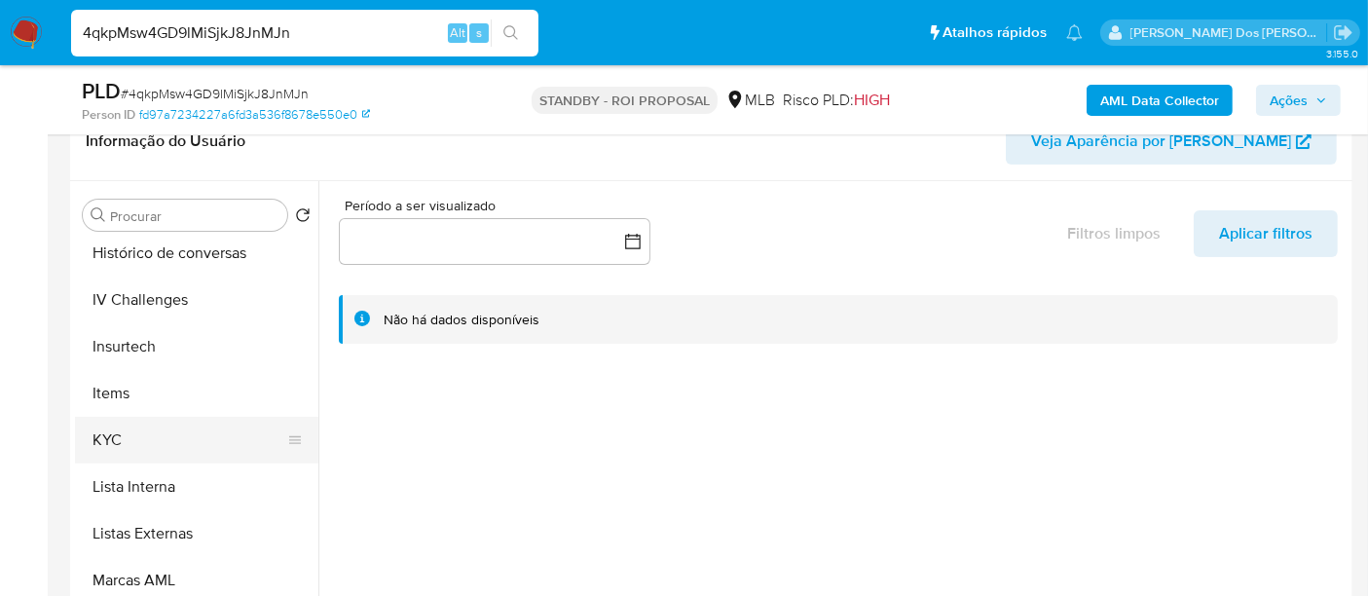
drag, startPoint x: 123, startPoint y: 431, endPoint x: 148, endPoint y: 428, distance: 25.5
click at [122, 431] on button "KYC" at bounding box center [189, 440] width 228 height 47
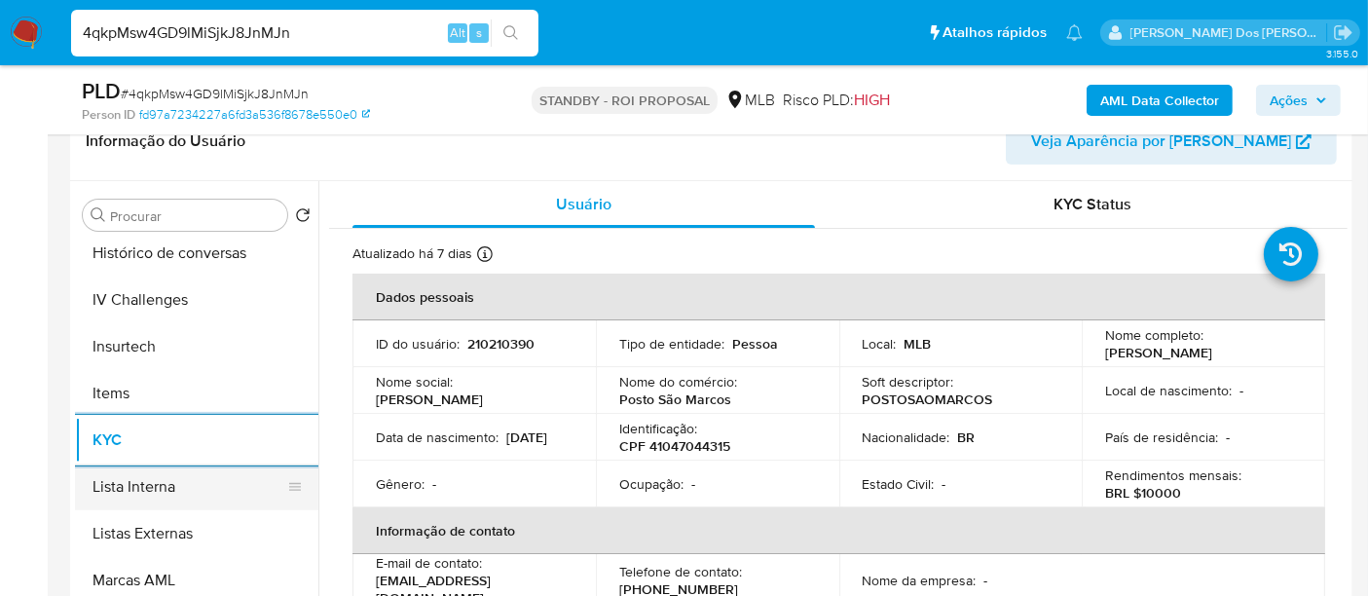
scroll to position [648, 0]
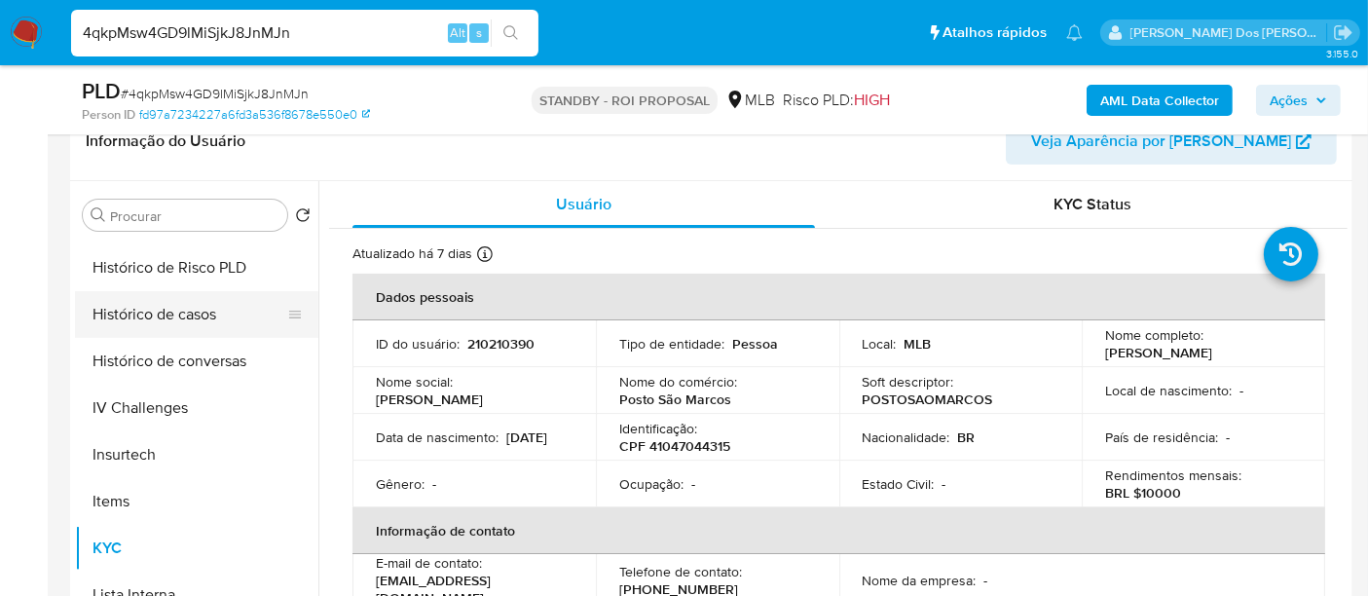
click at [169, 300] on button "Histórico de casos" at bounding box center [189, 314] width 228 height 47
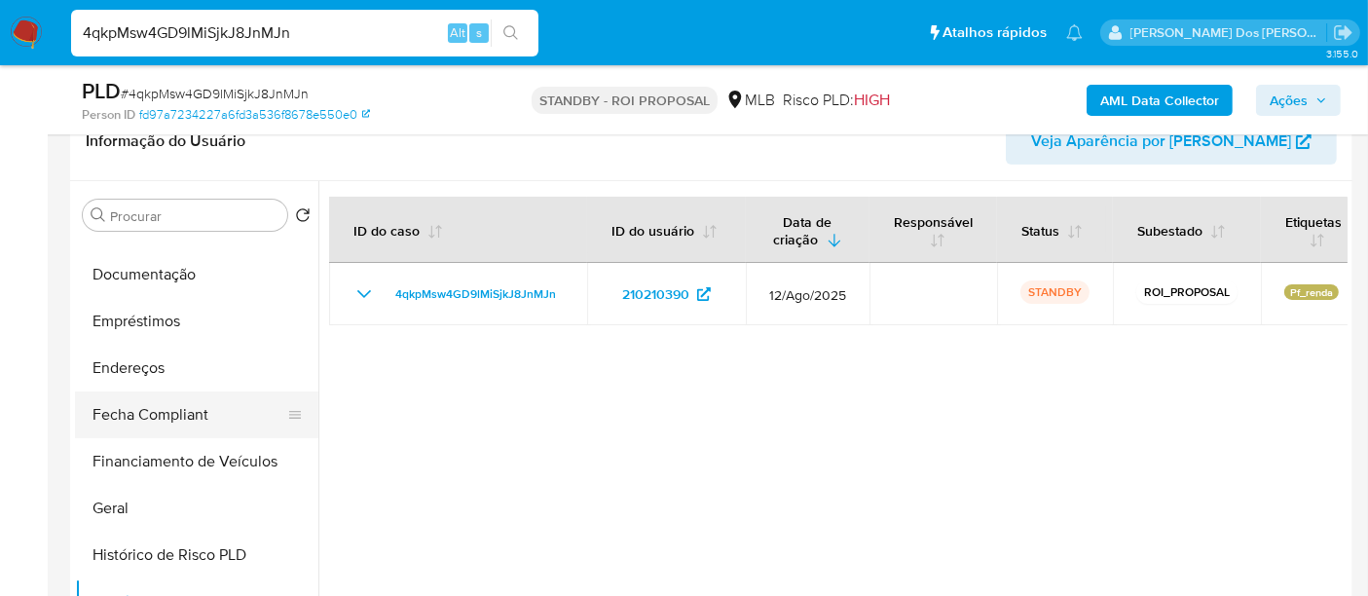
scroll to position [324, 0]
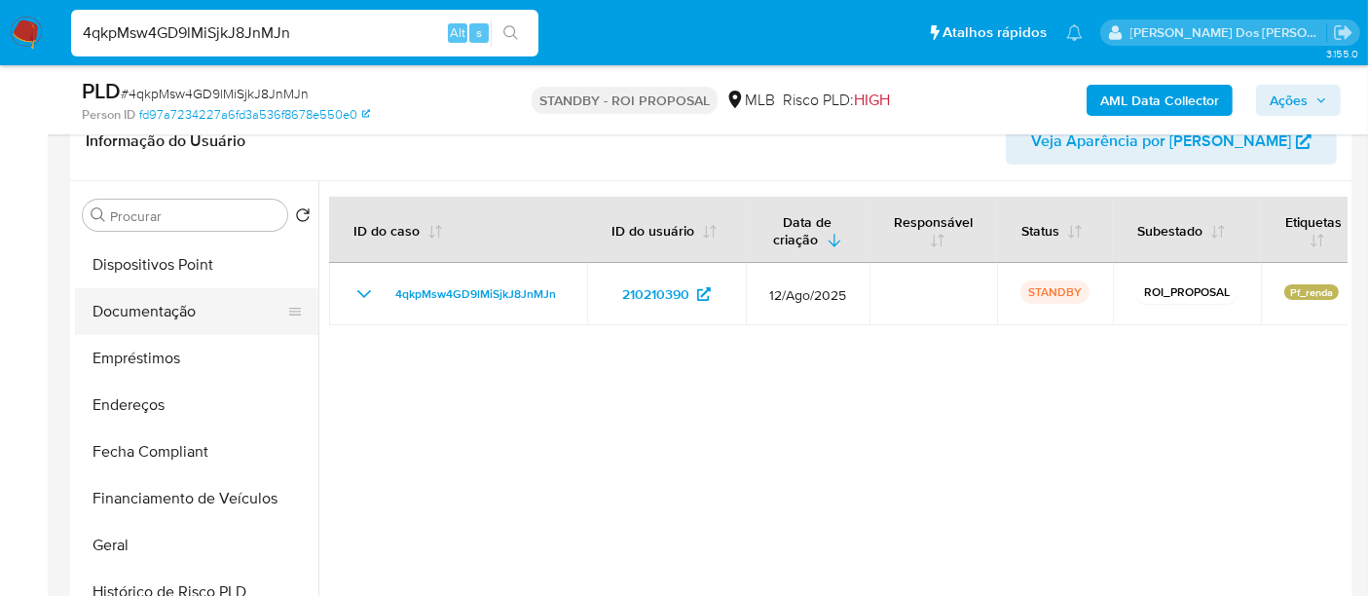
click at [164, 319] on button "Documentação" at bounding box center [189, 311] width 228 height 47
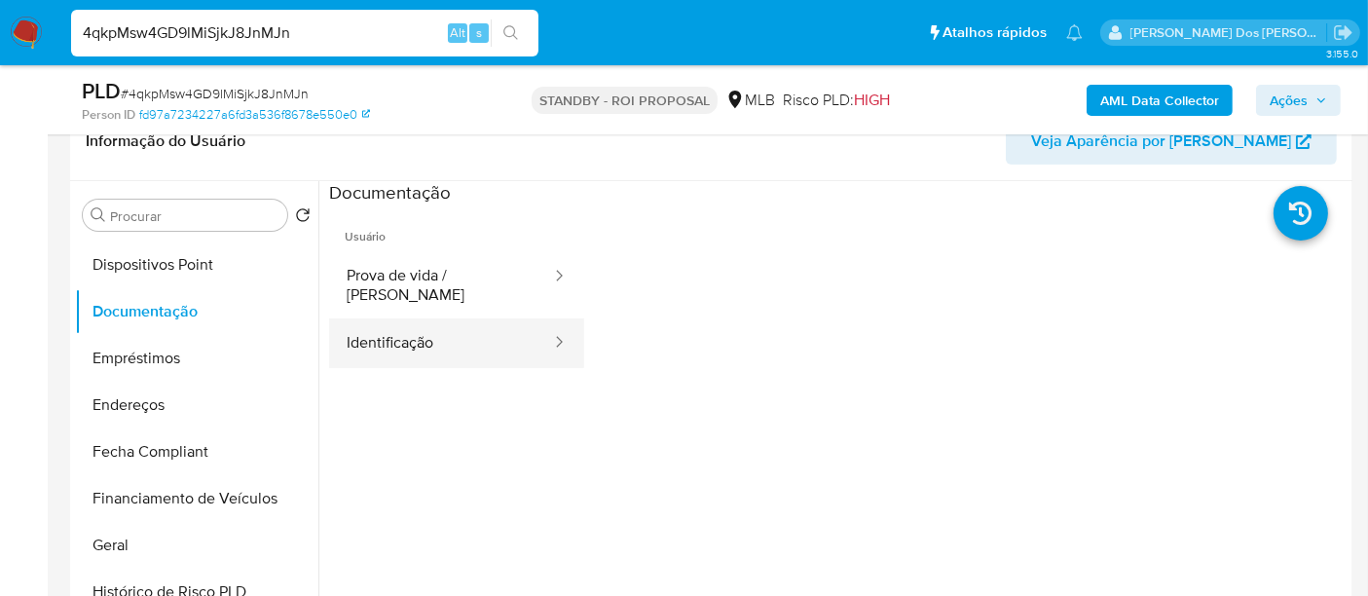
click at [399, 336] on button "Identificação" at bounding box center [441, 343] width 224 height 50
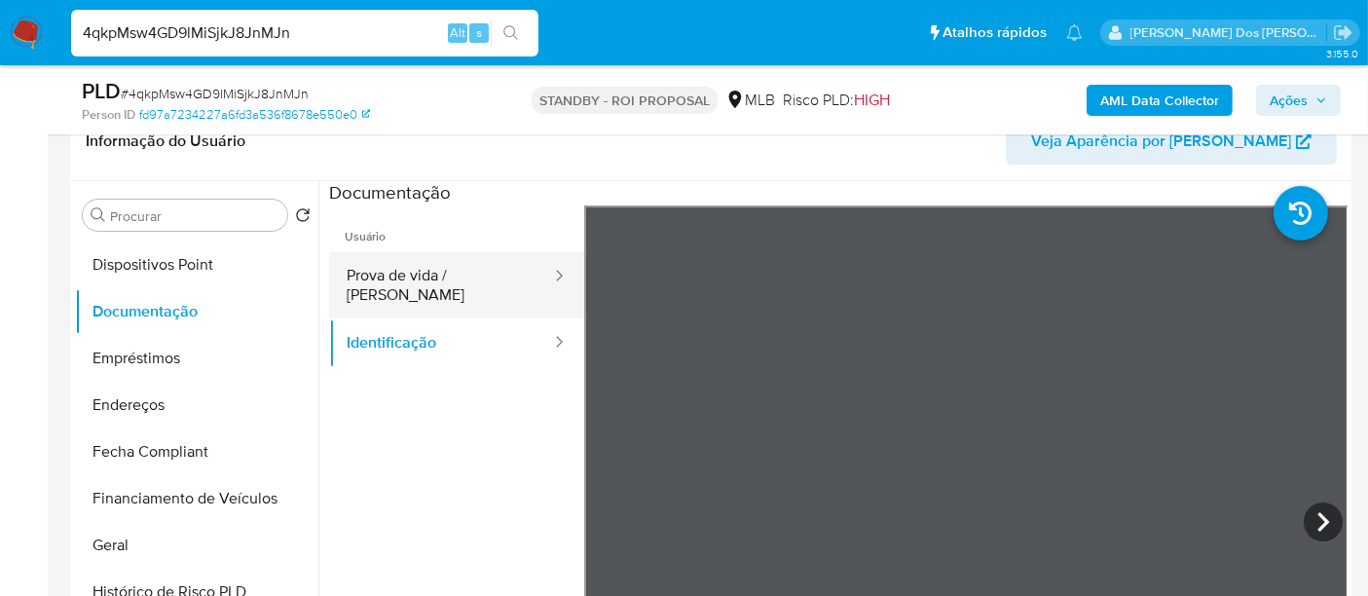
click at [453, 287] on button "Prova de vida / [PERSON_NAME]" at bounding box center [441, 285] width 224 height 66
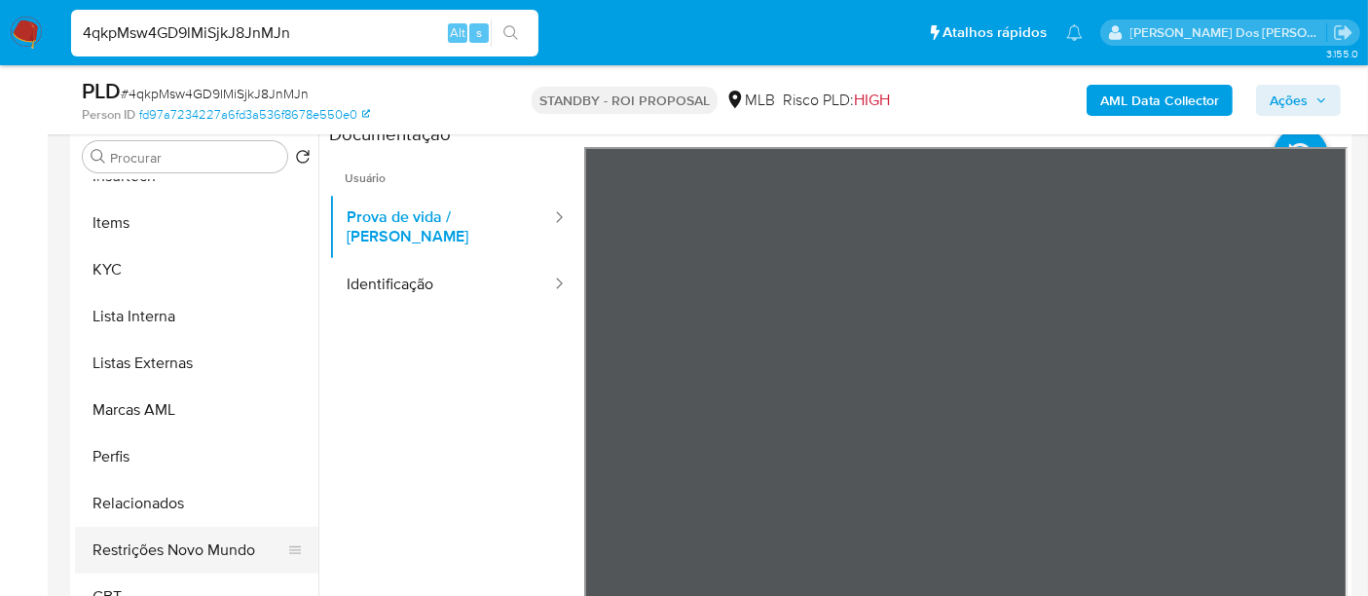
scroll to position [432, 0]
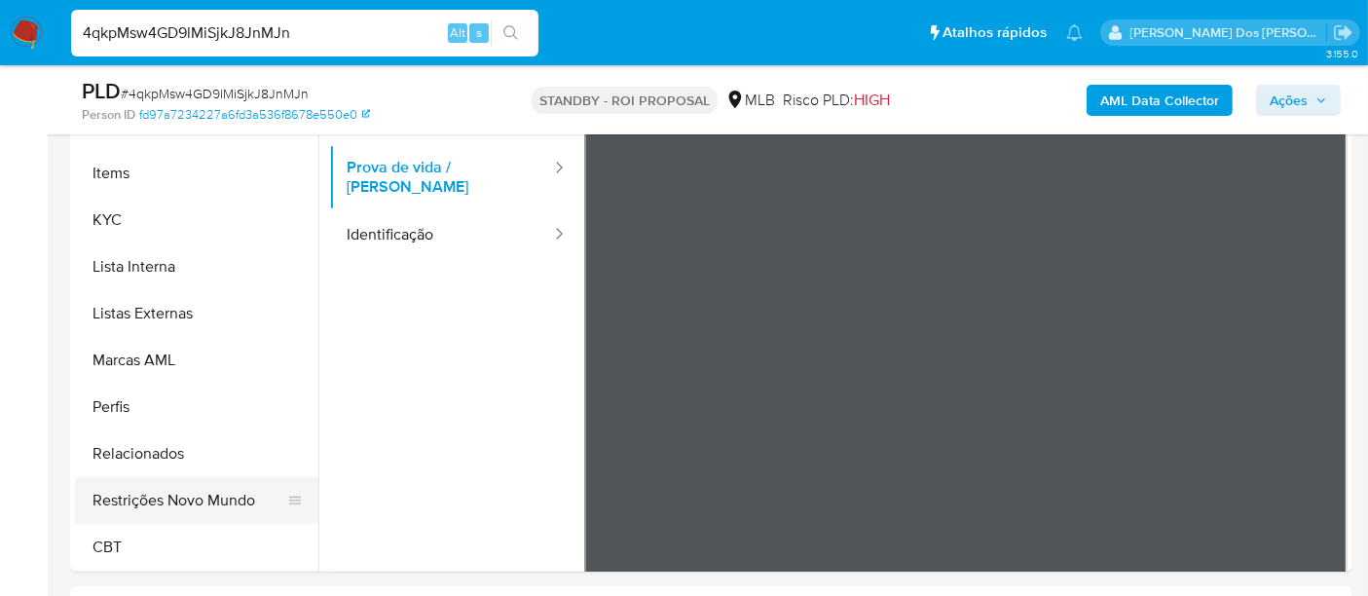
click at [196, 495] on button "Restrições Novo Mundo" at bounding box center [189, 500] width 228 height 47
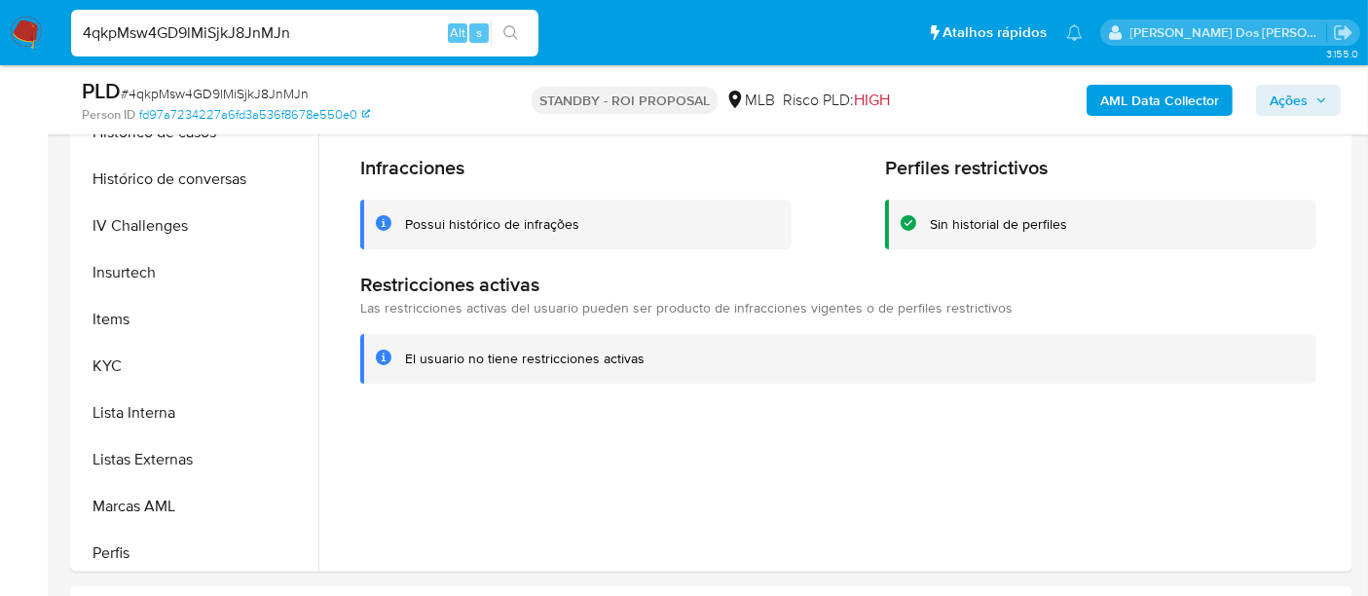
scroll to position [436, 0]
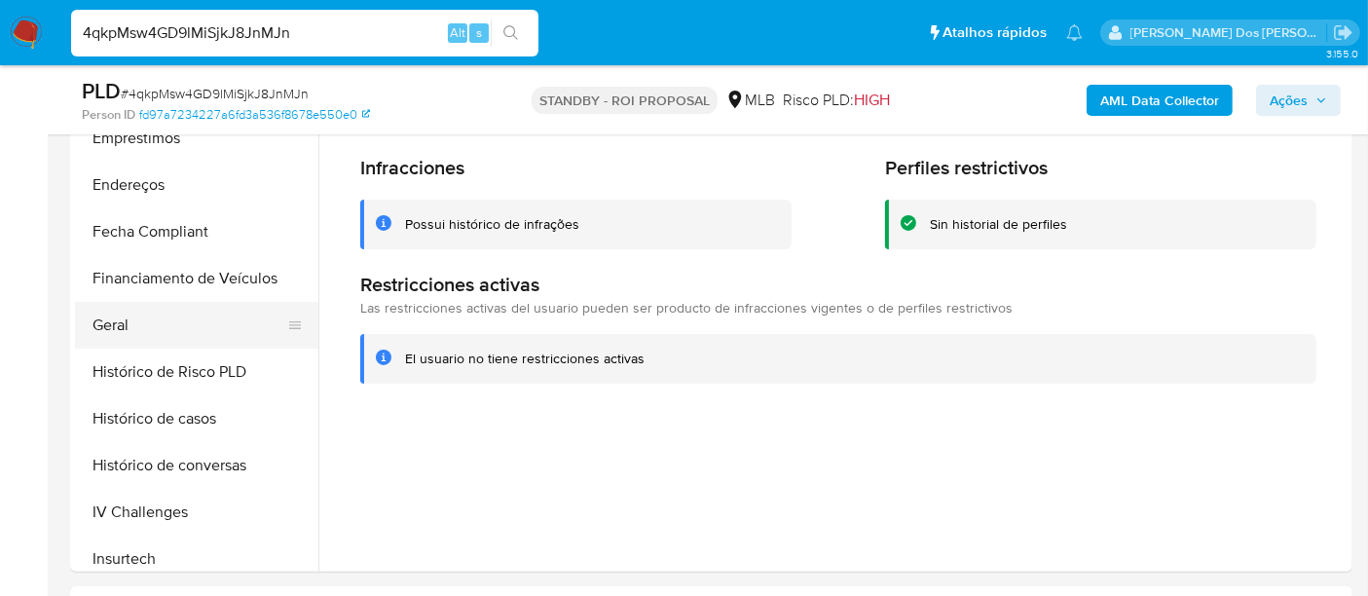
click at [117, 322] on button "Geral" at bounding box center [189, 325] width 228 height 47
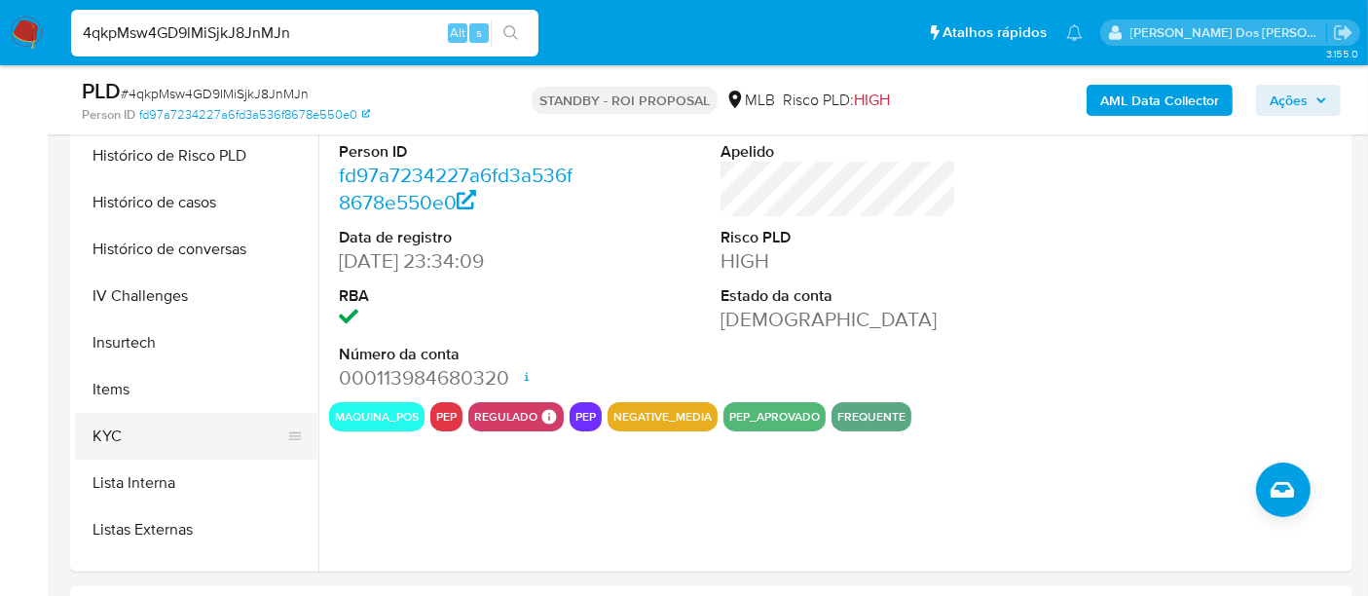
scroll to position [760, 0]
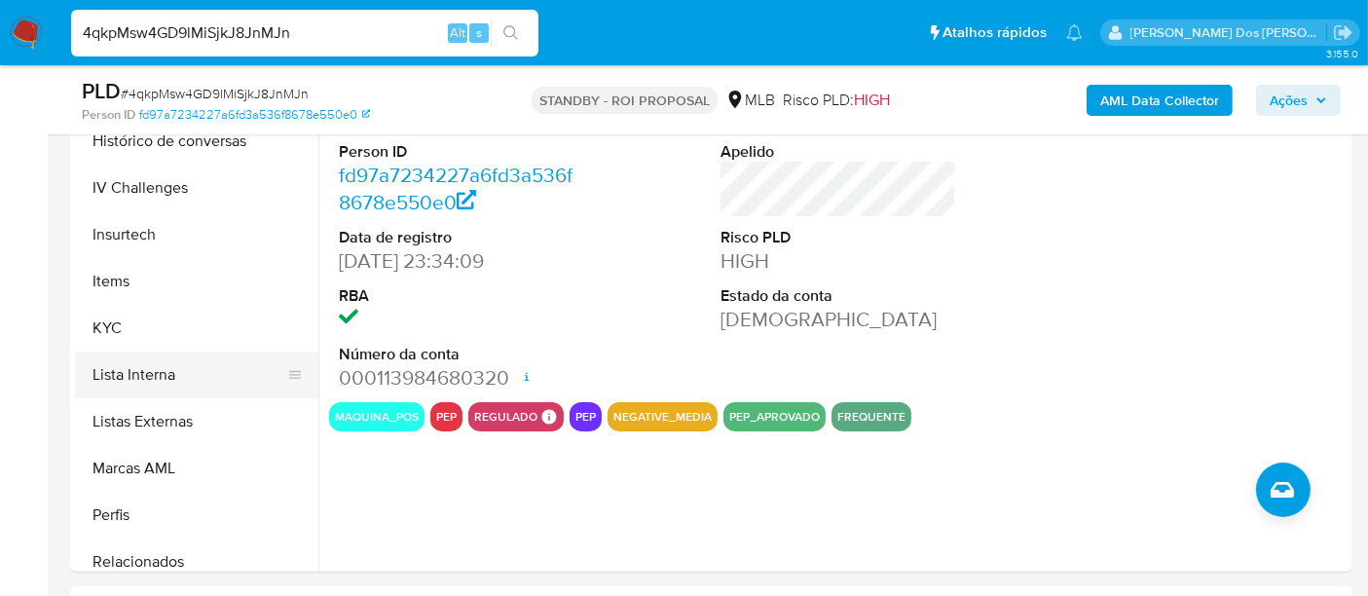
click at [130, 375] on button "Lista Interna" at bounding box center [189, 374] width 228 height 47
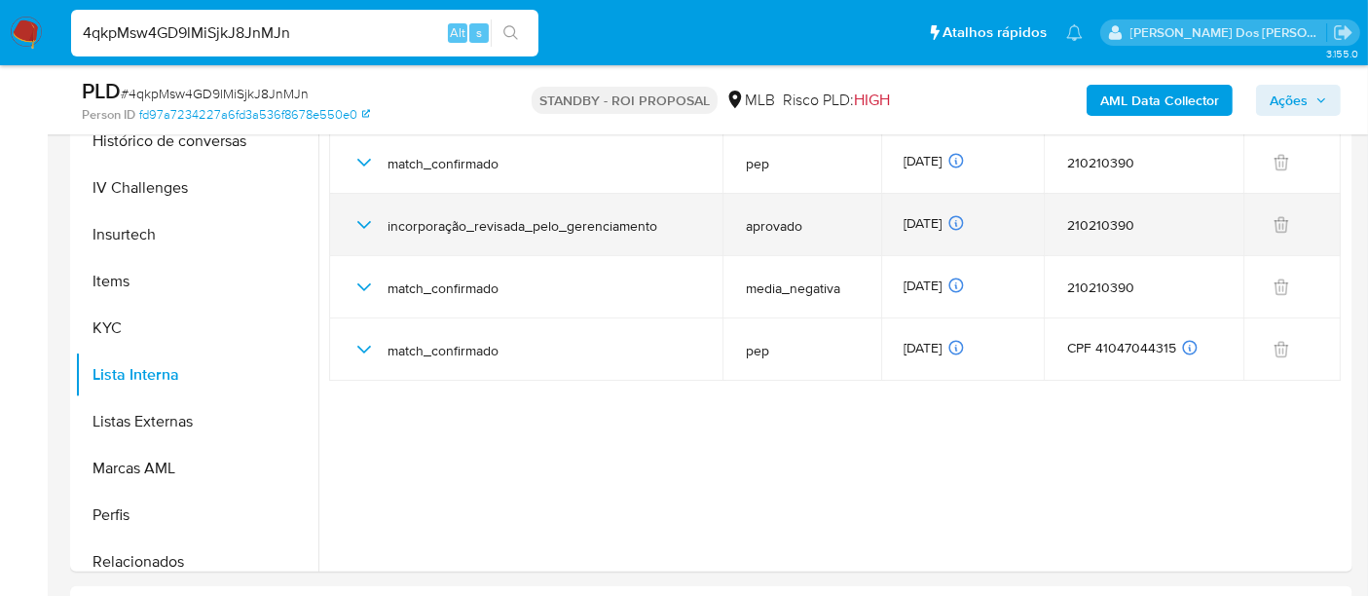
click at [357, 226] on icon "button" at bounding box center [363, 224] width 23 height 23
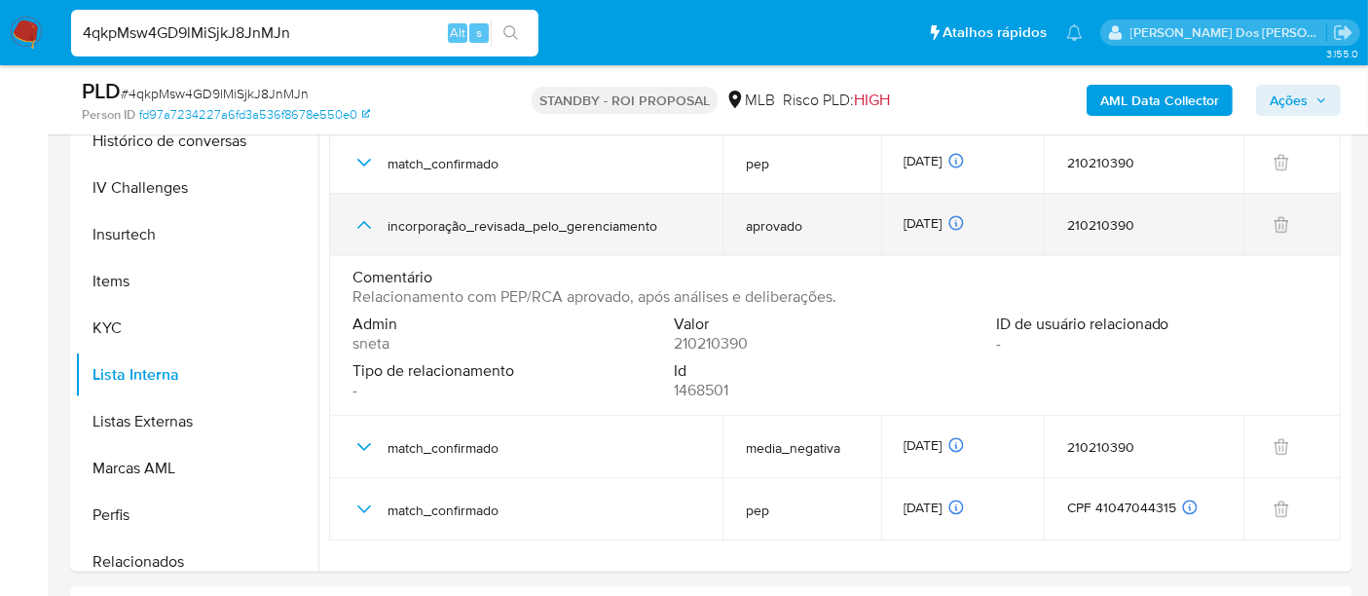
click at [357, 226] on icon "button" at bounding box center [364, 225] width 14 height 8
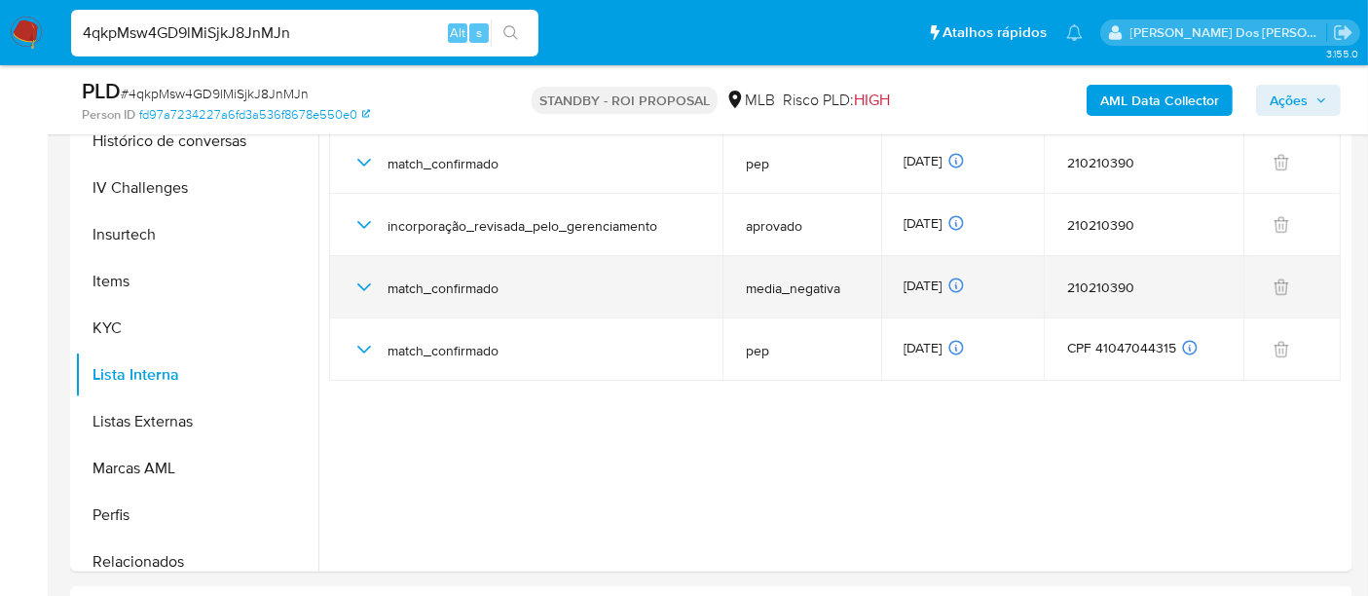
click at [360, 281] on icon "button" at bounding box center [363, 287] width 23 height 23
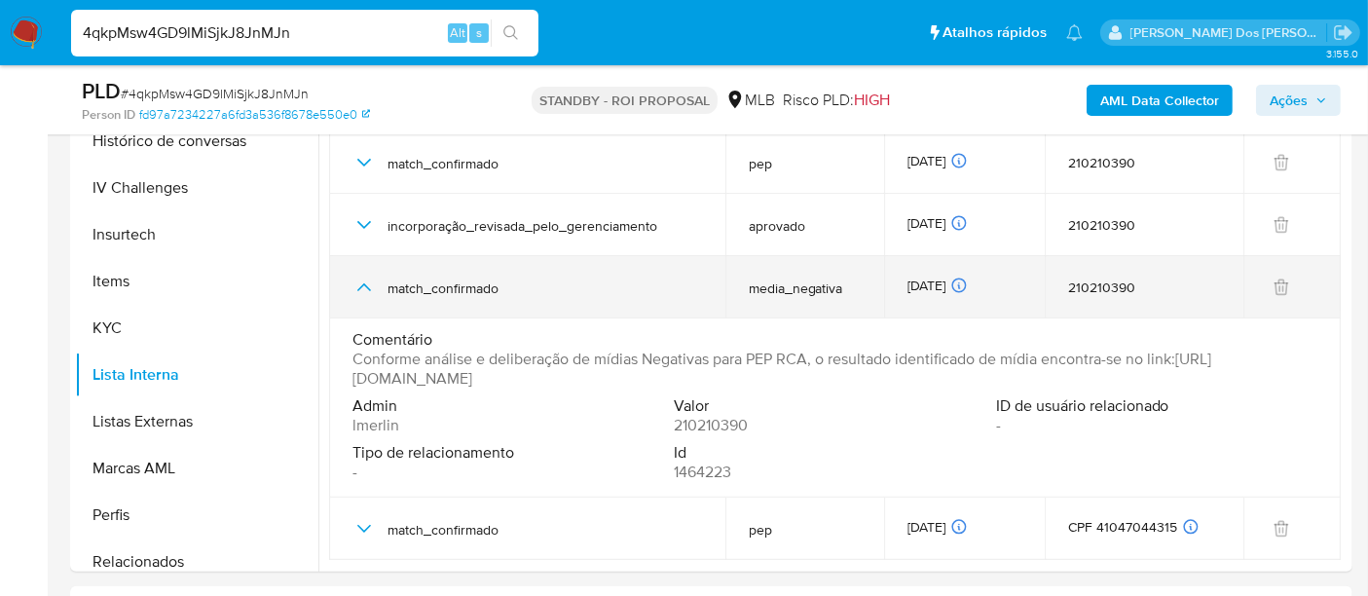
click at [360, 281] on icon "button" at bounding box center [363, 287] width 23 height 23
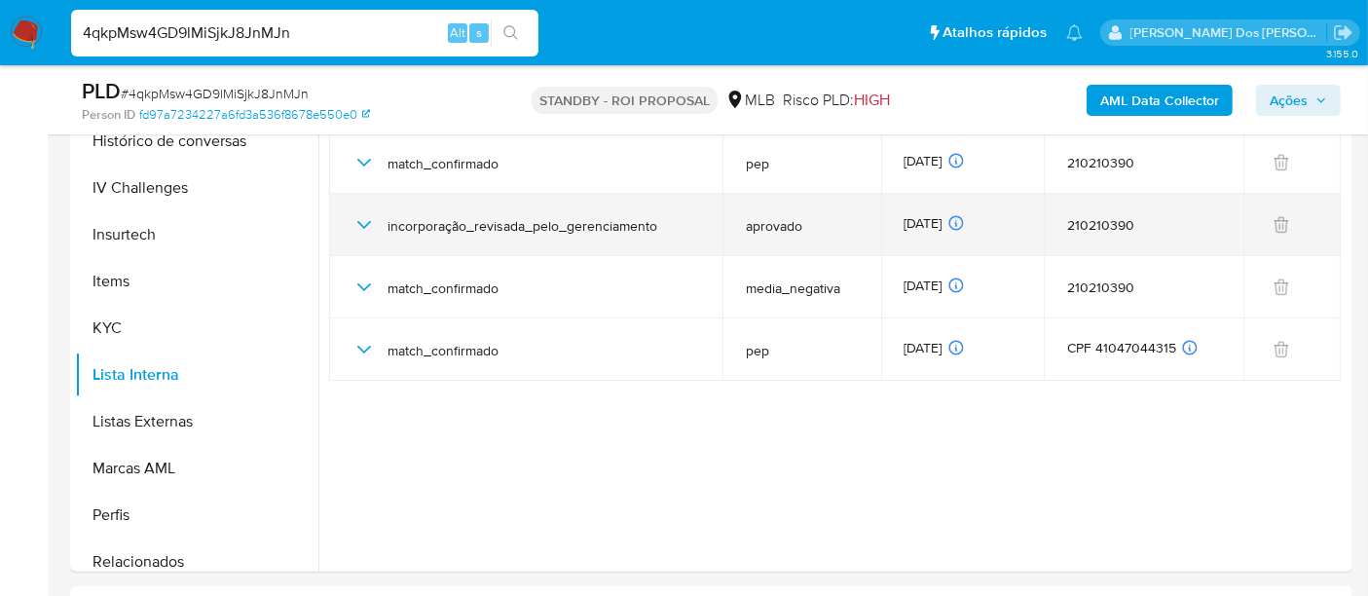
click at [361, 221] on icon "button" at bounding box center [363, 224] width 23 height 23
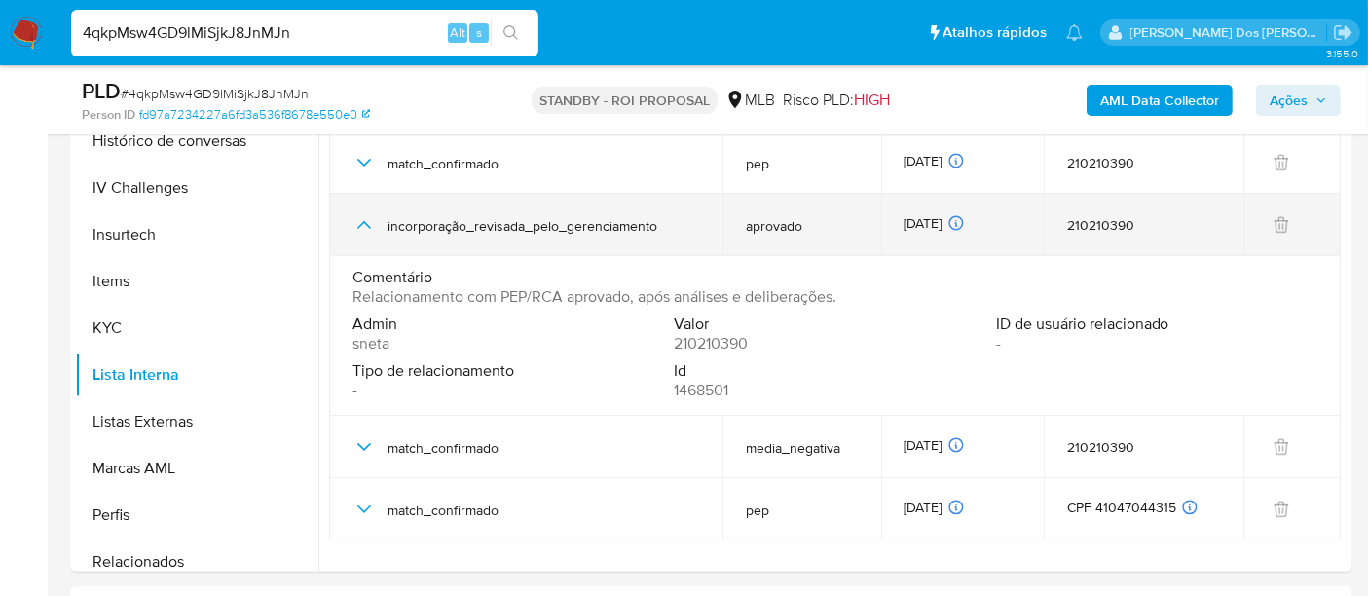
click at [355, 224] on icon "button" at bounding box center [363, 224] width 23 height 23
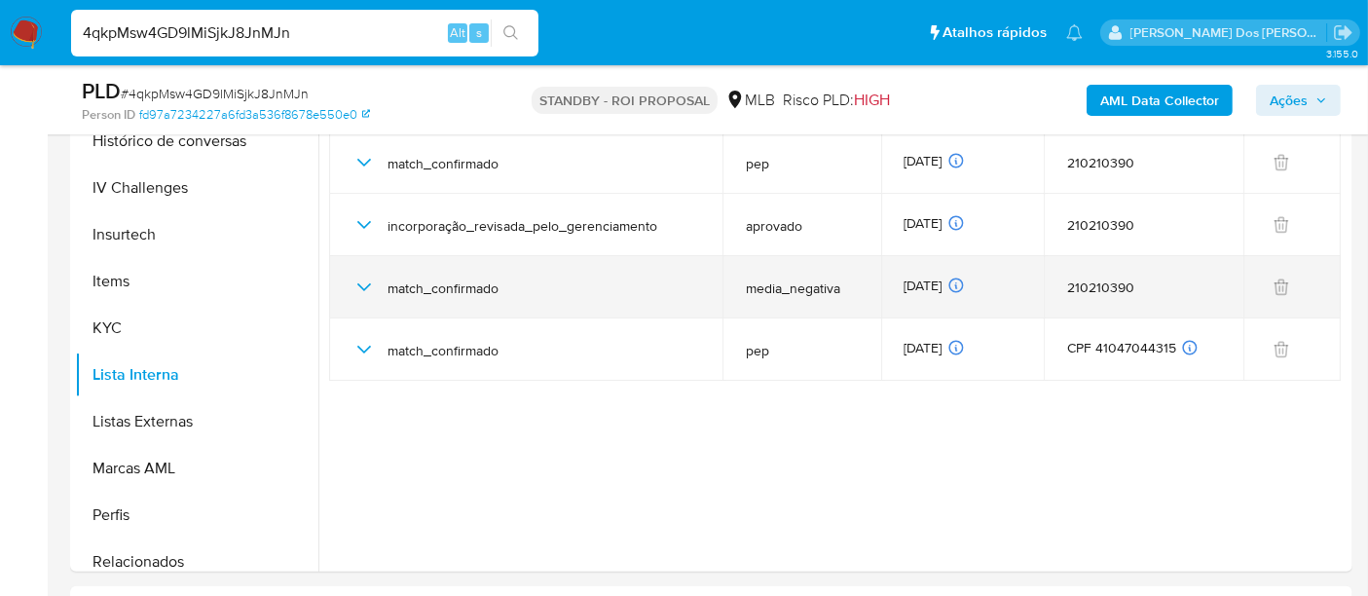
click at [364, 286] on icon "button" at bounding box center [364, 287] width 14 height 8
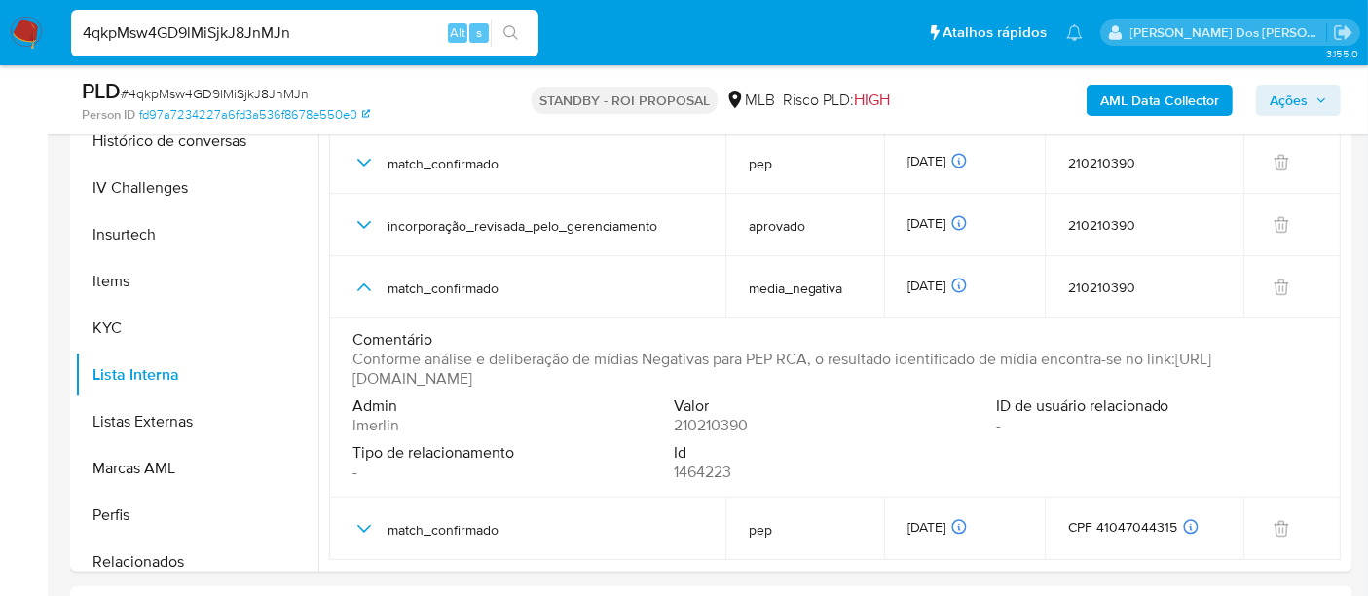
drag, startPoint x: 759, startPoint y: 385, endPoint x: 1183, endPoint y: 358, distance: 424.3
click at [1183, 358] on span "Conforme análise e deliberação de mídias Negativas para PEP RCA, o resultado id…" at bounding box center [832, 369] width 961 height 39
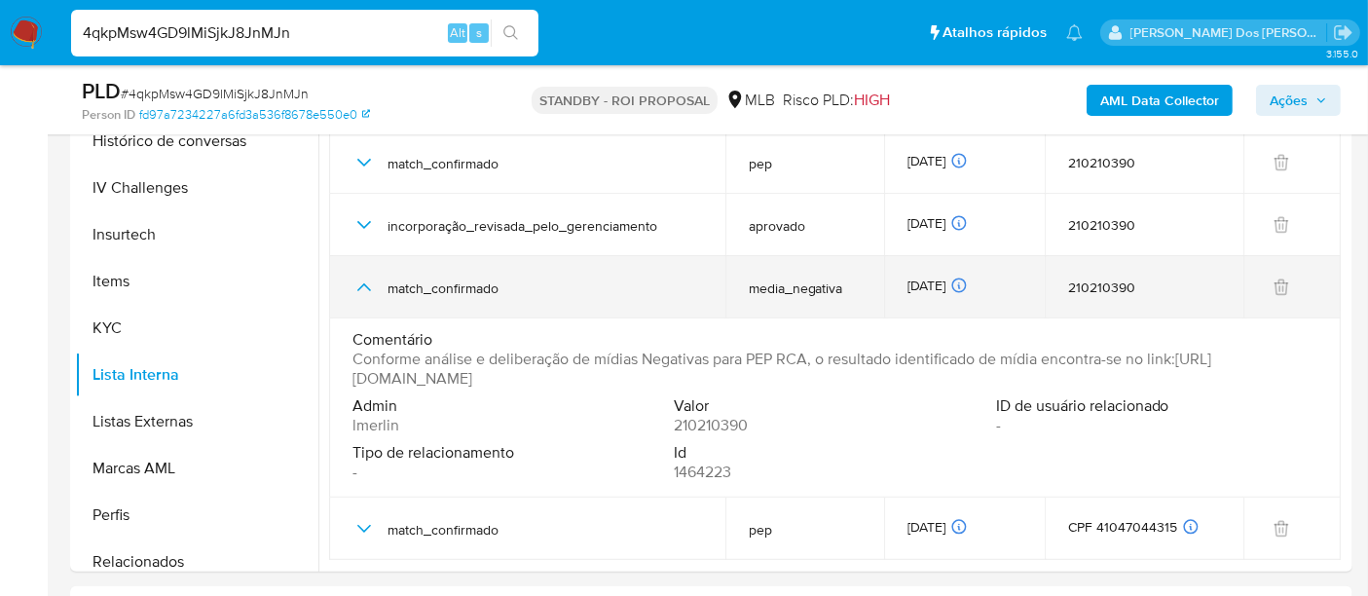
click at [361, 284] on icon "button" at bounding box center [364, 287] width 14 height 8
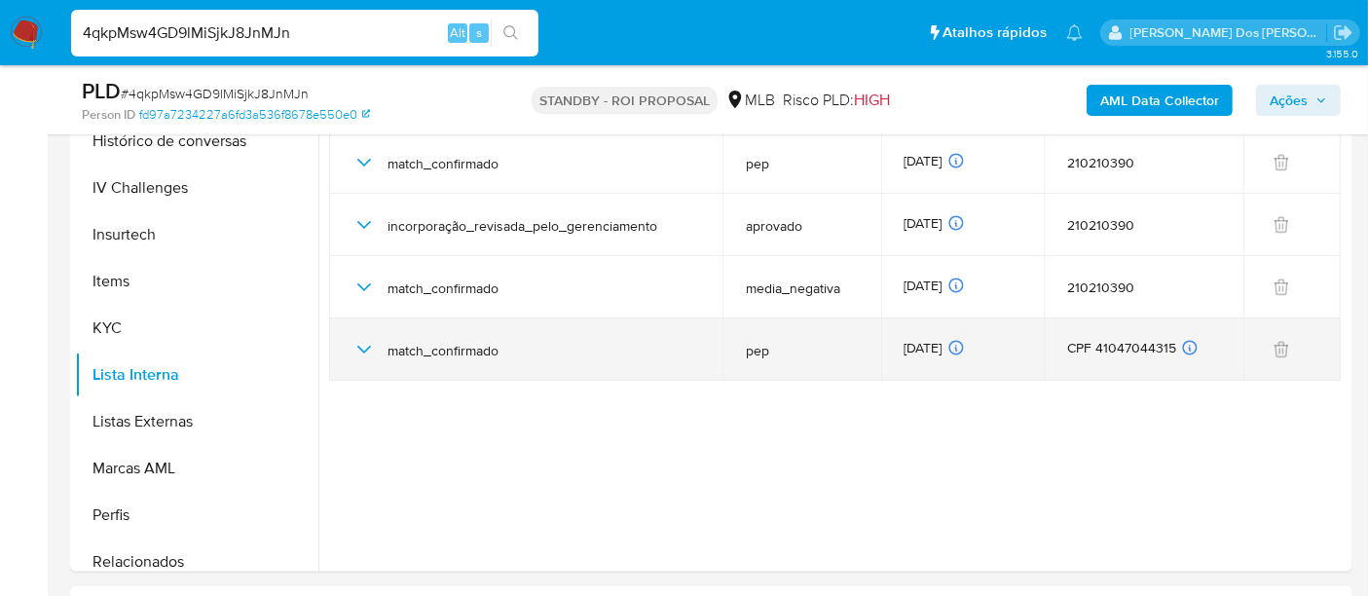
click at [363, 342] on icon "button" at bounding box center [363, 349] width 23 height 23
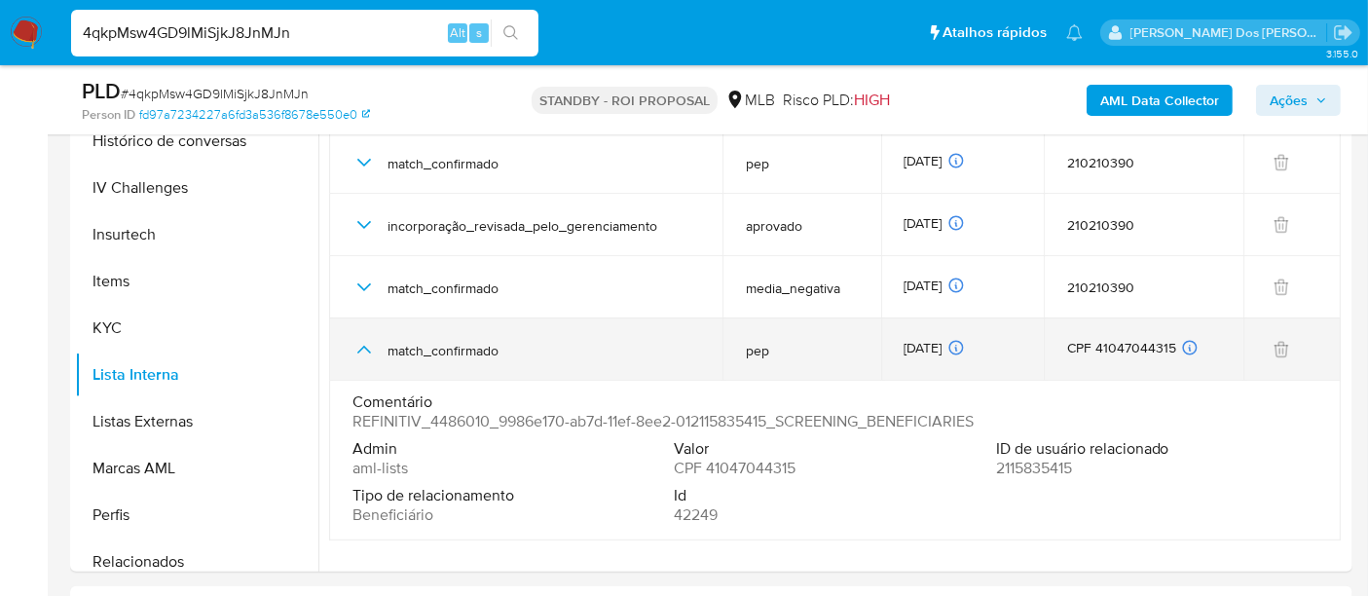
click at [364, 343] on icon "button" at bounding box center [363, 349] width 23 height 23
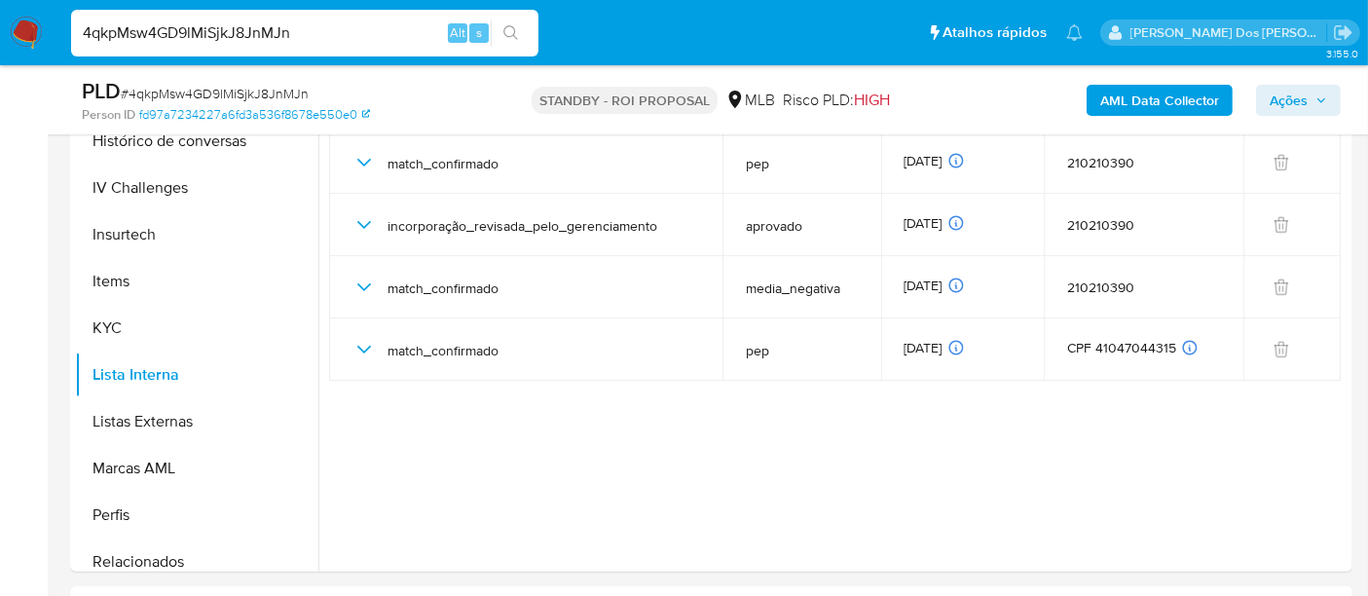
click at [240, 34] on input "4qkpMsw4GD9lMiSjkJ8JnMJn" at bounding box center [304, 32] width 467 height 25
paste input "Sbh4USuvXaqytOvOhy97OutG"
type input "Sbh4USuvXaqytOvOhy97OutG"
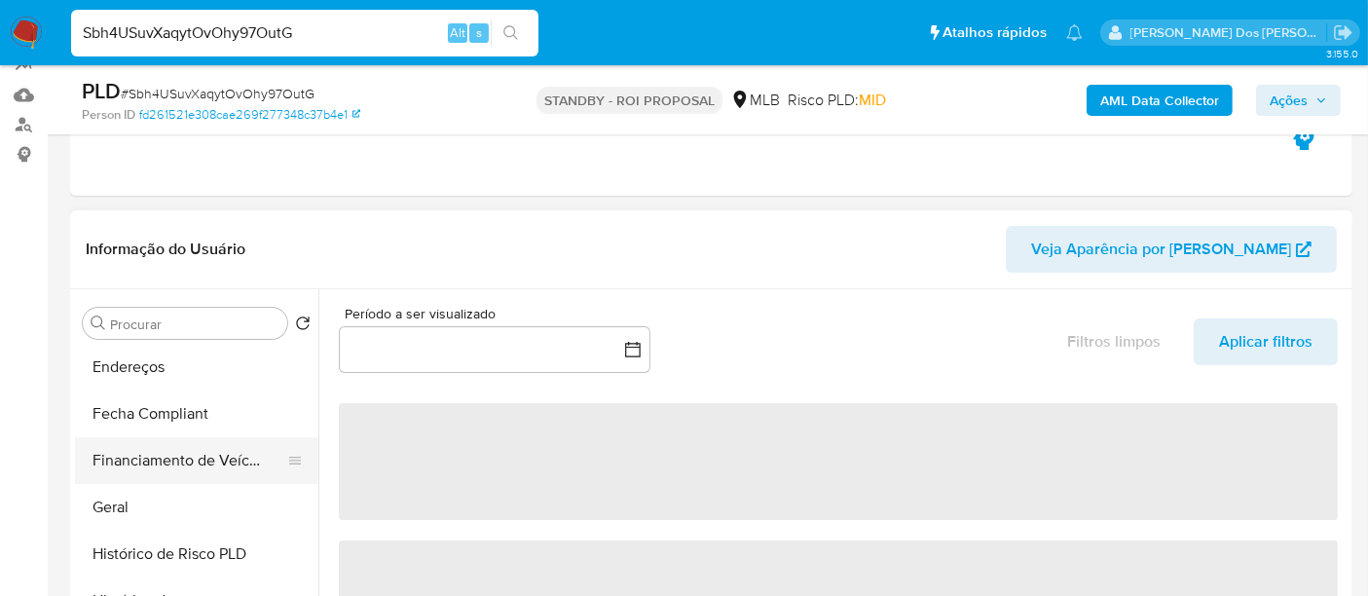
scroll to position [648, 0]
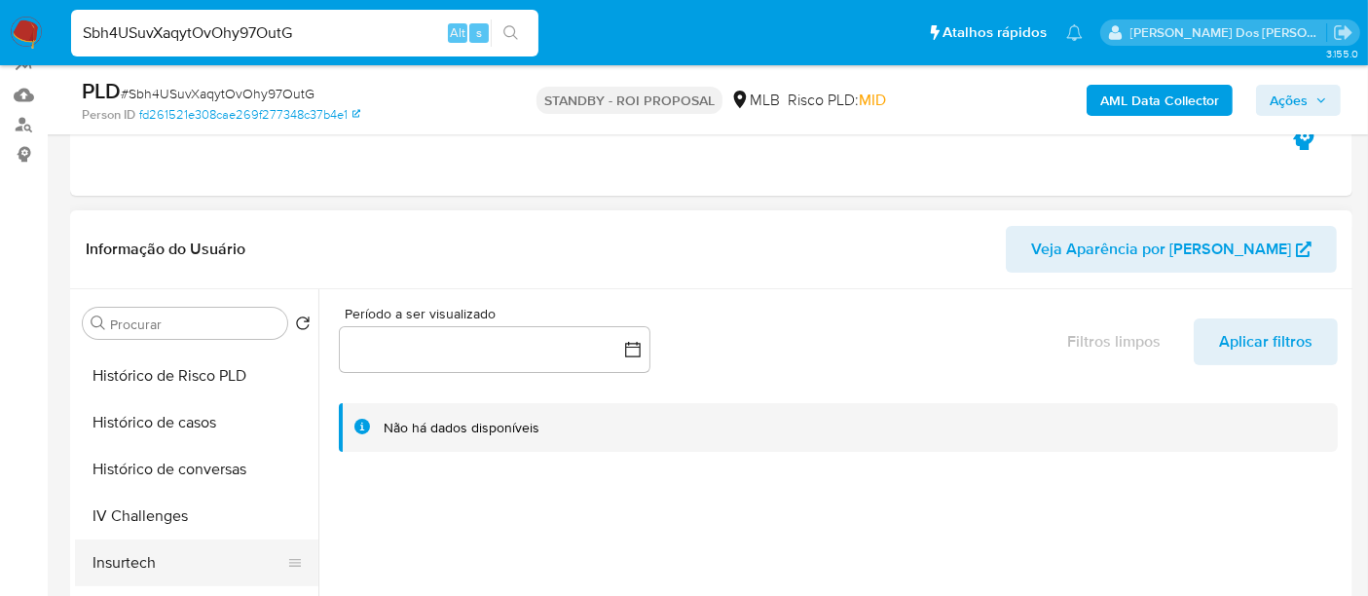
select select "10"
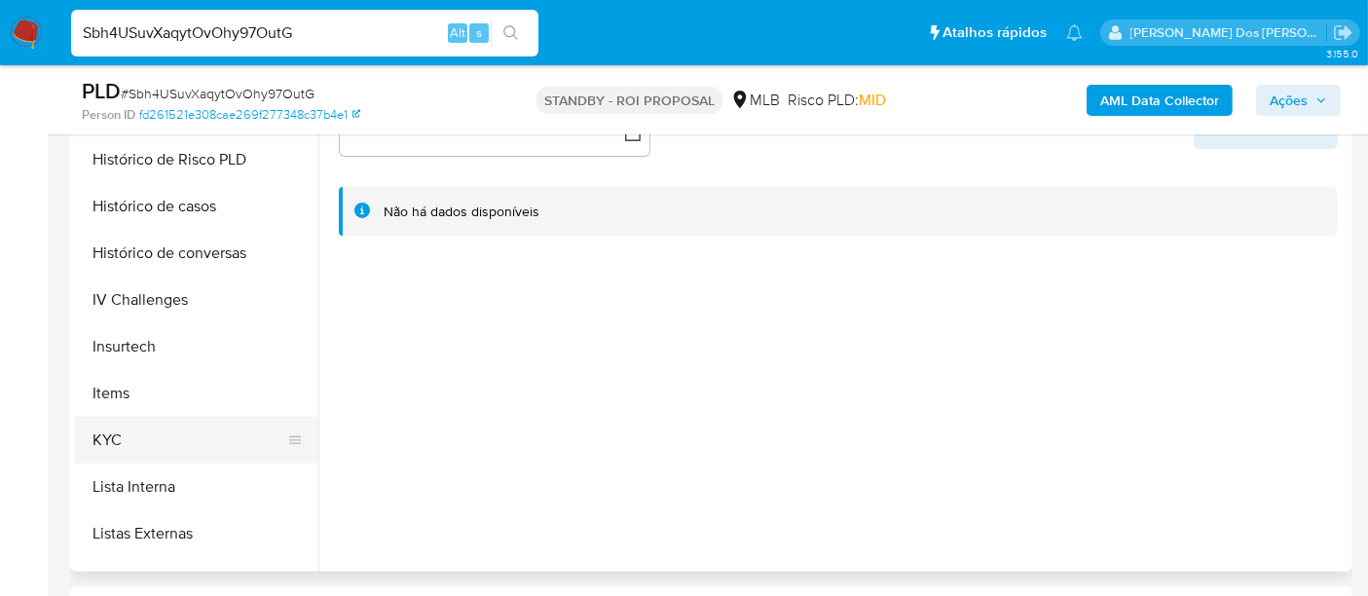
click at [98, 435] on button "KYC" at bounding box center [189, 440] width 228 height 47
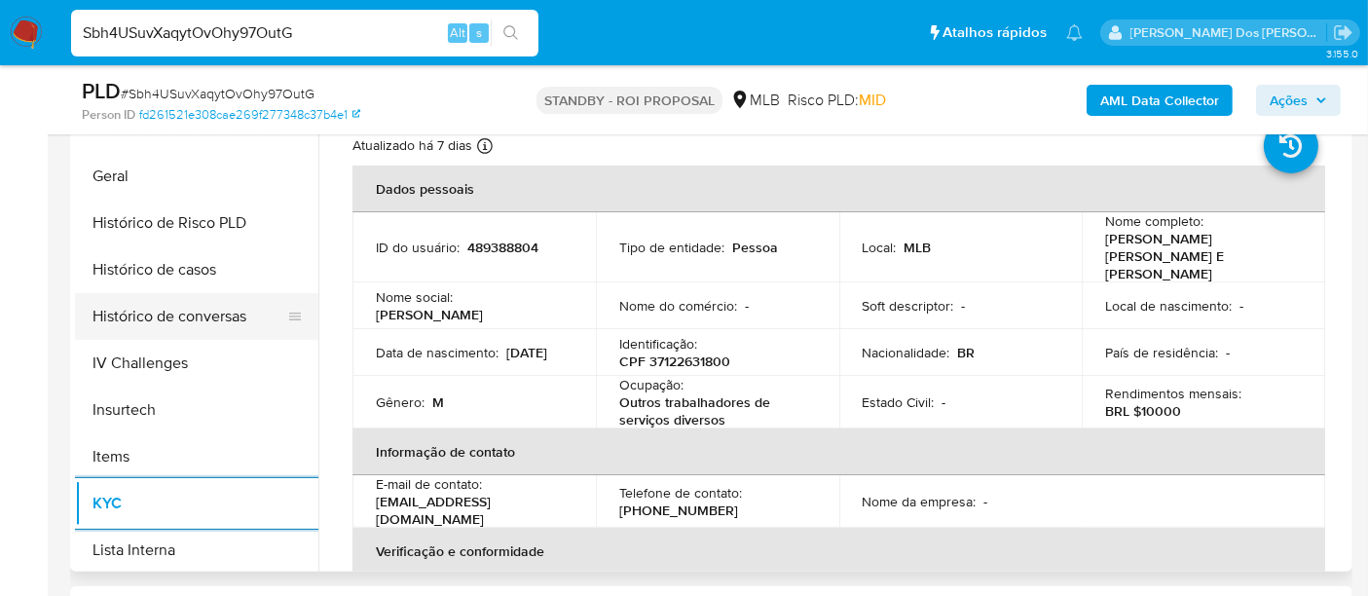
scroll to position [540, 0]
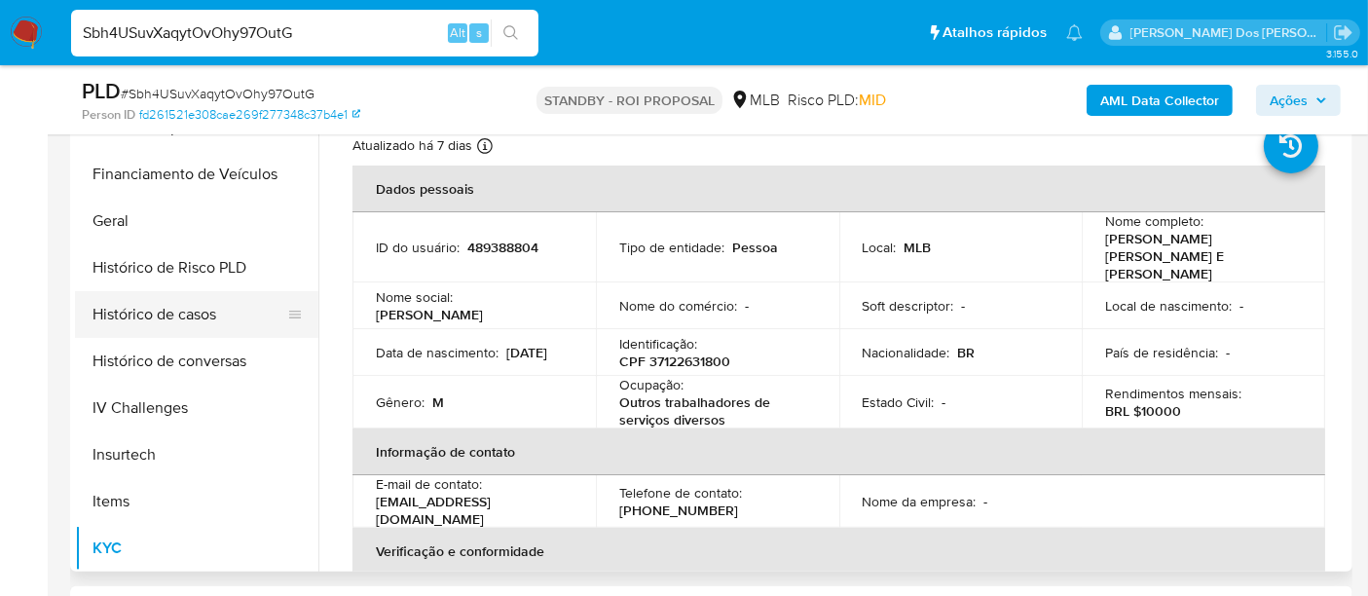
click at [184, 307] on button "Histórico de casos" at bounding box center [189, 314] width 228 height 47
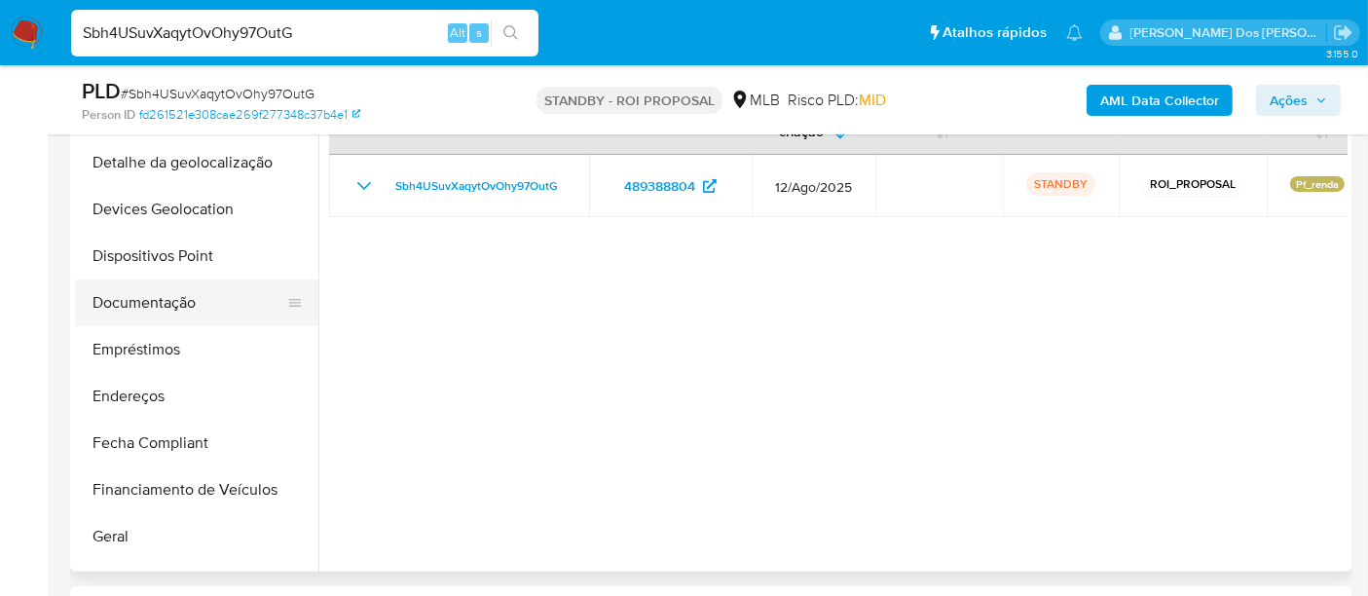
scroll to position [216, 0]
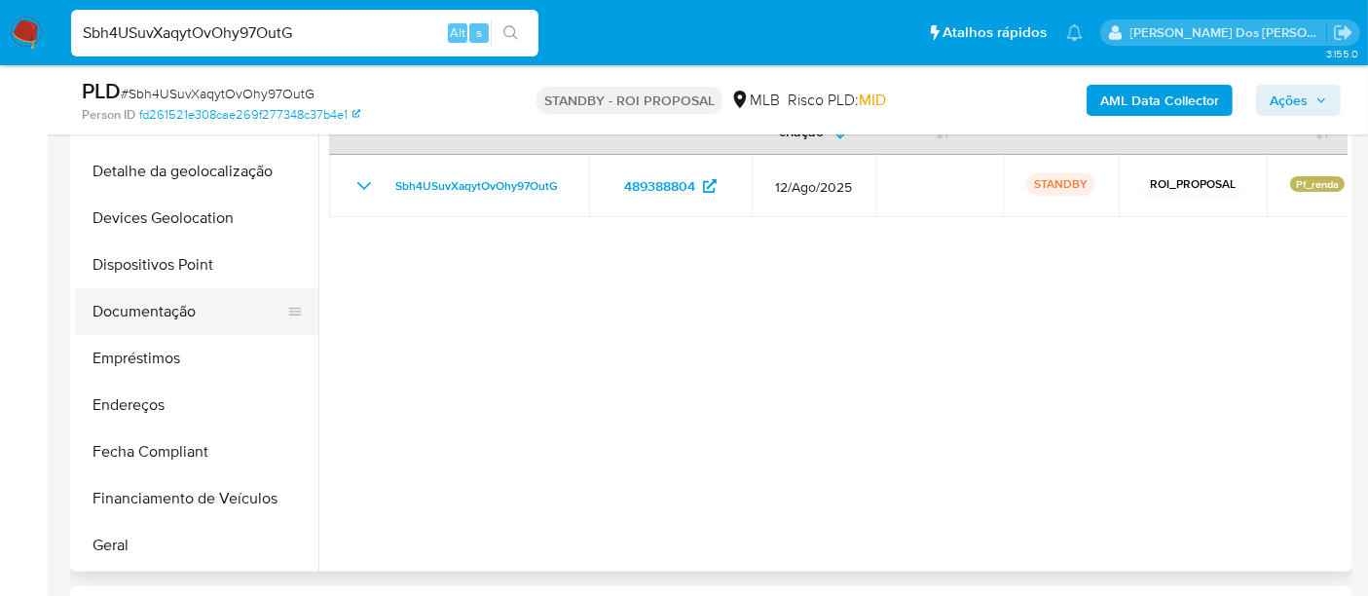
click at [158, 325] on button "Documentação" at bounding box center [189, 311] width 228 height 47
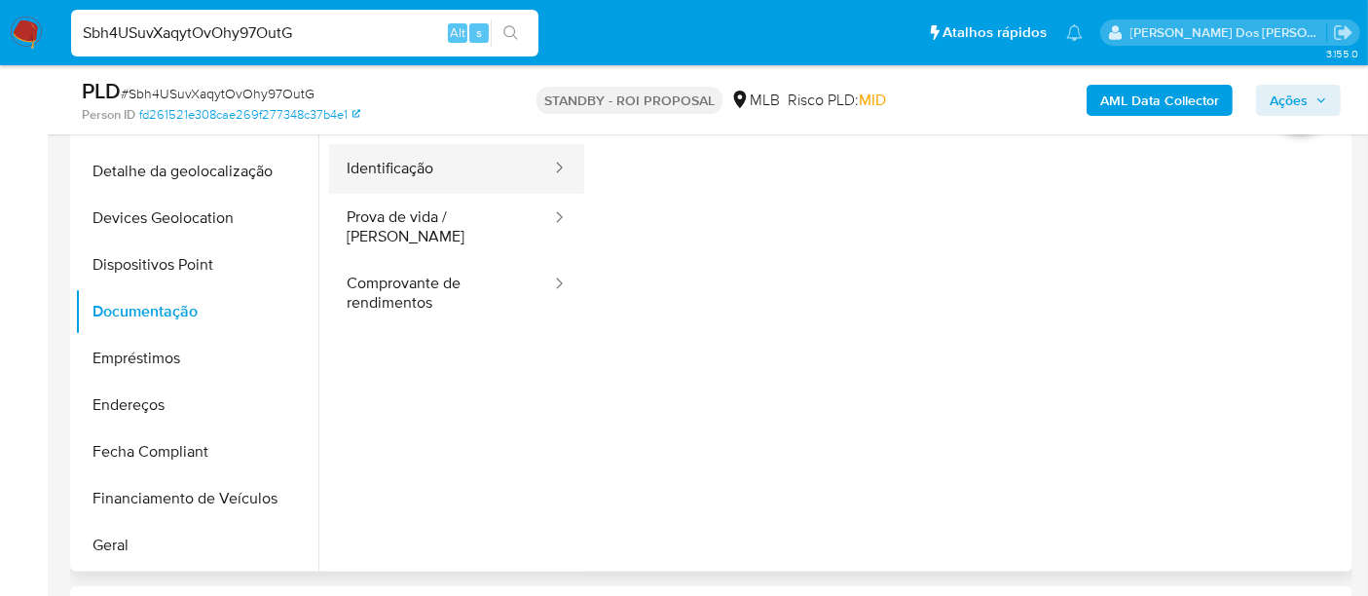
click at [378, 178] on button "Identificação" at bounding box center [441, 169] width 224 height 50
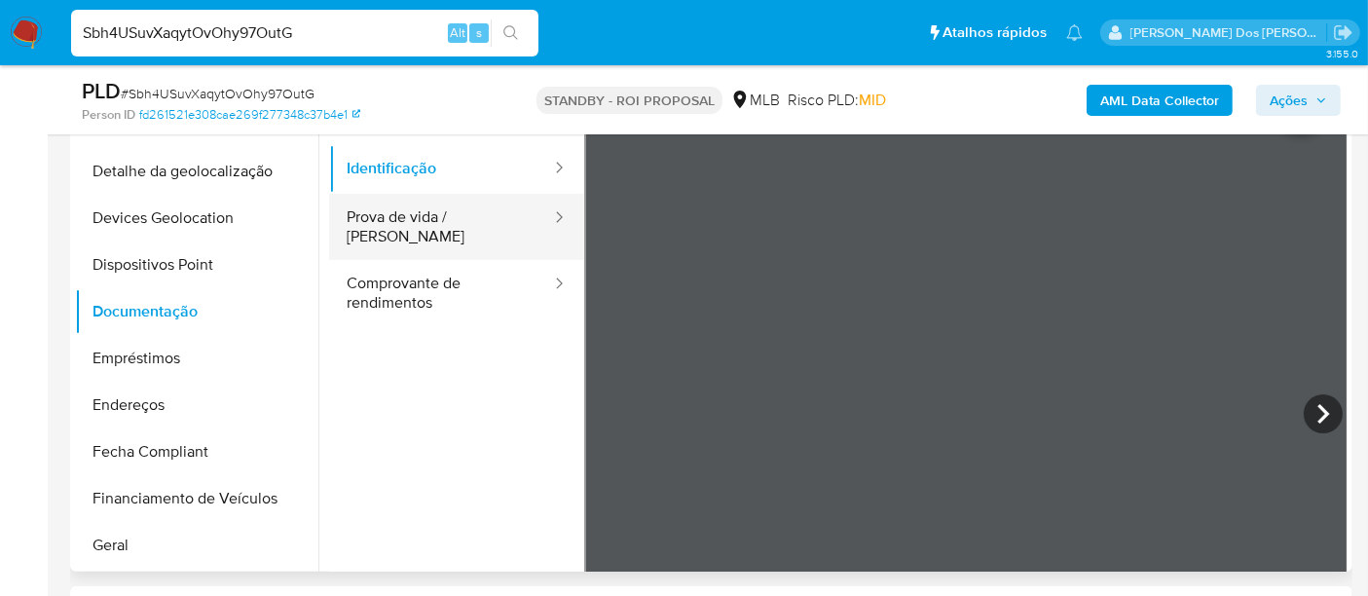
click at [430, 215] on button "Prova de vida / [PERSON_NAME]" at bounding box center [441, 227] width 224 height 66
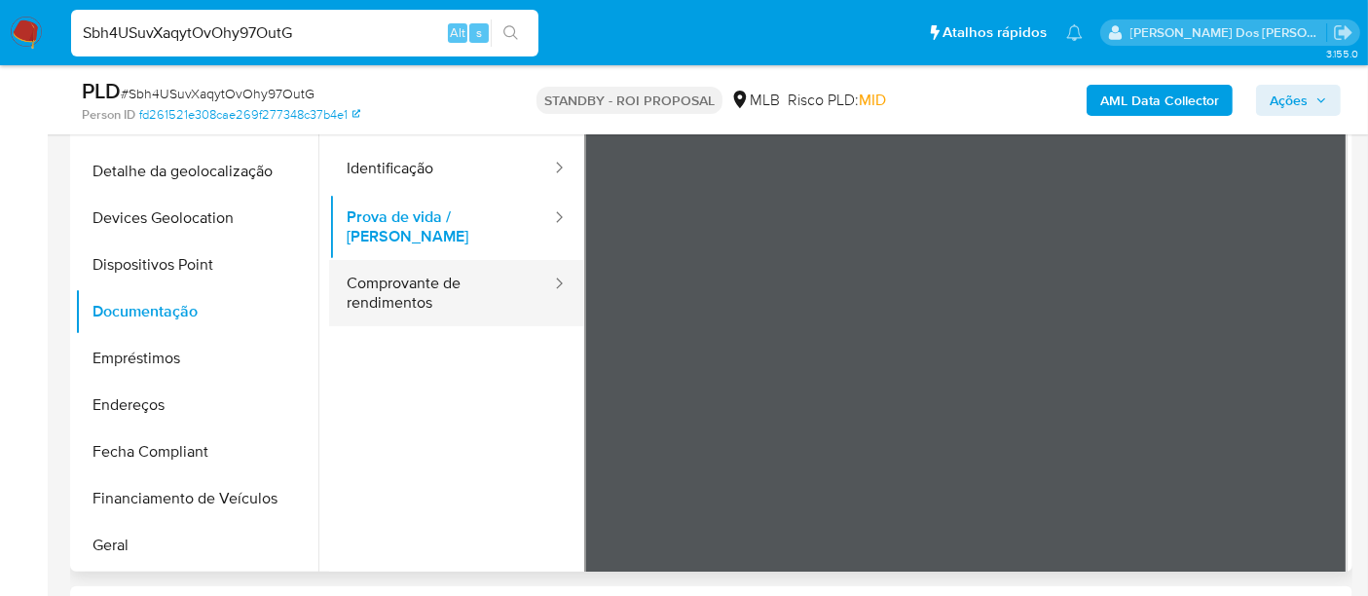
click at [424, 285] on button "Comprovante de rendimentos" at bounding box center [441, 293] width 224 height 66
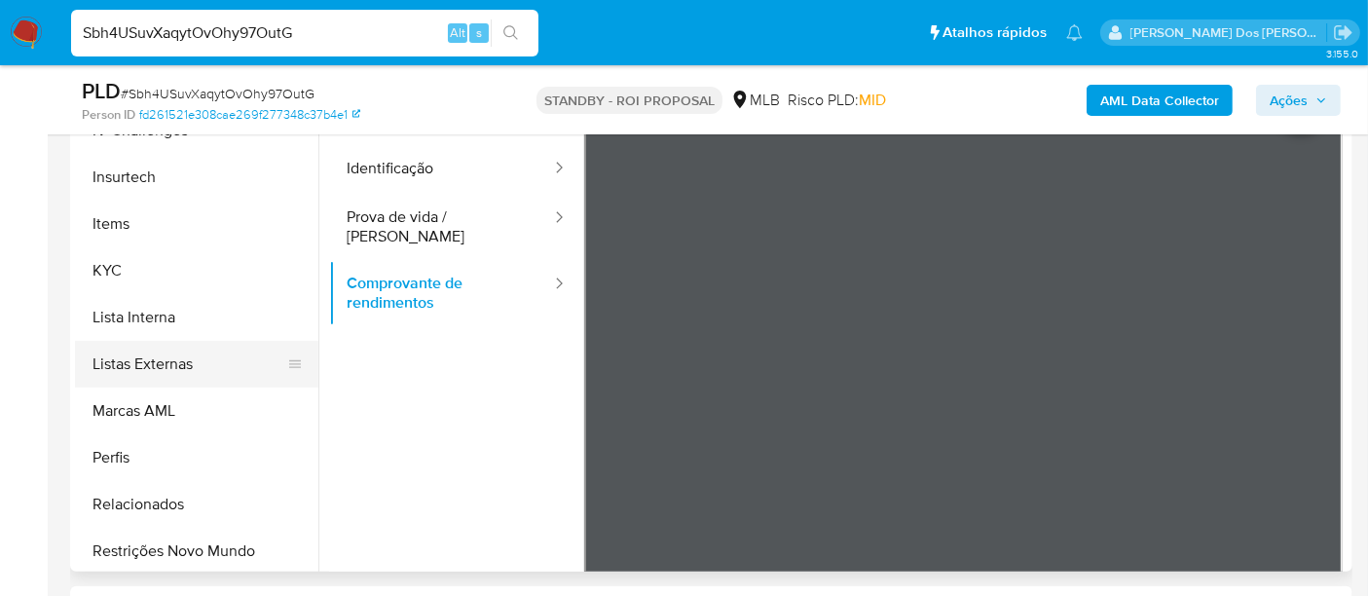
scroll to position [868, 0]
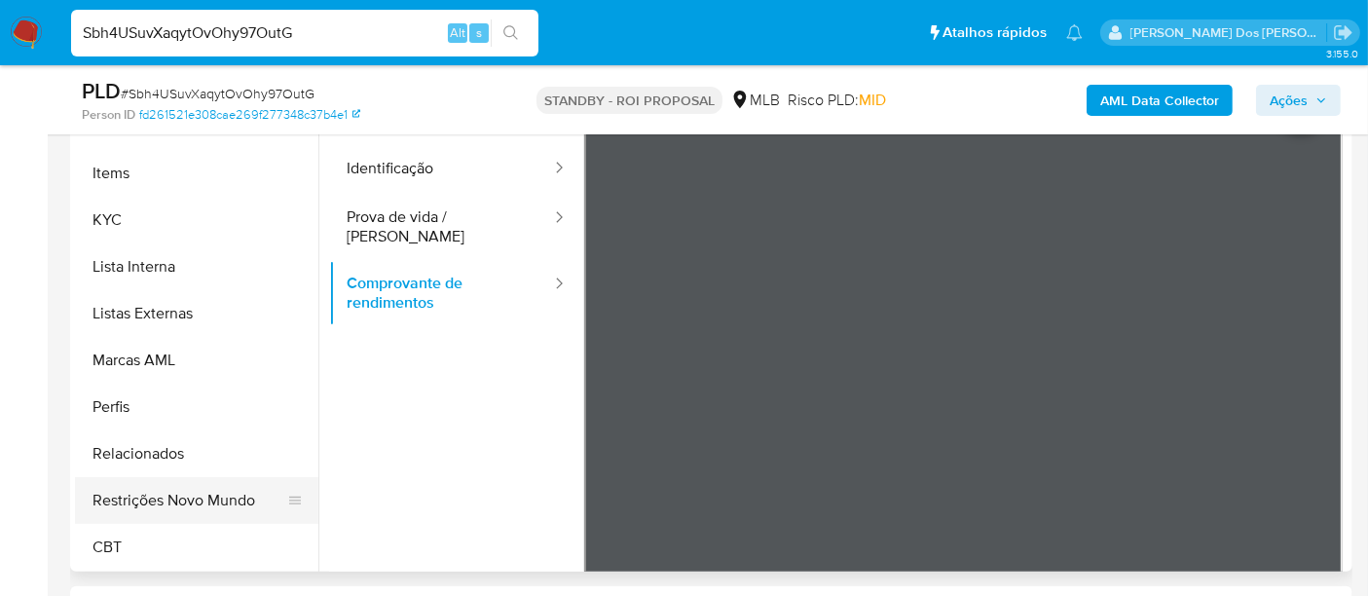
click at [206, 487] on button "Restrições Novo Mundo" at bounding box center [189, 500] width 228 height 47
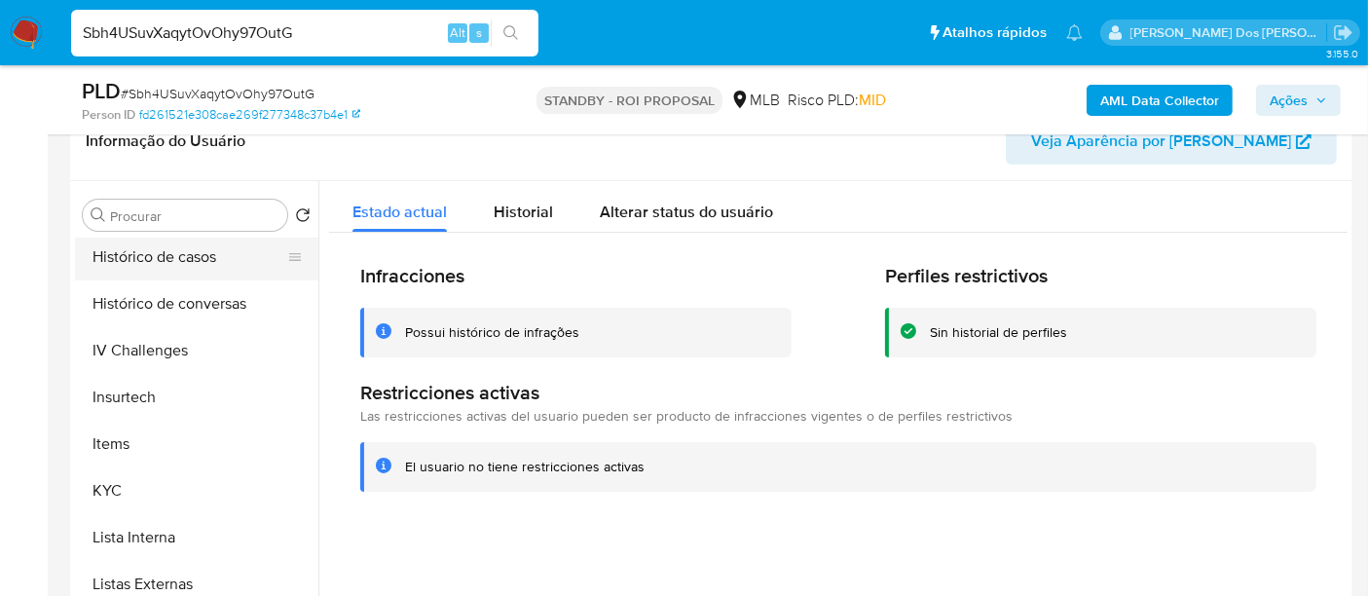
scroll to position [544, 0]
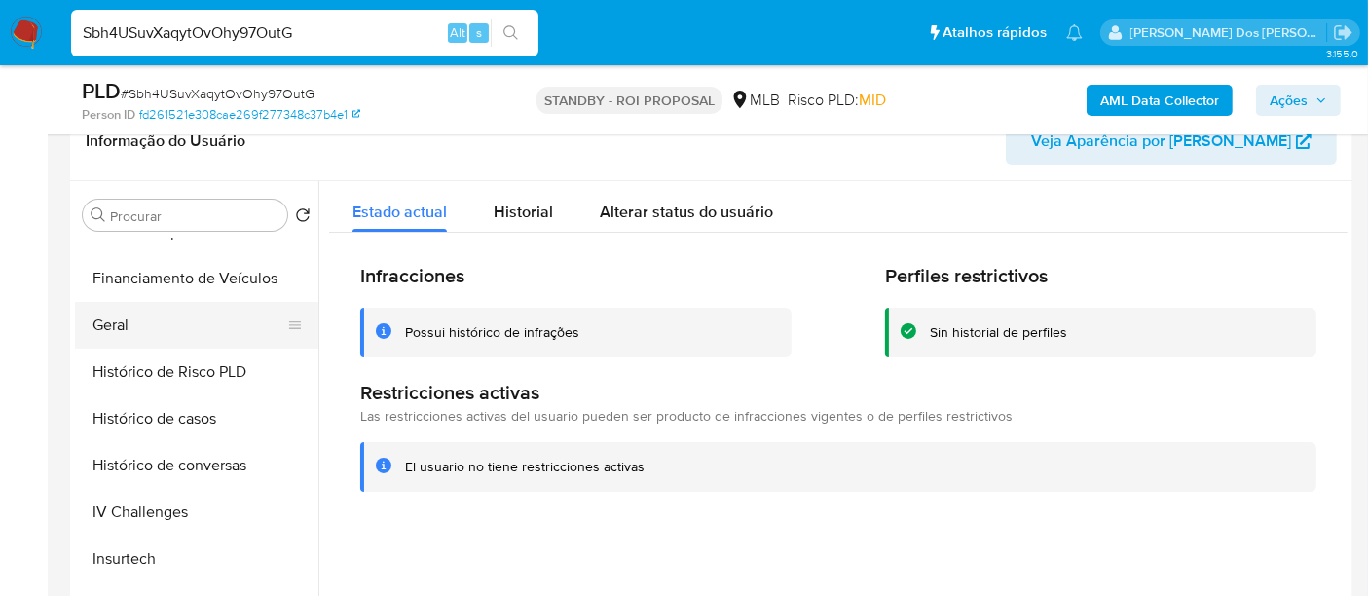
click at [106, 325] on button "Geral" at bounding box center [189, 325] width 228 height 47
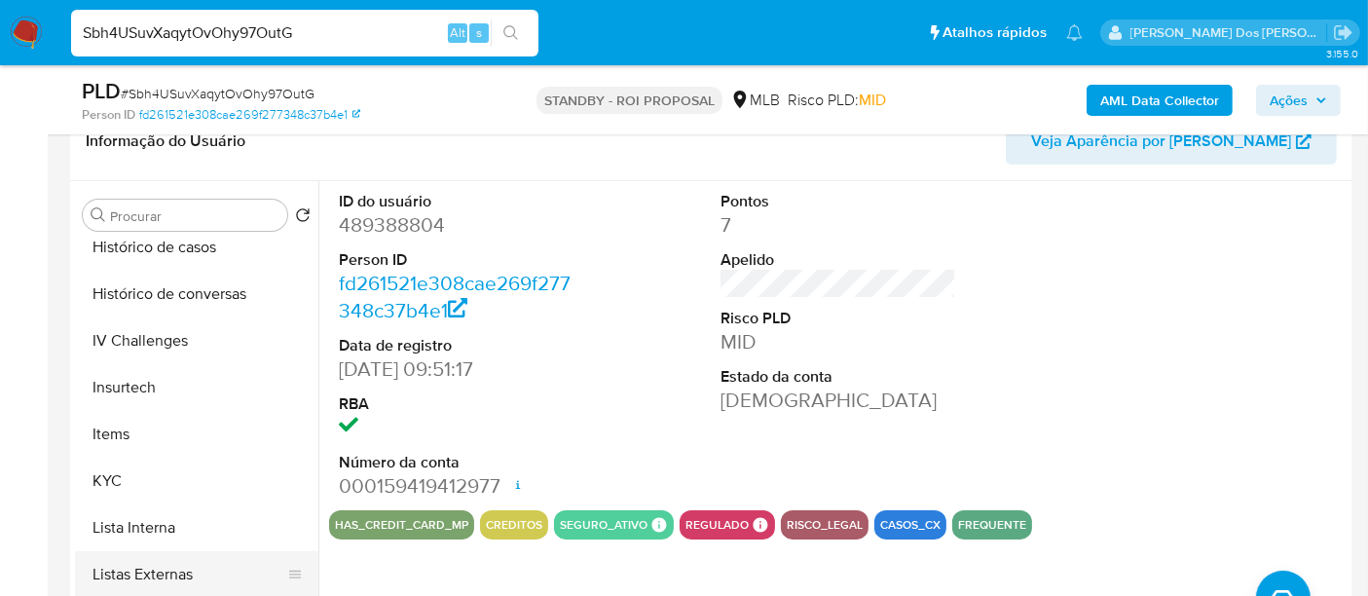
scroll to position [868, 0]
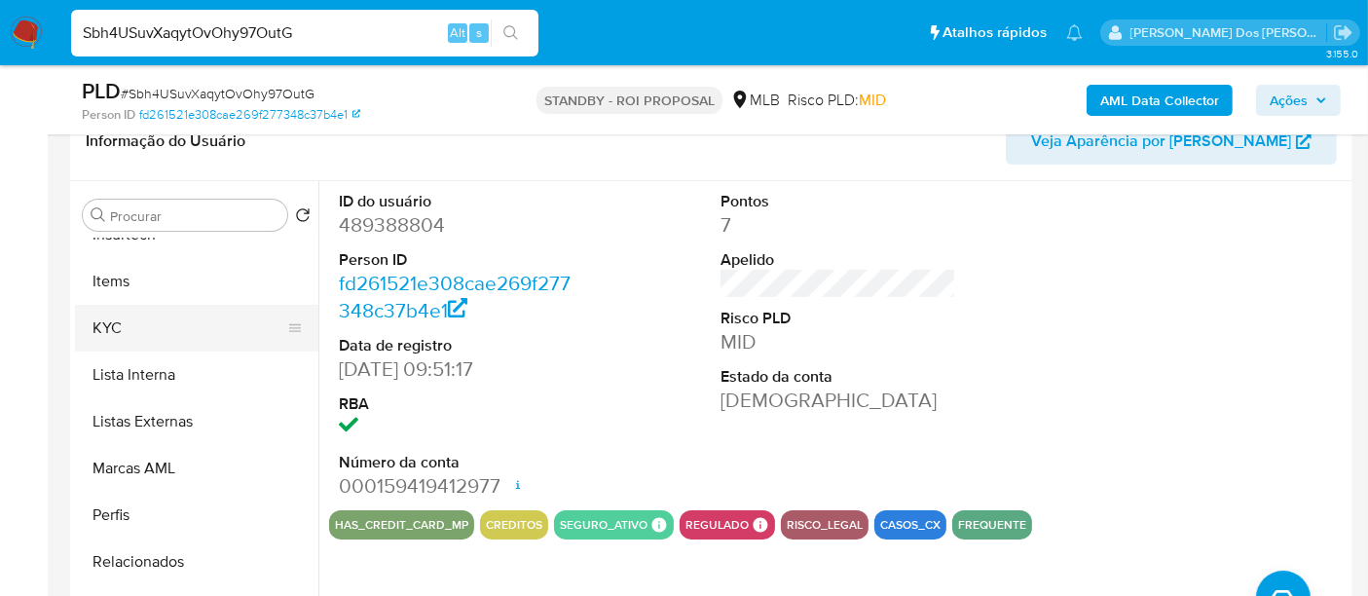
click at [109, 319] on button "KYC" at bounding box center [189, 328] width 228 height 47
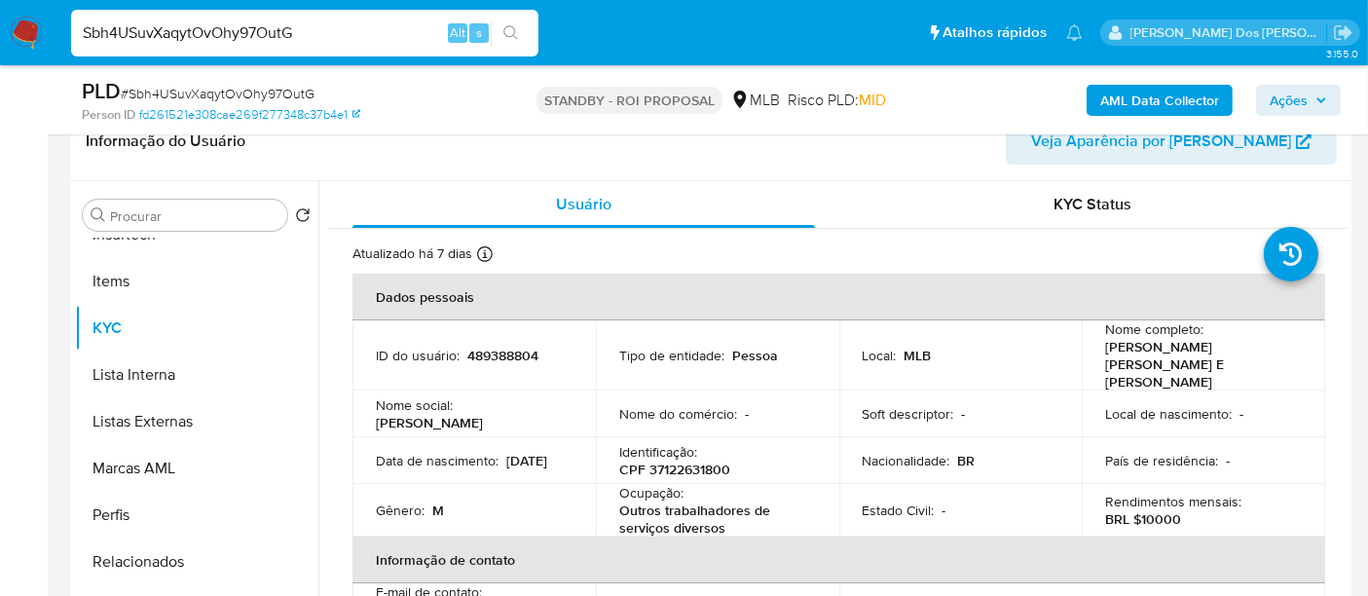
click at [204, 27] on input "Sbh4USuvXaqytOvOhy97OutG" at bounding box center [304, 32] width 467 height 25
paste input "DtJtJpTtiwg2nZ2NAHHqYpi1"
type input "DtJtJpTtiwg2nZ2NAHHqYpi1"
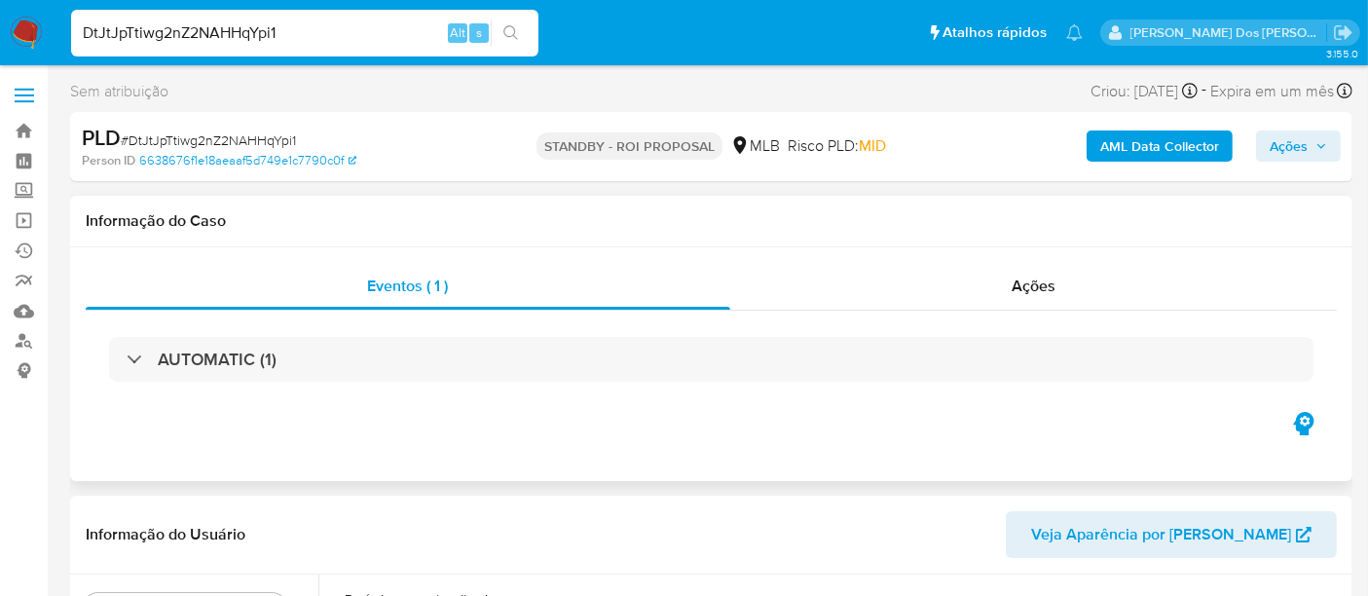
select select "10"
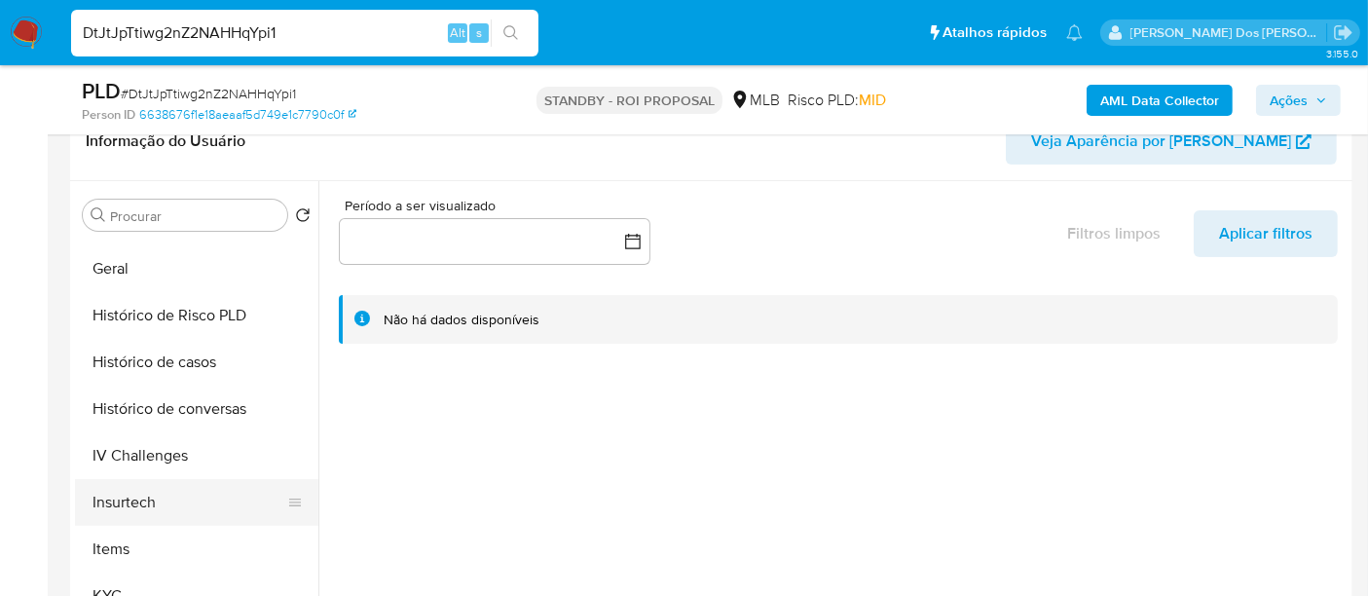
scroll to position [648, 0]
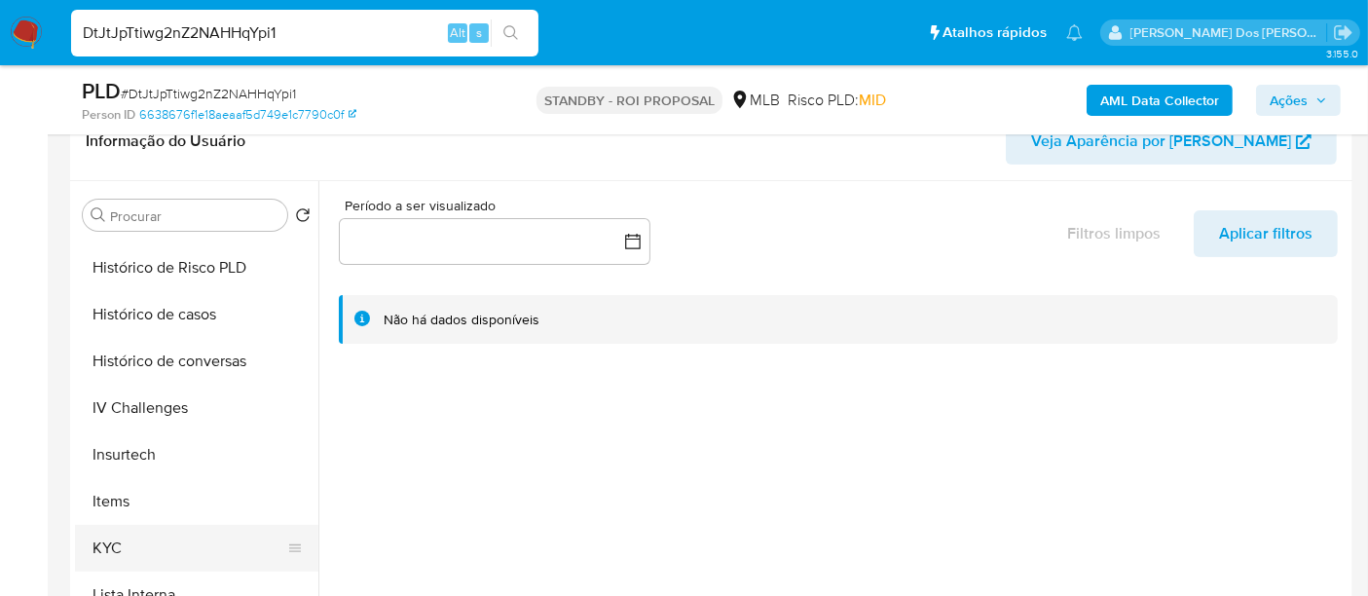
drag, startPoint x: 102, startPoint y: 537, endPoint x: 116, endPoint y: 533, distance: 14.5
click at [102, 537] on button "KYC" at bounding box center [189, 548] width 228 height 47
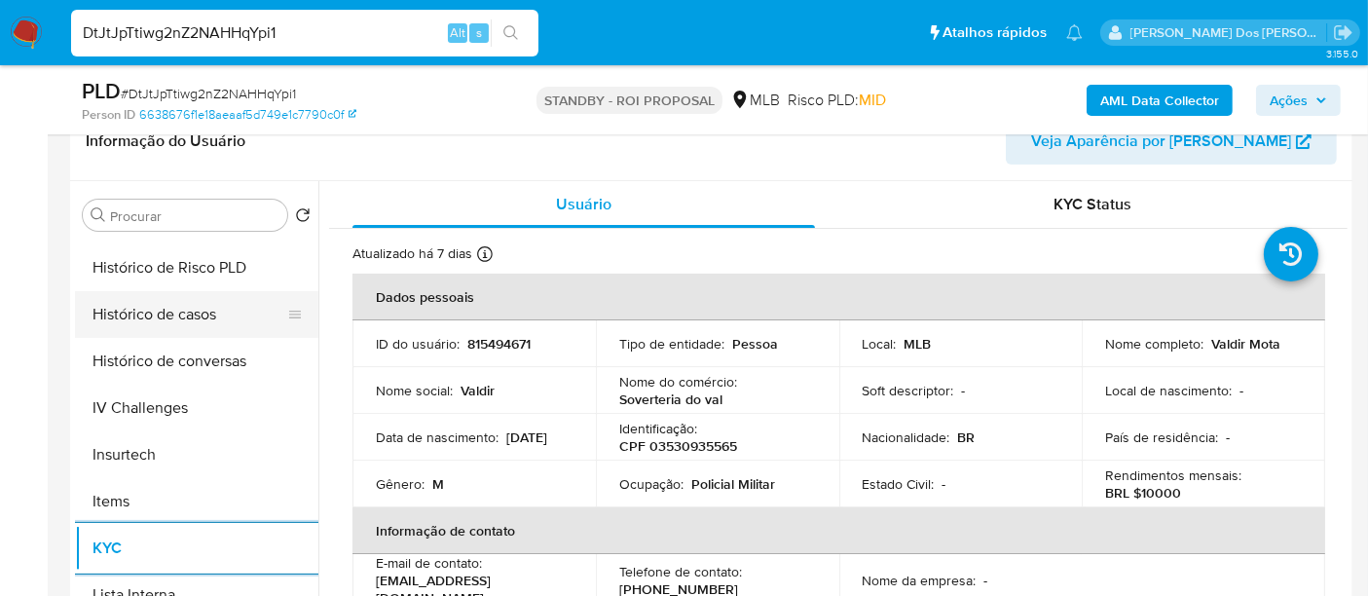
click at [176, 314] on button "Histórico de casos" at bounding box center [189, 314] width 228 height 47
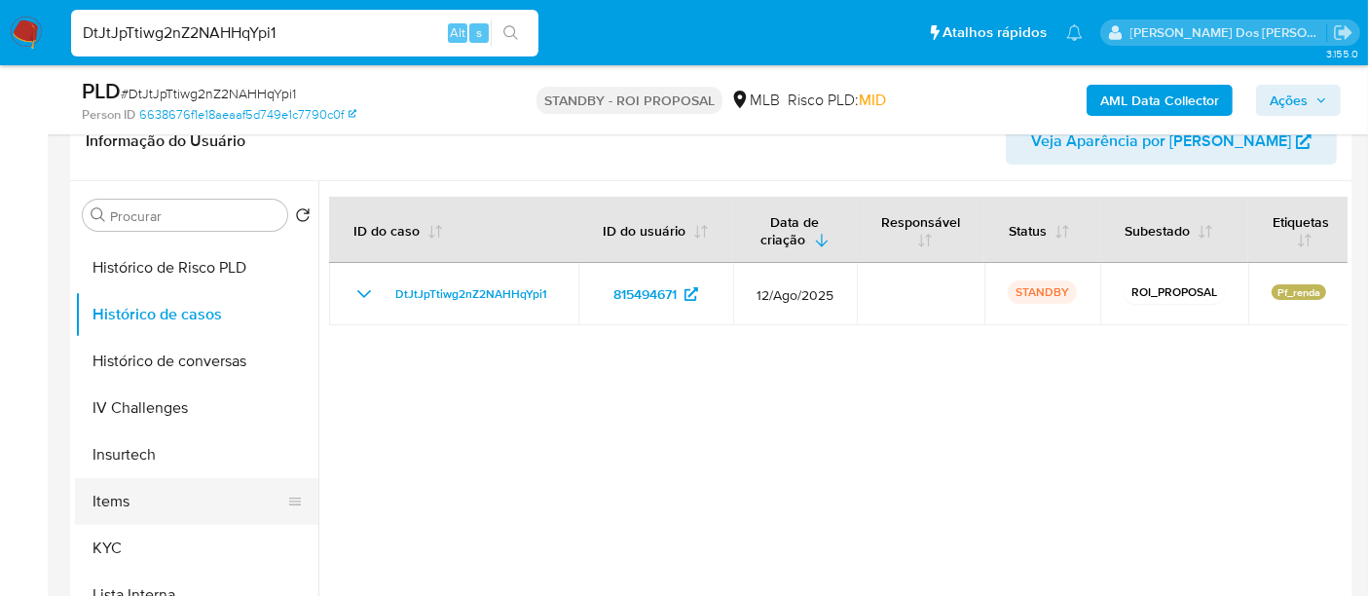
scroll to position [324, 0]
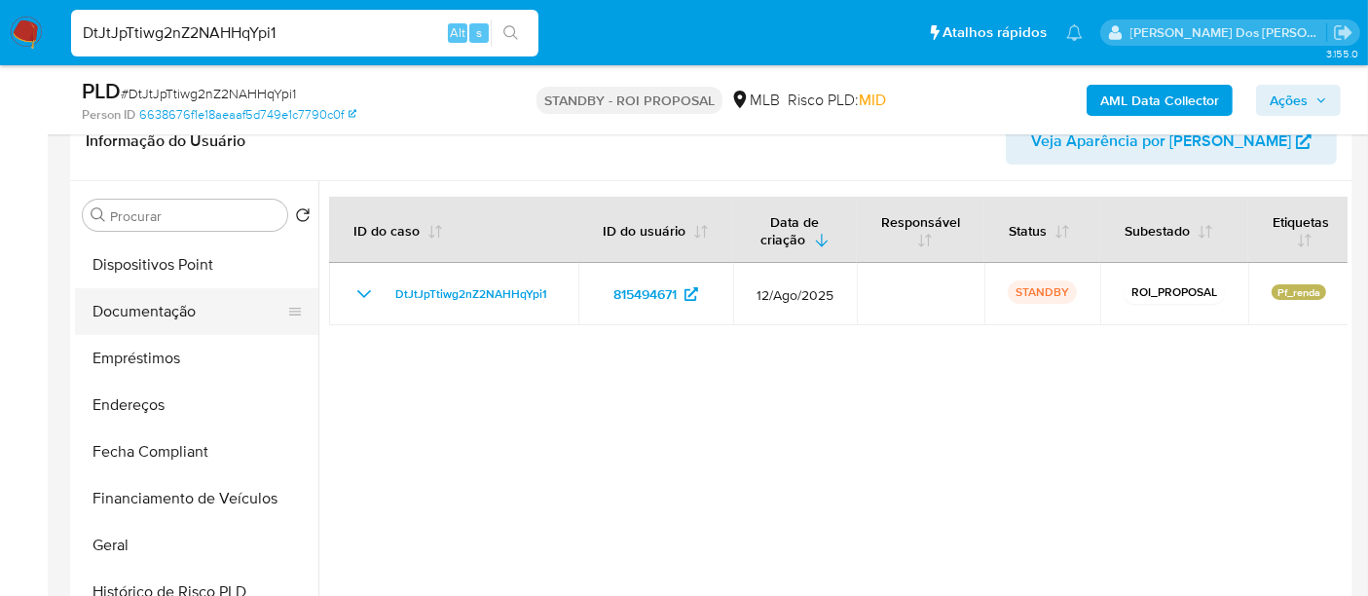
click at [179, 312] on button "Documentação" at bounding box center [189, 311] width 228 height 47
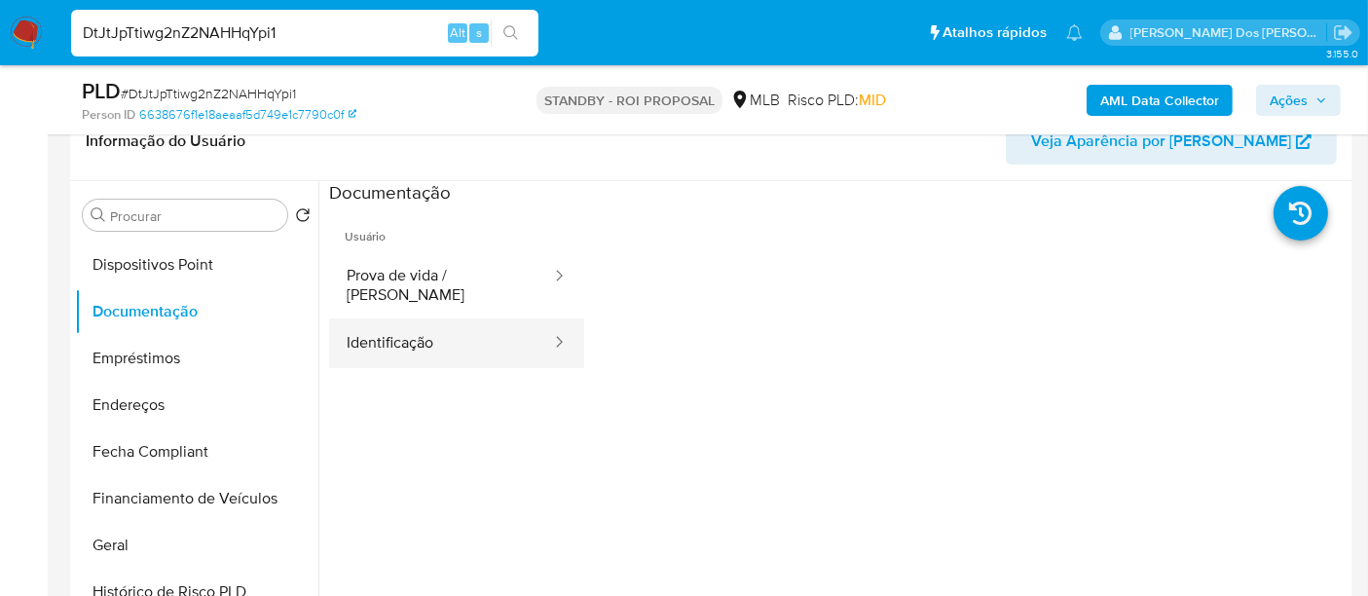
click at [377, 335] on button "Identificação" at bounding box center [441, 343] width 224 height 50
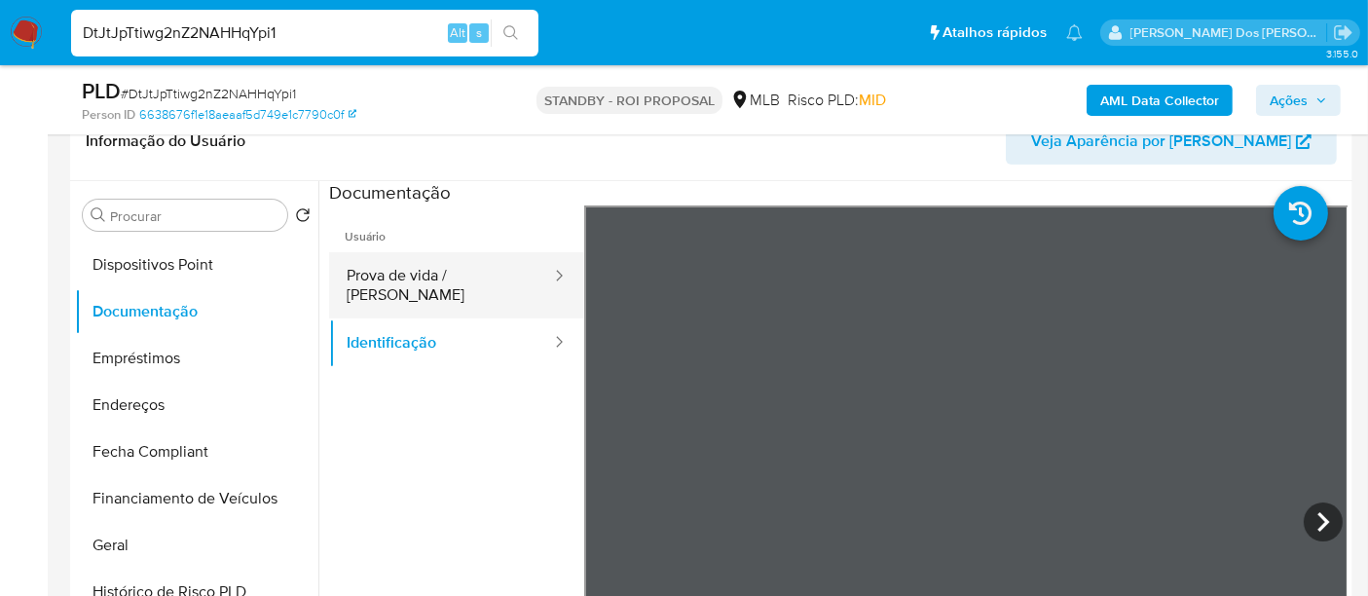
click at [471, 279] on button "Prova de vida / [PERSON_NAME]" at bounding box center [441, 285] width 224 height 66
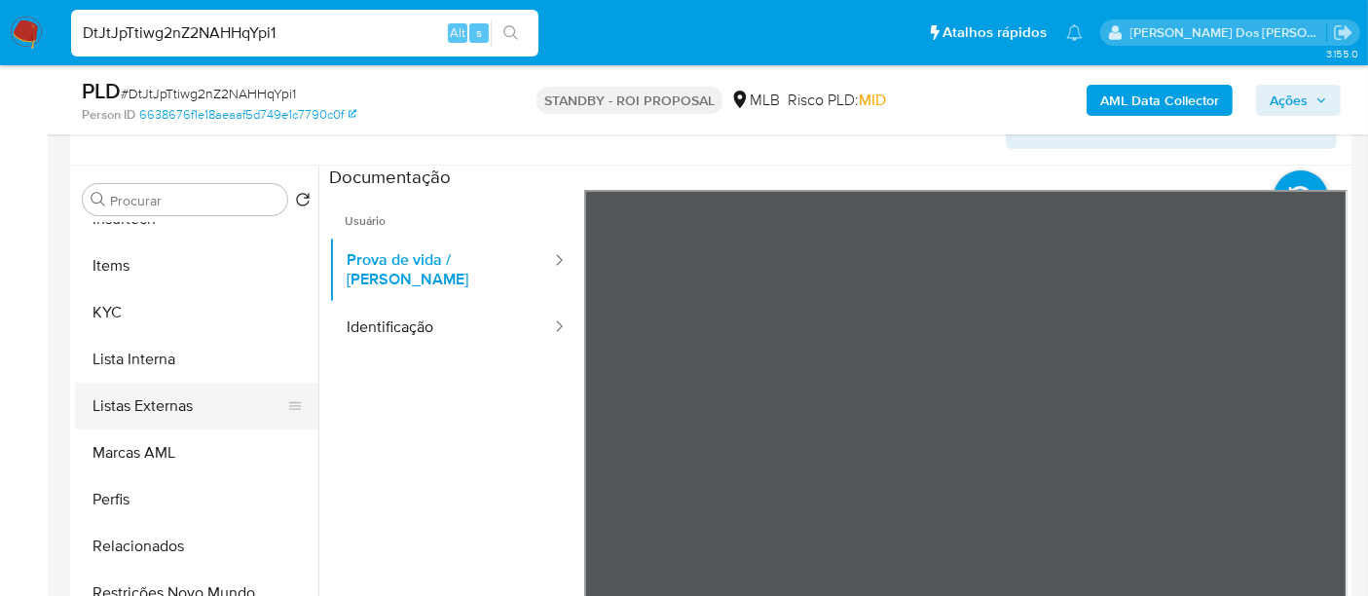
scroll to position [432, 0]
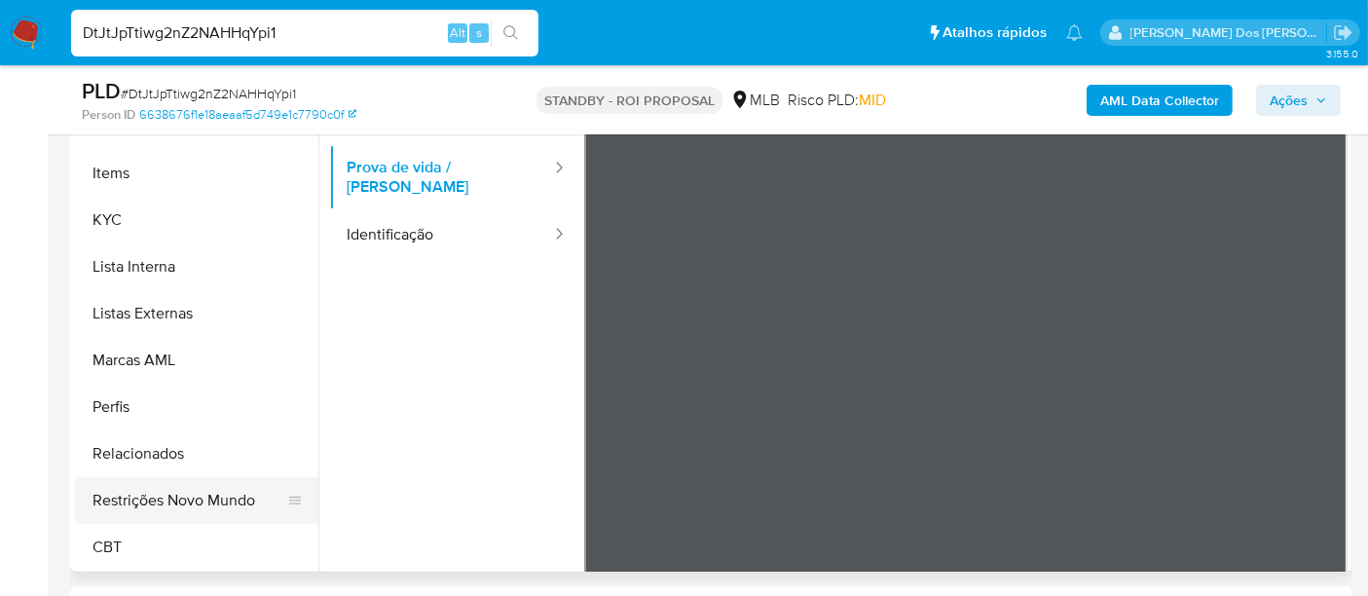
click at [206, 491] on button "Restrições Novo Mundo" at bounding box center [189, 500] width 228 height 47
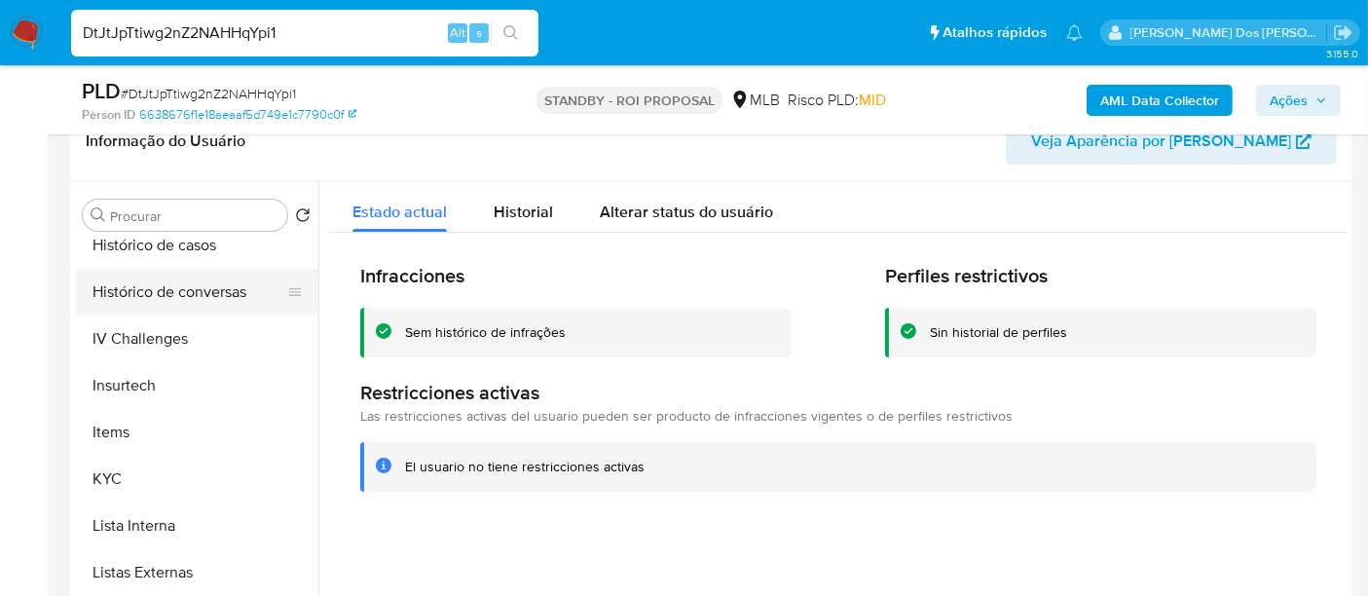
scroll to position [544, 0]
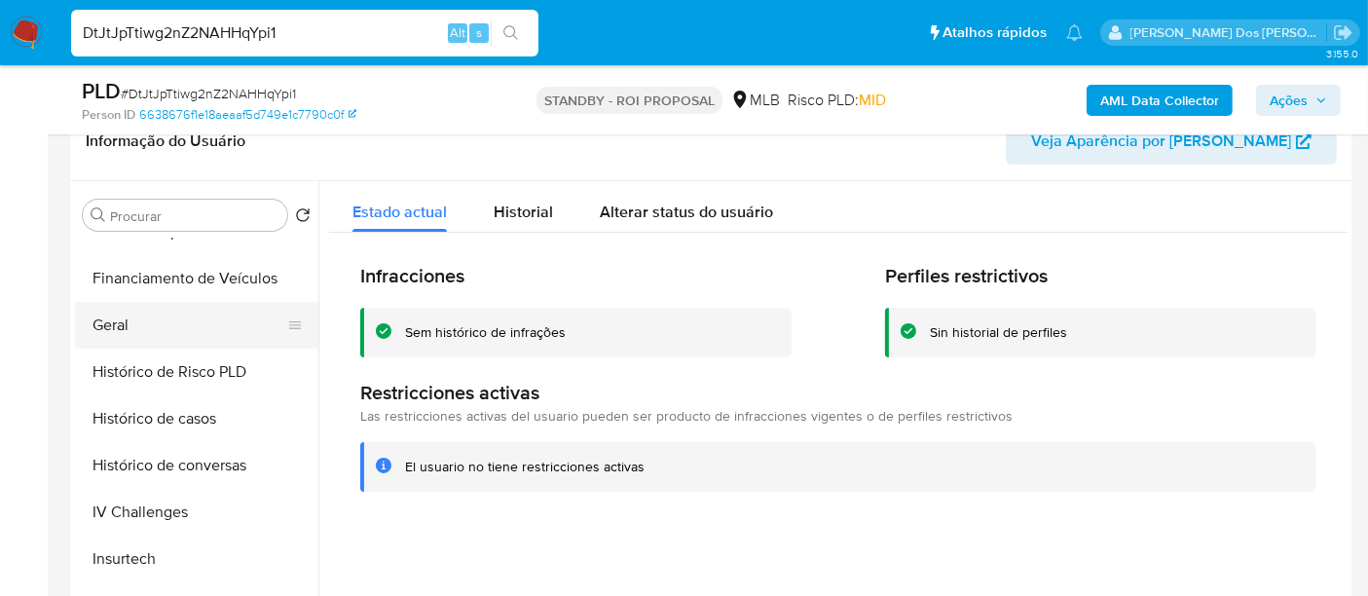
click at [122, 321] on button "Geral" at bounding box center [189, 325] width 228 height 47
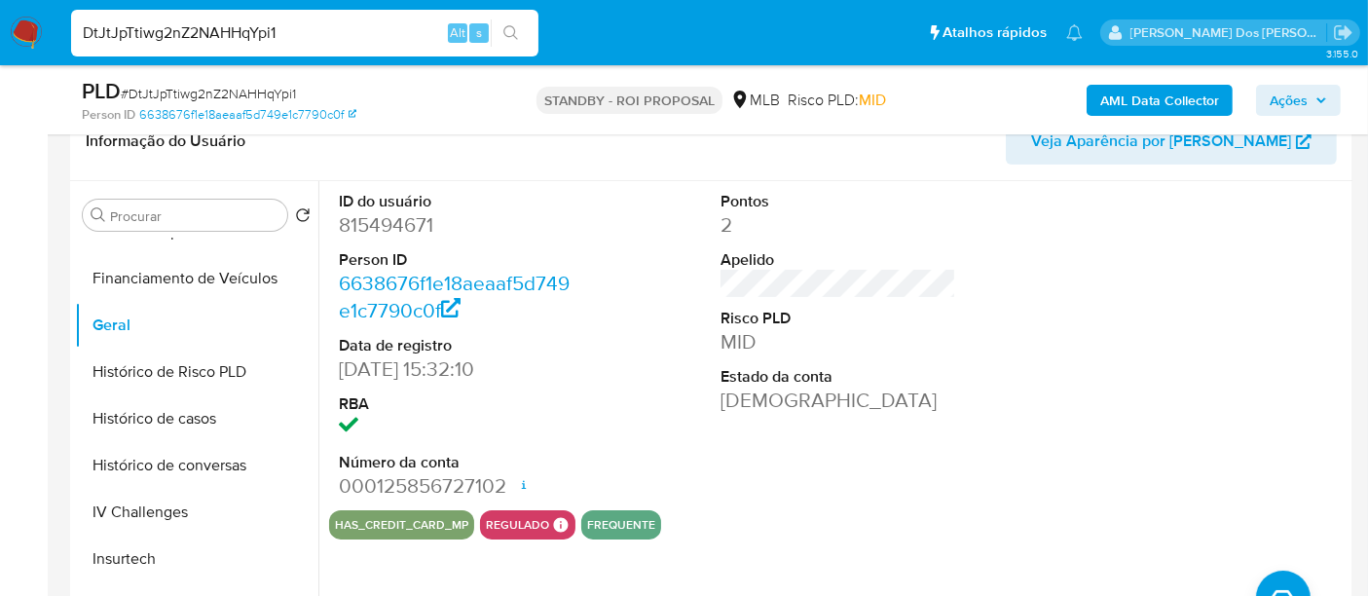
click at [267, 36] on input "DtJtJpTtiwg2nZ2NAHHqYpi1" at bounding box center [304, 32] width 467 height 25
paste input "UUUxRqDs6QRCaCMrKynpFBbR"
type input "UUUxRqDs6QRCaCMrKynpFBbR"
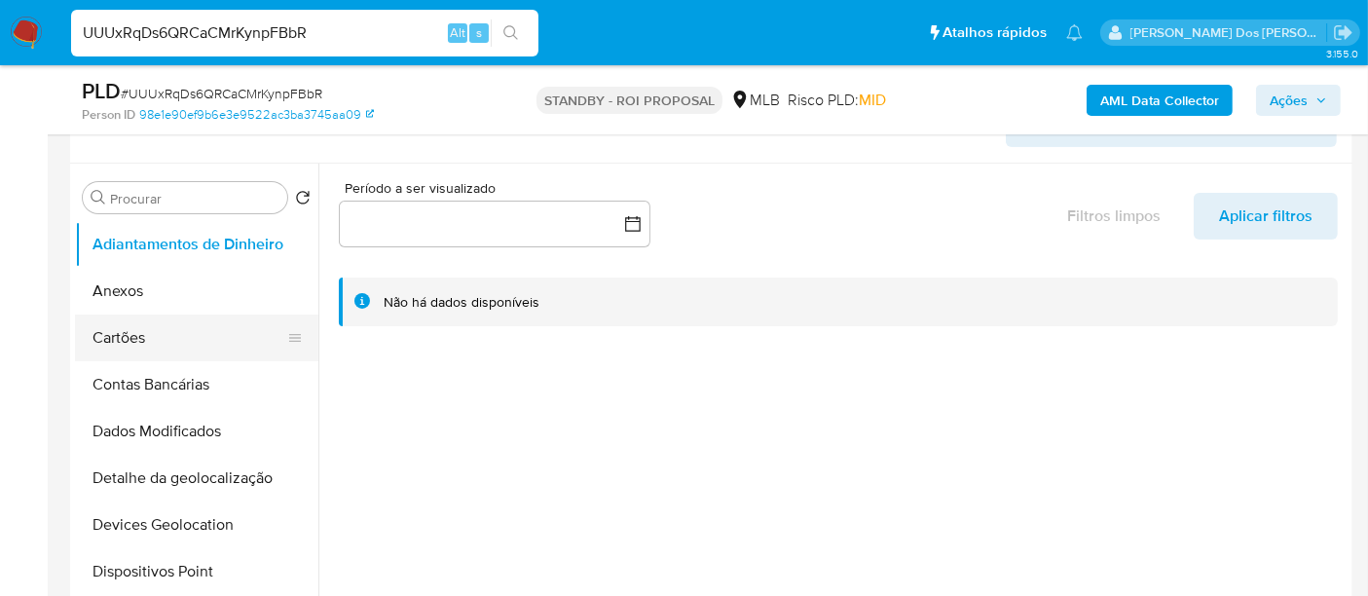
select select "10"
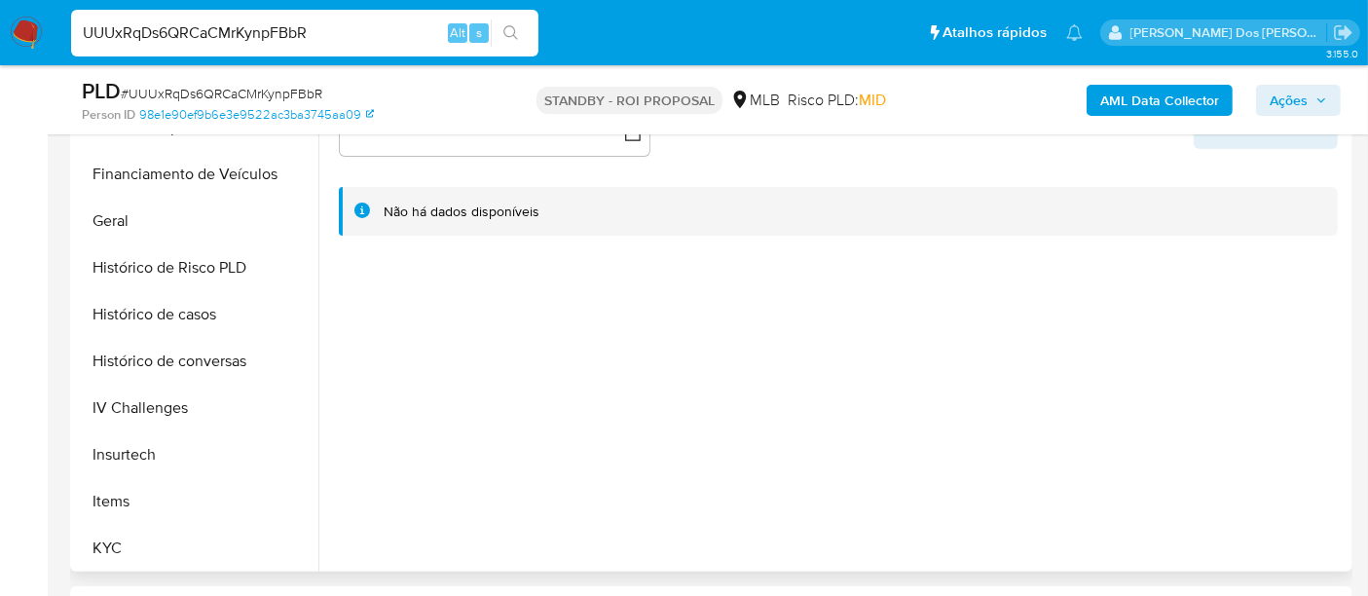
scroll to position [648, 0]
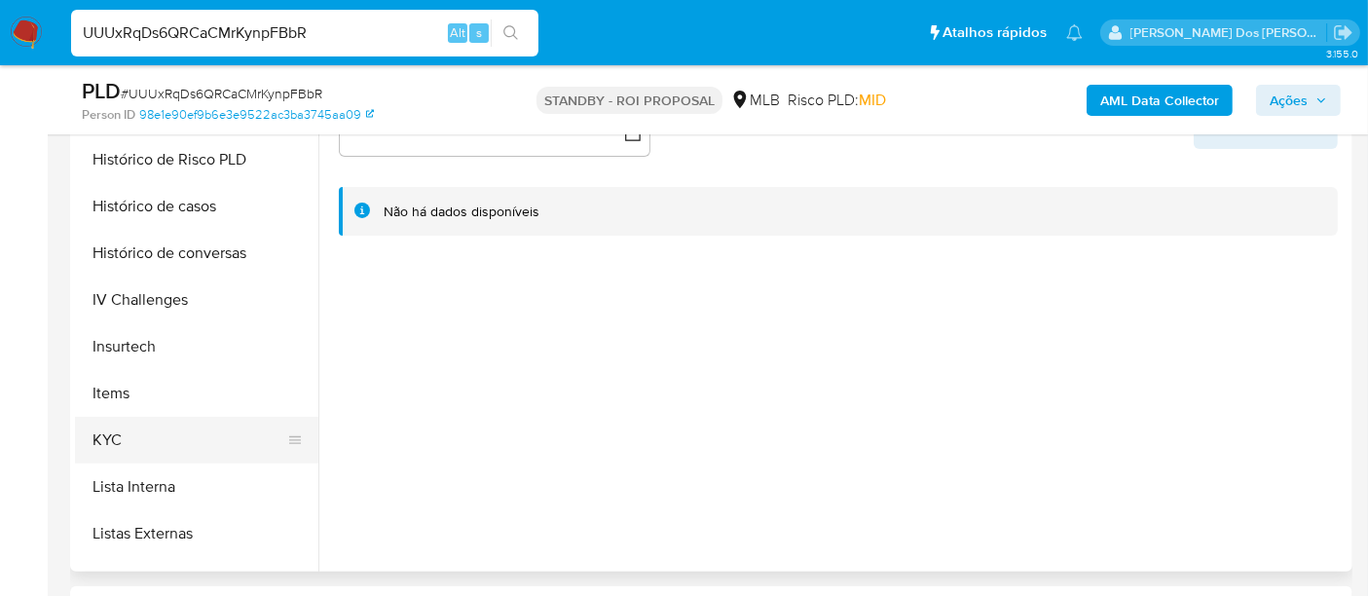
click at [110, 426] on button "KYC" at bounding box center [189, 440] width 228 height 47
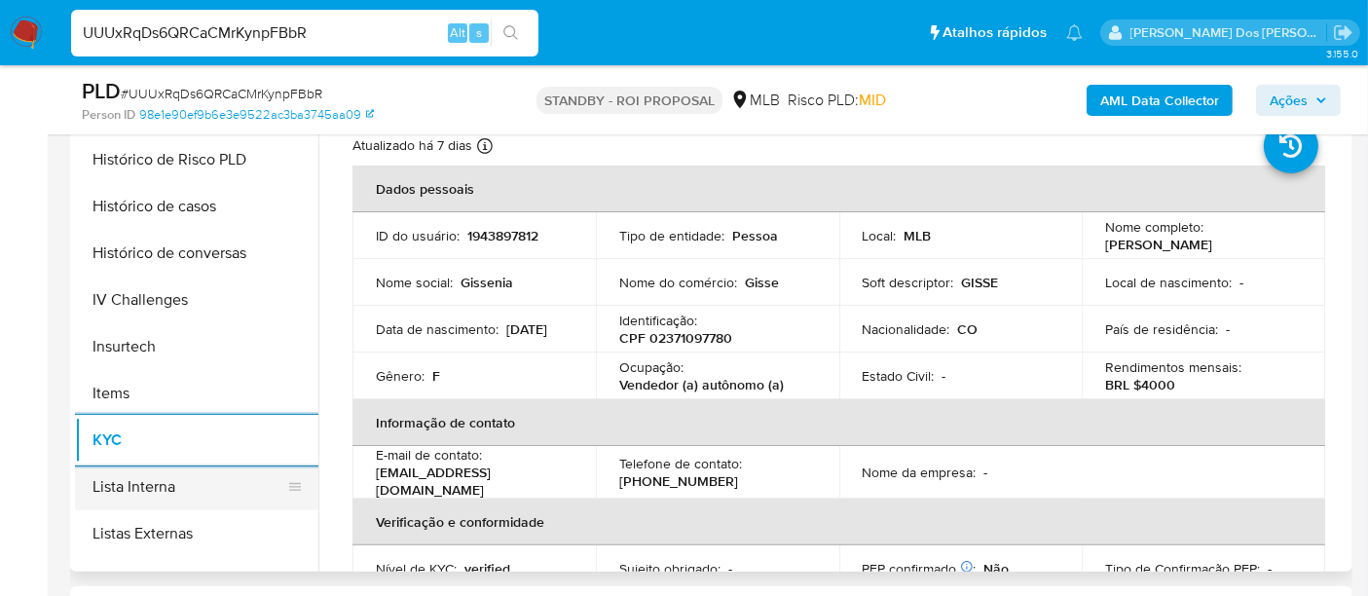
scroll to position [540, 0]
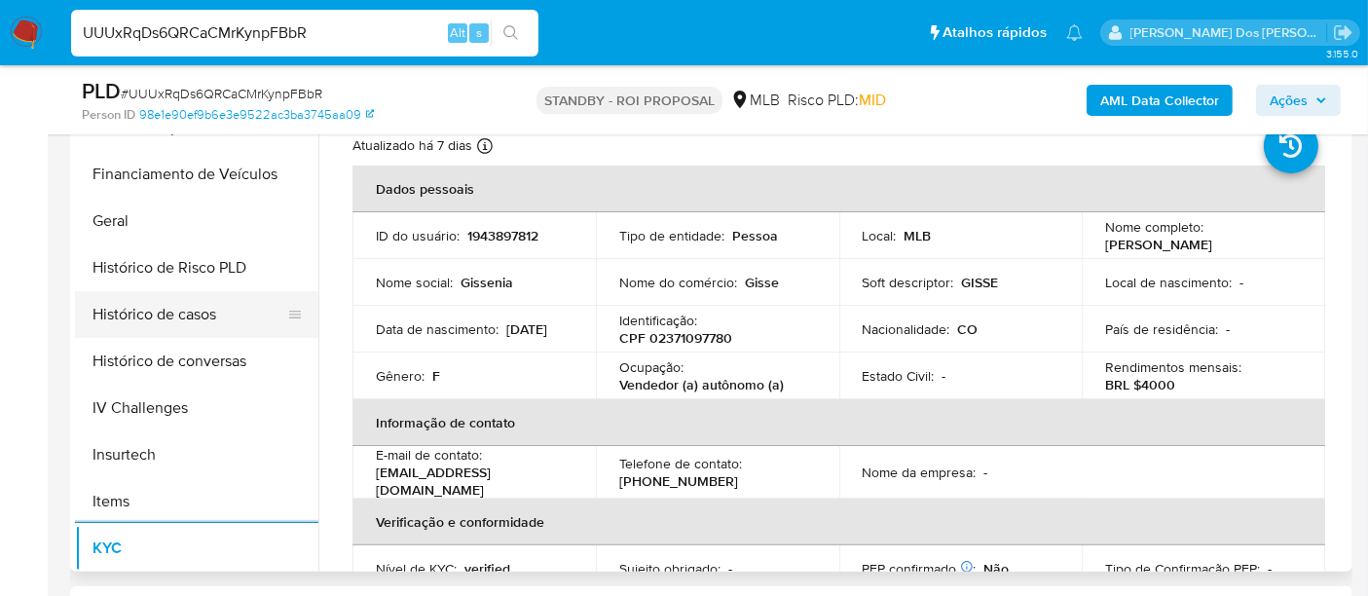
click at [192, 310] on button "Histórico de casos" at bounding box center [189, 314] width 228 height 47
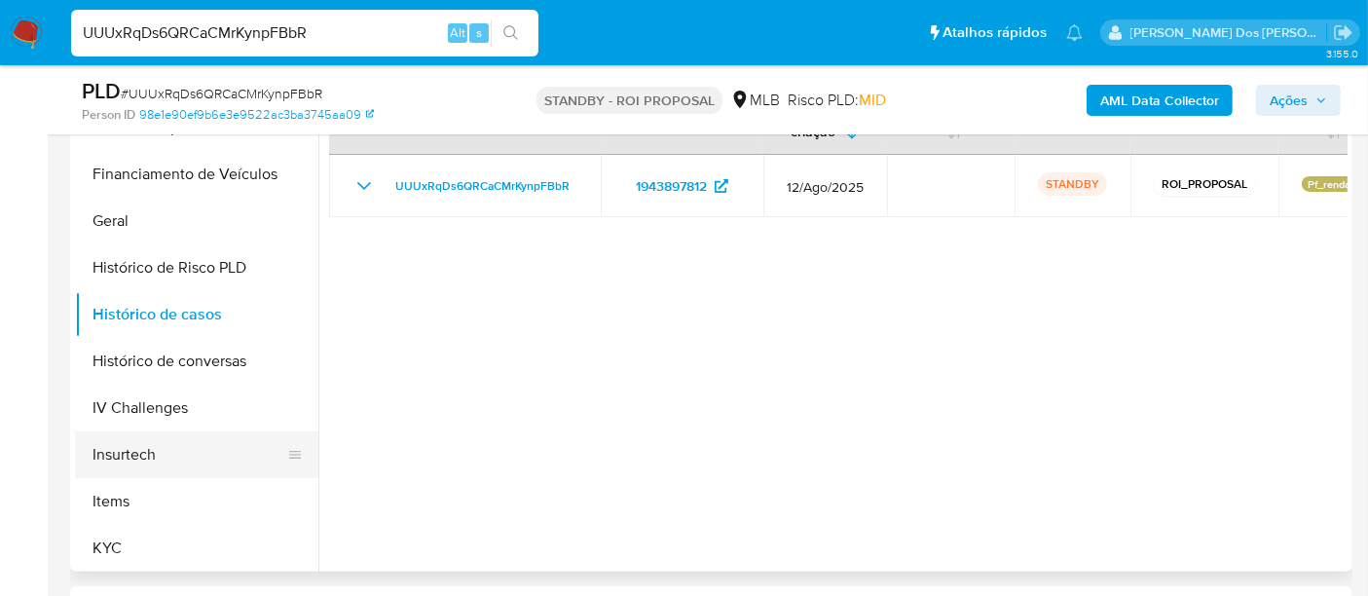
scroll to position [216, 0]
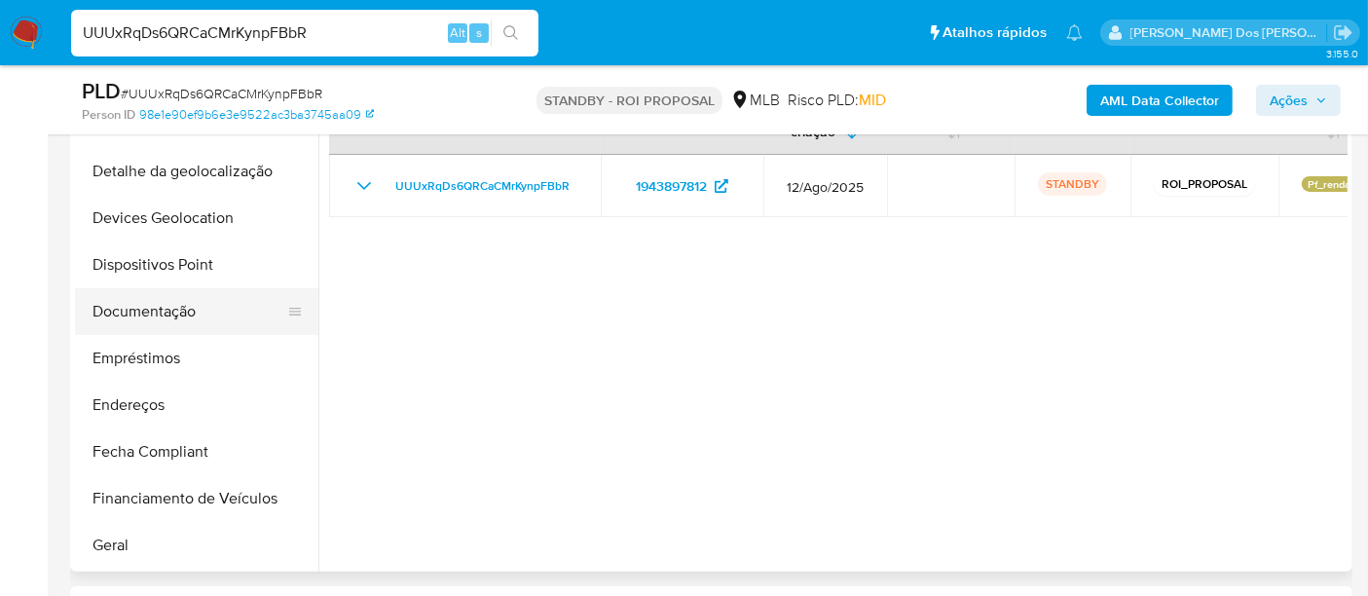
click at [148, 318] on button "Documentação" at bounding box center [189, 311] width 228 height 47
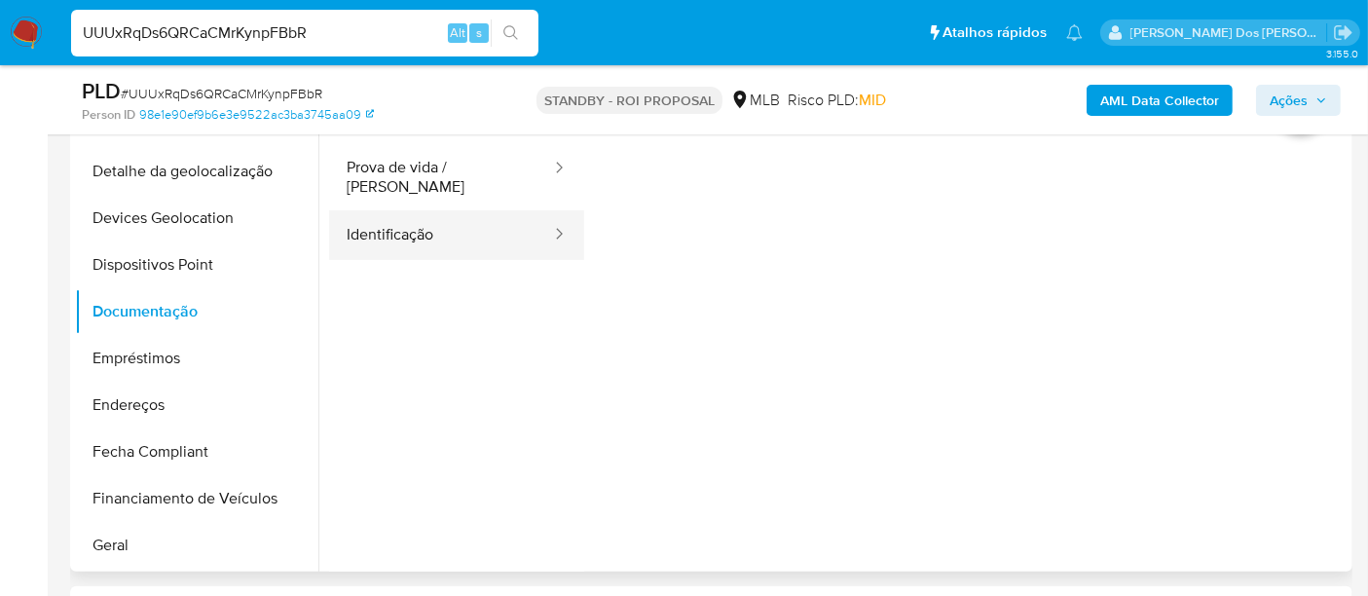
click at [408, 233] on button "Identificação" at bounding box center [441, 235] width 224 height 50
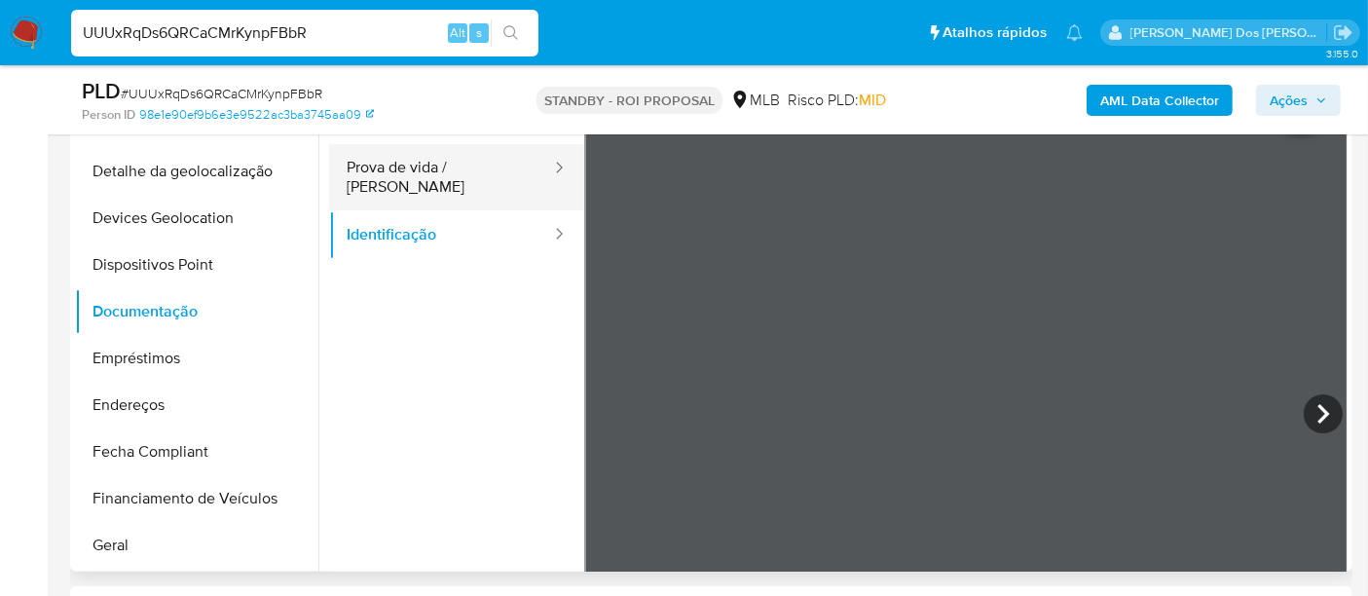
click at [475, 163] on button "Prova de vida / Selfie" at bounding box center [441, 177] width 224 height 66
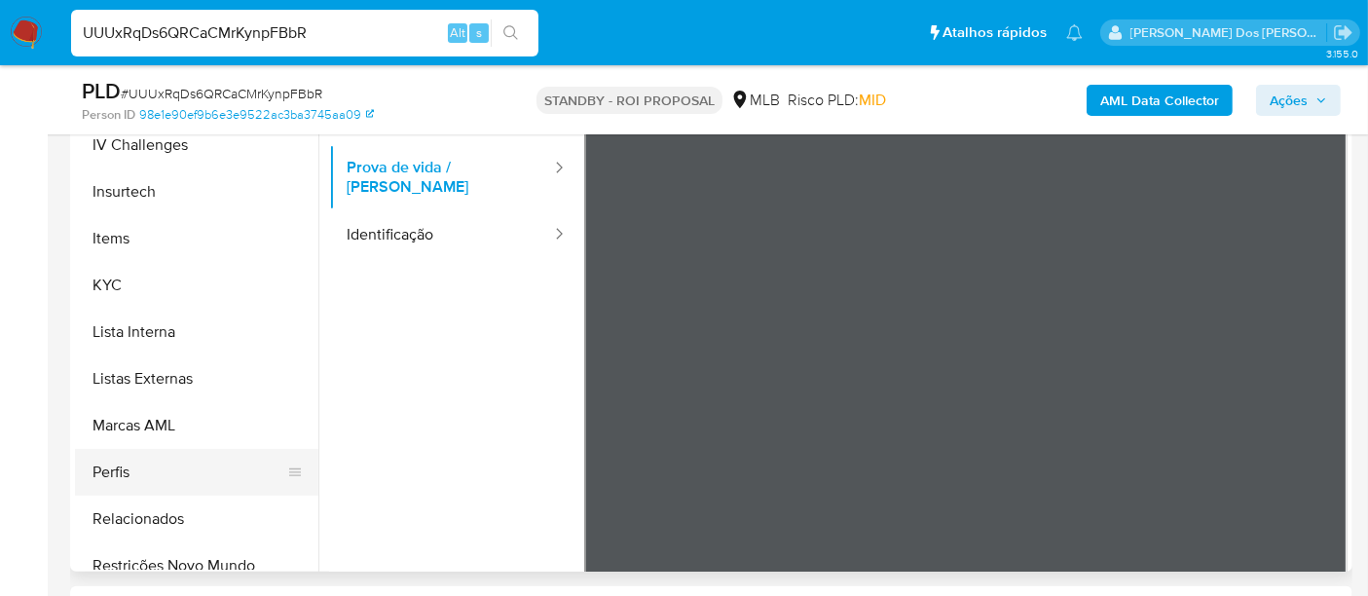
scroll to position [868, 0]
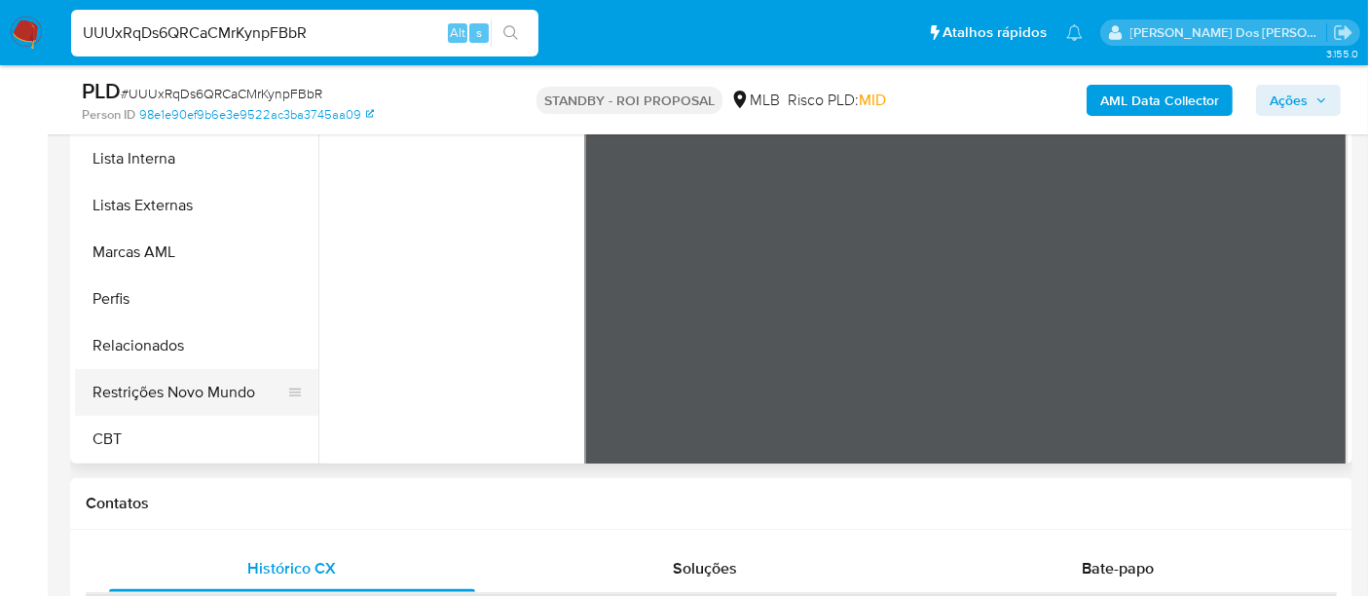
click at [195, 390] on button "Restrições Novo Mundo" at bounding box center [189, 392] width 228 height 47
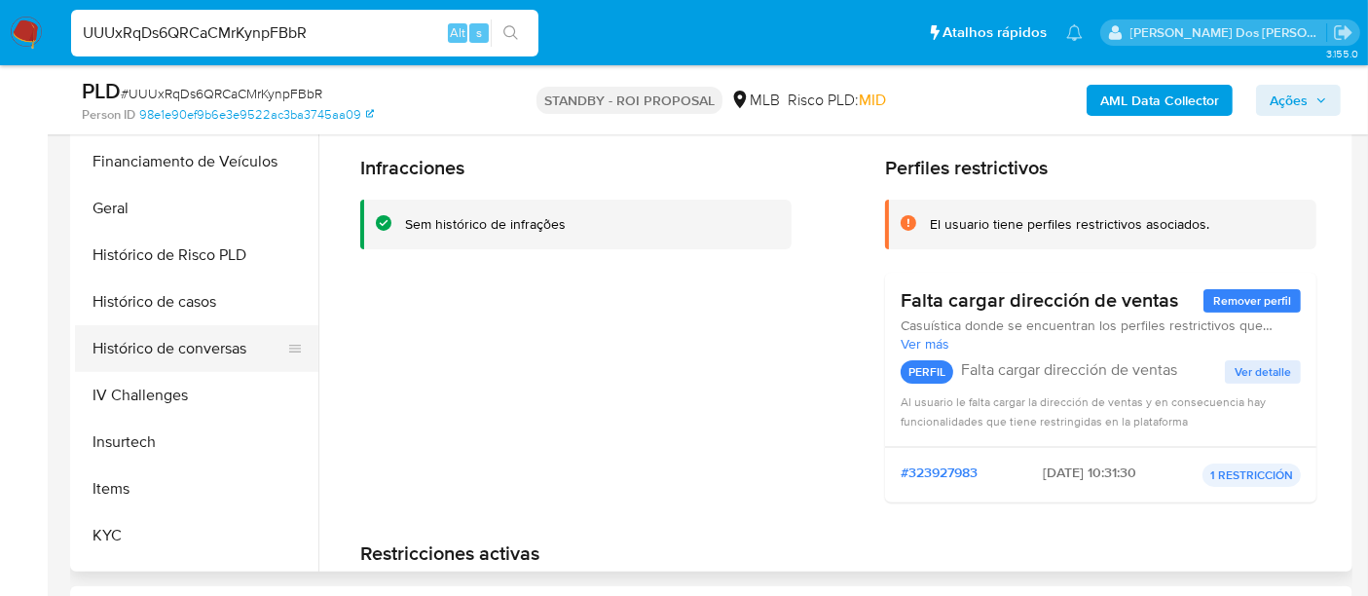
scroll to position [544, 0]
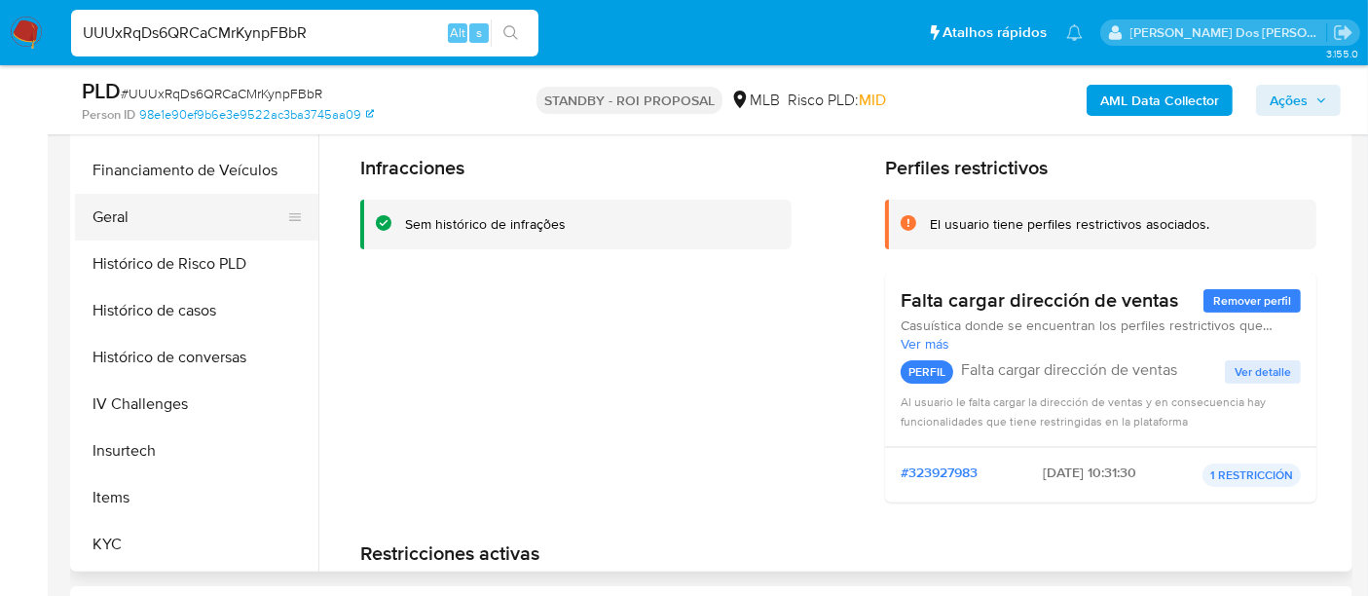
click at [130, 218] on button "Geral" at bounding box center [189, 217] width 228 height 47
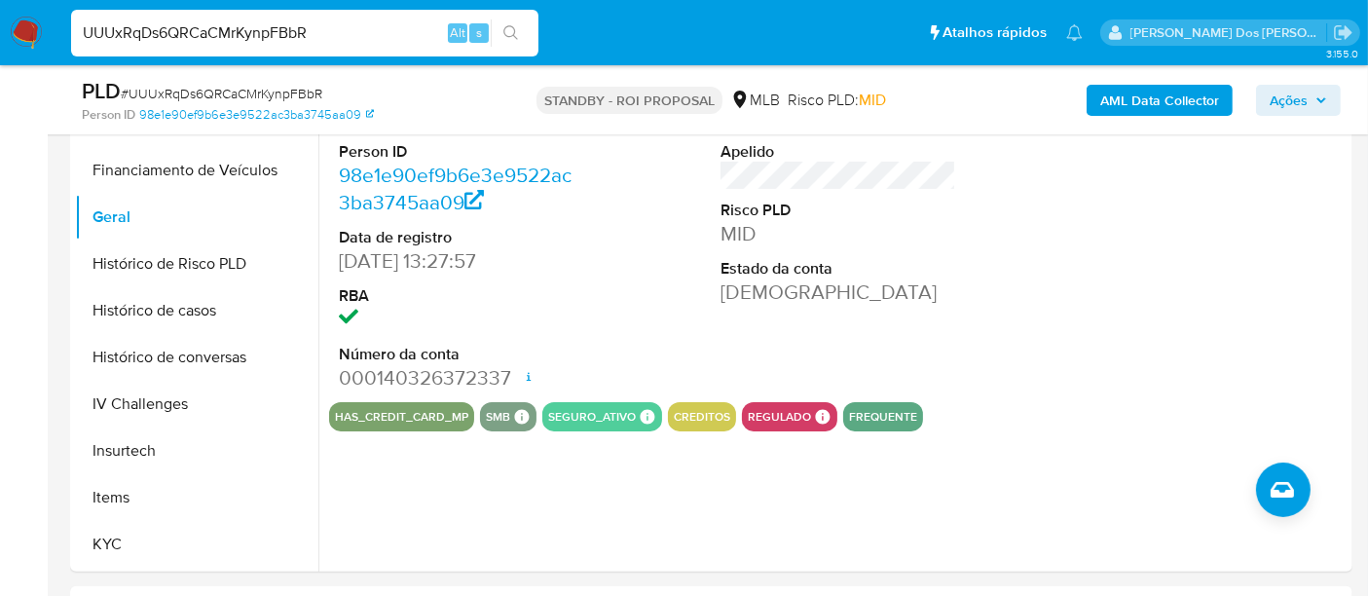
click at [306, 31] on input "UUUxRqDs6QRCaCMrKynpFBbR" at bounding box center [304, 32] width 467 height 25
paste input "daG94XCsNTz1zaPgk3H6XyDT"
type input "daG94XCsNTz1zaPgk3H6XyDT"
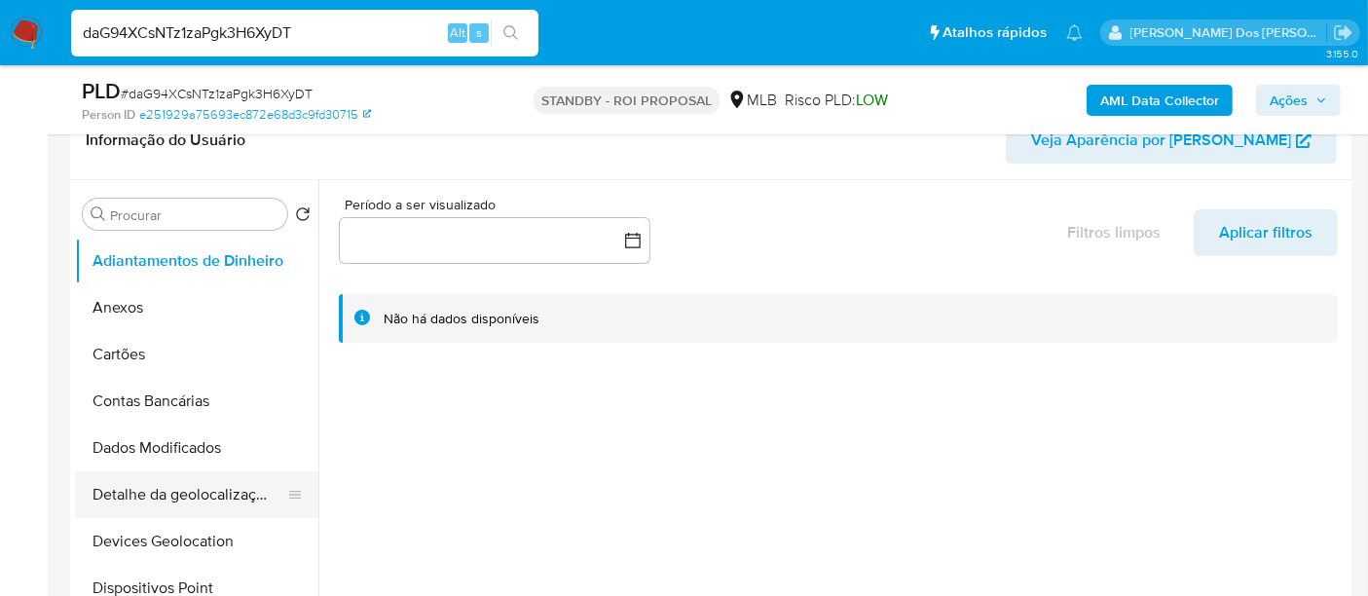
scroll to position [432, 0]
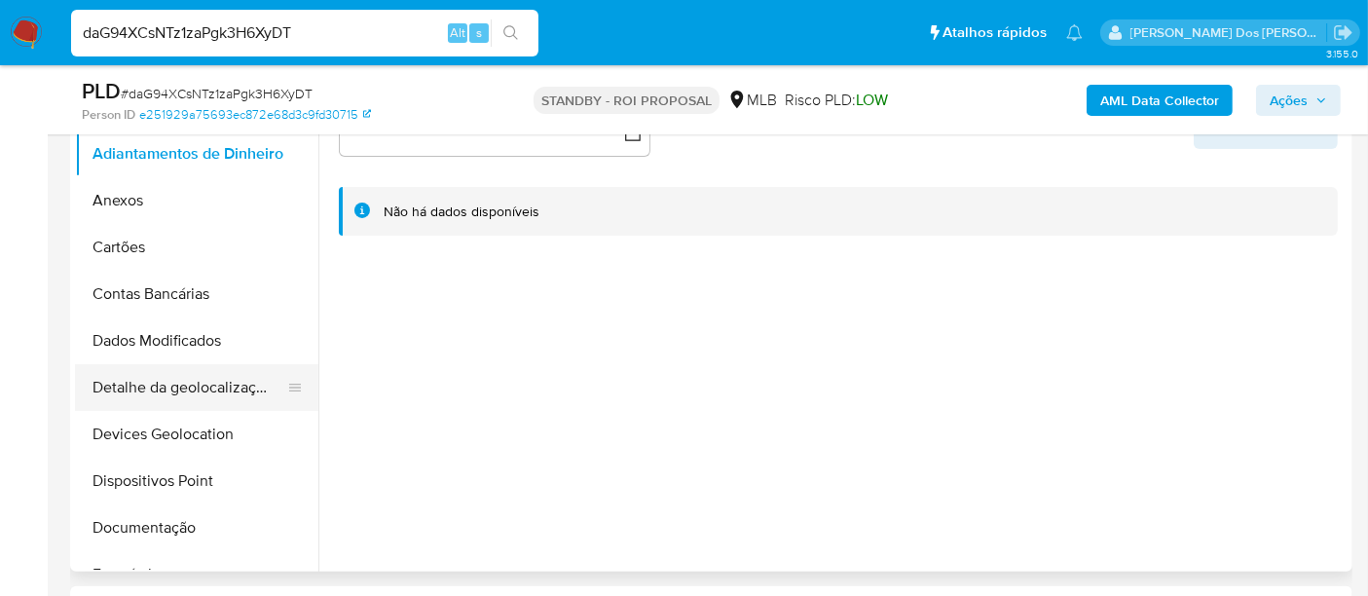
select select "10"
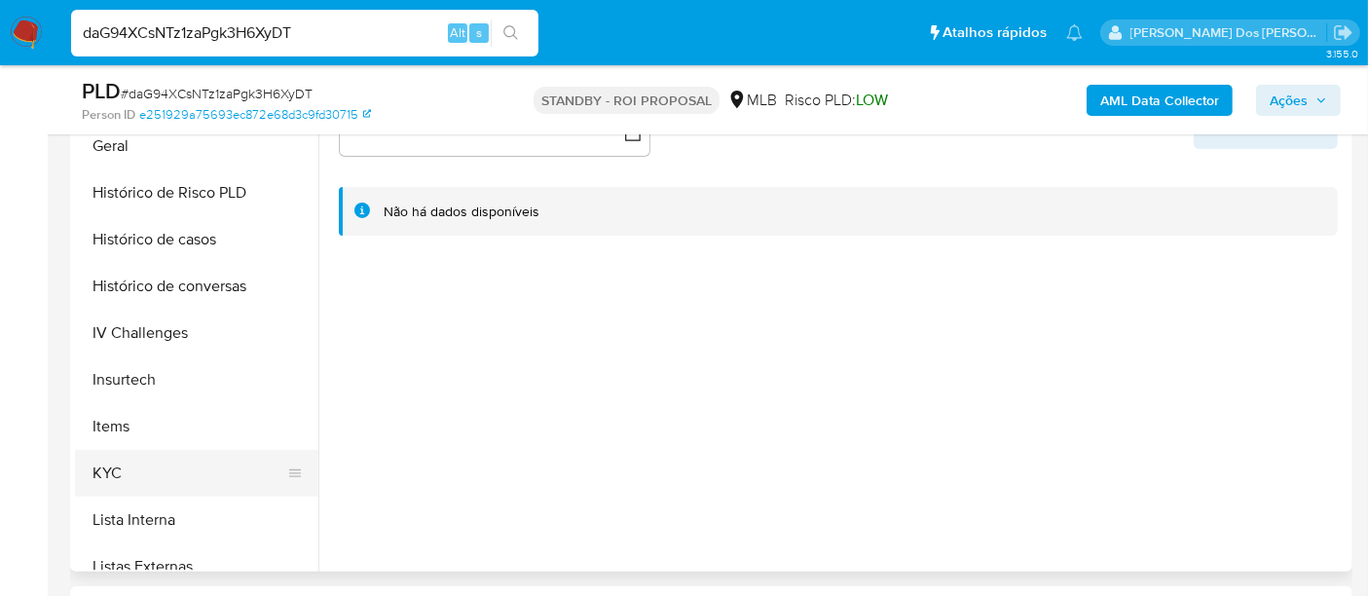
scroll to position [648, 0]
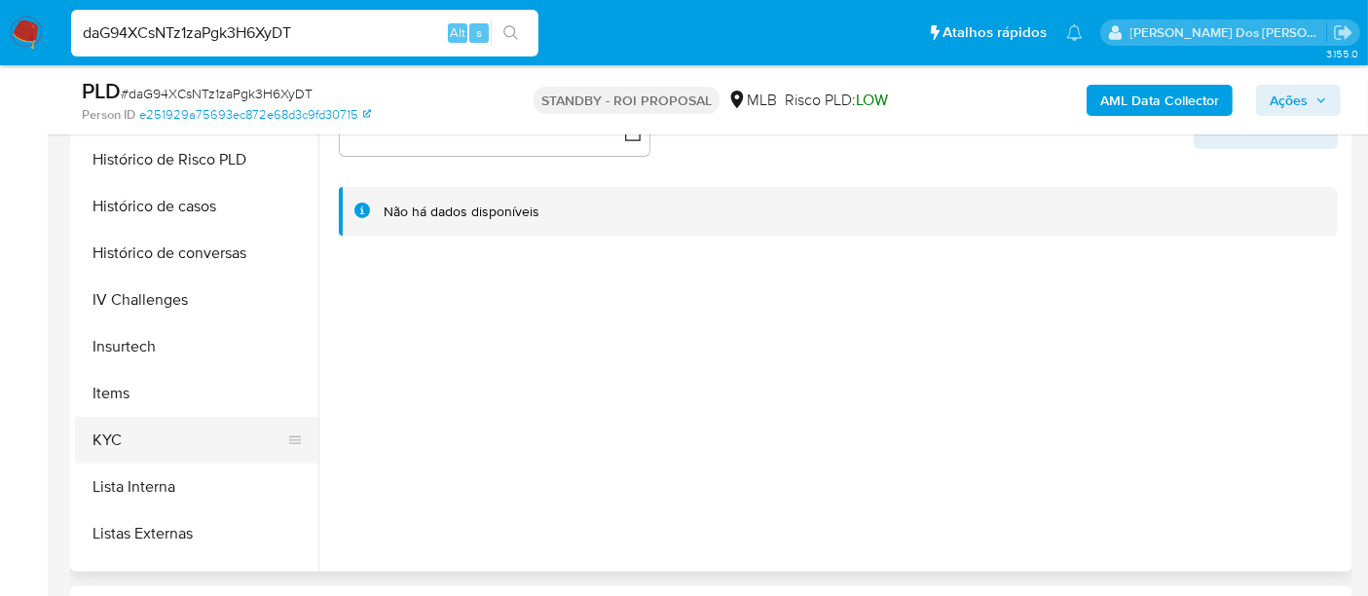
click at [106, 434] on button "KYC" at bounding box center [189, 440] width 228 height 47
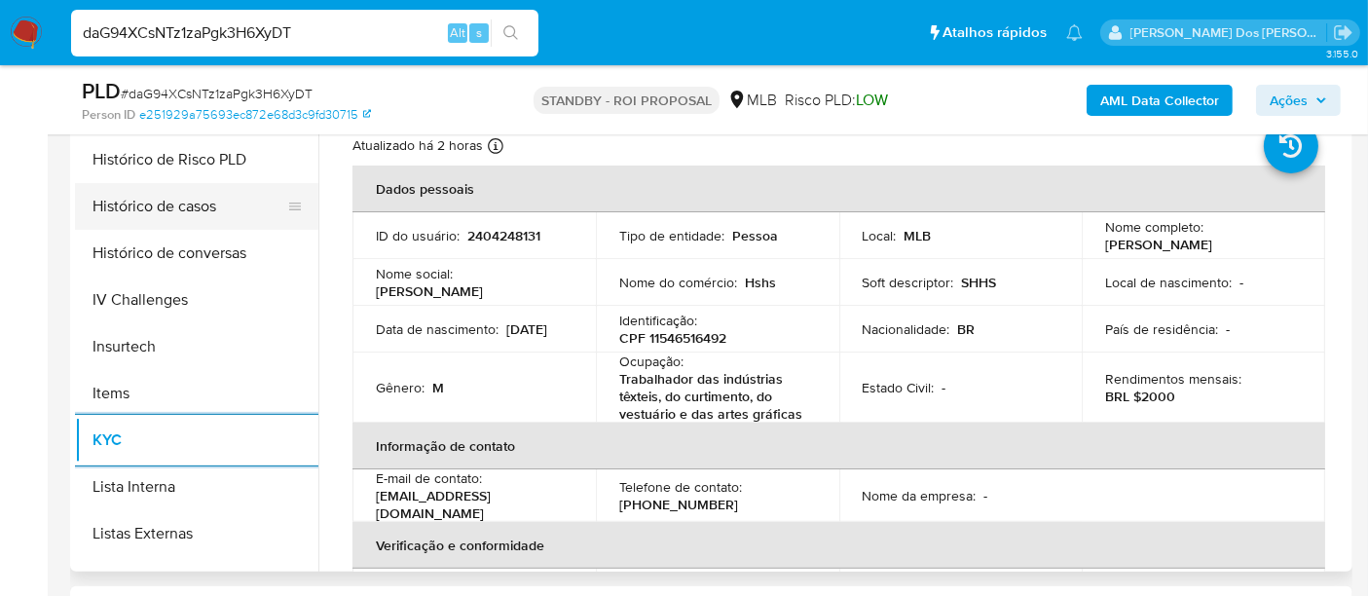
click at [129, 212] on button "Histórico de casos" at bounding box center [189, 206] width 228 height 47
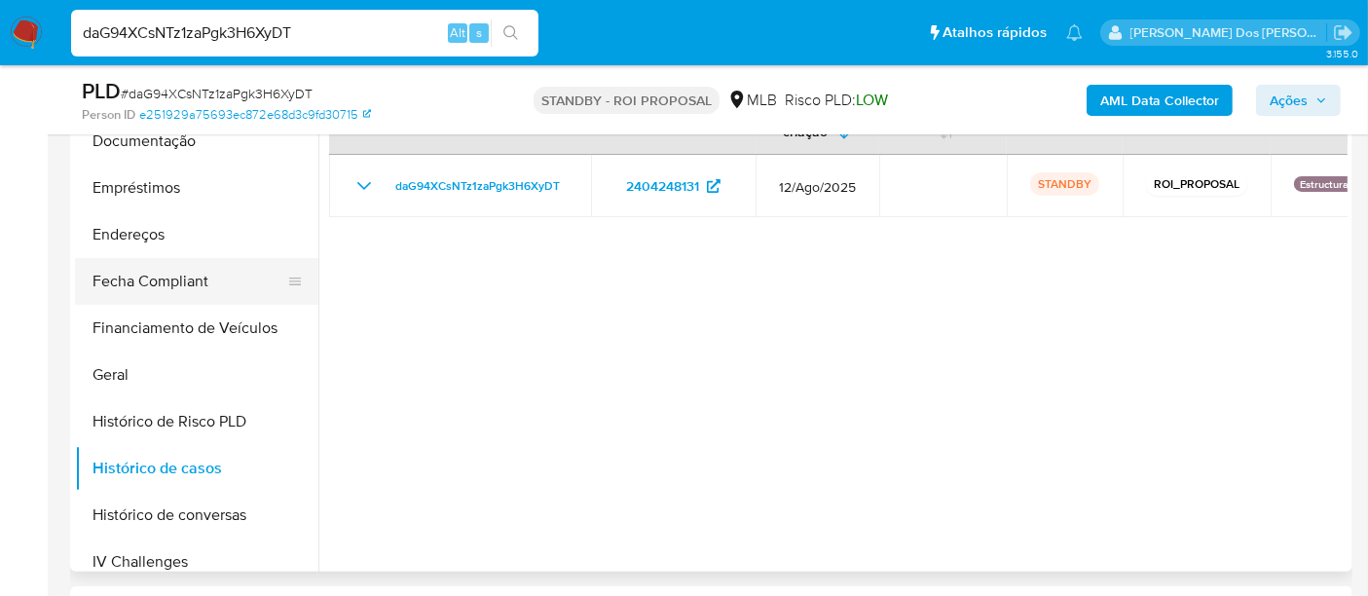
scroll to position [324, 0]
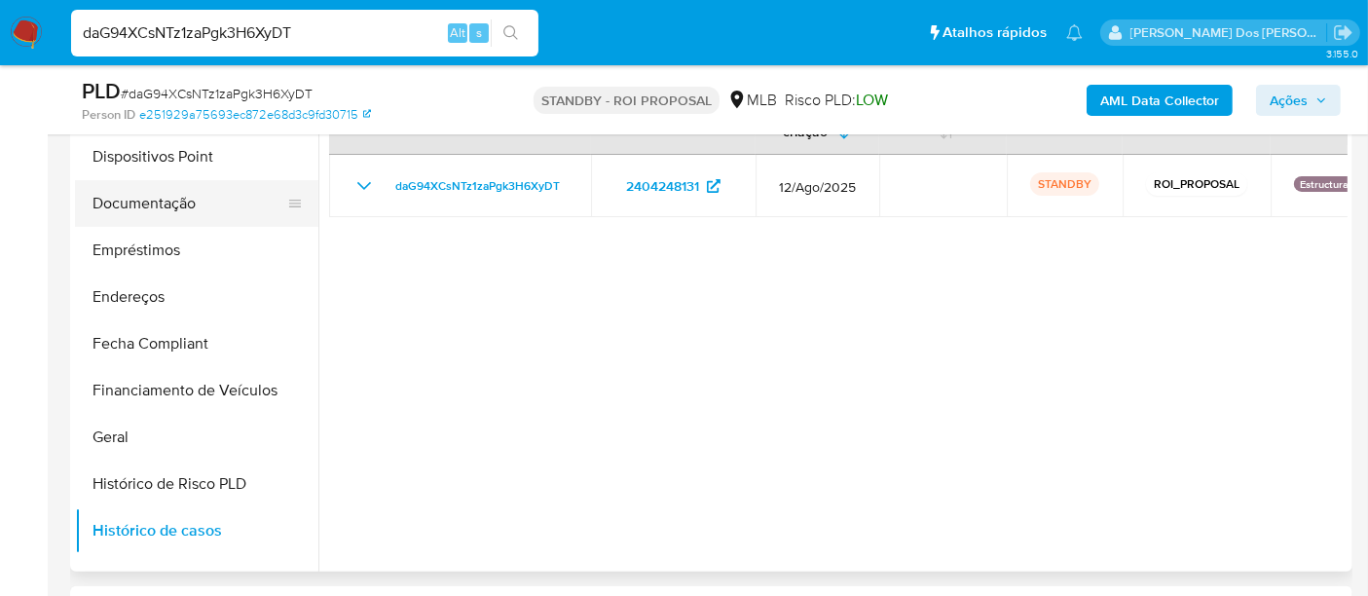
click at [163, 199] on button "Documentação" at bounding box center [189, 203] width 228 height 47
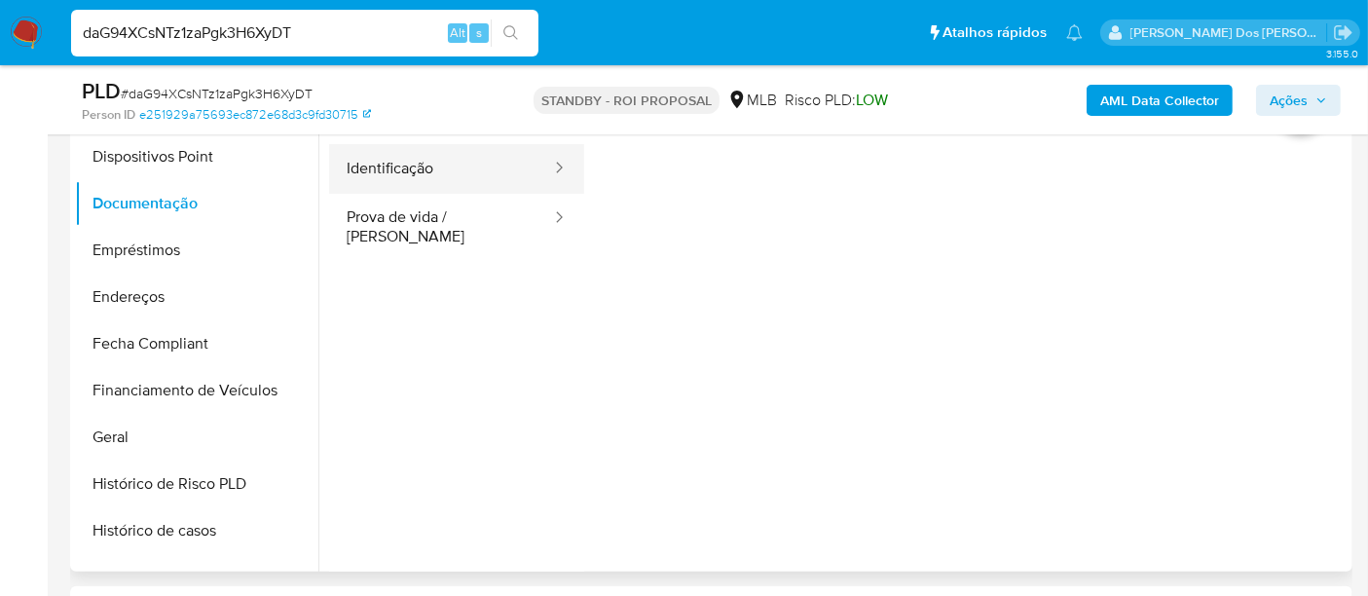
click at [376, 159] on button "Identificação" at bounding box center [441, 169] width 224 height 50
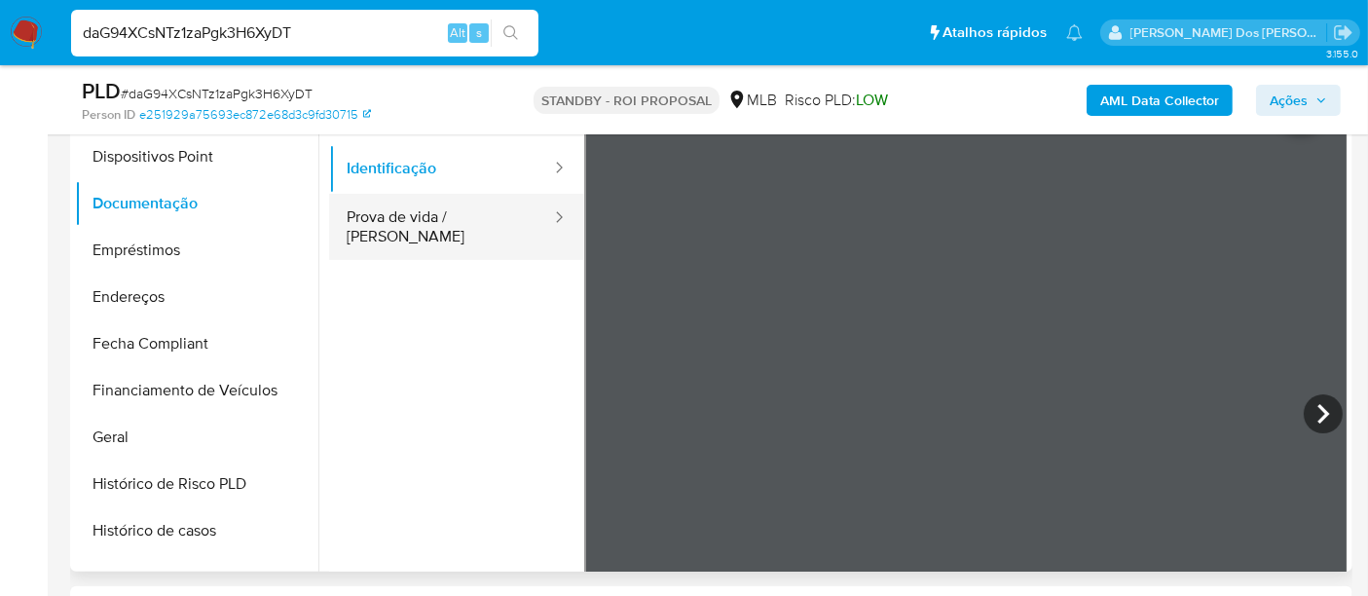
click at [442, 224] on button "Prova de vida / Selfie" at bounding box center [441, 227] width 224 height 66
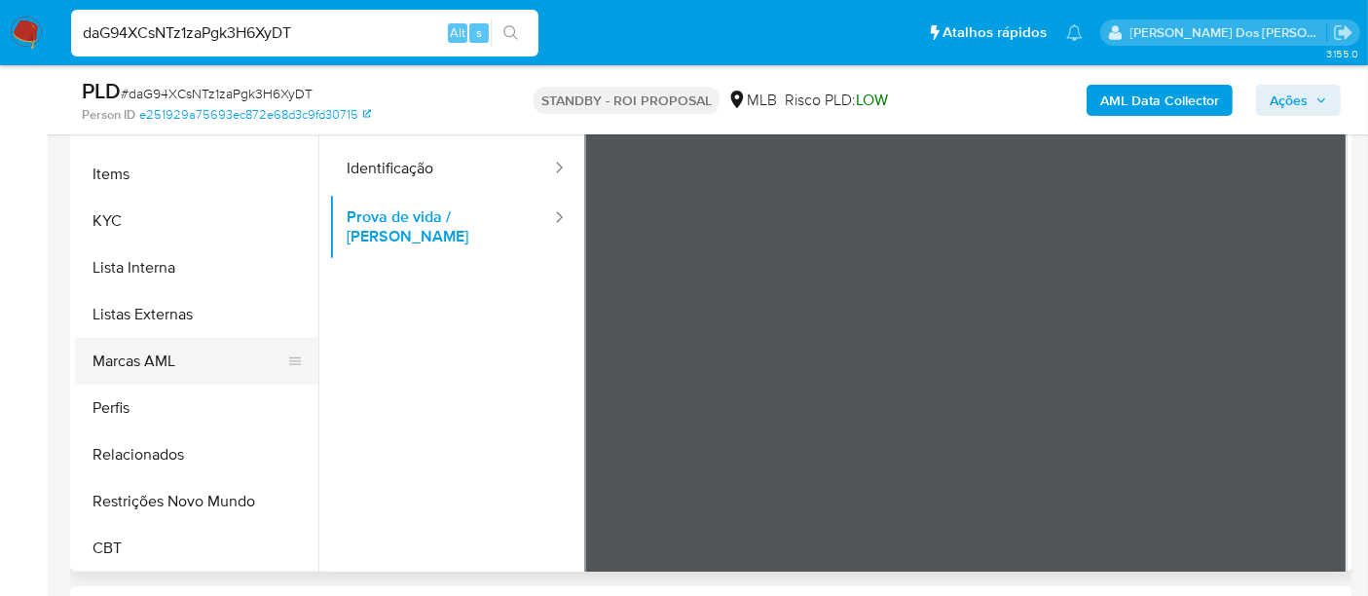
scroll to position [868, 0]
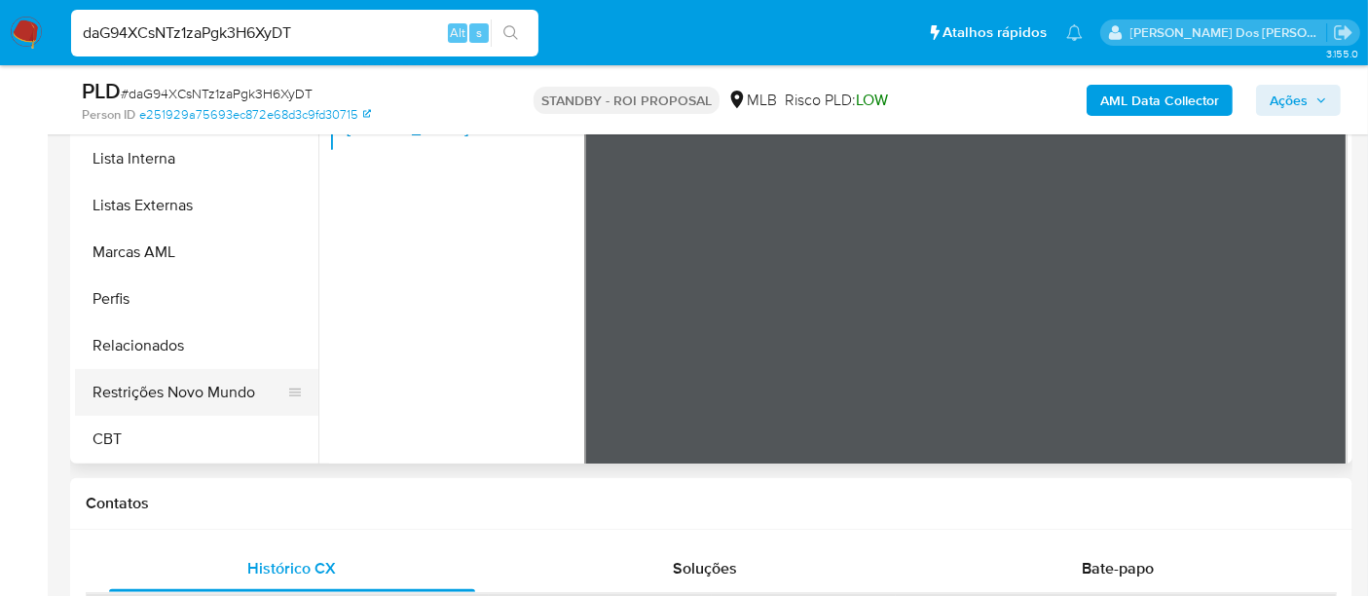
click at [211, 387] on button "Restrições Novo Mundo" at bounding box center [189, 392] width 228 height 47
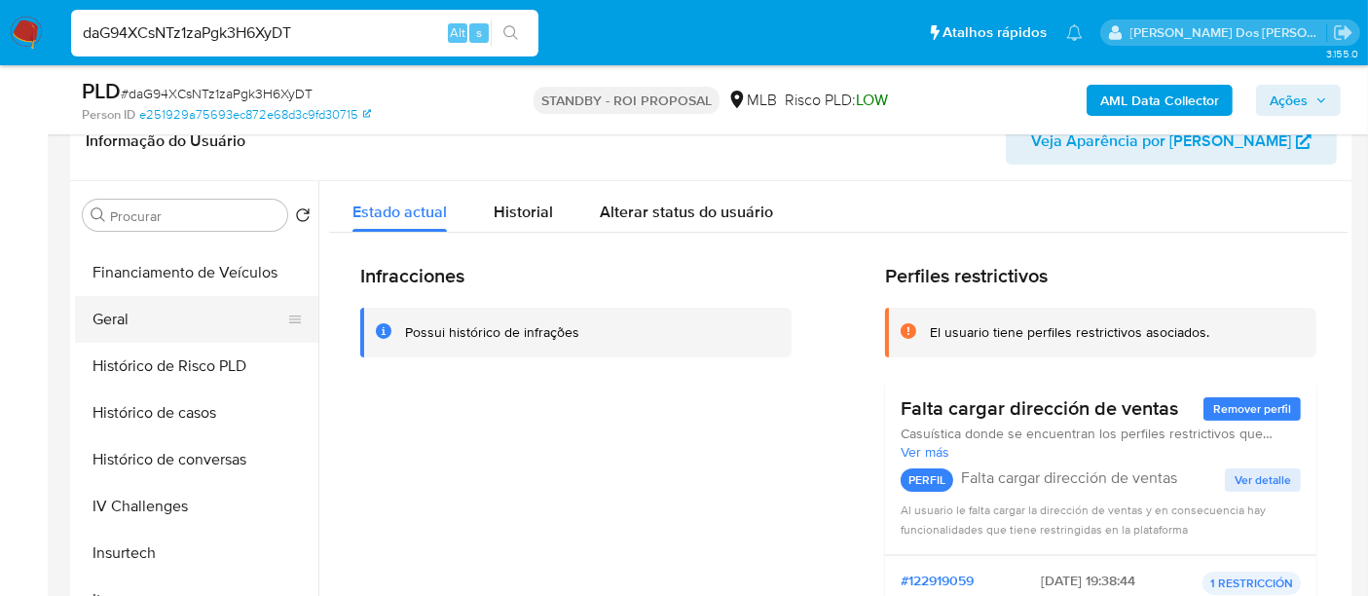
scroll to position [544, 0]
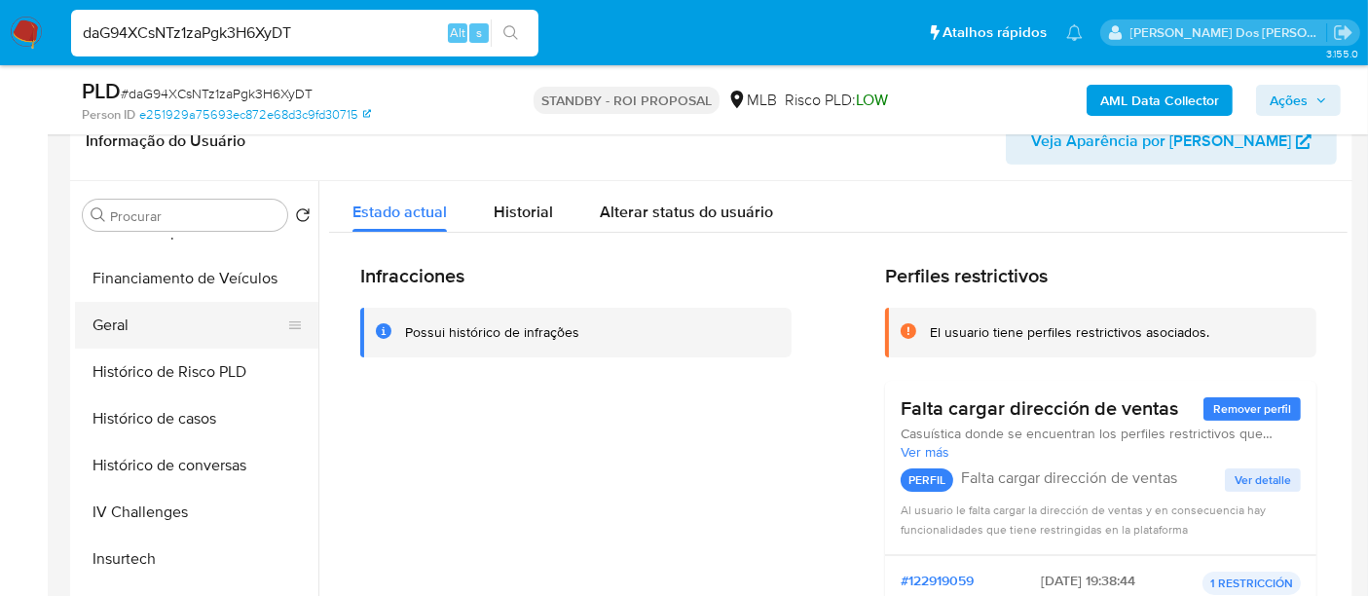
click at [121, 323] on button "Geral" at bounding box center [189, 325] width 228 height 47
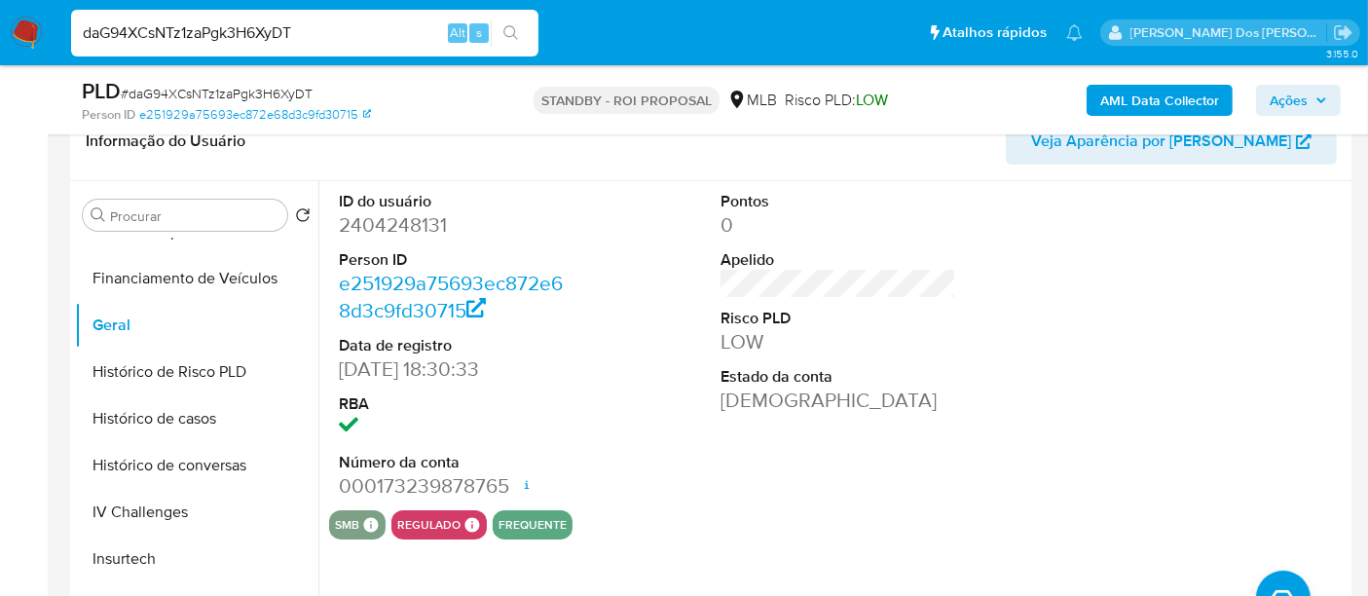
click at [247, 31] on input "daG94XCsNTz1zaPgk3H6XyDT" at bounding box center [304, 32] width 467 height 25
paste input "LRRrfsjTWE3RF2qFioMxbWd4"
type input "LRRrfsjTWE3RF2qFioMxbWd4"
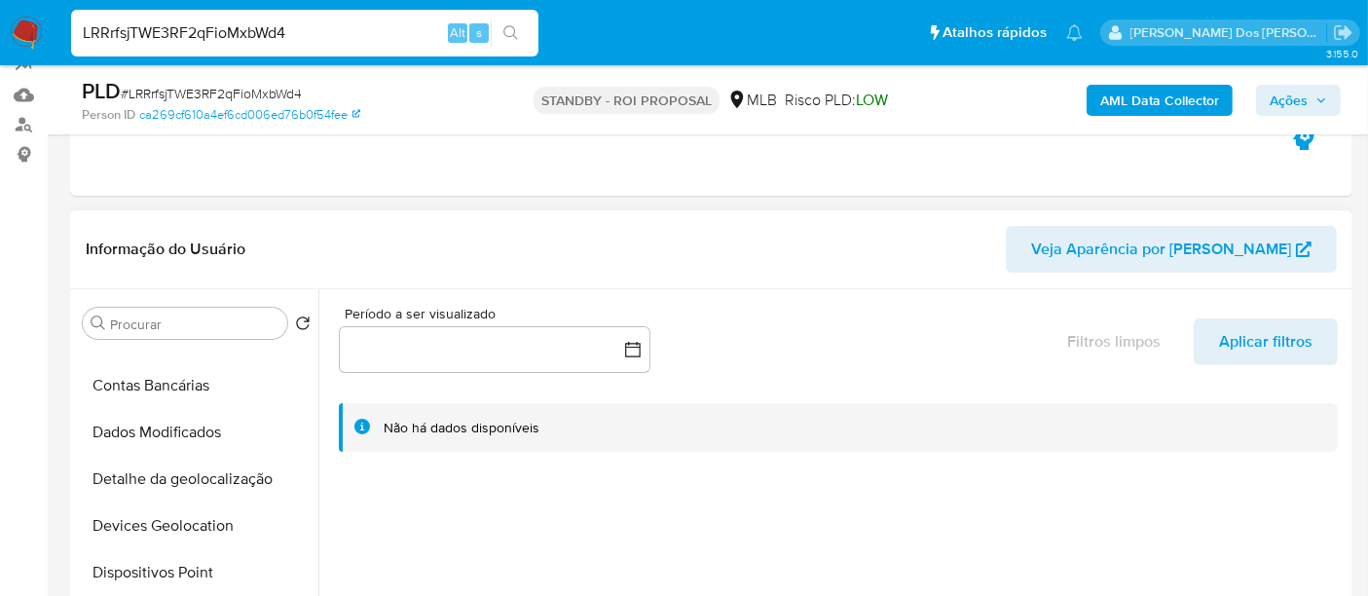
select select "10"
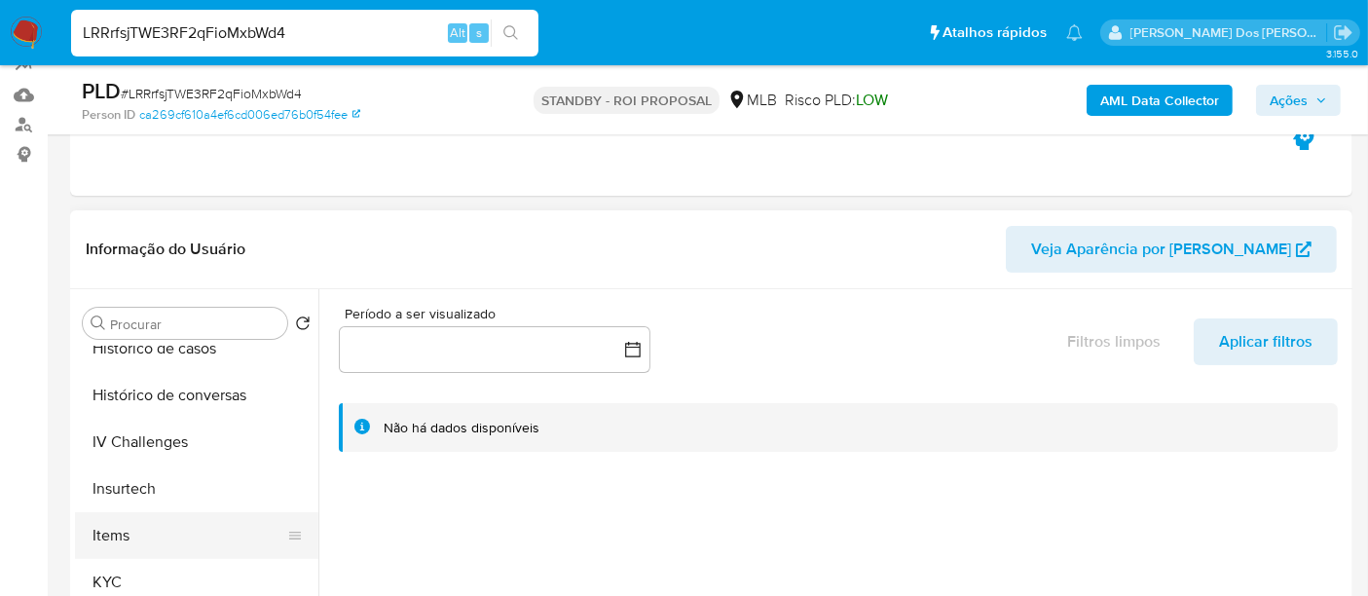
scroll to position [757, 0]
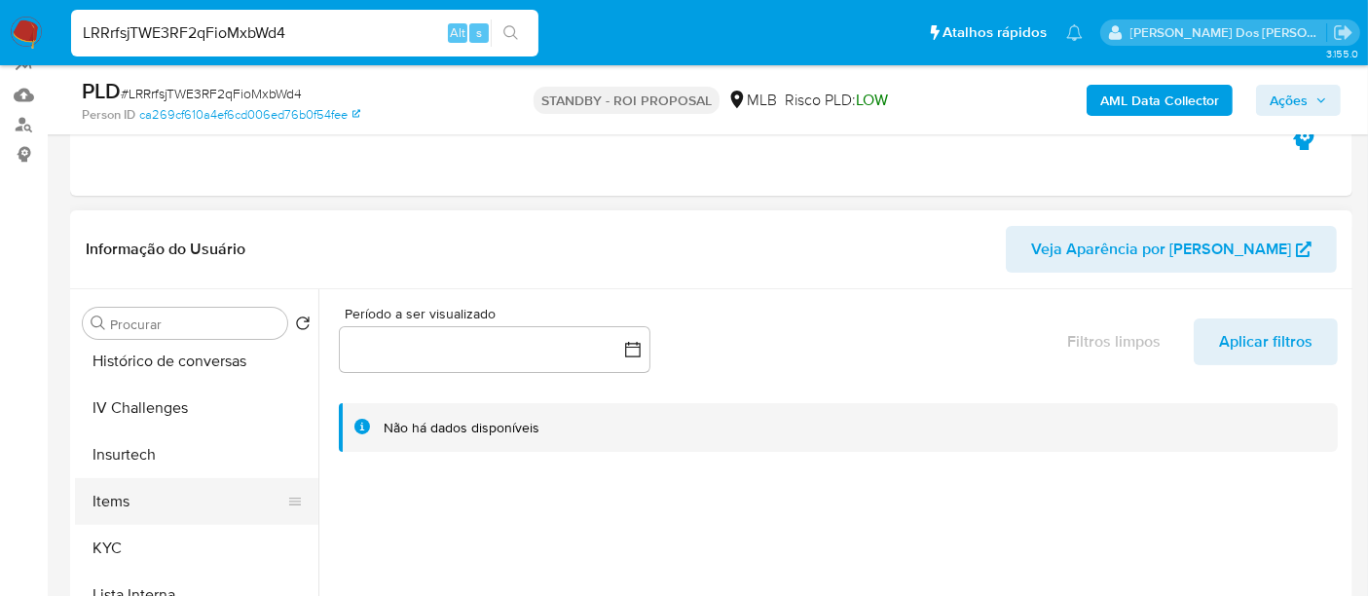
drag, startPoint x: 106, startPoint y: 533, endPoint x: 121, endPoint y: 513, distance: 24.3
click at [106, 534] on button "KYC" at bounding box center [196, 548] width 243 height 47
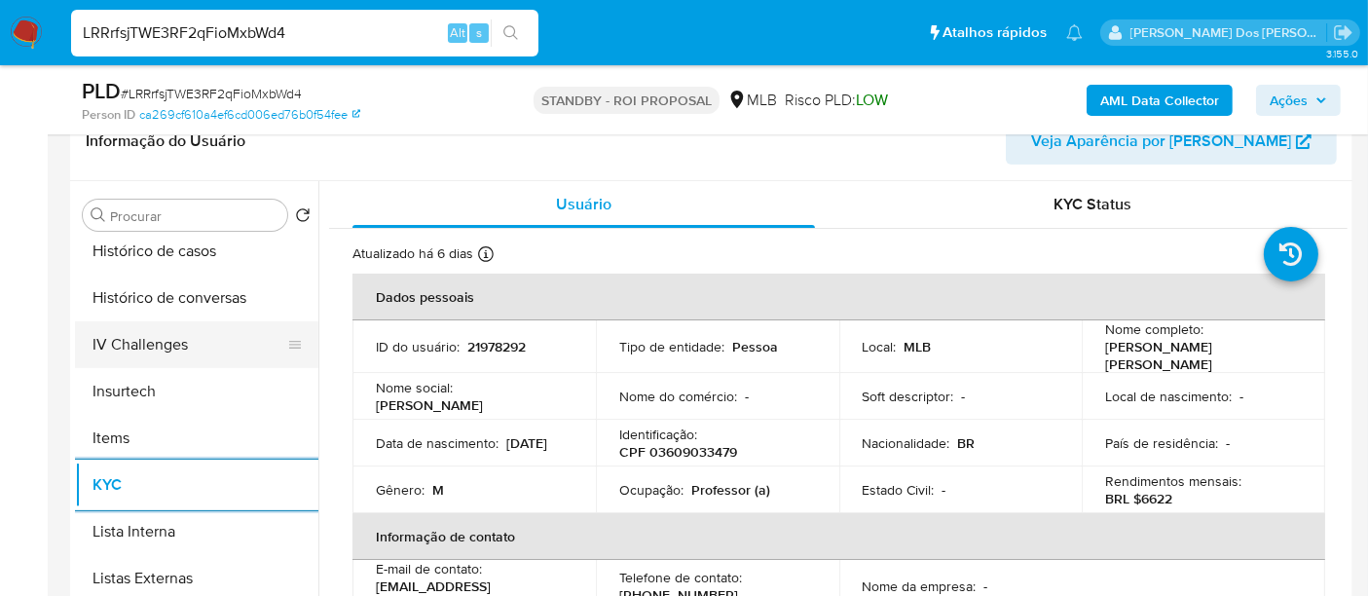
scroll to position [647, 0]
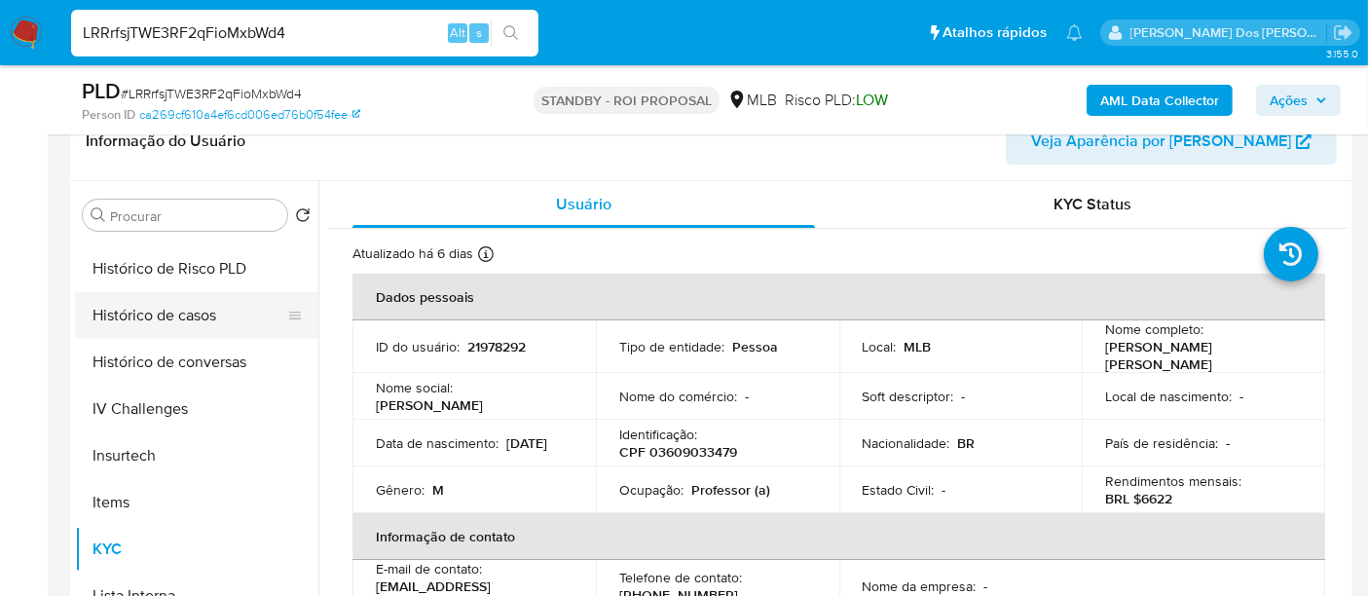
click at [198, 315] on button "Histórico de casos" at bounding box center [189, 315] width 228 height 47
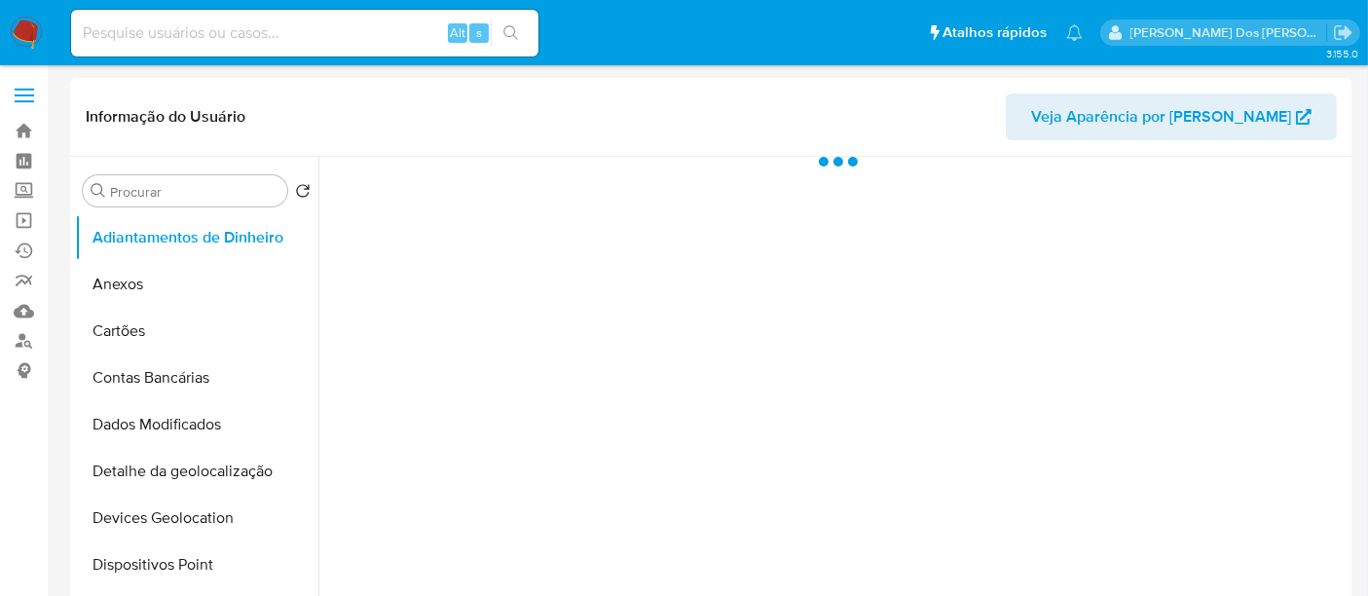
click at [236, 28] on input at bounding box center [304, 32] width 467 height 25
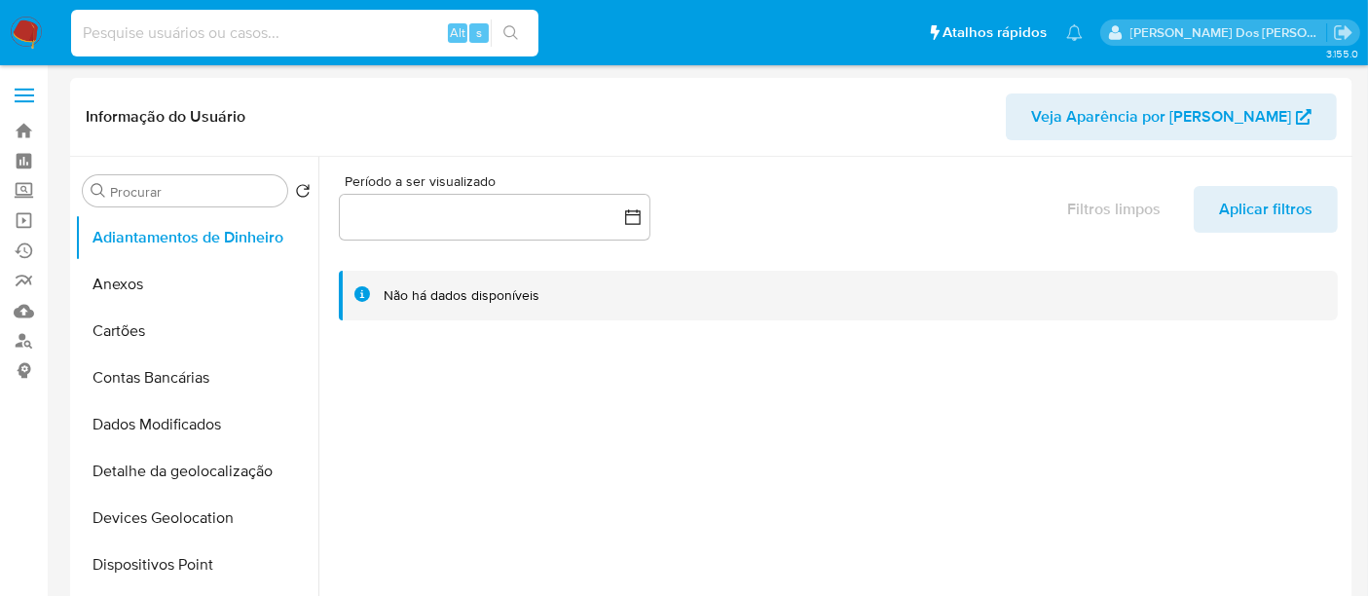
paste input "102280451"
type input "102280451"
select select "10"
type input "102280451"
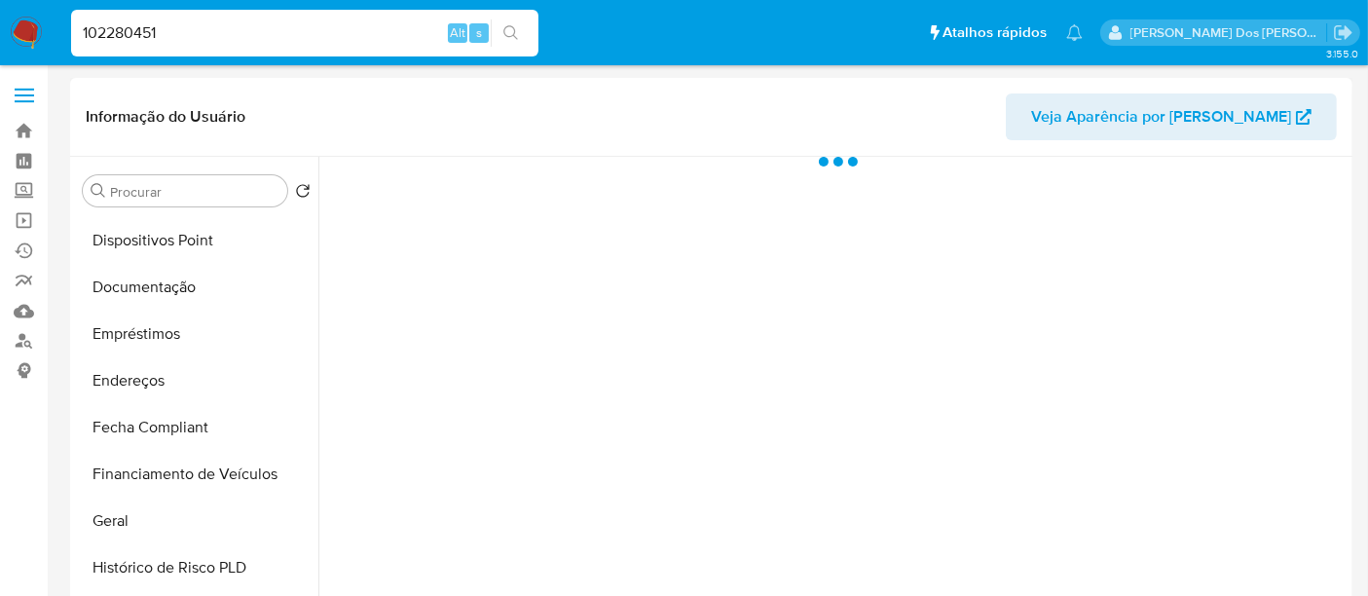
scroll to position [540, 0]
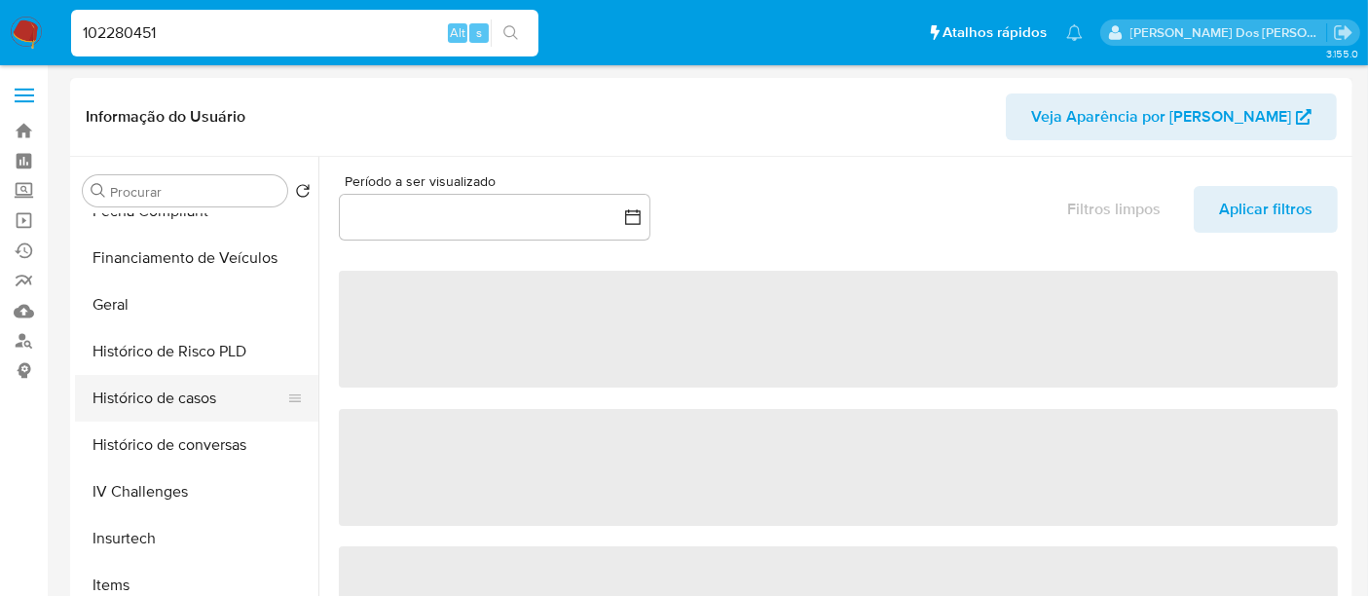
click at [170, 400] on button "Histórico de casos" at bounding box center [189, 398] width 228 height 47
select select "10"
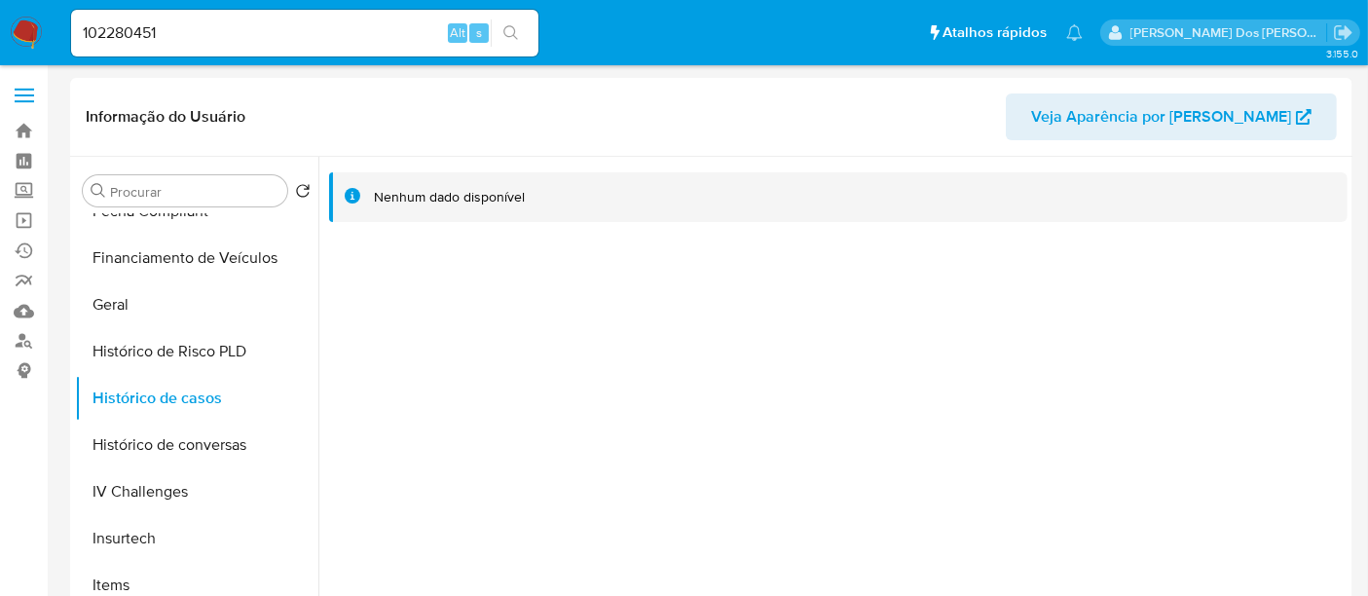
click at [265, 25] on input "102280451" at bounding box center [304, 32] width 467 height 25
paste input "440823055"
type input "440823055"
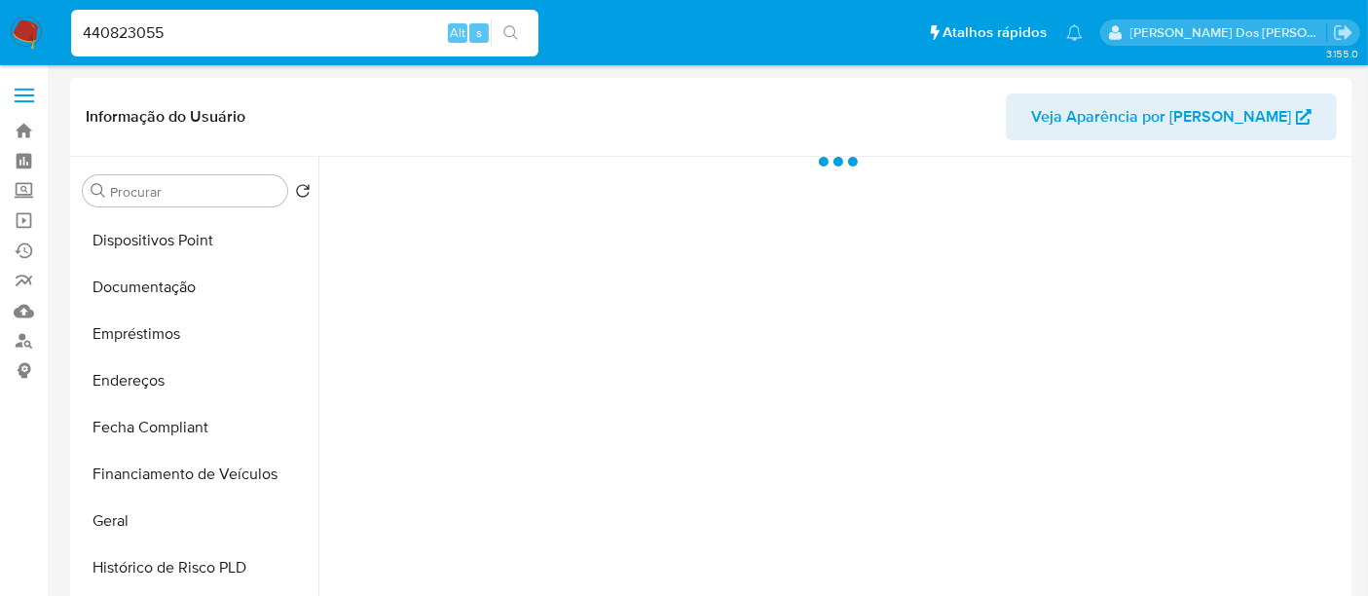
scroll to position [431, 0]
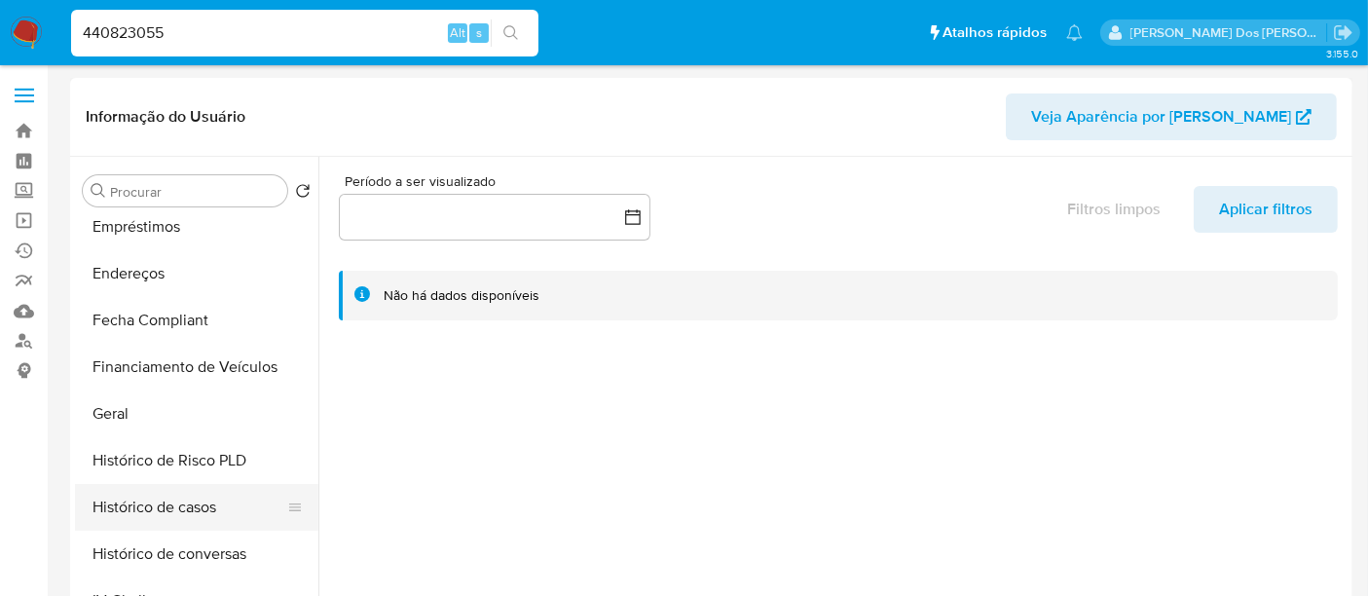
select select "10"
click at [169, 510] on button "Histórico de casos" at bounding box center [189, 507] width 228 height 47
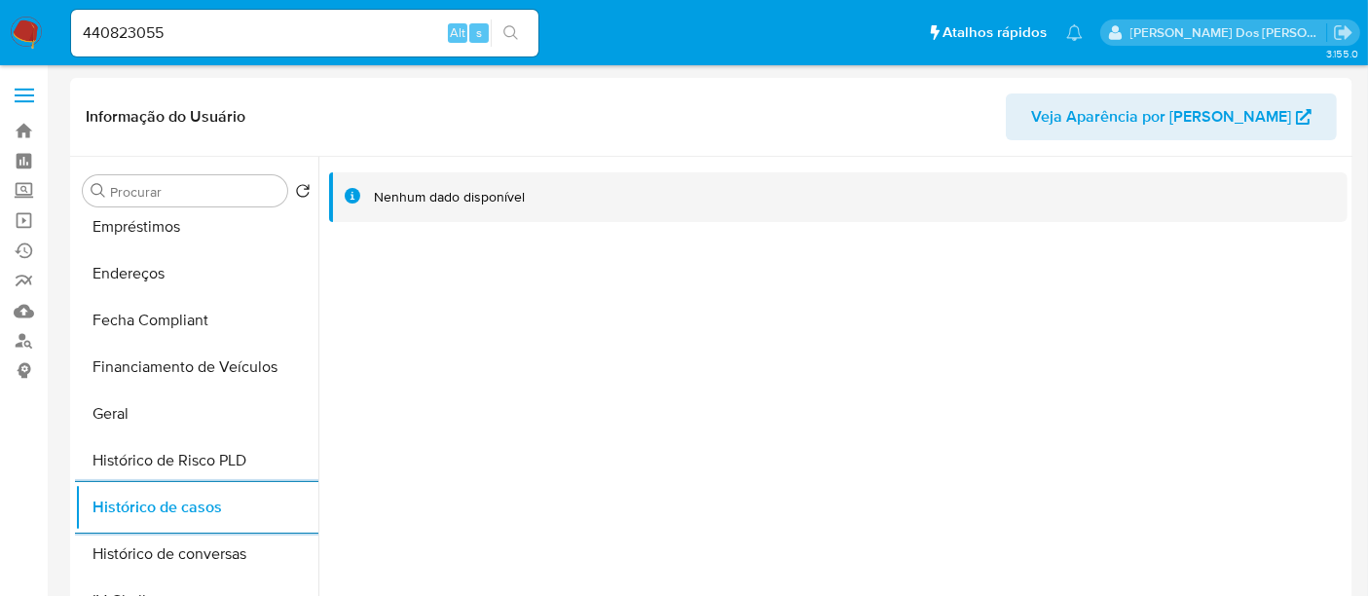
click at [218, 24] on input "440823055" at bounding box center [304, 32] width 467 height 25
paste input "772713736"
type input "772713736"
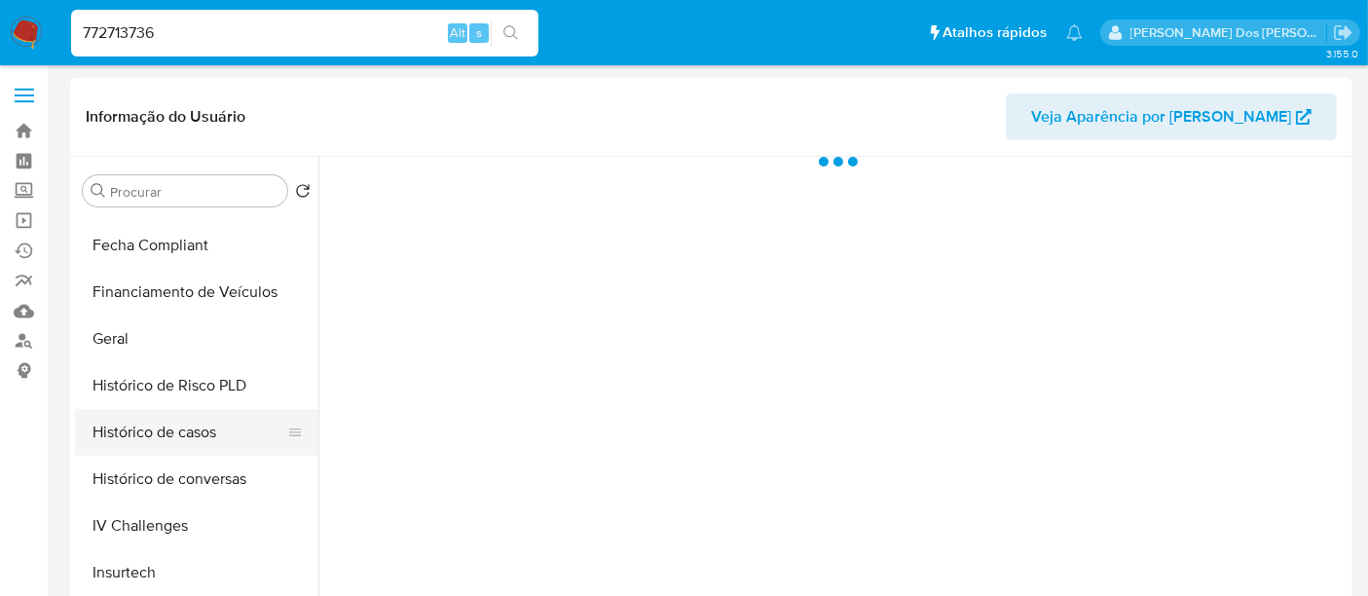
scroll to position [540, 0]
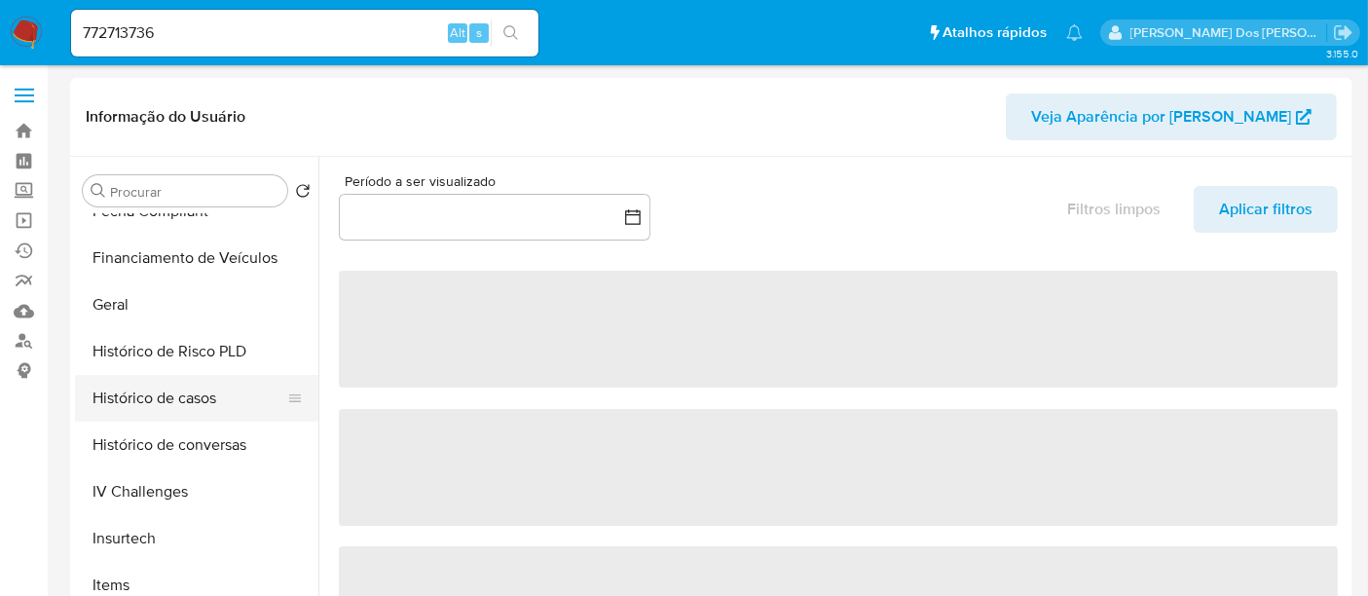
click at [158, 399] on button "Histórico de casos" at bounding box center [189, 398] width 228 height 47
select select "10"
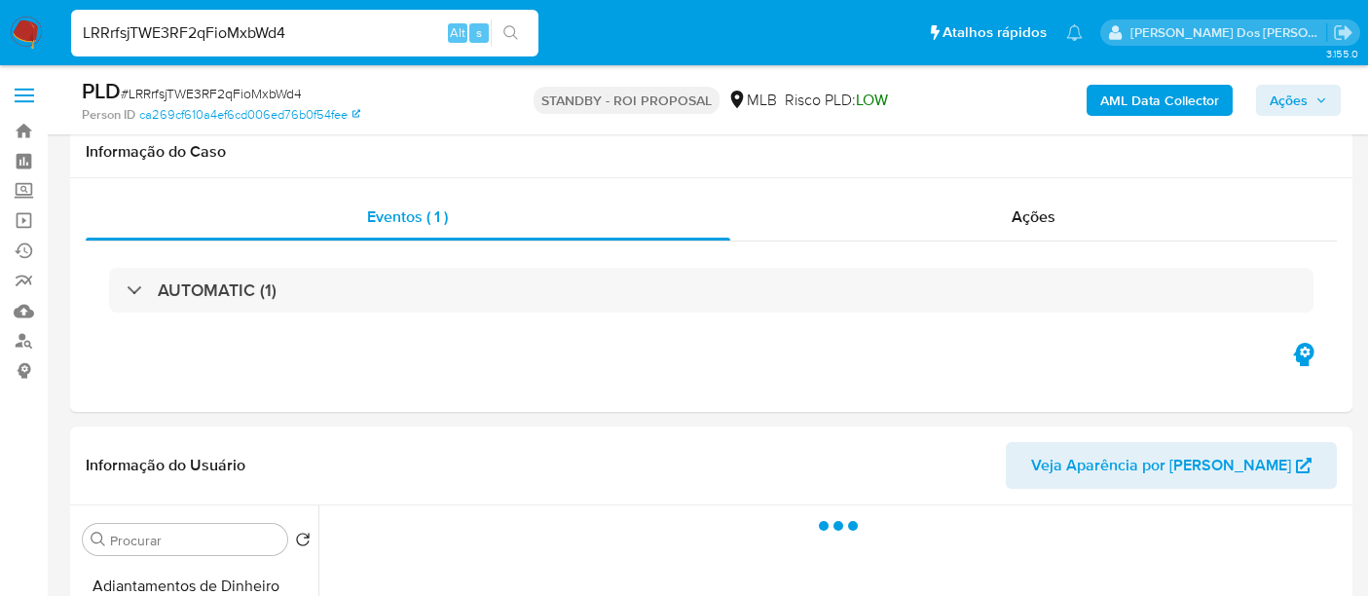
select select "10"
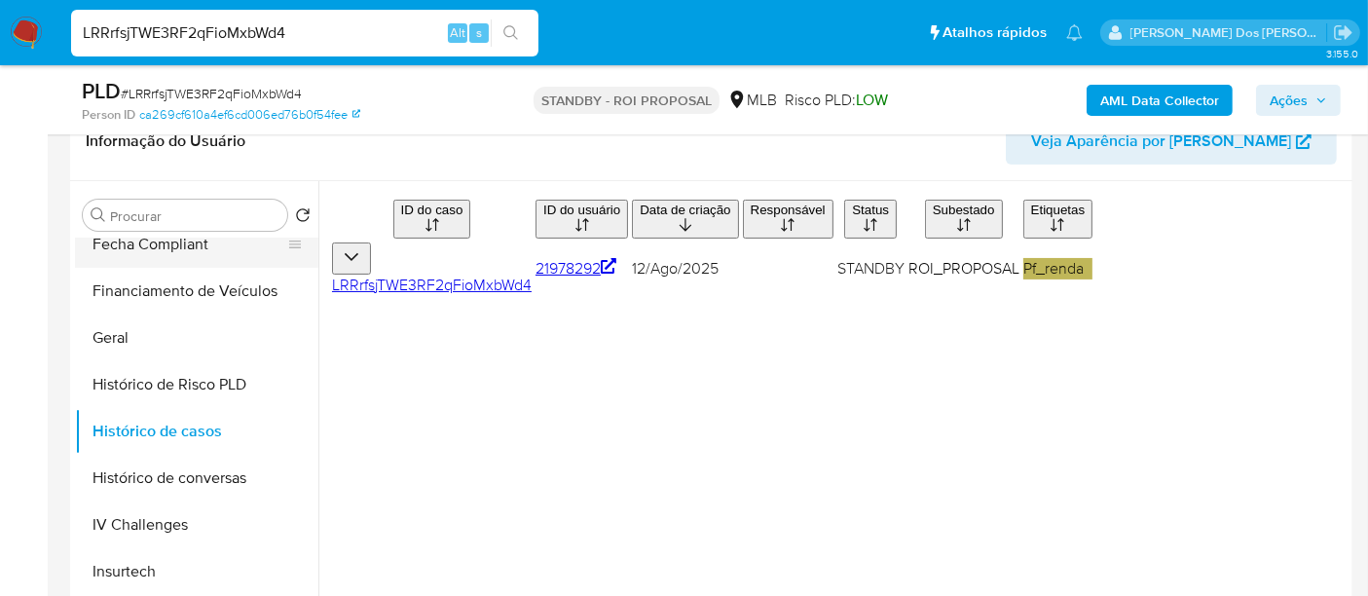
scroll to position [323, 0]
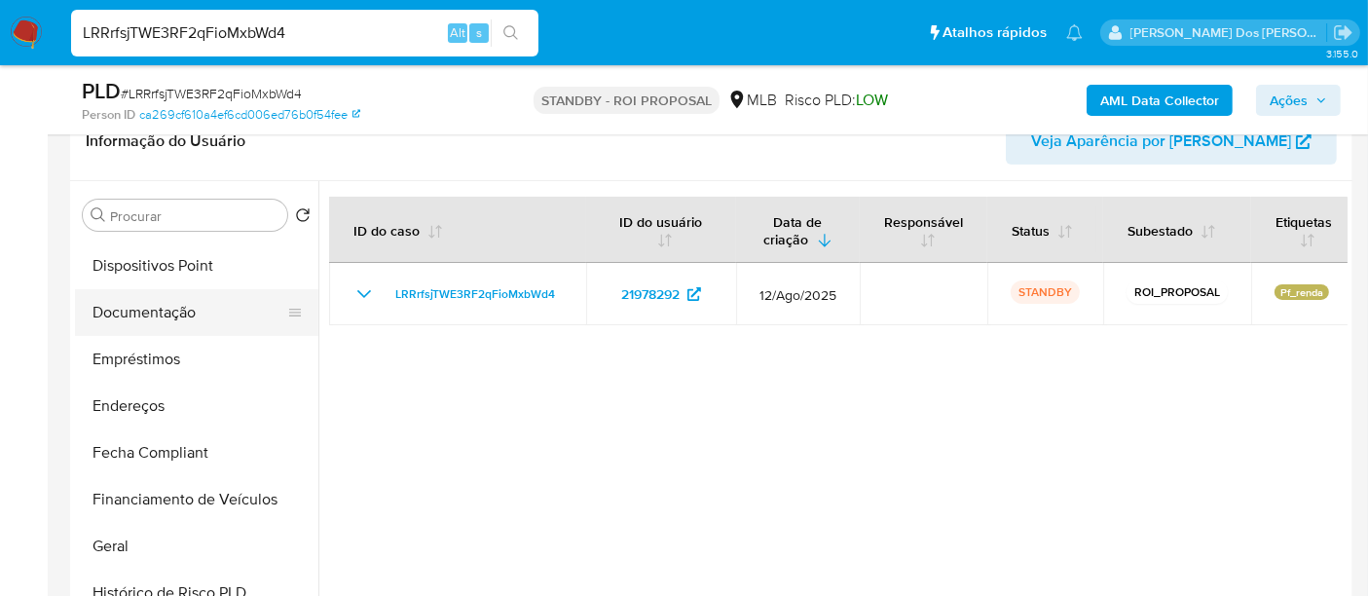
click at [166, 317] on button "Documentação" at bounding box center [189, 312] width 228 height 47
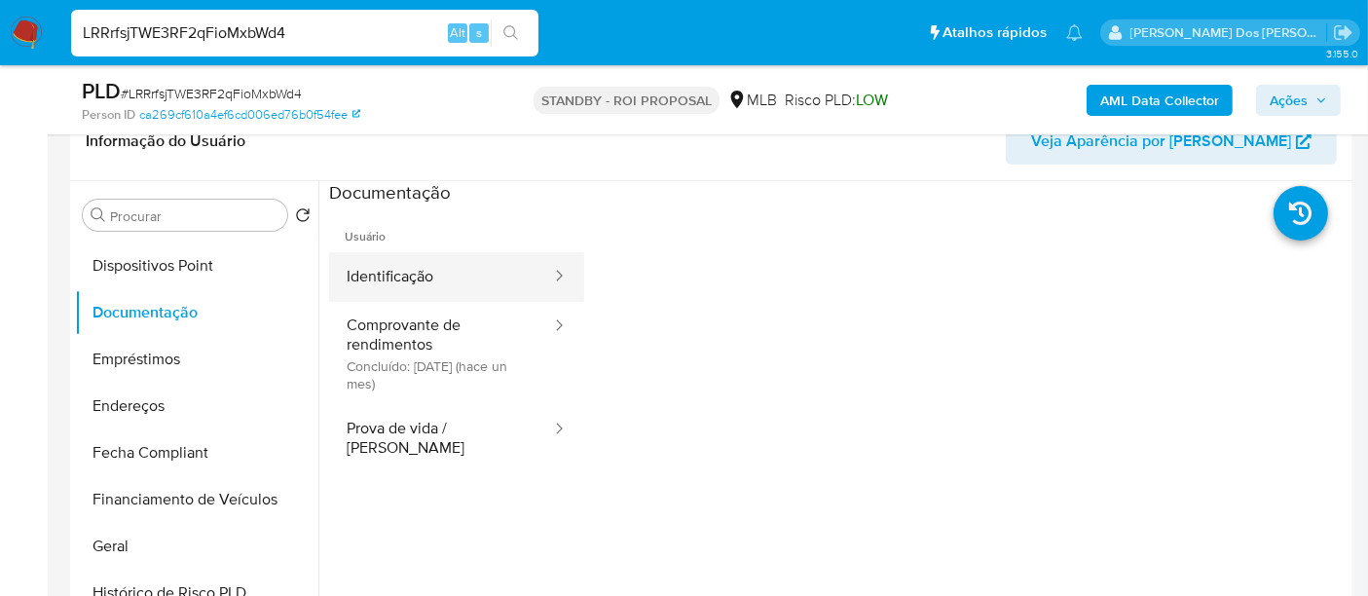
click at [383, 283] on button "Identificação" at bounding box center [441, 277] width 224 height 50
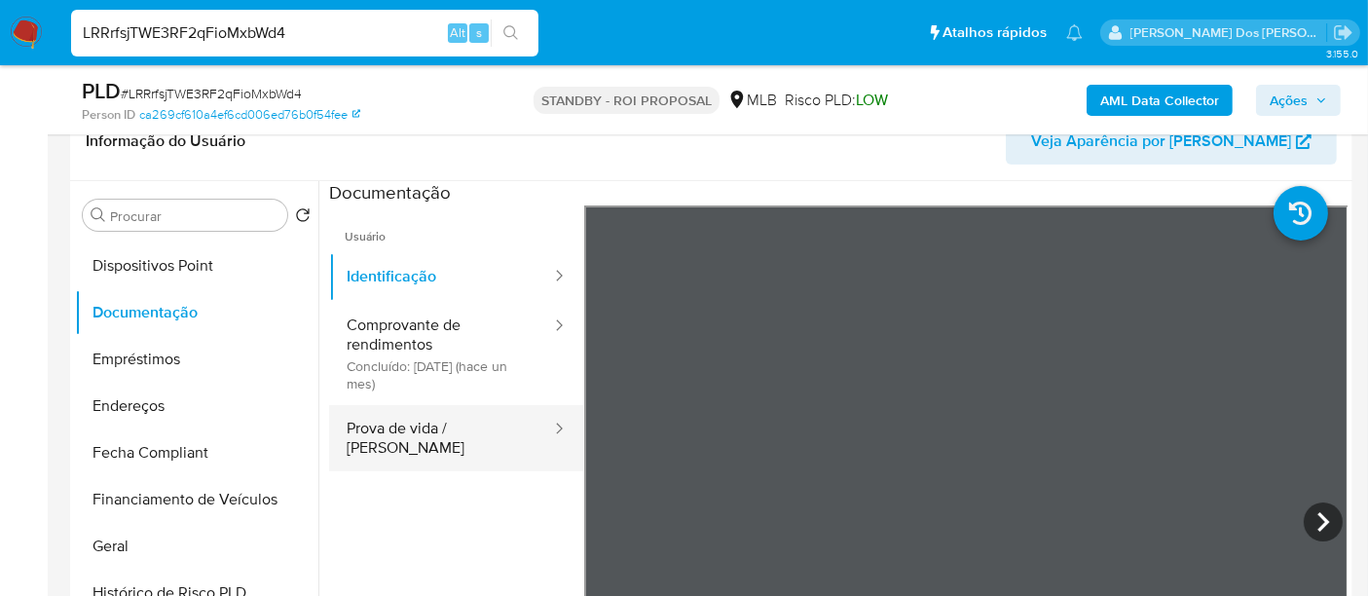
click at [467, 436] on button "Prova de vida / [PERSON_NAME]" at bounding box center [441, 438] width 224 height 66
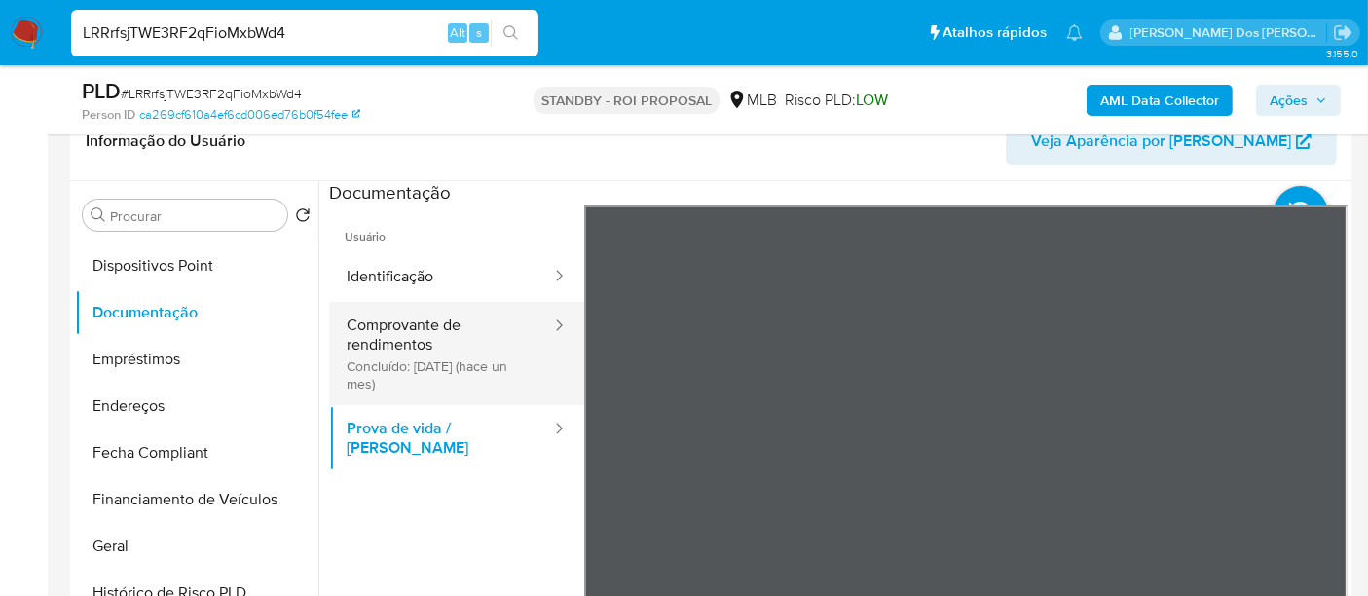
click at [403, 314] on button "Comprovante de rendimentos Concluído: [DATE] (hace un mes)" at bounding box center [441, 353] width 224 height 103
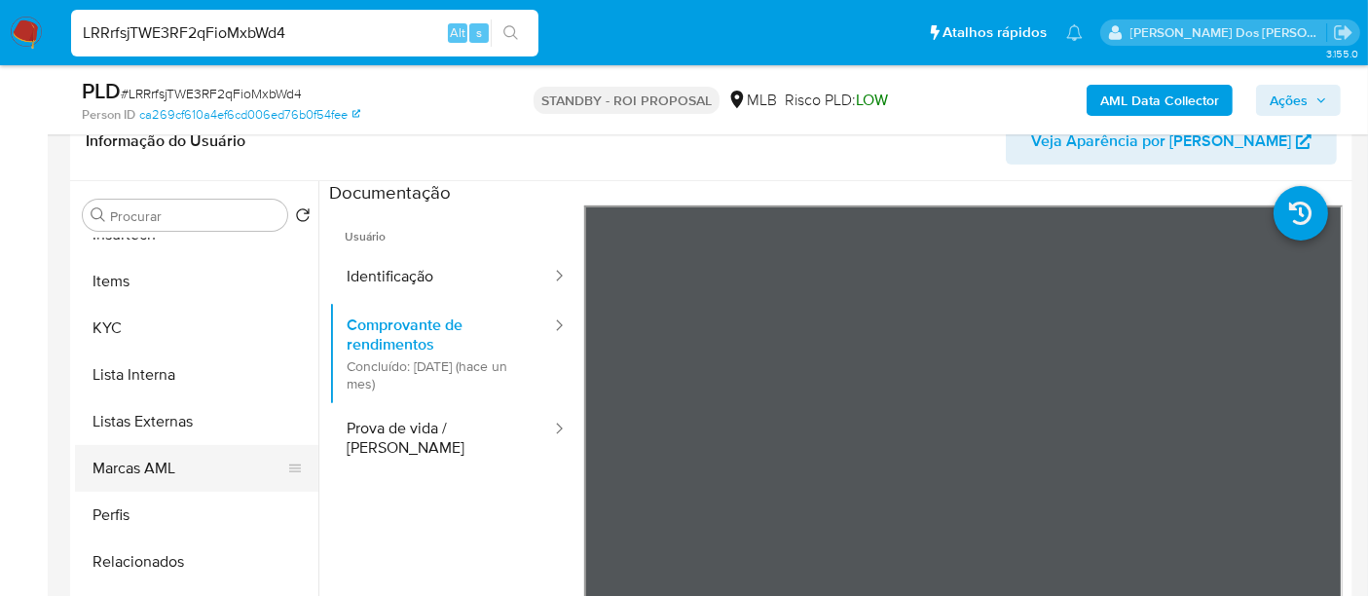
scroll to position [432, 0]
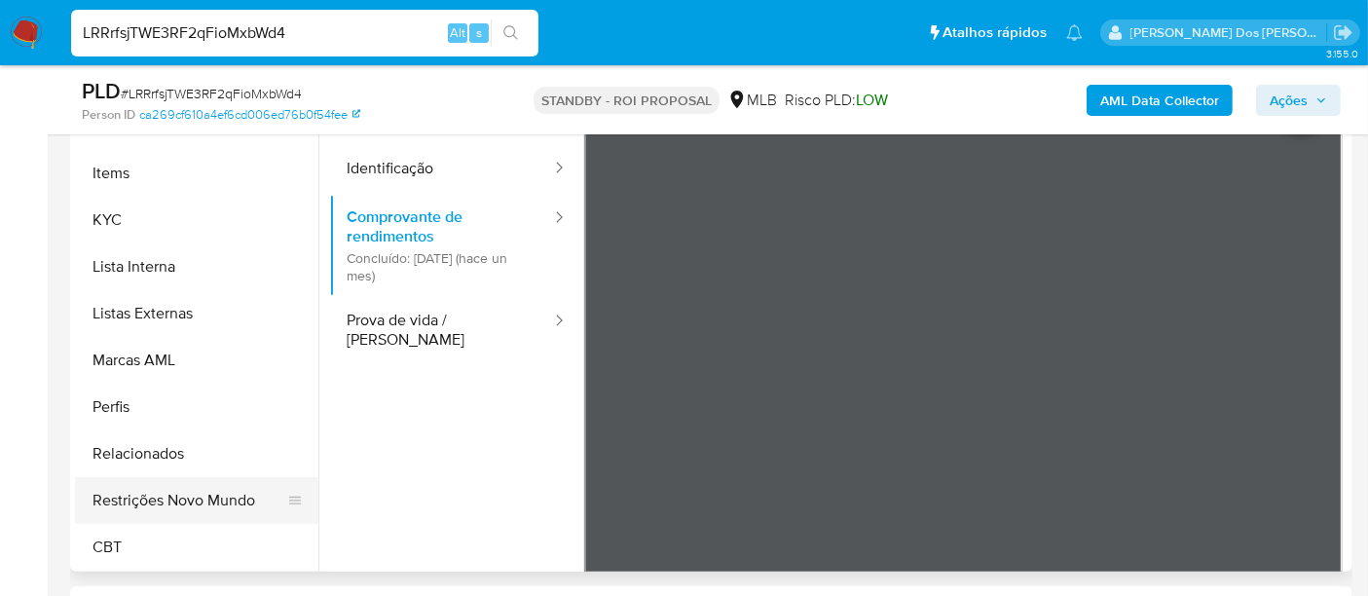
click at [203, 488] on button "Restrições Novo Mundo" at bounding box center [189, 500] width 228 height 47
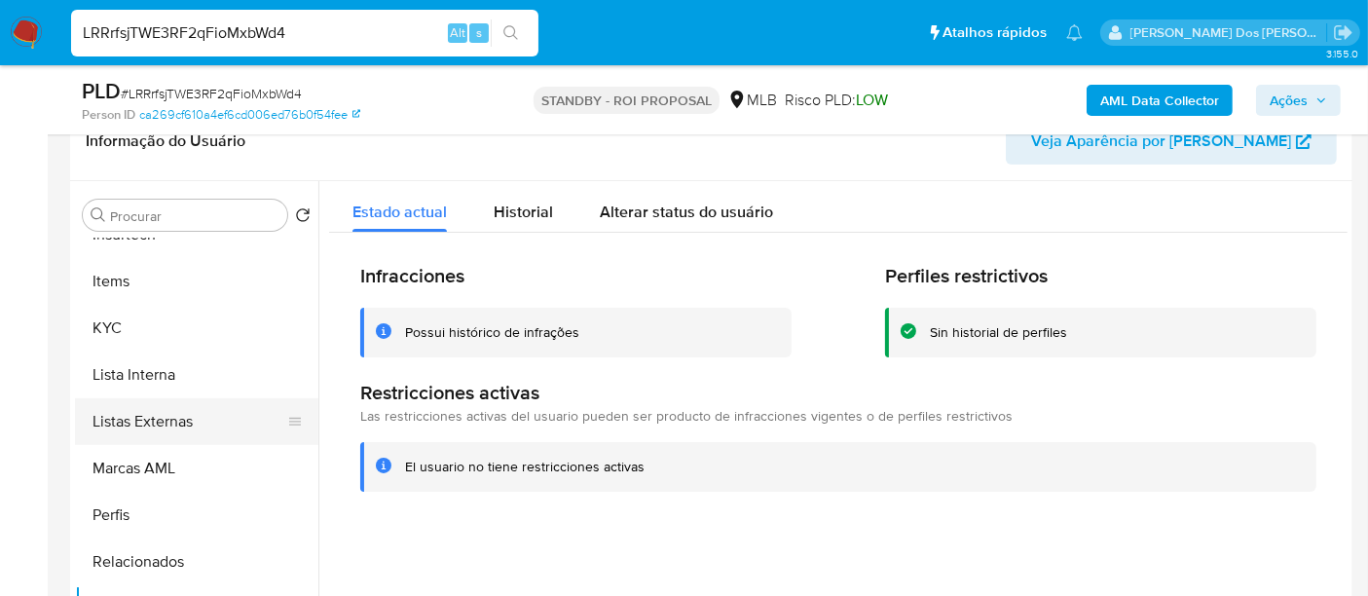
scroll to position [544, 0]
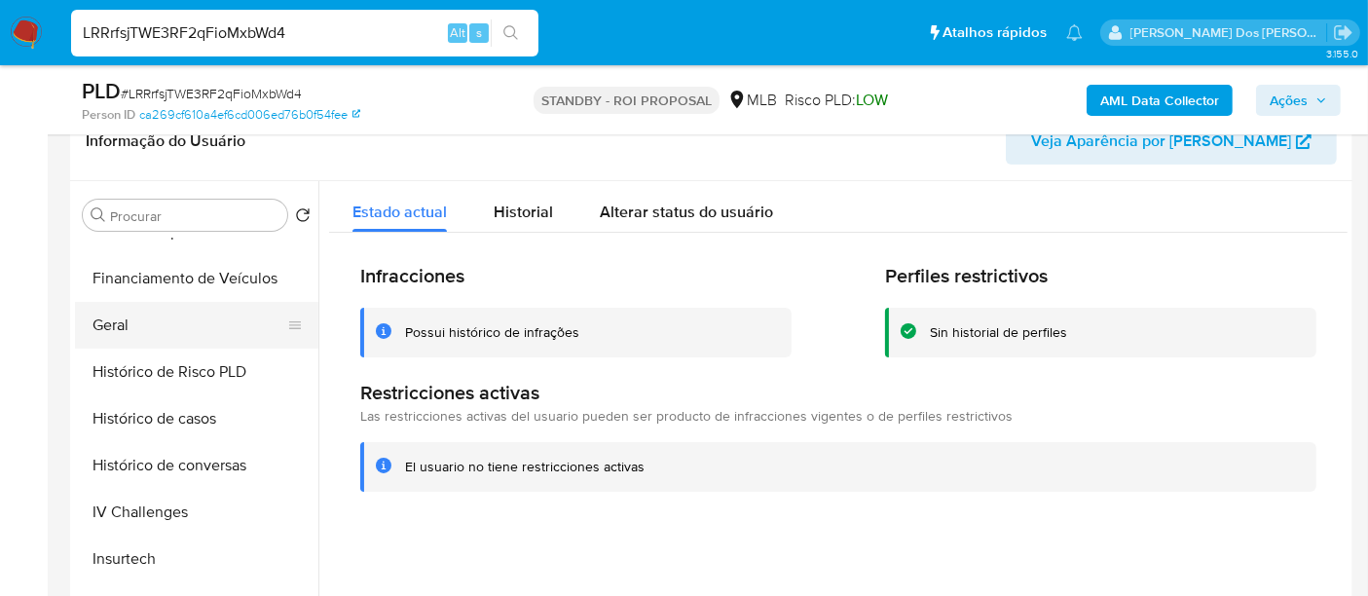
click at [118, 337] on button "Geral" at bounding box center [189, 325] width 228 height 47
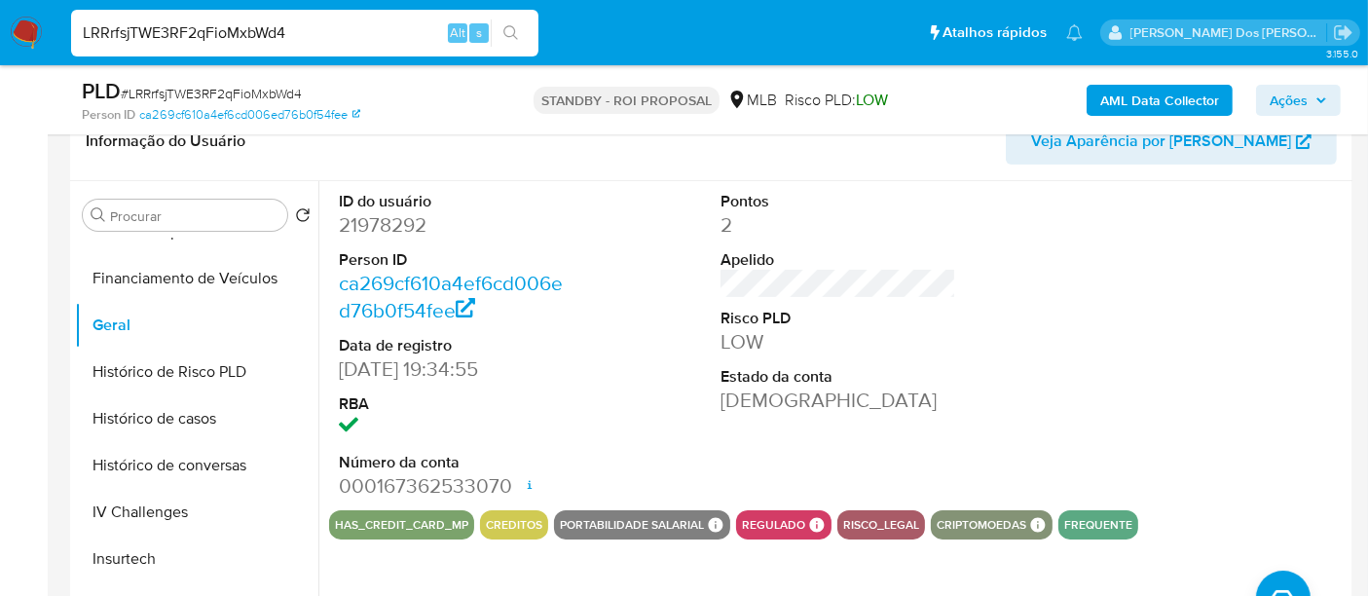
click at [281, 31] on input "LRRrfsjTWE3RF2qFioMxbWd4" at bounding box center [304, 32] width 467 height 25
paste input "8wntVX52TNBOTiAPmND1Mcwy"
type input "8wntVX52TNBOTiAPmND1Mcwy"
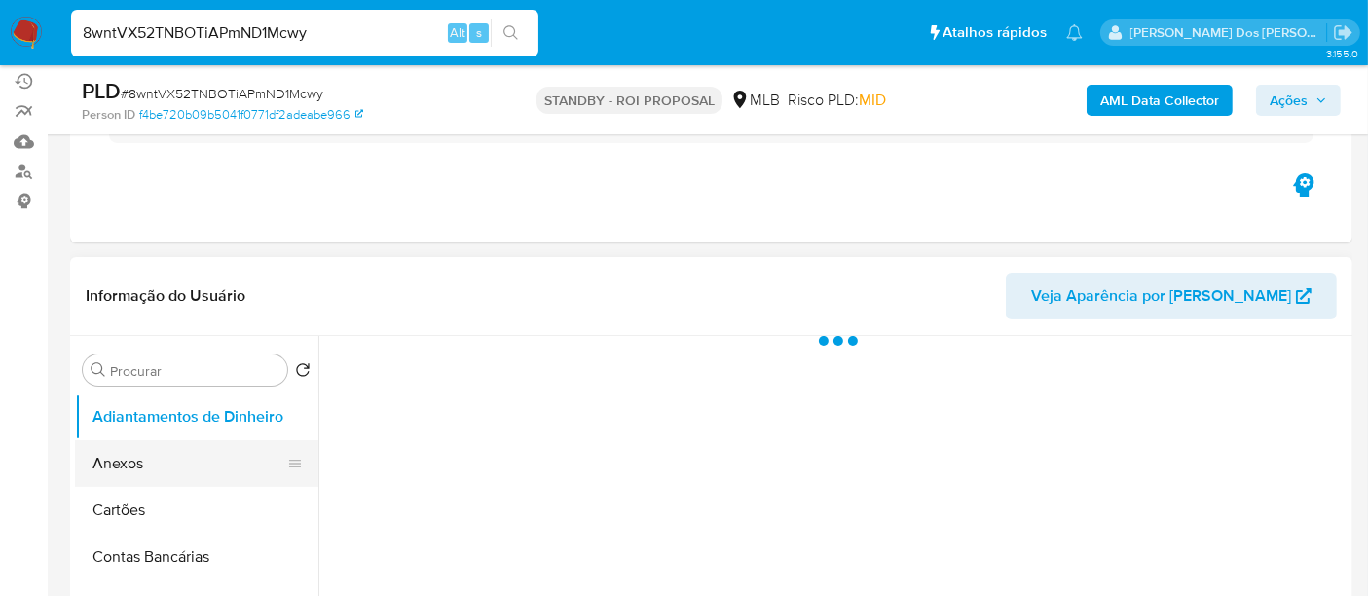
scroll to position [324, 0]
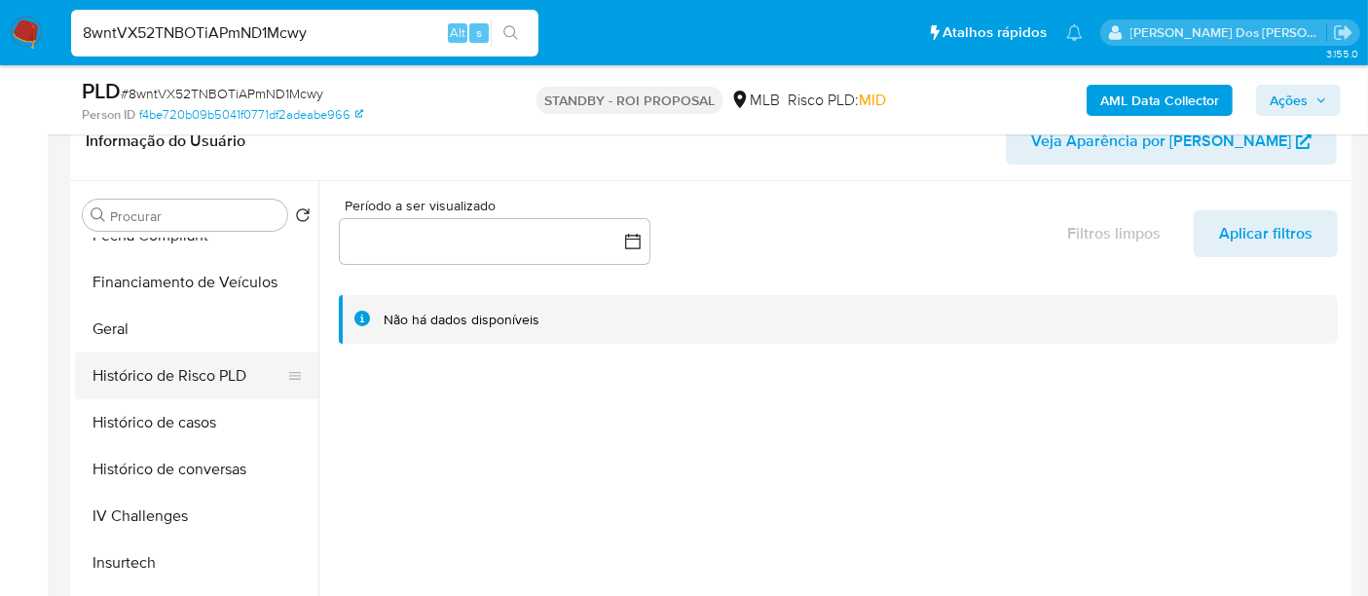
select select "10"
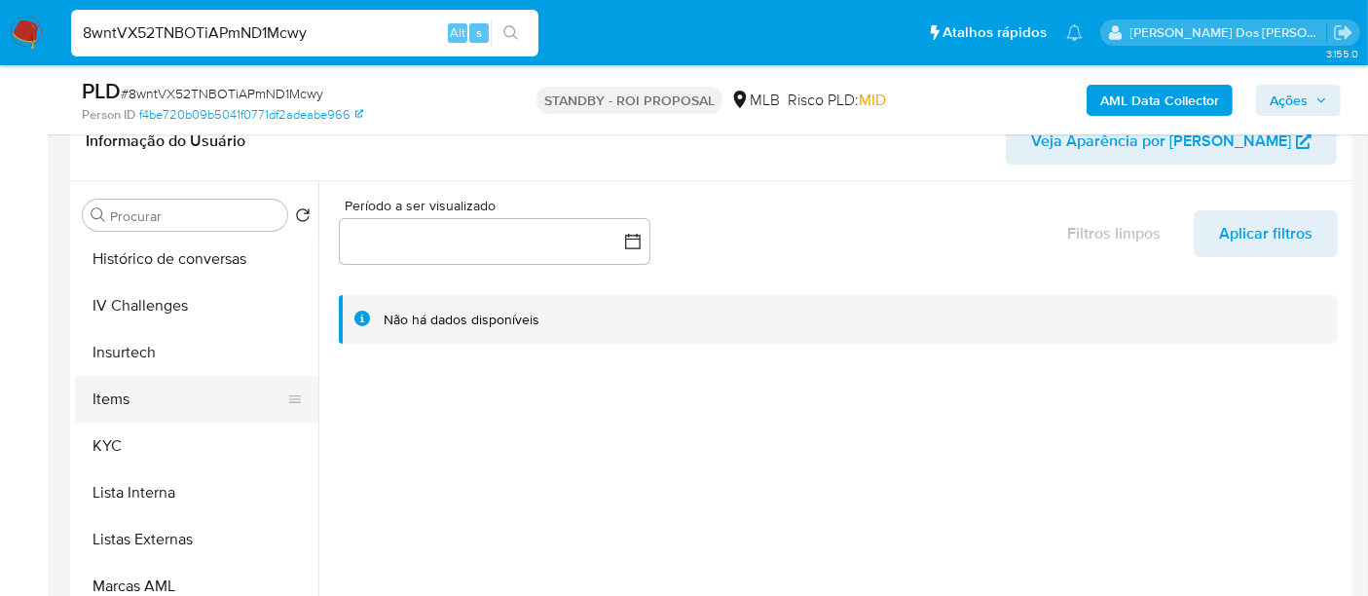
scroll to position [757, 0]
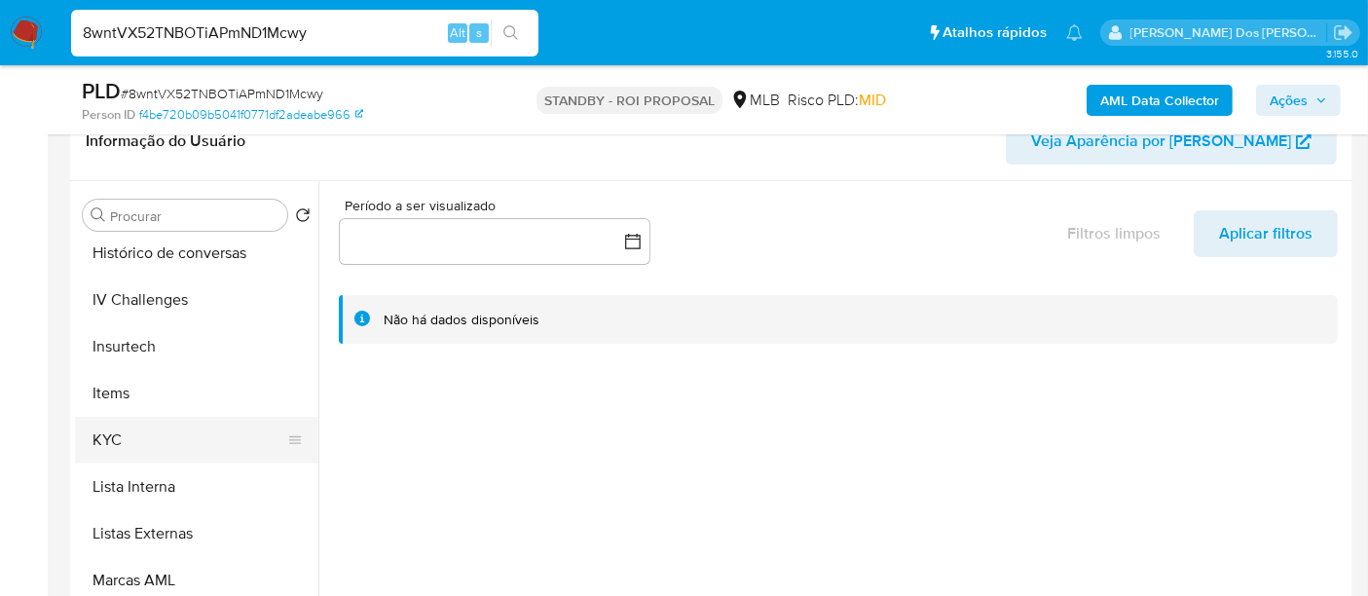
click at [114, 426] on button "KYC" at bounding box center [189, 440] width 228 height 47
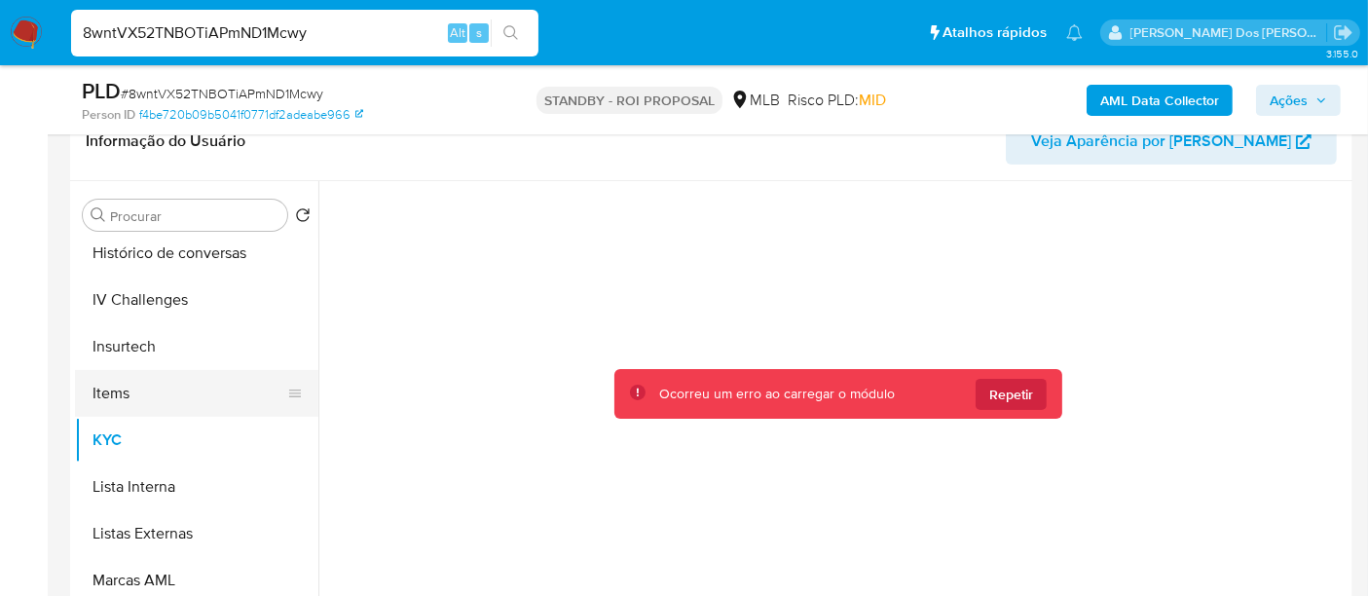
click at [102, 391] on button "Items" at bounding box center [189, 393] width 228 height 47
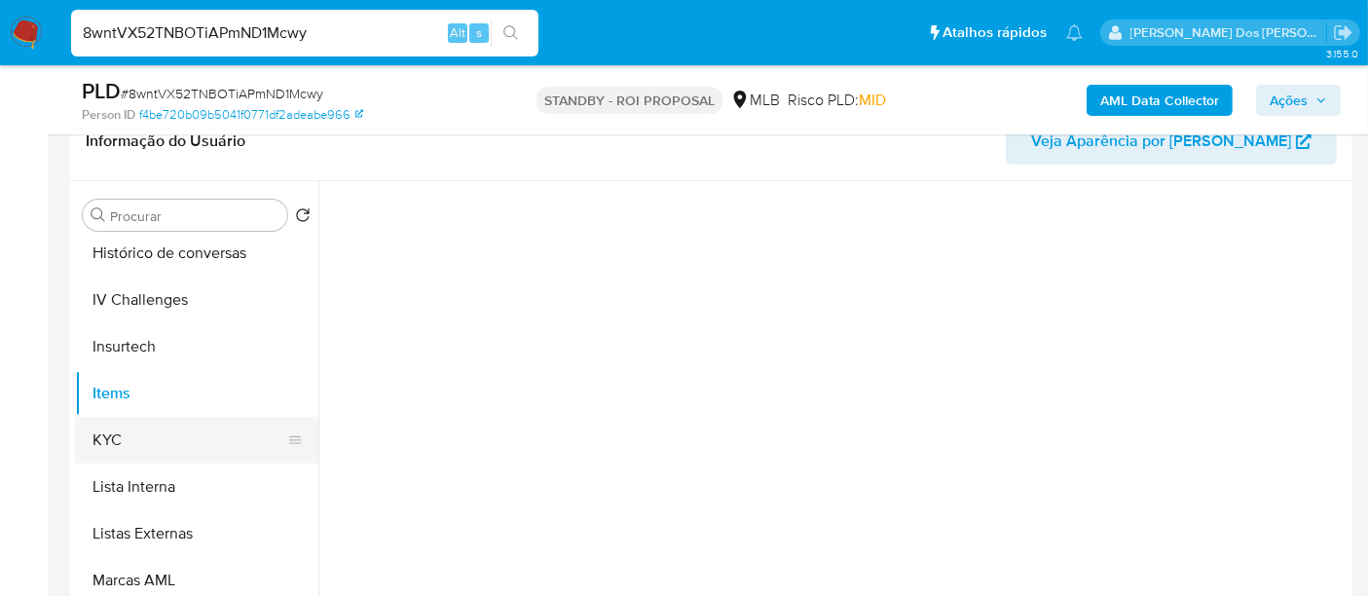
click at [118, 429] on button "KYC" at bounding box center [189, 440] width 228 height 47
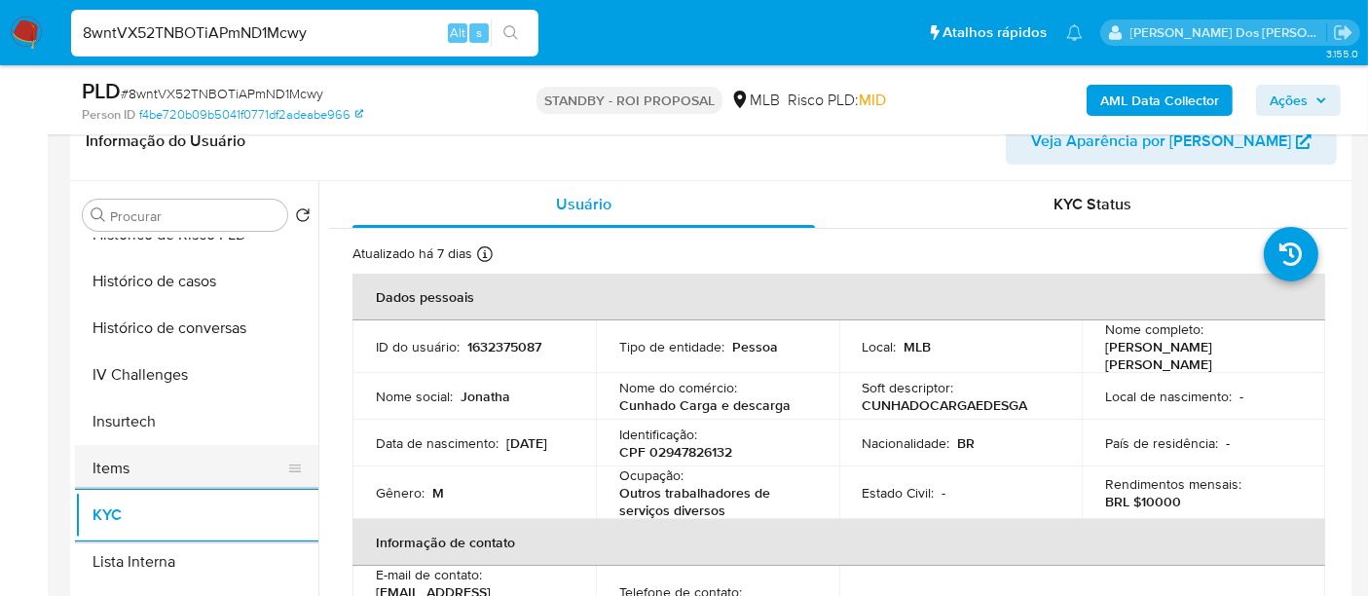
scroll to position [648, 0]
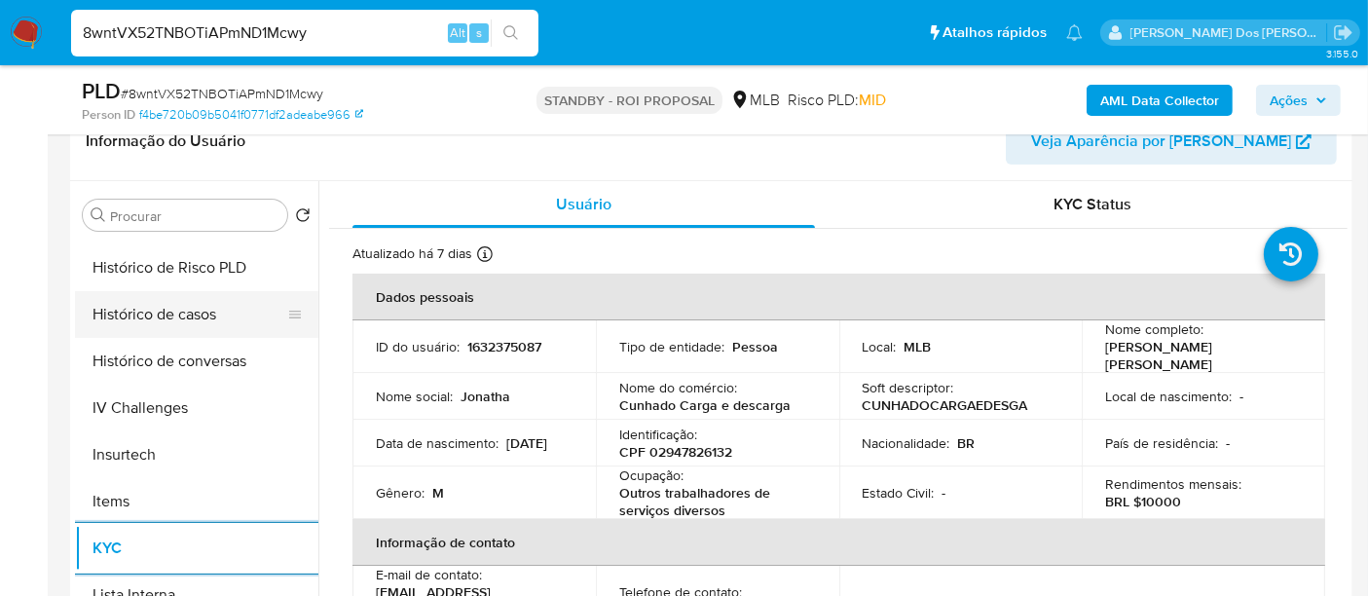
click at [189, 309] on button "Histórico de casos" at bounding box center [189, 314] width 228 height 47
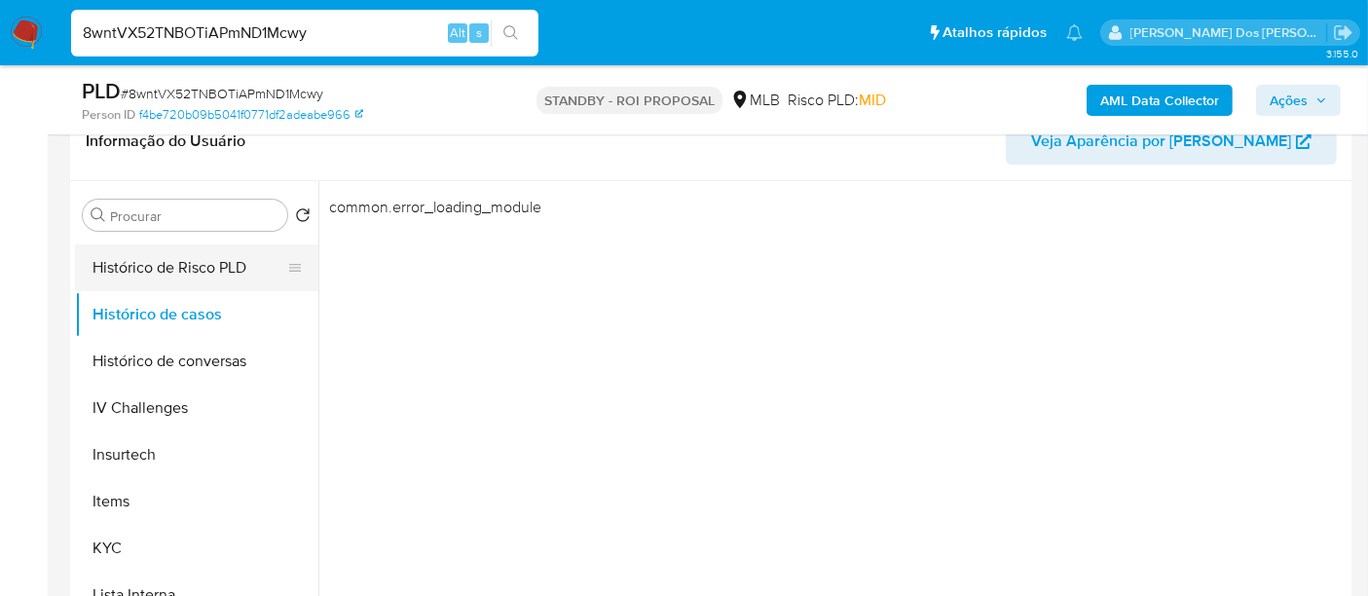
click at [159, 271] on button "Histórico de Risco PLD" at bounding box center [189, 267] width 228 height 47
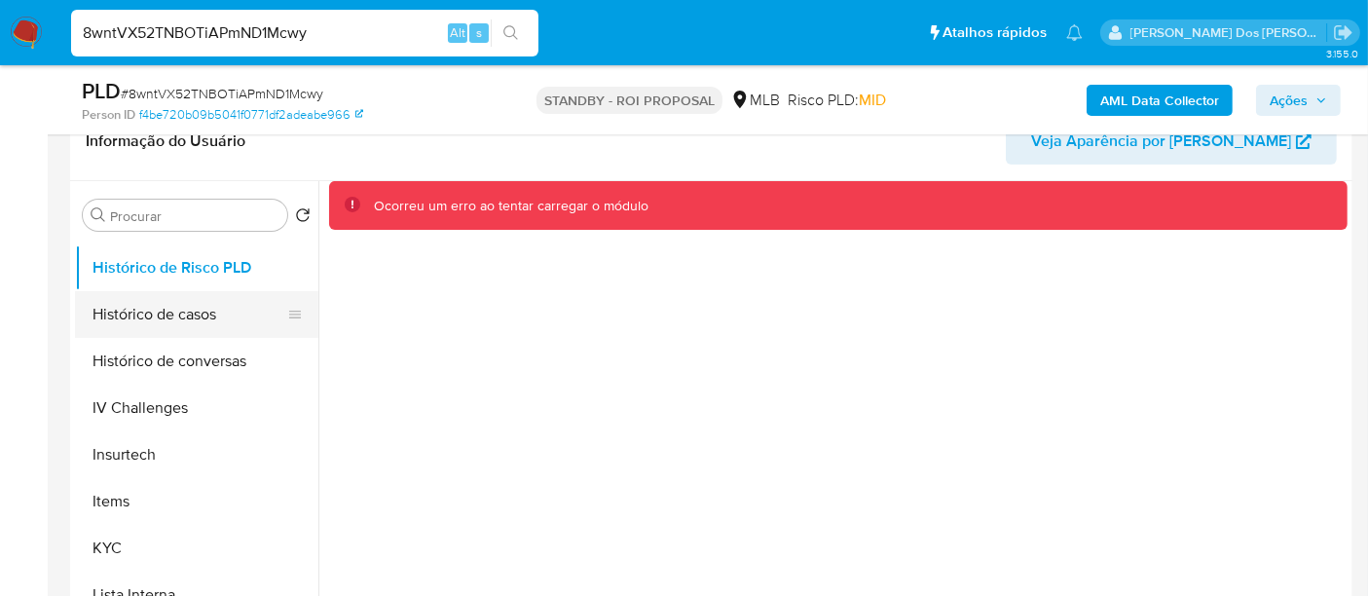
click at [153, 306] on button "Histórico de casos" at bounding box center [189, 314] width 228 height 47
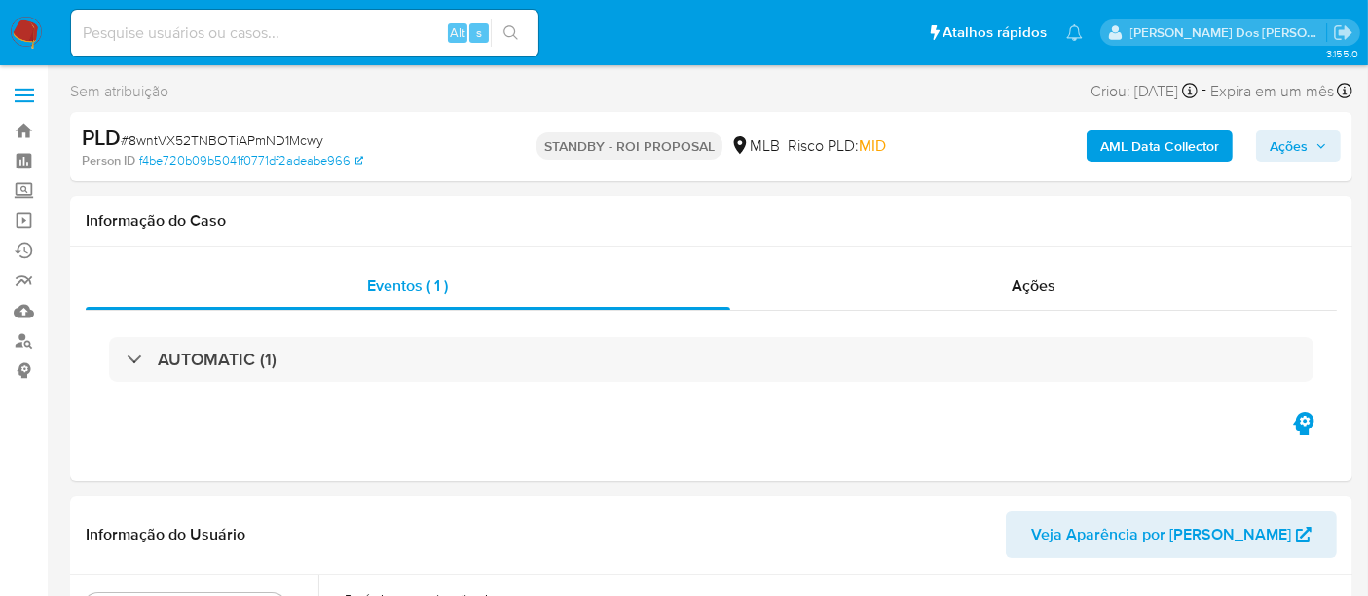
select select "10"
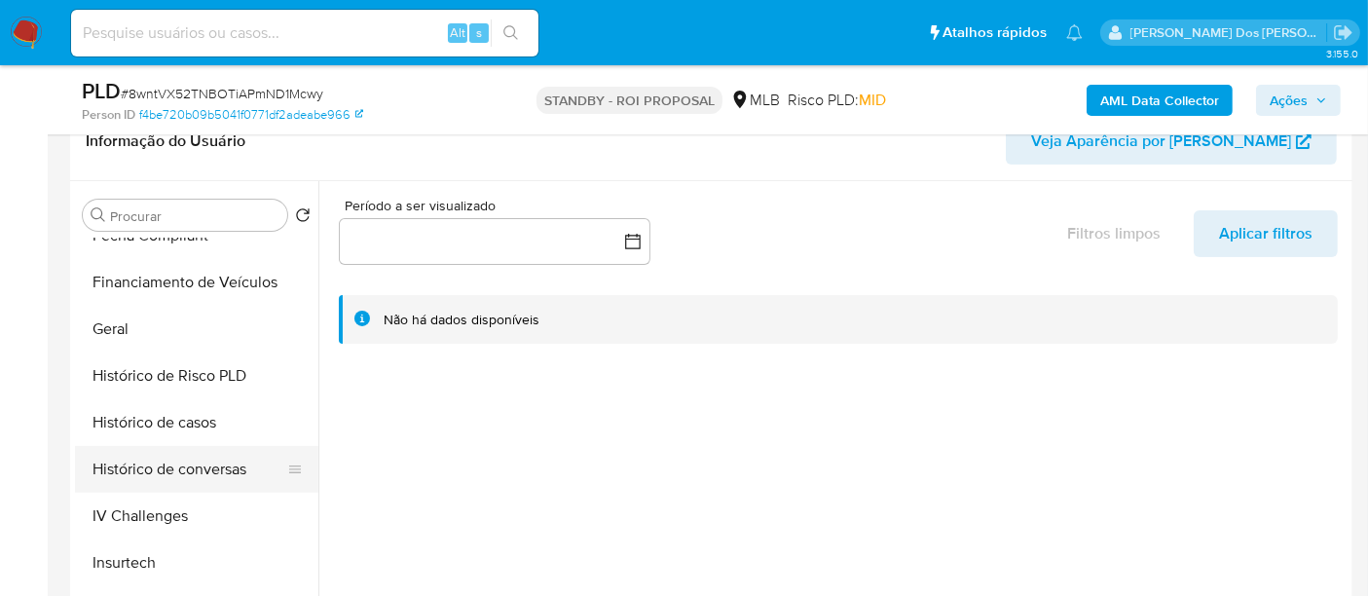
scroll to position [757, 0]
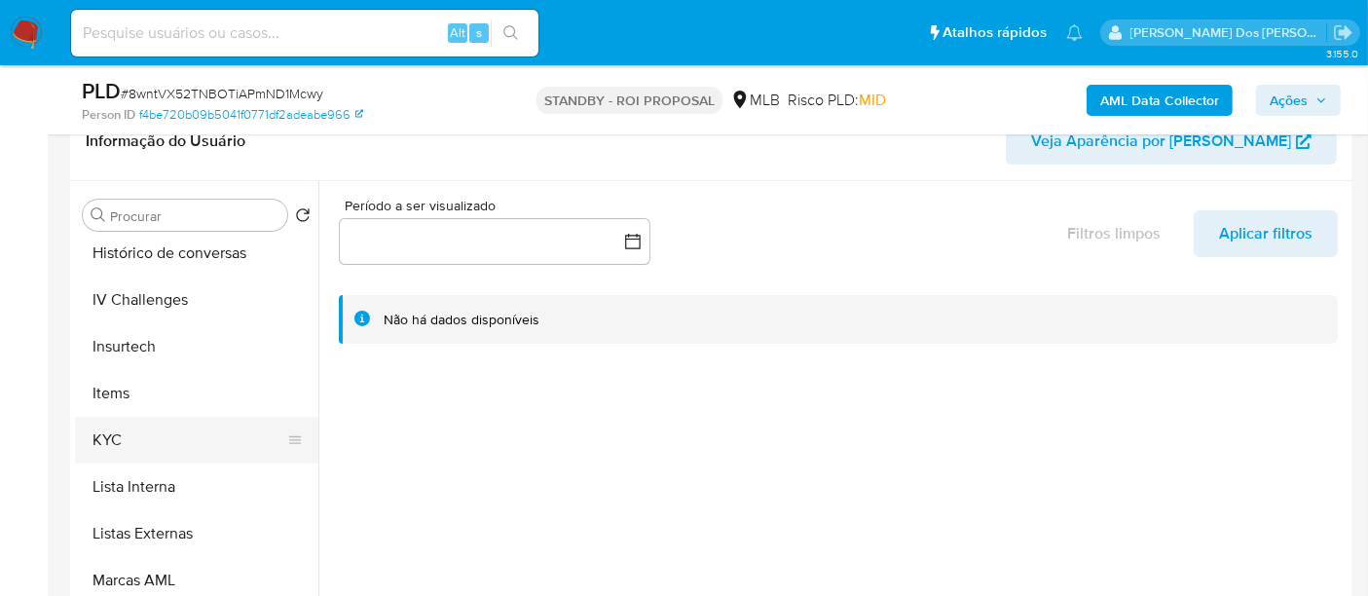
click at [114, 438] on button "KYC" at bounding box center [189, 440] width 228 height 47
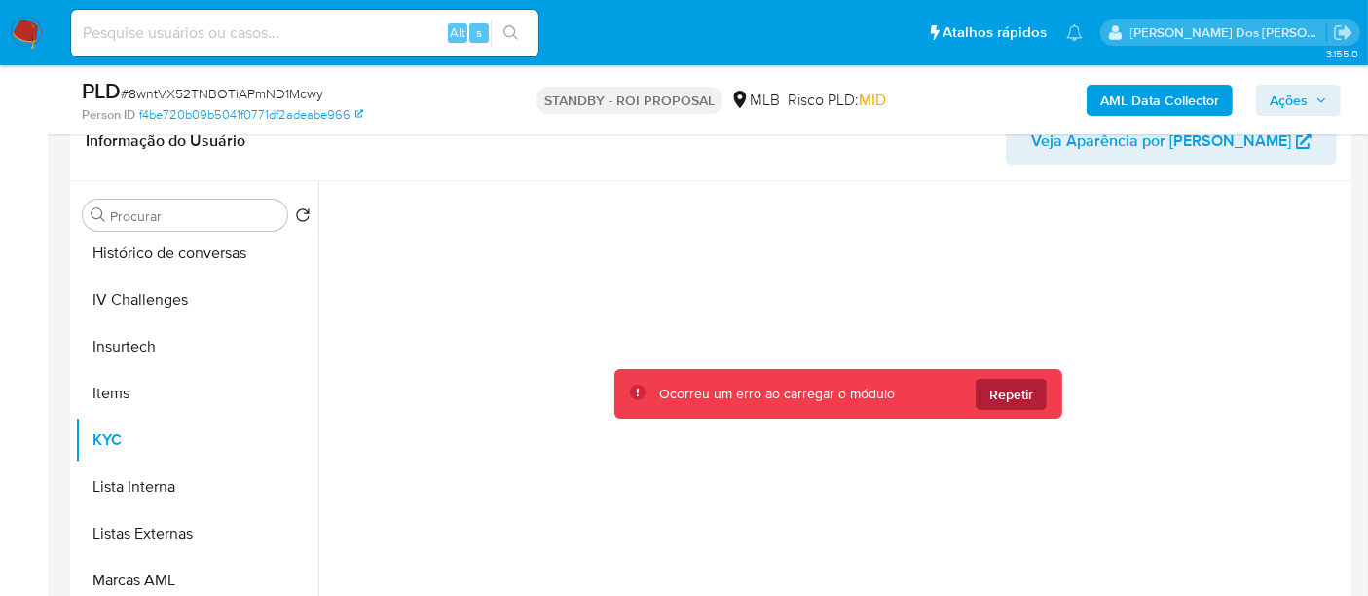
click at [995, 388] on span "Repetir" at bounding box center [1011, 394] width 44 height 31
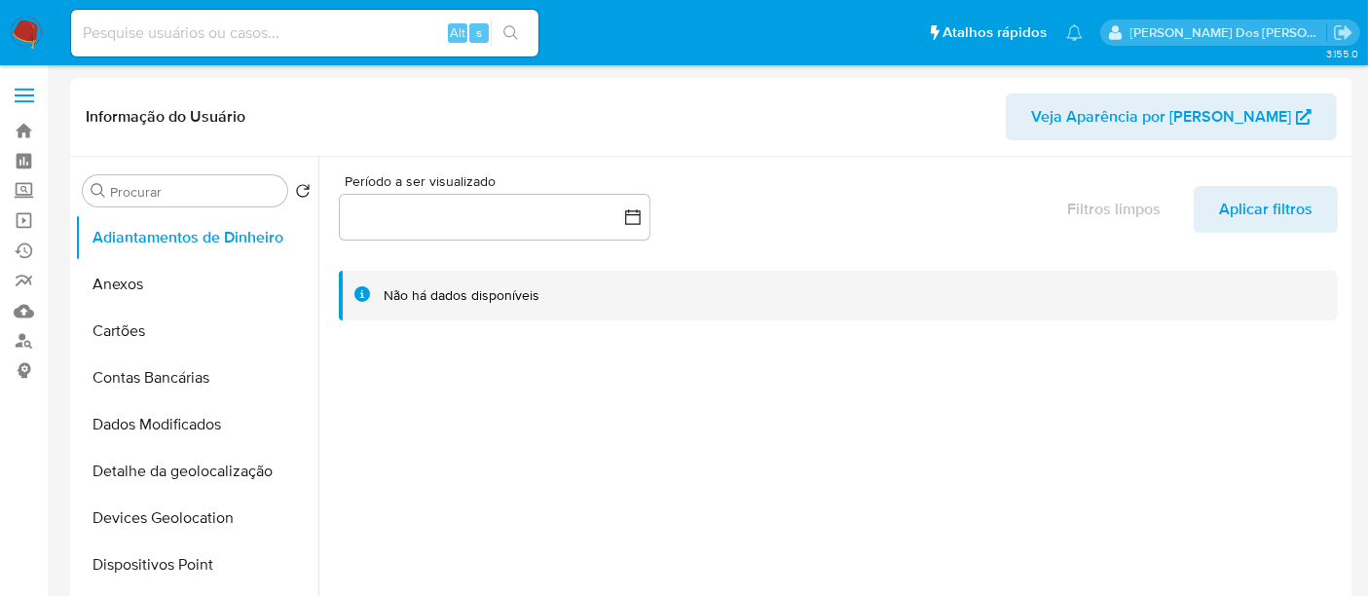
select select "10"
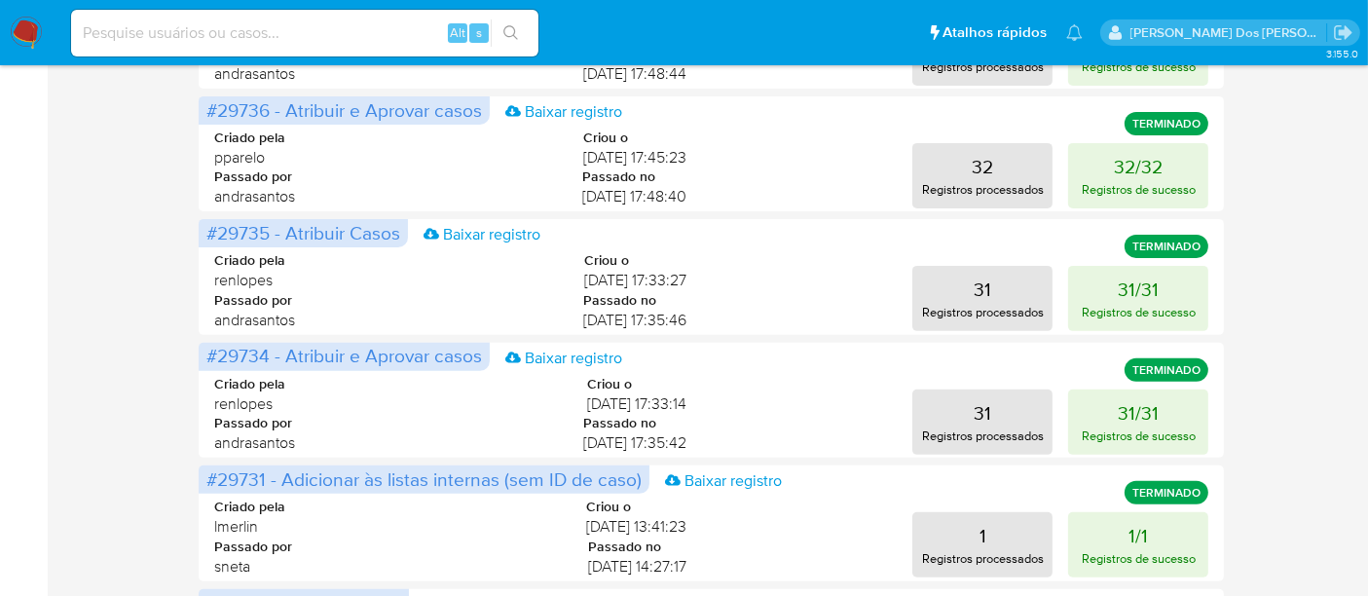
scroll to position [1076, 0]
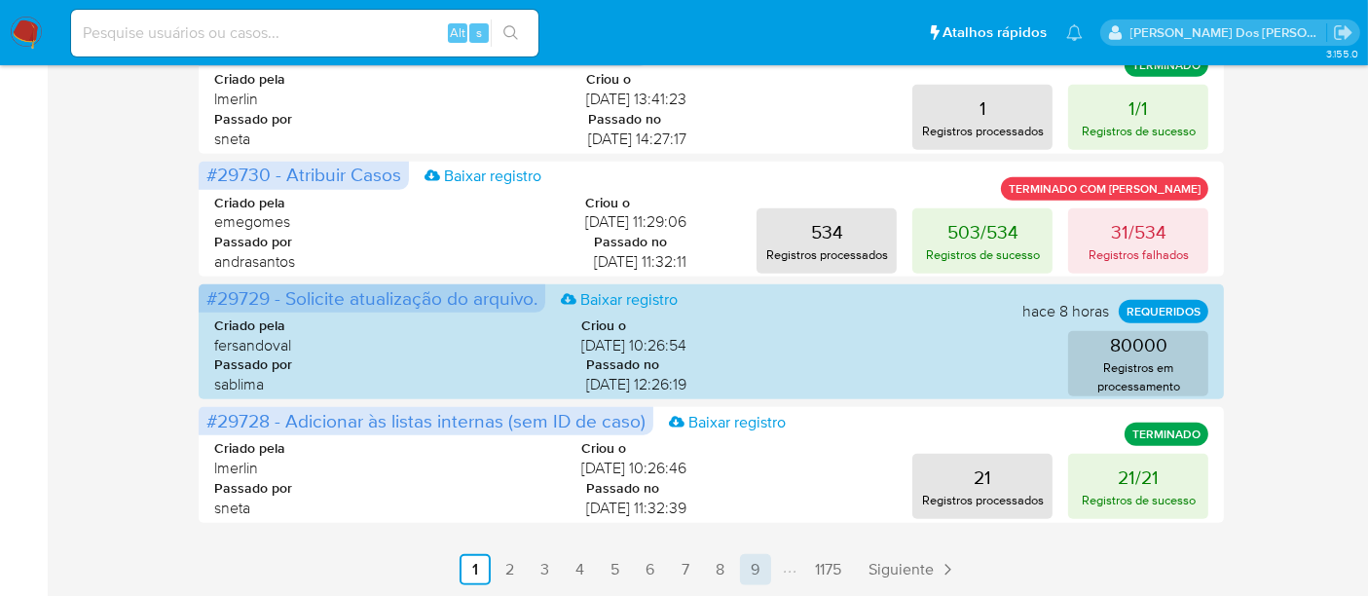
click at [767, 572] on link "9" at bounding box center [755, 569] width 31 height 31
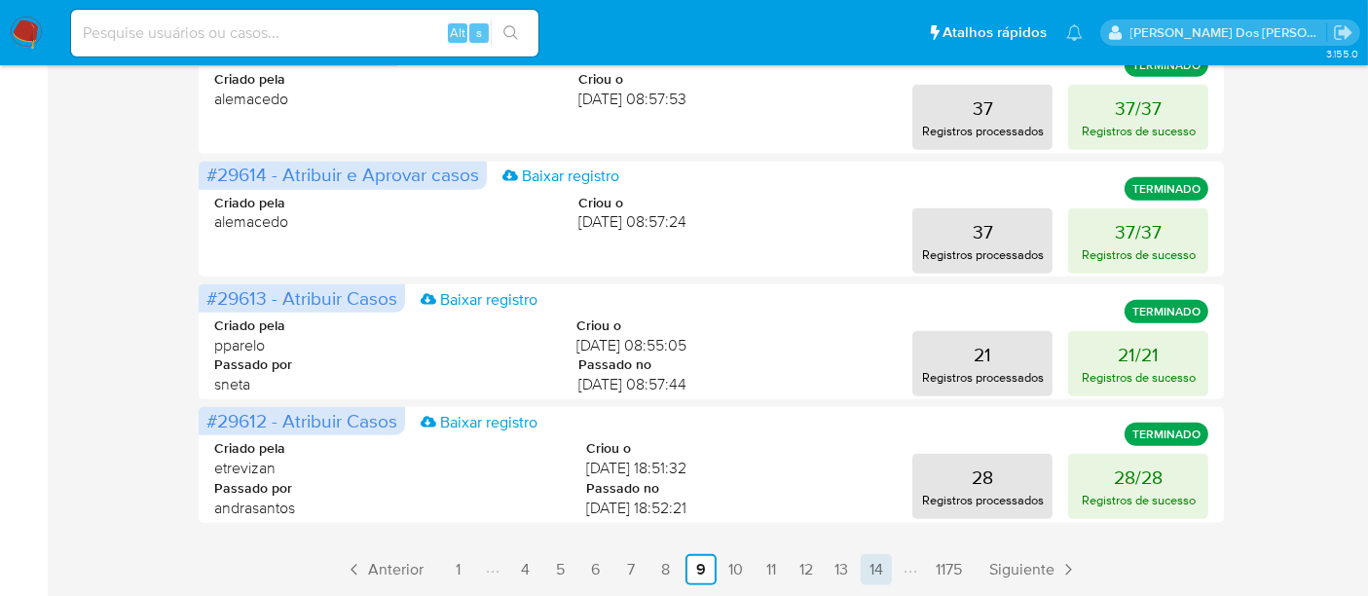
click at [868, 569] on link "14" at bounding box center [876, 569] width 31 height 31
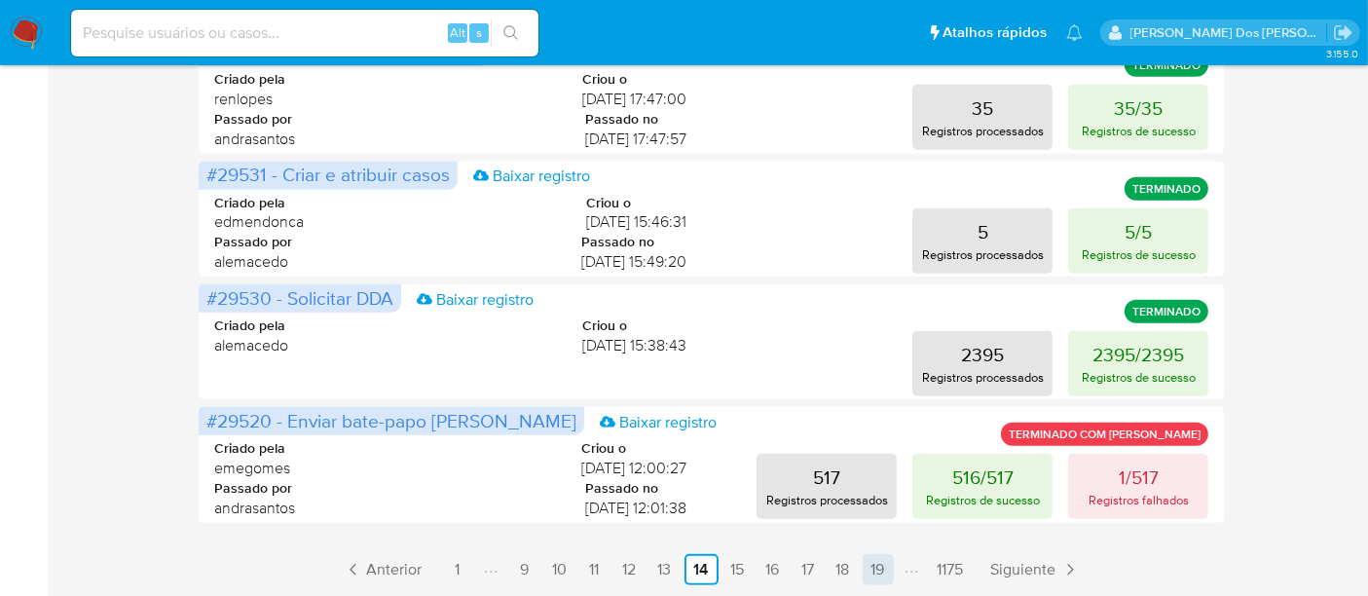
click at [875, 568] on link "19" at bounding box center [878, 569] width 31 height 31
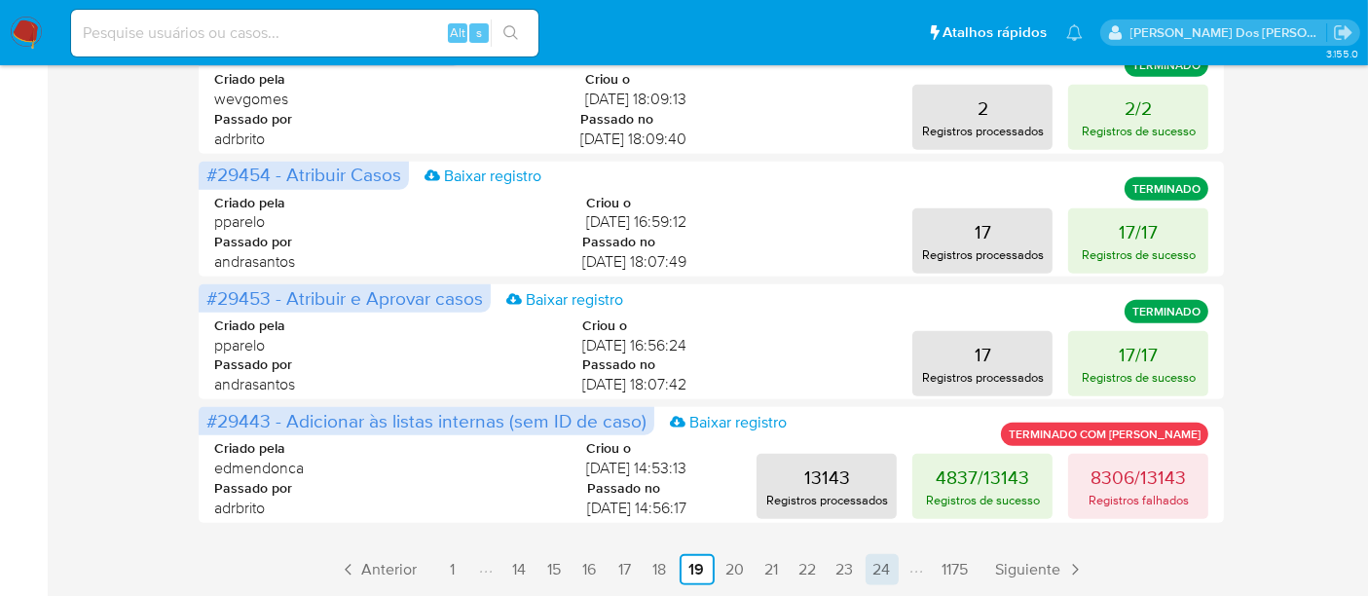
click at [884, 563] on link "24" at bounding box center [882, 569] width 33 height 31
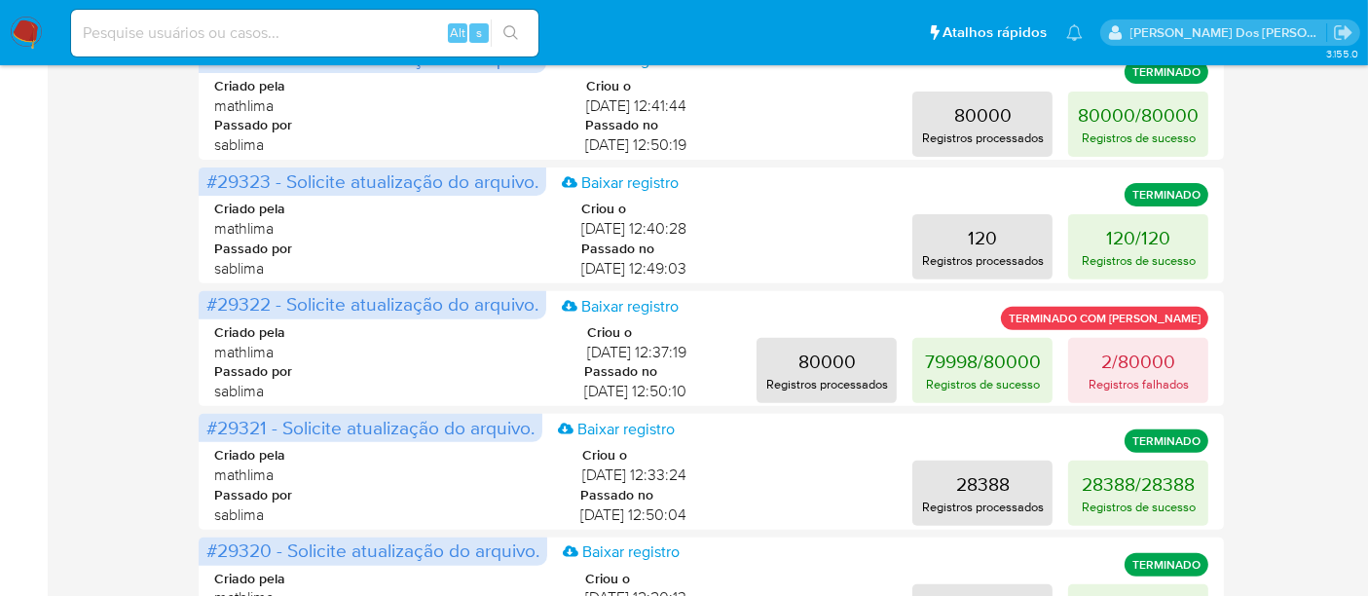
scroll to position [1058, 0]
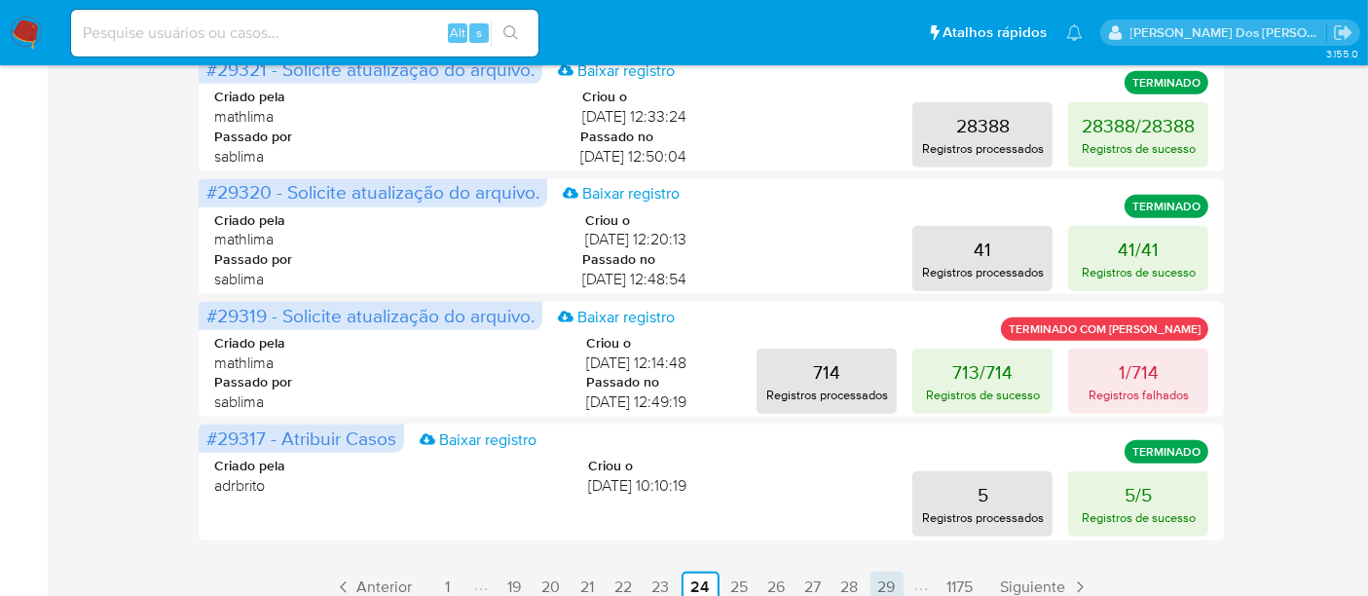
click at [884, 579] on link "29" at bounding box center [886, 587] width 33 height 31
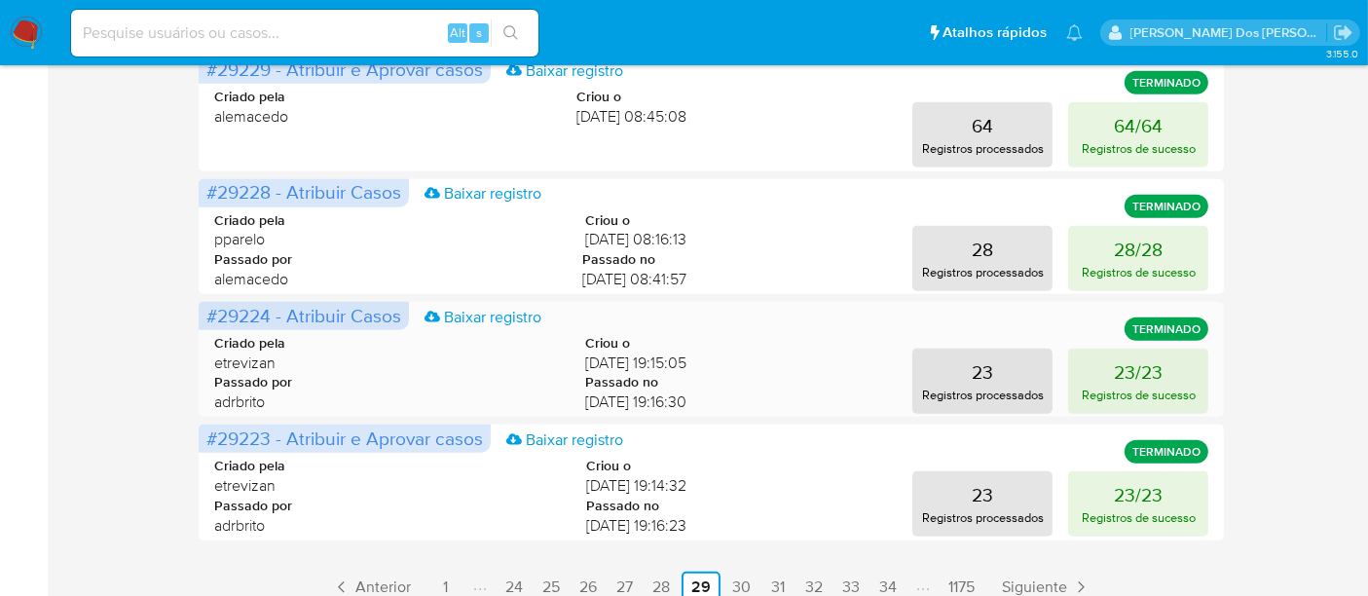
scroll to position [1076, 0]
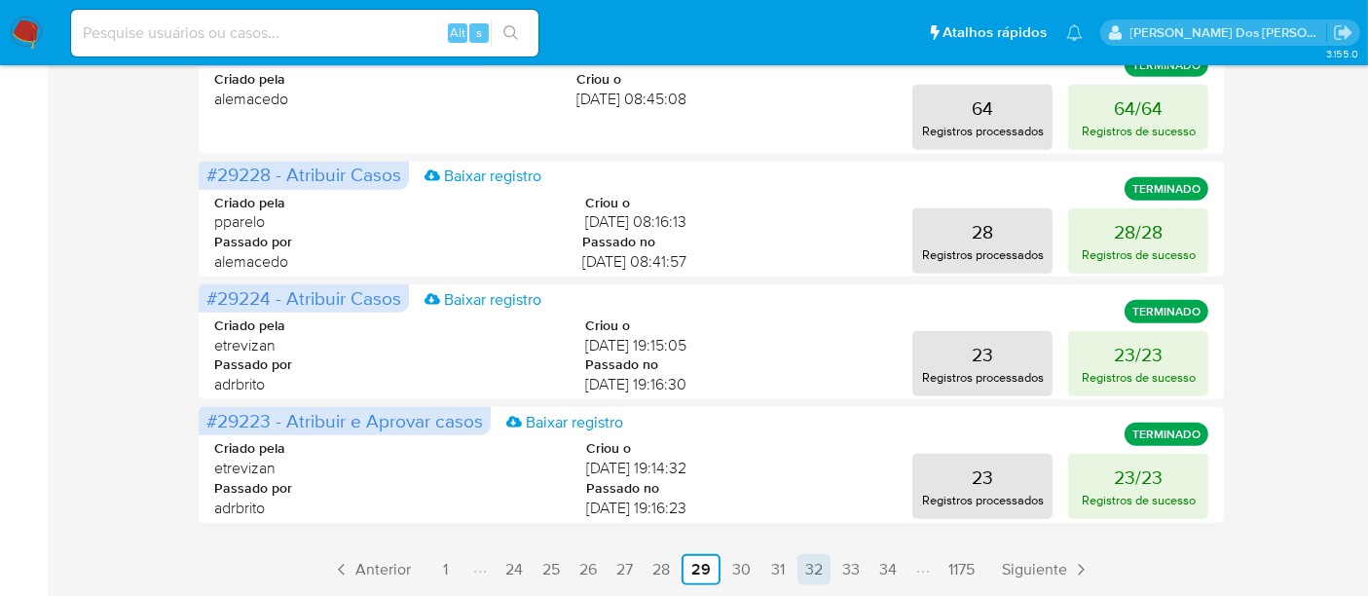
click at [813, 563] on link "32" at bounding box center [813, 569] width 33 height 31
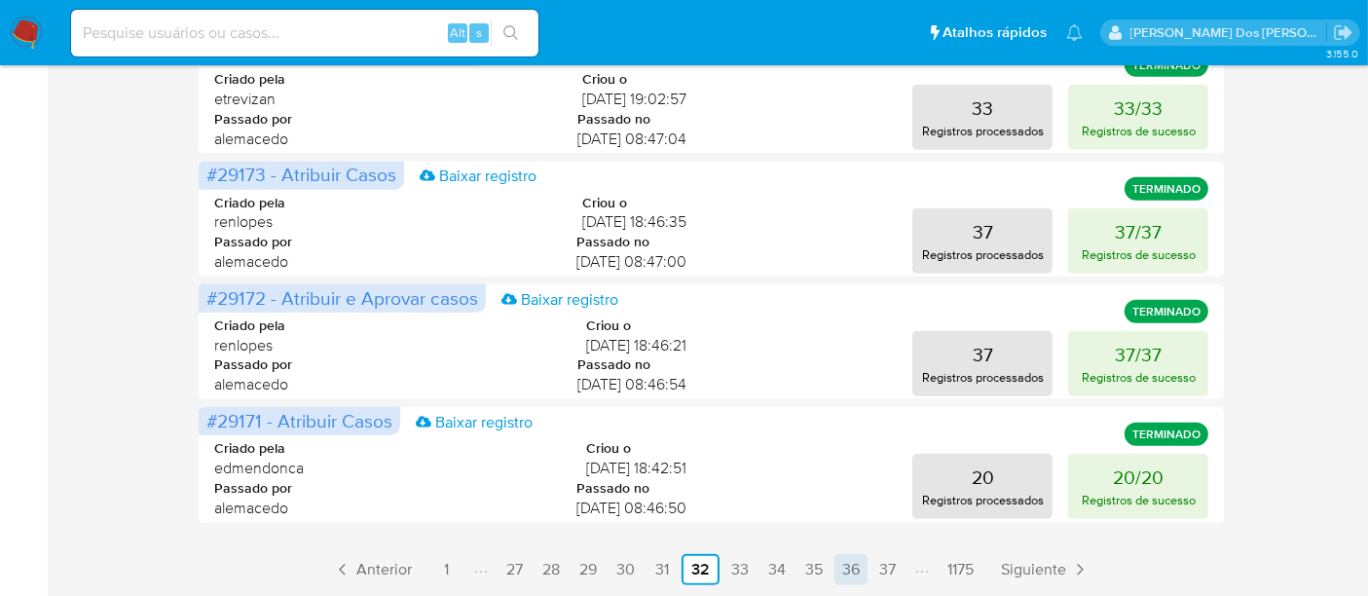
click at [854, 560] on link "36" at bounding box center [850, 569] width 33 height 31
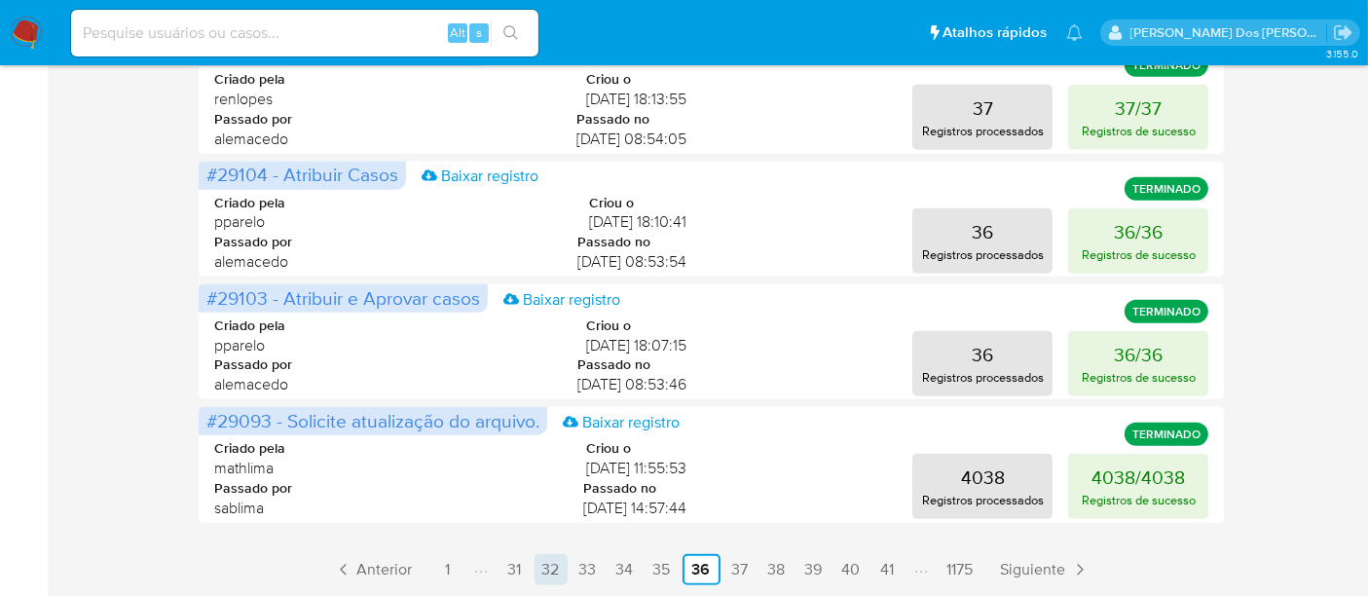
click at [621, 572] on link "34" at bounding box center [625, 569] width 33 height 31
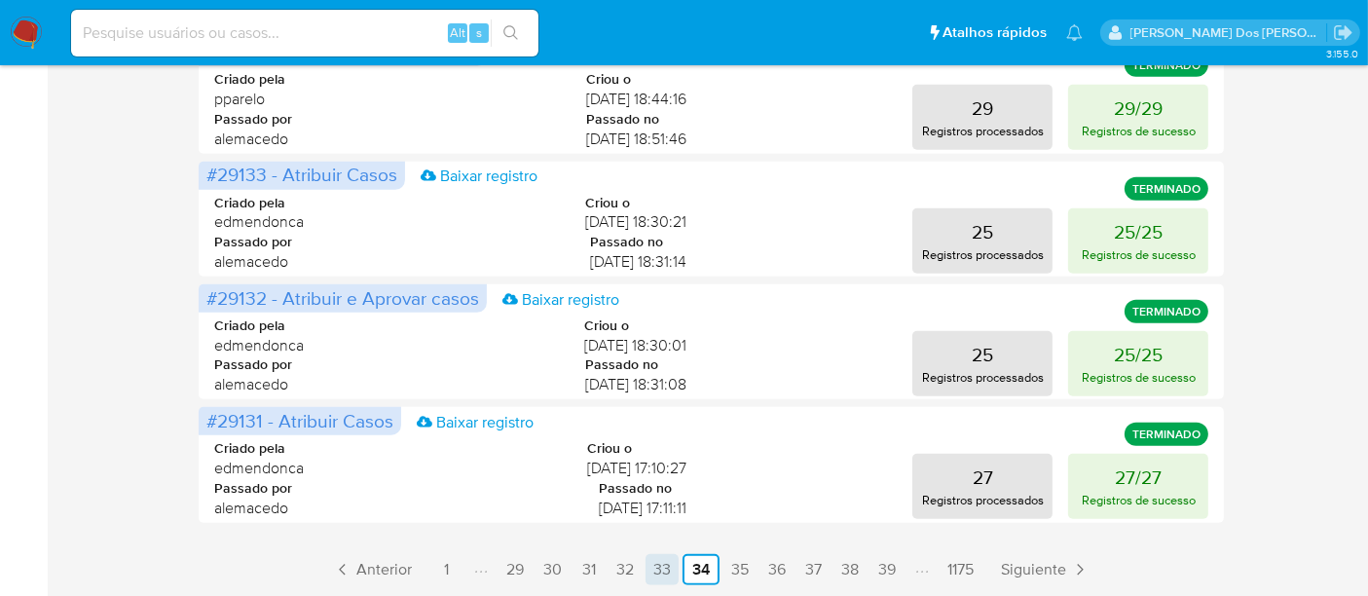
click at [652, 567] on link "33" at bounding box center [662, 569] width 33 height 31
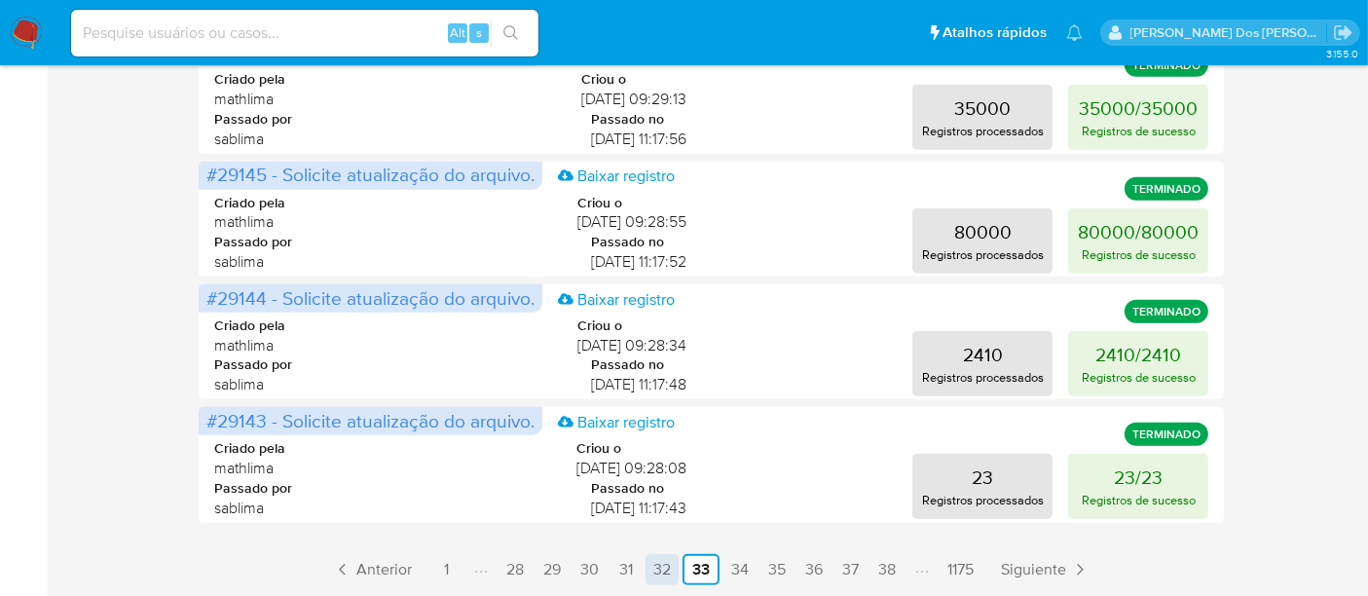
click at [657, 573] on link "32" at bounding box center [662, 569] width 33 height 31
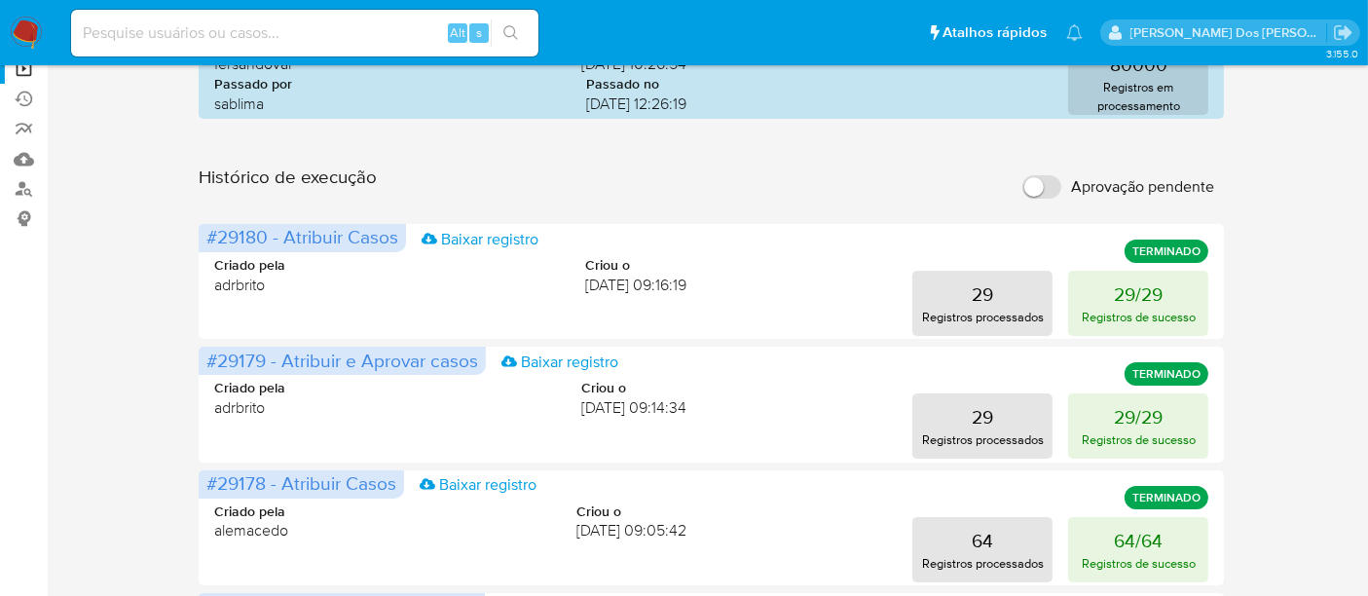
scroll to position [0, 0]
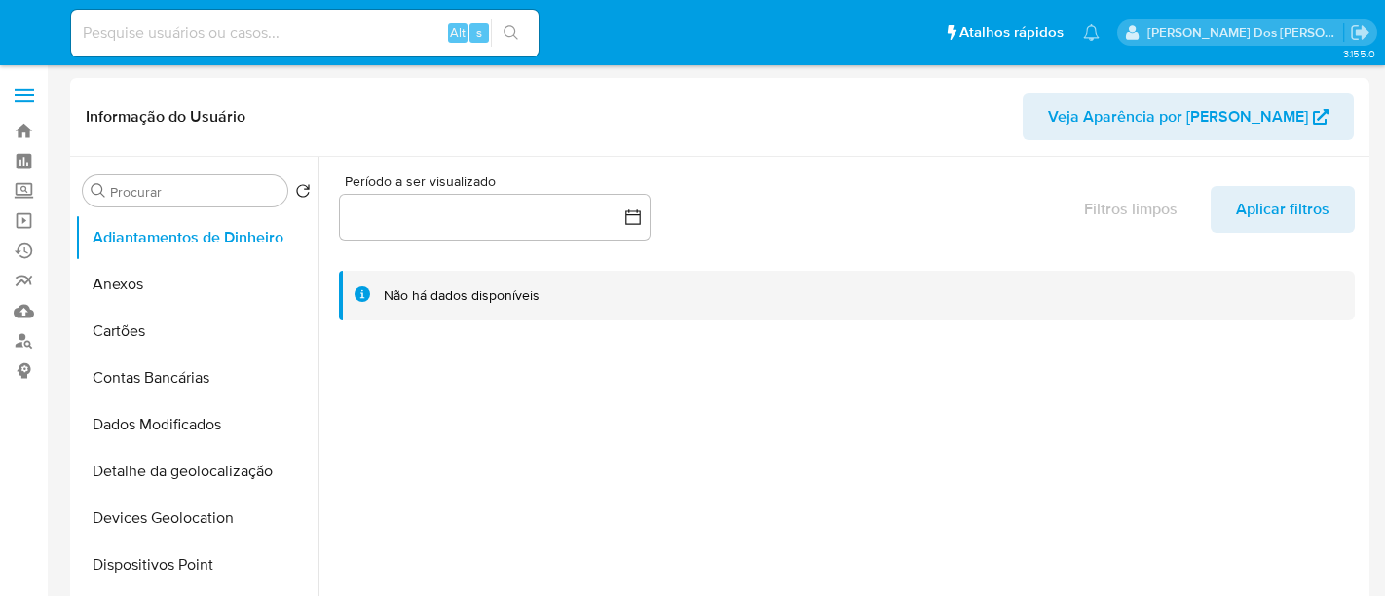
select select "10"
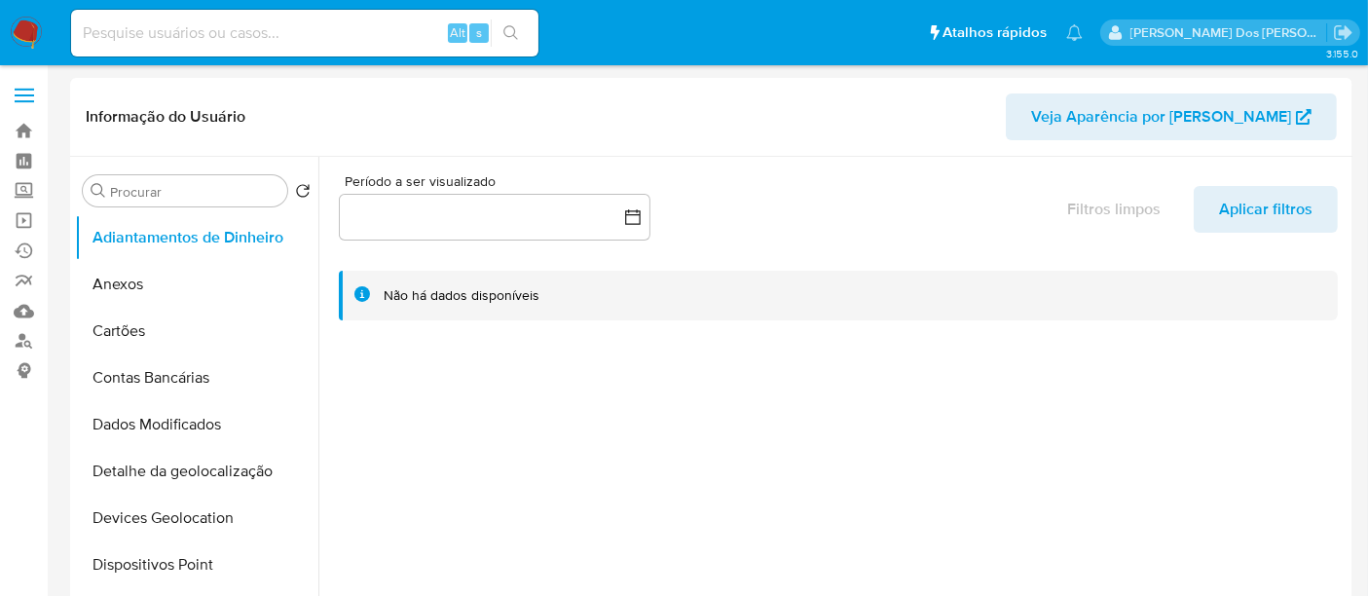
click at [285, 26] on input at bounding box center [304, 32] width 467 height 25
paste input "8wntVX52TNBOTiAPmND1Mcwy"
type input "8wntVX52TNBOTiAPmND1Mcwy"
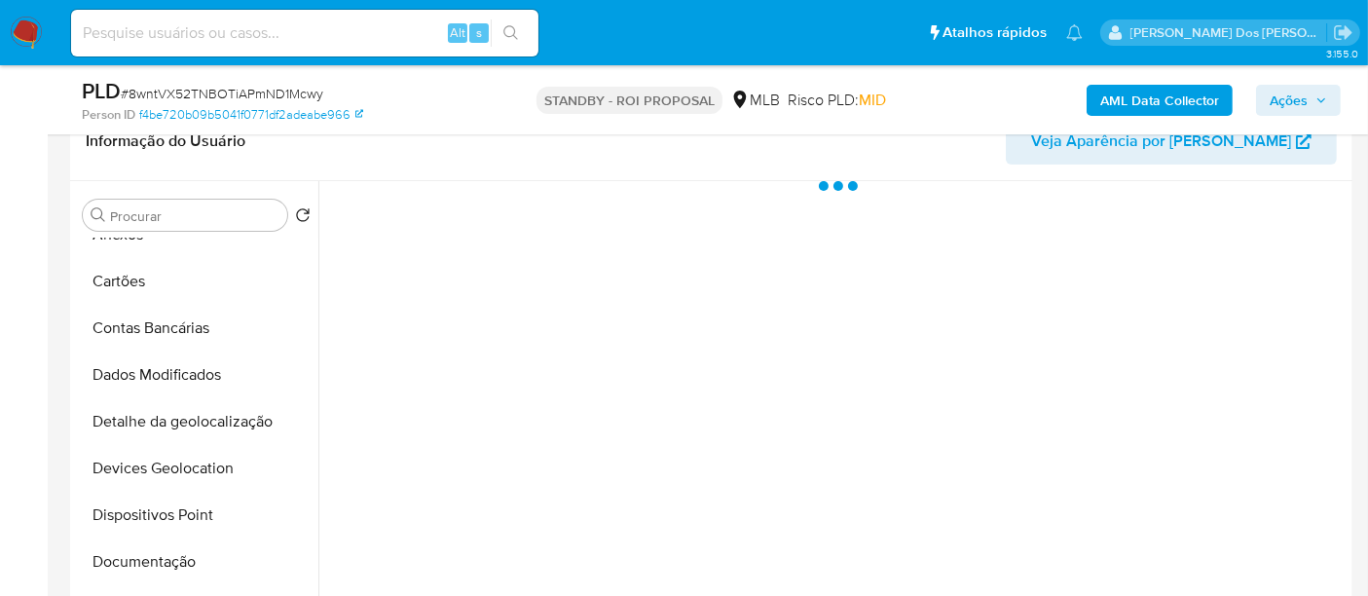
scroll to position [108, 0]
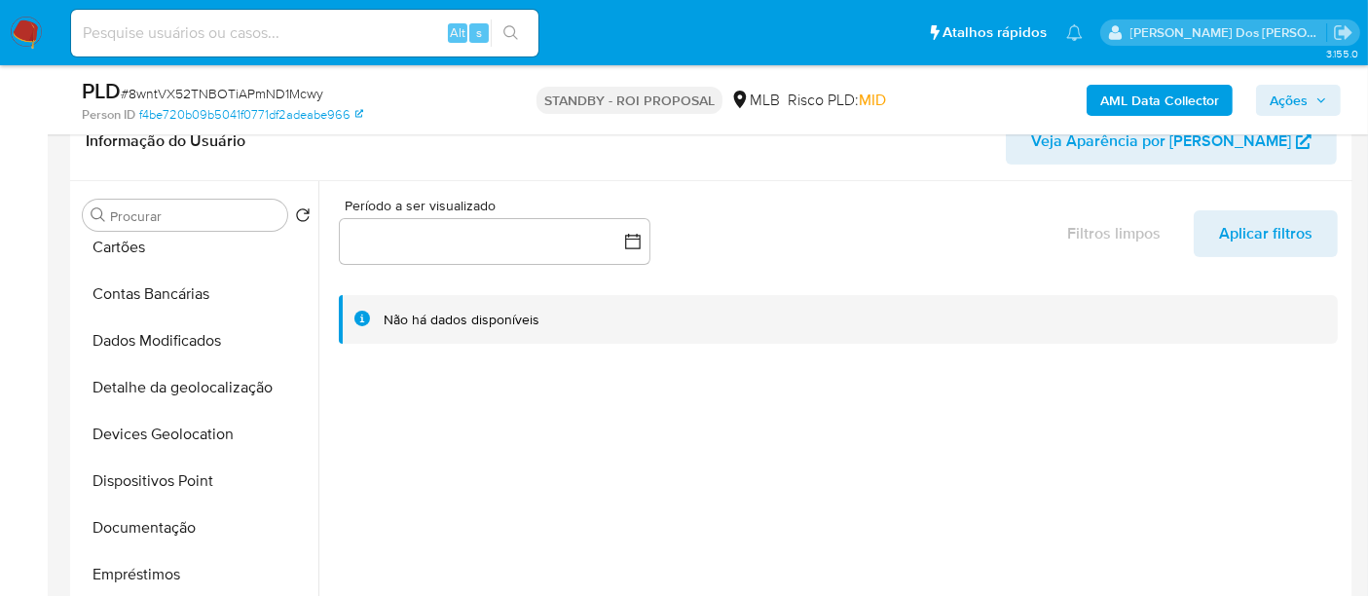
select select "10"
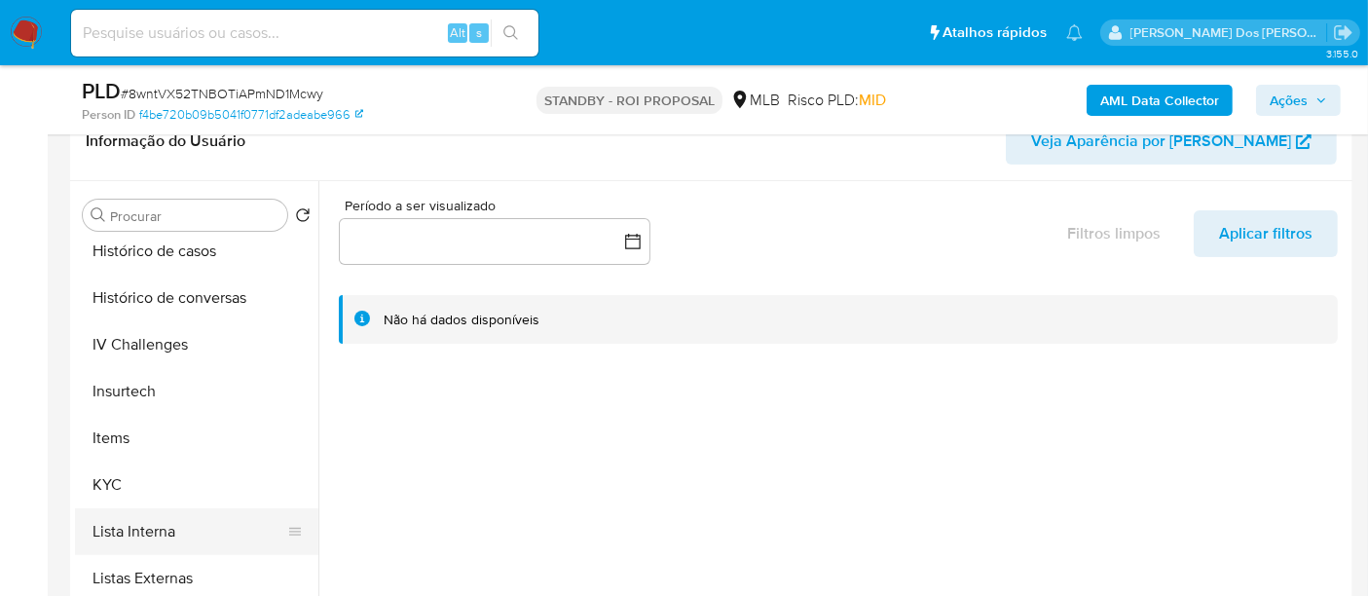
scroll to position [865, 0]
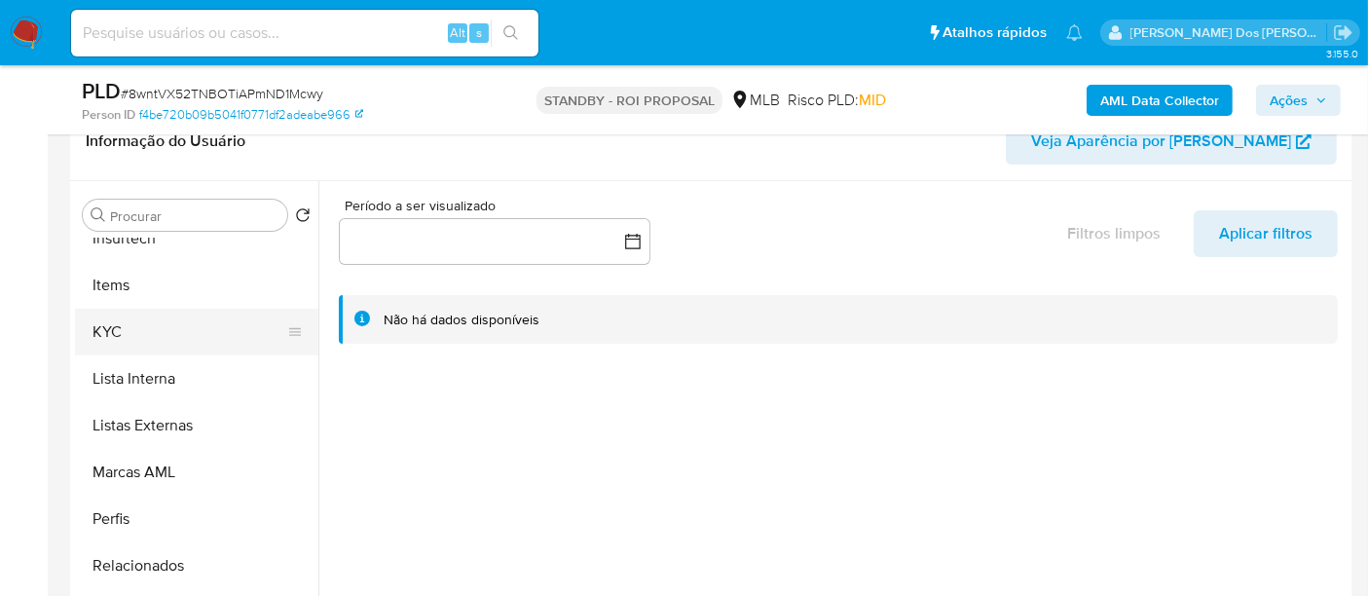
click at [114, 339] on button "KYC" at bounding box center [189, 332] width 228 height 47
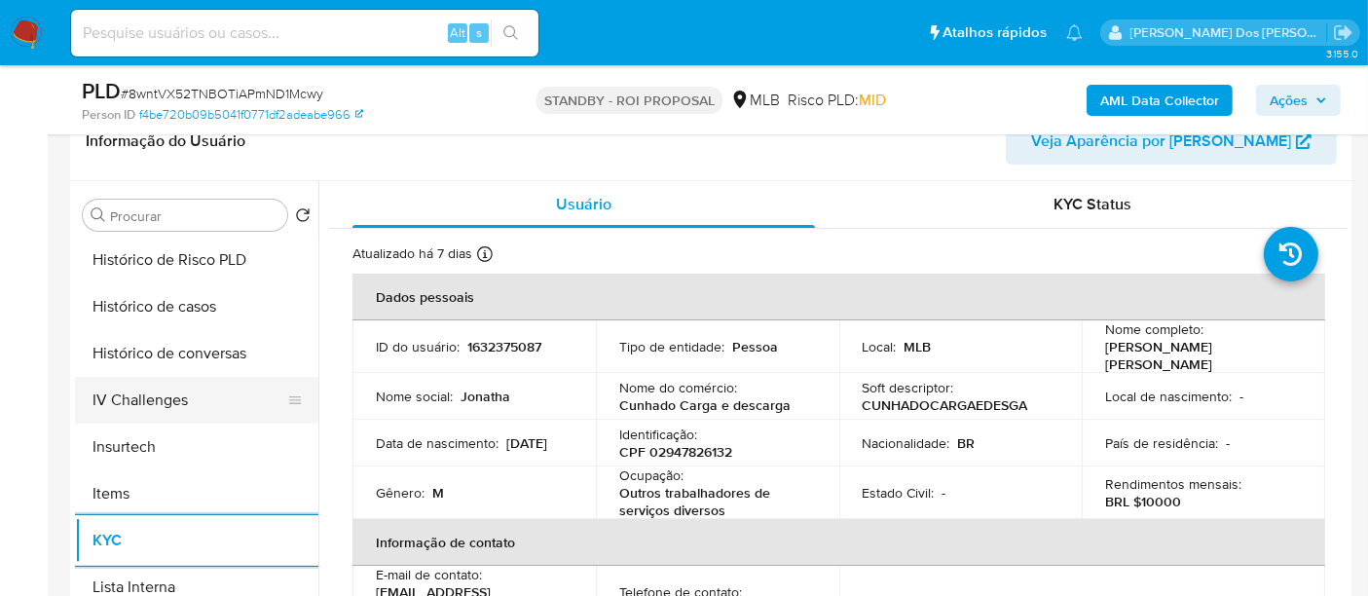
scroll to position [648, 0]
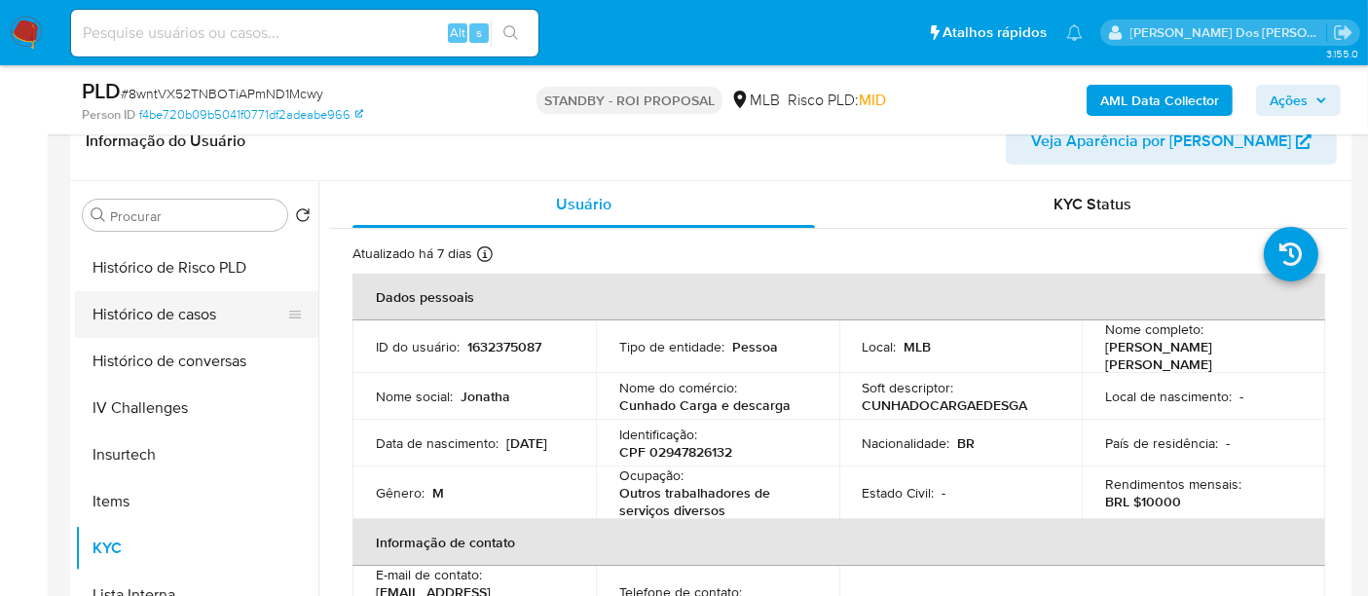
drag, startPoint x: 179, startPoint y: 307, endPoint x: 298, endPoint y: 325, distance: 120.2
click at [179, 306] on button "Histórico de casos" at bounding box center [189, 314] width 228 height 47
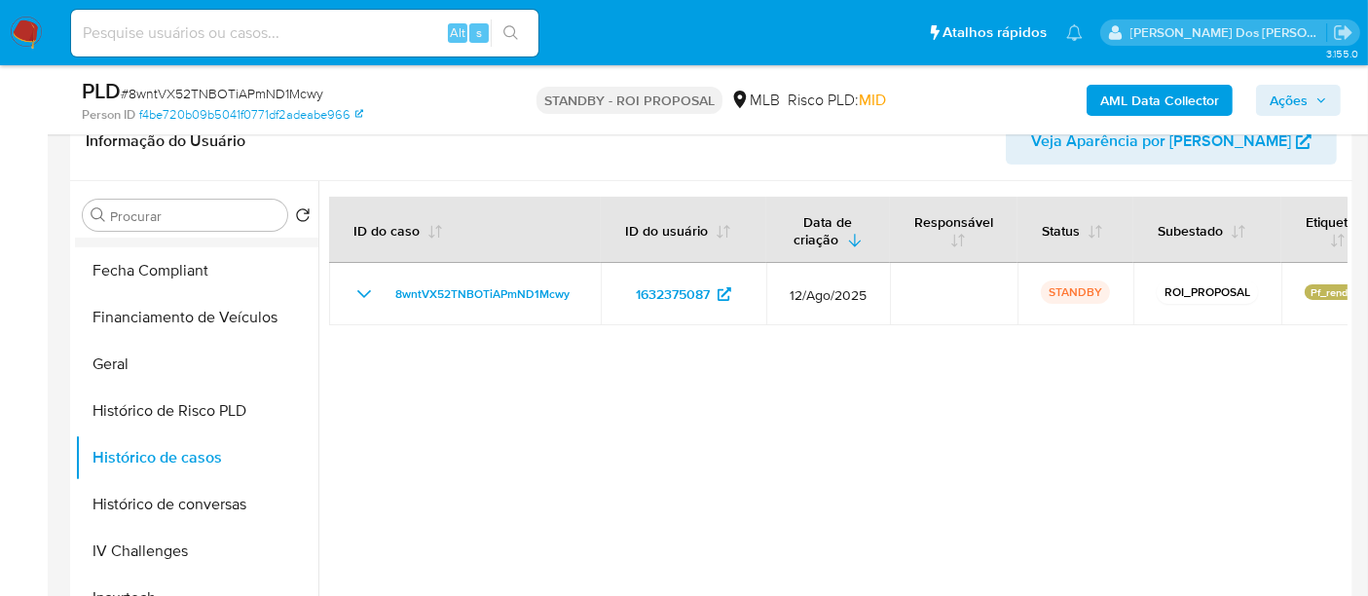
scroll to position [324, 0]
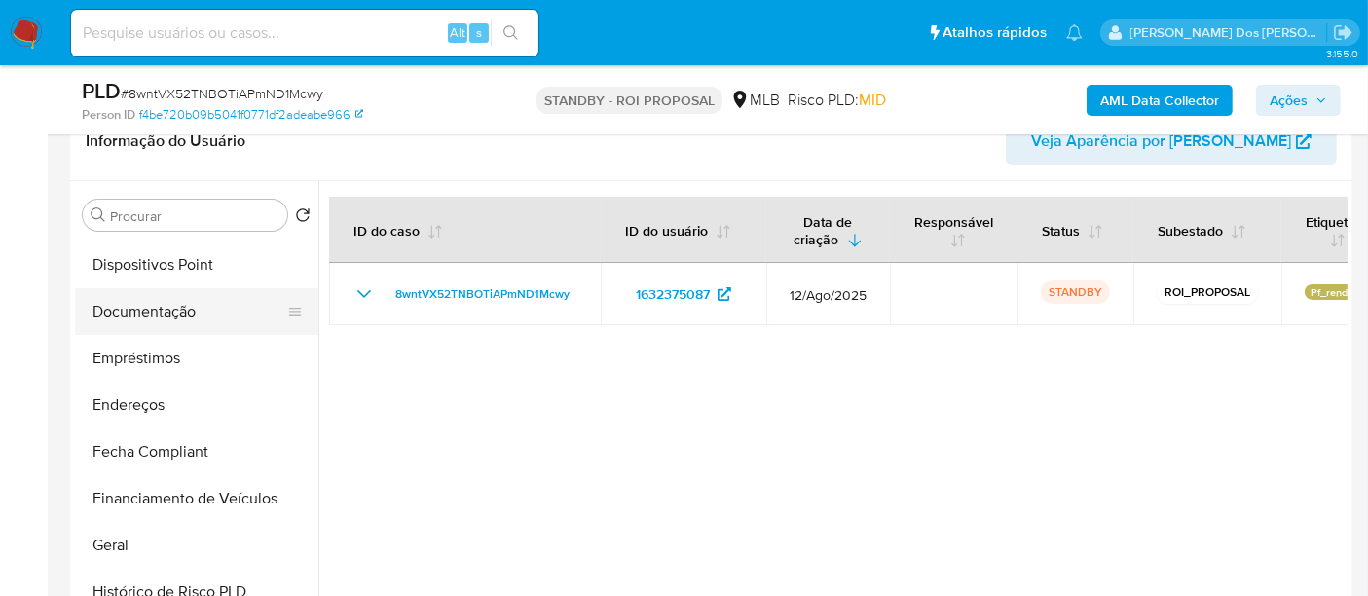
click at [181, 322] on button "Documentação" at bounding box center [189, 311] width 228 height 47
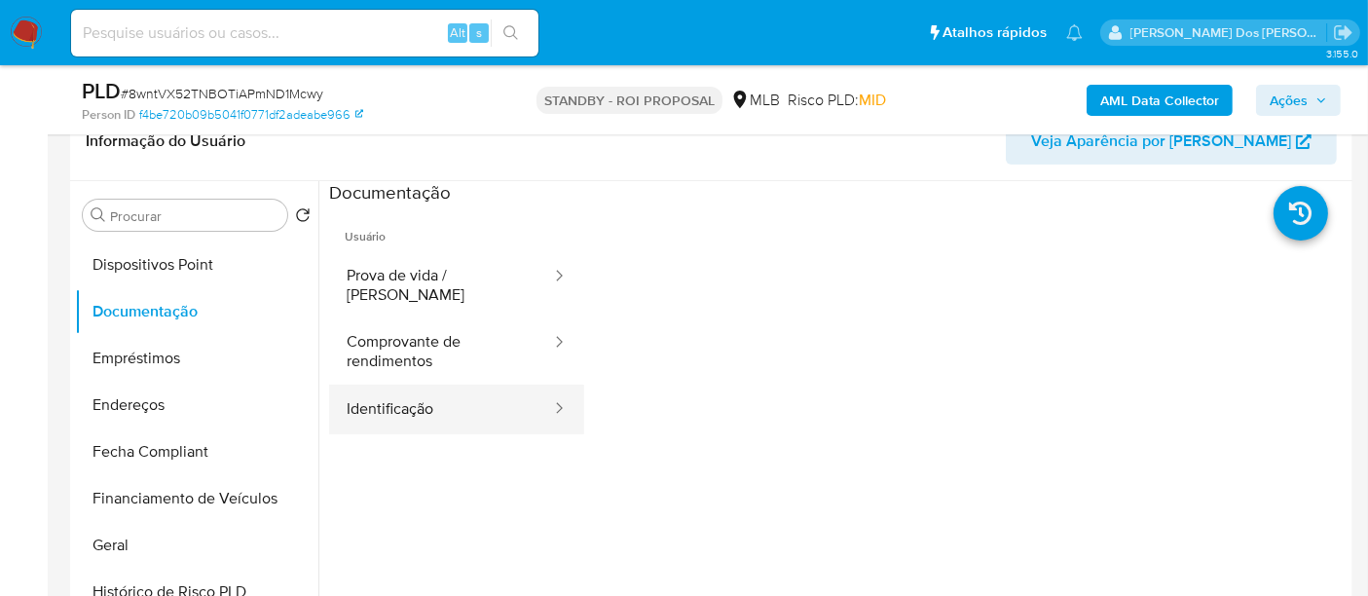
click at [388, 387] on button "Identificação" at bounding box center [441, 410] width 224 height 50
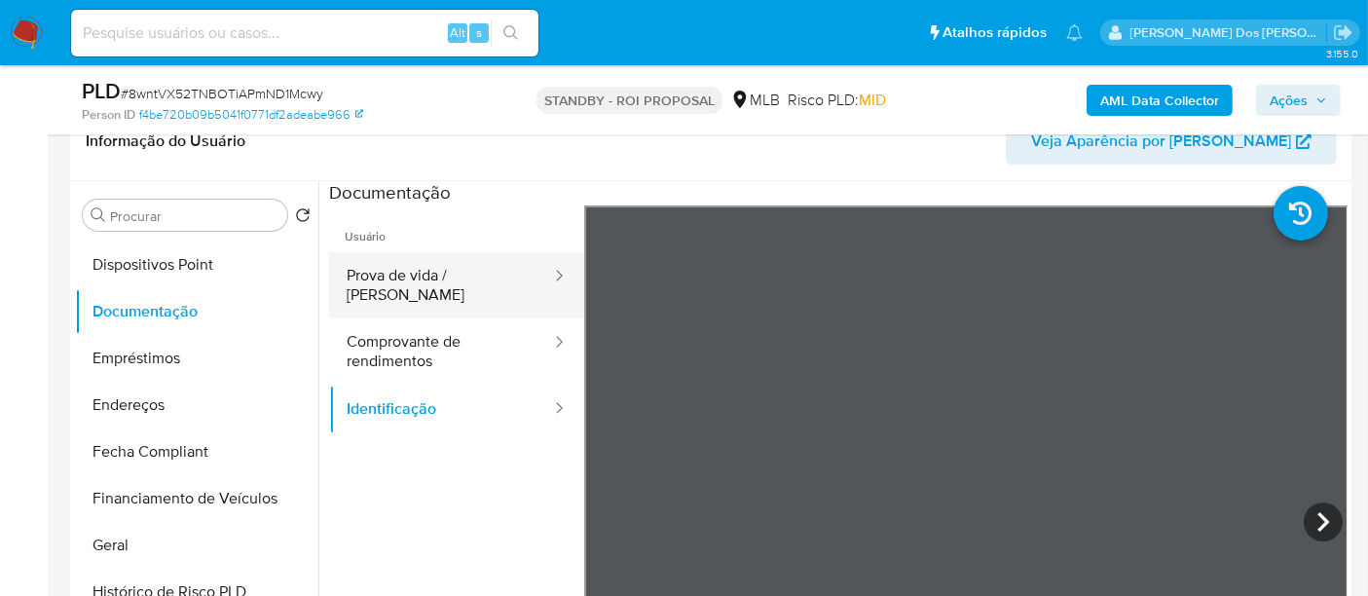
click at [412, 280] on button "Prova de vida / Selfie" at bounding box center [441, 285] width 224 height 66
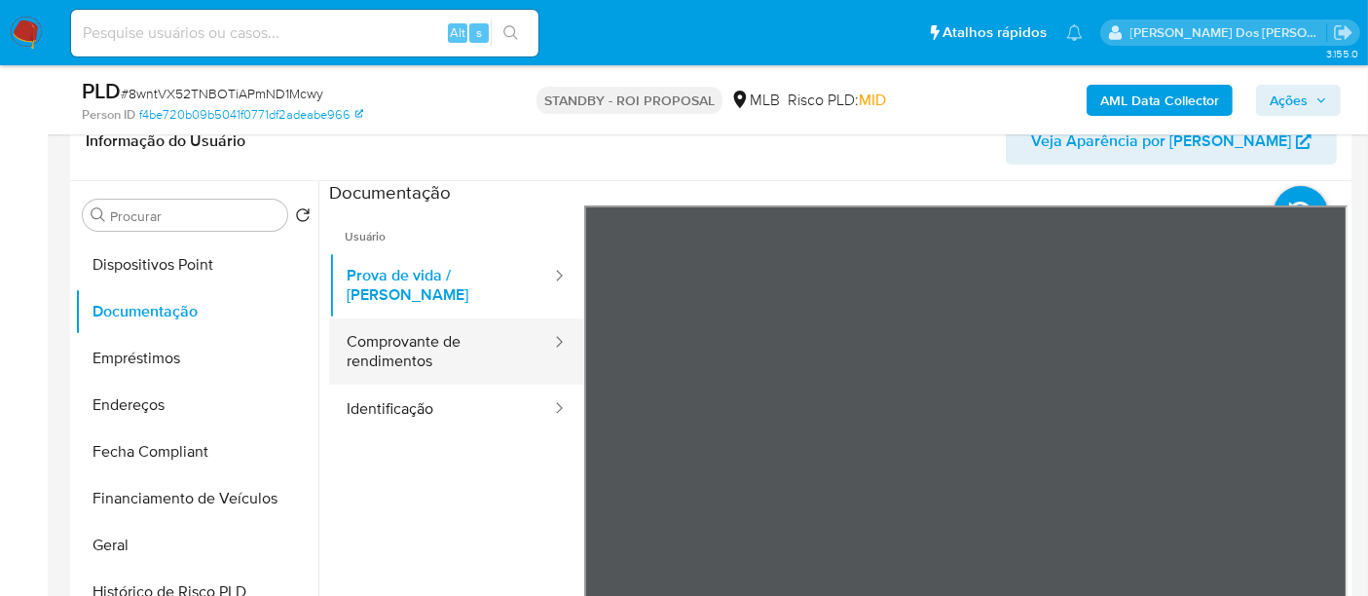
click at [395, 318] on button "Comprovante de rendimentos" at bounding box center [441, 351] width 224 height 66
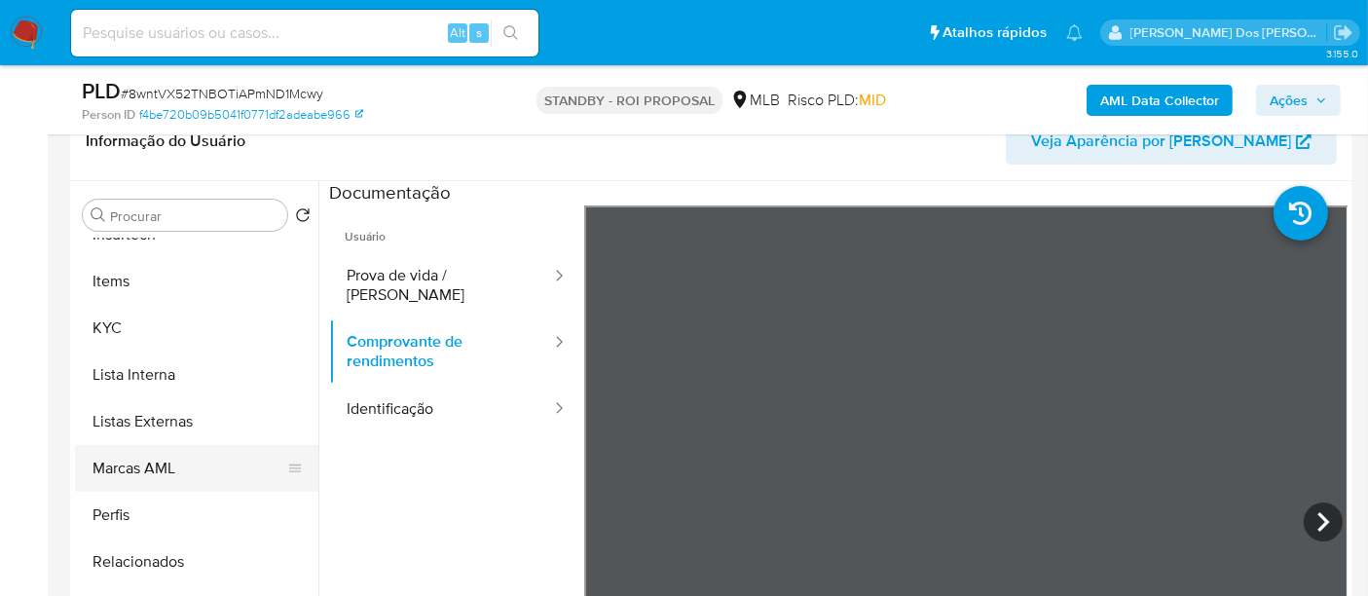
scroll to position [648, 0]
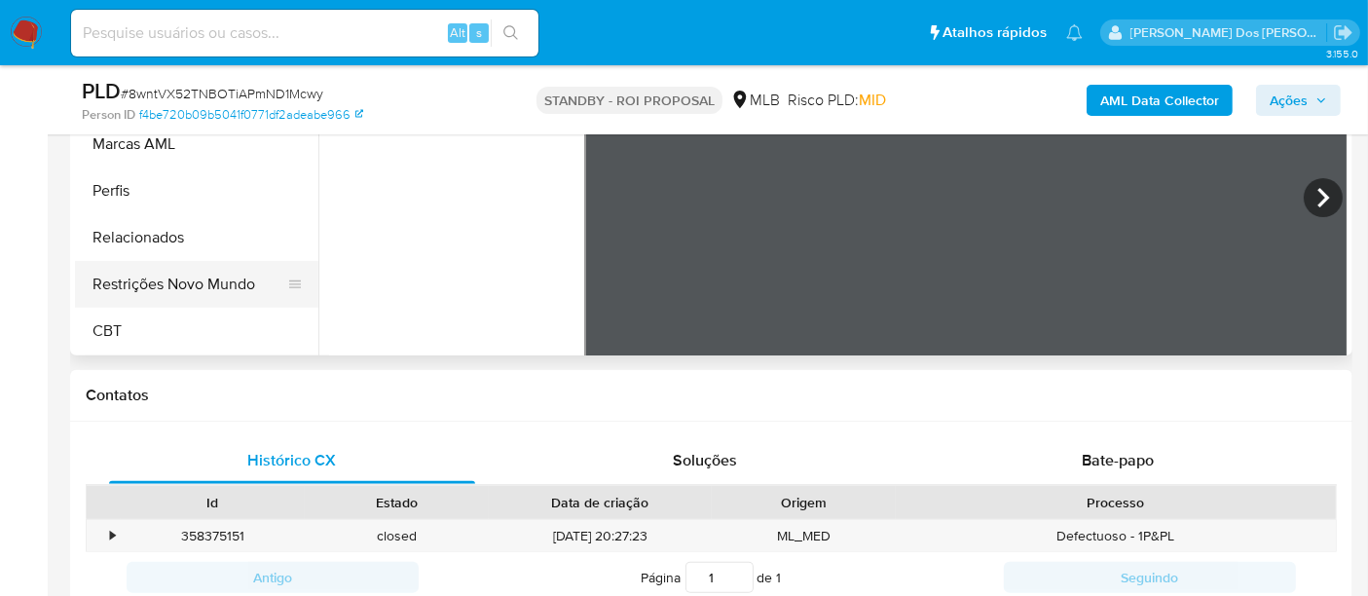
click at [216, 282] on button "Restrições Novo Mundo" at bounding box center [189, 284] width 228 height 47
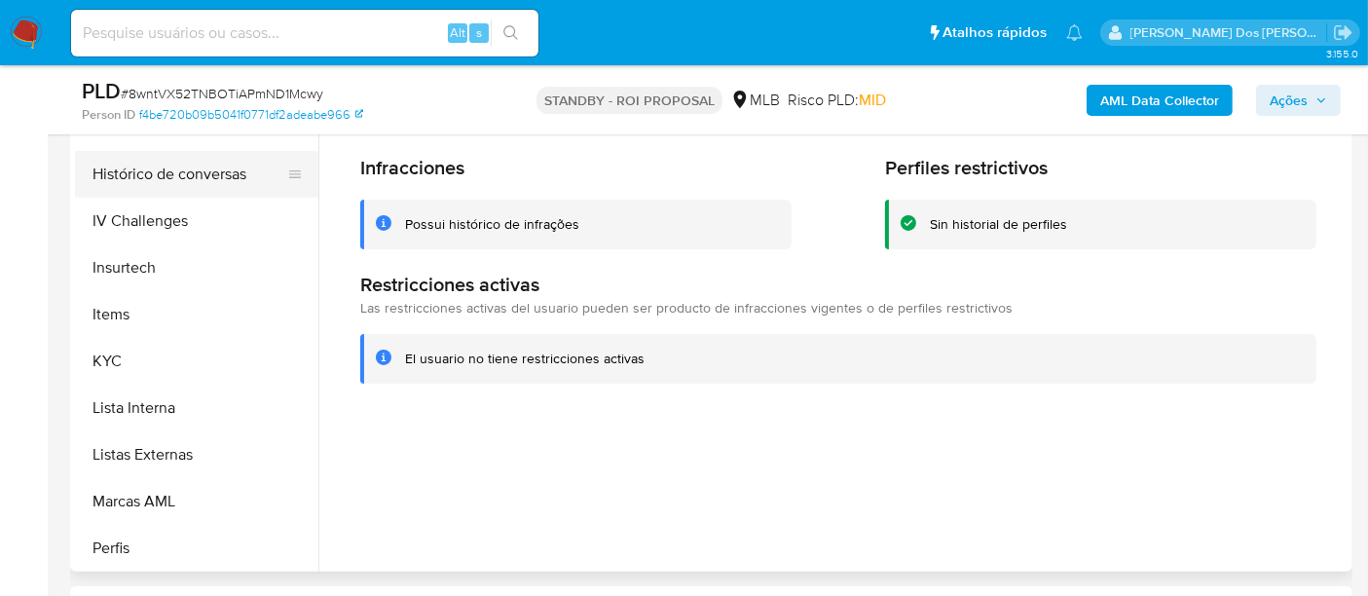
scroll to position [544, 0]
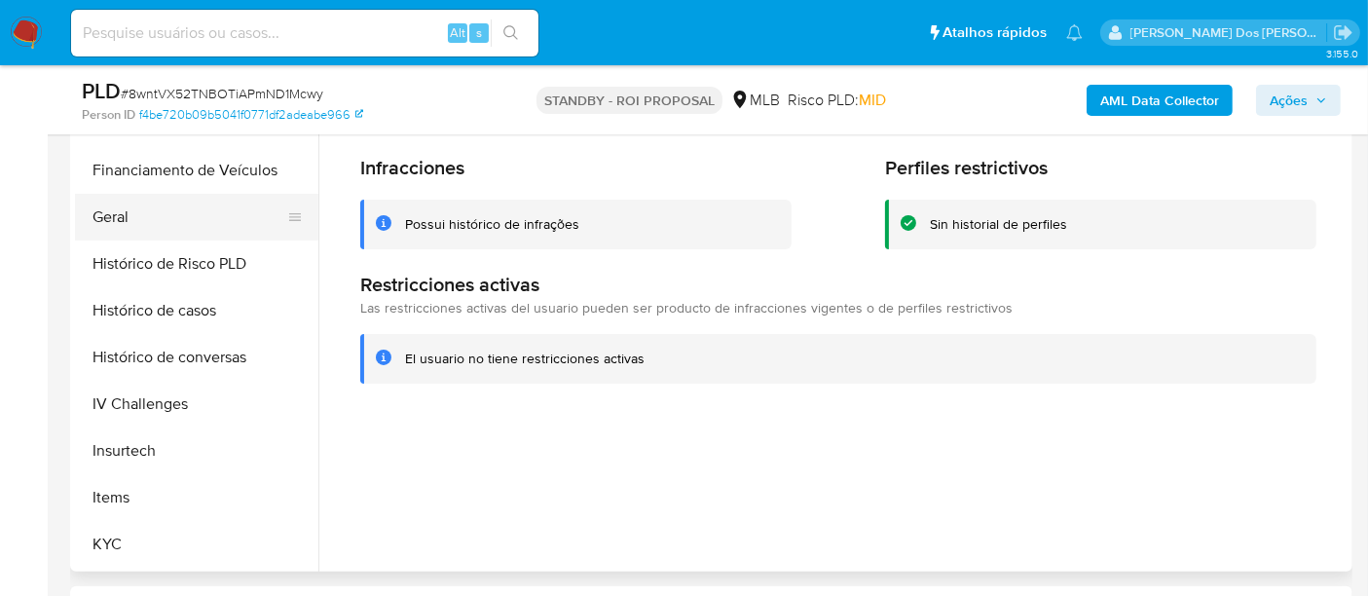
click at [115, 215] on button "Geral" at bounding box center [189, 217] width 228 height 47
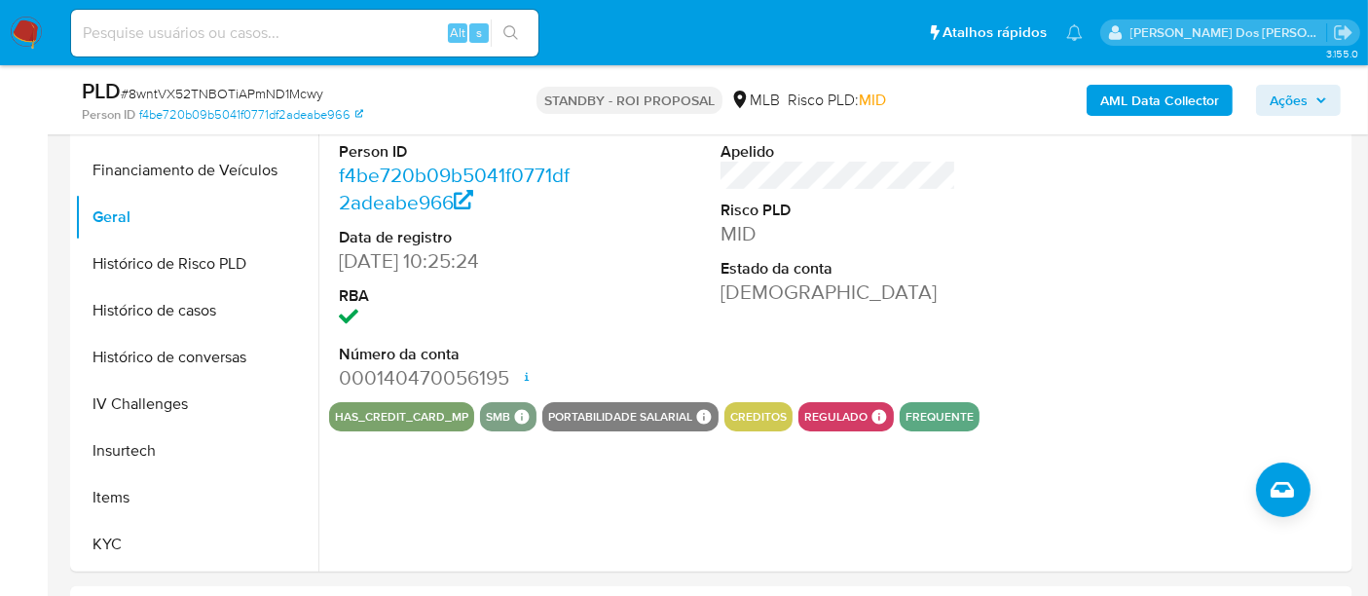
click at [212, 20] on input at bounding box center [304, 32] width 467 height 25
paste input "9ekUxLYEHkP8DHZRi9fgNlWN"
type input "9ekUxLYEHkP8DHZRi9fgNlWN"
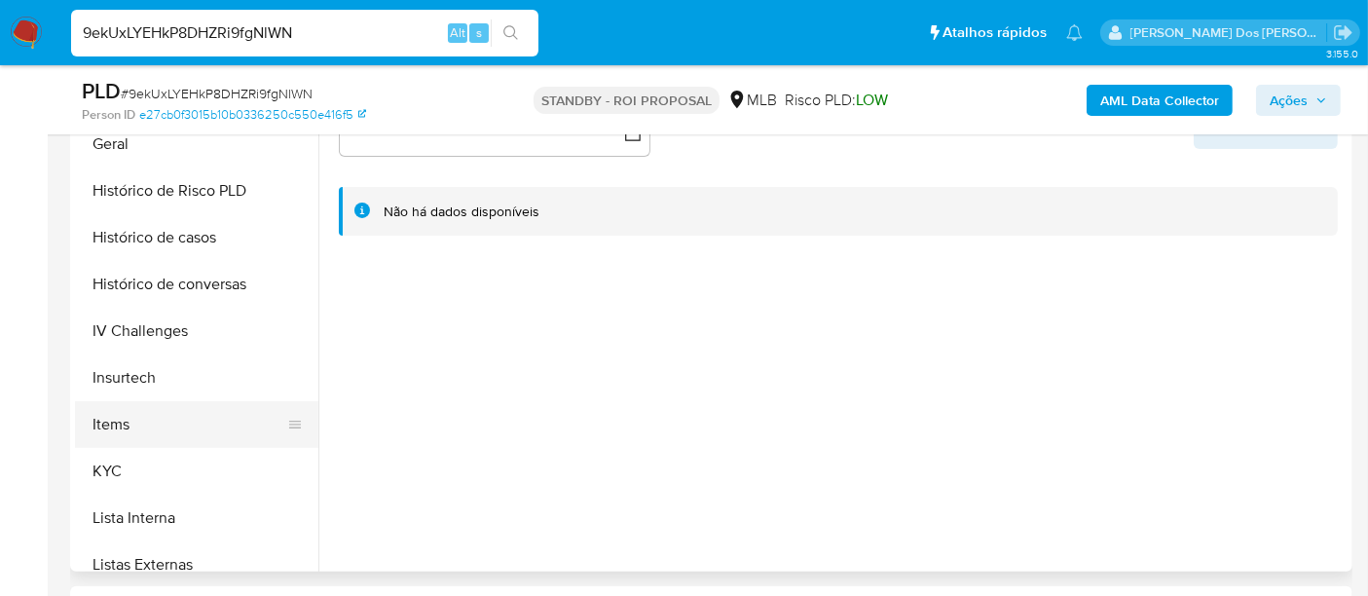
scroll to position [648, 0]
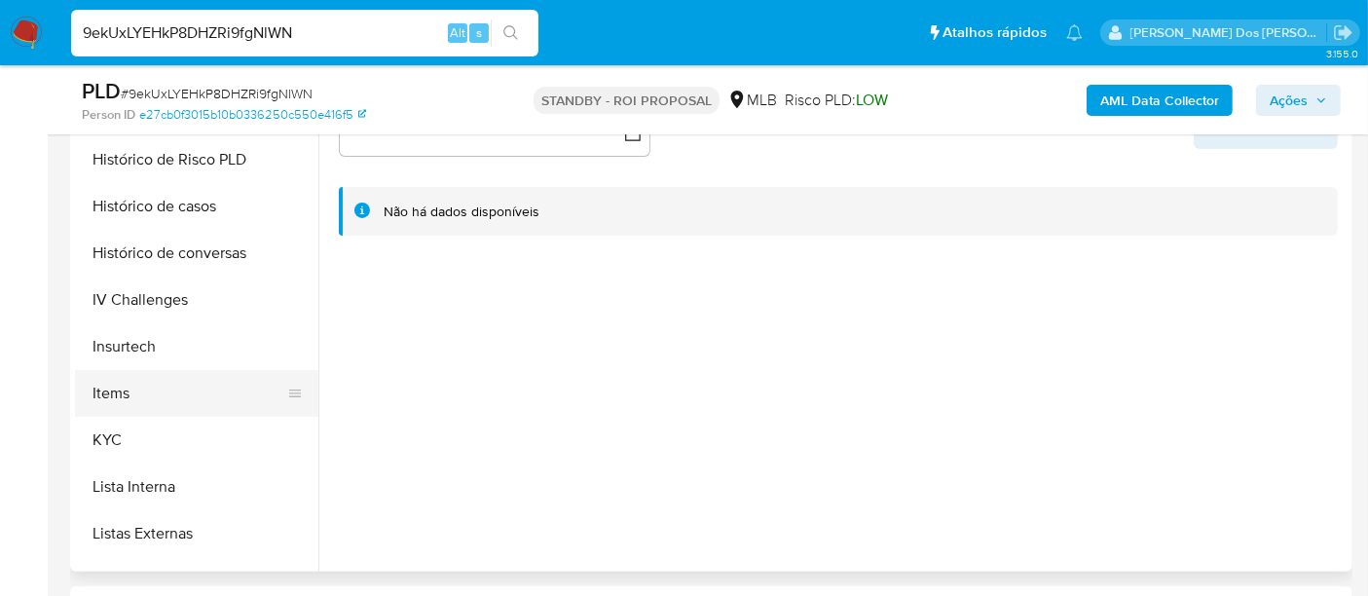
select select "10"
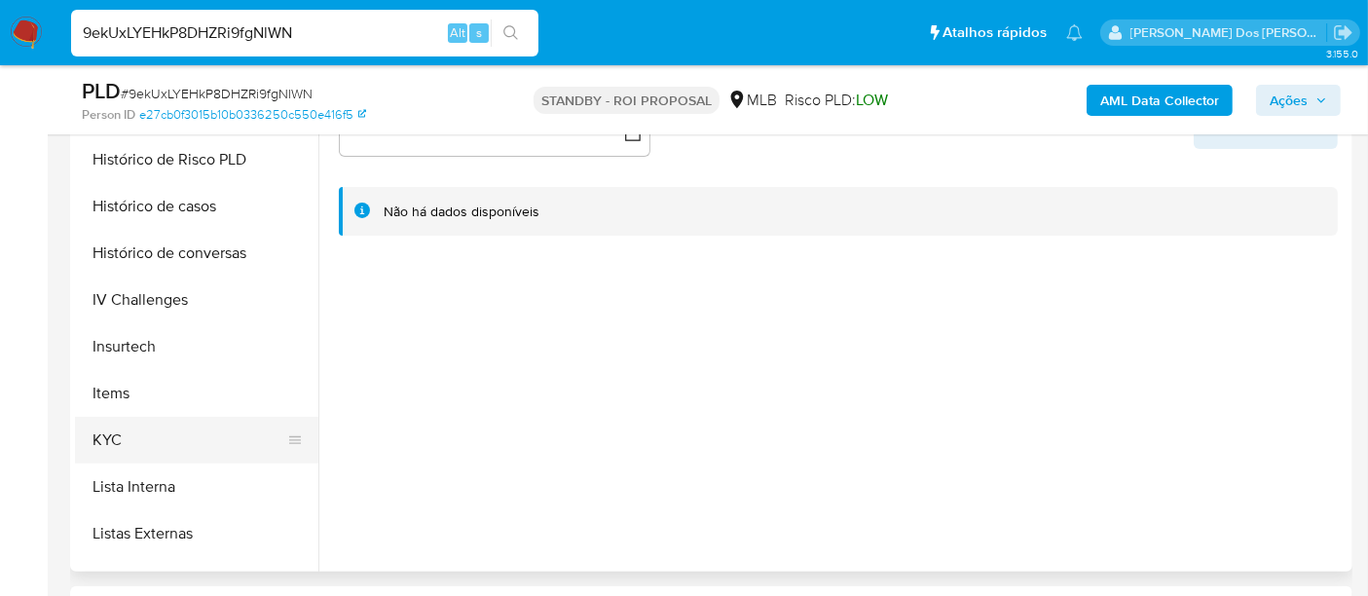
click at [94, 424] on button "KYC" at bounding box center [189, 440] width 228 height 47
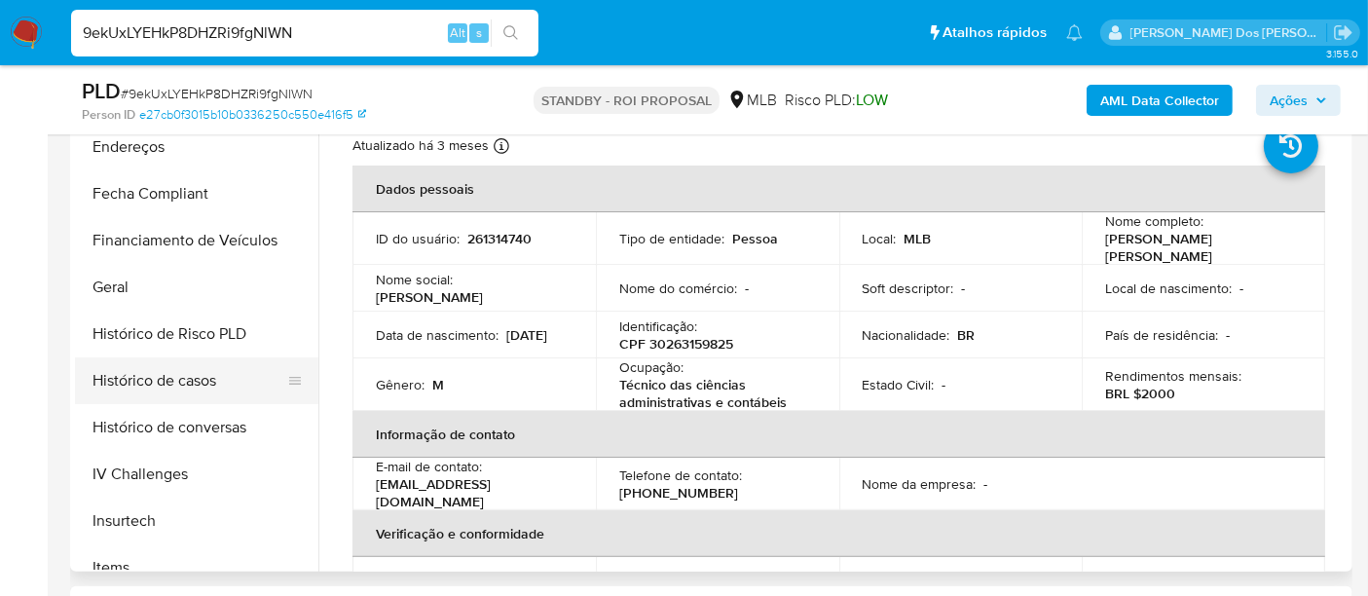
scroll to position [432, 0]
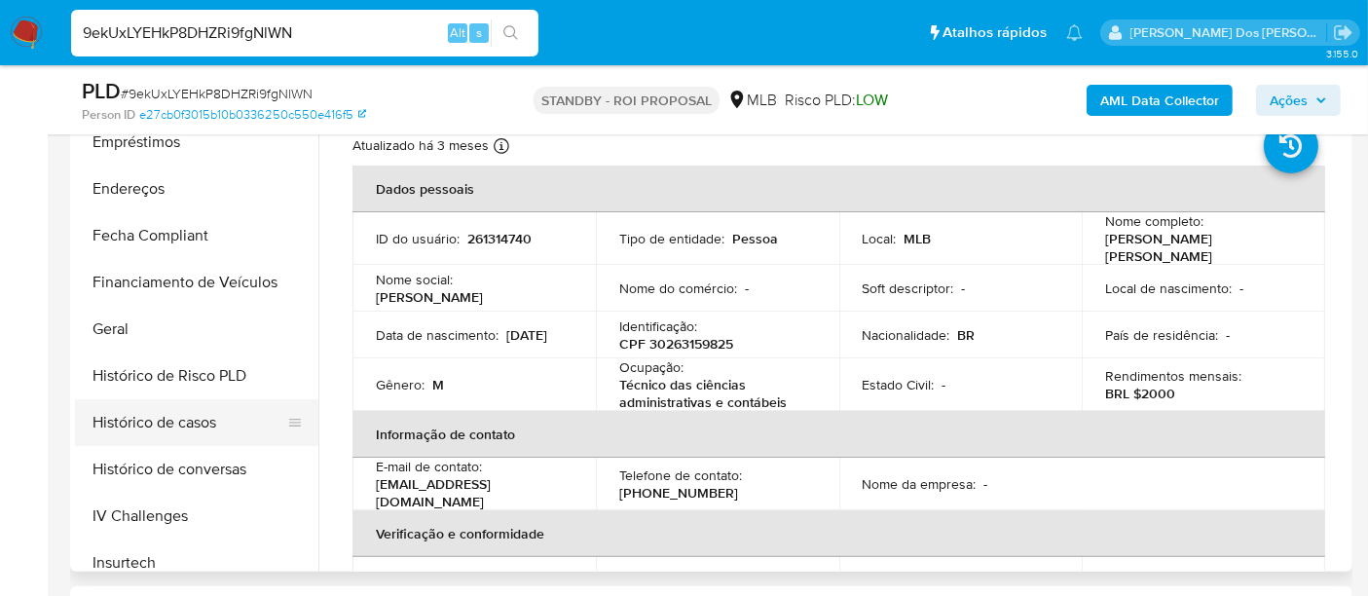
click at [164, 401] on button "Histórico de casos" at bounding box center [189, 422] width 228 height 47
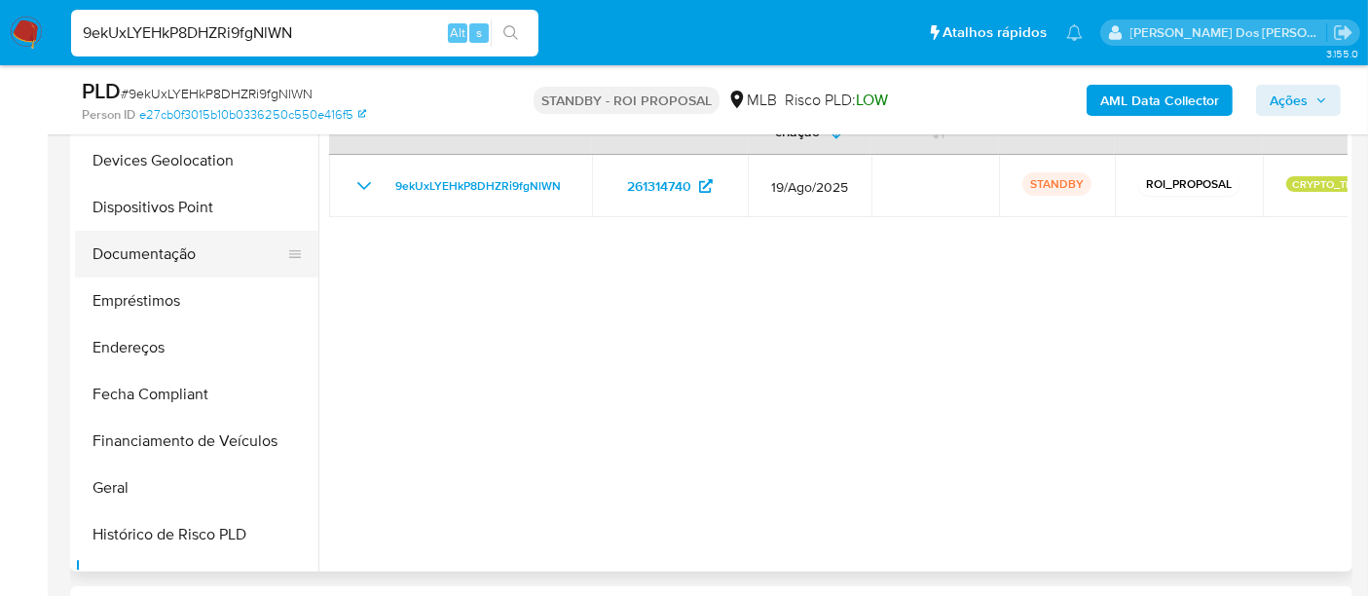
scroll to position [108, 0]
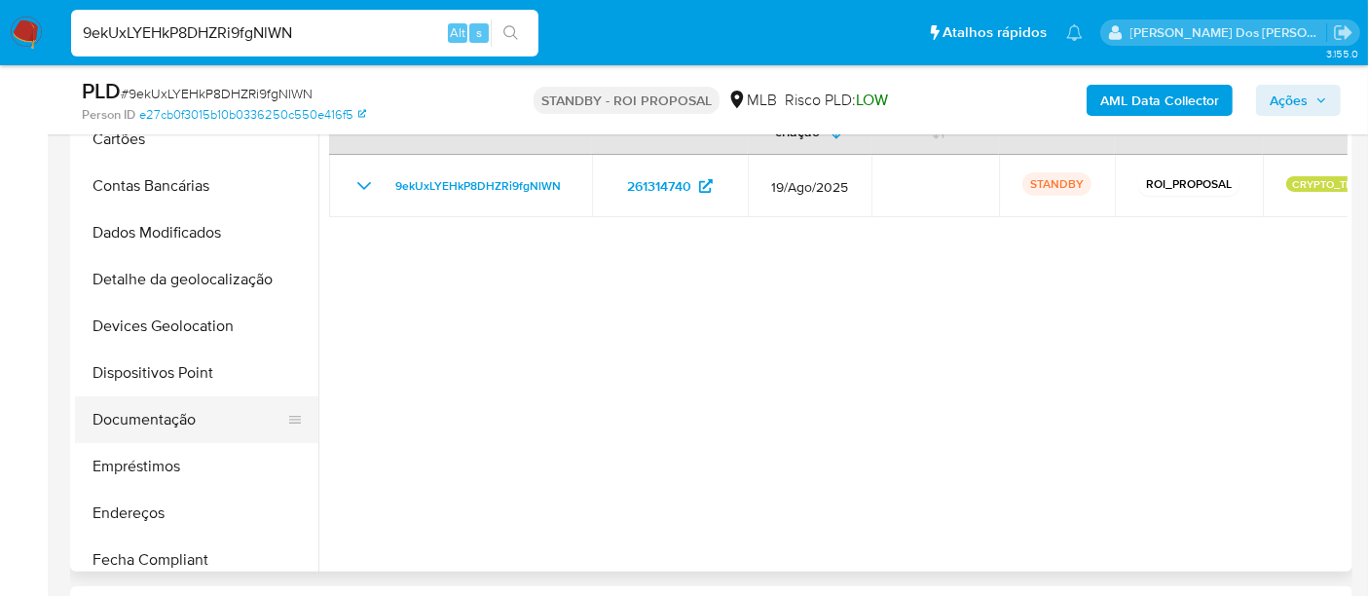
click at [151, 421] on button "Documentação" at bounding box center [189, 419] width 228 height 47
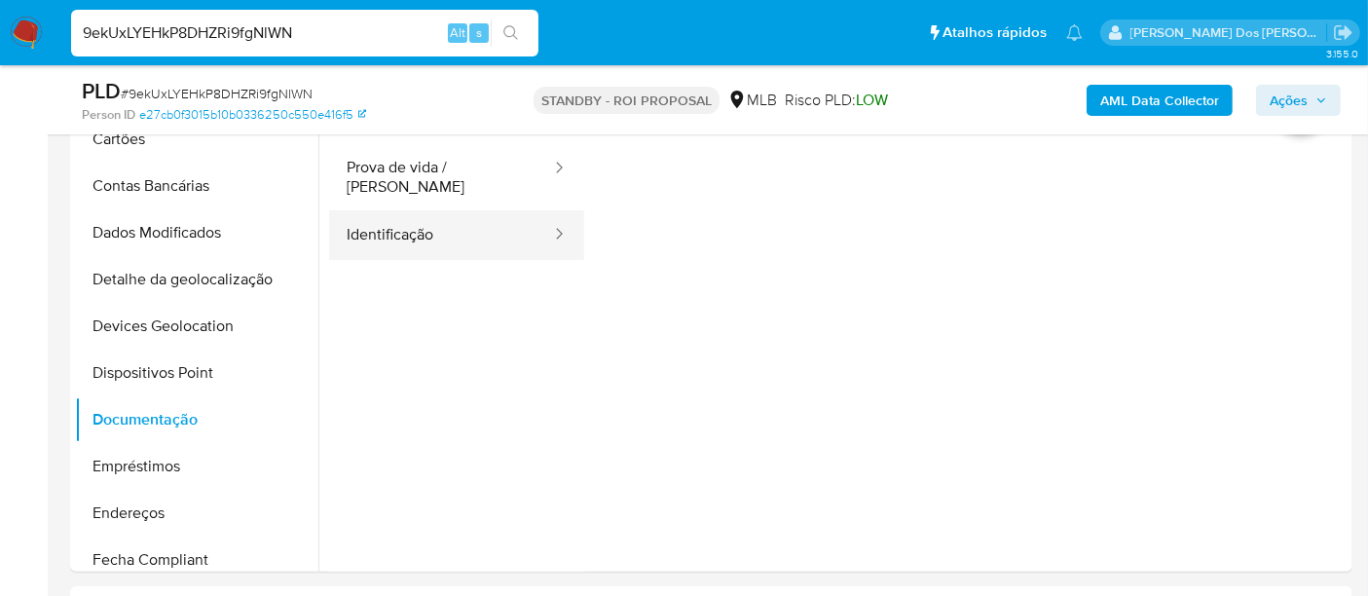
click at [462, 220] on button "Identificação" at bounding box center [441, 235] width 224 height 50
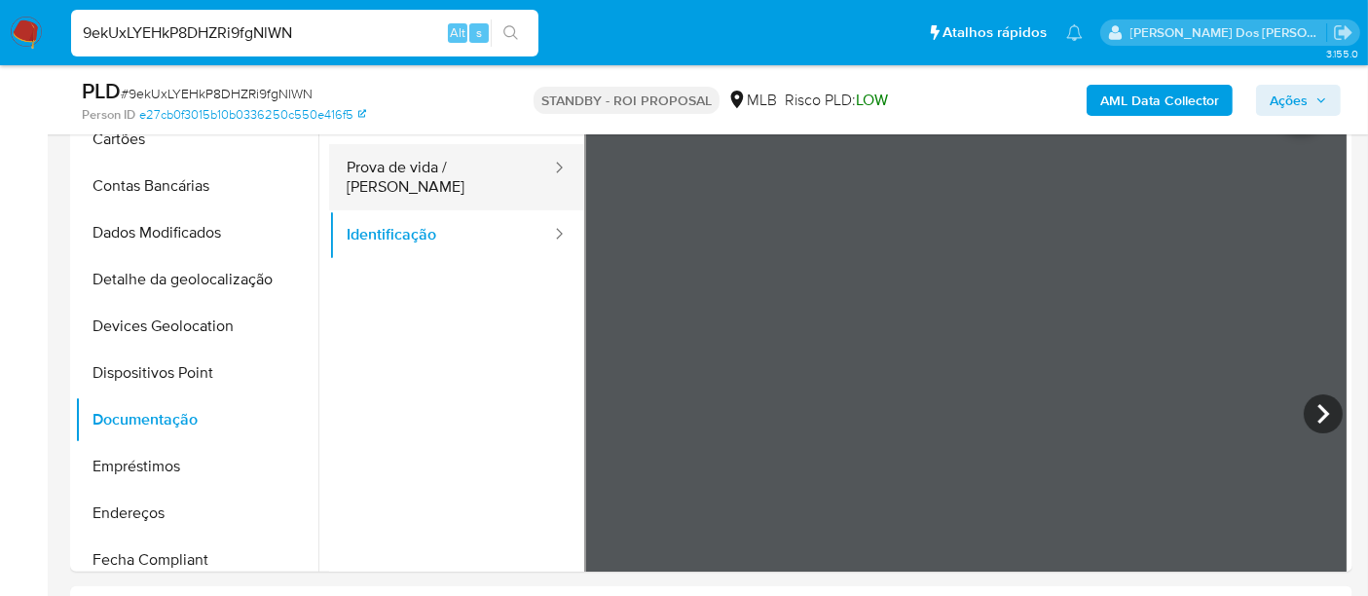
click at [415, 176] on button "Prova de vida / Selfie" at bounding box center [441, 177] width 224 height 66
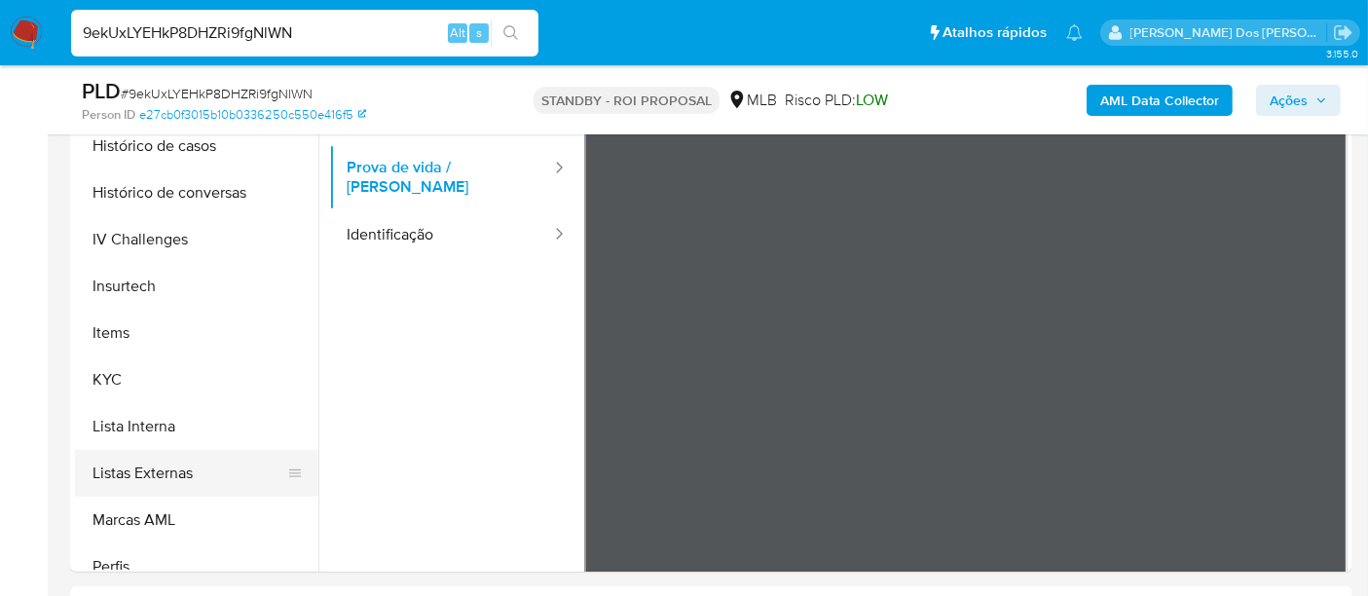
scroll to position [868, 0]
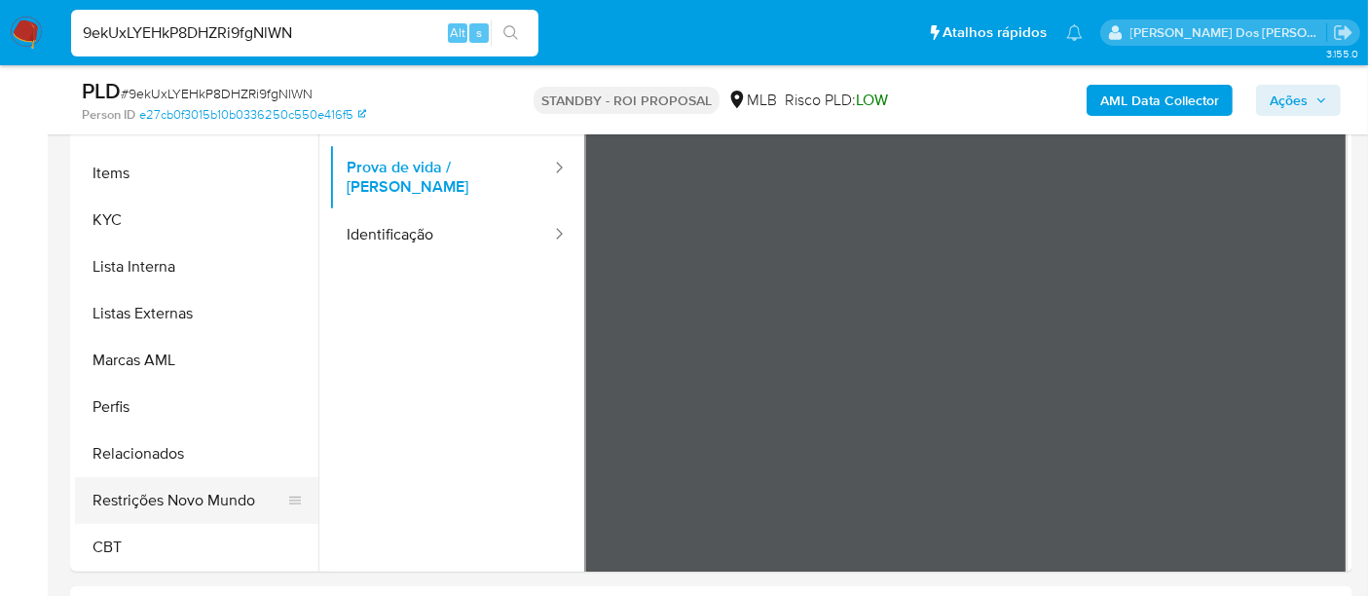
click at [192, 499] on button "Restrições Novo Mundo" at bounding box center [189, 500] width 228 height 47
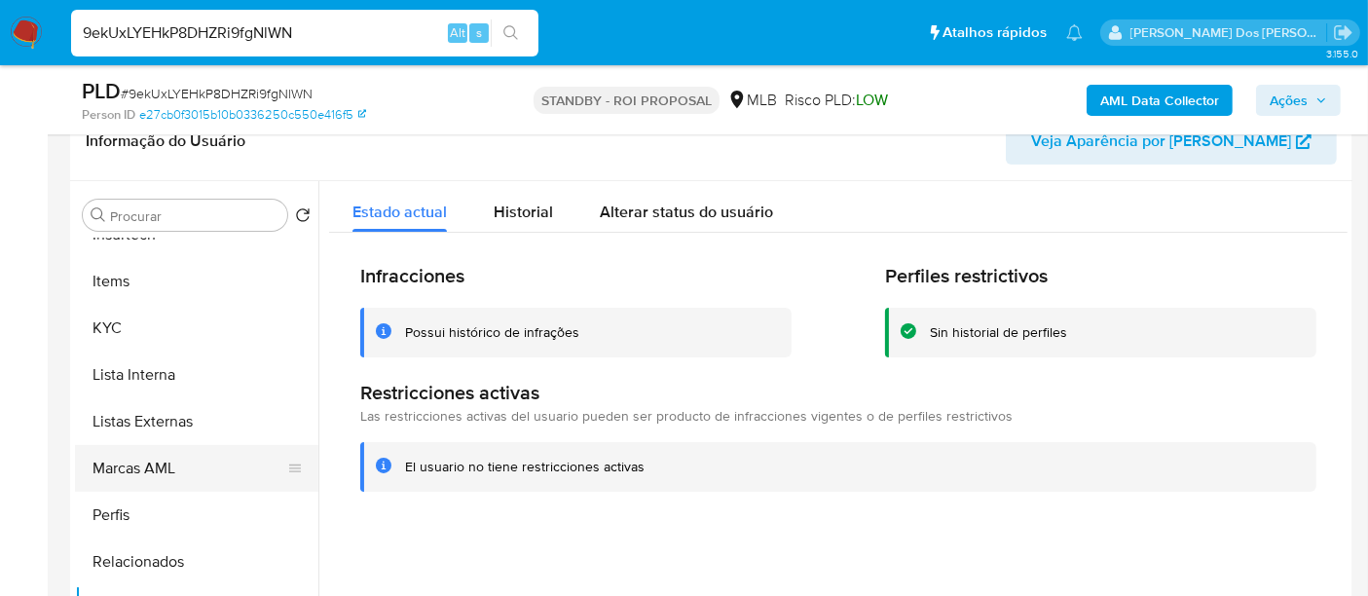
scroll to position [544, 0]
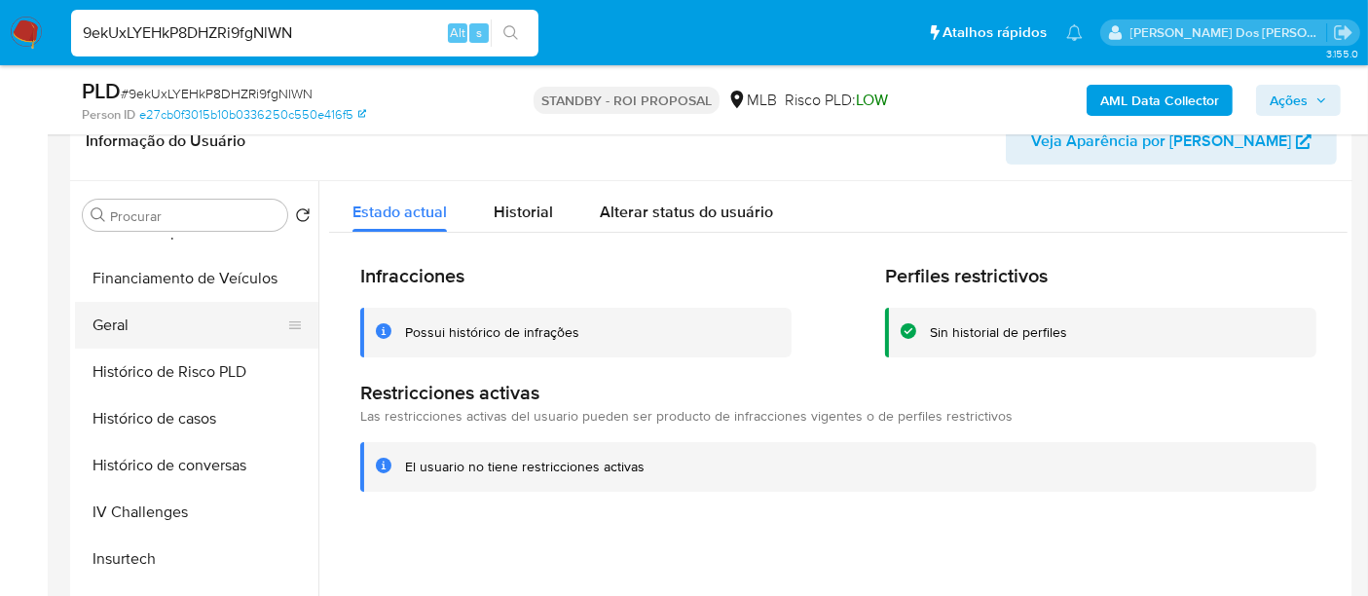
click at [136, 324] on button "Geral" at bounding box center [189, 325] width 228 height 47
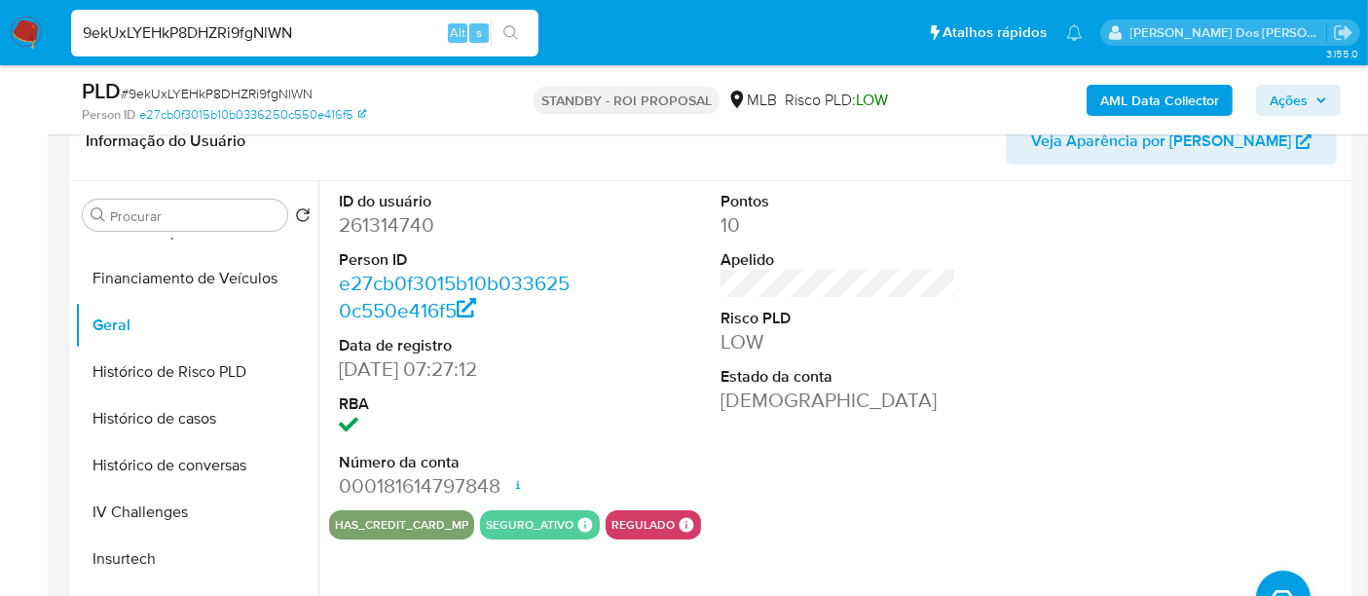
click at [27, 27] on img at bounding box center [26, 33] width 33 height 33
